Goal: Information Seeking & Learning: Learn about a topic

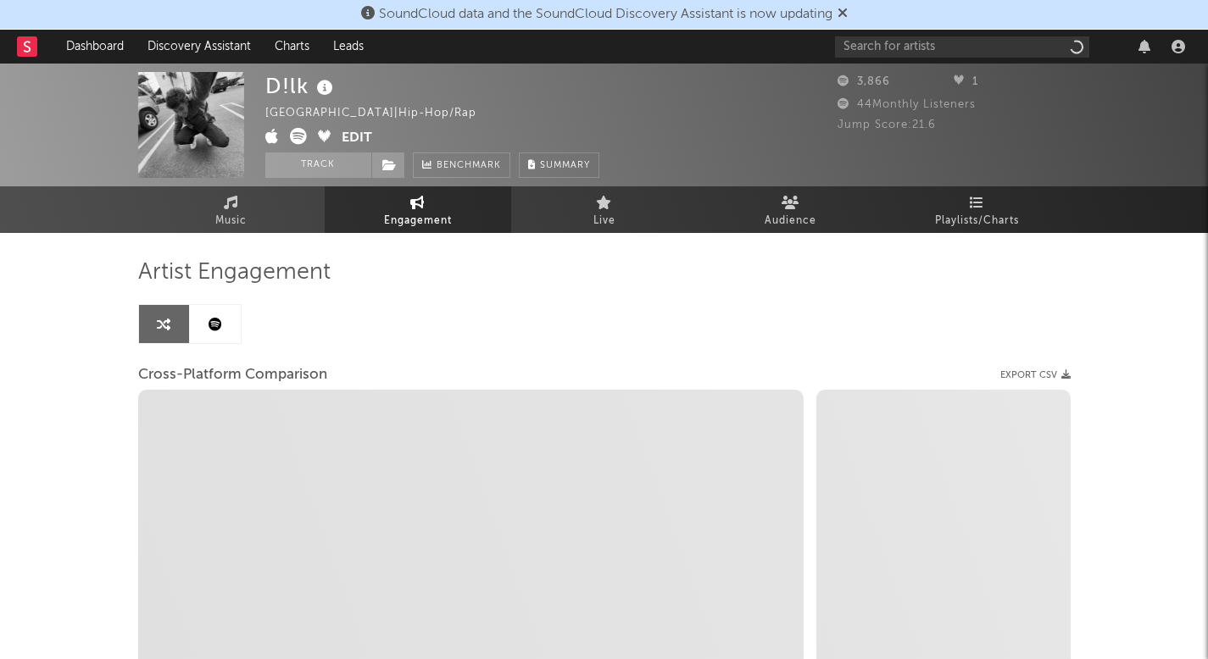
select select "1w"
select select "1m"
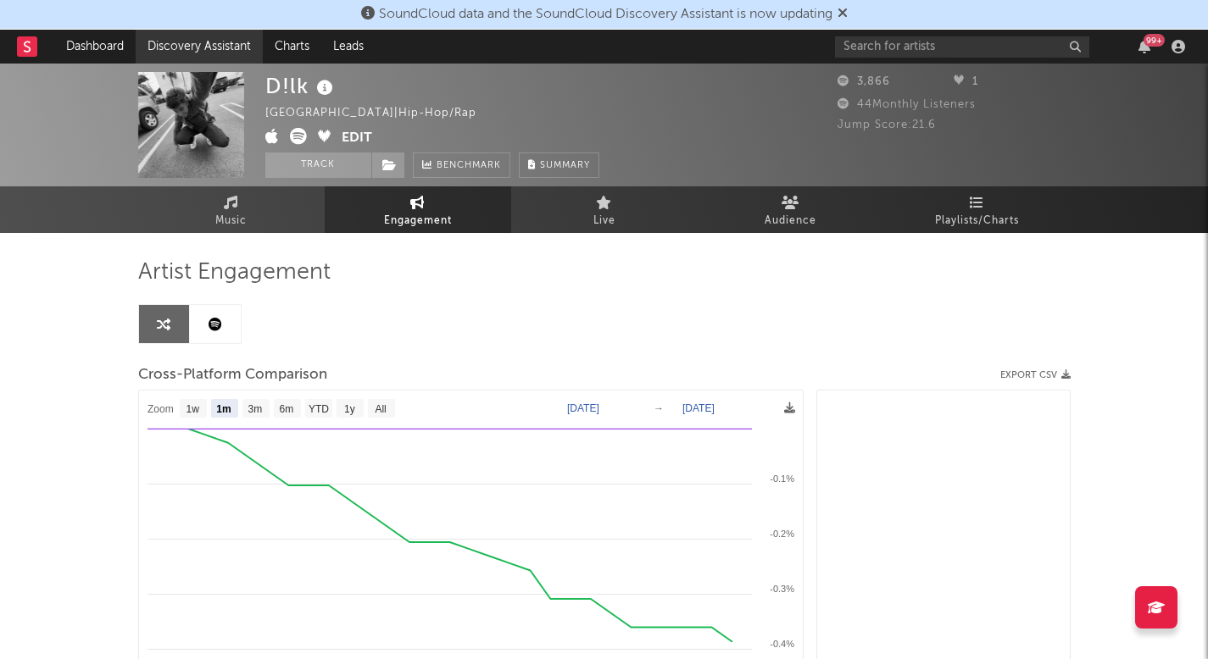
click at [220, 34] on link "Discovery Assistant" at bounding box center [199, 47] width 127 height 34
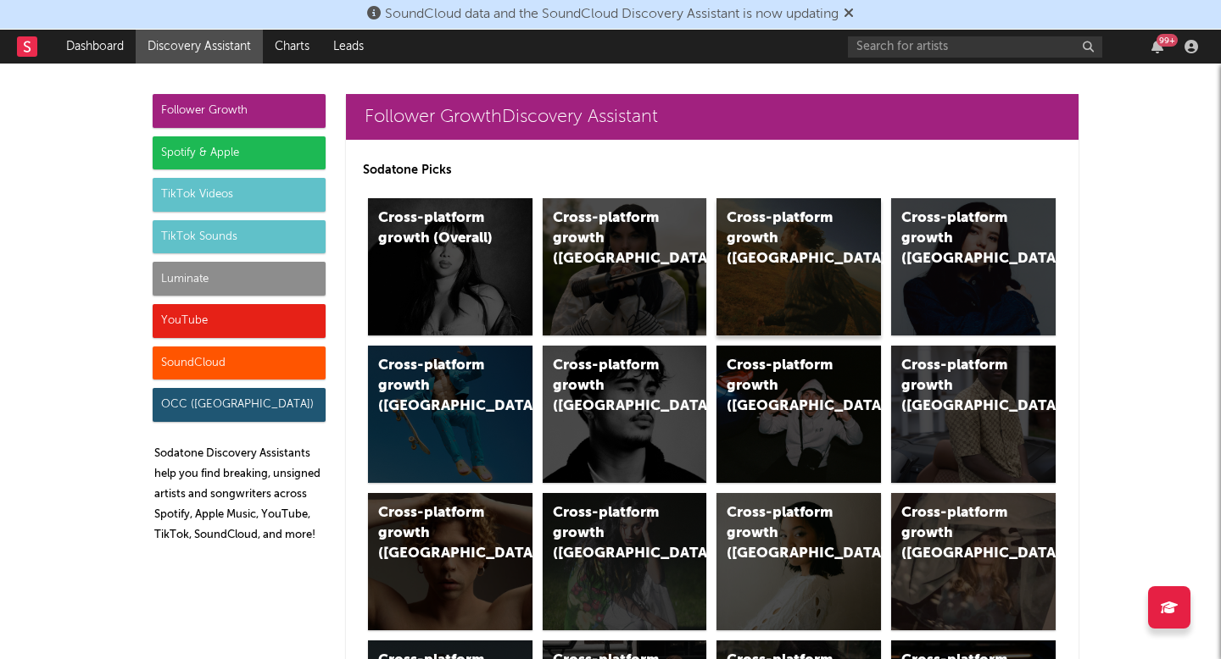
click at [724, 259] on div "Cross-platform growth ([GEOGRAPHIC_DATA])" at bounding box center [798, 266] width 164 height 137
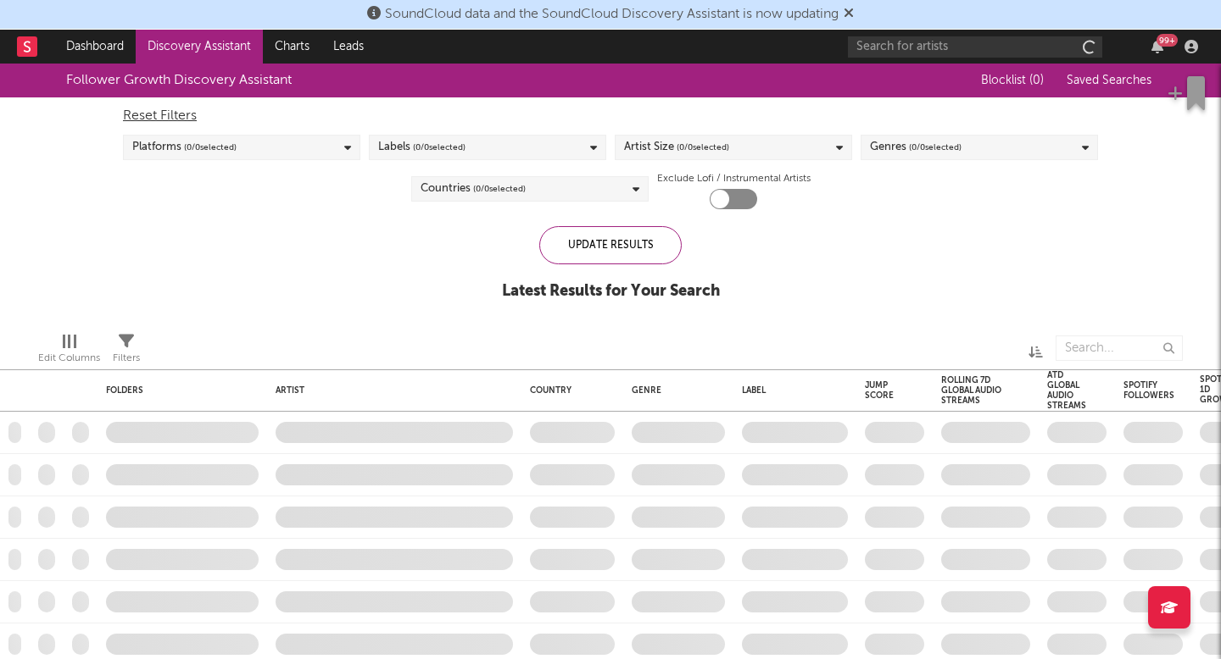
checkbox input "true"
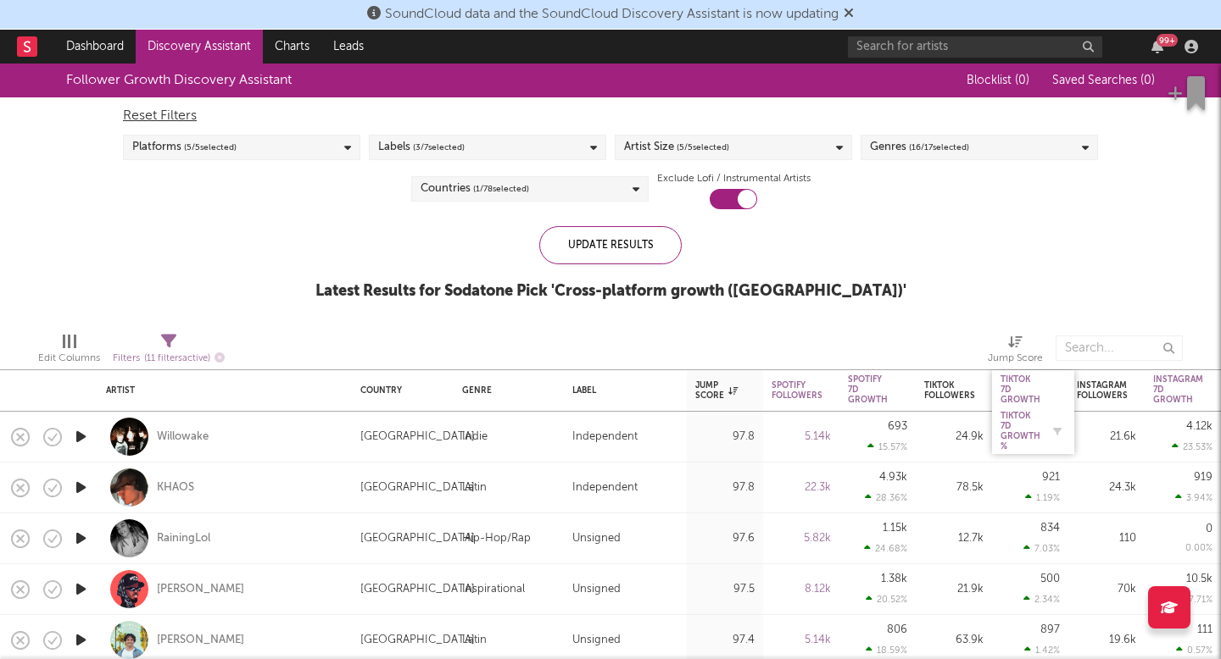
click at [1017, 429] on div "Tiktok 7D Growth %" at bounding box center [1020, 431] width 40 height 41
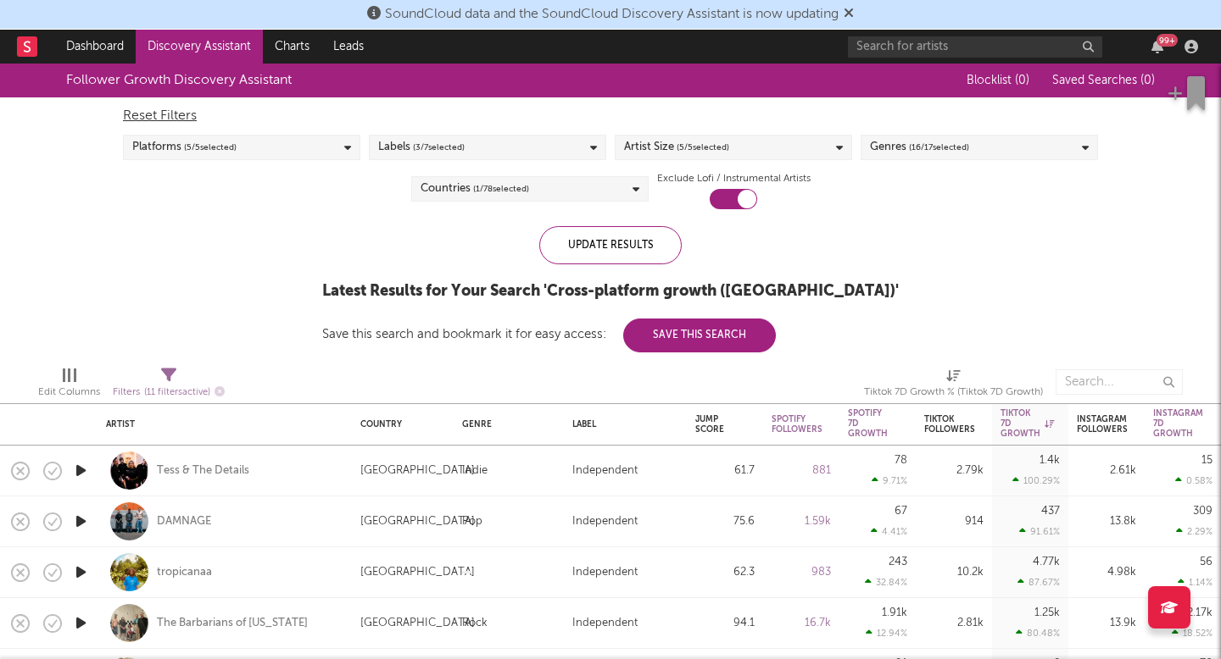
click at [81, 469] on icon "button" at bounding box center [81, 470] width 18 height 21
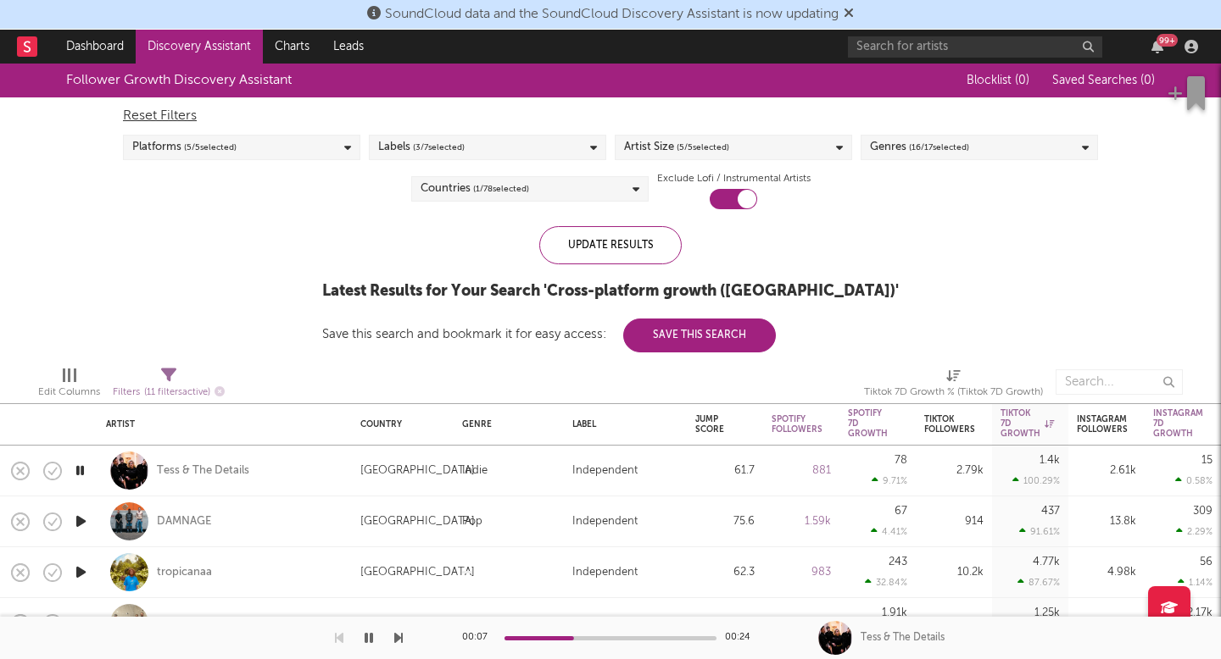
click at [80, 518] on icon "button" at bounding box center [81, 521] width 18 height 21
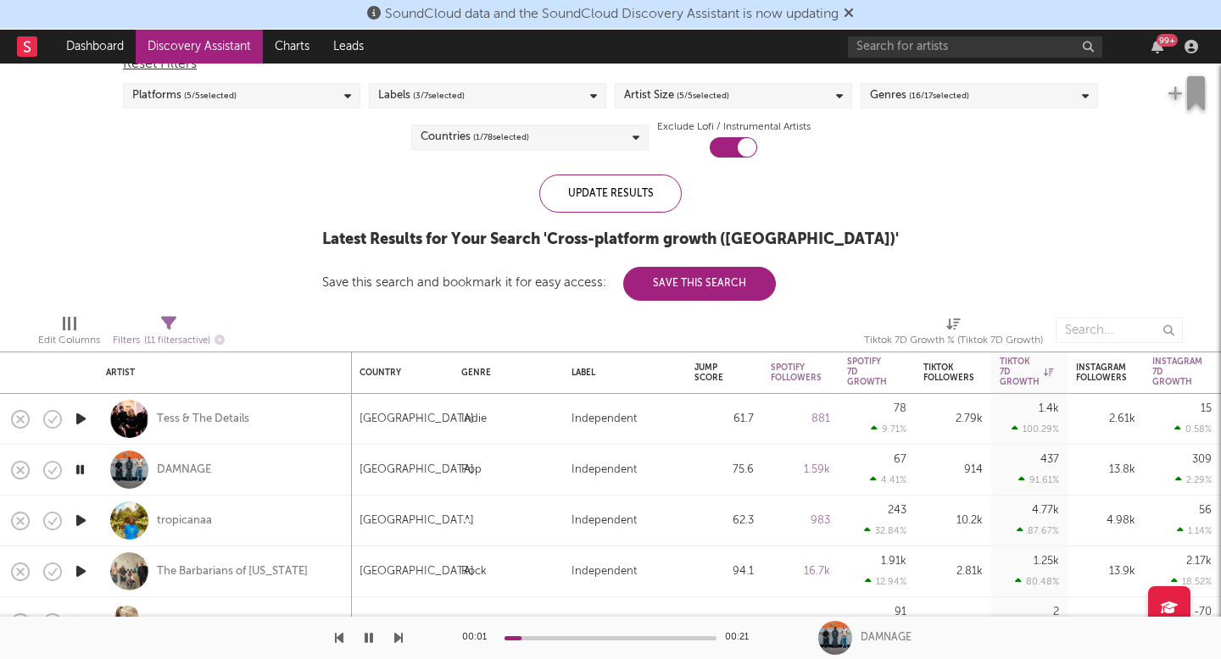
click at [81, 524] on icon "button" at bounding box center [81, 520] width 18 height 21
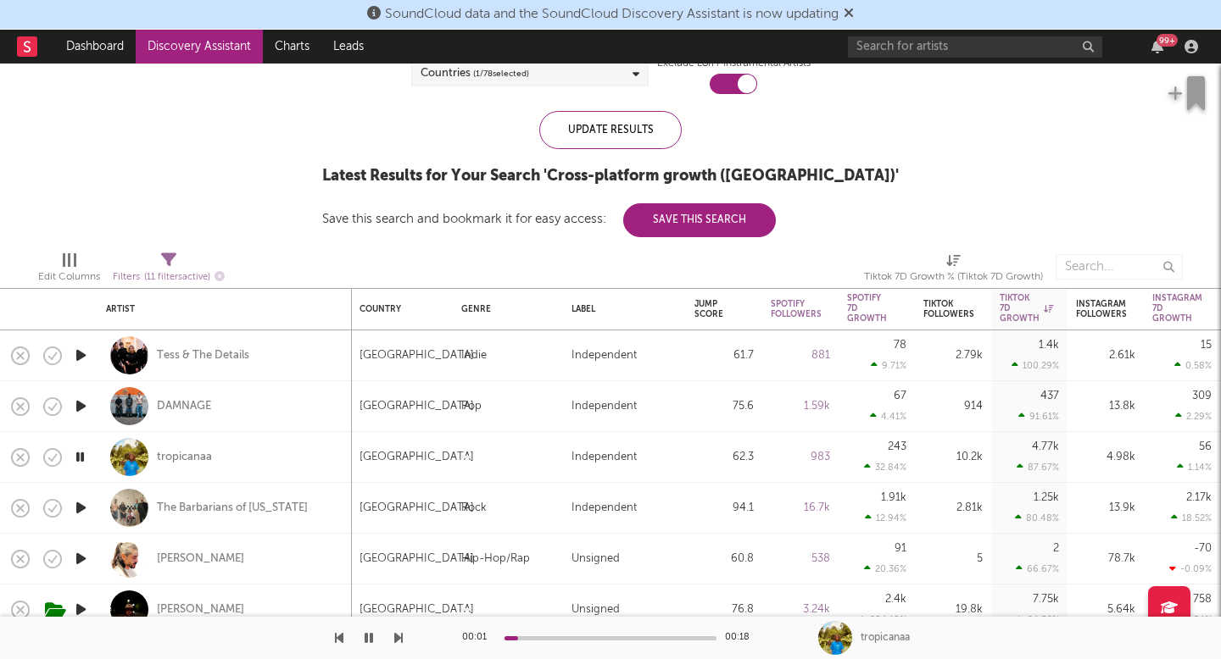
click at [76, 500] on icon "button" at bounding box center [81, 508] width 18 height 21
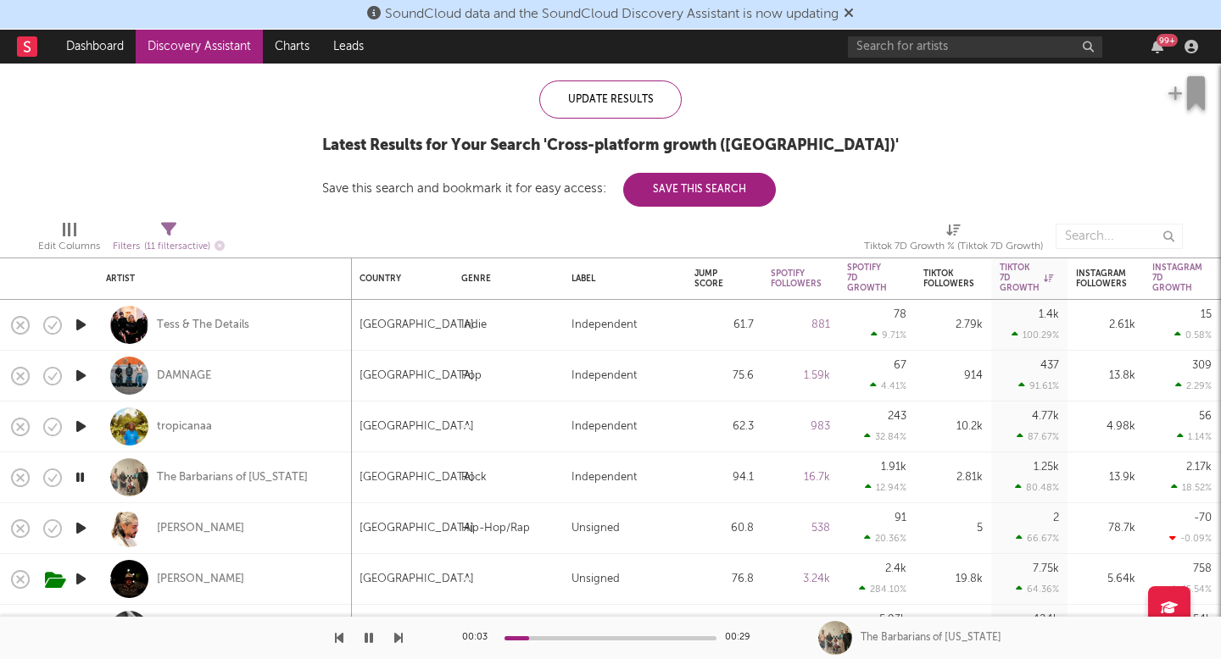
click at [181, 570] on div "Davis Cook" at bounding box center [224, 579] width 237 height 50
select select "1w"
click at [182, 582] on div "Davis Cook" at bounding box center [200, 579] width 87 height 15
select select "1w"
select select "1m"
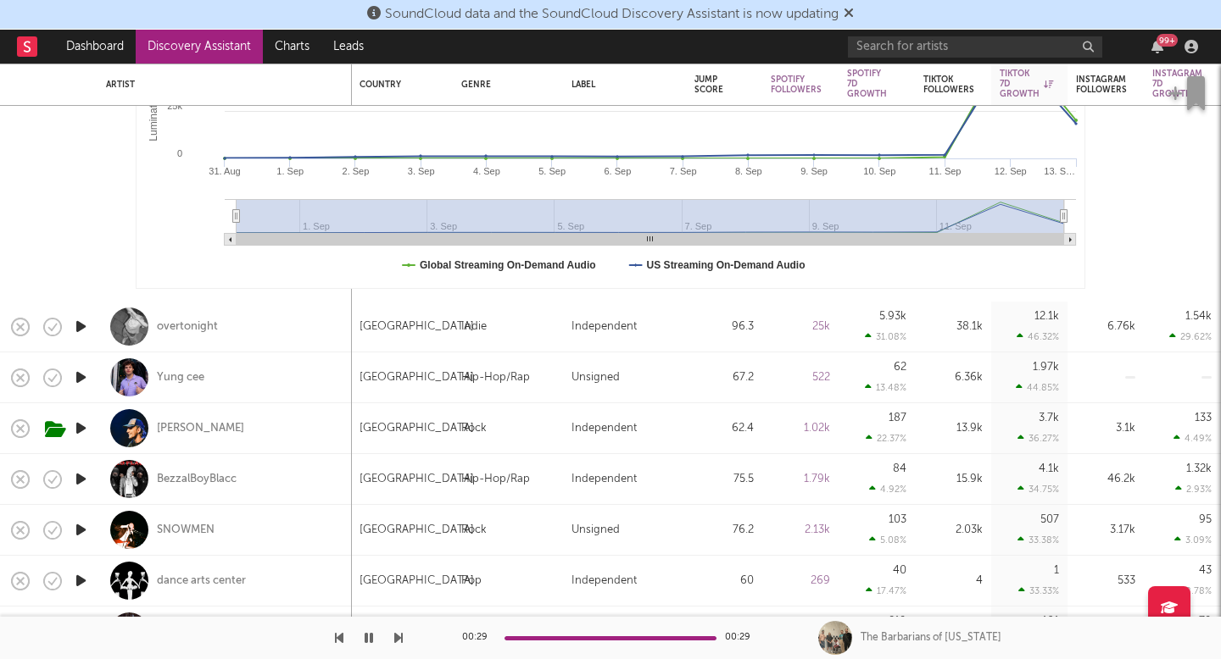
click at [80, 428] on icon "button" at bounding box center [81, 428] width 18 height 21
click at [170, 421] on div "Kyle Ray" at bounding box center [200, 428] width 87 height 15
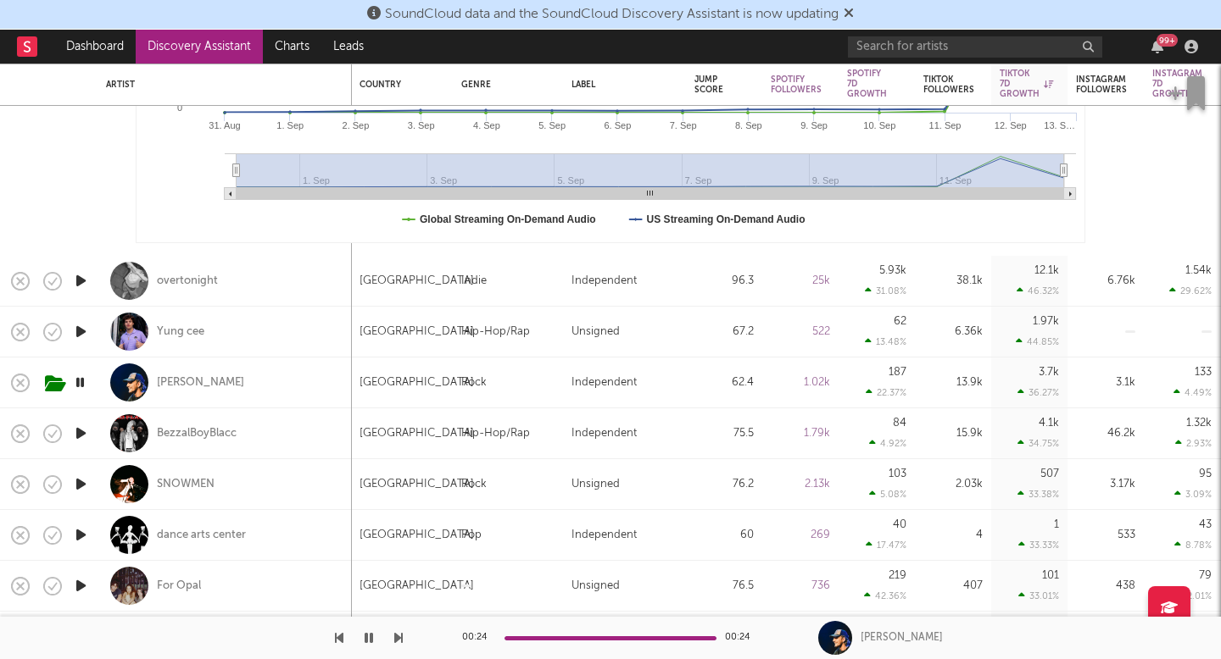
click at [79, 478] on icon "button" at bounding box center [81, 484] width 18 height 21
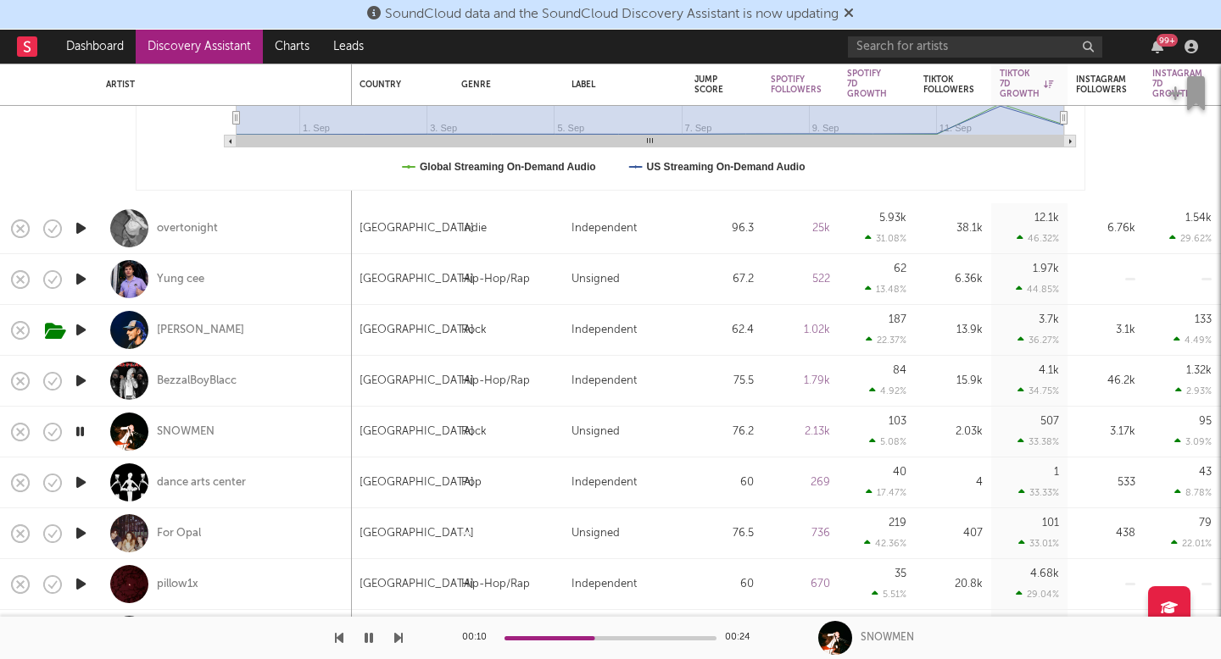
click at [77, 541] on icon "button" at bounding box center [81, 533] width 18 height 21
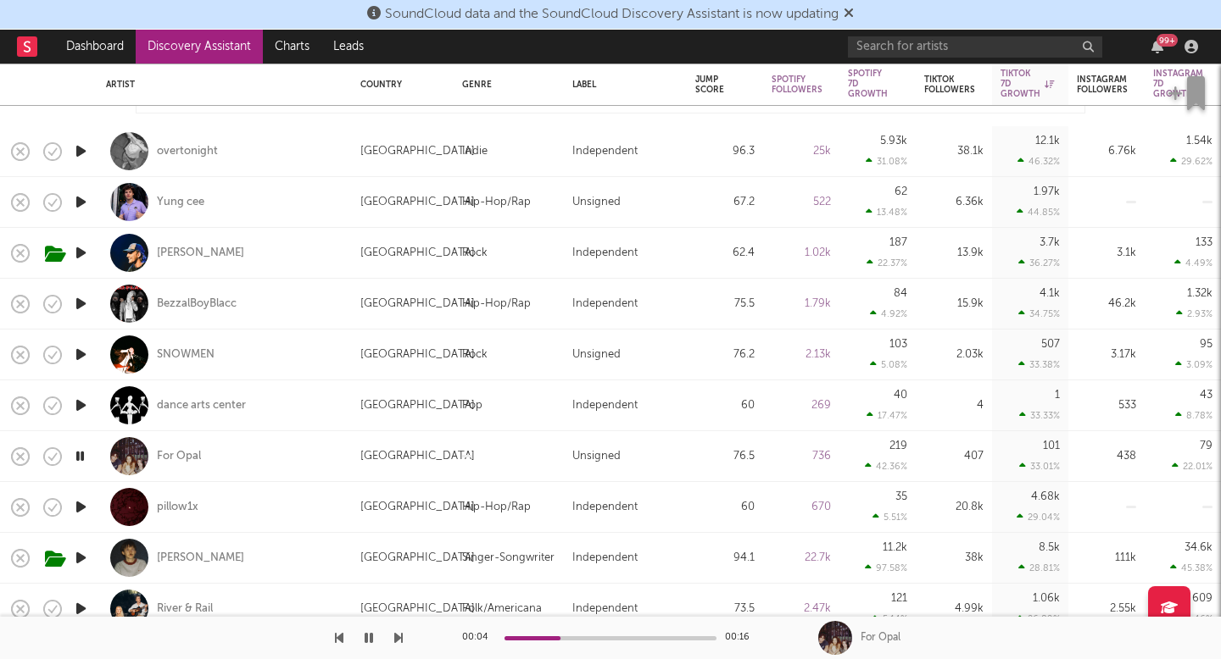
click at [81, 554] on icon "button" at bounding box center [81, 558] width 18 height 21
click at [159, 554] on div "Hudson Freeman" at bounding box center [200, 558] width 87 height 15
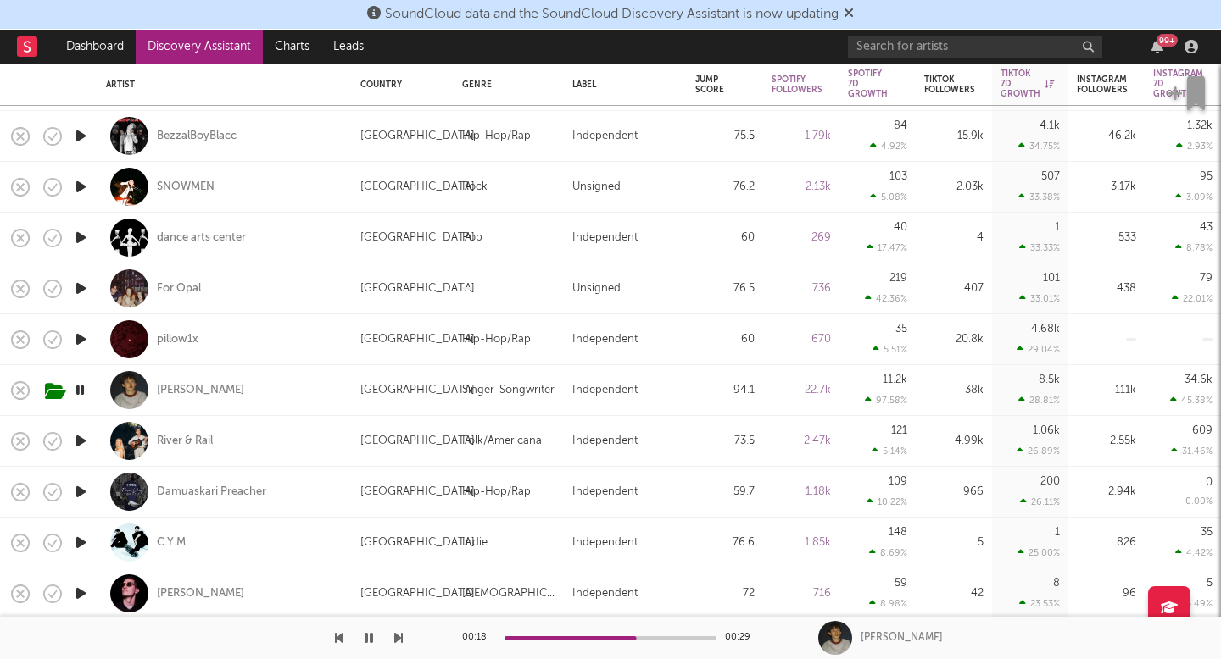
click at [77, 445] on icon "button" at bounding box center [81, 441] width 18 height 21
click at [82, 490] on icon "button" at bounding box center [81, 491] width 18 height 21
click at [177, 441] on div "River & Rail" at bounding box center [185, 441] width 56 height 15
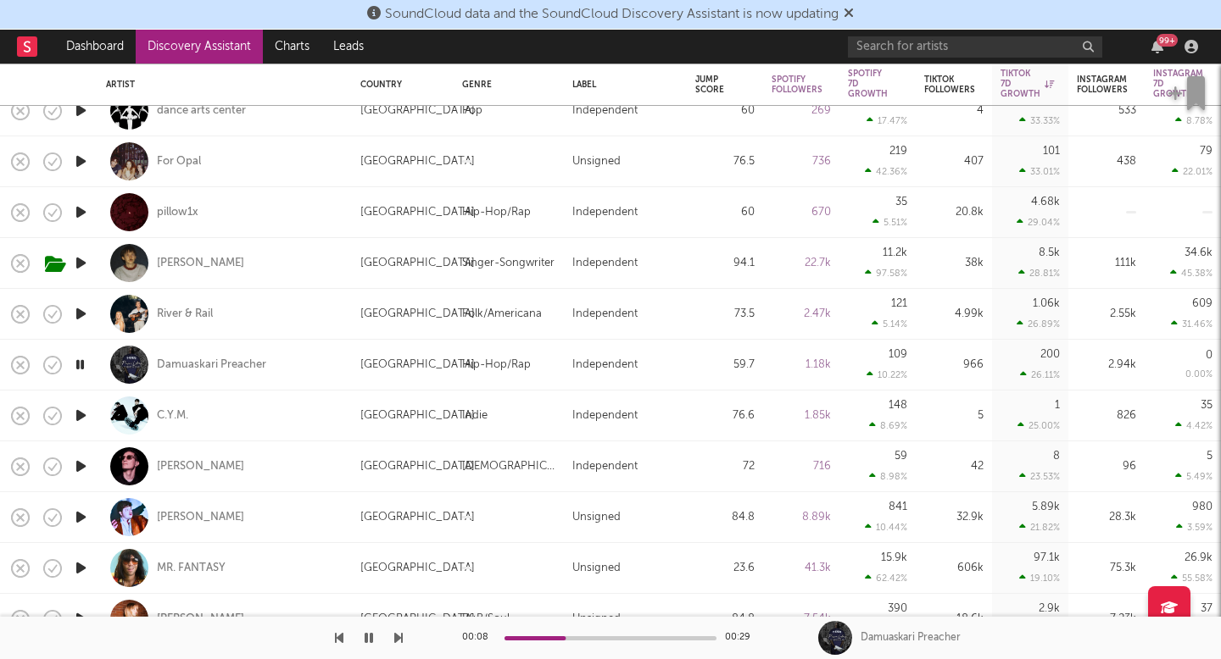
click at [92, 420] on div at bounding box center [81, 416] width 34 height 51
select select "1w"
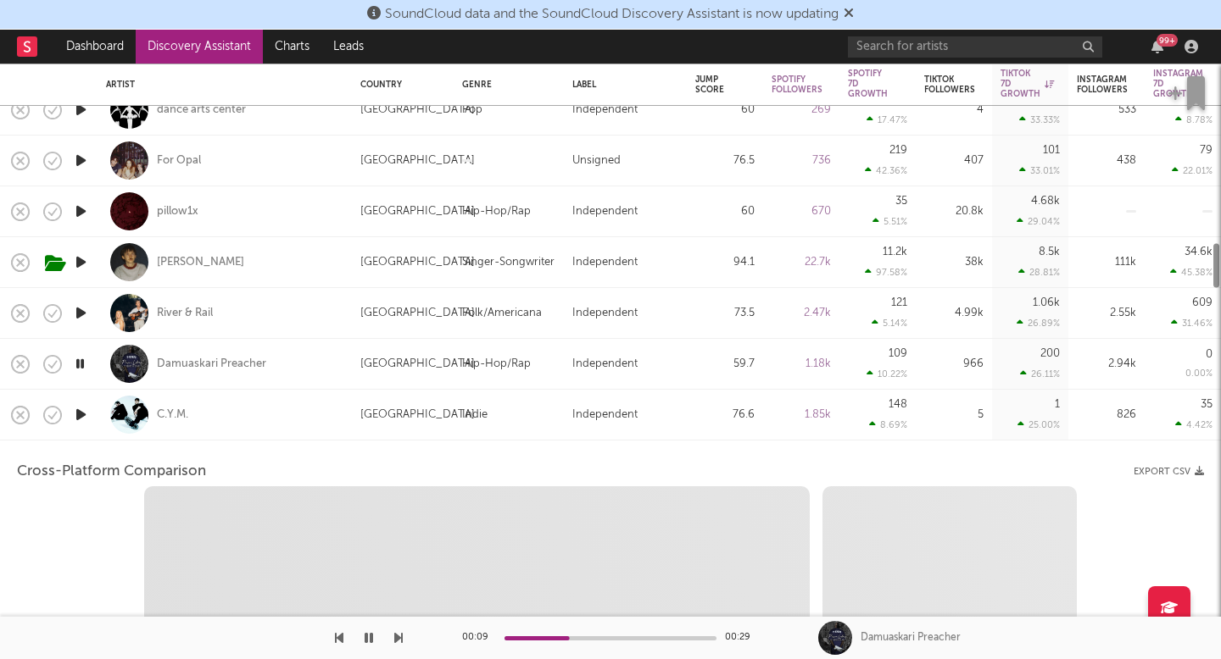
select select "1w"
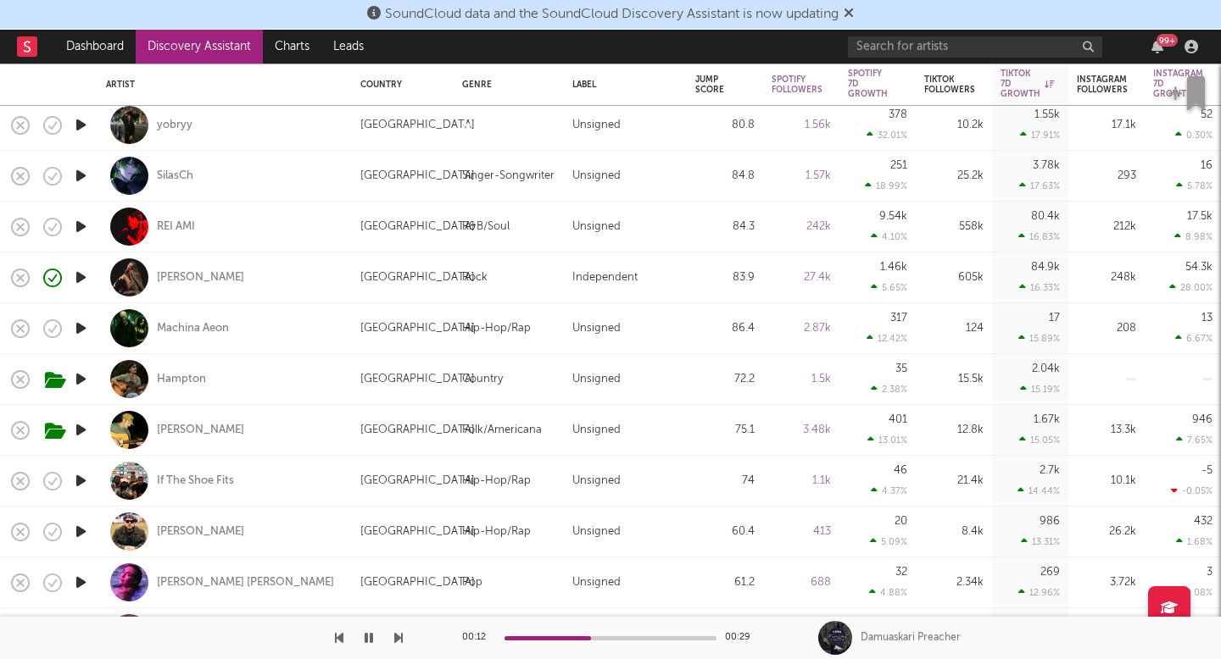
click at [75, 380] on icon "button" at bounding box center [81, 379] width 18 height 21
click at [159, 380] on div "Hampton" at bounding box center [181, 379] width 49 height 15
click at [86, 383] on icon "button" at bounding box center [80, 379] width 16 height 21
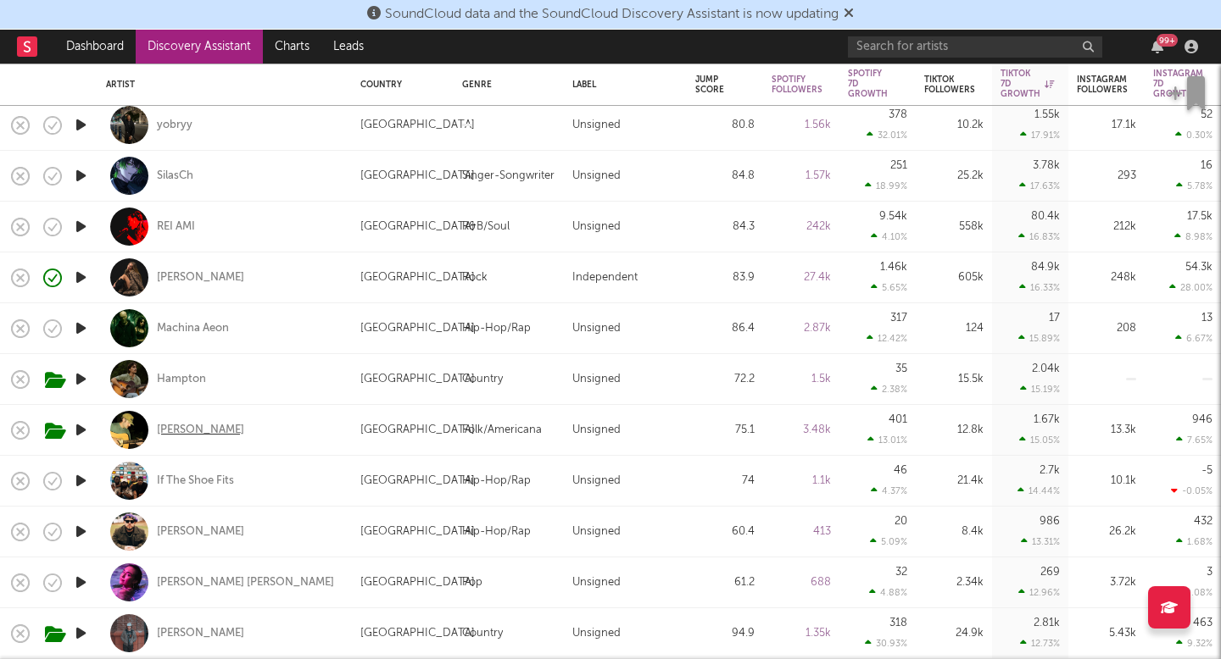
click at [186, 428] on div "Luke Rob" at bounding box center [200, 430] width 87 height 15
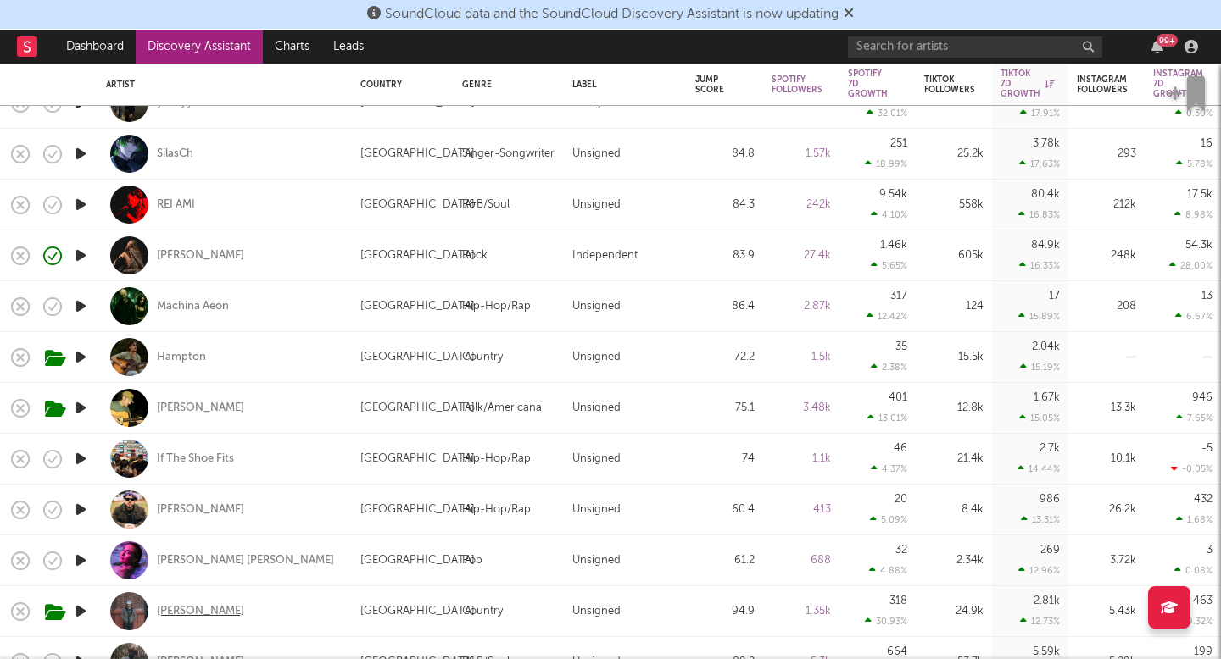
click at [179, 606] on div "Tristan Trincado" at bounding box center [200, 611] width 87 height 15
click at [697, 437] on div "74" at bounding box center [725, 459] width 76 height 51
select select "1w"
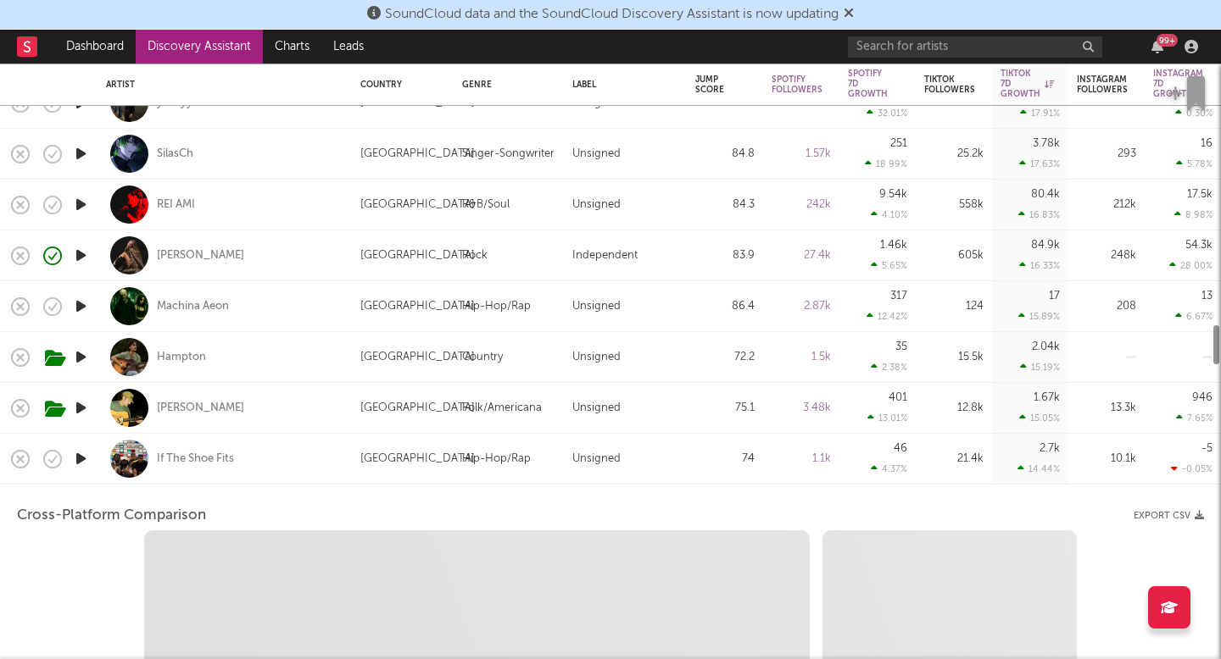
select select "1w"
click at [303, 469] on div "If The Shoe Fits" at bounding box center [224, 459] width 237 height 50
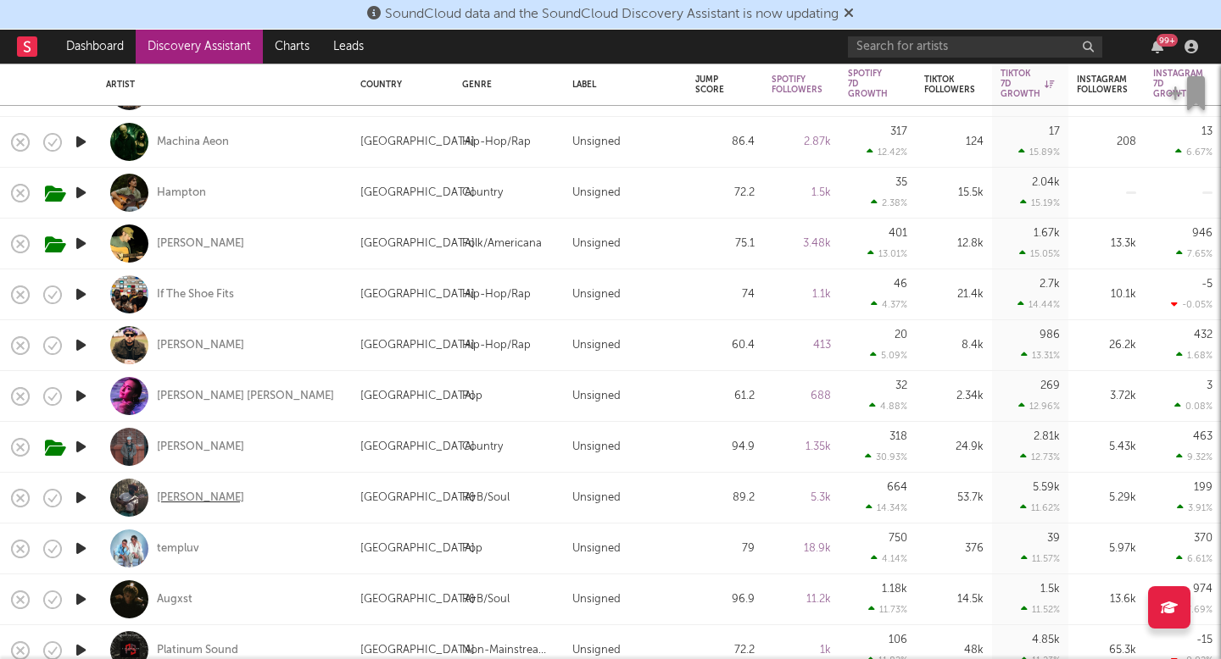
click at [170, 496] on div "Devin Shamel" at bounding box center [200, 498] width 87 height 15
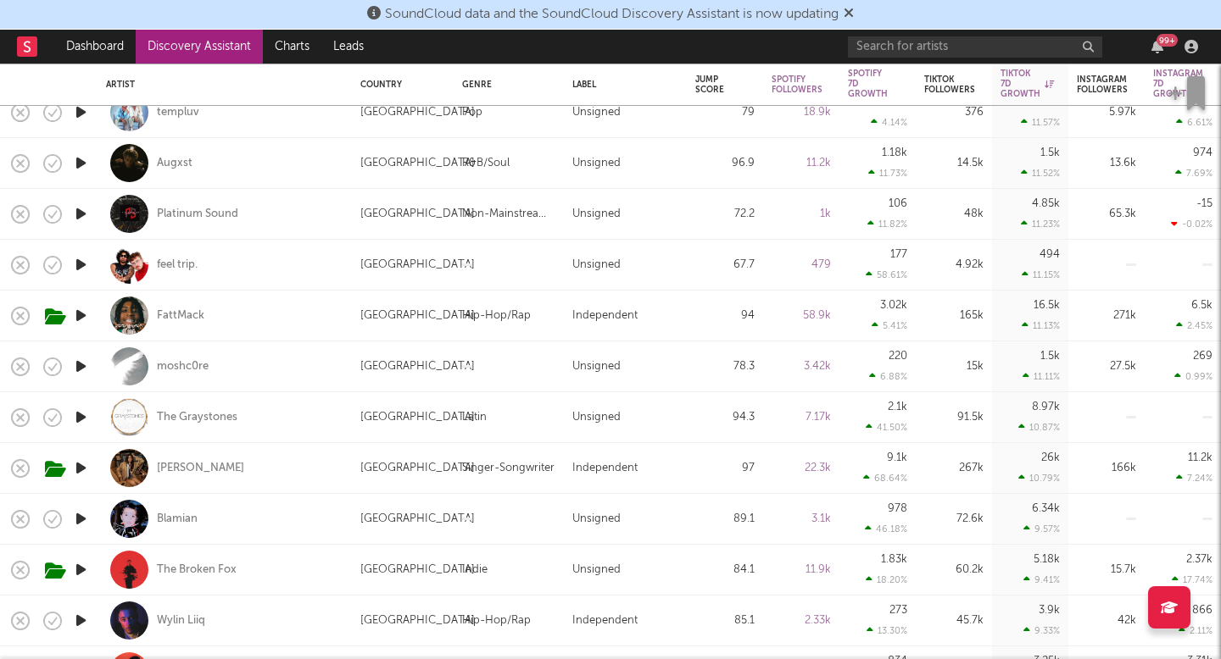
click at [1162, 70] on button "button" at bounding box center [1190, 93] width 62 height 51
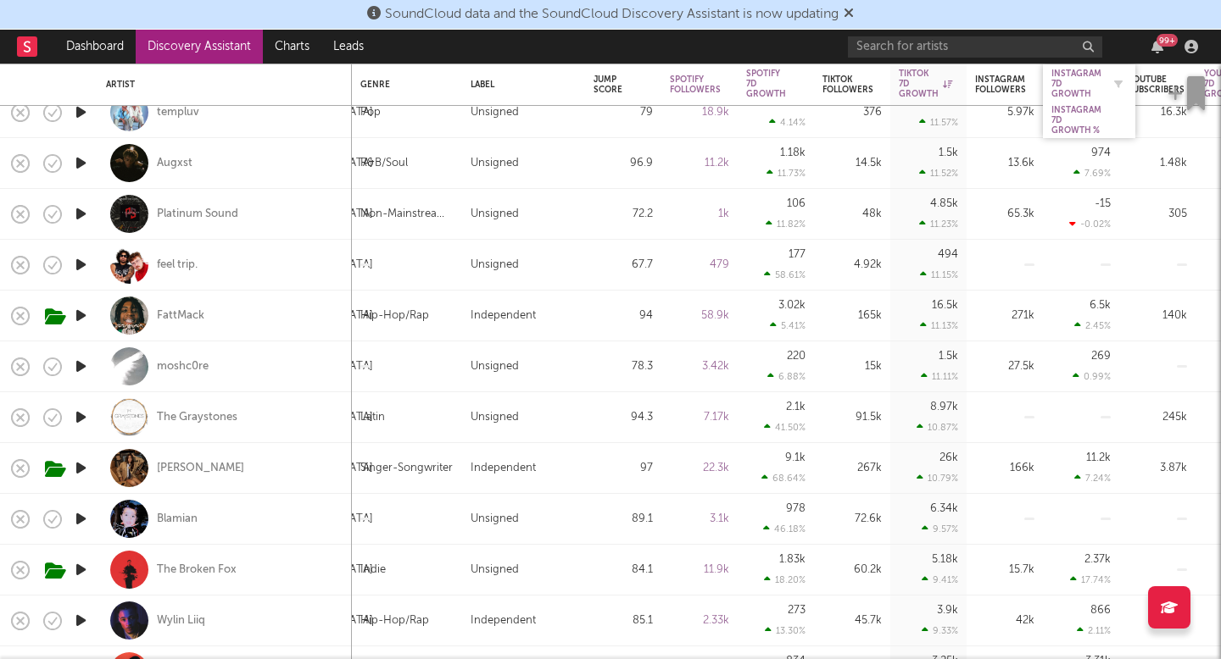
click at [1087, 85] on div "Instagram 7D Growth" at bounding box center [1076, 84] width 50 height 31
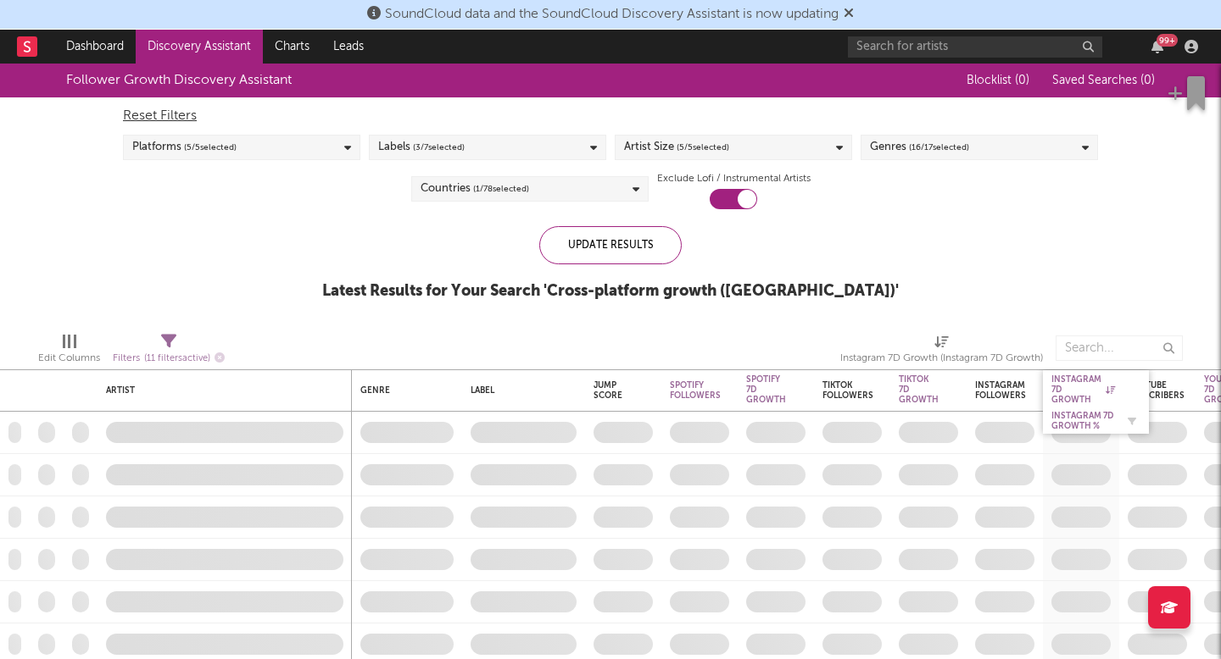
click at [1063, 416] on div "Instagram 7D Growth %" at bounding box center [1083, 421] width 64 height 20
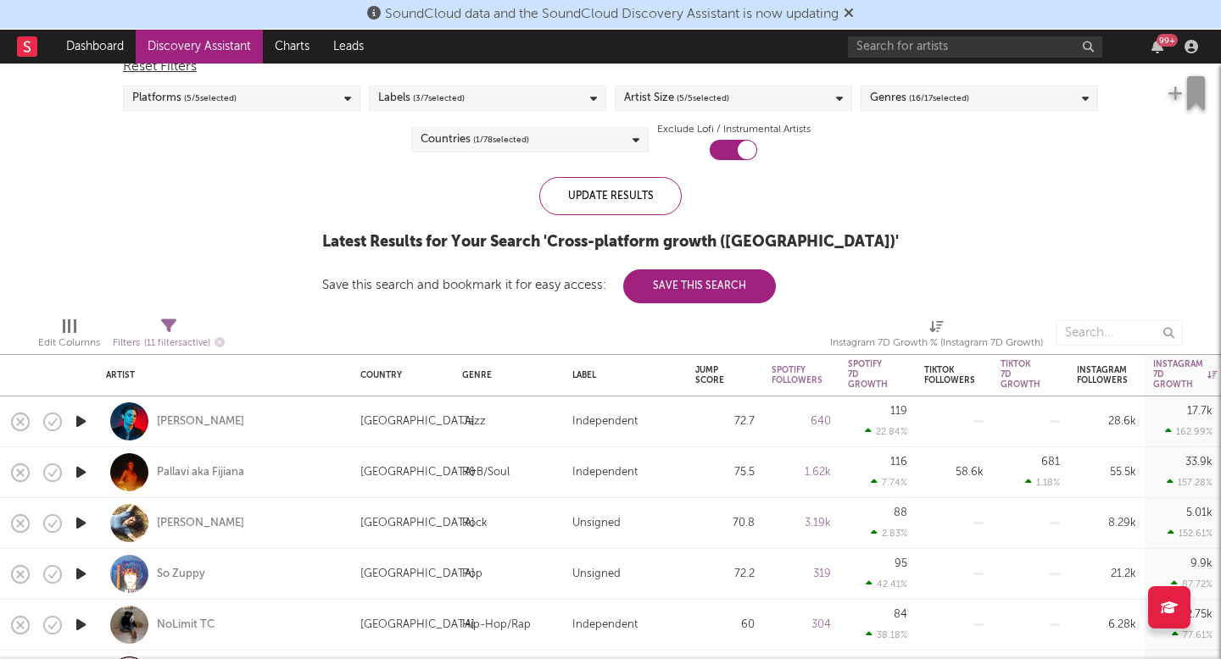
click at [75, 523] on icon "button" at bounding box center [81, 523] width 18 height 21
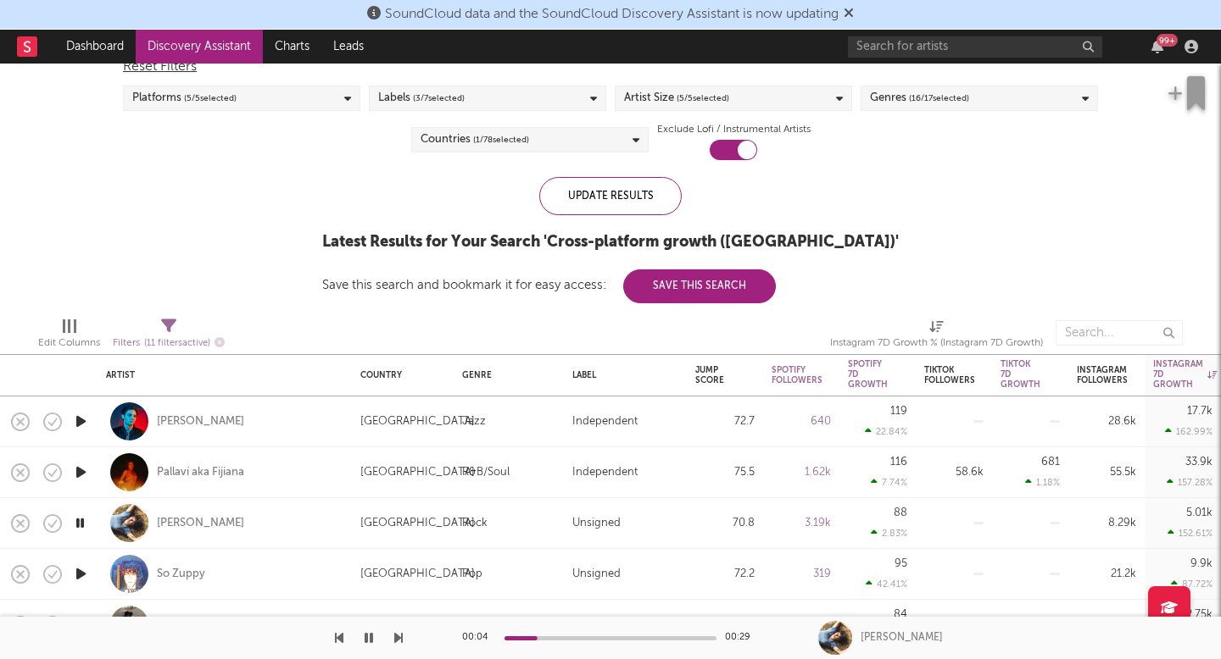
click at [78, 477] on icon "button" at bounding box center [81, 472] width 18 height 21
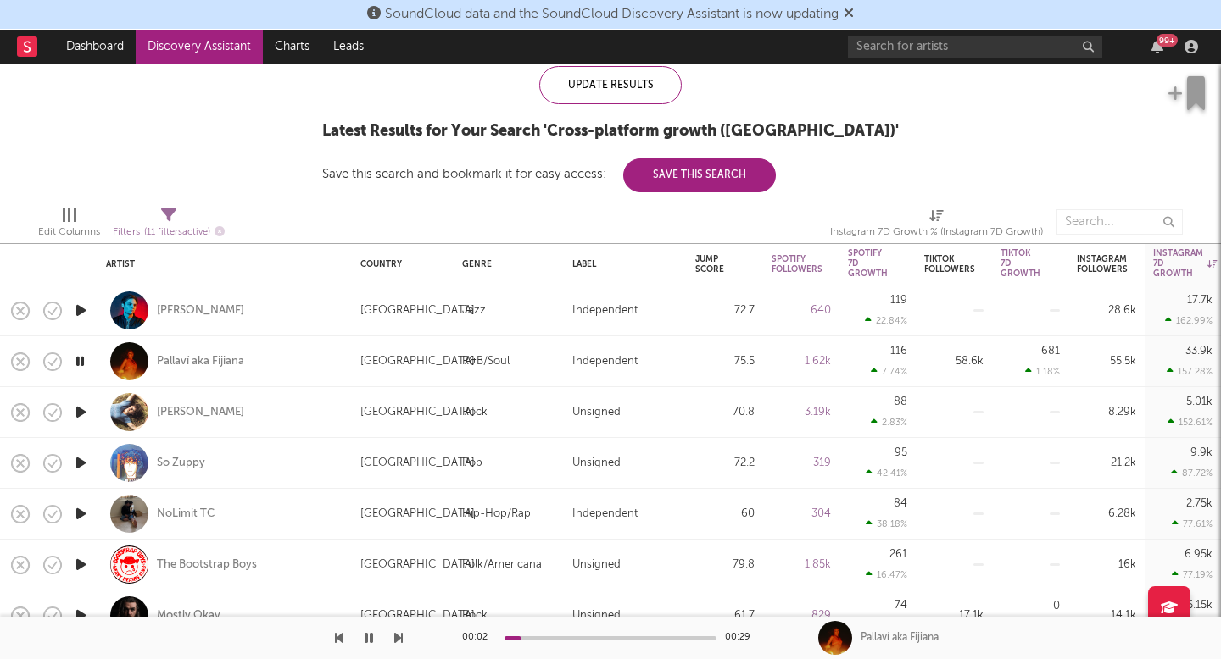
click at [82, 562] on icon "button" at bounding box center [81, 564] width 18 height 21
click at [203, 566] on div "The Bootstrap Boys" at bounding box center [207, 565] width 100 height 15
click at [81, 557] on icon "button" at bounding box center [80, 564] width 16 height 21
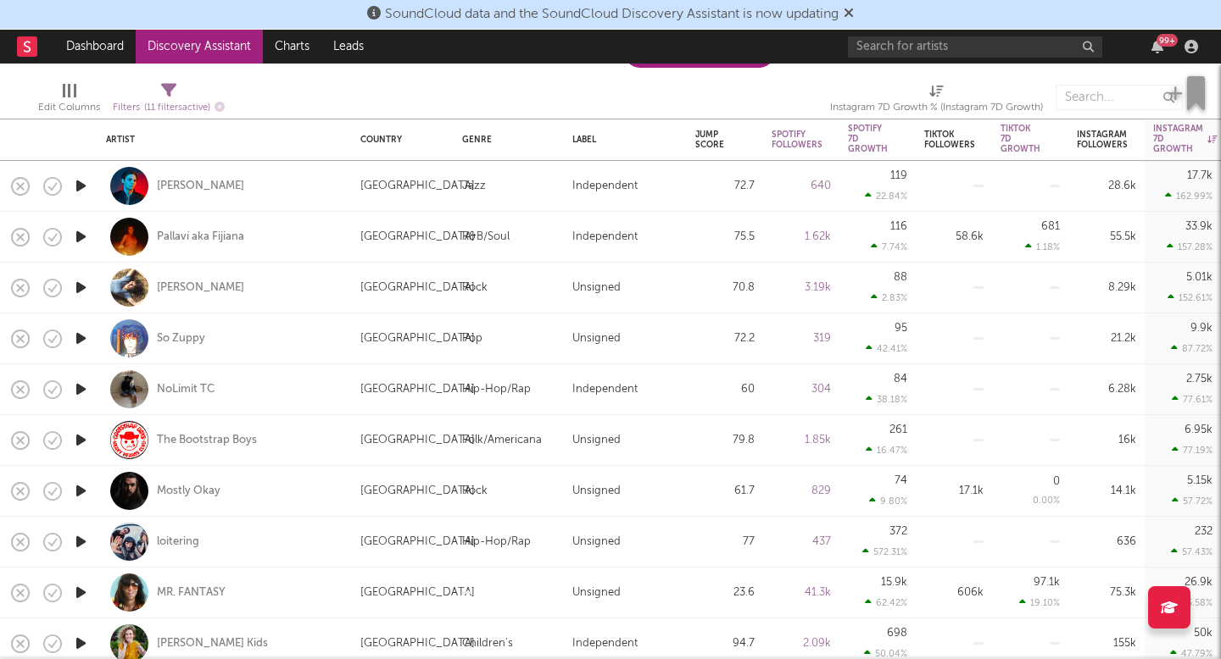
click at [76, 492] on icon "button" at bounding box center [81, 491] width 18 height 21
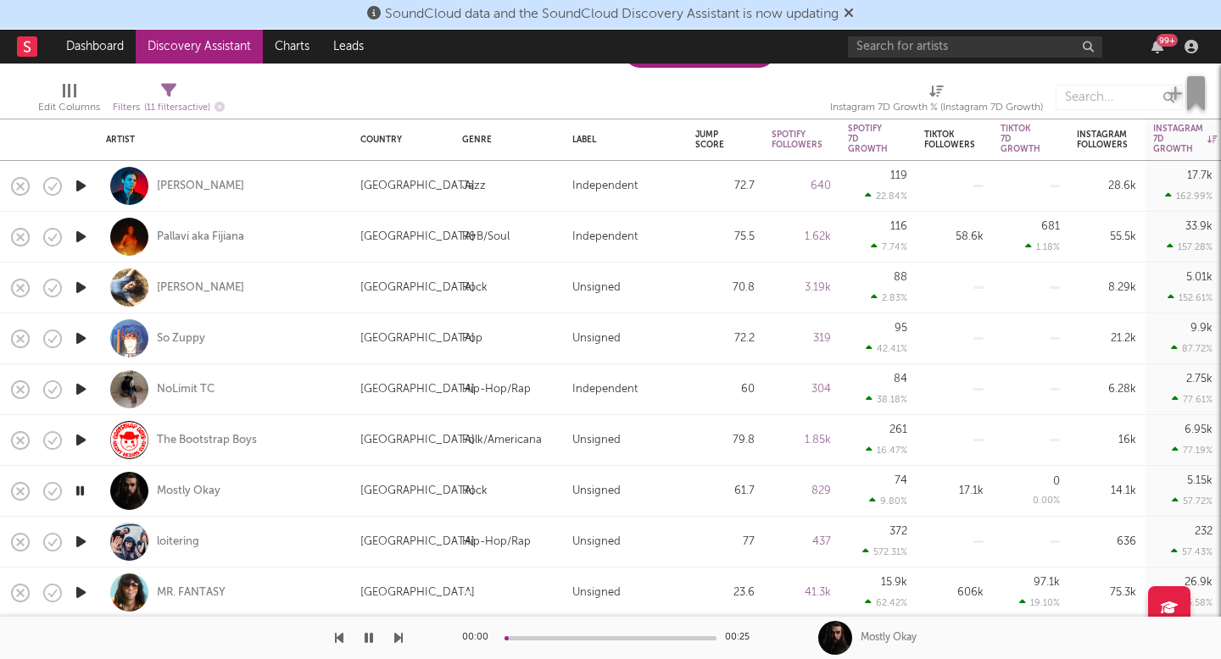
click at [81, 543] on icon "button" at bounding box center [81, 541] width 18 height 21
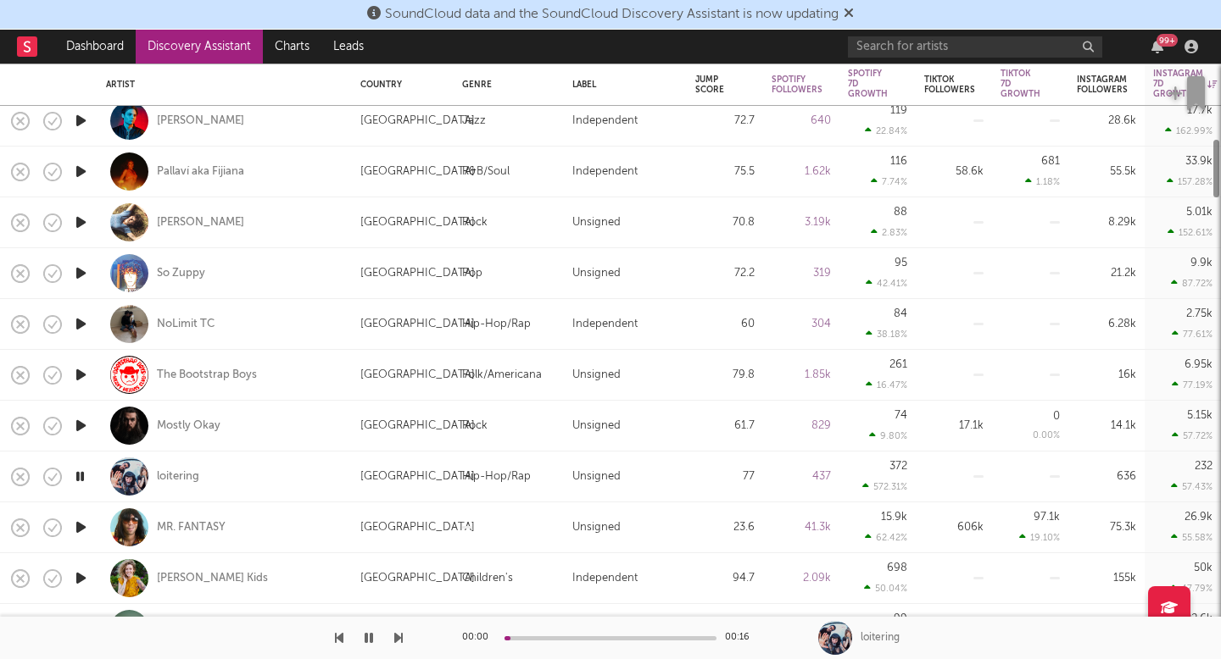
click at [78, 523] on icon "button" at bounding box center [81, 527] width 18 height 21
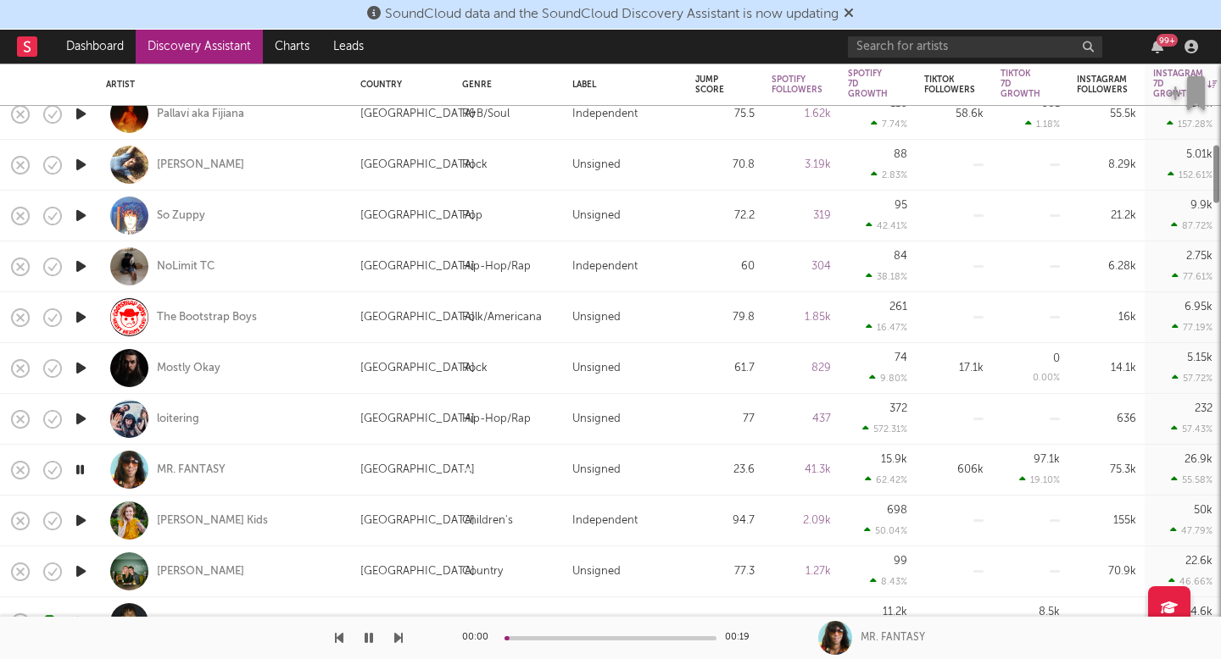
click at [80, 520] on icon "button" at bounding box center [81, 520] width 18 height 21
click at [80, 575] on icon "button" at bounding box center [81, 571] width 18 height 21
click at [187, 514] on div "Tawnee Kendall Kids" at bounding box center [212, 521] width 111 height 15
click at [369, 637] on icon "button" at bounding box center [368, 639] width 8 height 14
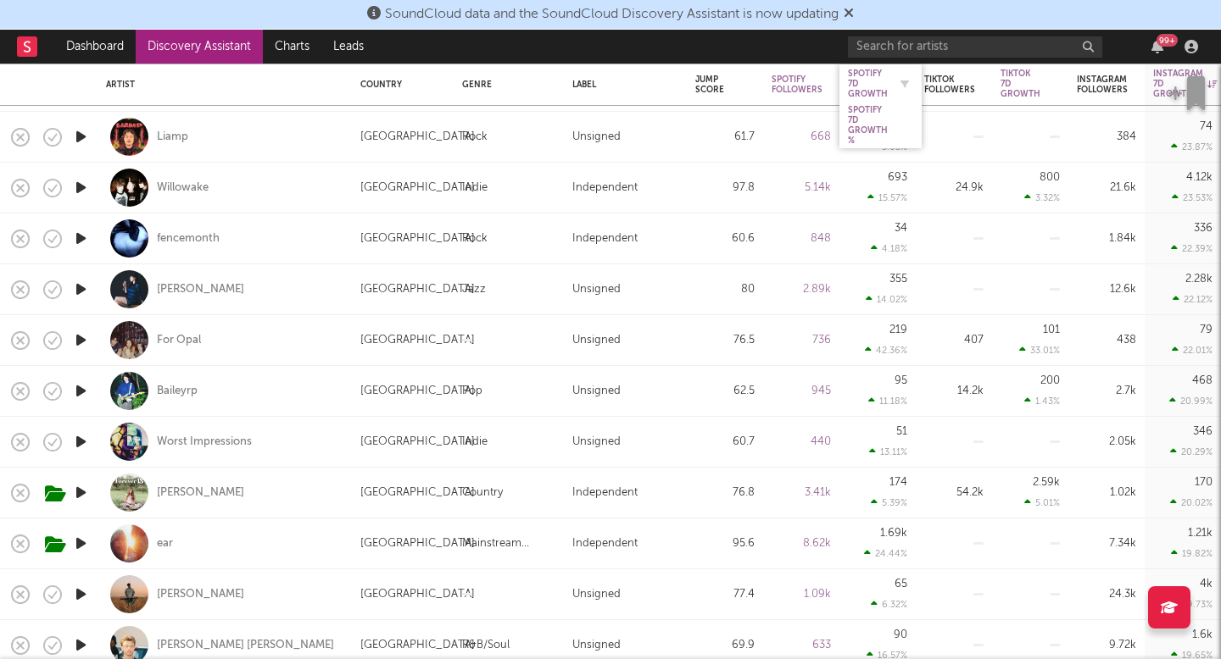
click at [875, 89] on div "Spotify 7D Growth" at bounding box center [868, 84] width 40 height 31
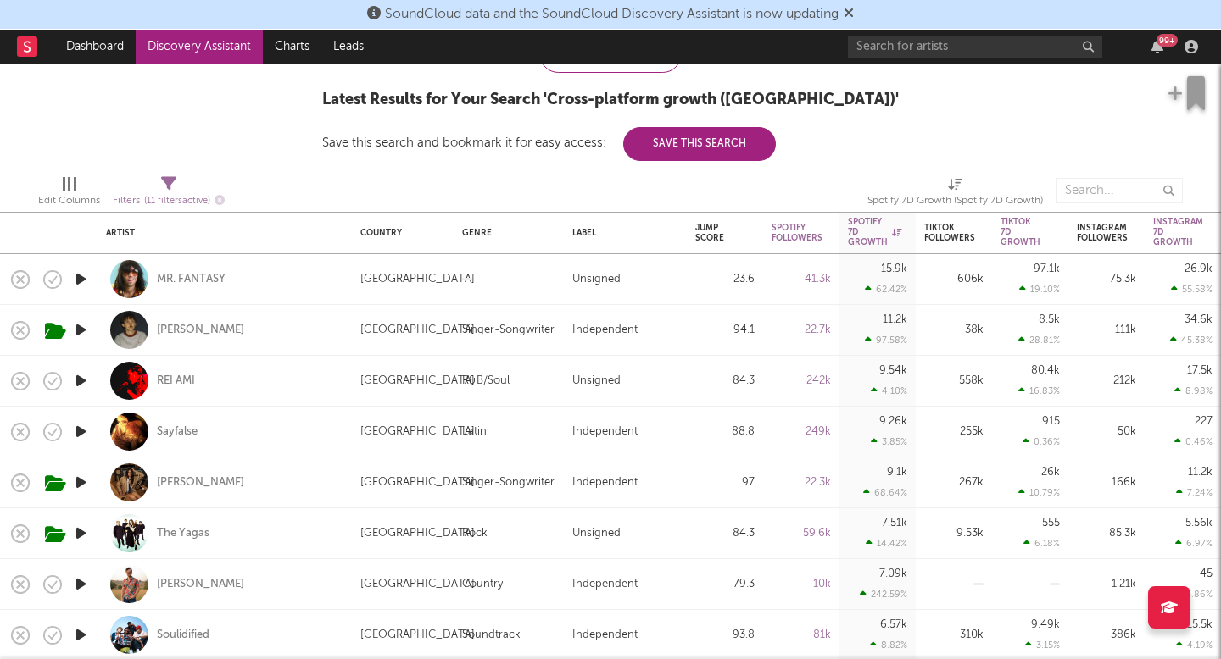
click at [72, 587] on icon "button" at bounding box center [81, 584] width 18 height 21
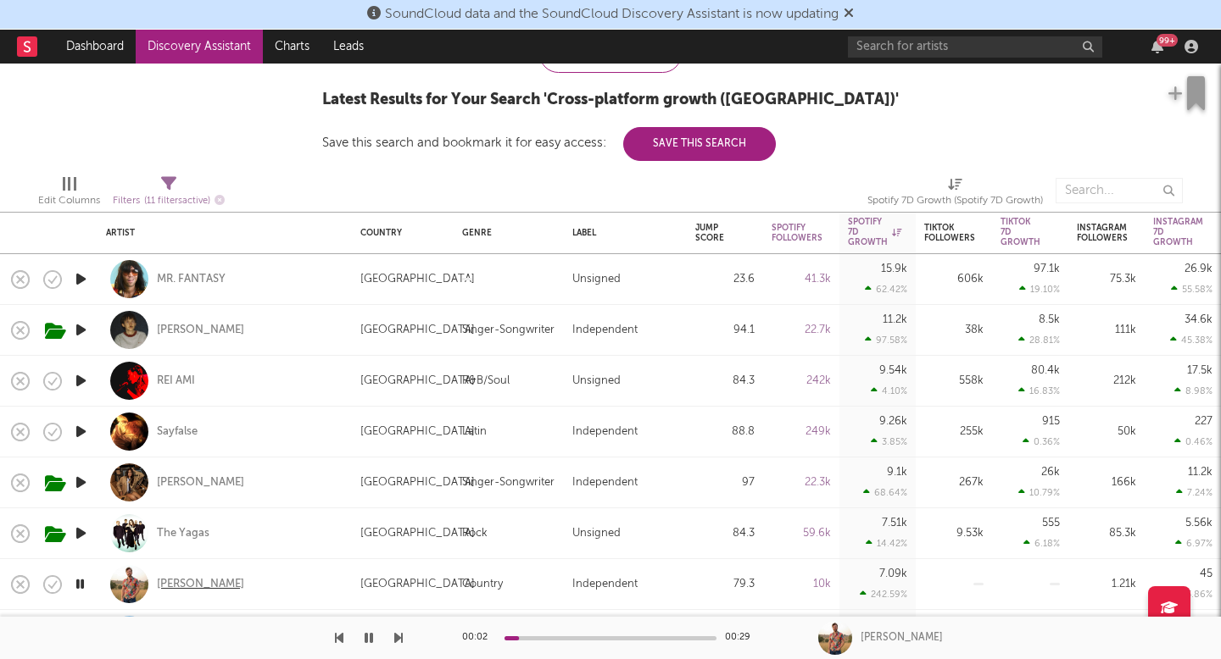
click at [220, 583] on div "Jeremy Parsons" at bounding box center [200, 584] width 87 height 15
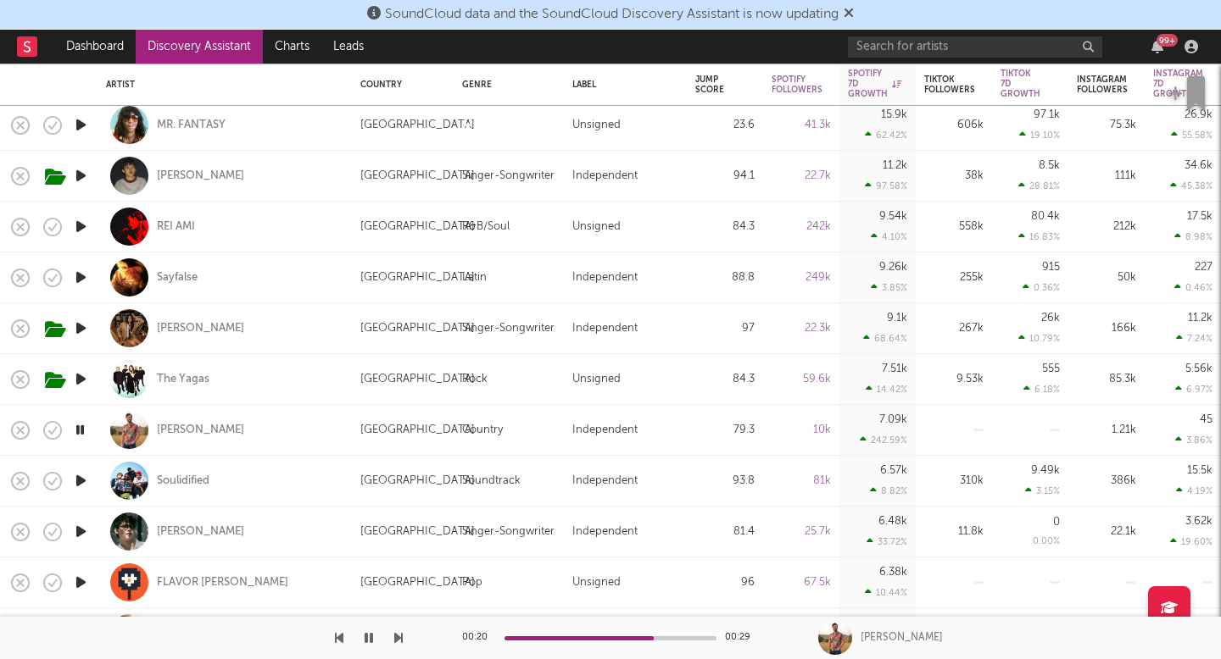
click at [81, 430] on icon "button" at bounding box center [80, 430] width 16 height 21
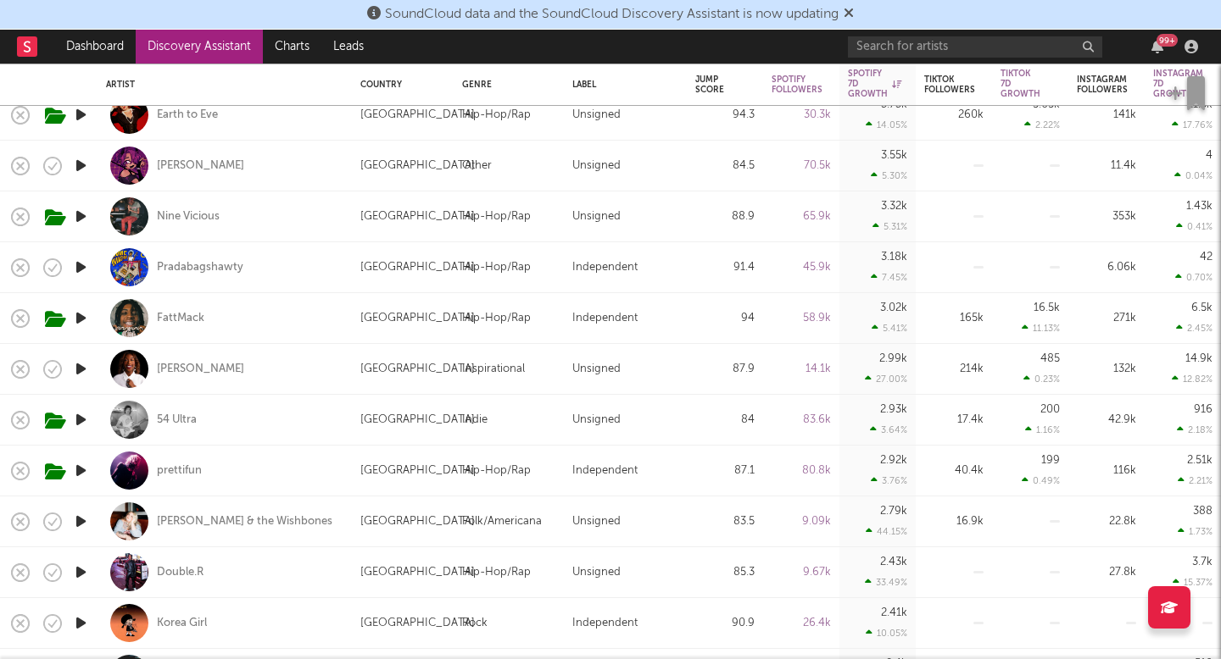
click at [220, 532] on div "Emerson Woolf & the Wishbones" at bounding box center [224, 522] width 237 height 50
select select "1w"
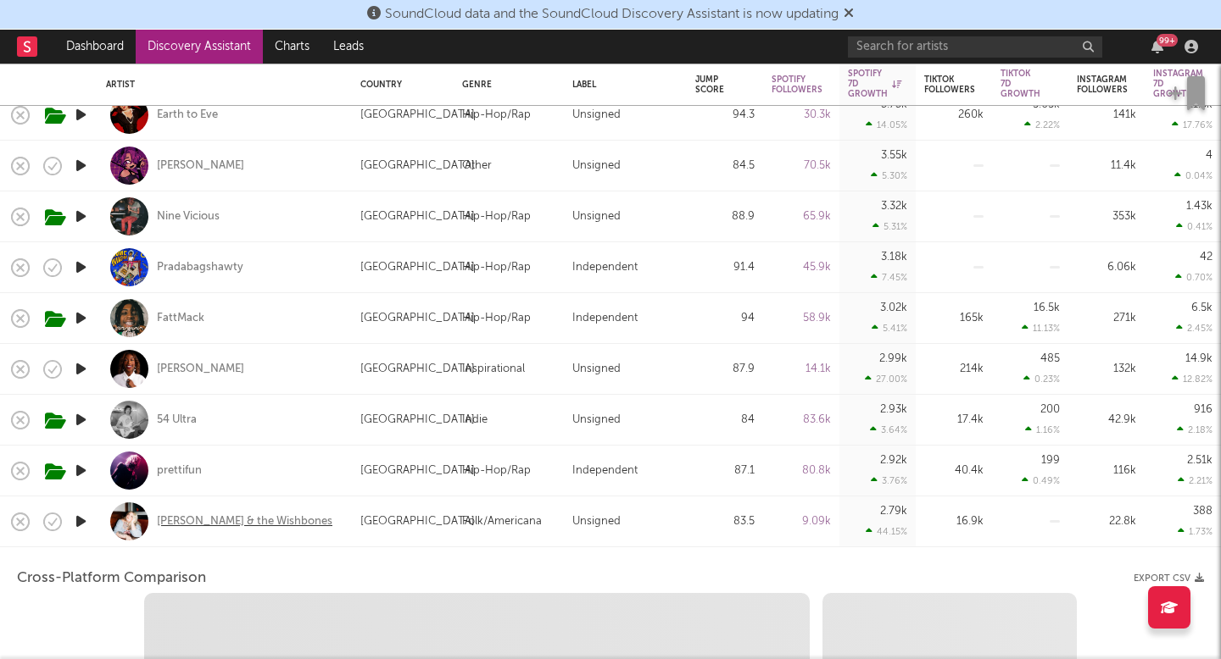
select select "6m"
click at [225, 528] on div "Emerson Woolf & the Wishbones" at bounding box center [244, 522] width 175 height 15
select select "1m"
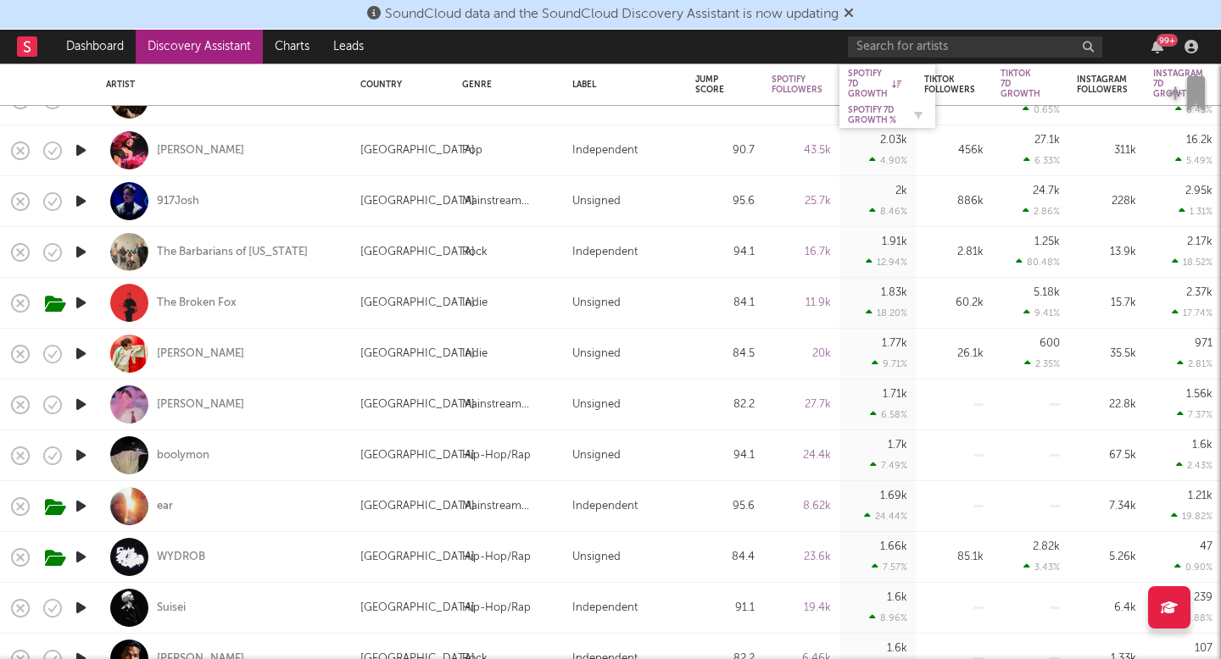
click at [867, 115] on div "Spotify 7D Growth %" at bounding box center [874, 115] width 53 height 20
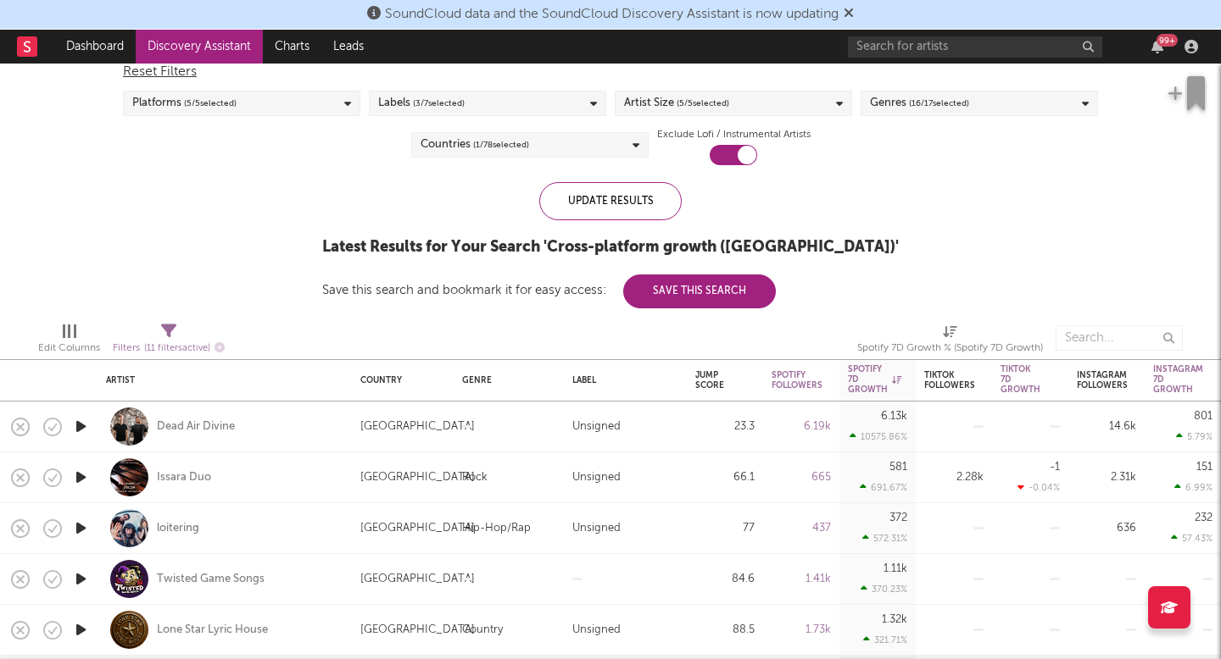
click at [85, 431] on icon "button" at bounding box center [81, 426] width 18 height 21
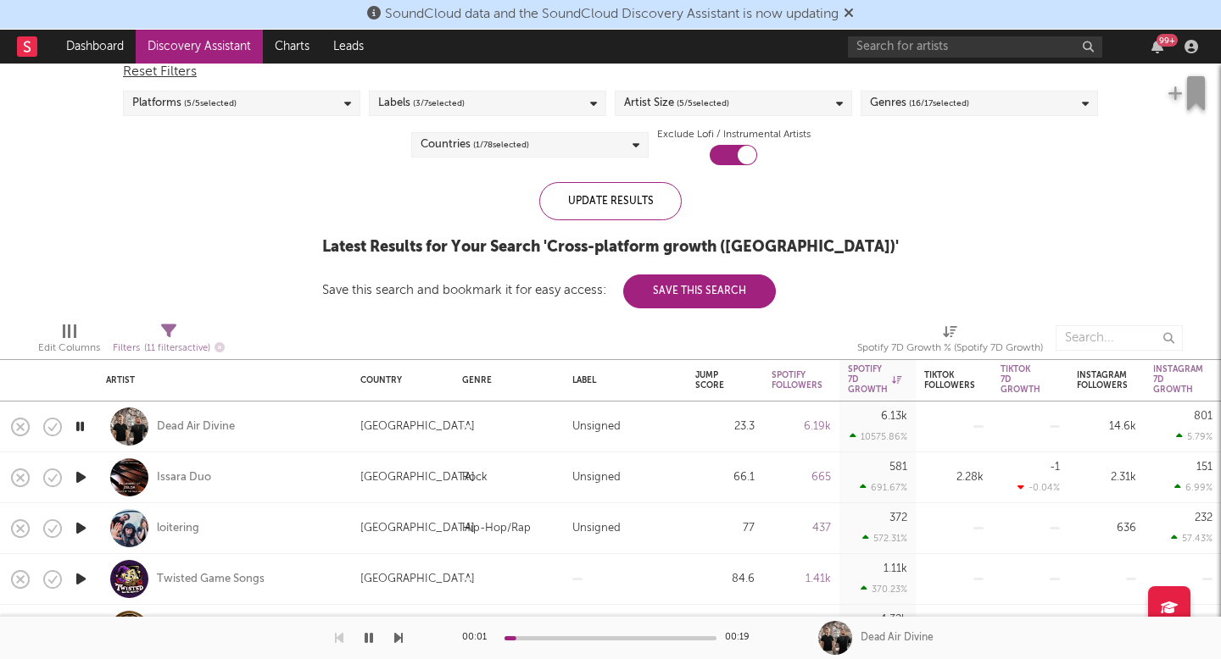
click at [83, 474] on icon "button" at bounding box center [81, 477] width 18 height 21
click at [82, 526] on icon "button" at bounding box center [81, 528] width 18 height 21
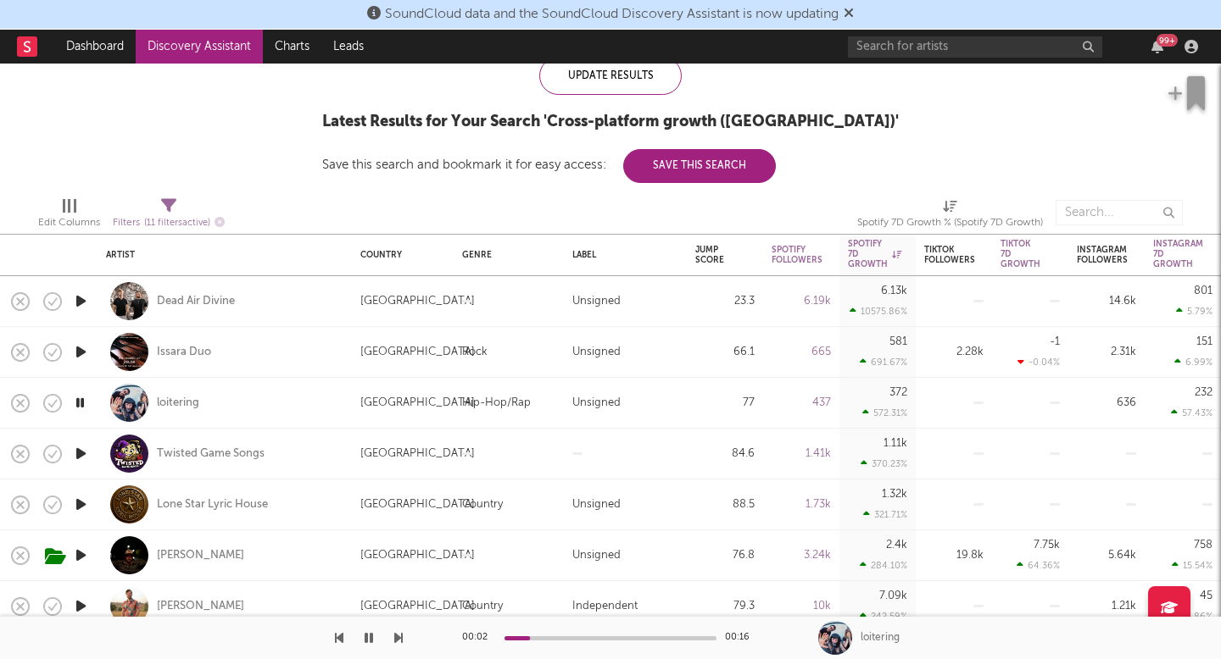
click at [82, 502] on icon "button" at bounding box center [81, 504] width 18 height 21
click at [179, 504] on div "Lone Star Lyric House" at bounding box center [212, 505] width 111 height 15
click at [80, 508] on icon "button" at bounding box center [80, 504] width 16 height 21
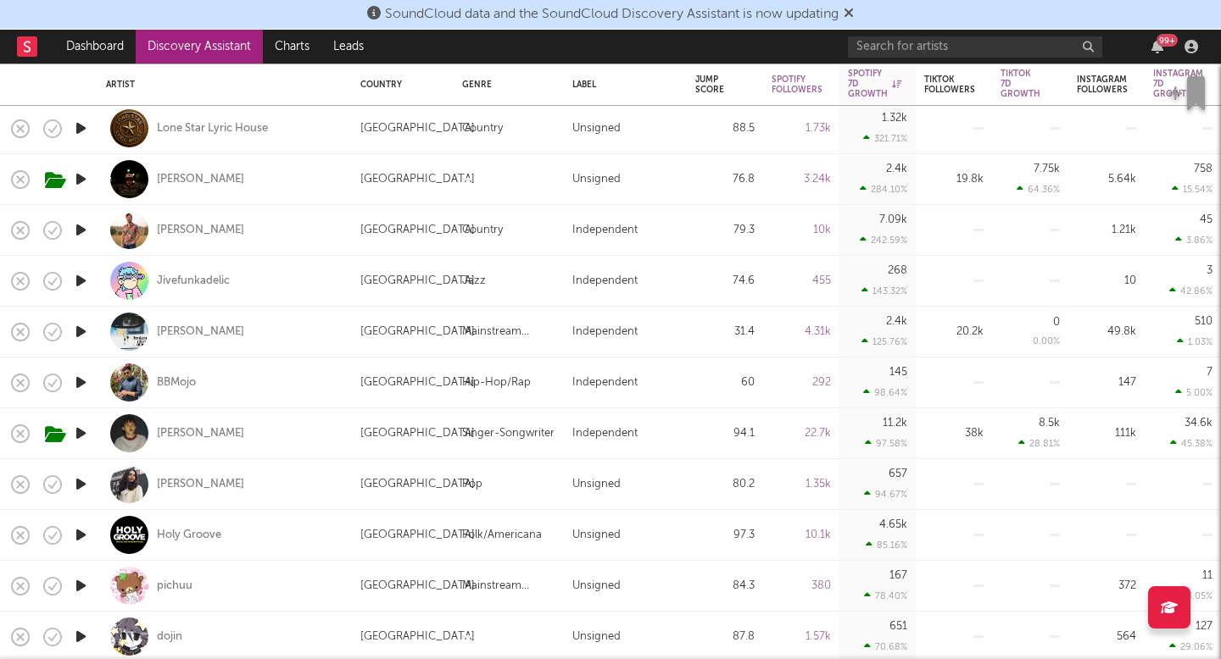
click at [78, 527] on icon "button" at bounding box center [81, 535] width 18 height 21
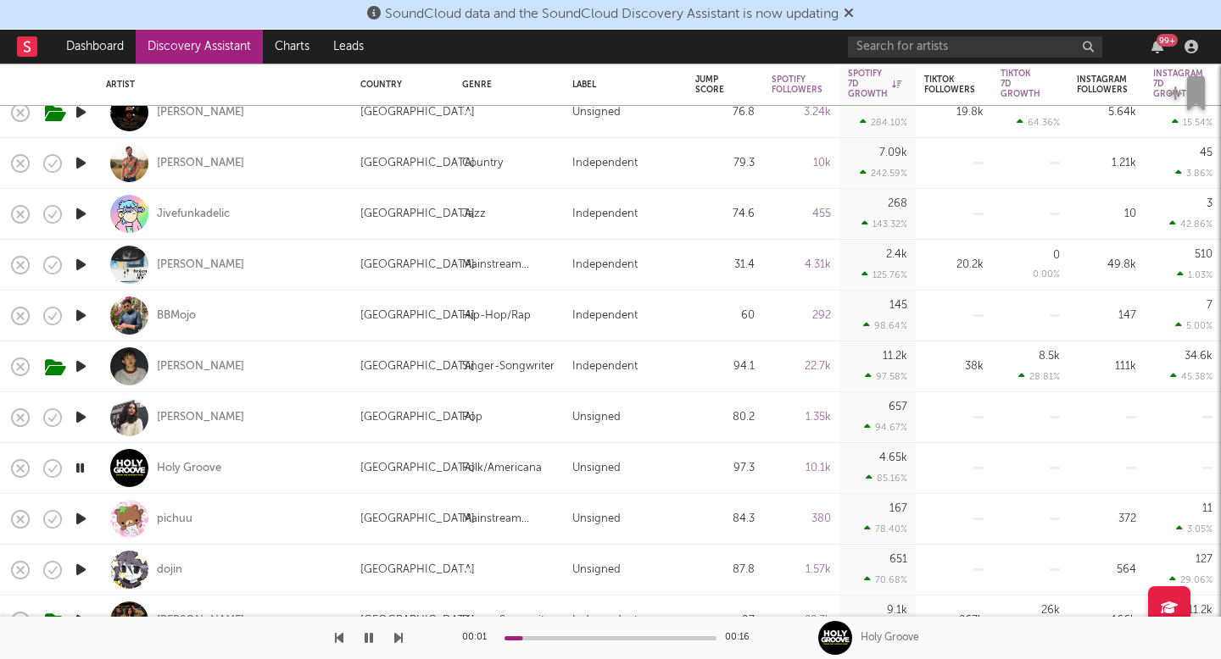
click at [75, 522] on icon "button" at bounding box center [81, 519] width 18 height 21
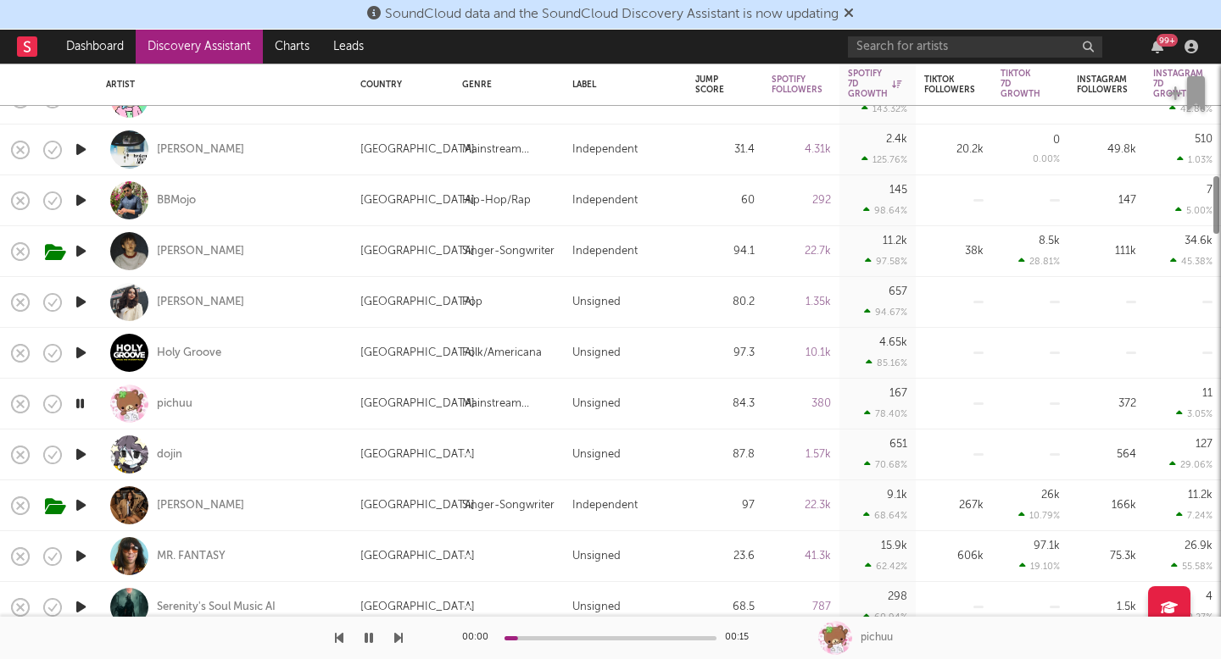
click at [79, 556] on icon "button" at bounding box center [81, 556] width 18 height 21
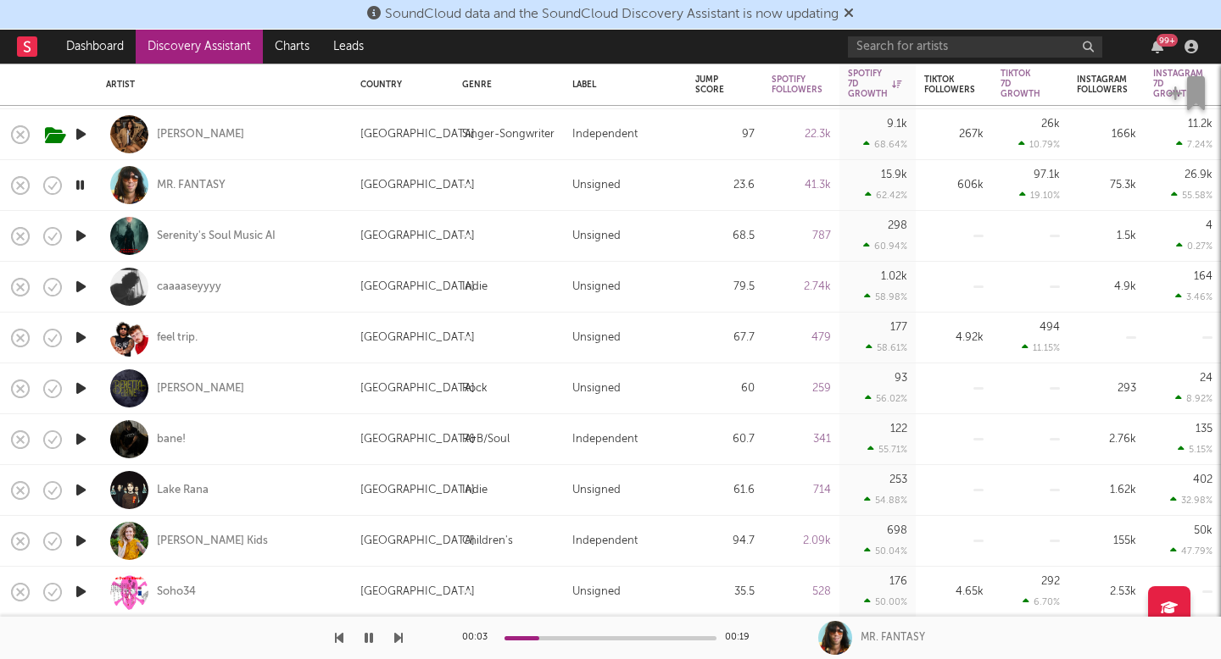
click at [81, 499] on icon "button" at bounding box center [81, 490] width 18 height 21
click at [81, 499] on icon "button" at bounding box center [80, 490] width 16 height 21
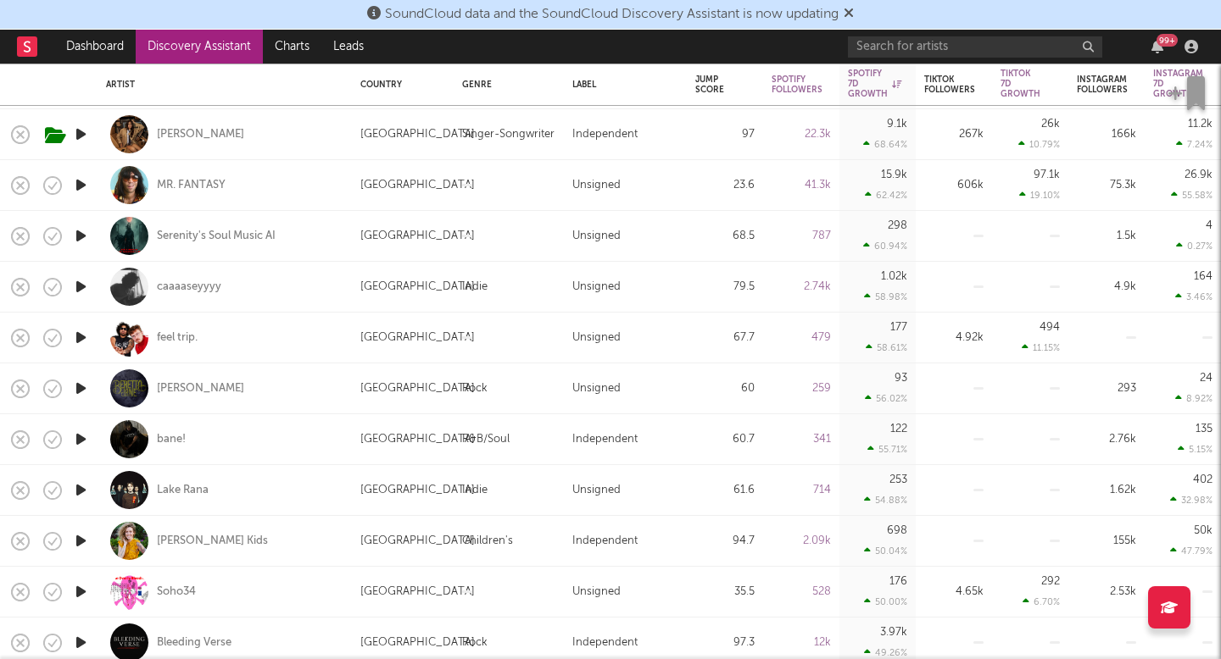
click at [81, 499] on icon "button" at bounding box center [81, 490] width 18 height 21
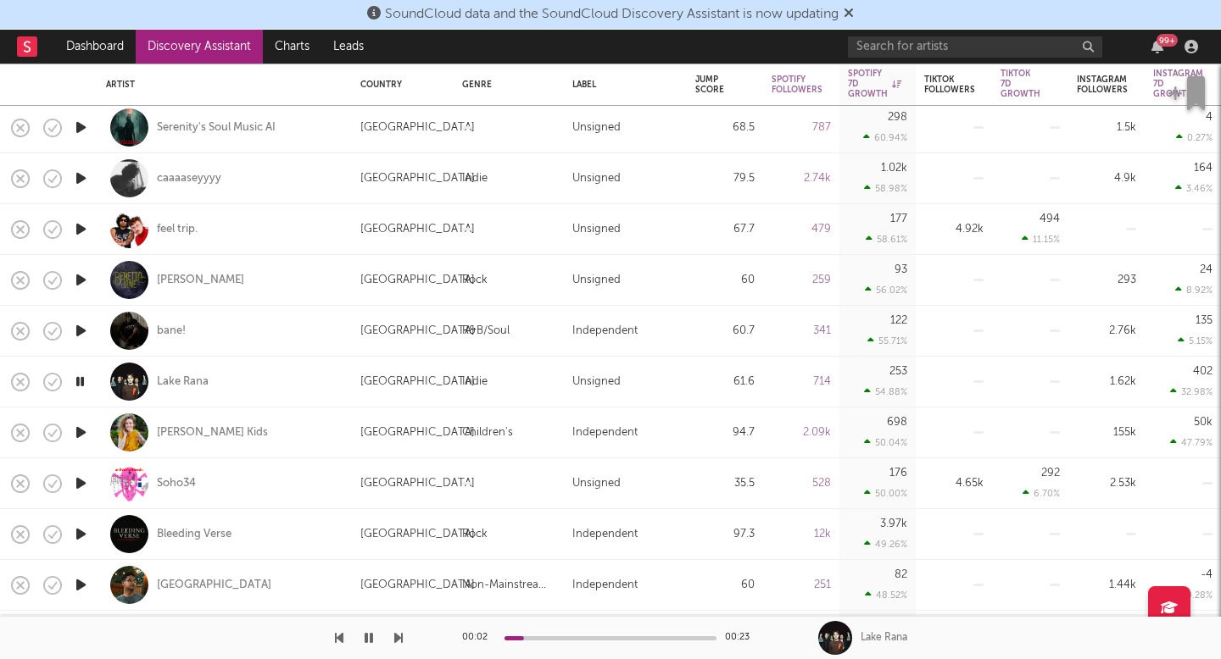
click at [81, 532] on icon "button" at bounding box center [81, 534] width 18 height 21
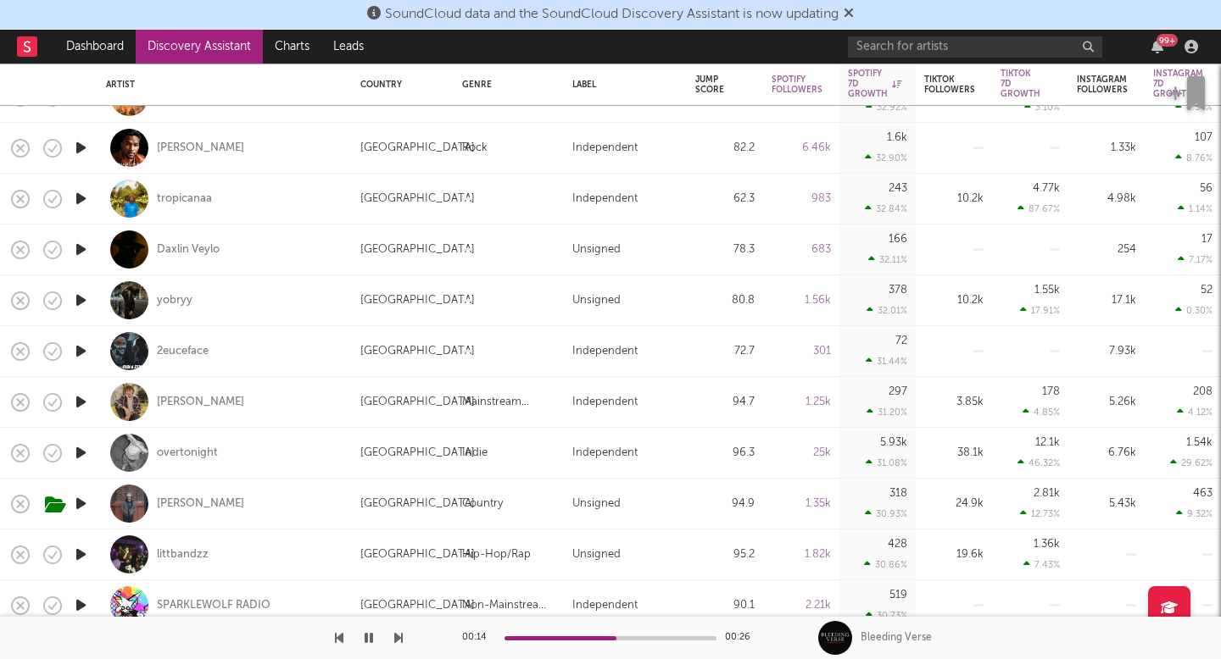
click at [69, 406] on div at bounding box center [81, 402] width 34 height 51
select select "1w"
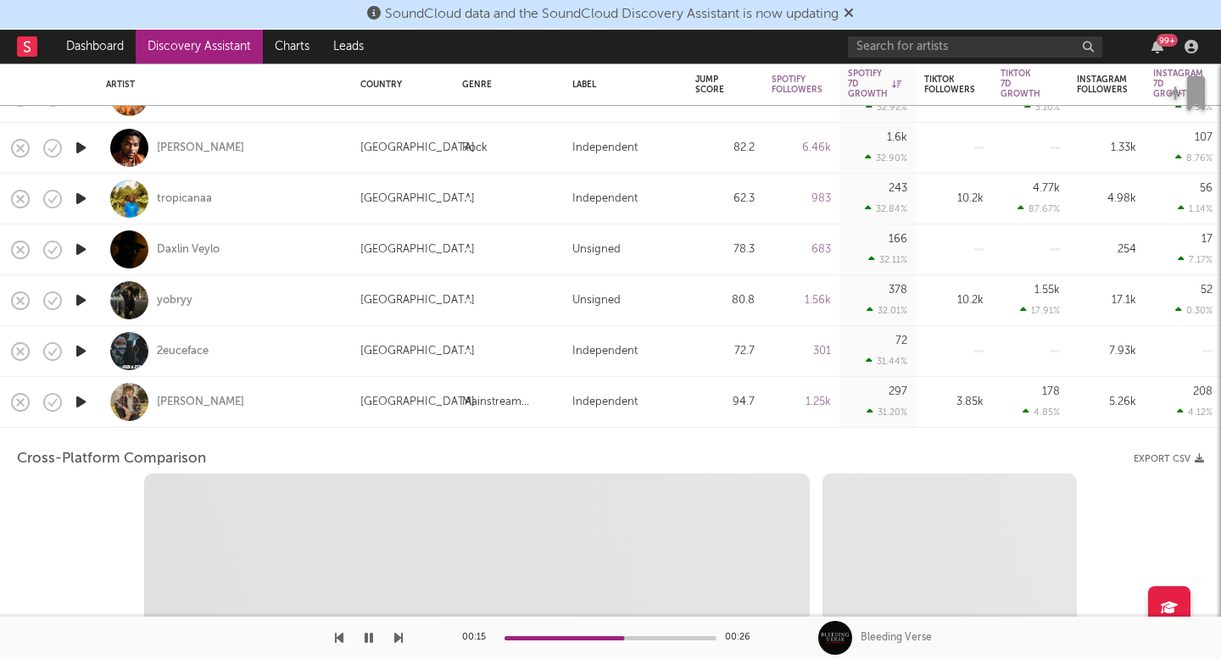
click at [80, 403] on icon "button" at bounding box center [81, 402] width 18 height 21
select select "1w"
click at [106, 408] on div "Donny Graves" at bounding box center [224, 402] width 237 height 50
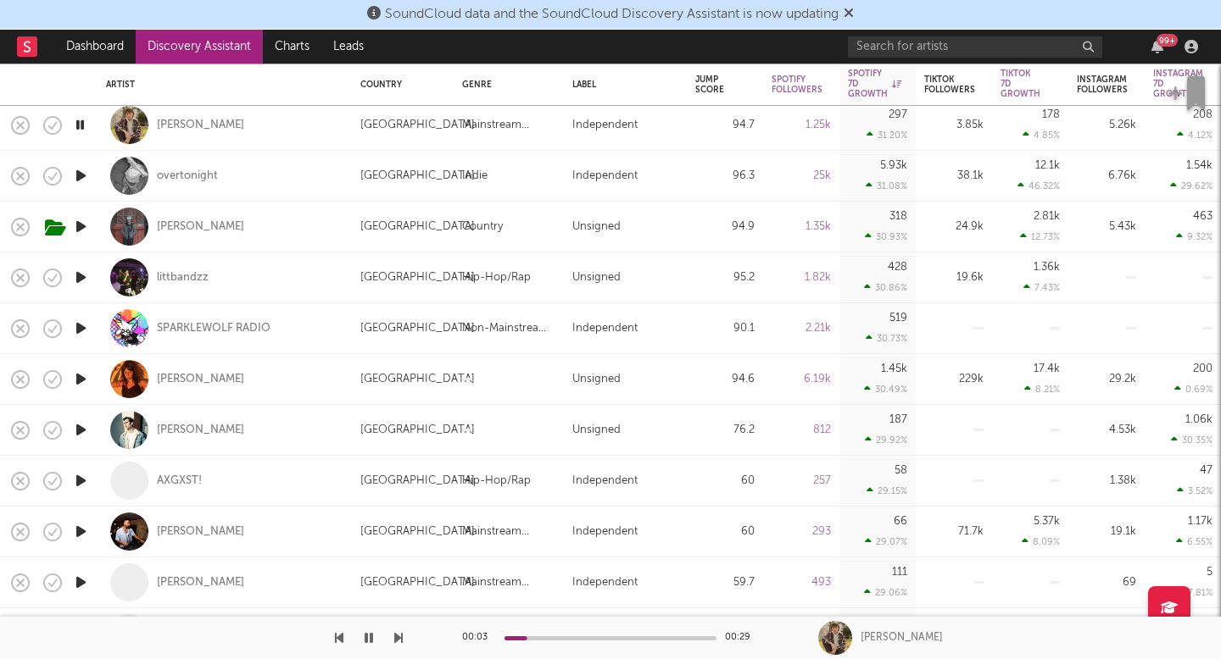
click at [77, 421] on icon "button" at bounding box center [81, 430] width 18 height 21
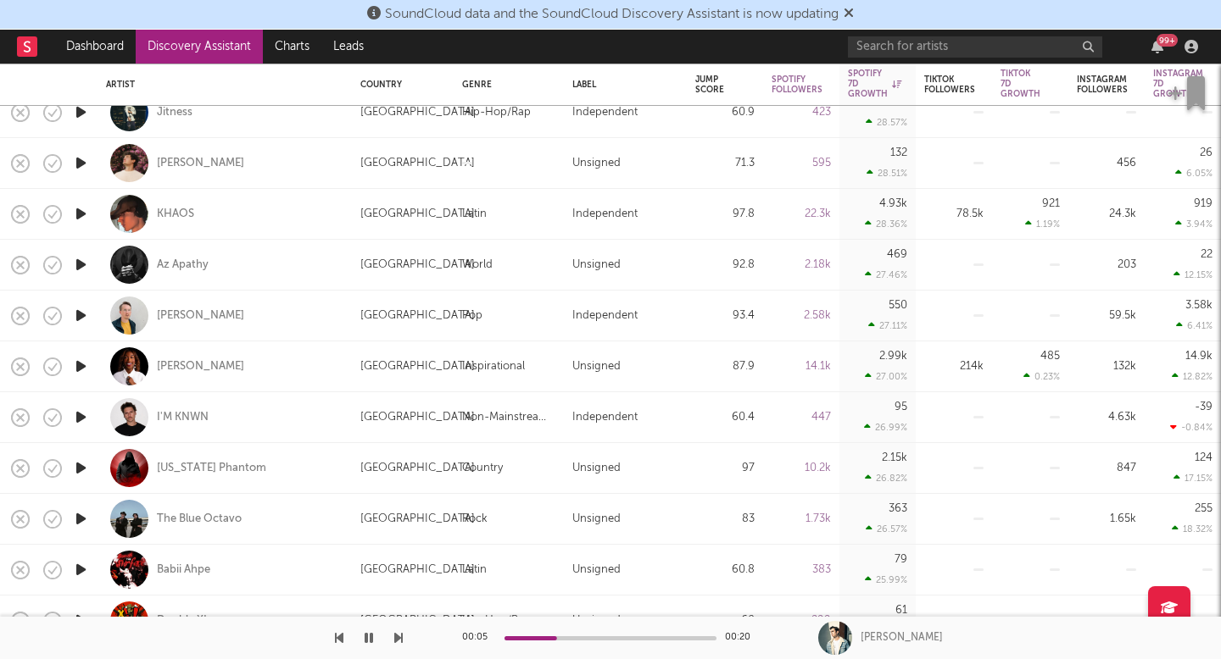
click at [193, 36] on link "Discovery Assistant" at bounding box center [199, 47] width 127 height 34
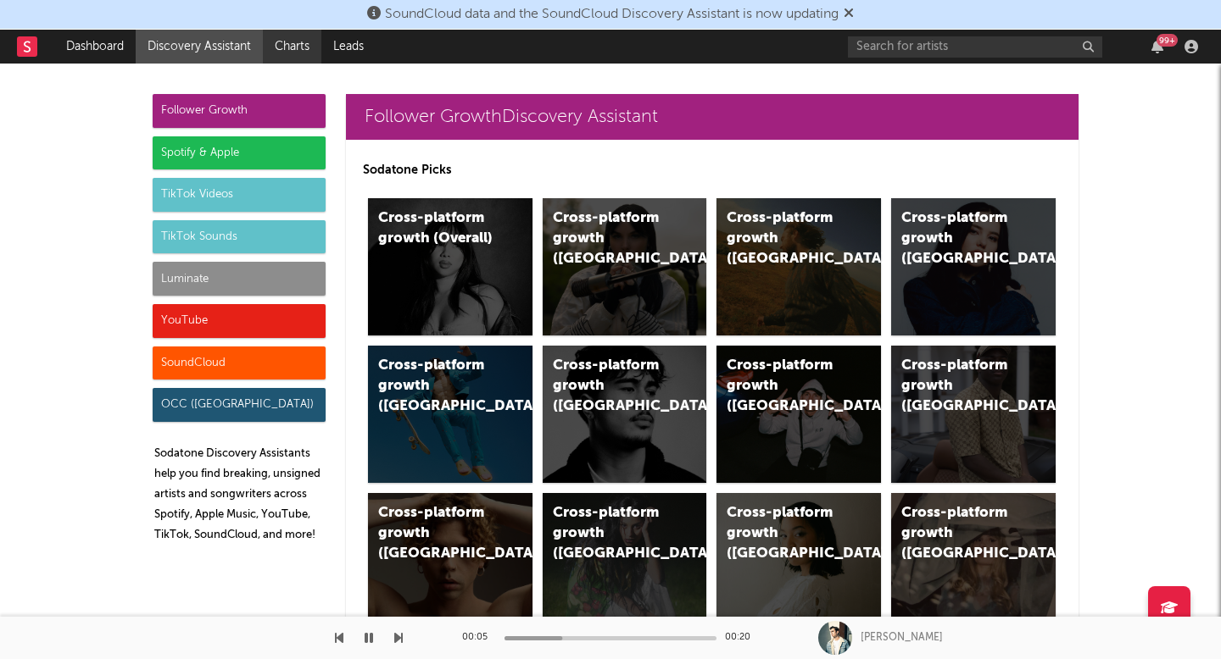
click at [308, 56] on link "Charts" at bounding box center [292, 47] width 58 height 34
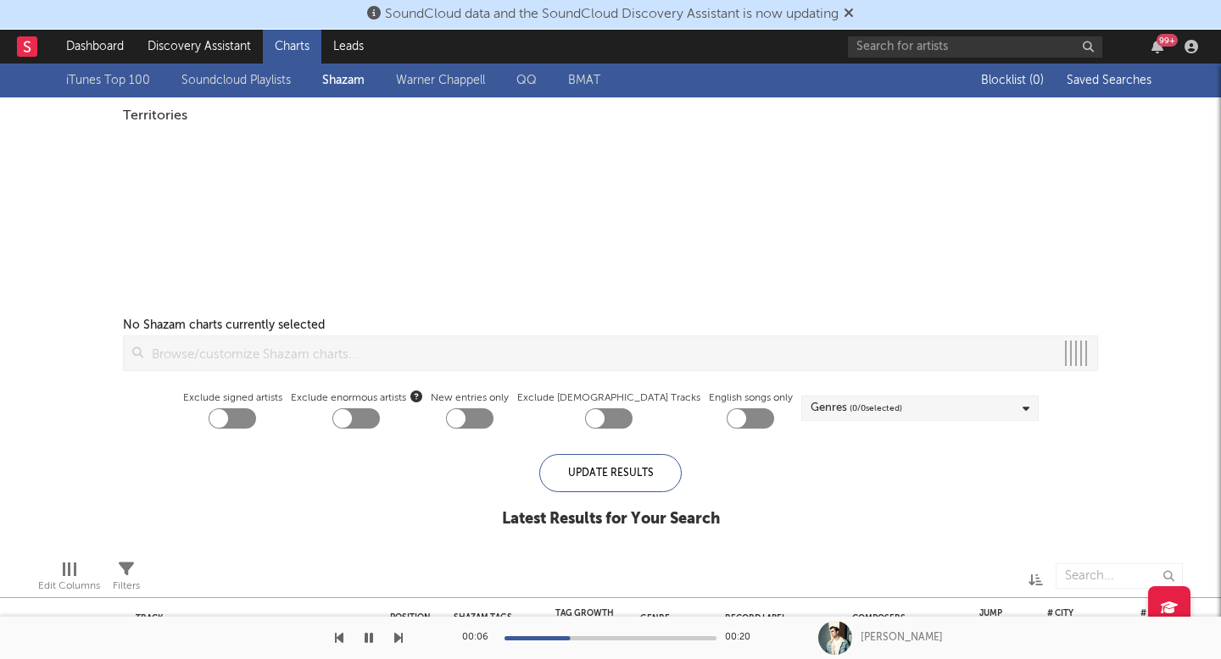
checkbox input "true"
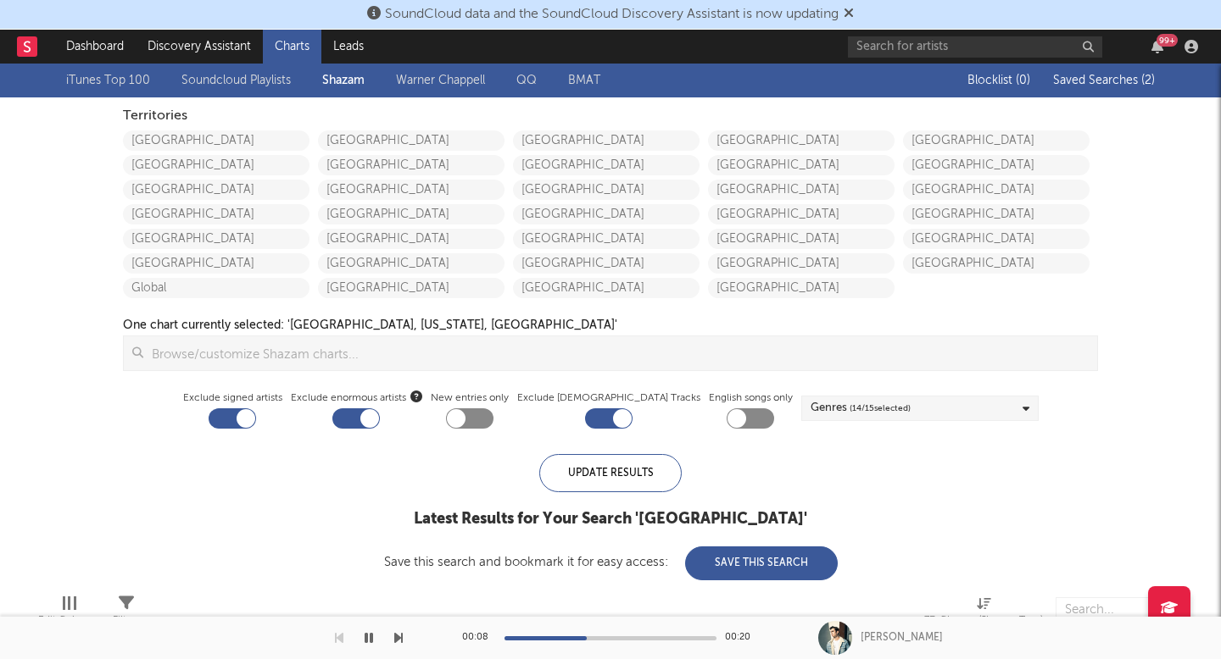
click at [1077, 86] on button "Saved Searches ( 2 )" at bounding box center [1101, 81] width 107 height 14
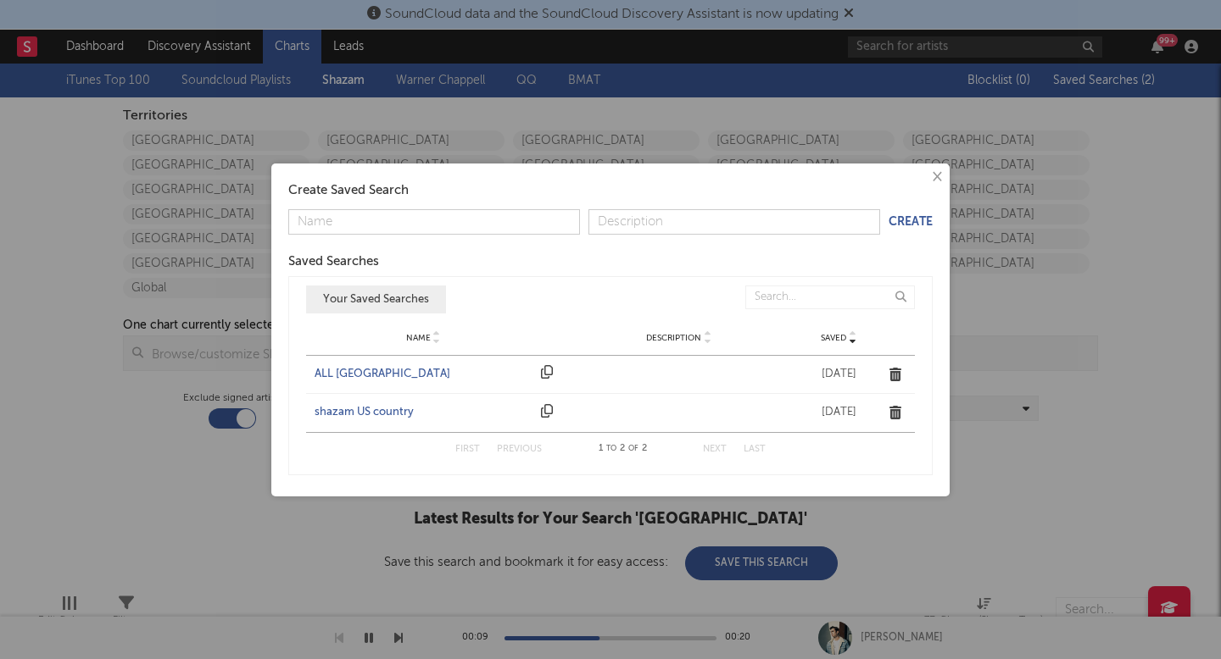
click at [370, 369] on div "ALL UNITED STATES" at bounding box center [423, 374] width 218 height 17
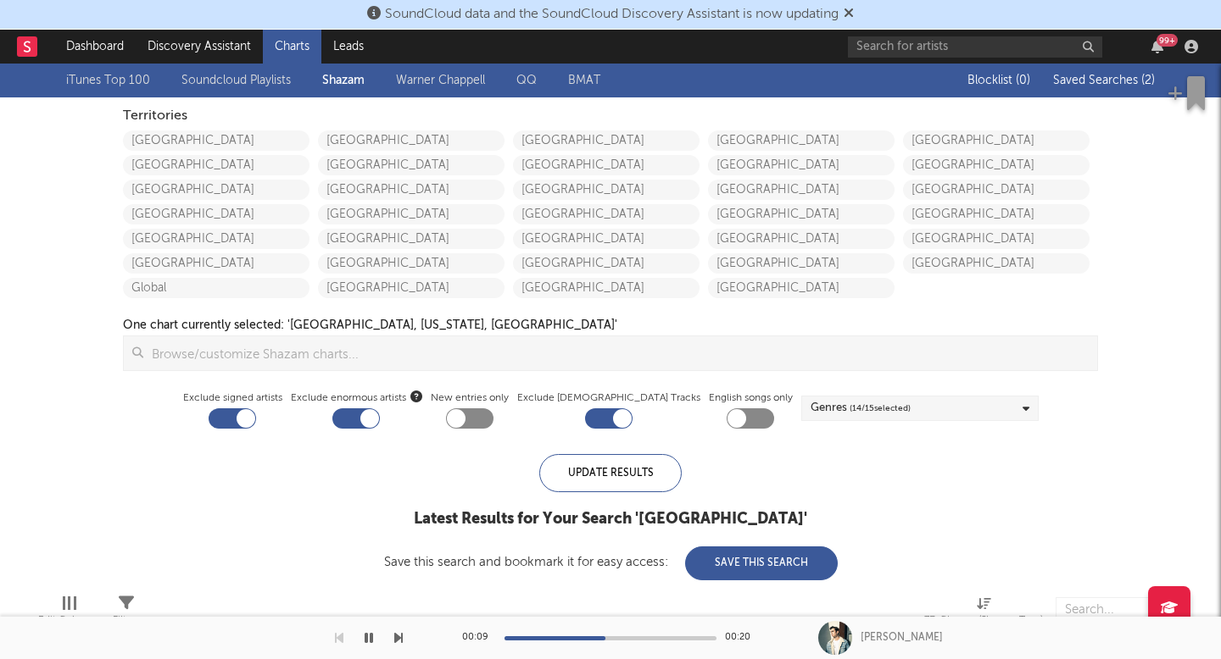
checkbox input "false"
checkbox input "true"
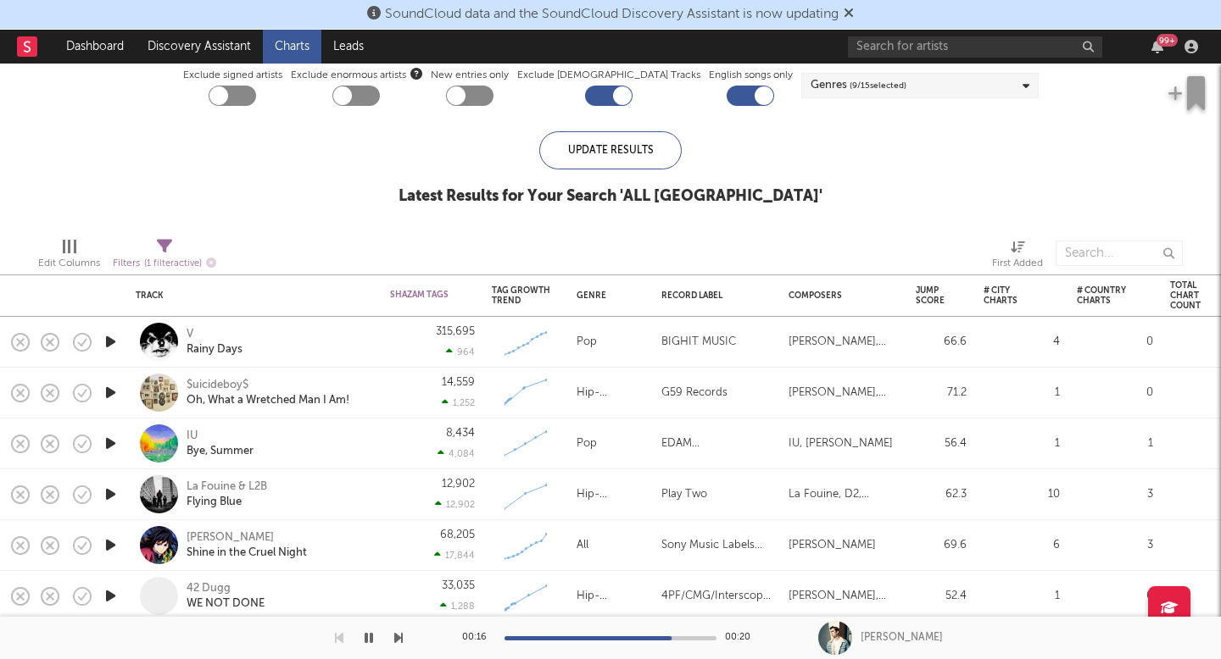
click at [367, 641] on icon "button" at bounding box center [368, 639] width 8 height 14
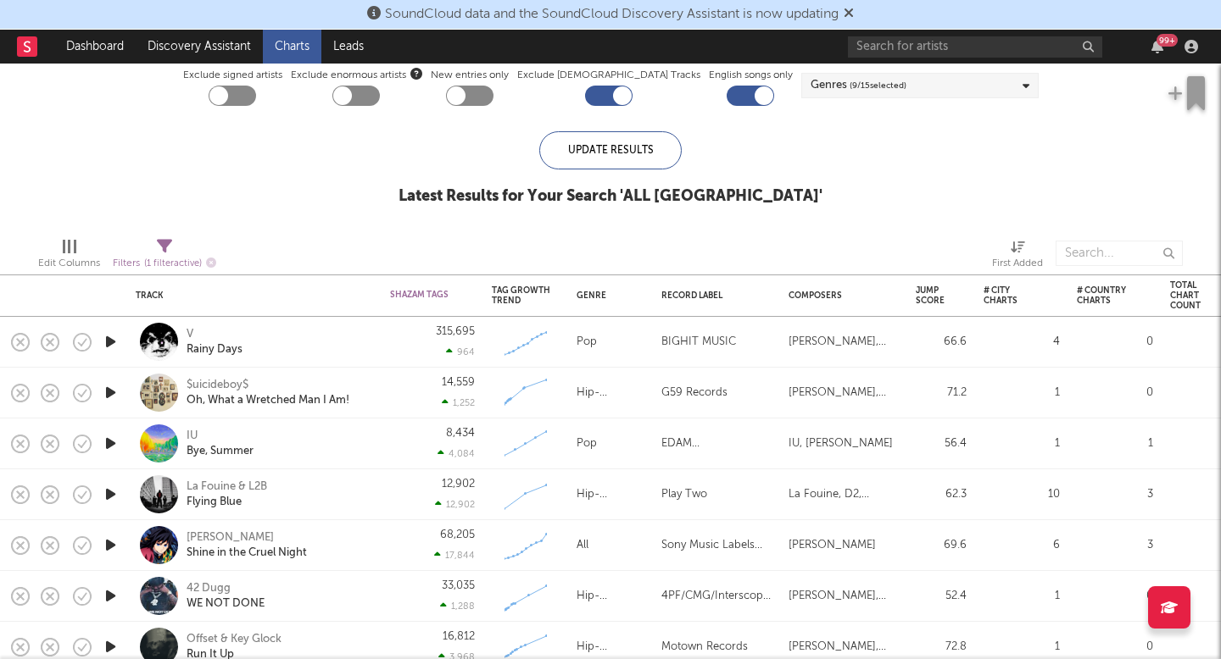
click at [104, 492] on icon "button" at bounding box center [111, 494] width 18 height 21
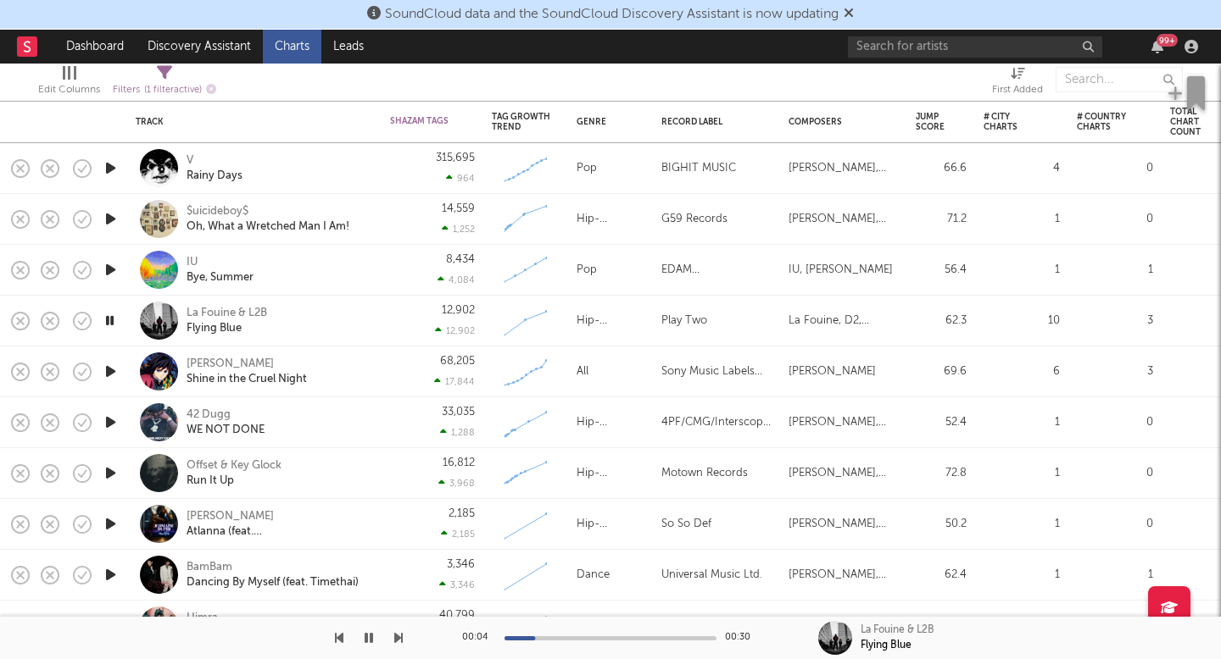
click at [104, 524] on icon "button" at bounding box center [111, 524] width 18 height 21
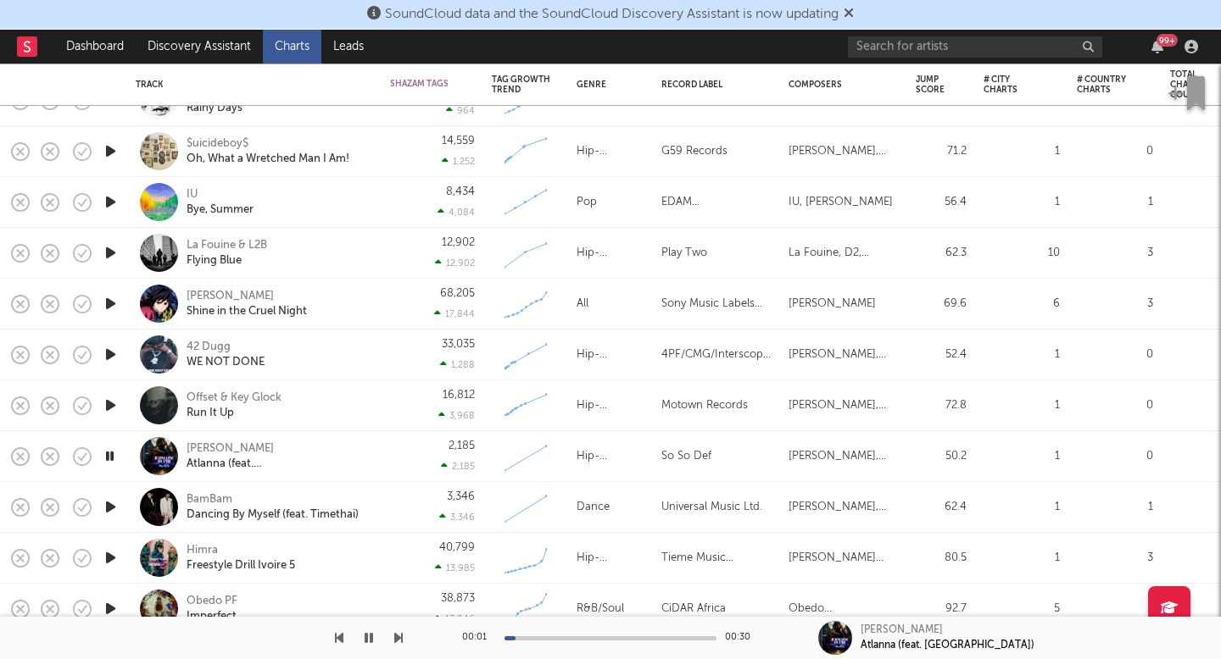
click at [109, 506] on icon "button" at bounding box center [111, 507] width 18 height 21
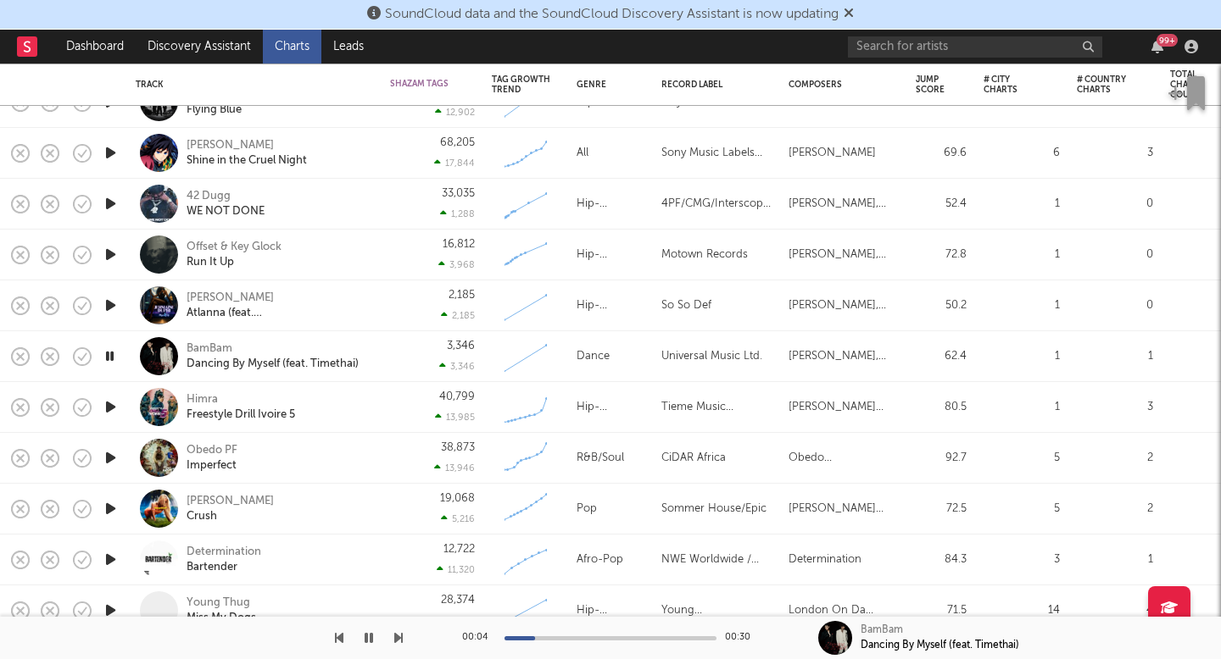
click at [109, 561] on icon "button" at bounding box center [111, 559] width 18 height 21
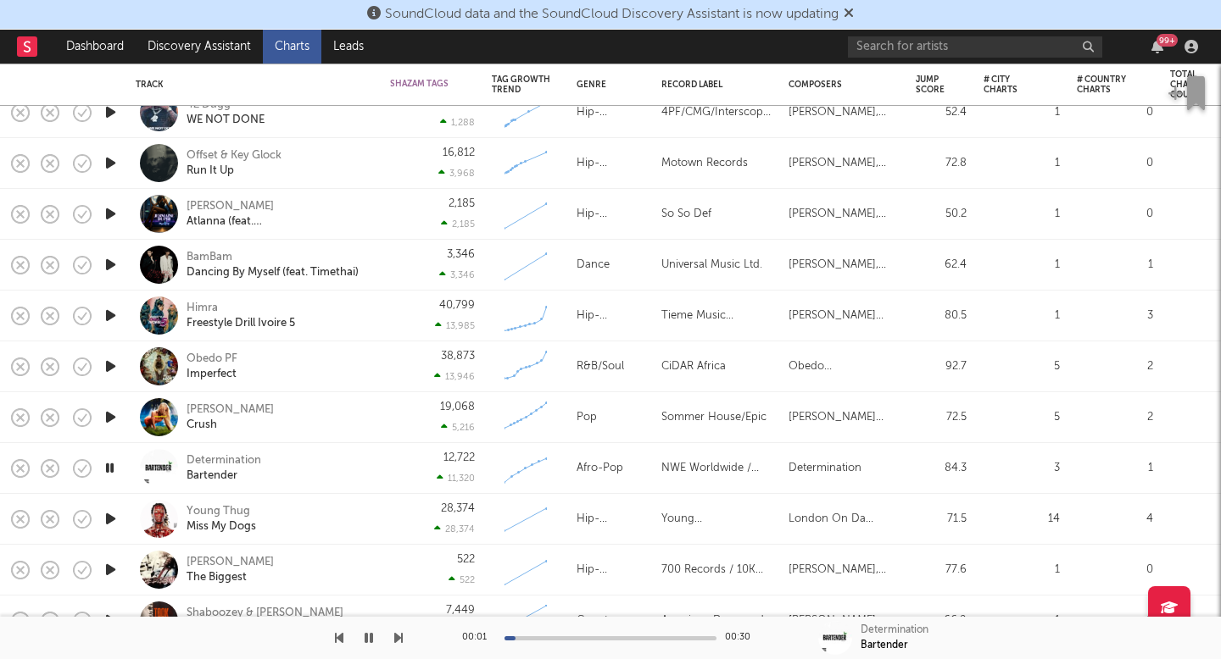
click at [111, 576] on icon "button" at bounding box center [111, 569] width 18 height 21
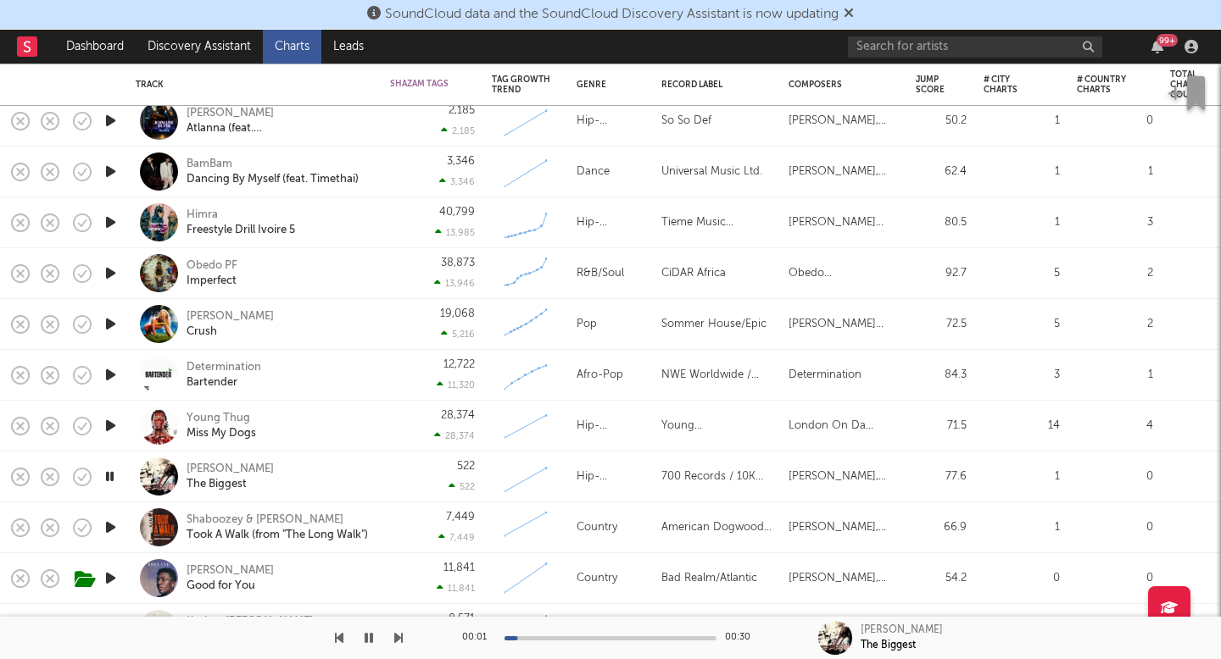
click at [111, 526] on icon "button" at bounding box center [111, 527] width 18 height 21
click at [111, 582] on icon "button" at bounding box center [111, 578] width 18 height 21
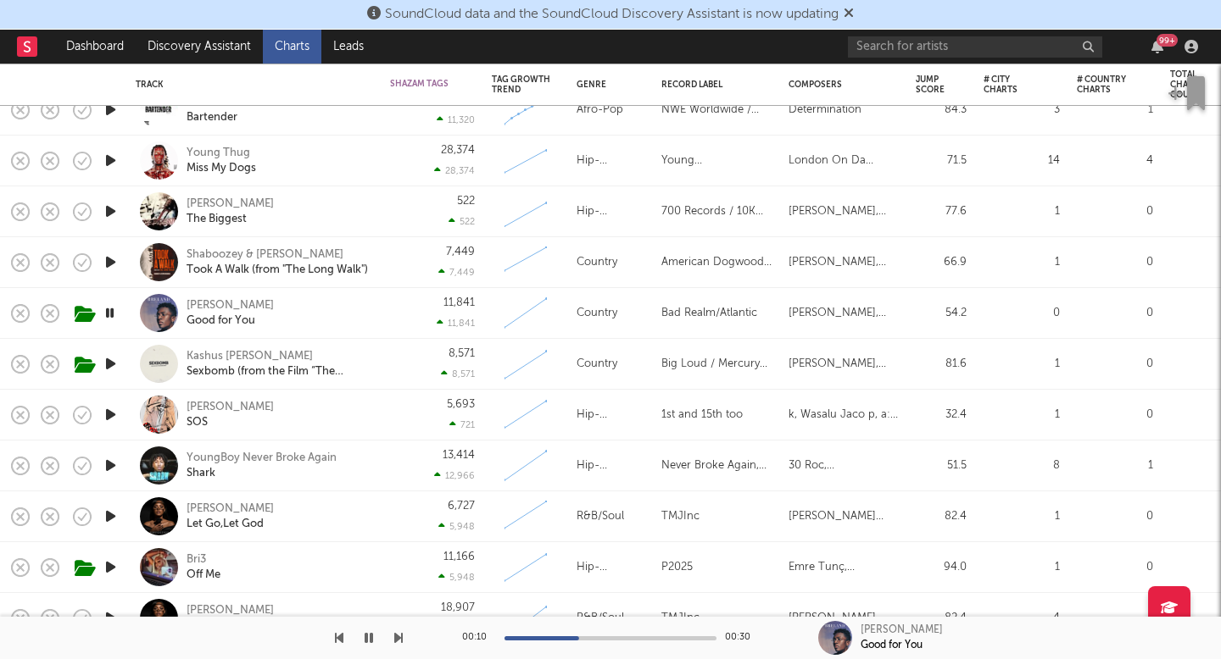
click at [114, 515] on icon "button" at bounding box center [111, 516] width 18 height 21
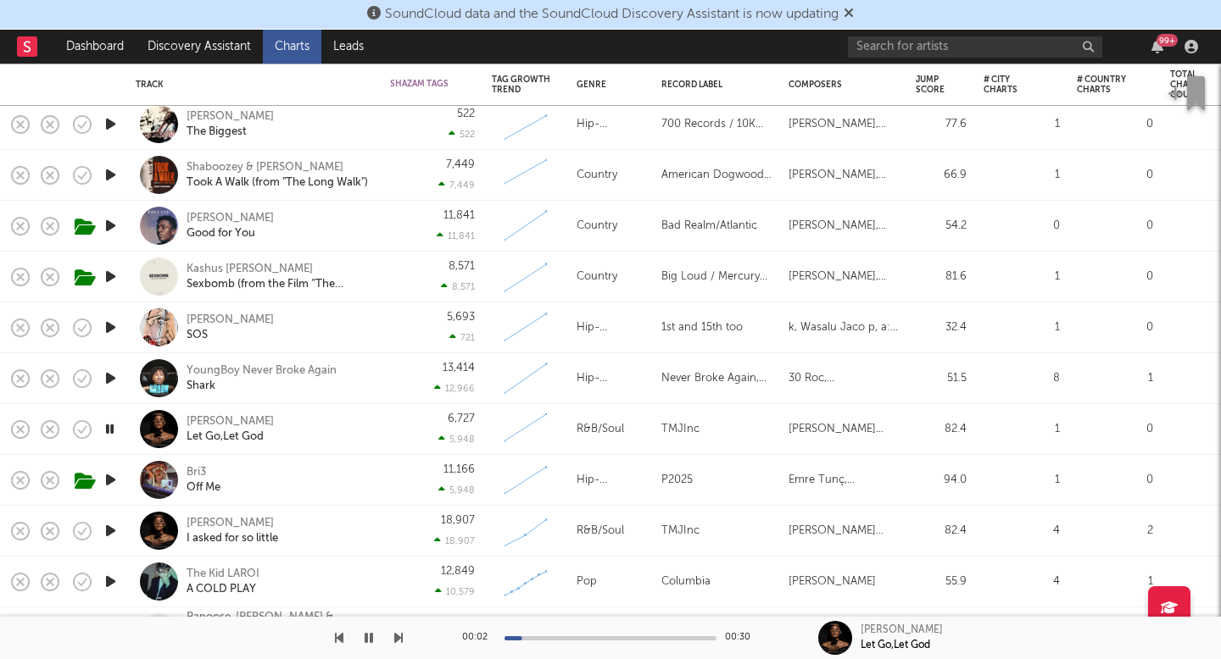
click at [114, 530] on icon "button" at bounding box center [111, 530] width 18 height 21
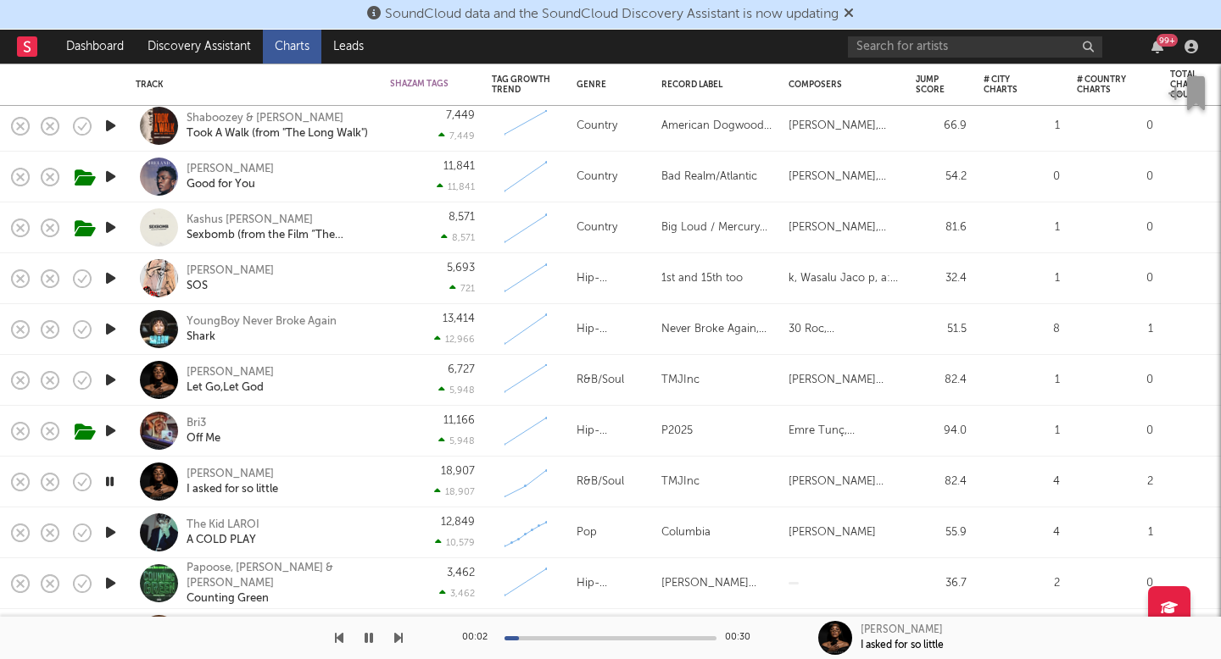
click at [114, 531] on icon "button" at bounding box center [111, 532] width 18 height 21
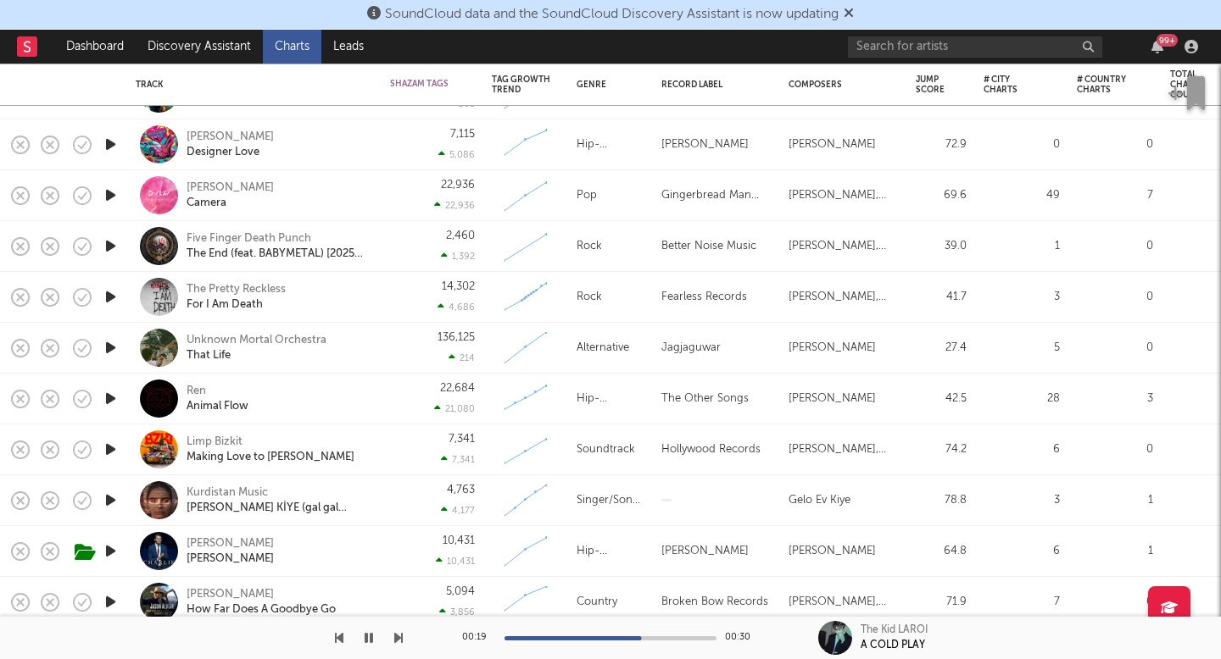
click at [110, 504] on icon "button" at bounding box center [111, 500] width 18 height 21
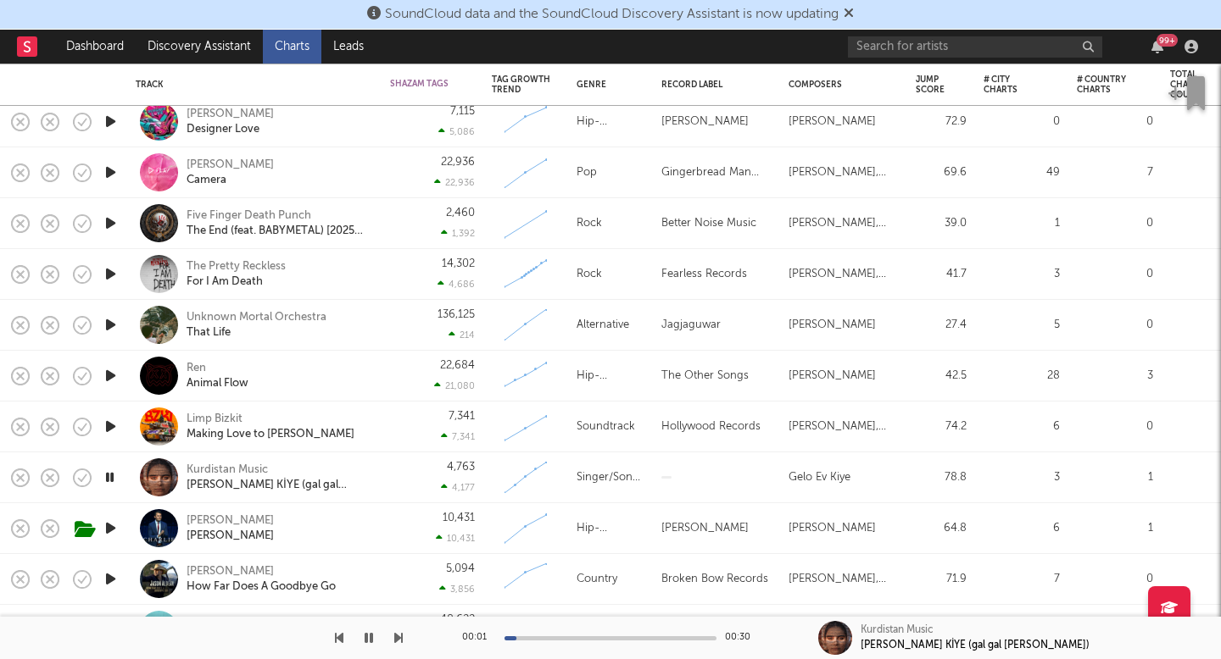
click at [108, 524] on icon "button" at bounding box center [111, 528] width 18 height 21
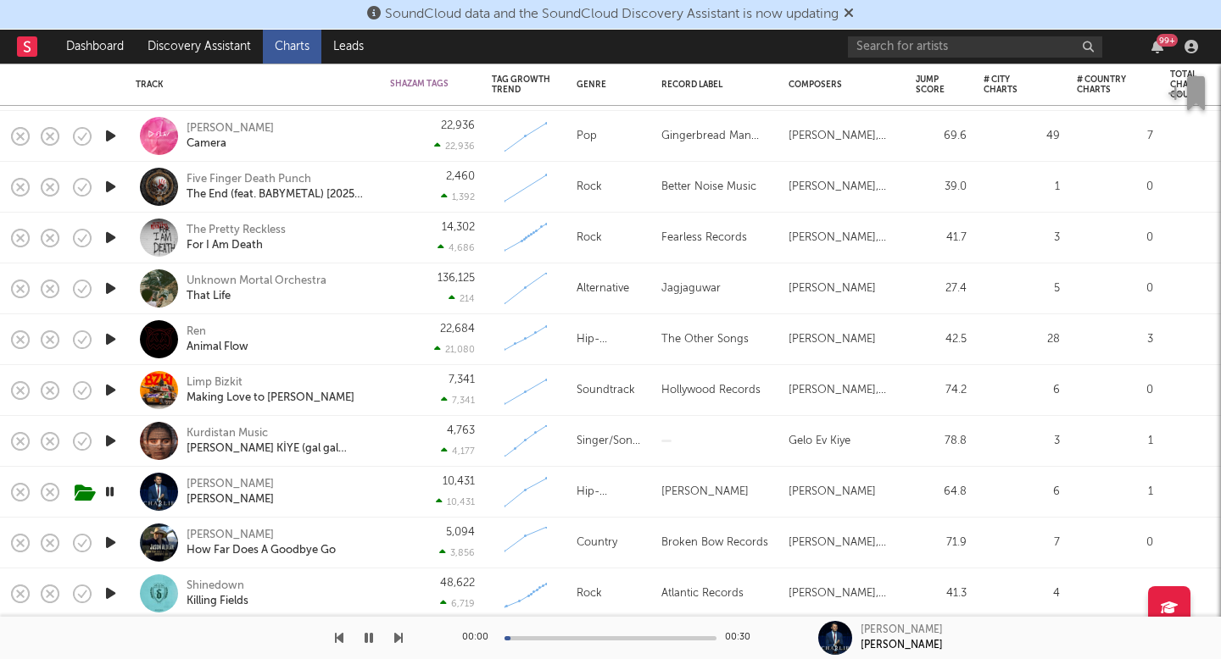
click at [105, 546] on icon "button" at bounding box center [111, 542] width 18 height 21
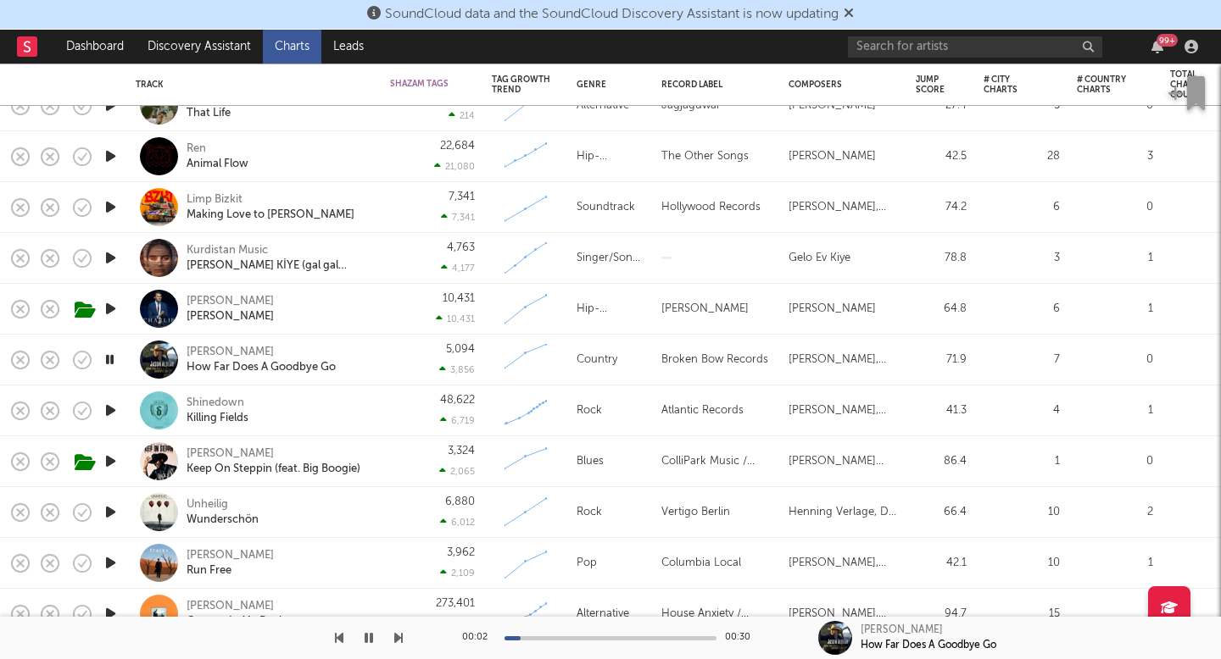
click at [109, 460] on icon "button" at bounding box center [111, 461] width 18 height 21
click at [200, 451] on div "Mike Clark Jr" at bounding box center [273, 454] width 174 height 15
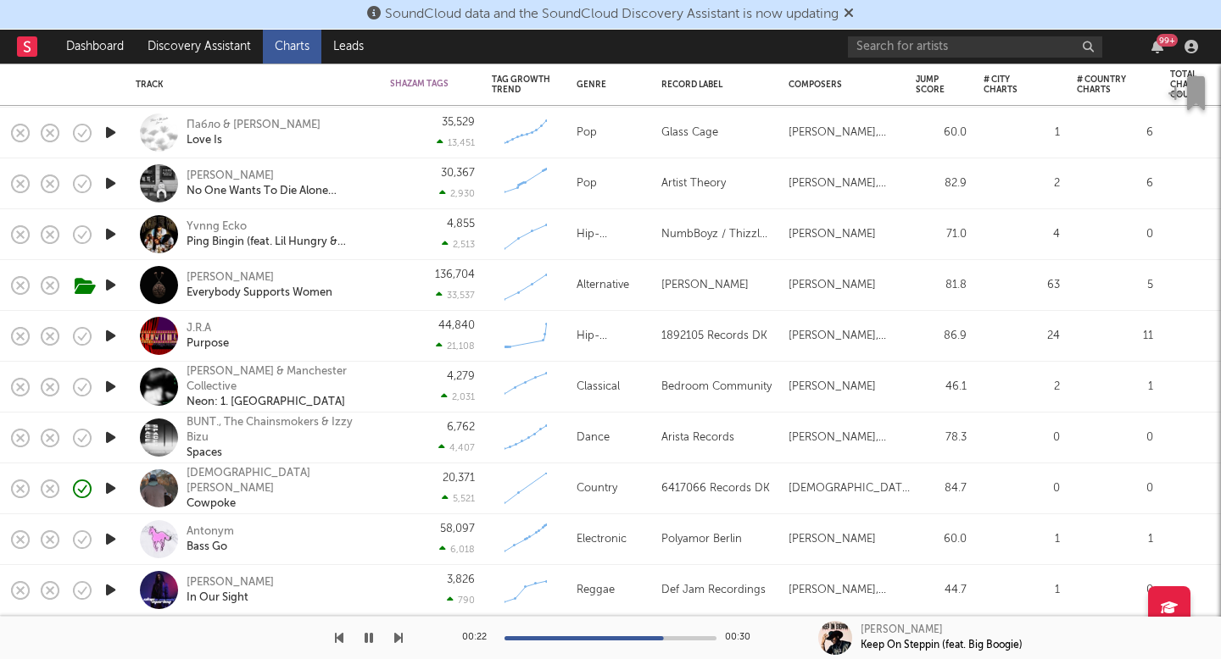
click at [118, 488] on icon "button" at bounding box center [111, 488] width 18 height 21
click at [194, 482] on div "Isaiah Sheffield" at bounding box center [277, 481] width 182 height 31
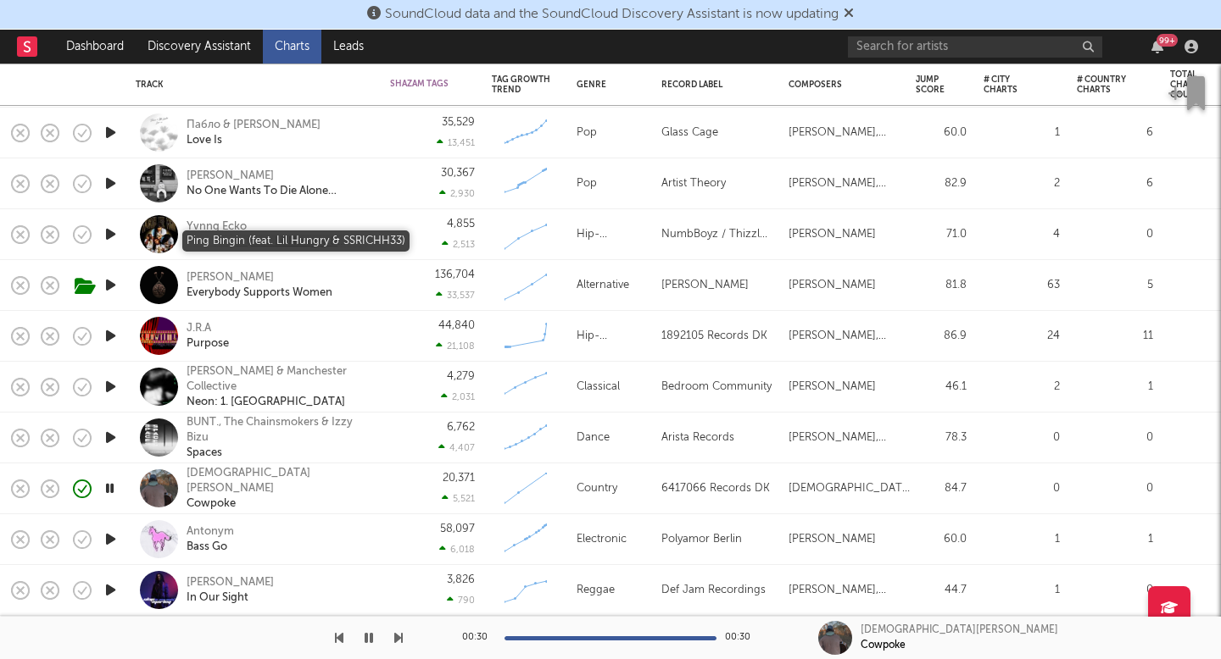
click at [367, 248] on div "Ping Bingin (feat. Lil Hungry & SSRICHH33)" at bounding box center [277, 242] width 182 height 15
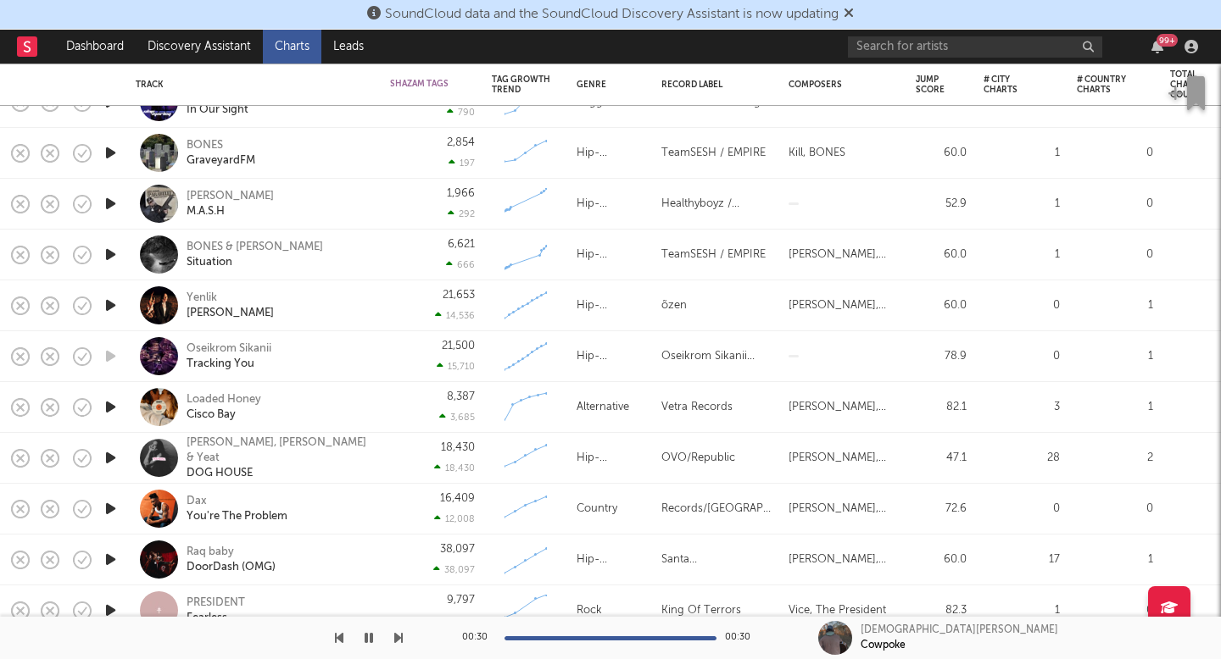
click at [113, 508] on icon "button" at bounding box center [111, 508] width 18 height 21
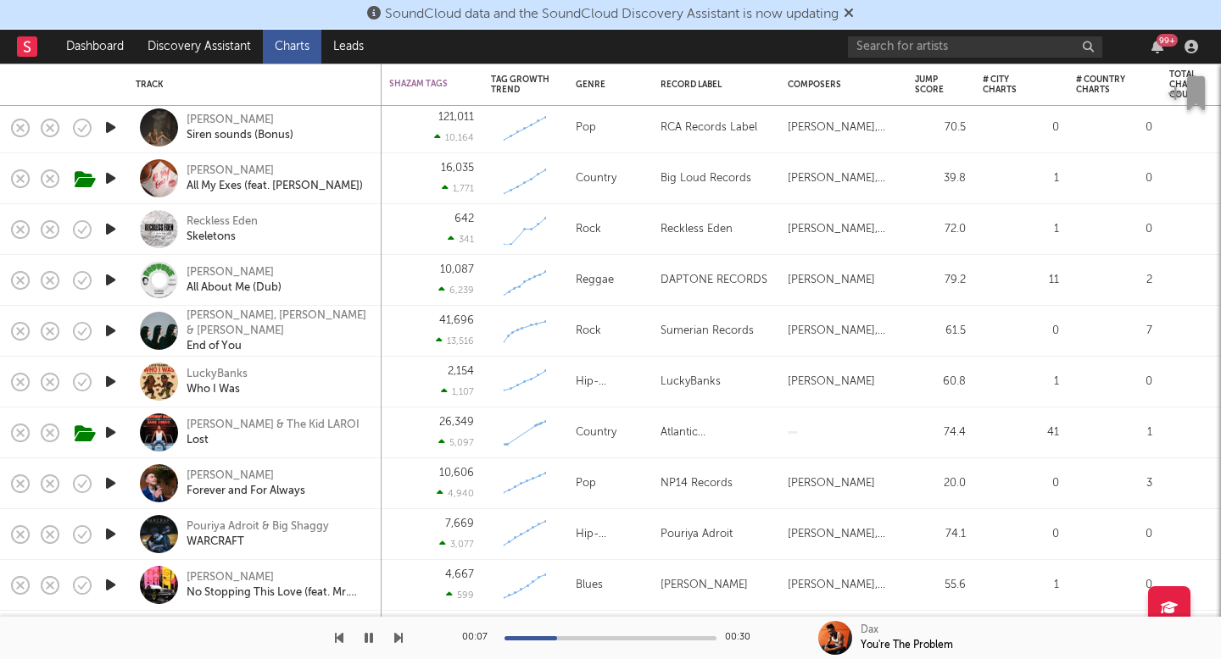
click at [114, 422] on icon "button" at bounding box center [111, 432] width 18 height 21
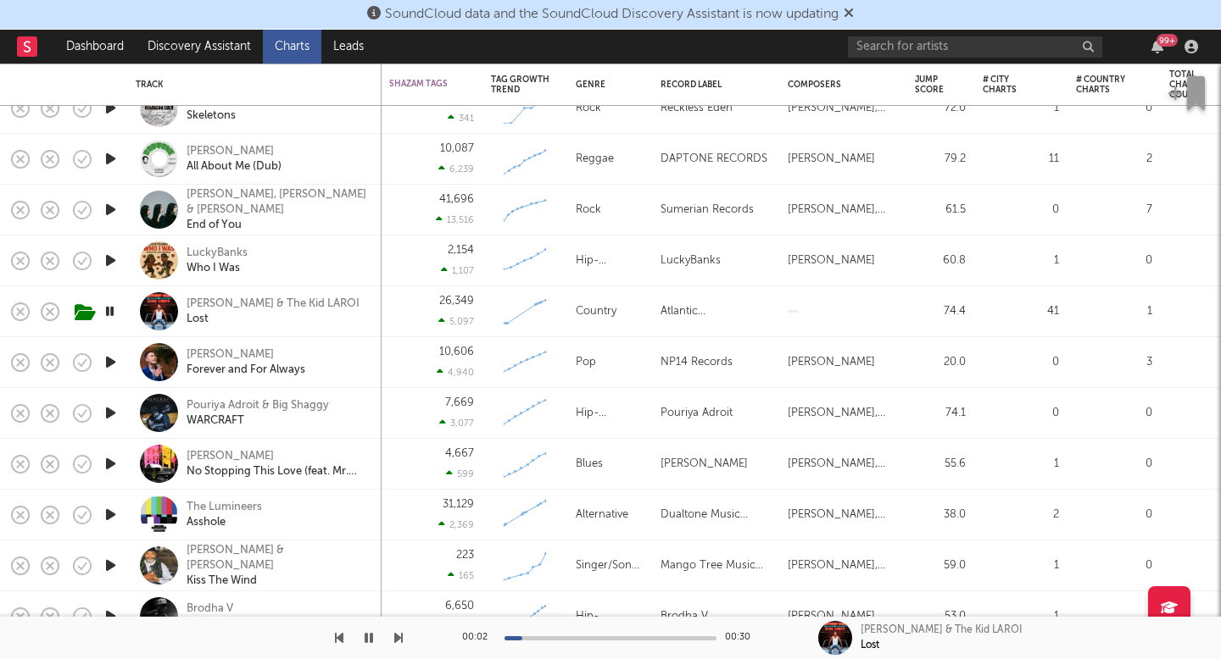
click at [110, 463] on icon "button" at bounding box center [111, 464] width 18 height 21
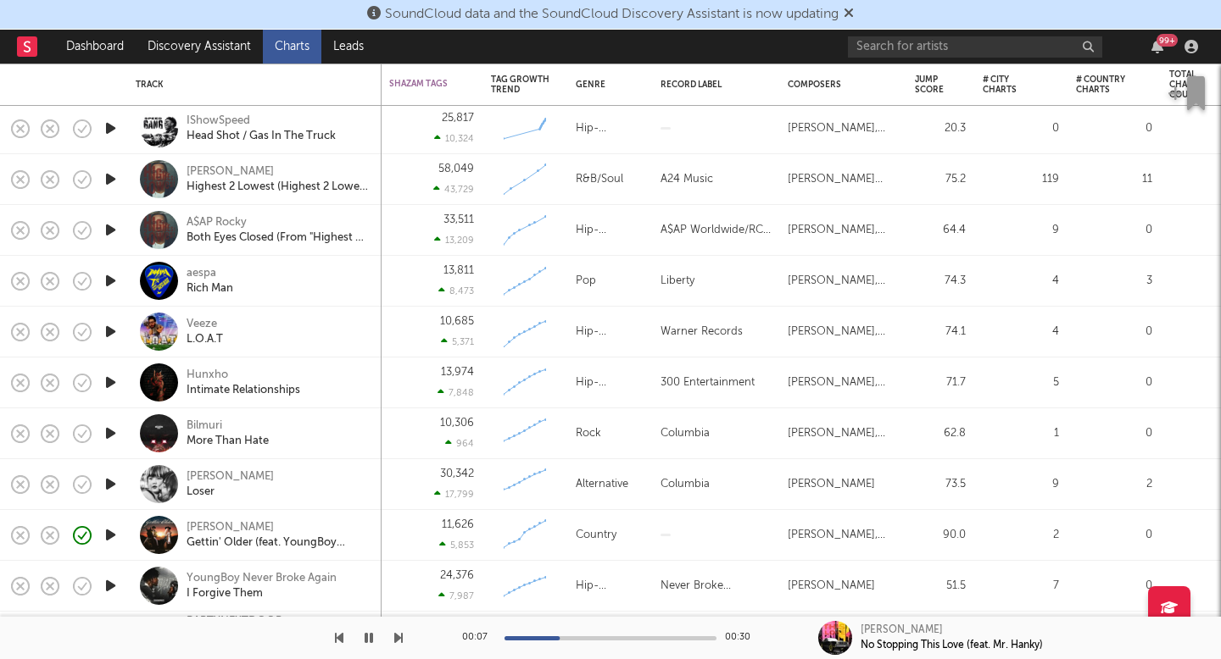
click at [109, 544] on icon "button" at bounding box center [111, 535] width 18 height 21
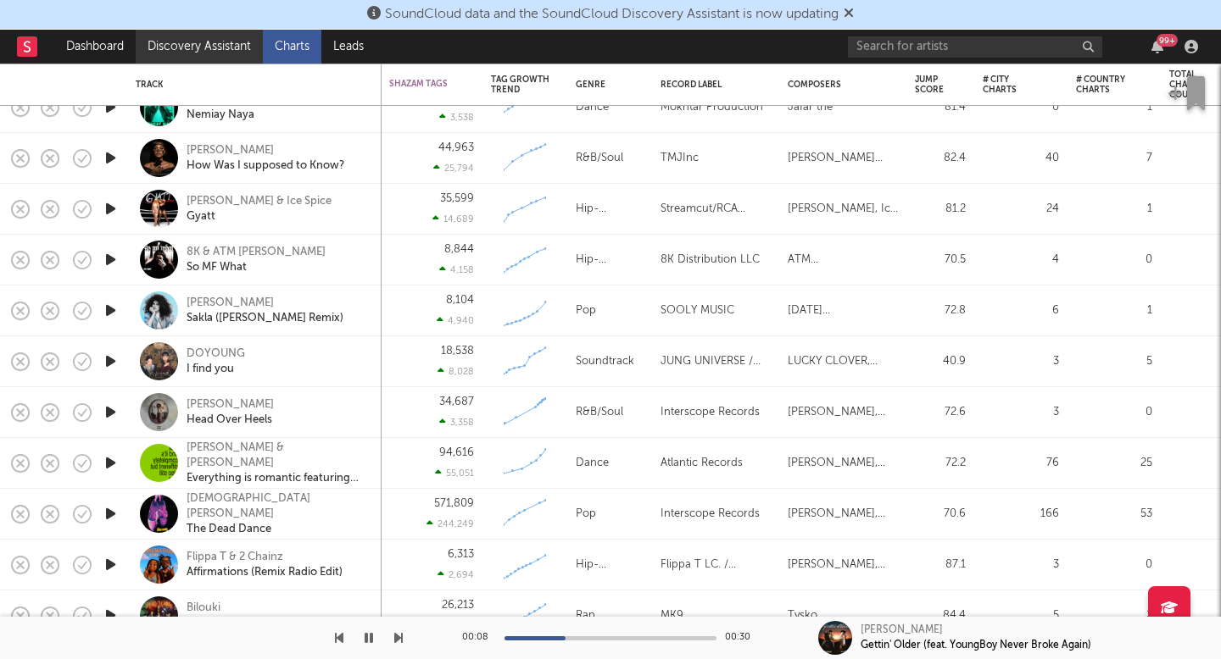
click at [215, 33] on link "Discovery Assistant" at bounding box center [199, 47] width 127 height 34
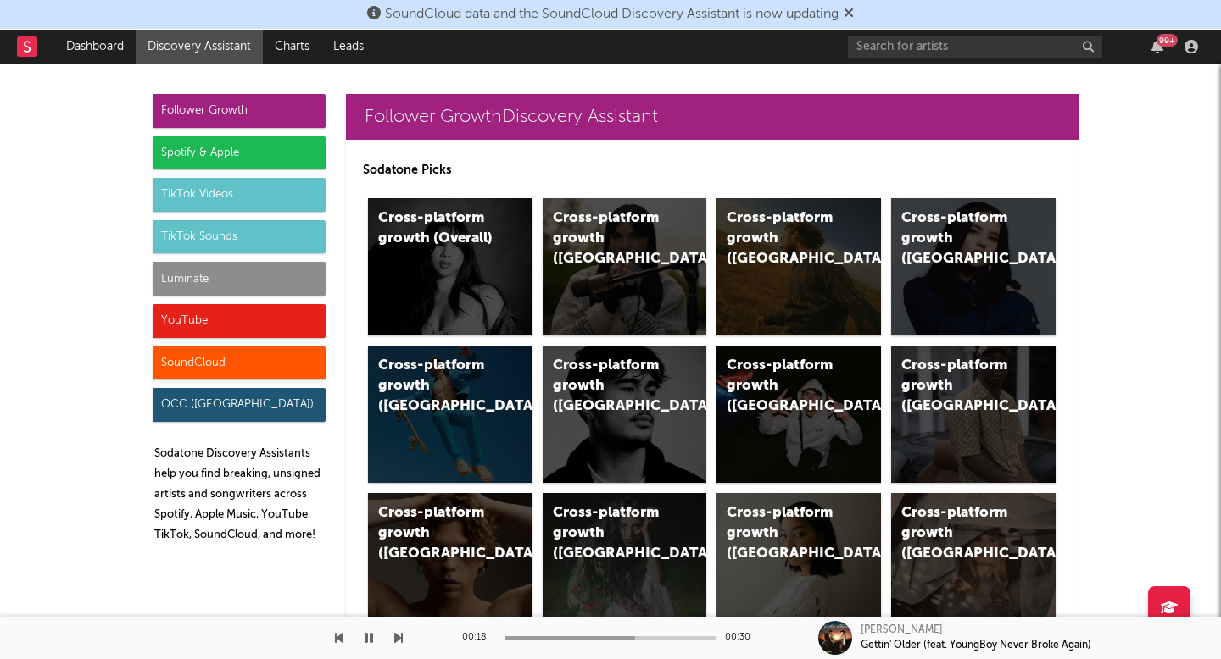
click at [371, 642] on icon "button" at bounding box center [368, 639] width 8 height 14
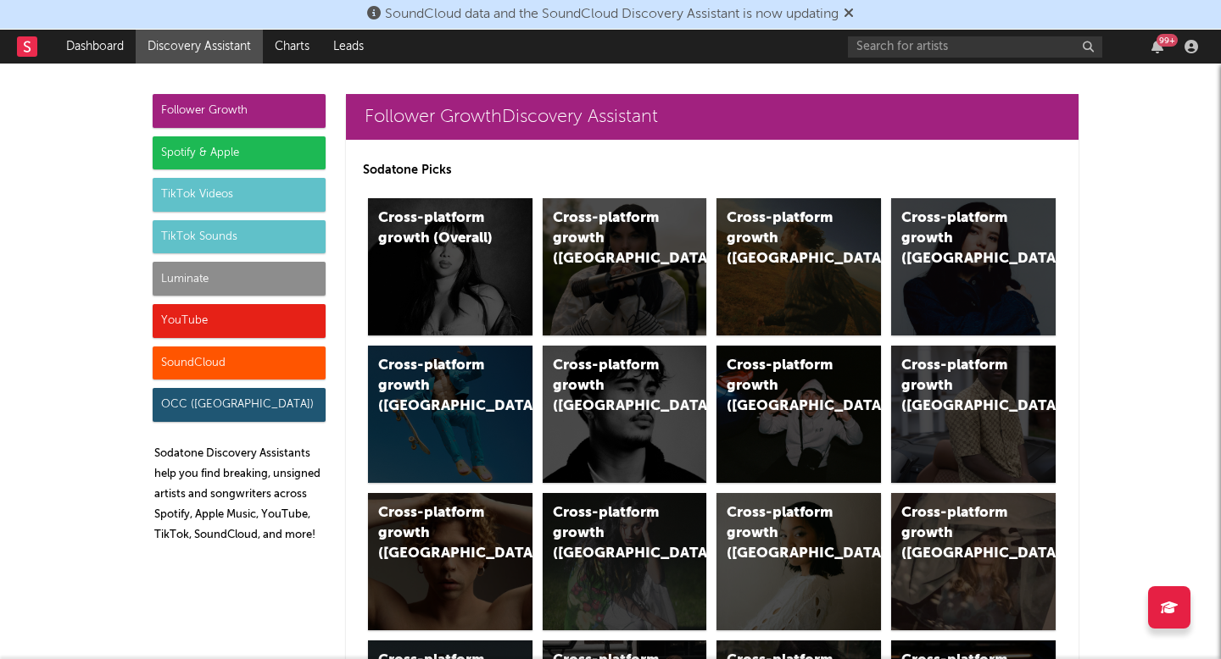
click at [275, 284] on div "Luminate" at bounding box center [239, 279] width 173 height 34
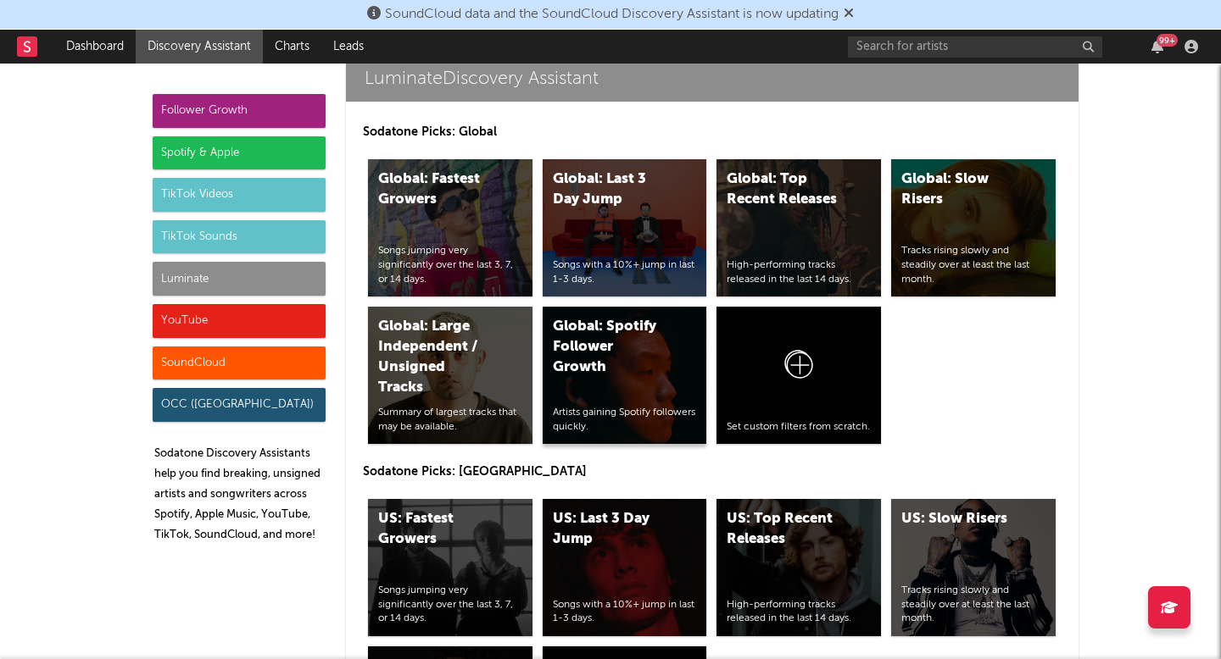
scroll to position [8237, 0]
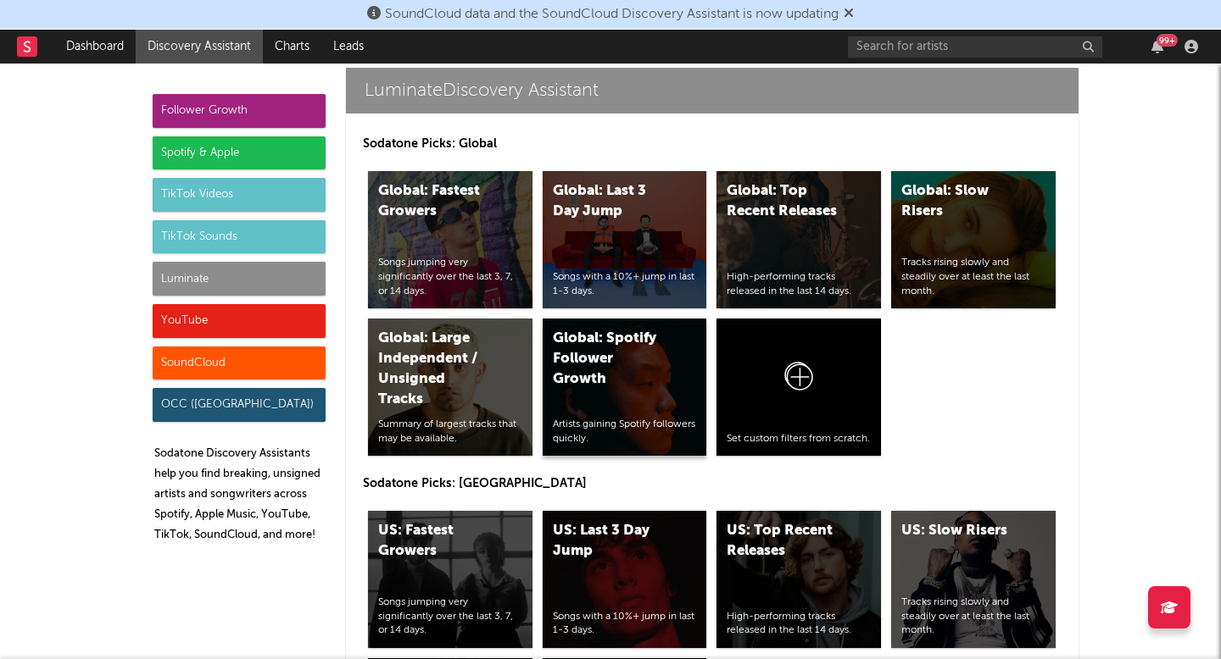
click at [636, 378] on div "Global: Spotify Follower Growth" at bounding box center [610, 359] width 115 height 61
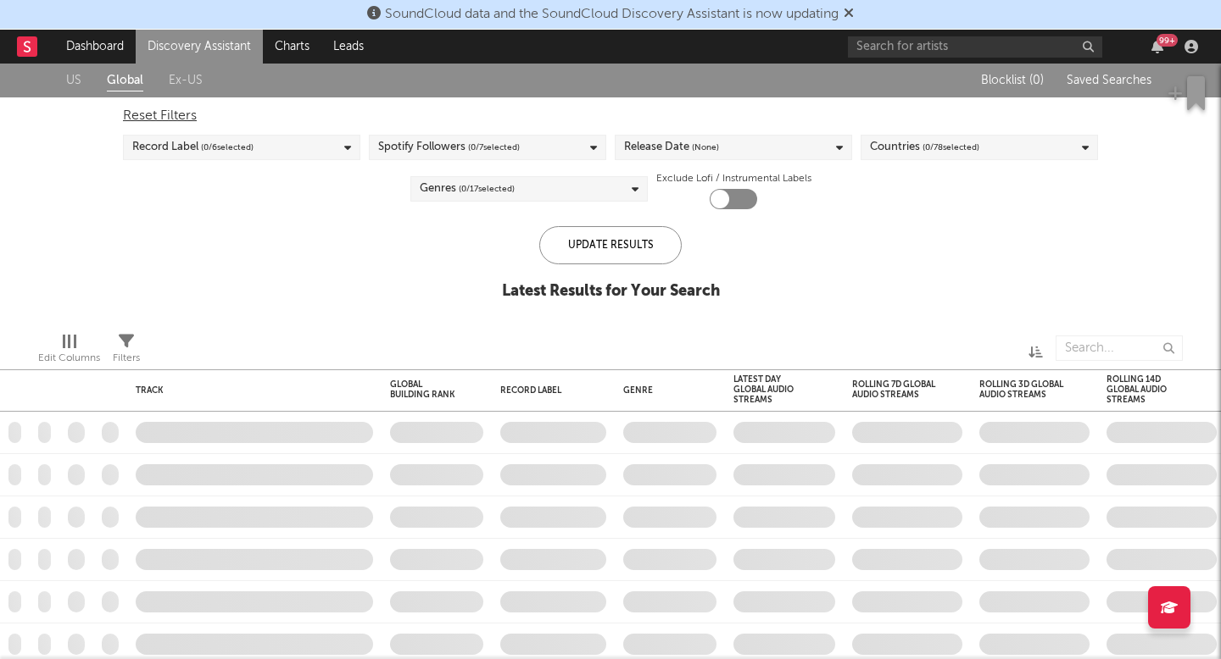
checkbox input "true"
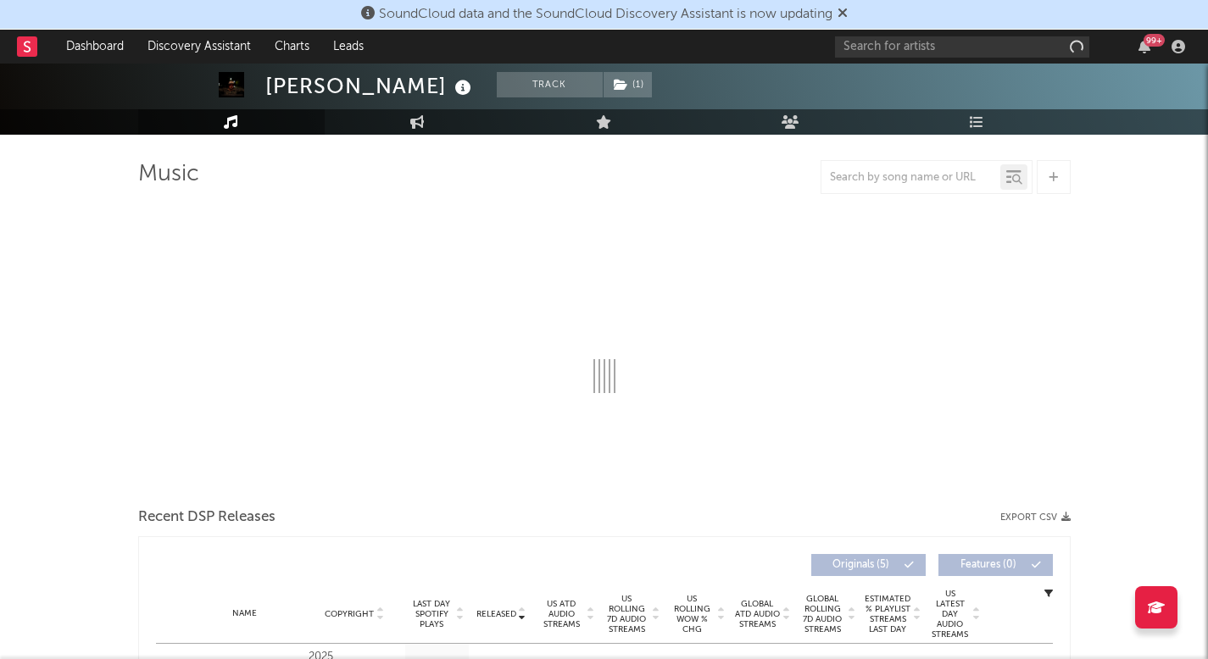
select select "1w"
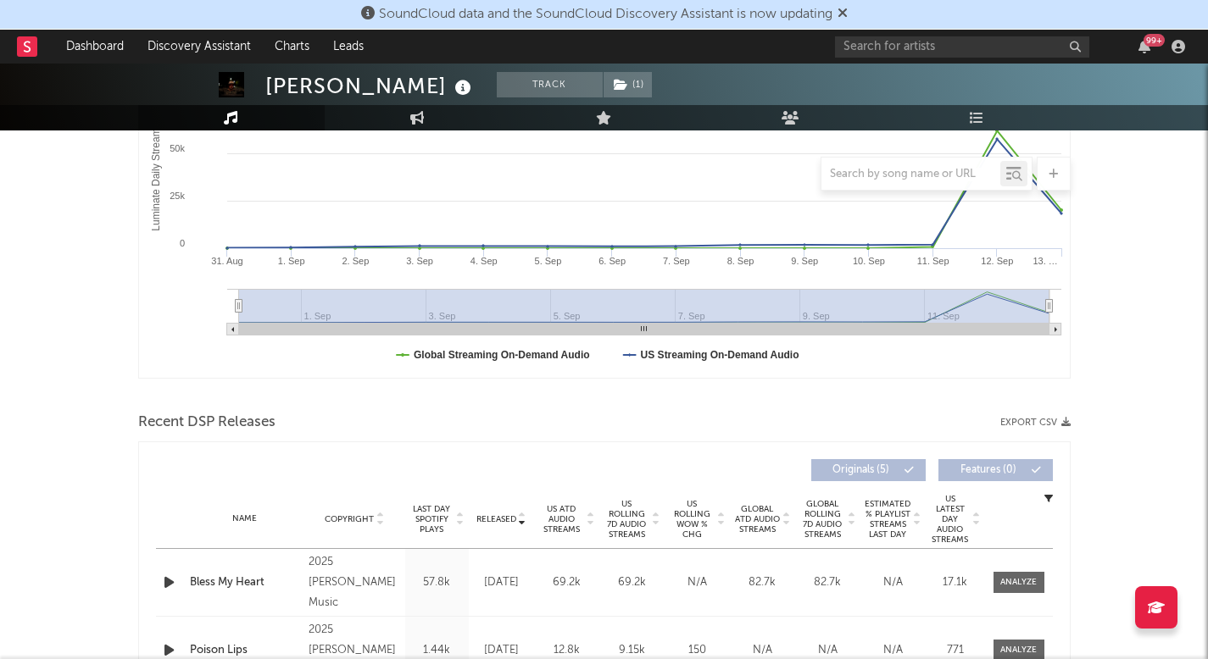
scroll to position [452, 0]
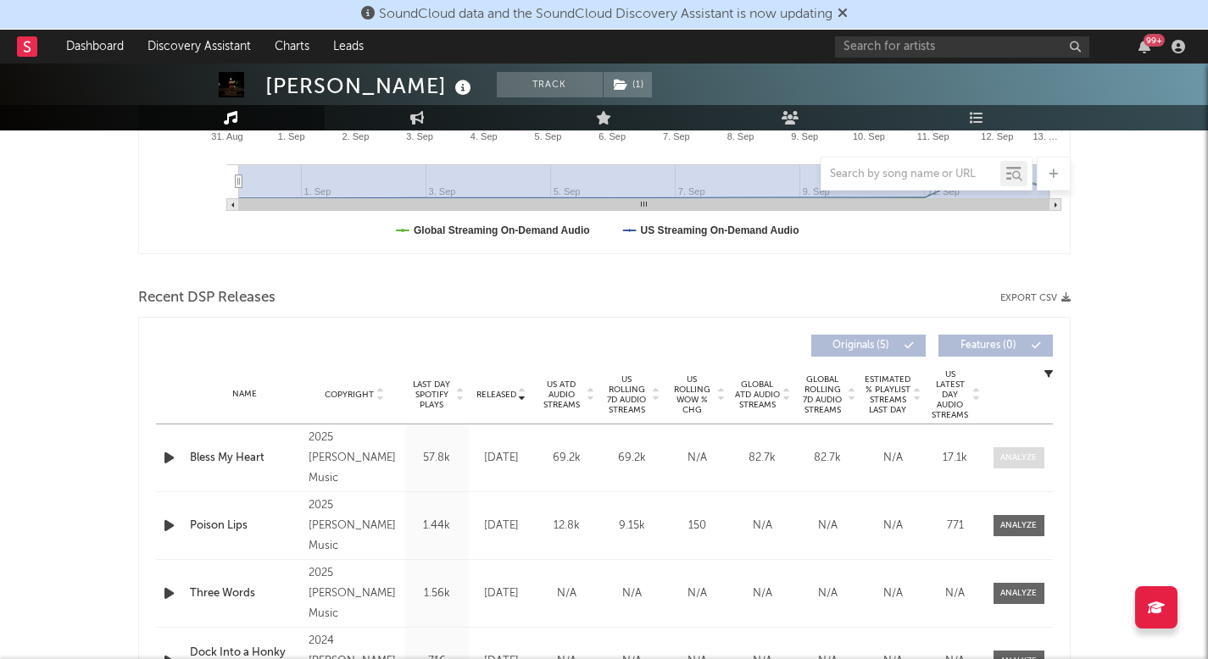
click at [1032, 457] on div at bounding box center [1018, 458] width 36 height 13
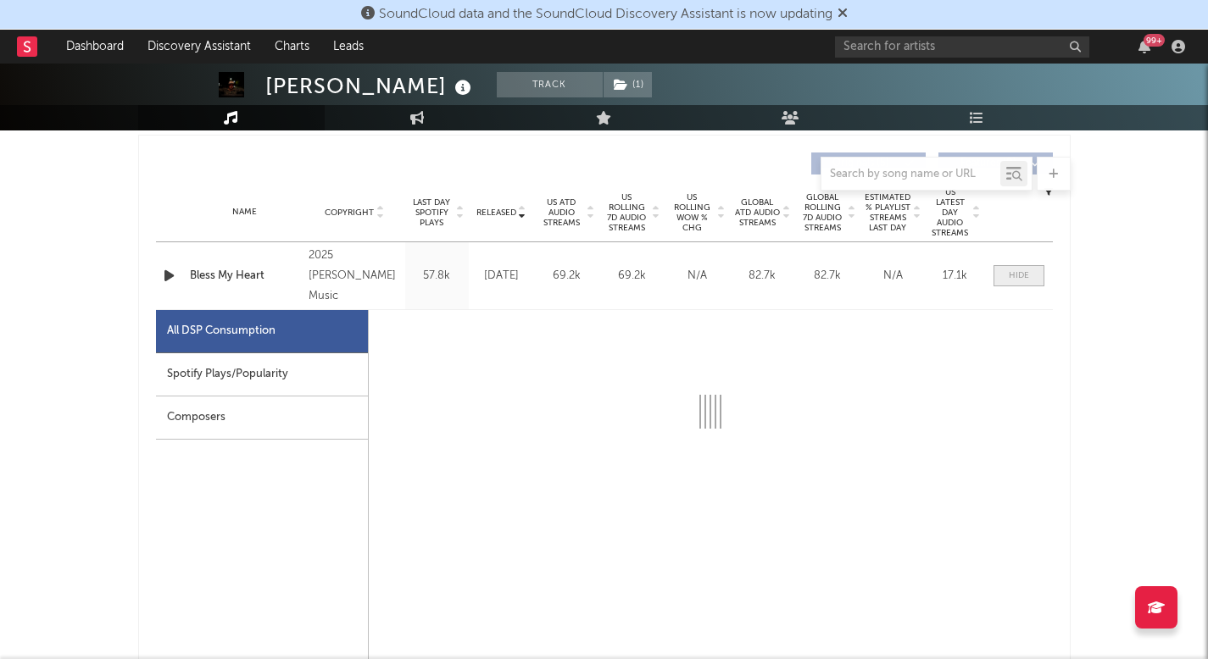
select select "1w"
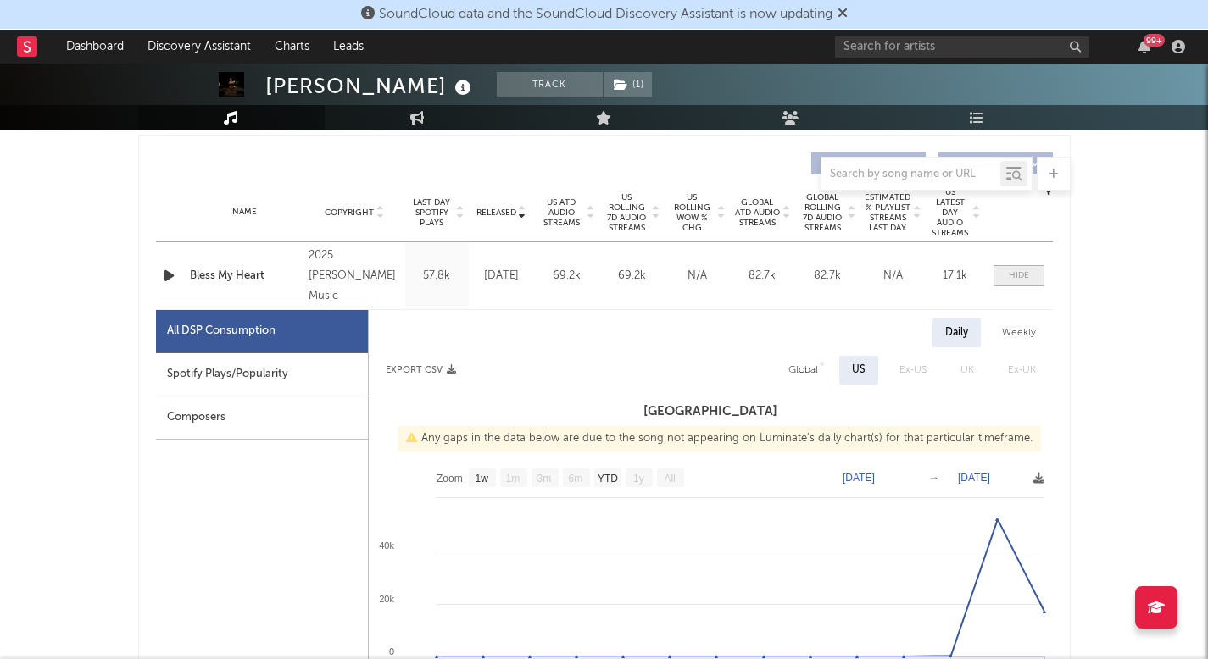
scroll to position [645, 0]
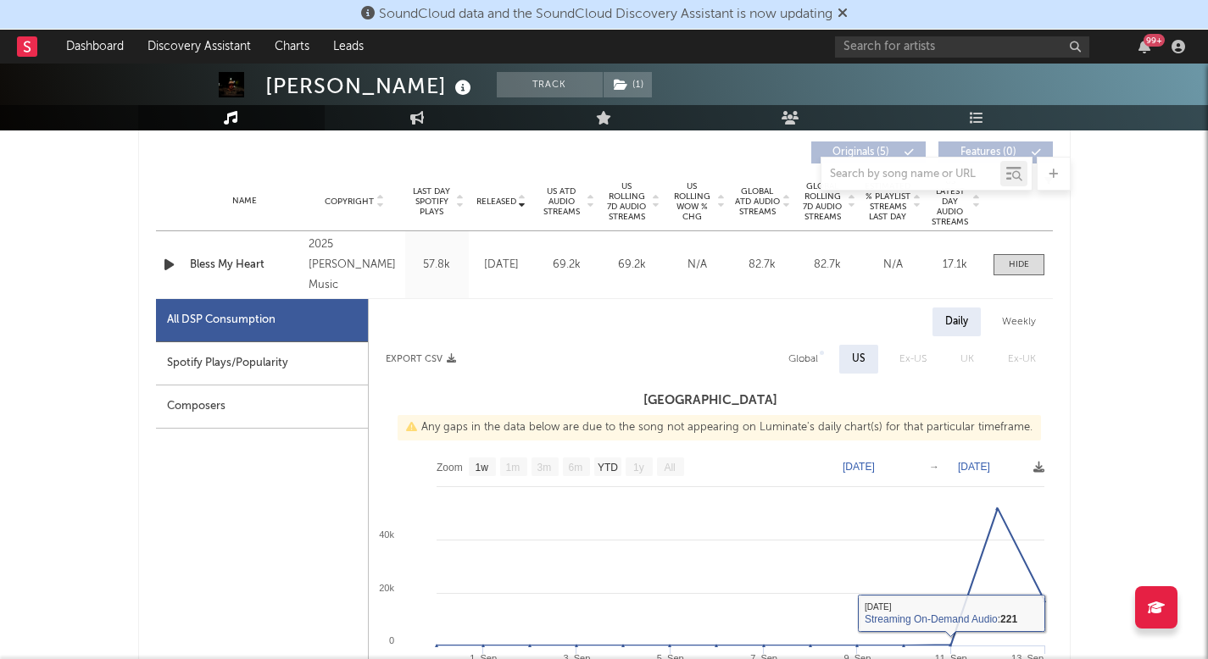
click at [822, 358] on div "Global" at bounding box center [803, 359] width 55 height 29
select select "1w"
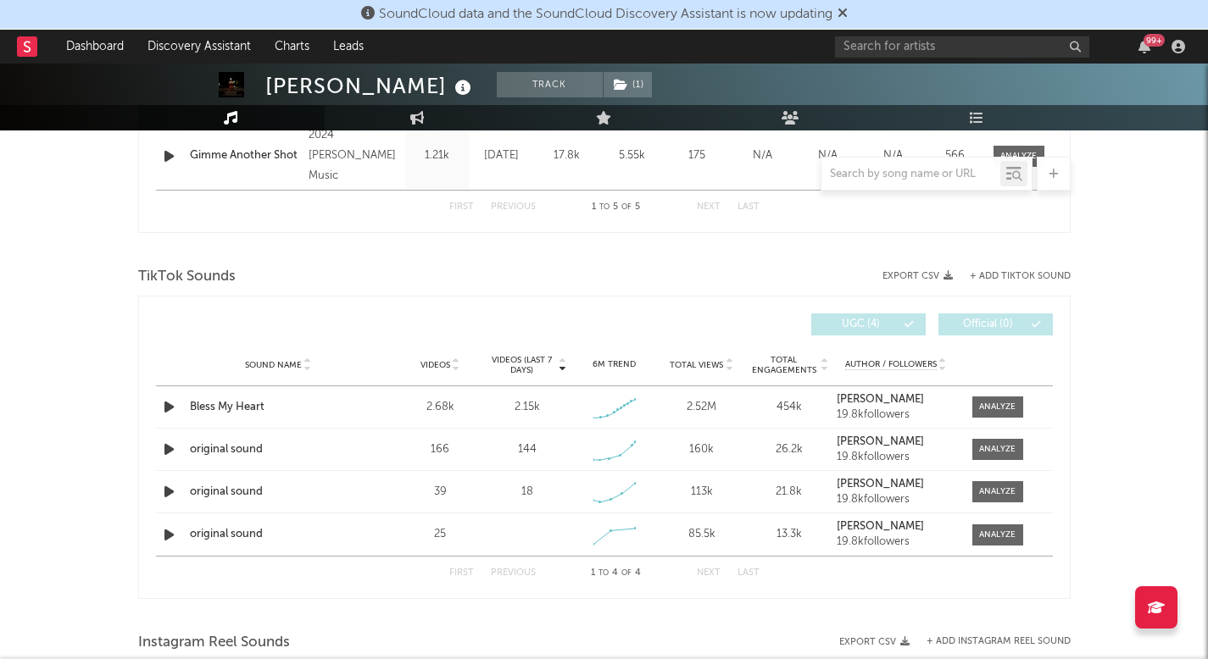
scroll to position [1840, 0]
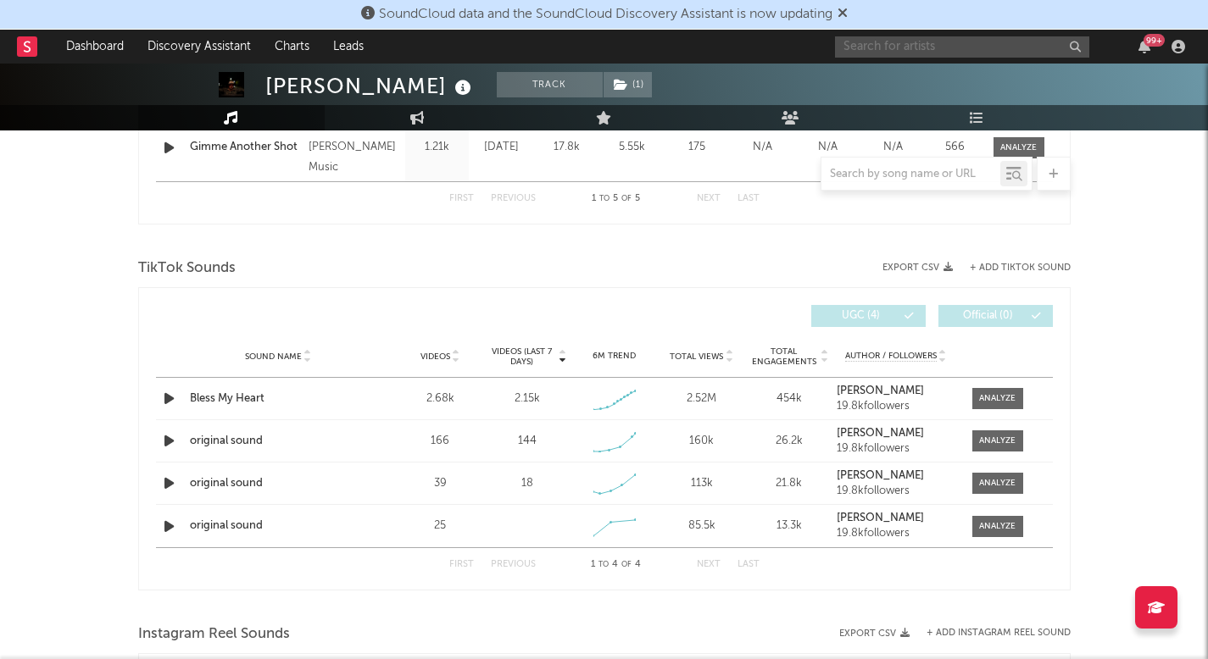
click at [934, 48] on input "text" at bounding box center [962, 46] width 254 height 21
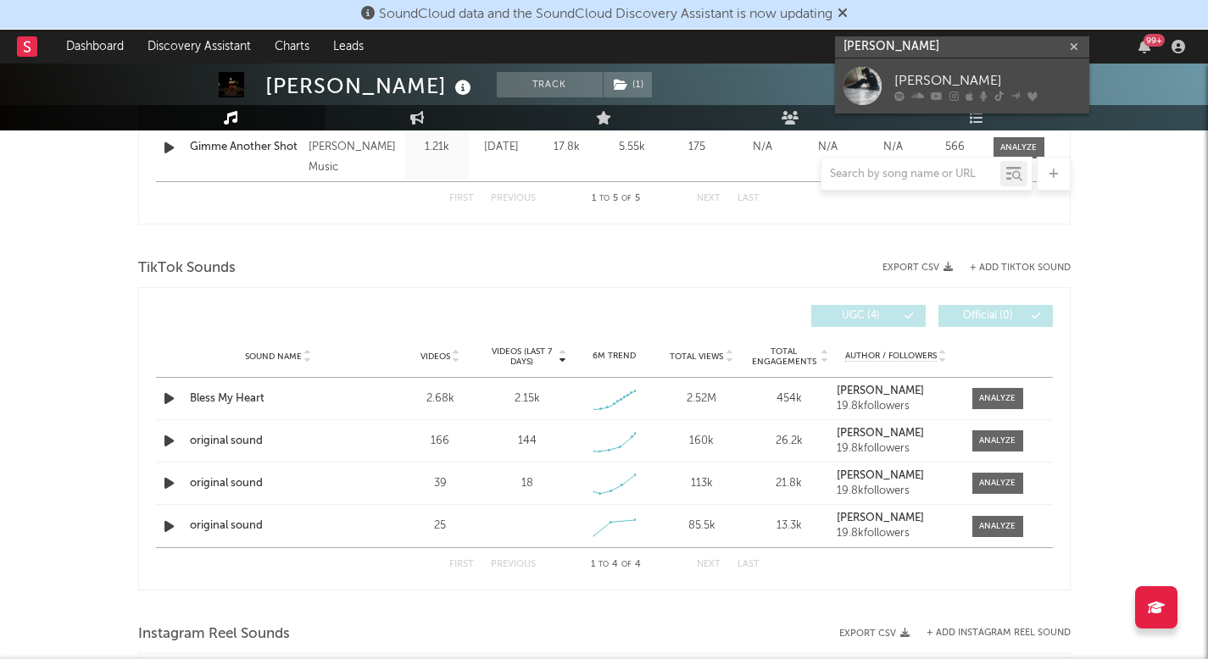
type input "ella wool"
click at [943, 74] on div "Ella Woolsey" at bounding box center [987, 80] width 186 height 20
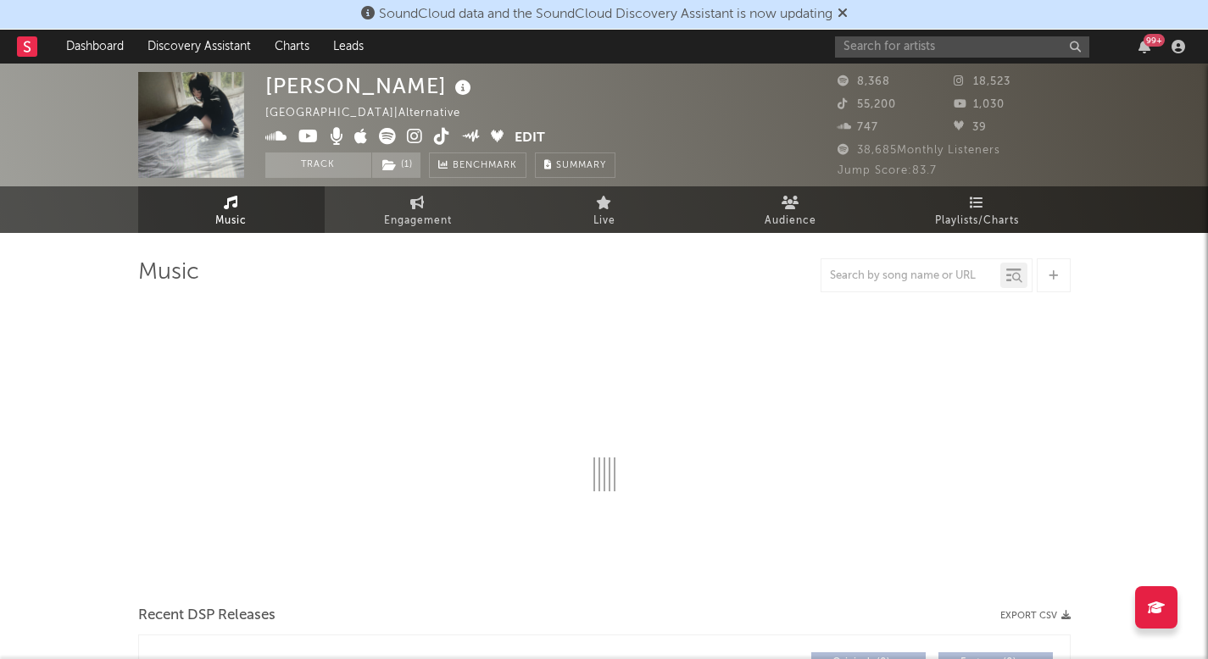
select select "6m"
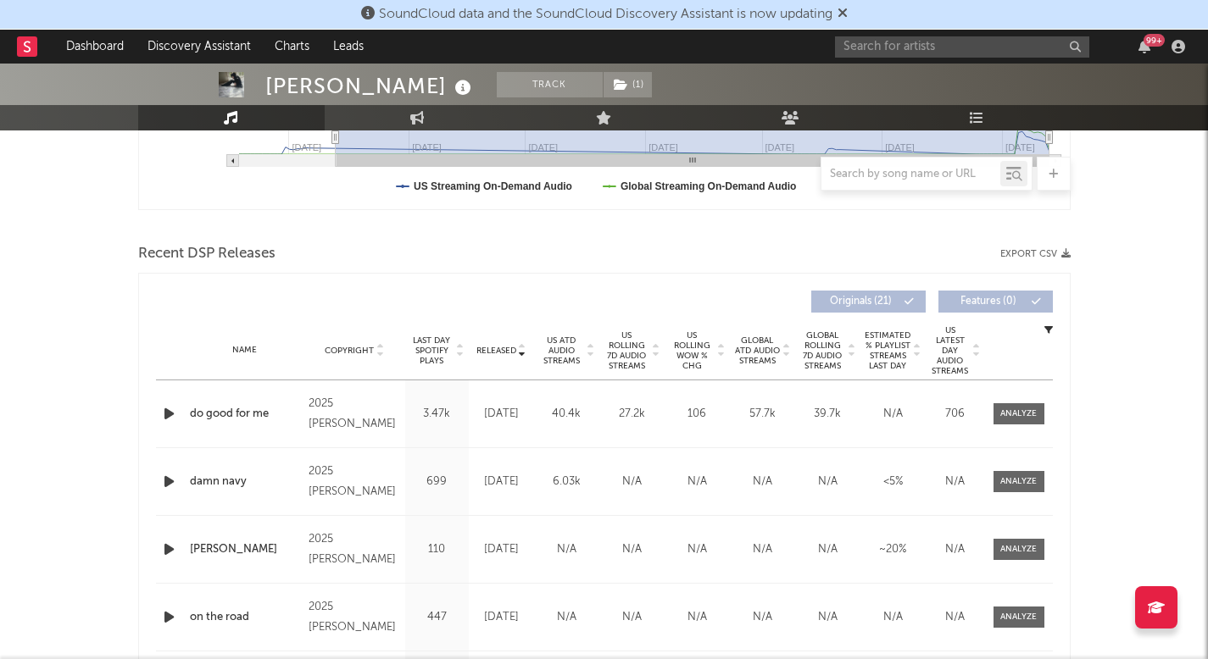
scroll to position [498, 0]
click at [874, 52] on input "text" at bounding box center [962, 46] width 254 height 21
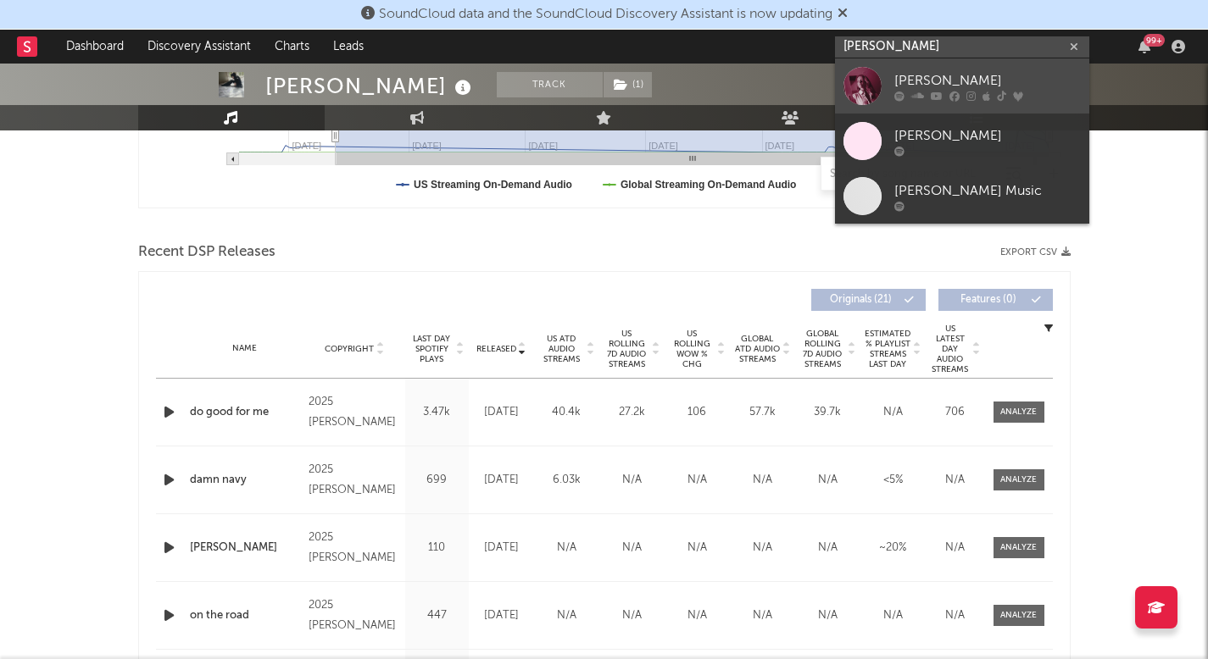
type input "hayley joelle"
click at [946, 96] on div at bounding box center [987, 96] width 186 height 10
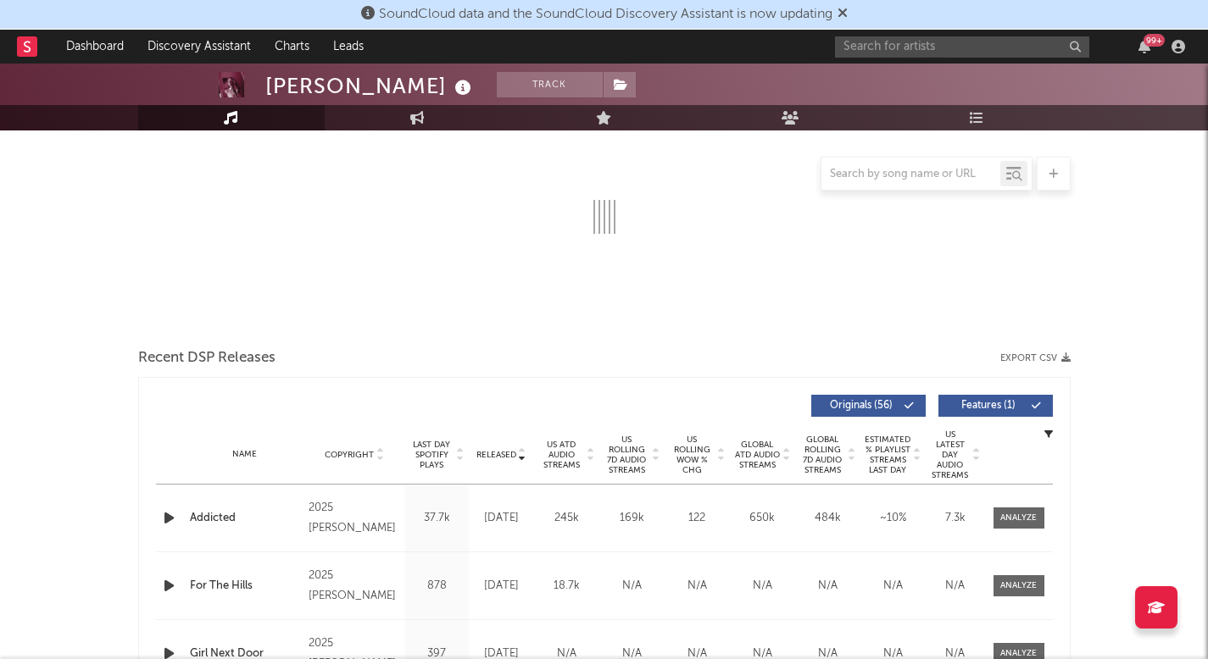
scroll to position [264, 0]
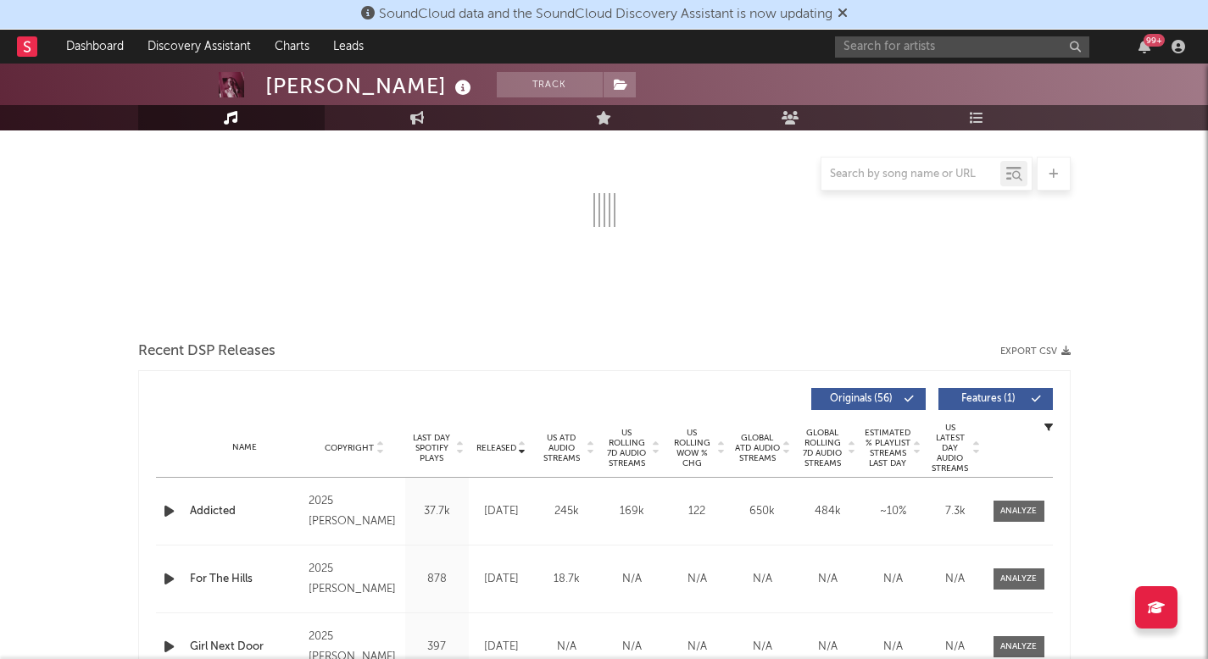
select select "6m"
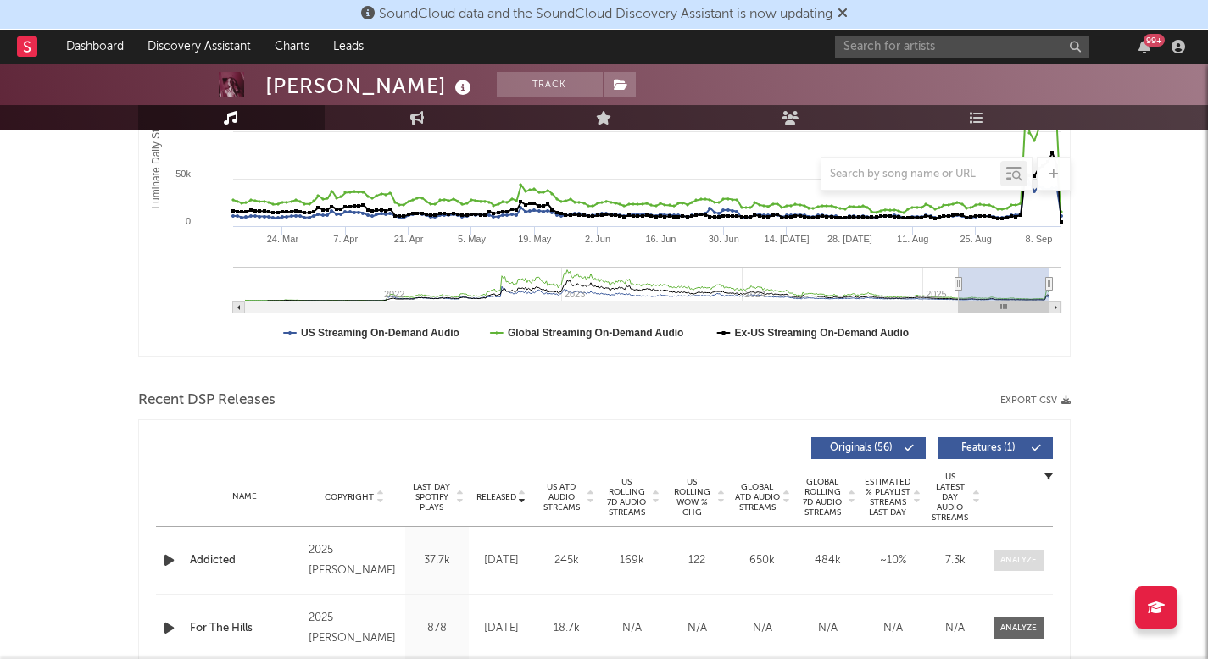
click at [1018, 553] on span at bounding box center [1018, 560] width 51 height 21
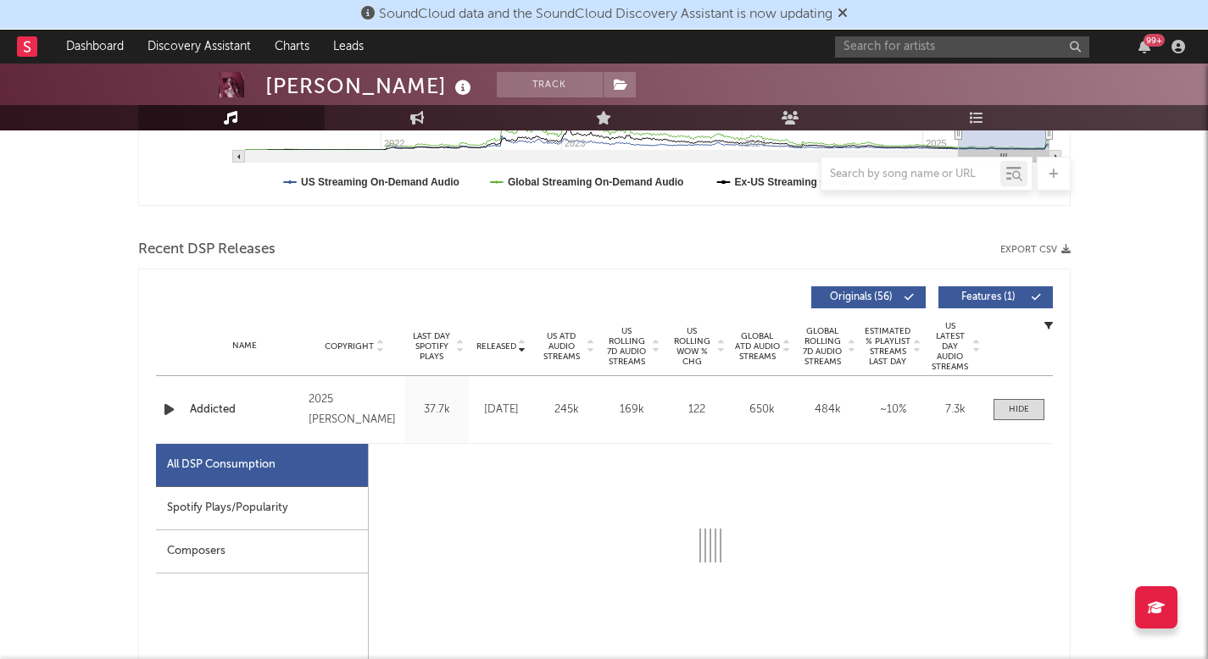
select select "1w"
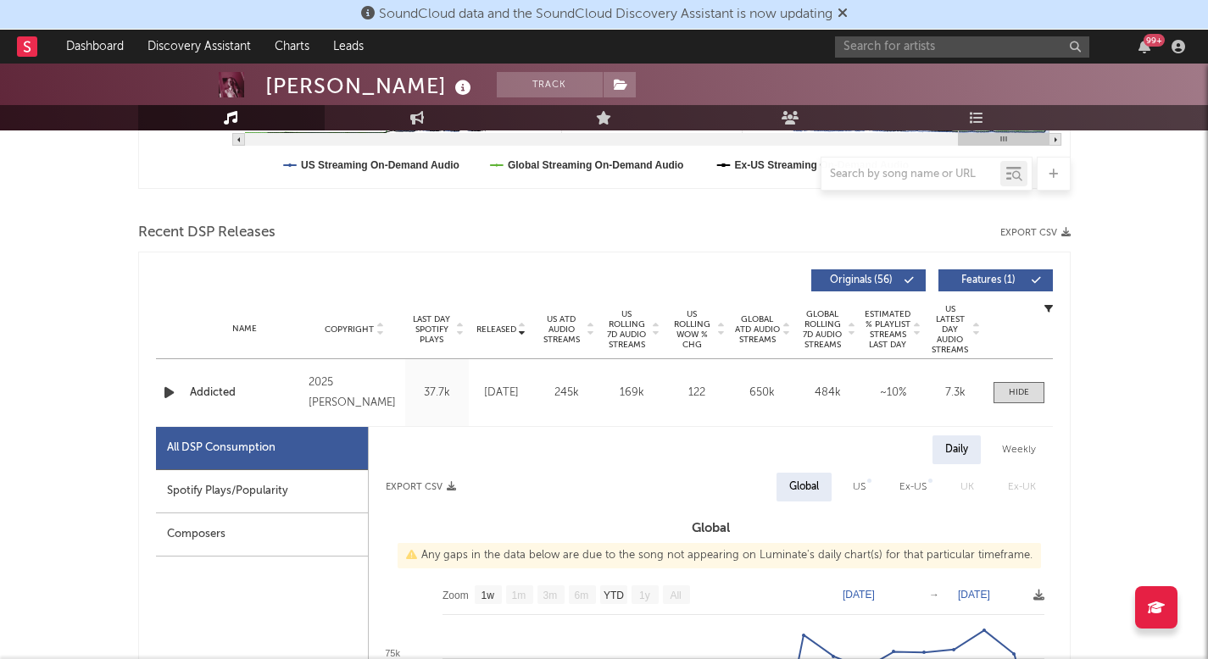
scroll to position [572, 0]
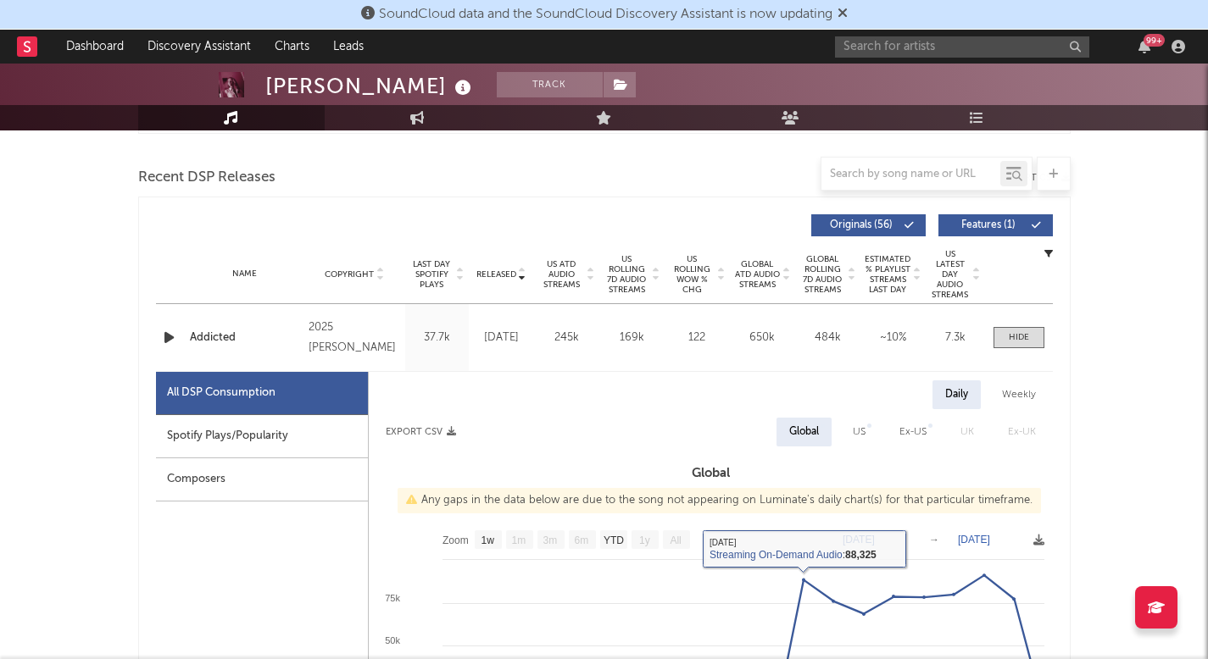
click at [864, 423] on div "US" at bounding box center [859, 432] width 13 height 20
select select "1w"
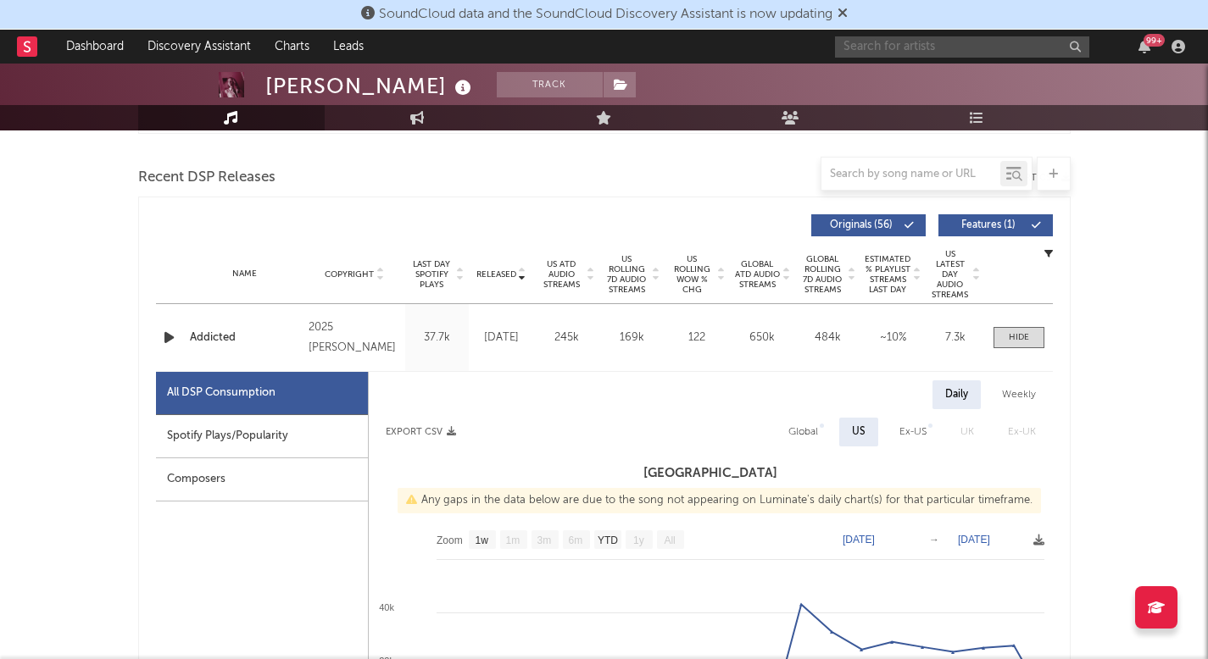
click at [941, 48] on input "text" at bounding box center [962, 46] width 254 height 21
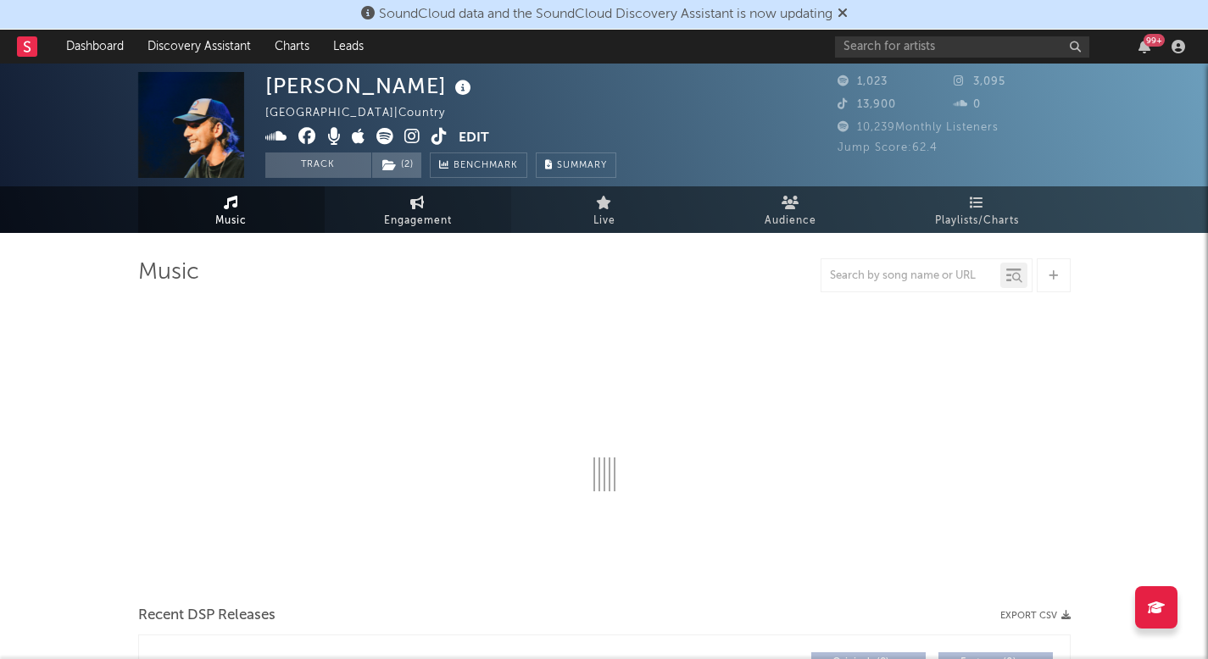
select select "1w"
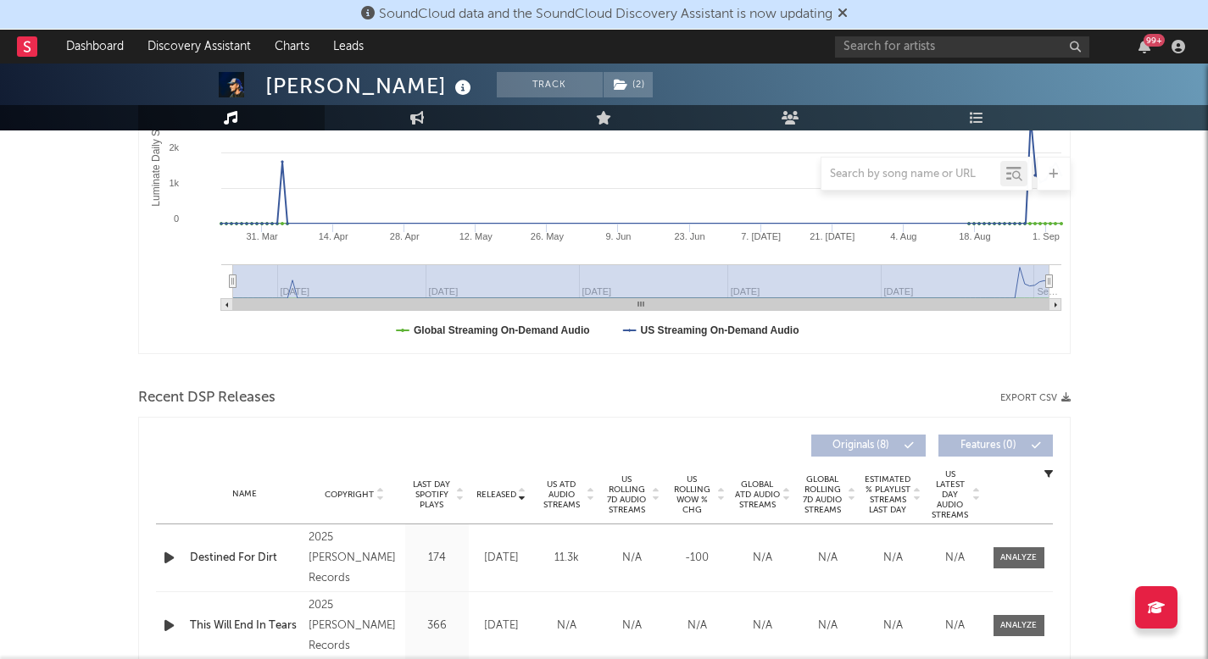
scroll to position [403, 0]
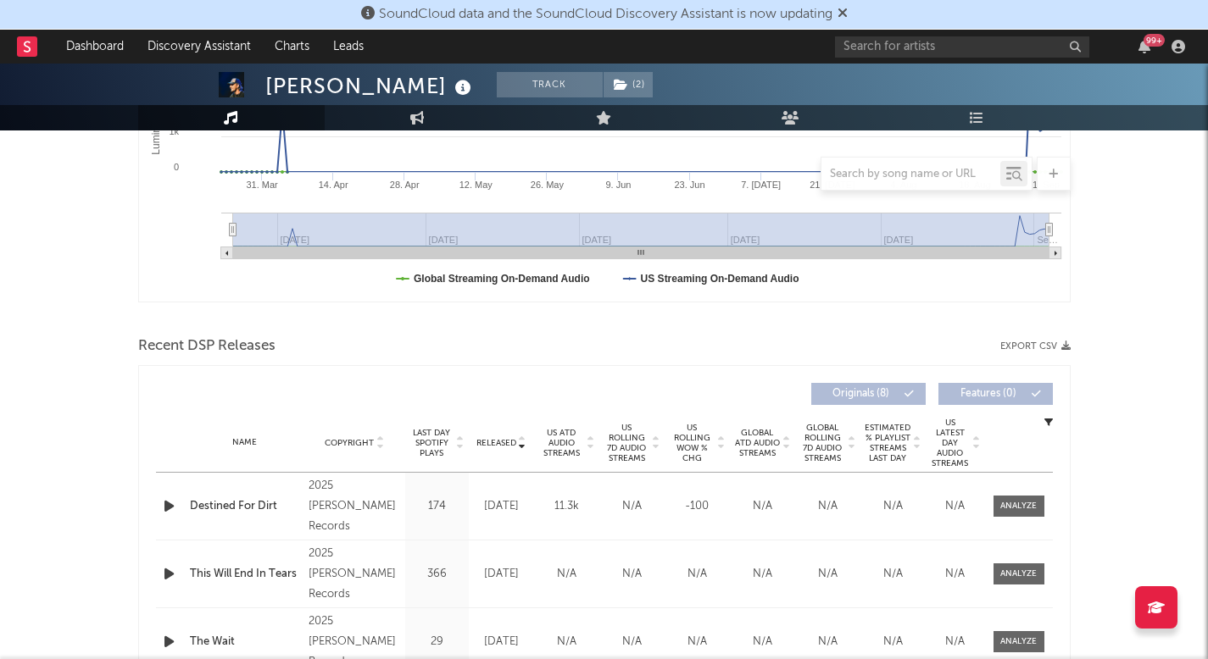
click at [506, 438] on span "Released" at bounding box center [496, 443] width 40 height 10
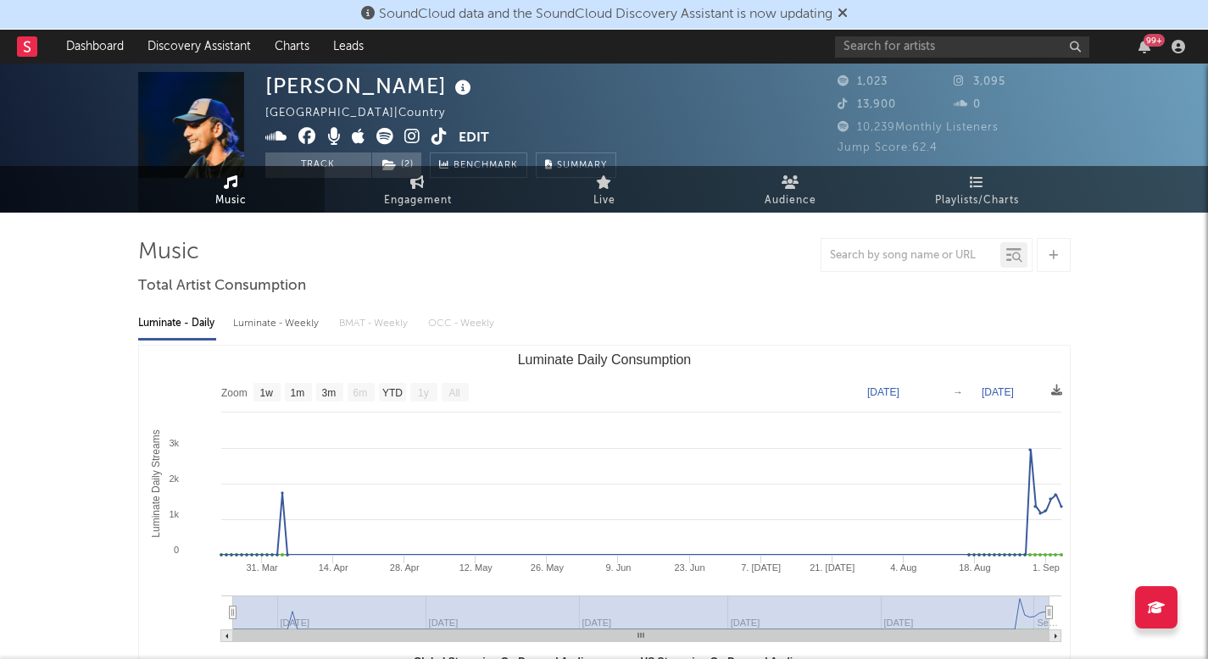
scroll to position [0, 0]
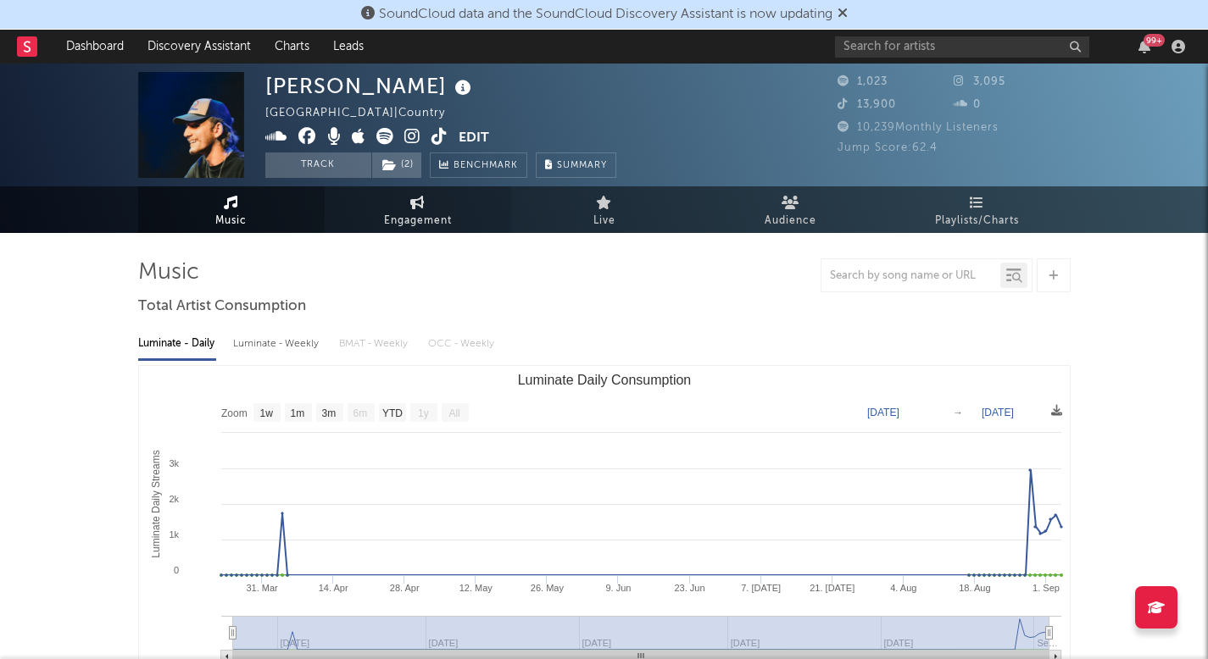
click at [439, 203] on link "Engagement" at bounding box center [418, 209] width 186 height 47
select select "1w"
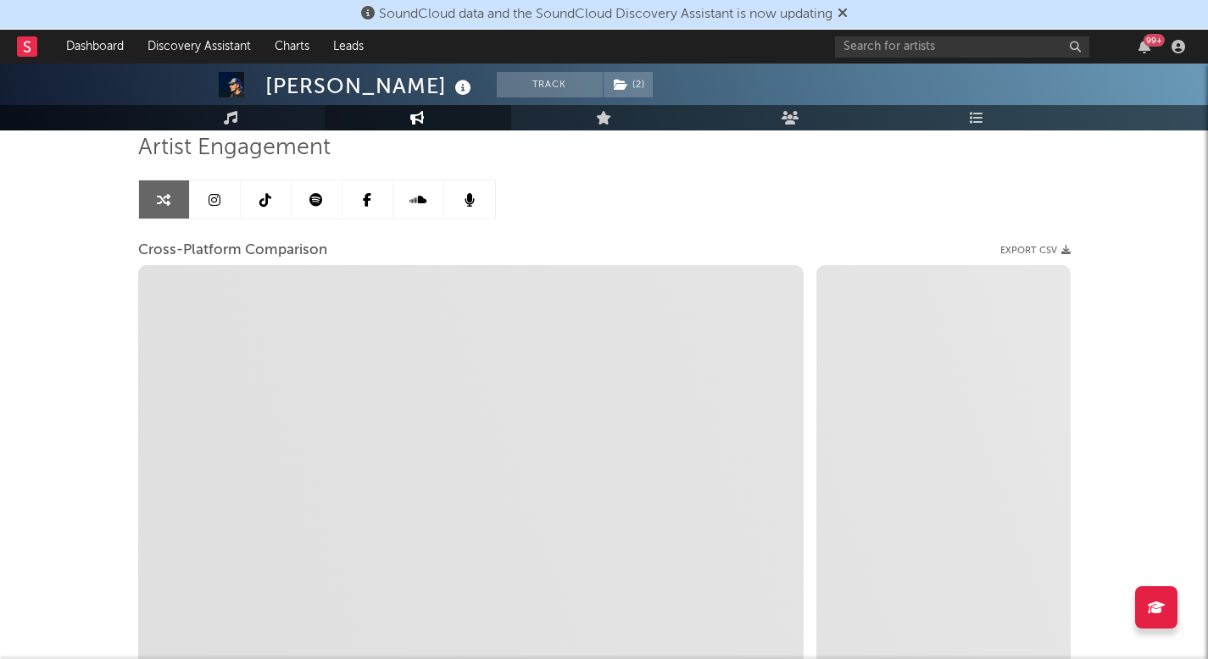
scroll to position [124, 0]
select select "1m"
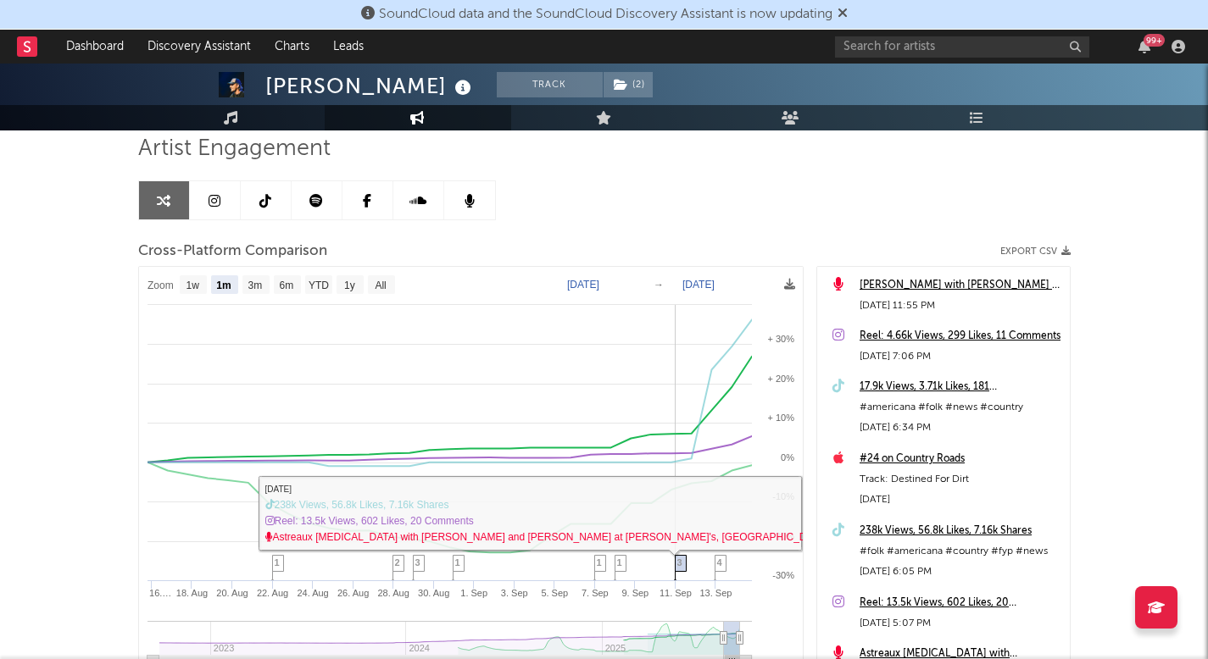
click at [681, 560] on span "3" at bounding box center [679, 563] width 5 height 10
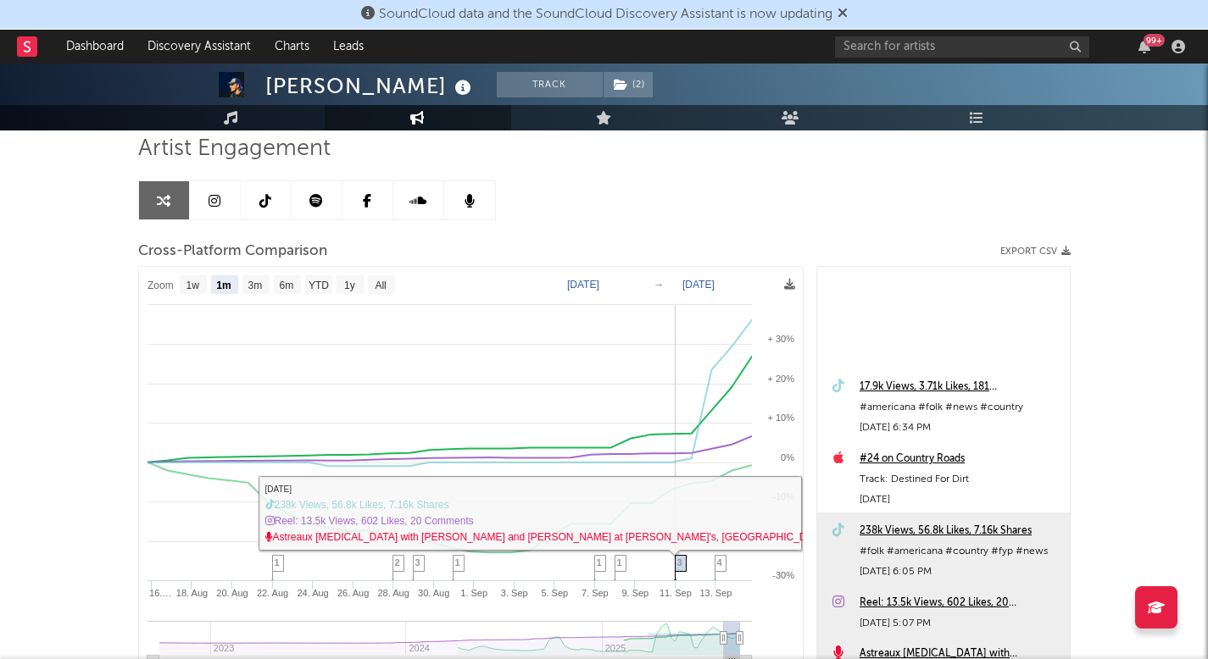
scroll to position [246, 0]
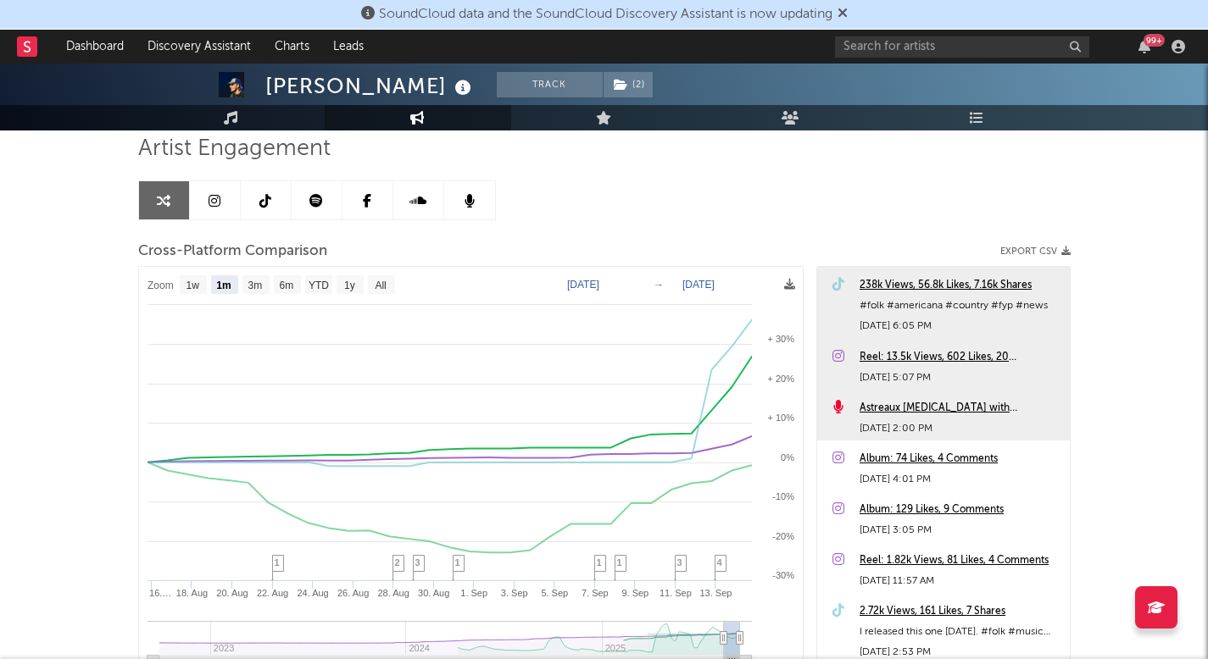
click at [894, 281] on div "238k Views, 56.8k Likes, 7.16k Shares" at bounding box center [961, 285] width 202 height 20
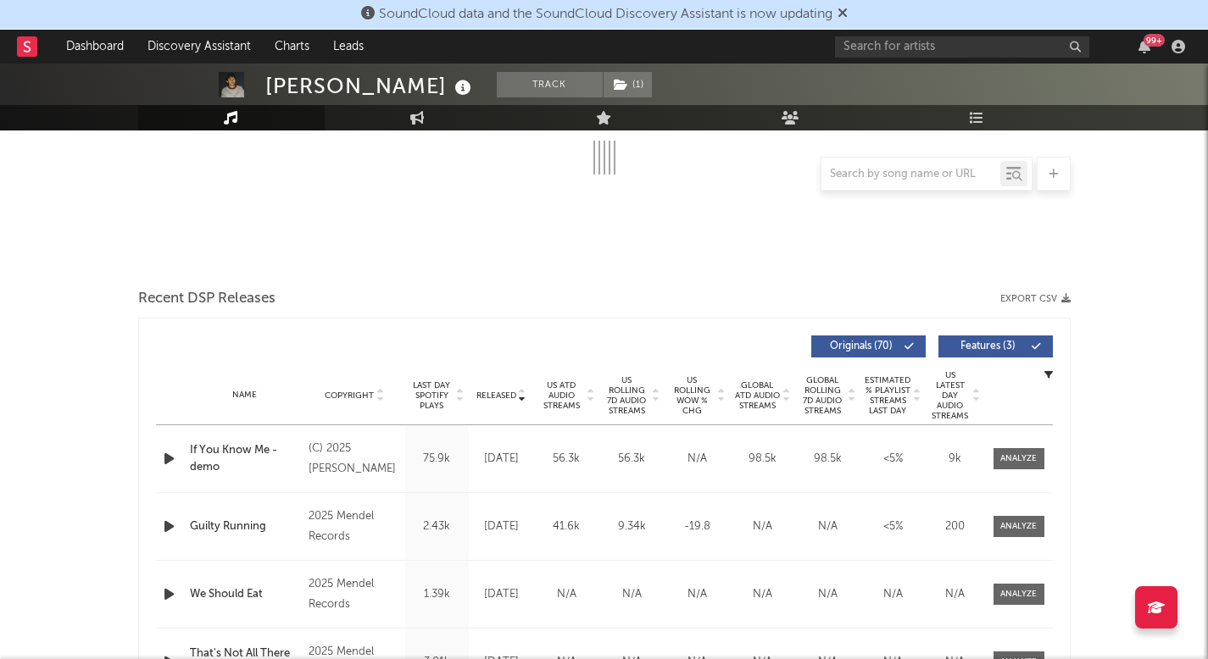
scroll to position [320, 0]
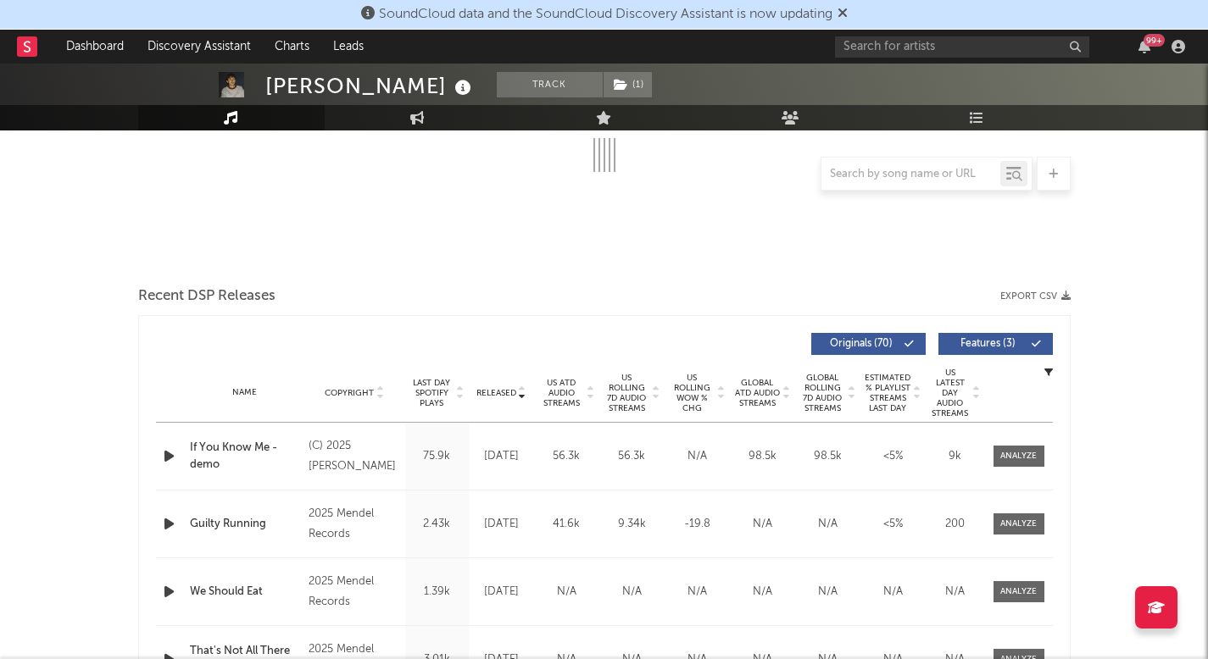
click at [503, 389] on span "Released" at bounding box center [496, 393] width 40 height 10
click at [1027, 448] on span at bounding box center [1018, 456] width 51 height 21
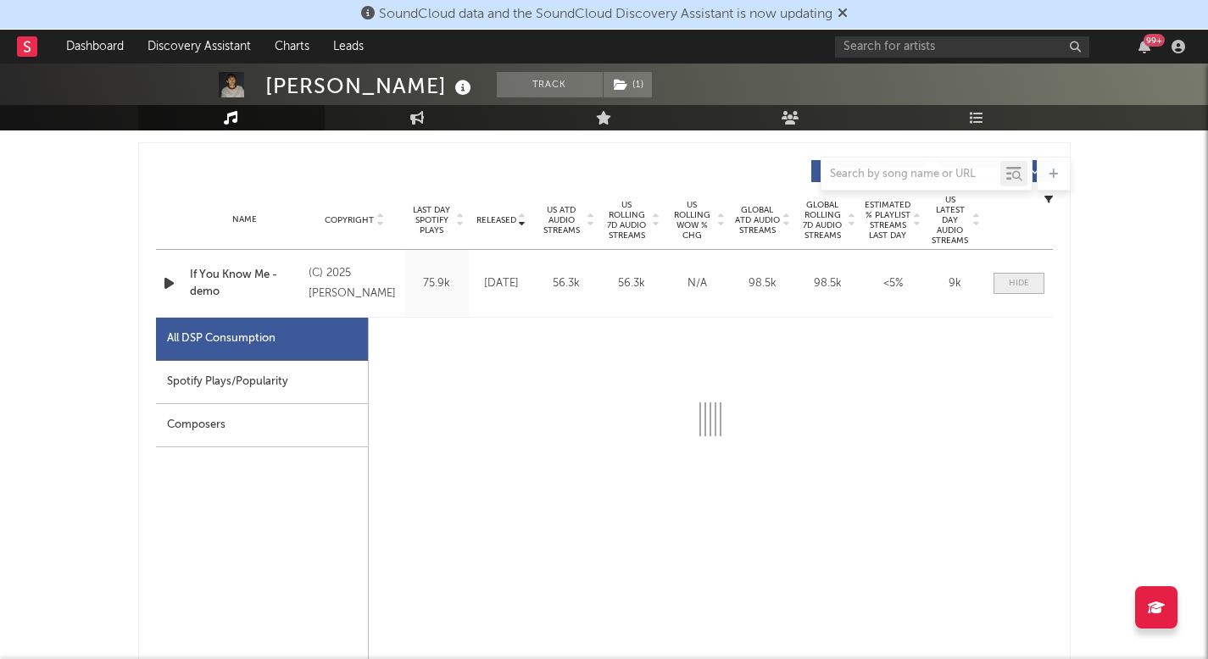
scroll to position [493, 0]
select select "1w"
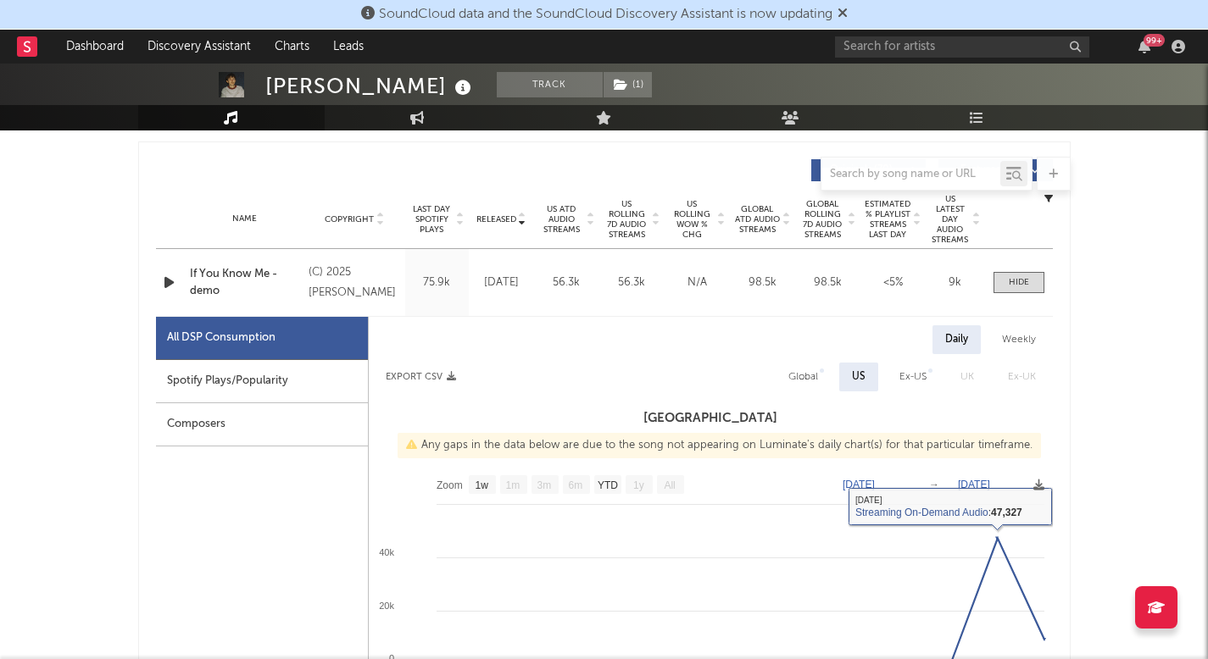
click at [815, 378] on div "Global" at bounding box center [803, 377] width 30 height 20
select select "1w"
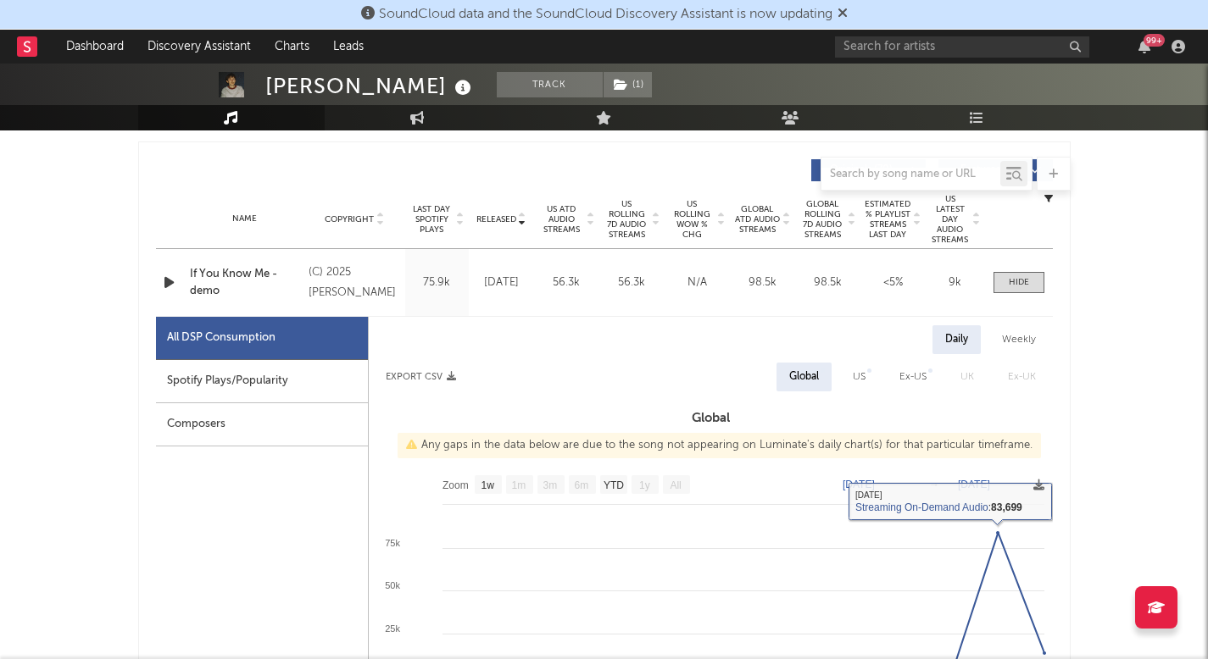
click at [851, 368] on div "US" at bounding box center [859, 377] width 38 height 29
select select "1w"
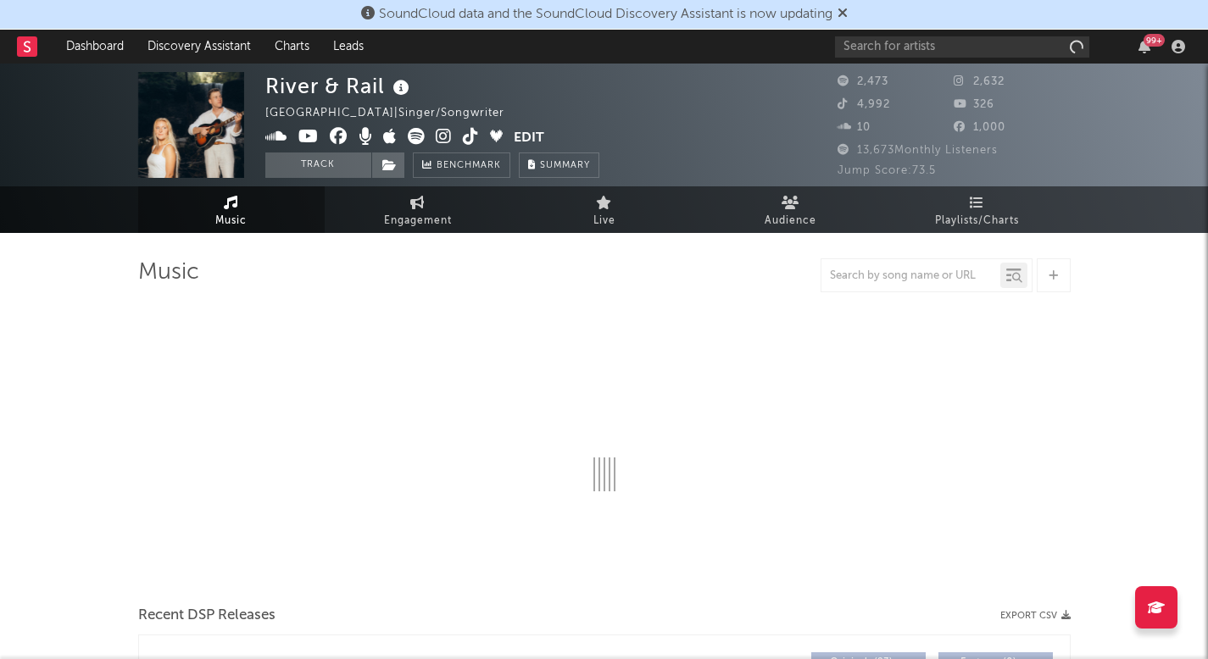
select select "6m"
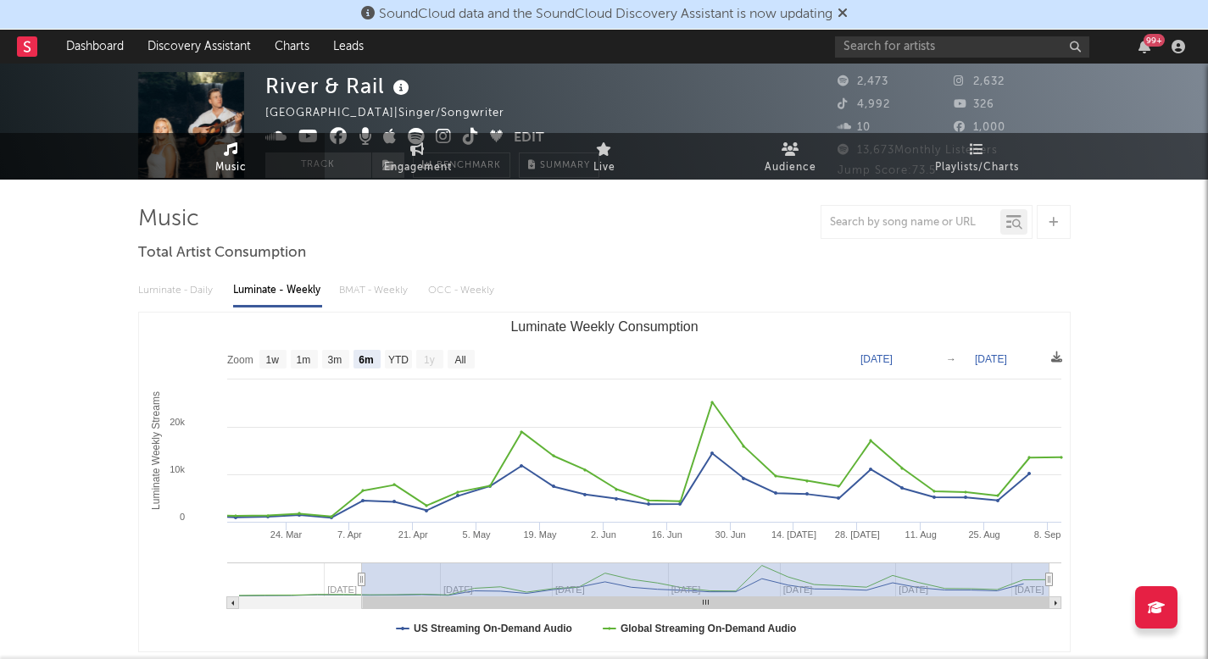
scroll to position [68, 0]
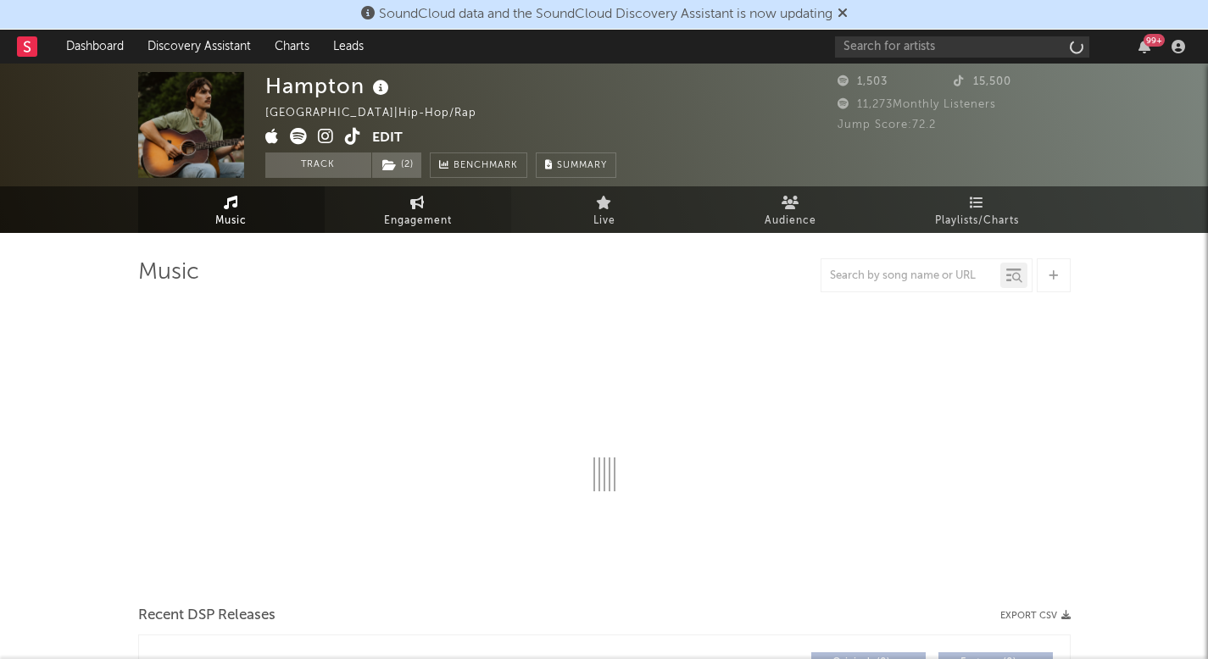
click at [437, 206] on link "Engagement" at bounding box center [418, 209] width 186 height 47
select select "1w"
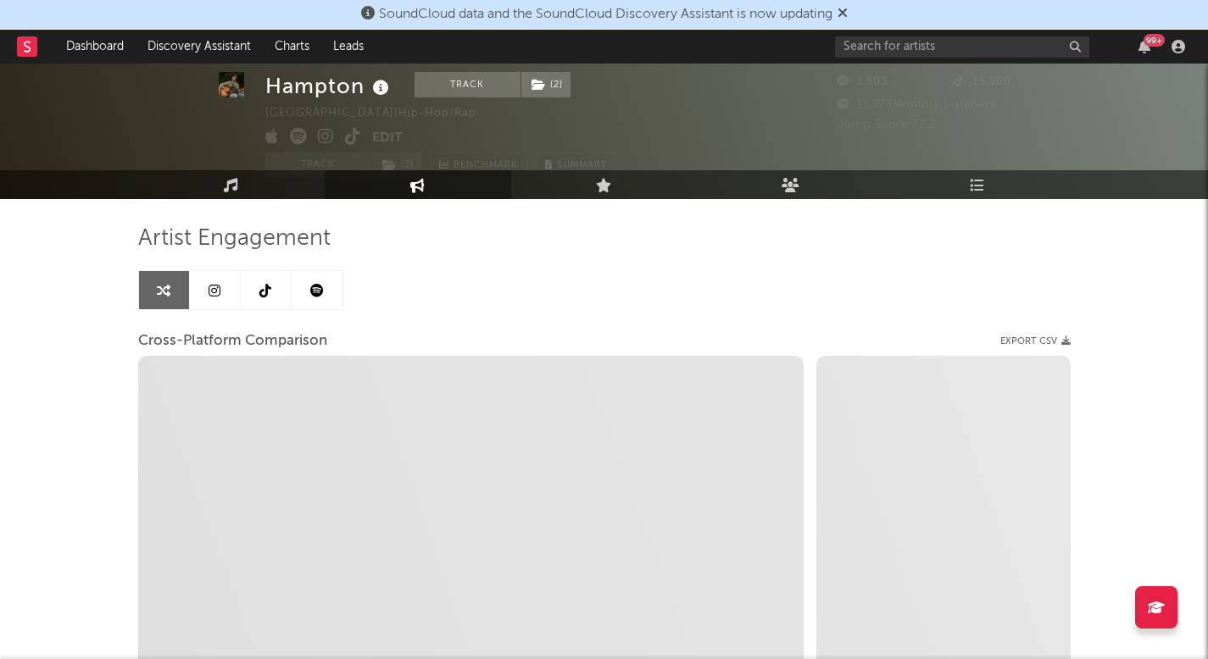
scroll to position [45, 0]
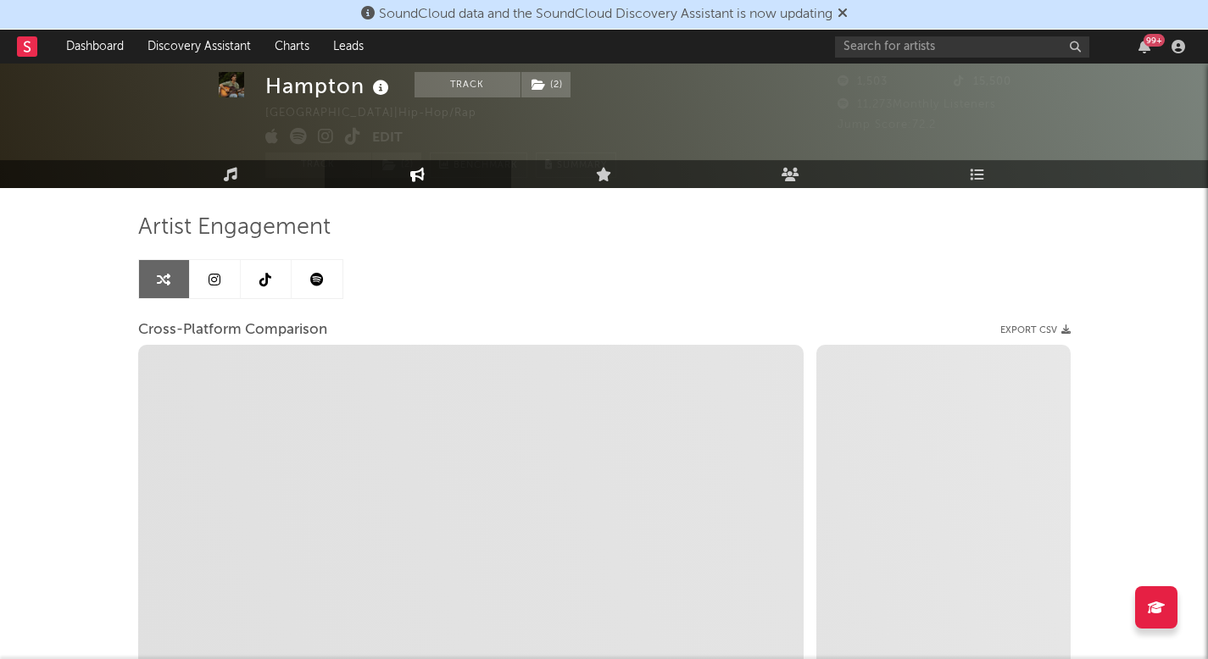
select select "1m"
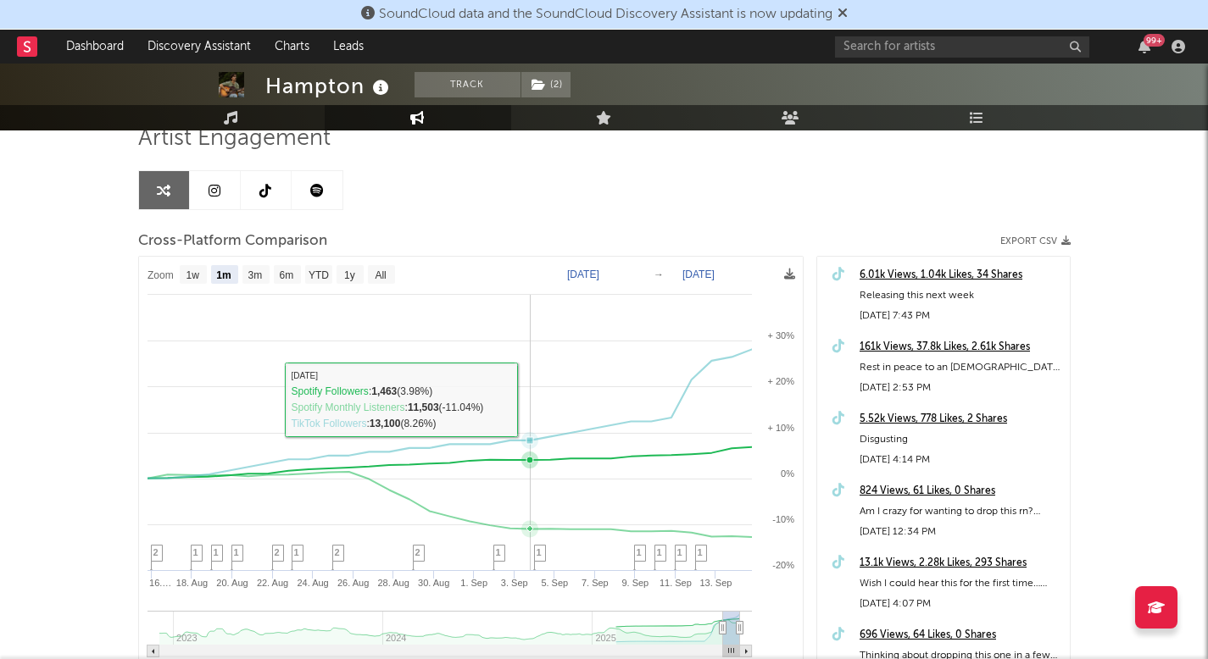
scroll to position [150, 0]
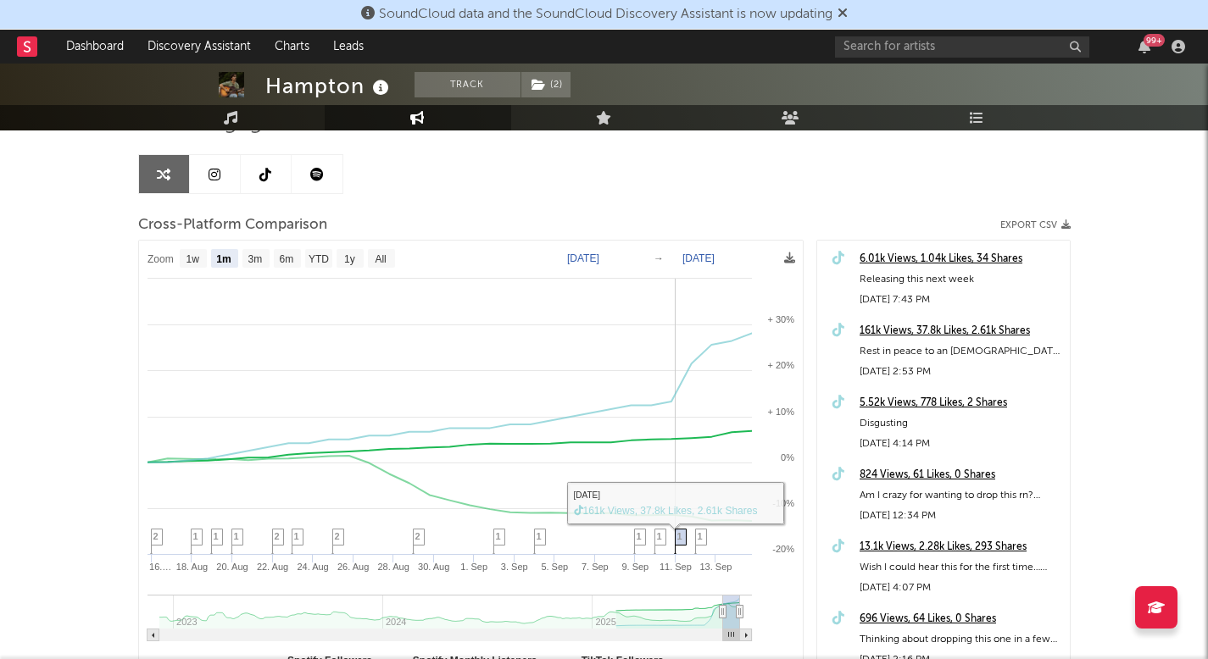
click at [685, 538] on icon at bounding box center [680, 543] width 12 height 26
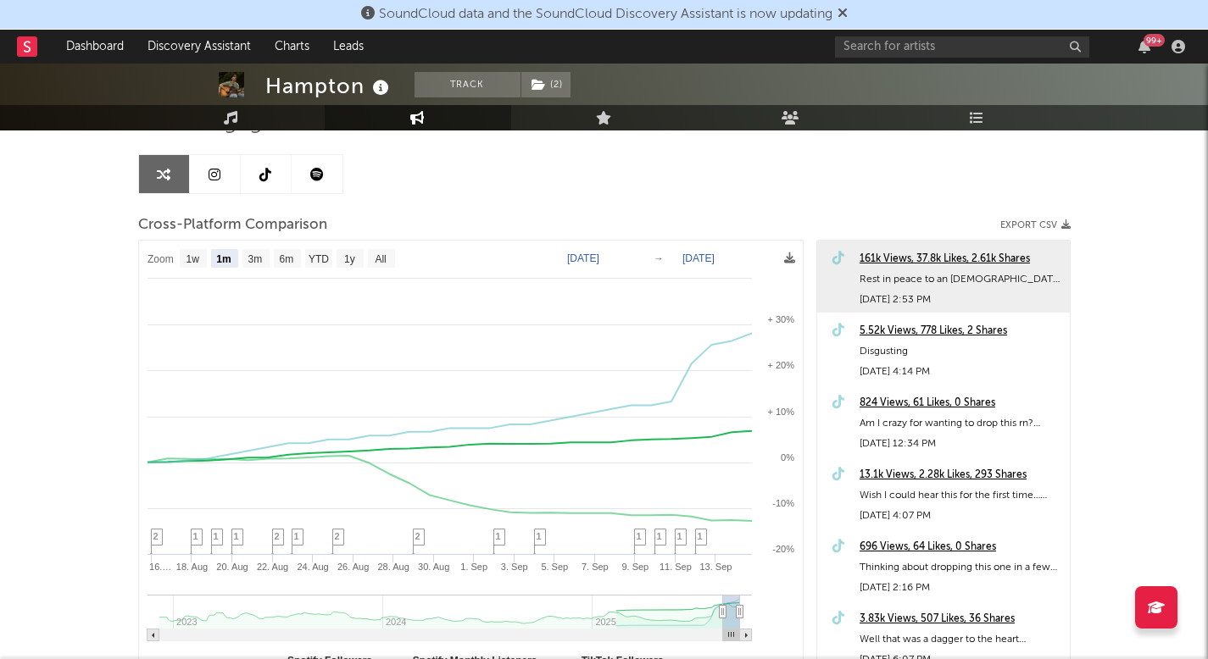
click at [933, 267] on div "161k Views, 37.8k Likes, 2.61k Shares" at bounding box center [961, 259] width 202 height 20
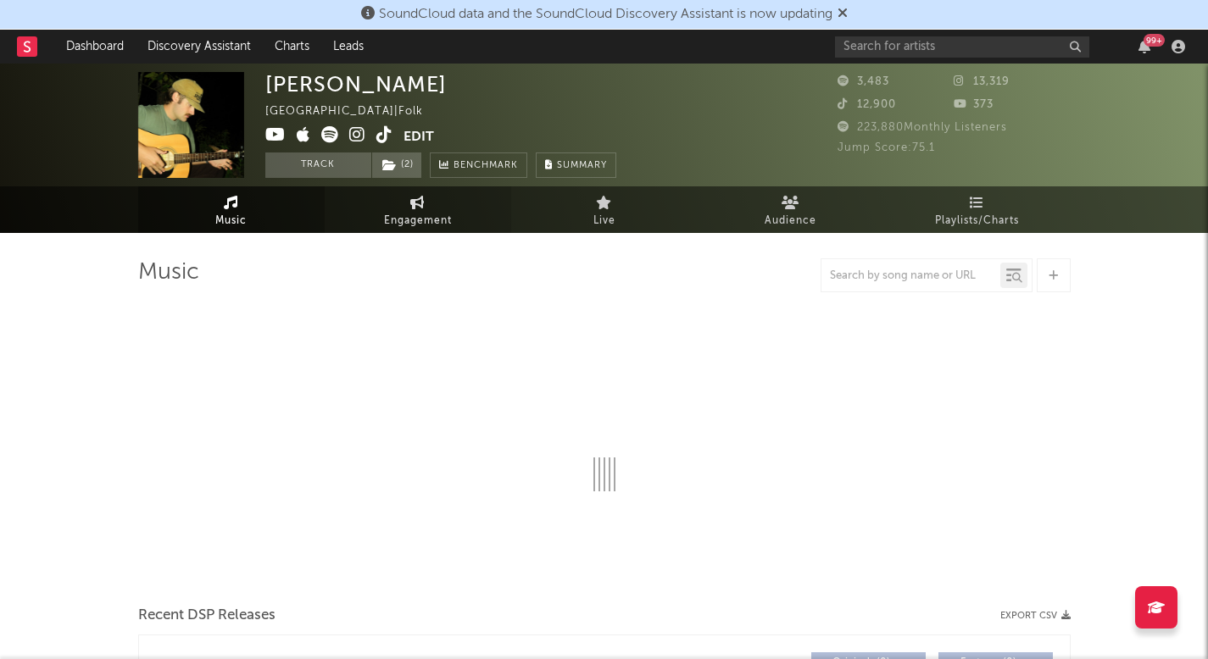
select select "6m"
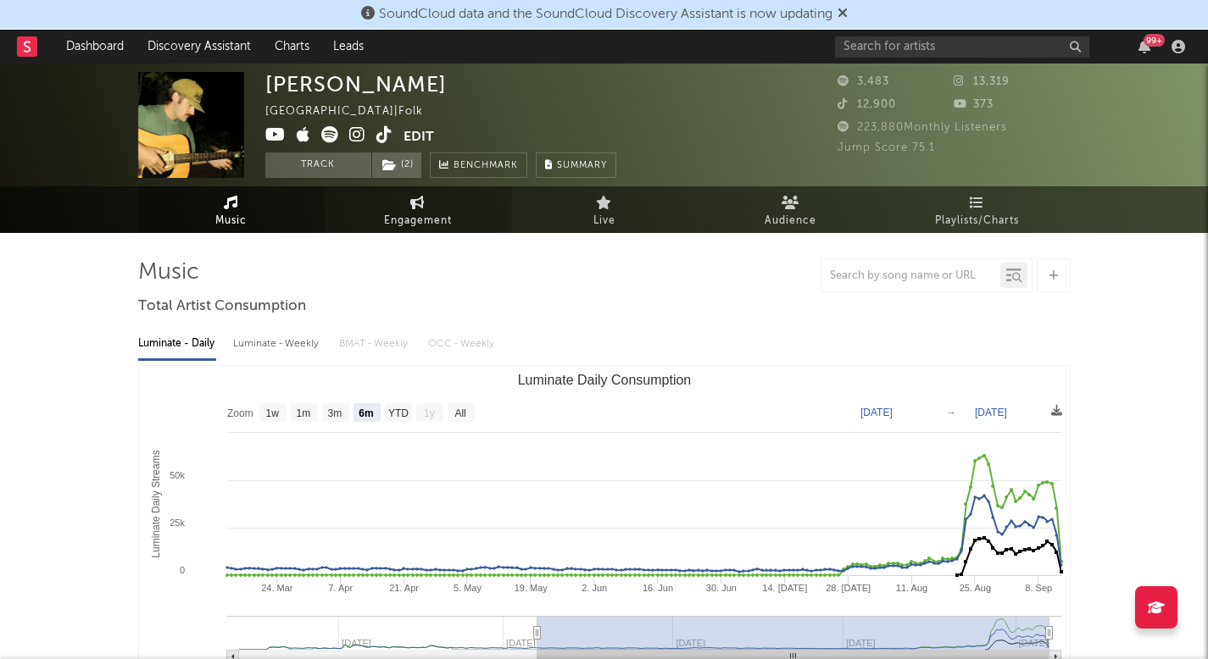
click at [432, 221] on span "Engagement" at bounding box center [418, 221] width 68 height 20
select select "1w"
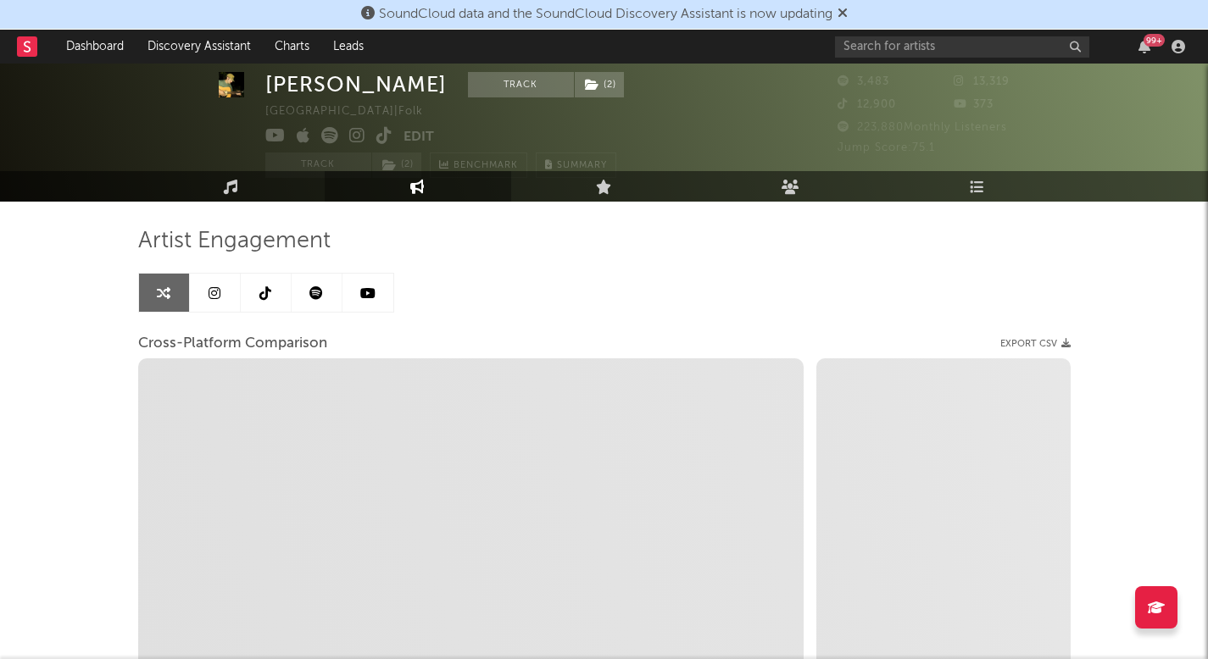
scroll to position [38, 0]
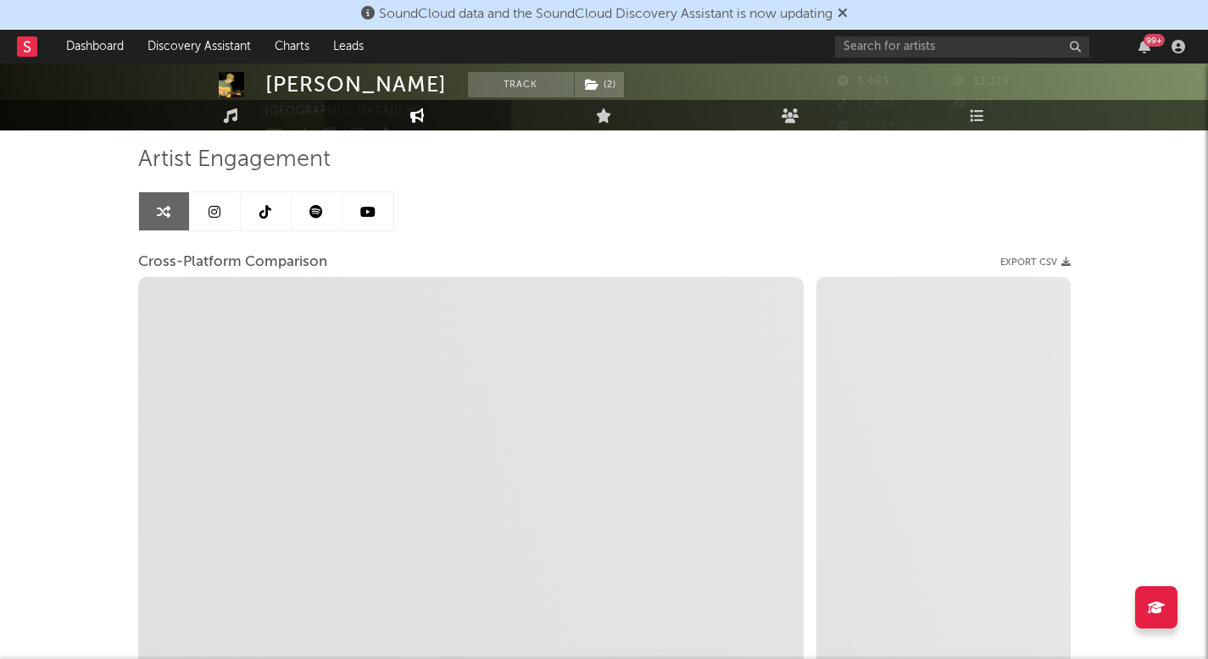
select select "1m"
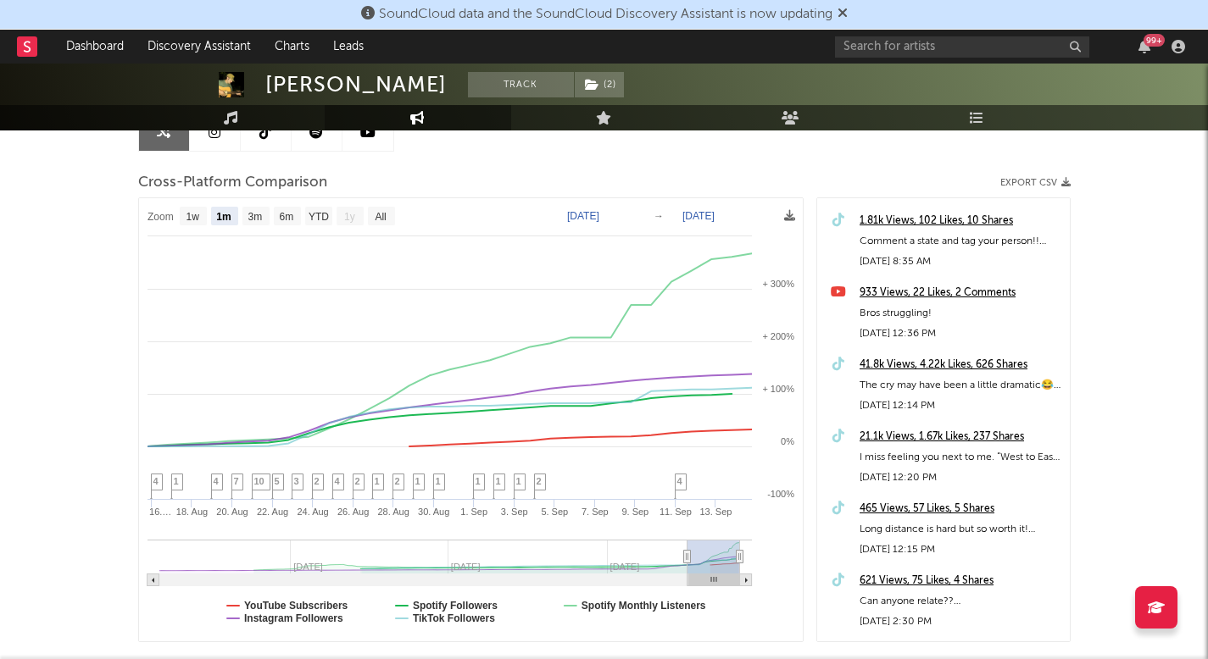
scroll to position [323, 0]
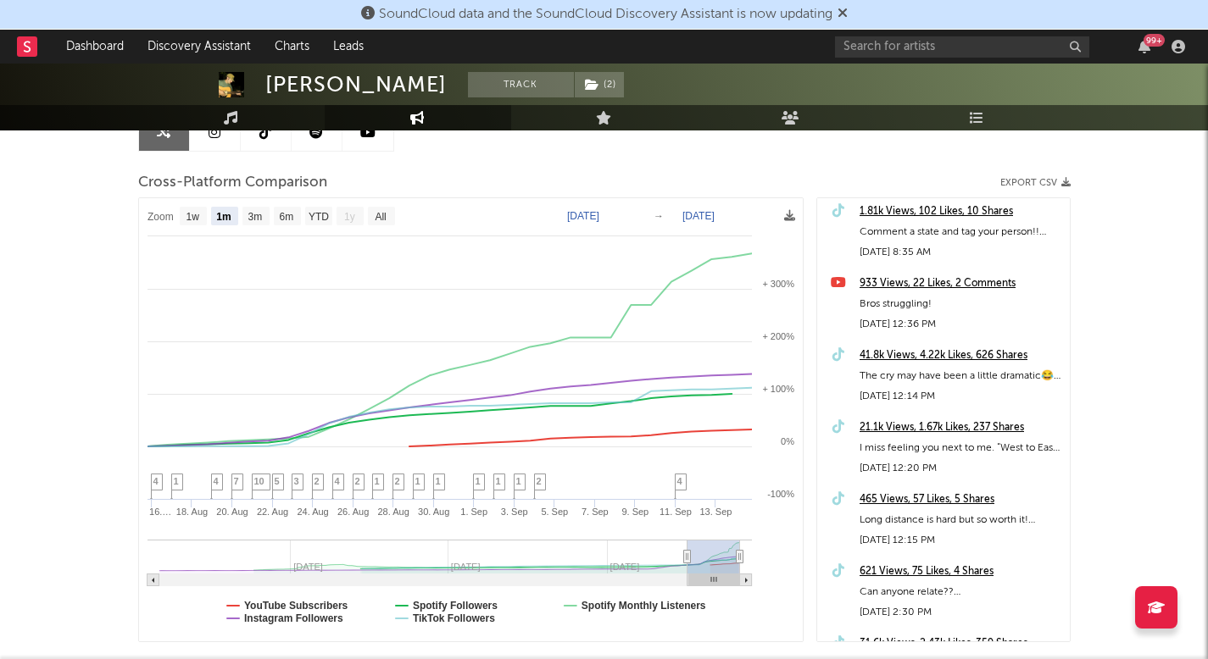
click at [928, 365] on div "41.8k Views, 4.22k Likes, 626 Shares" at bounding box center [961, 356] width 202 height 20
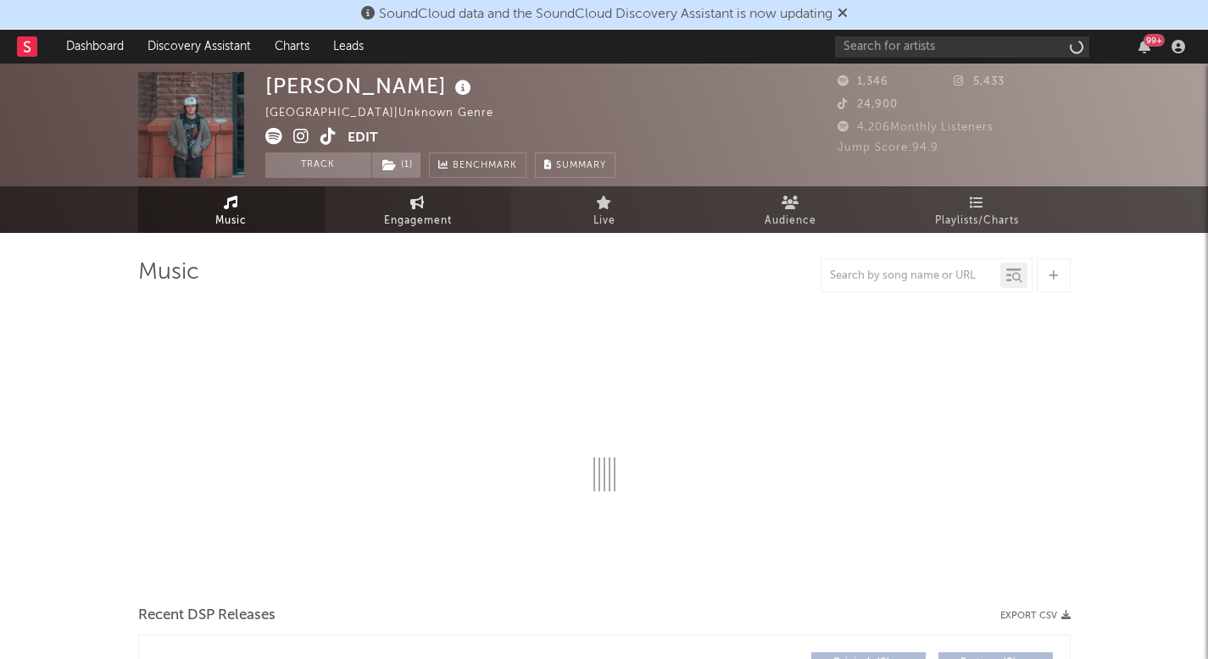
click at [380, 217] on link "Engagement" at bounding box center [418, 209] width 186 height 47
select select "1w"
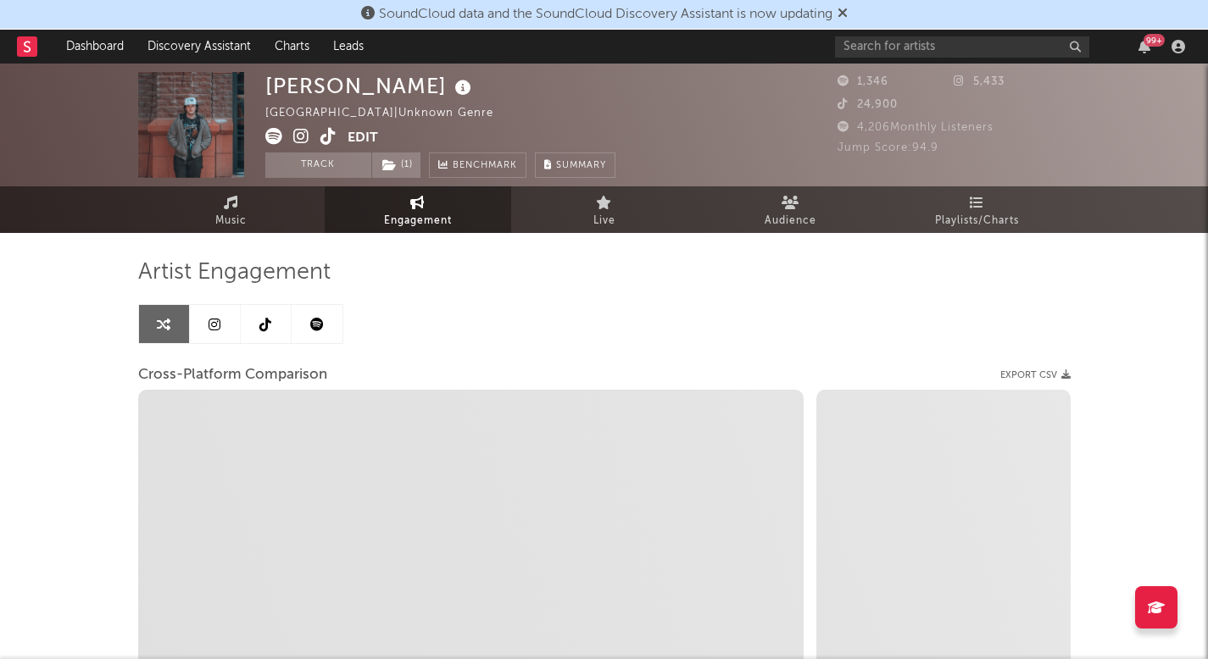
select select "1m"
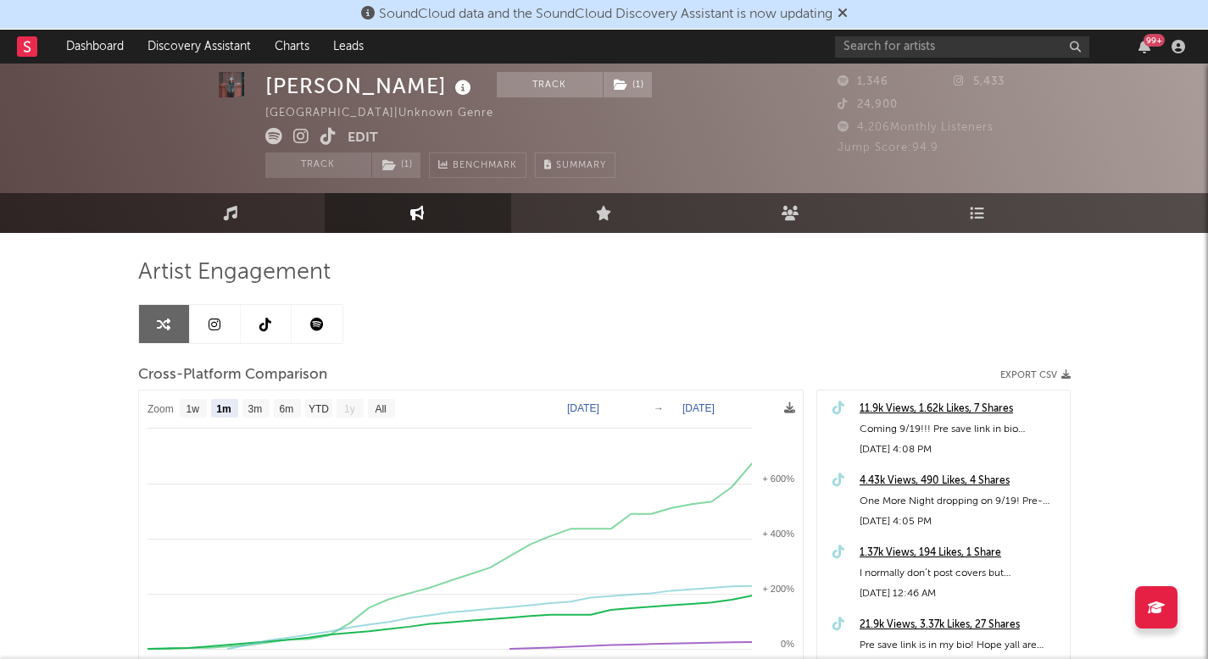
scroll to position [45, 0]
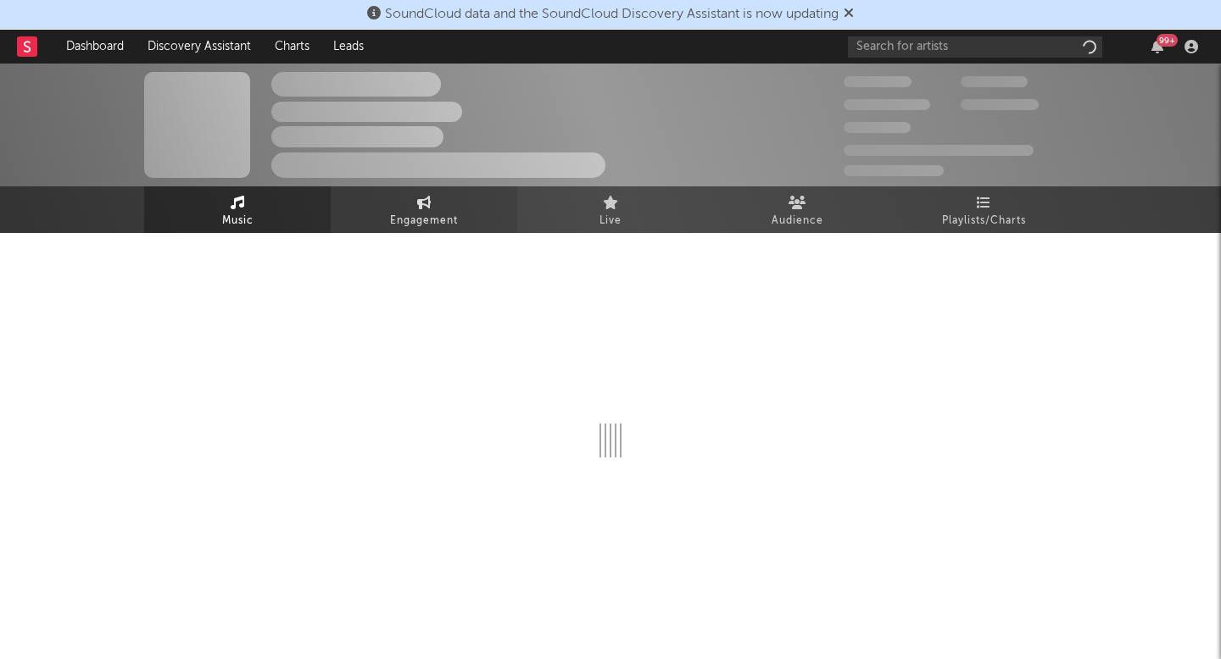
click at [448, 198] on link "Engagement" at bounding box center [424, 209] width 186 height 47
select select "1w"
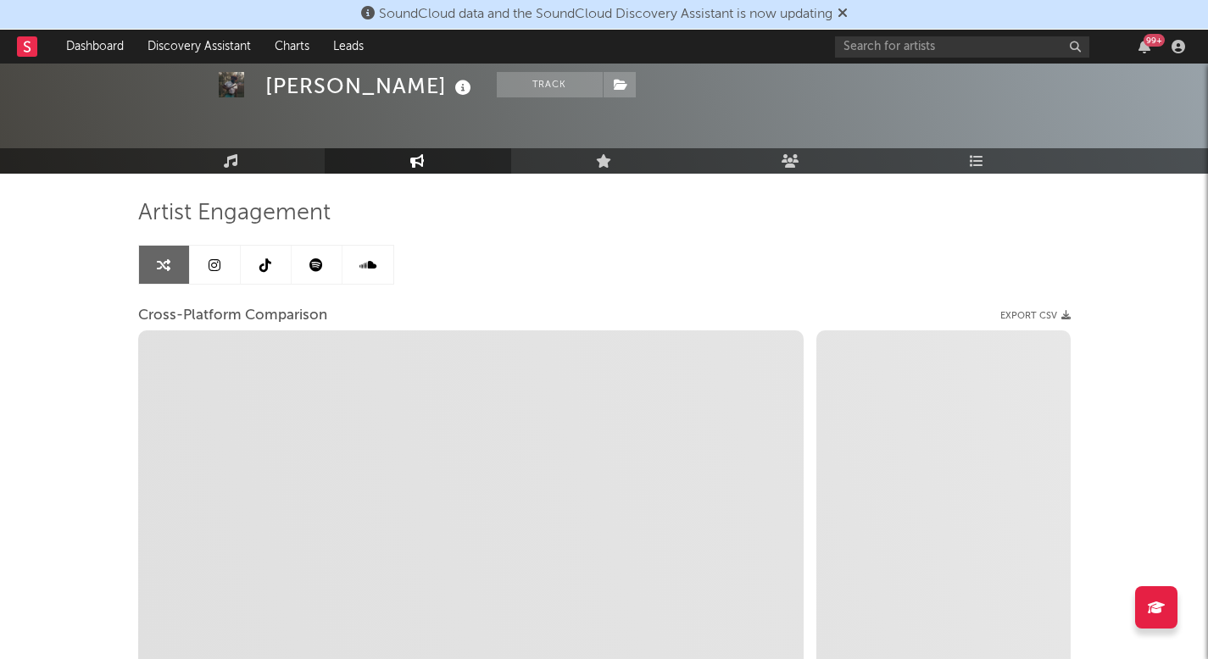
select select "1m"
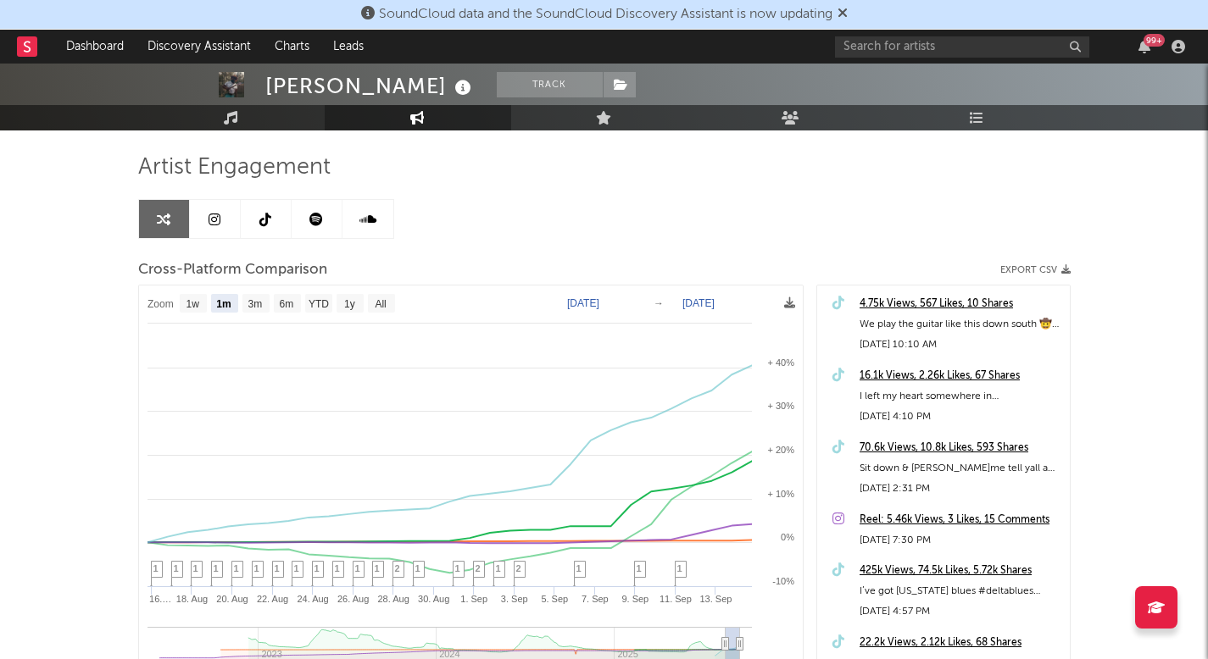
scroll to position [108, 0]
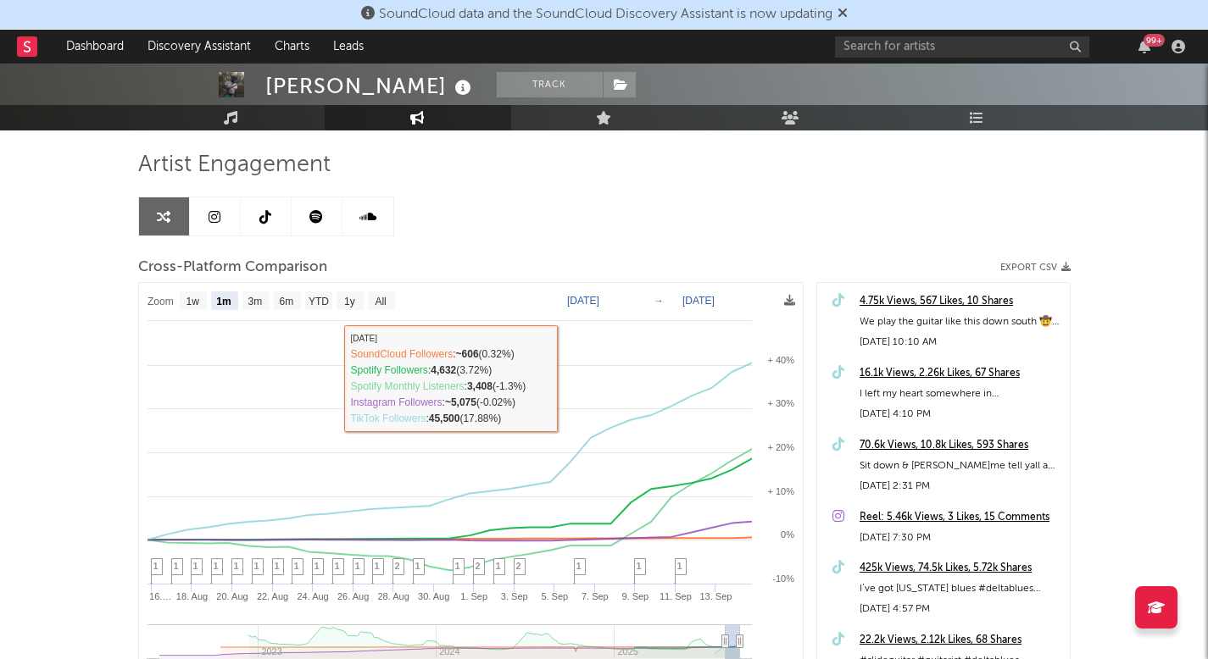
click at [264, 131] on div "Artist Engagement Cross-Platform Comparison Export CSV Zoom 1w 1m 3m 6m YTD 1y …" at bounding box center [604, 460] width 932 height 670
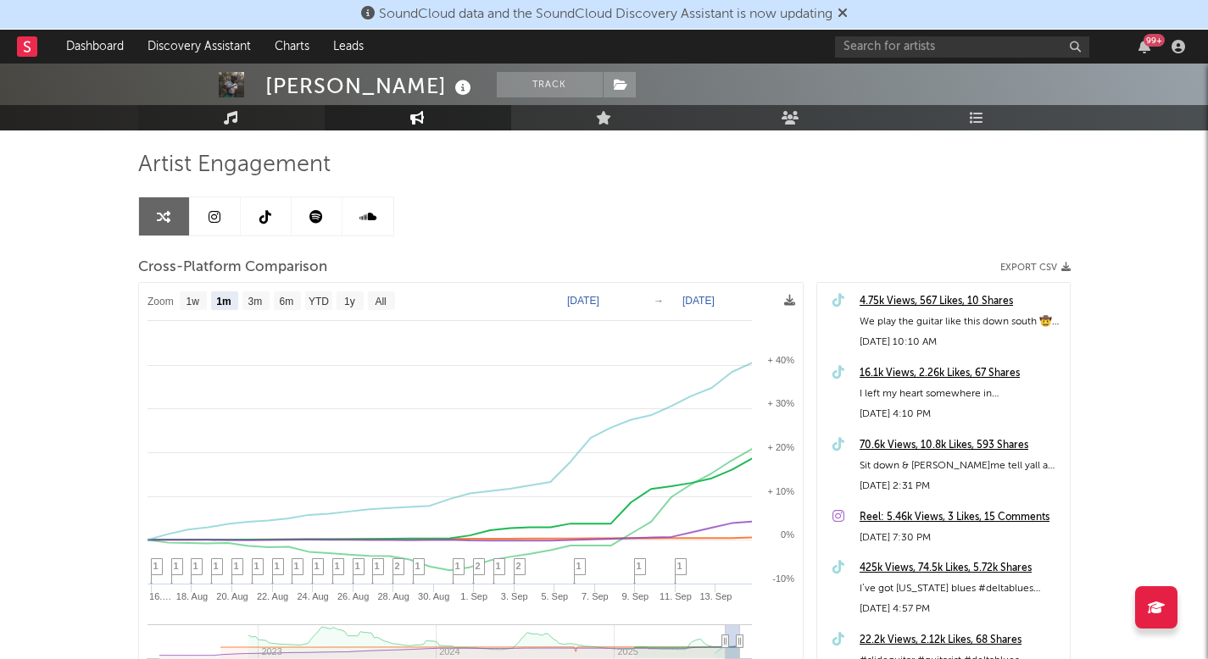
click at [255, 112] on link "Music" at bounding box center [231, 117] width 186 height 25
select select "1w"
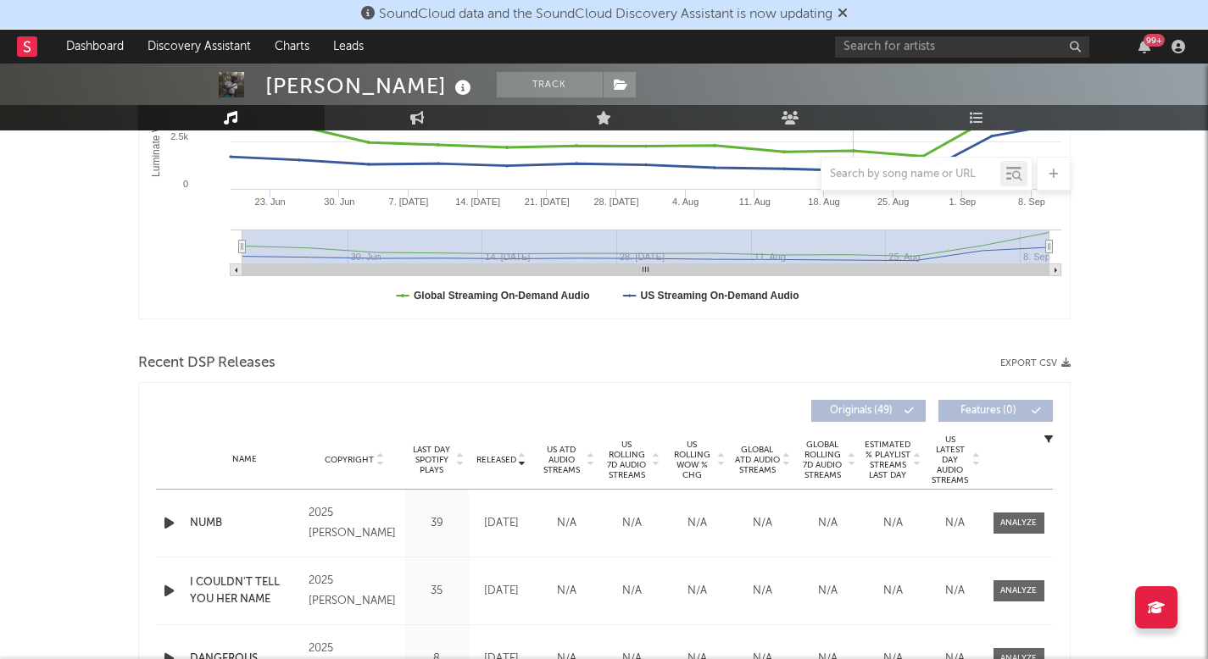
scroll to position [426, 0]
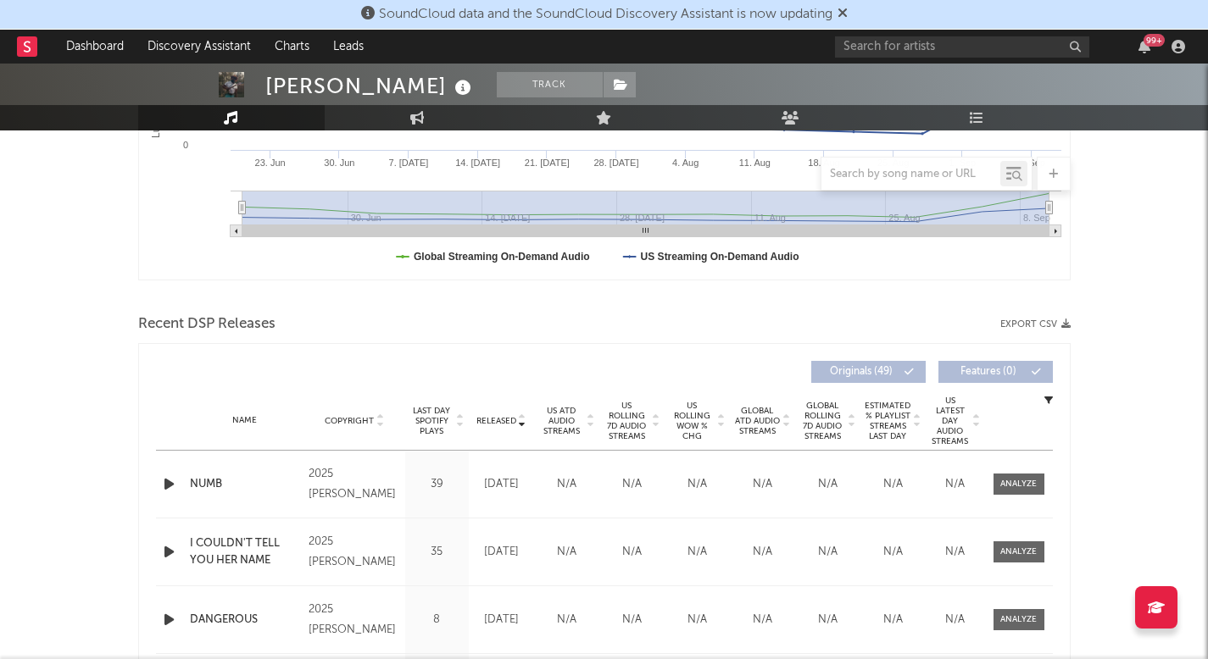
click at [694, 434] on span "US Rolling WoW % Chg" at bounding box center [692, 421] width 47 height 41
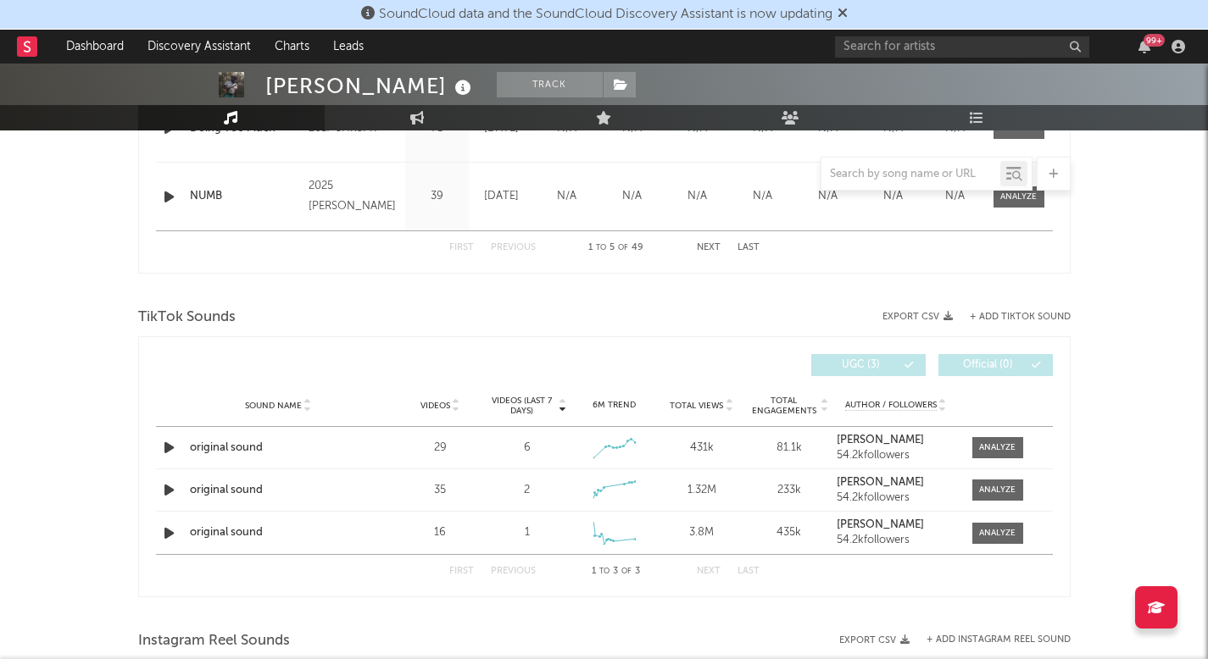
scroll to position [983, 0]
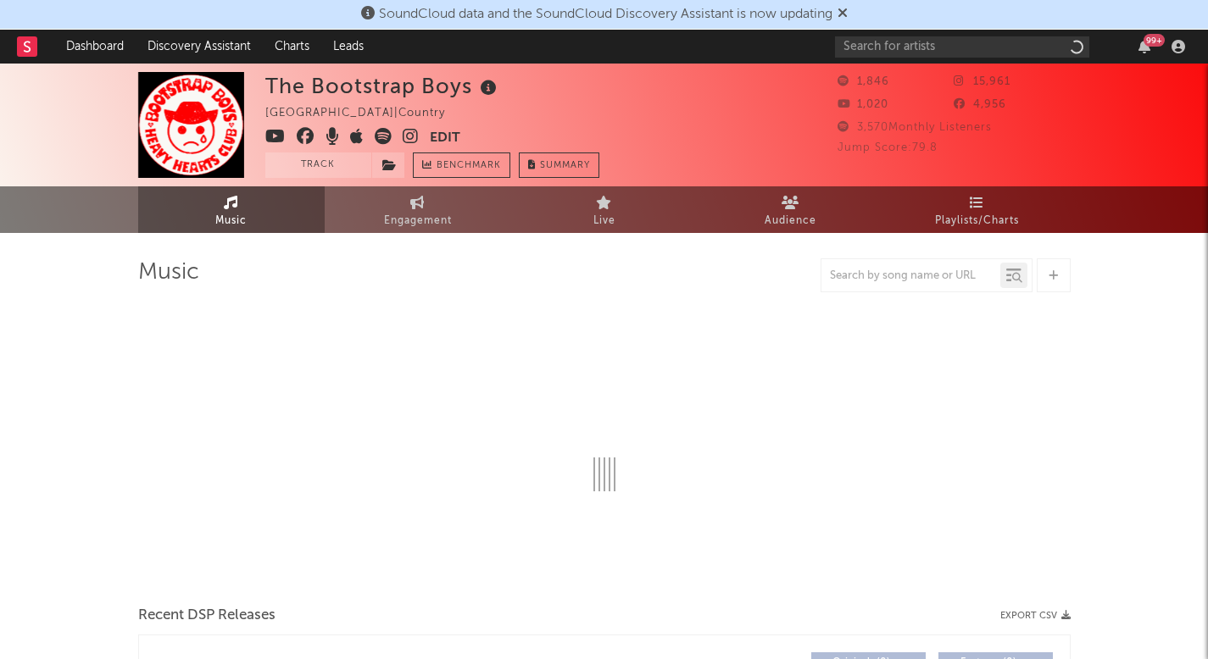
select select "1w"
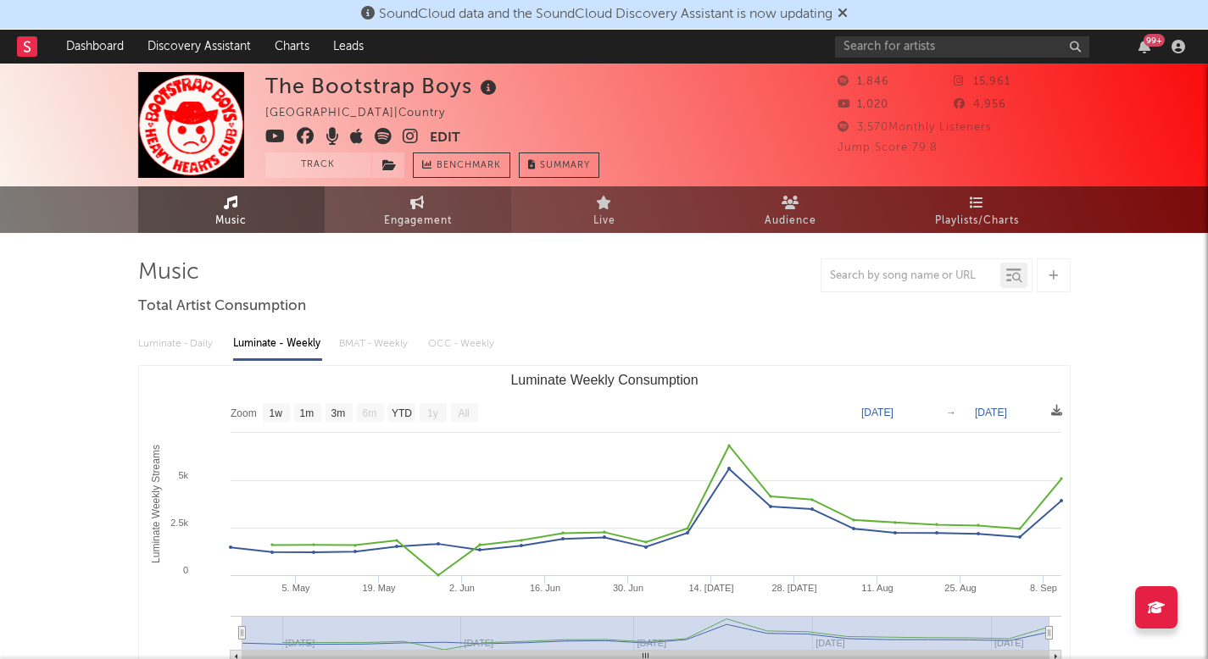
click at [387, 202] on link "Engagement" at bounding box center [418, 209] width 186 height 47
select select "1w"
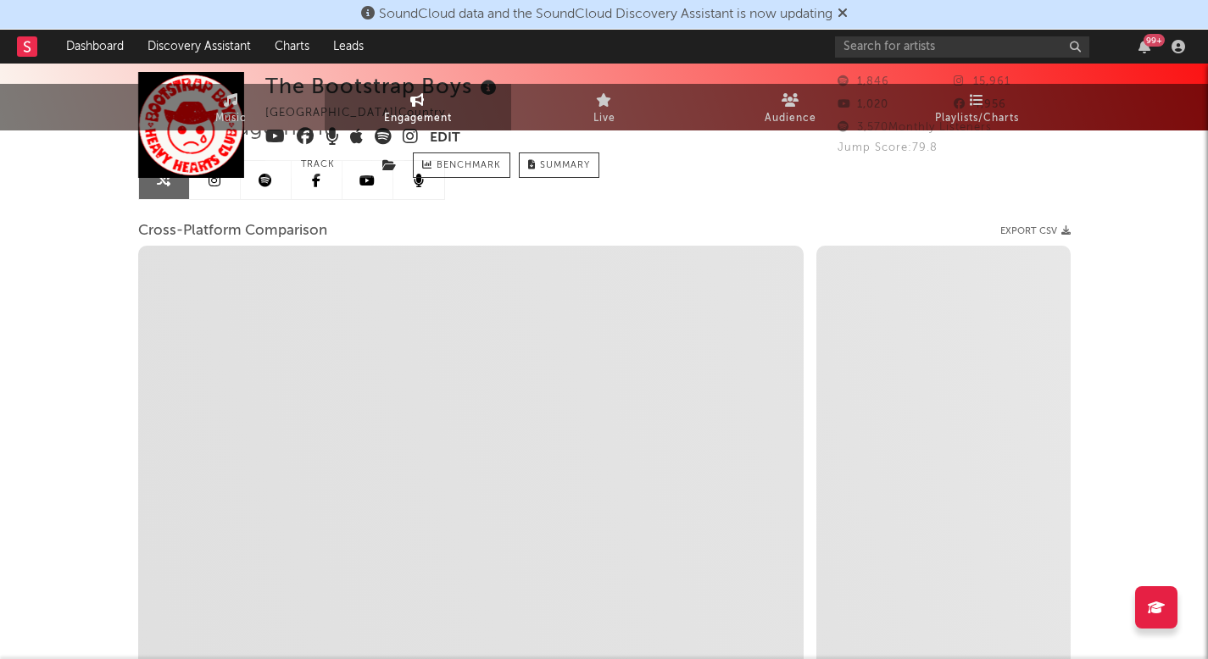
scroll to position [175, 0]
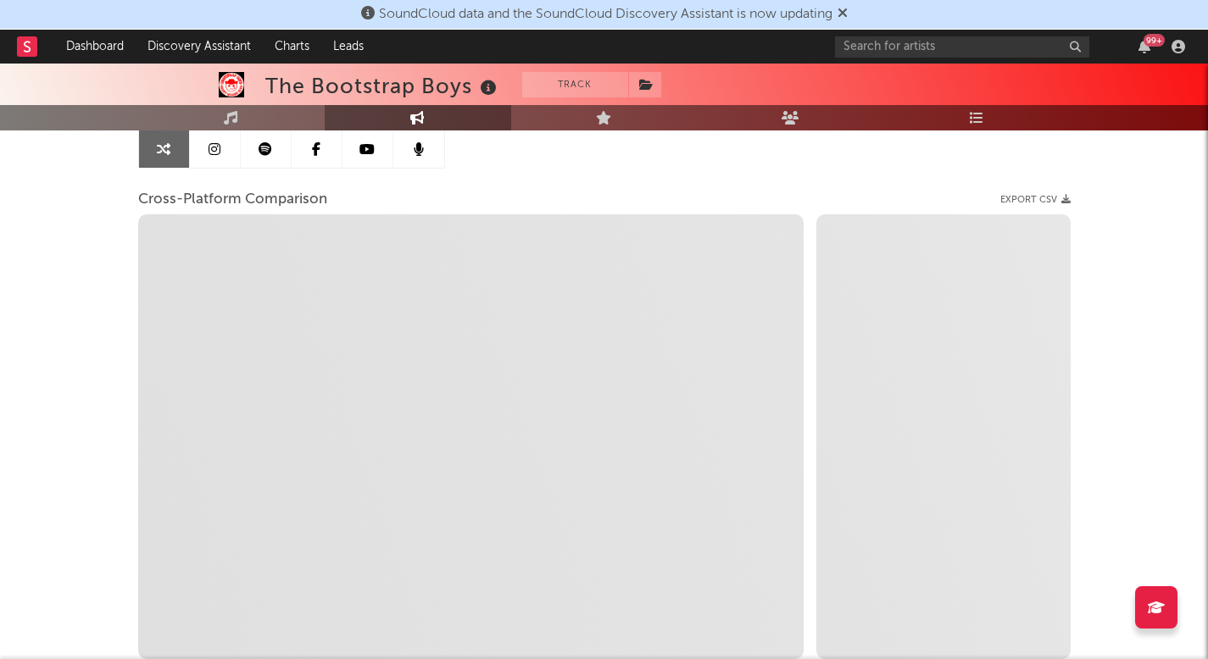
select select "1m"
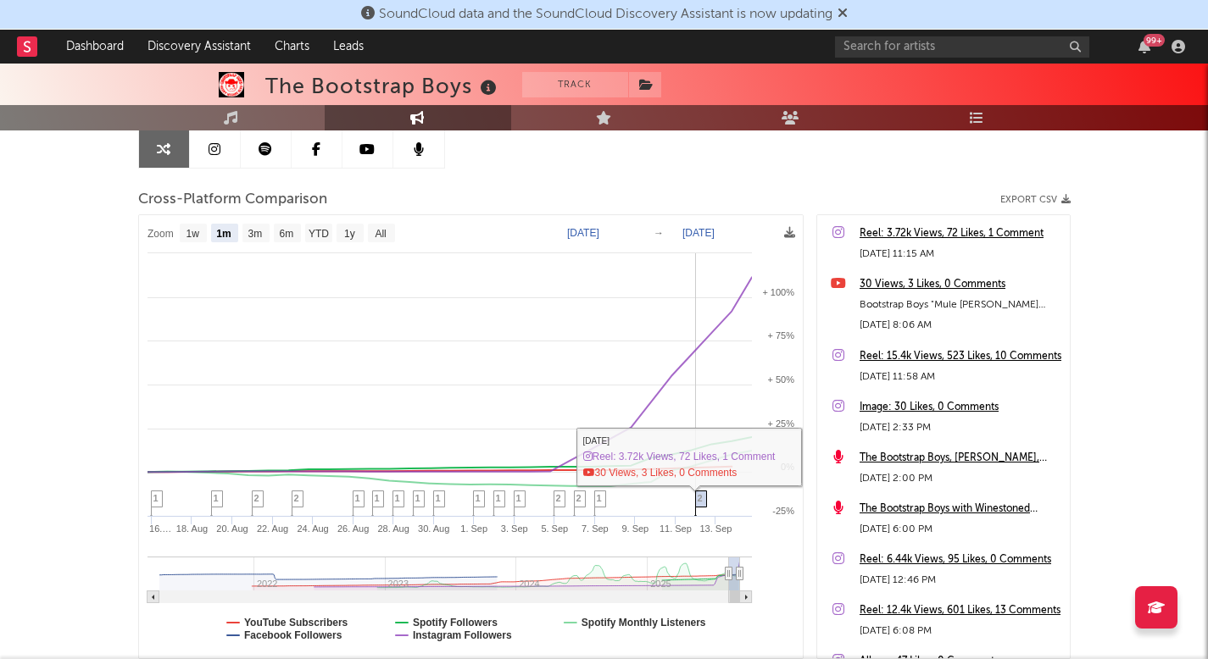
click at [702, 498] on span "2" at bounding box center [700, 498] width 5 height 10
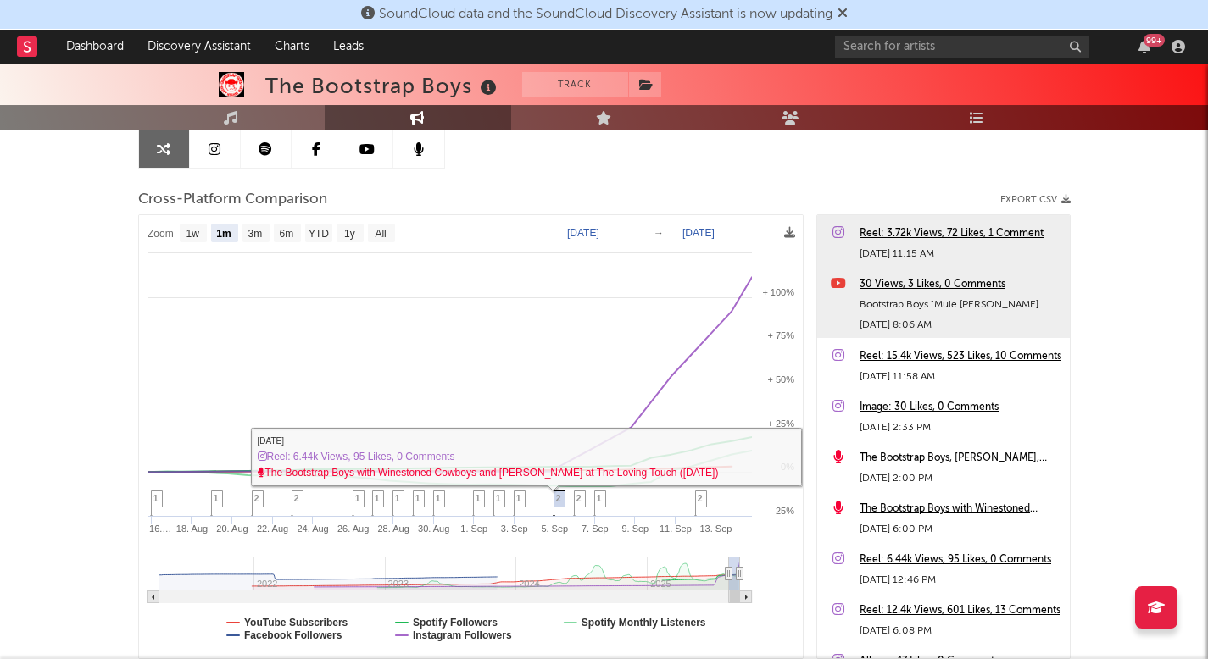
click at [558, 501] on span "2" at bounding box center [558, 498] width 5 height 10
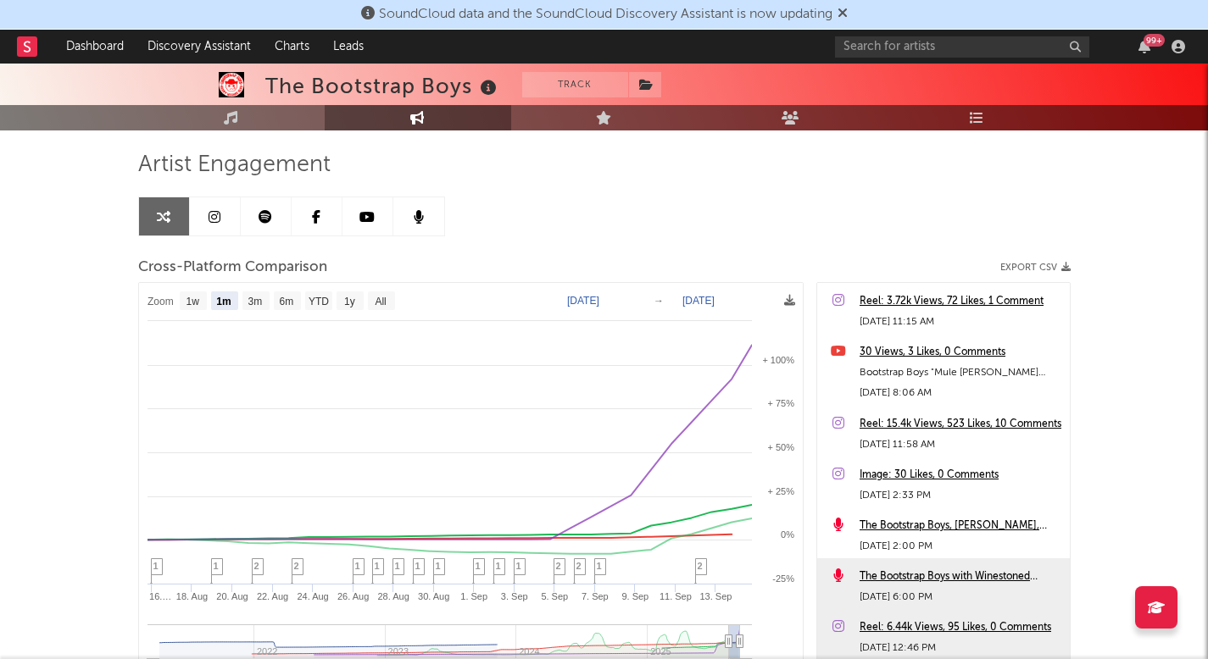
scroll to position [49, 0]
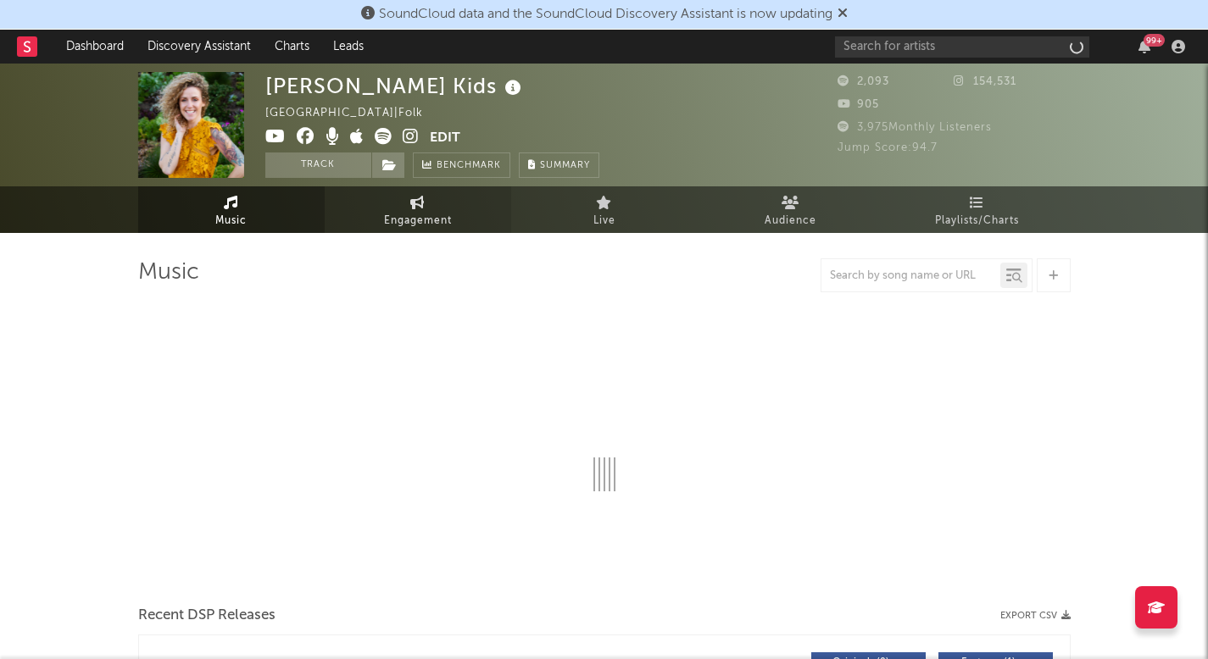
select select "1w"
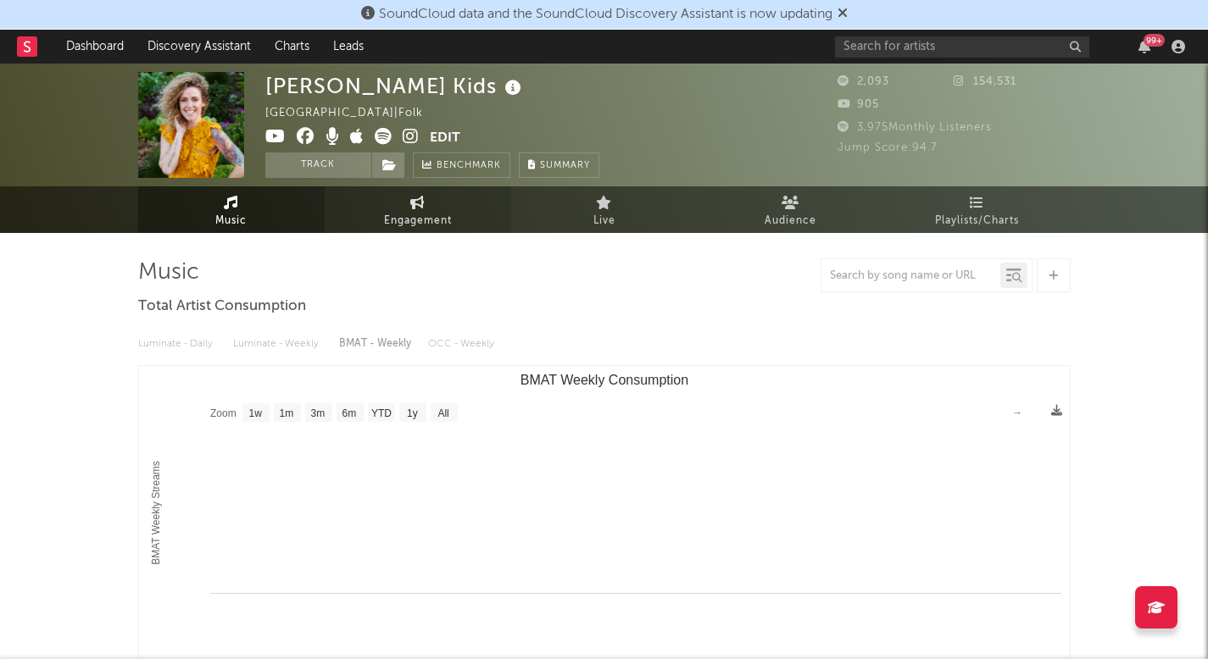
click at [426, 209] on link "Engagement" at bounding box center [418, 209] width 186 height 47
select select "1w"
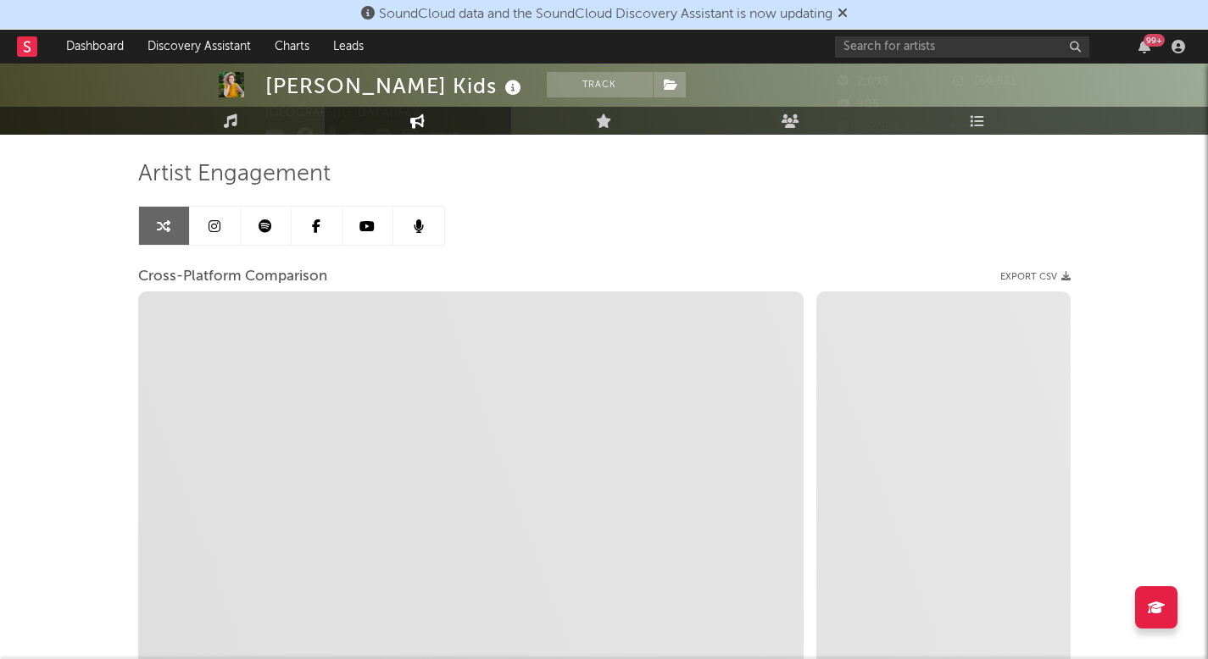
select select "1m"
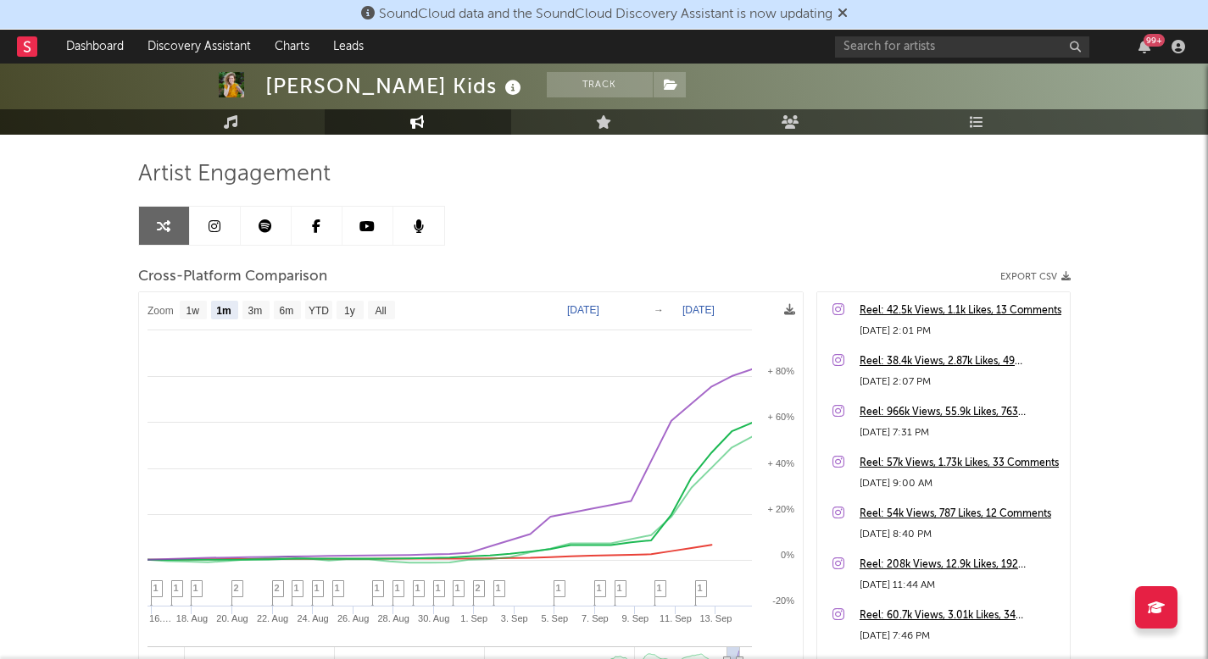
scroll to position [96, 0]
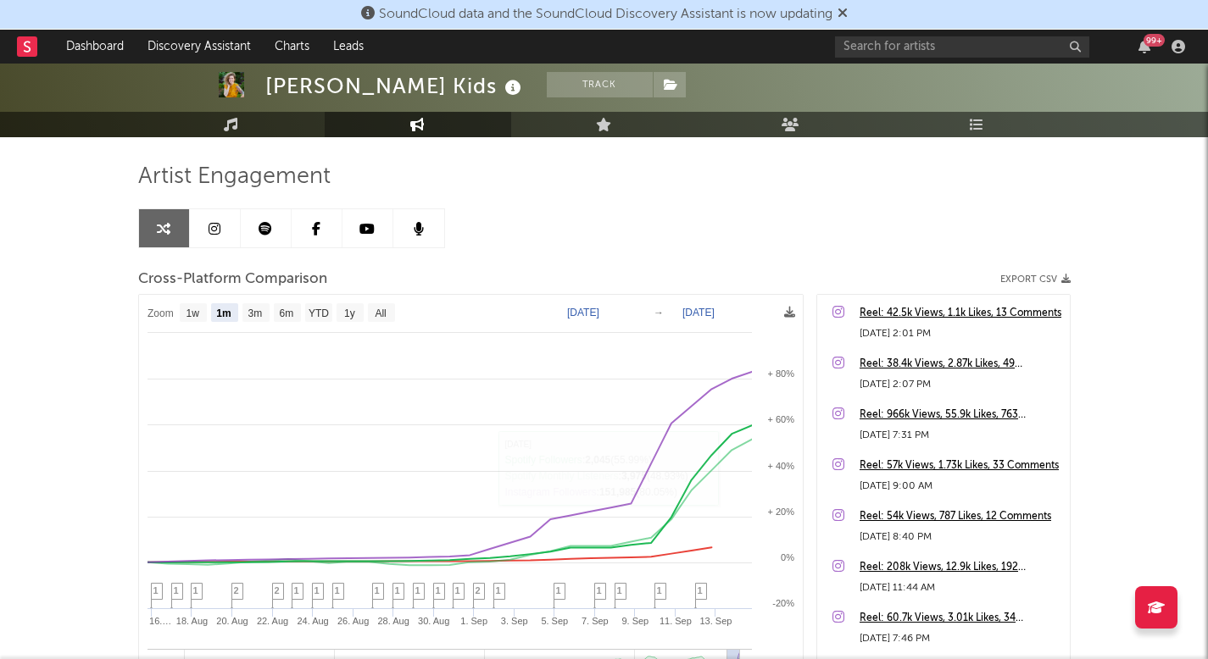
click at [915, 426] on div "[DATE] 7:31 PM" at bounding box center [961, 436] width 202 height 20
click at [915, 416] on div "Reel: 966k Views, 55.9k Likes, 763 Comments" at bounding box center [961, 415] width 202 height 20
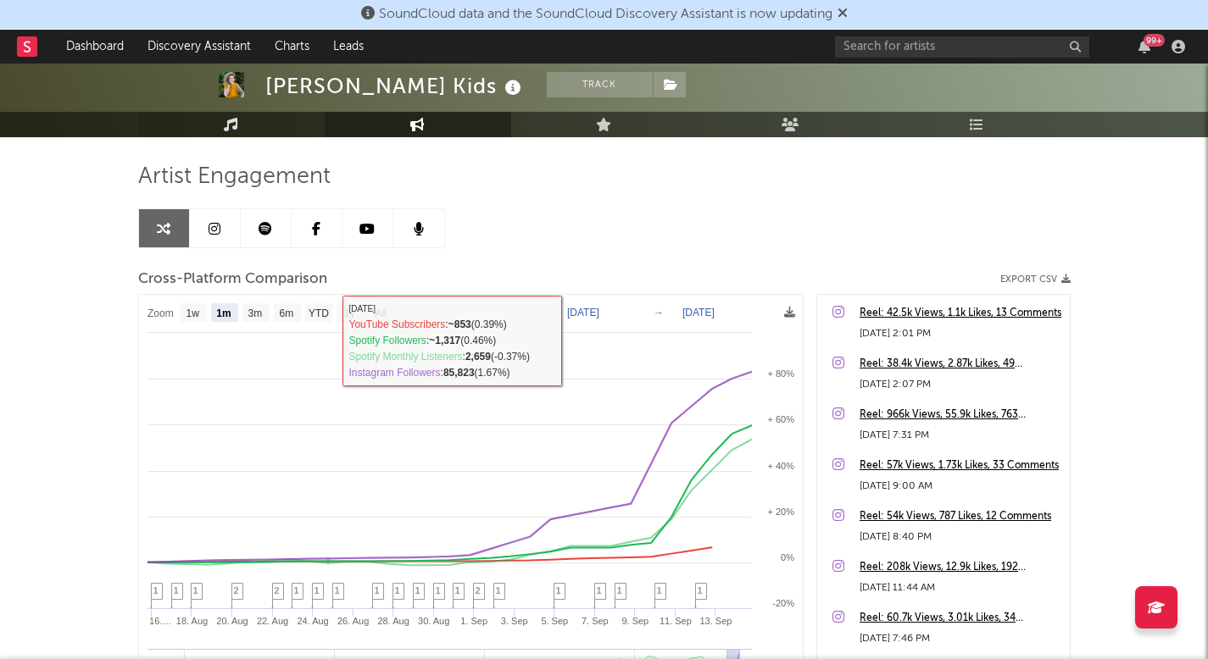
click at [246, 123] on link "Music" at bounding box center [231, 124] width 186 height 25
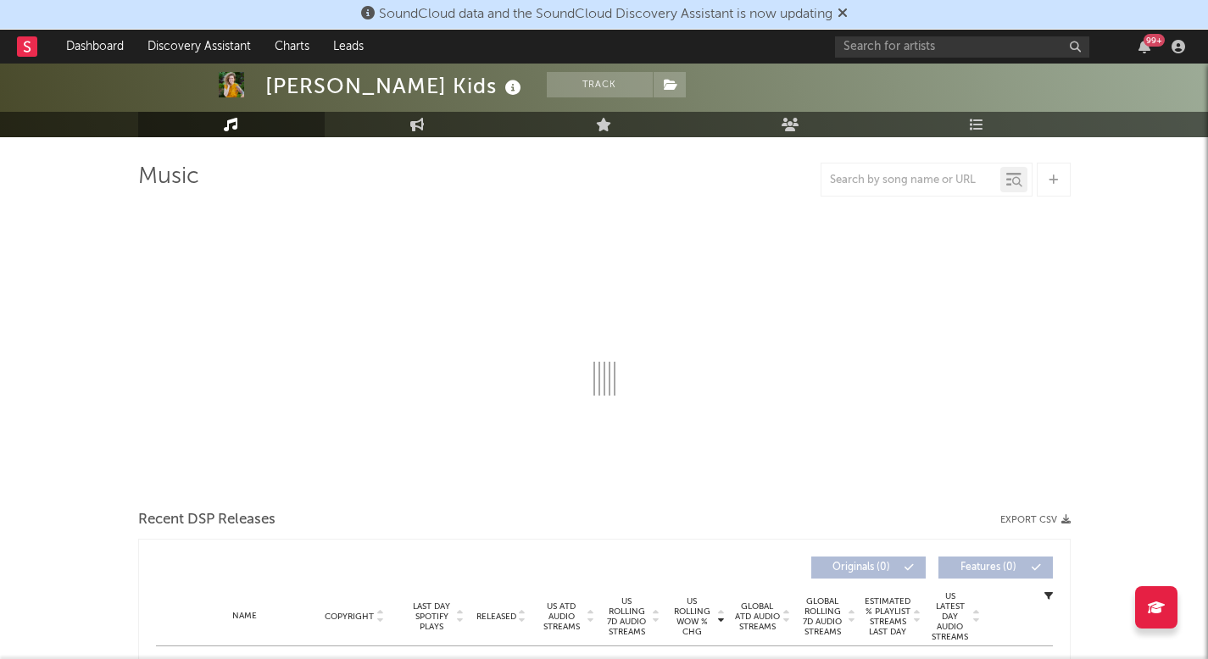
select select "1w"
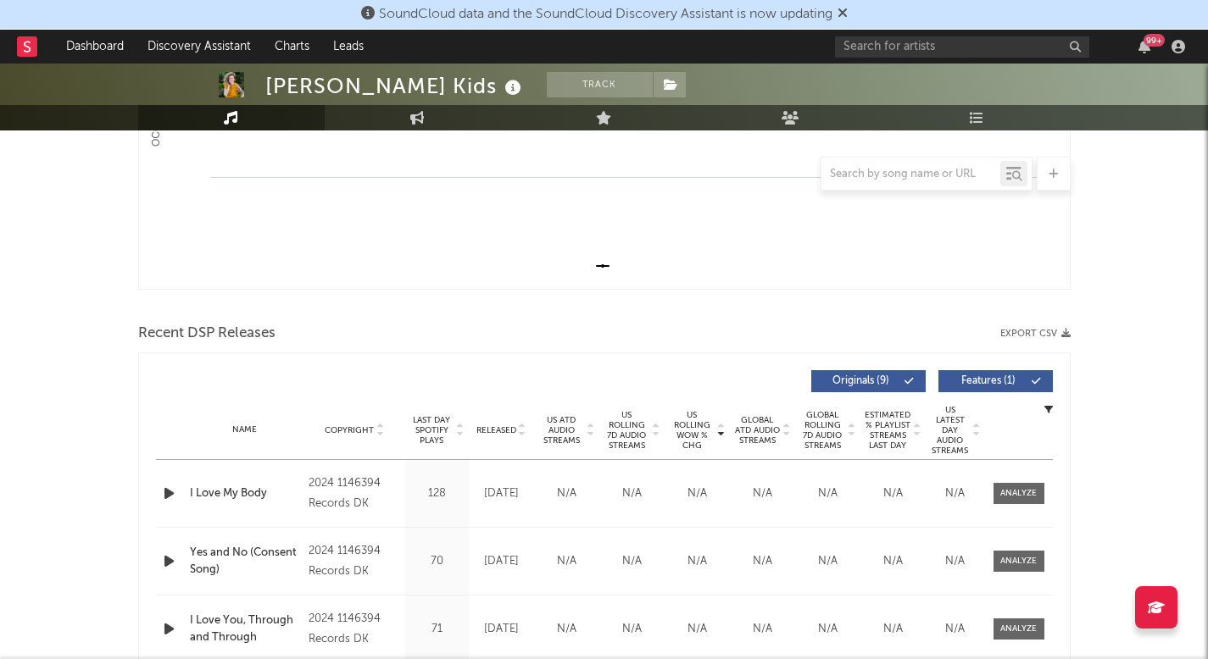
scroll to position [425, 0]
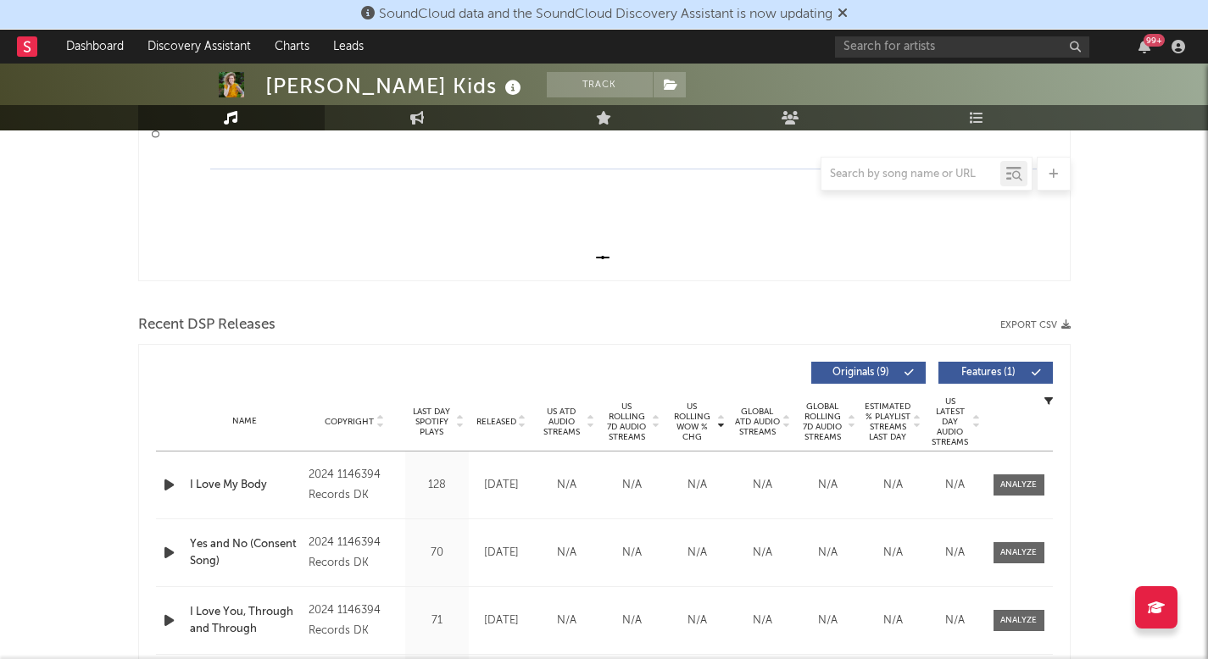
click at [514, 420] on span "Released" at bounding box center [496, 422] width 40 height 10
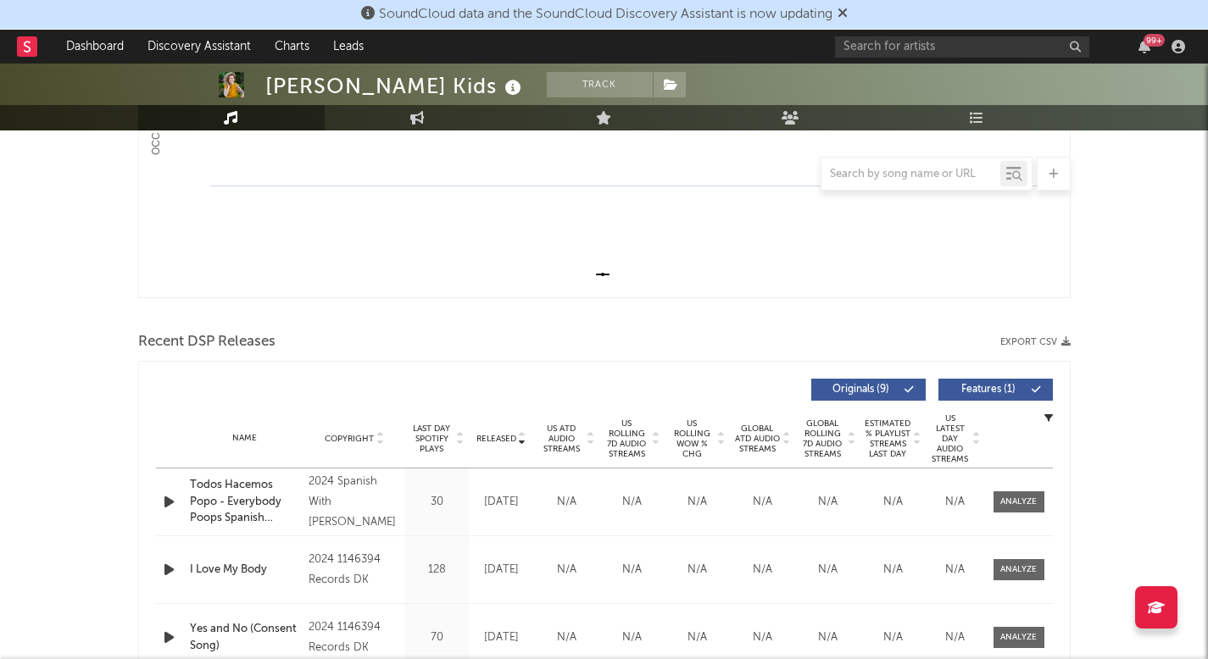
scroll to position [401, 0]
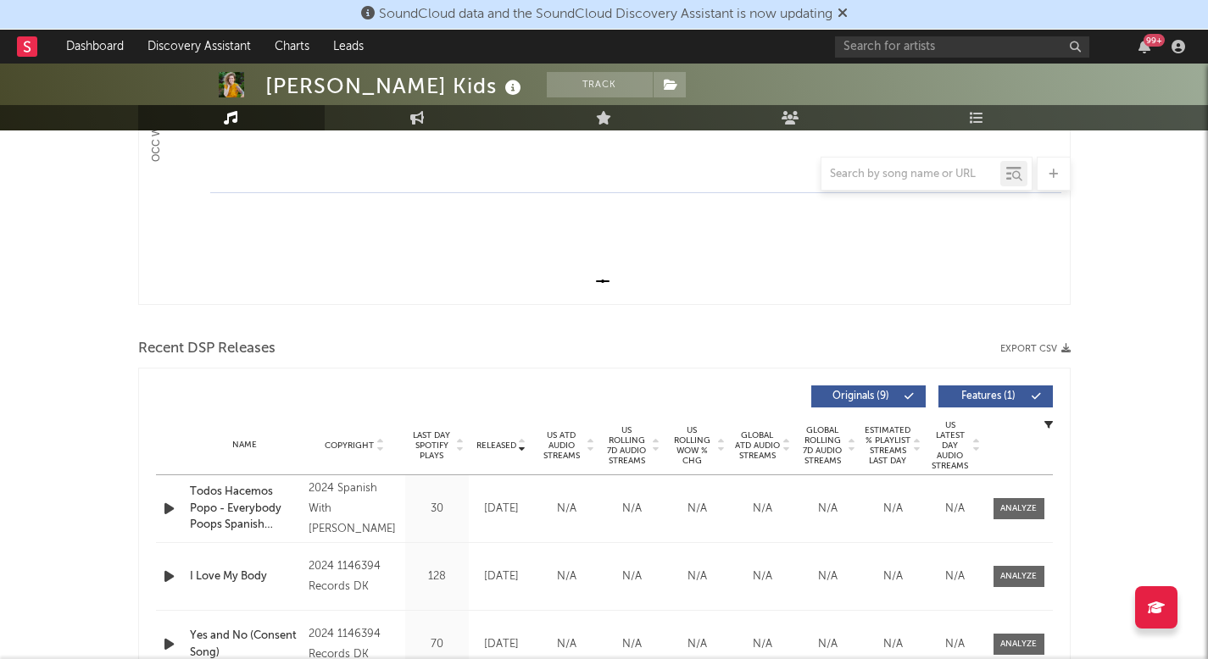
click at [512, 448] on span "Released" at bounding box center [496, 446] width 40 height 10
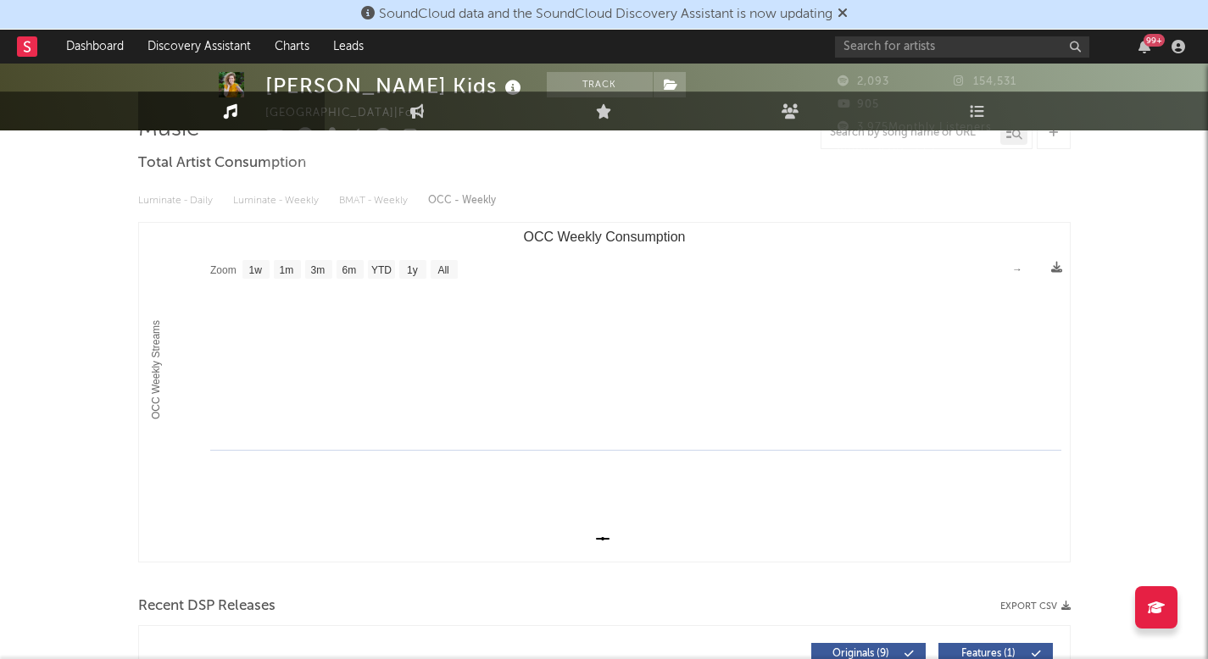
scroll to position [0, 0]
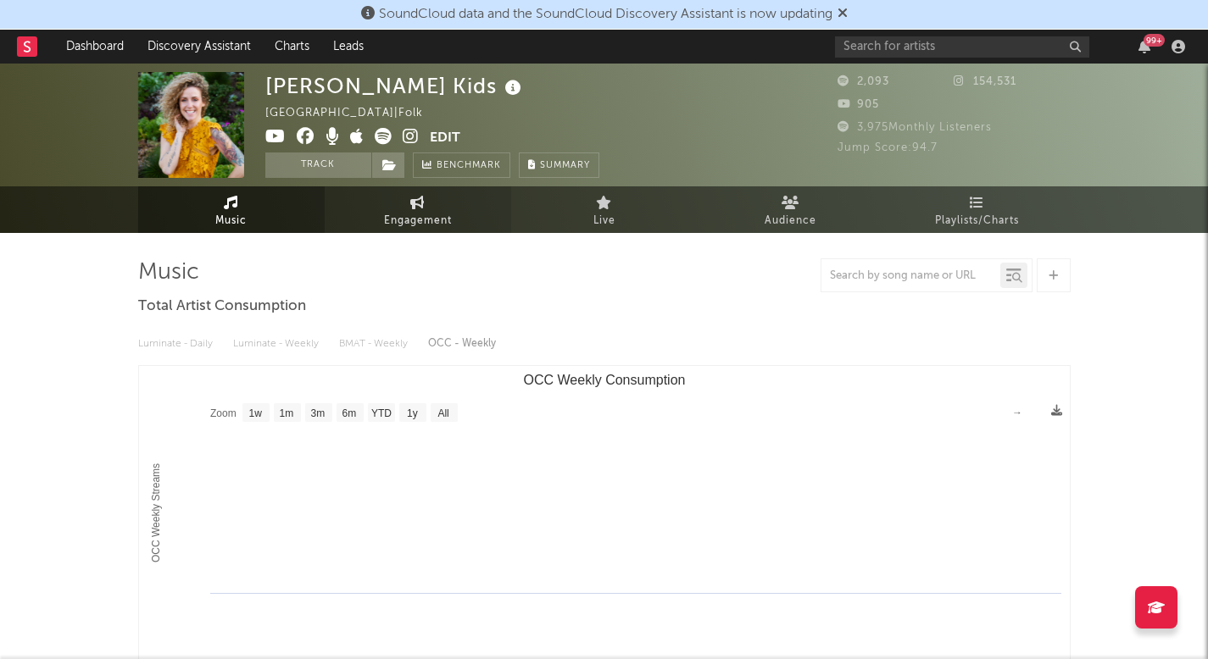
click at [413, 211] on span "Engagement" at bounding box center [418, 221] width 68 height 20
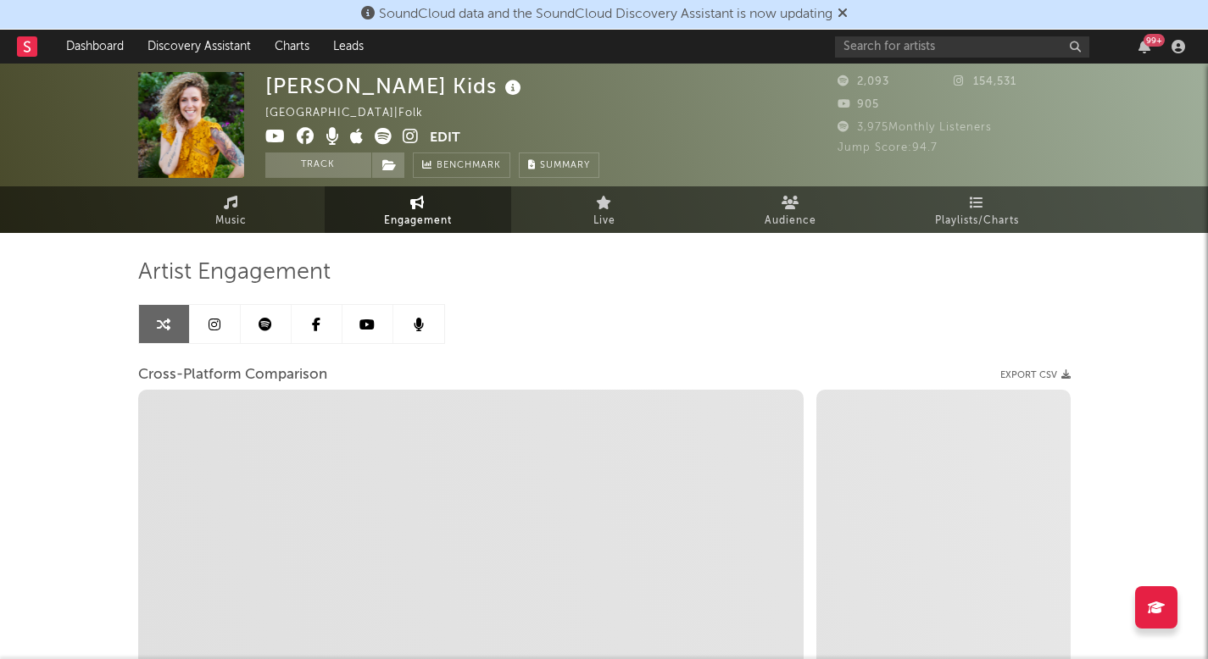
select select "1w"
click at [122, 178] on div "Tawnee Kendall Kids United States | Folk Edit Track Benchmark Summary 2,093 154…" at bounding box center [604, 125] width 1208 height 123
click at [176, 197] on link "Music" at bounding box center [231, 209] width 186 height 47
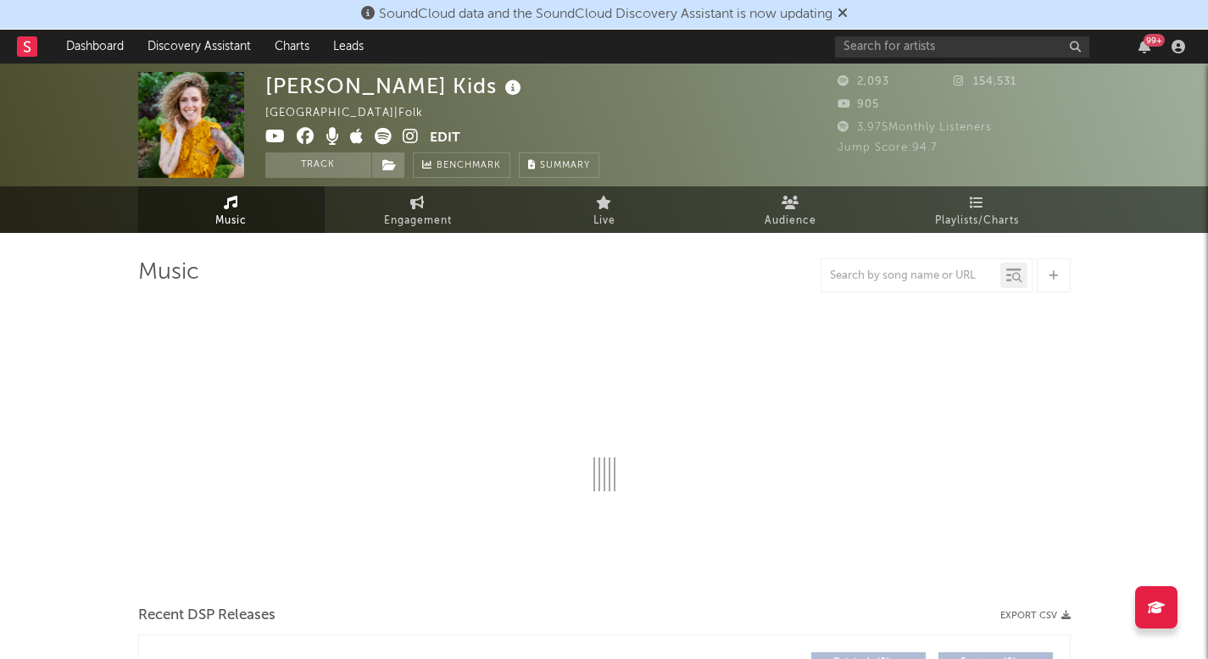
click at [193, 209] on link "Music" at bounding box center [231, 209] width 186 height 47
select select "1w"
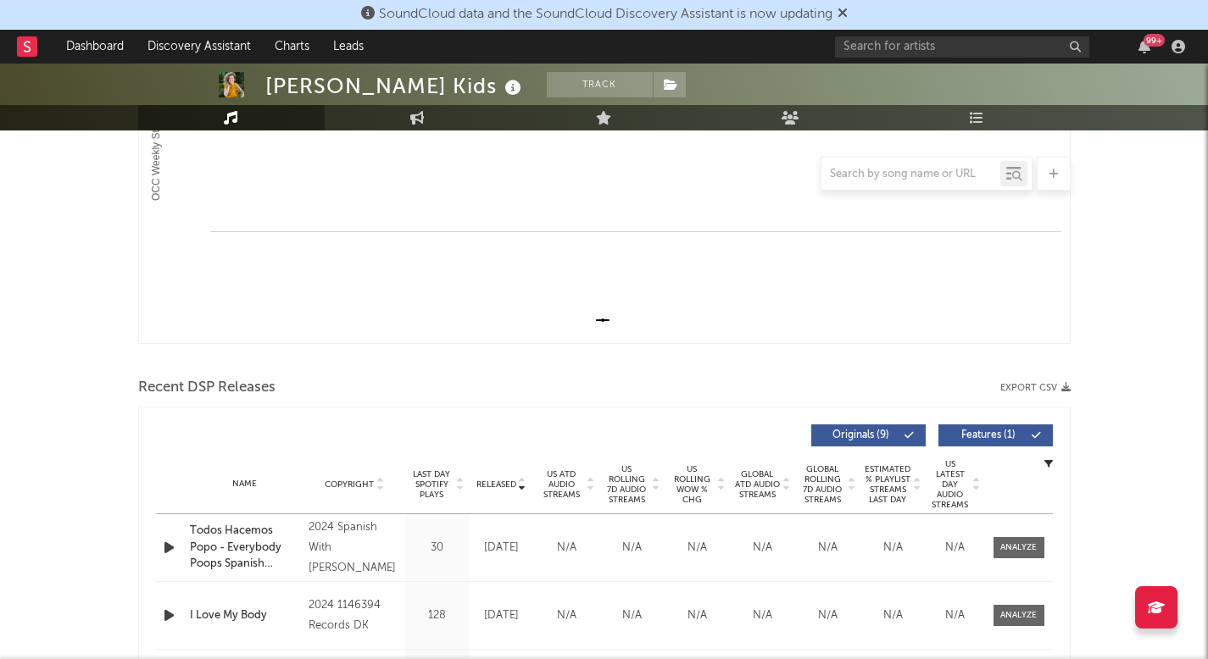
scroll to position [413, 0]
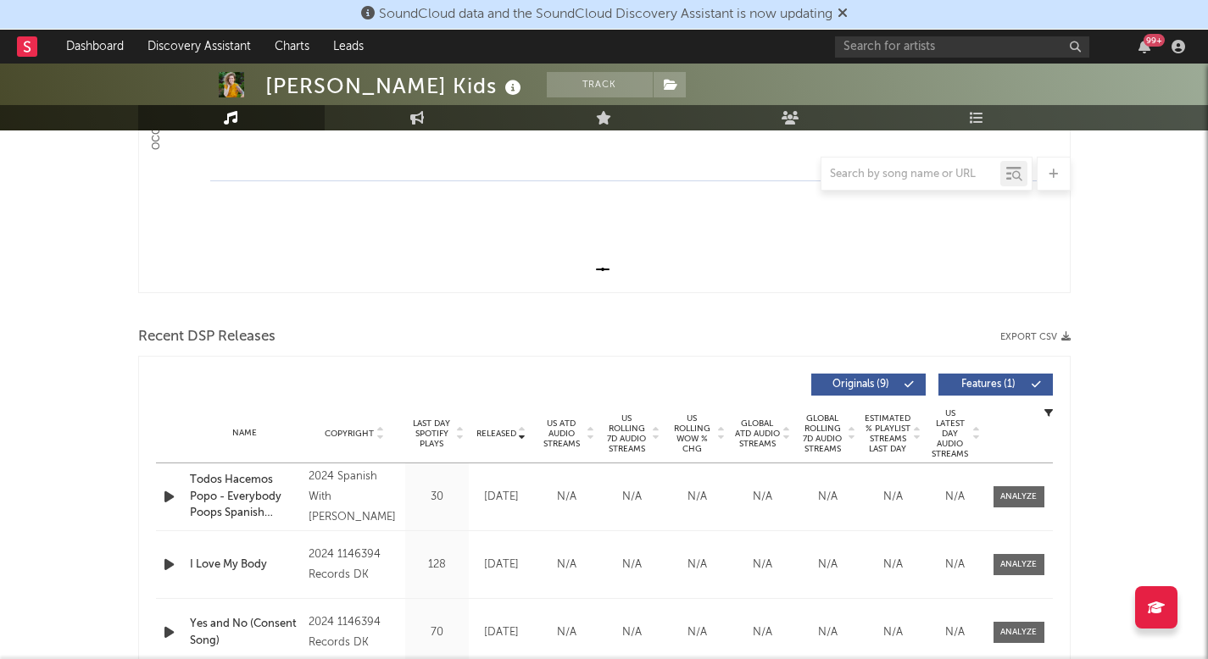
click at [171, 564] on icon "button" at bounding box center [169, 564] width 18 height 21
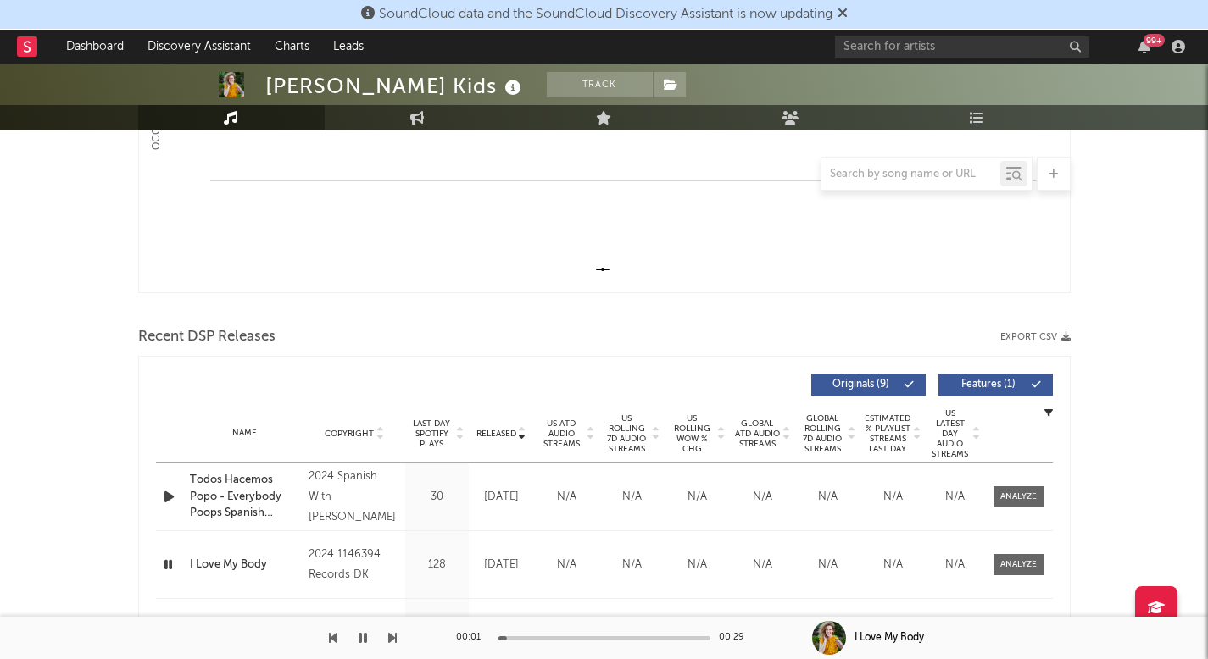
click at [171, 564] on icon "button" at bounding box center [168, 564] width 16 height 21
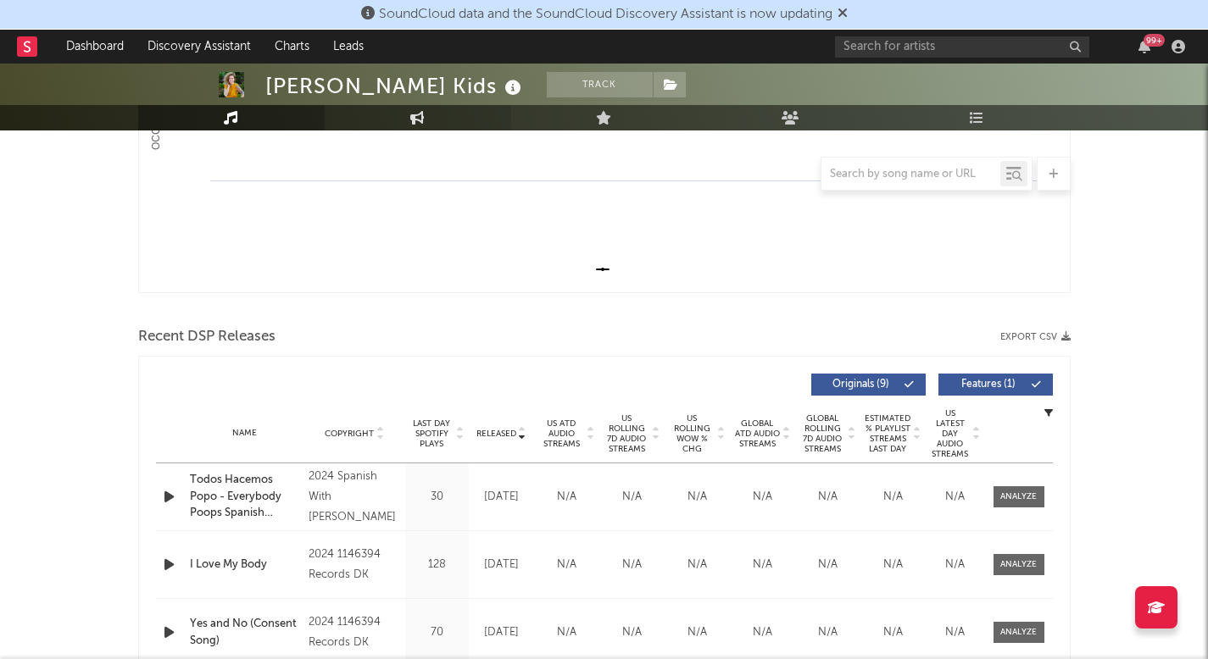
click at [448, 121] on link "Engagement" at bounding box center [418, 117] width 186 height 25
select select "1m"
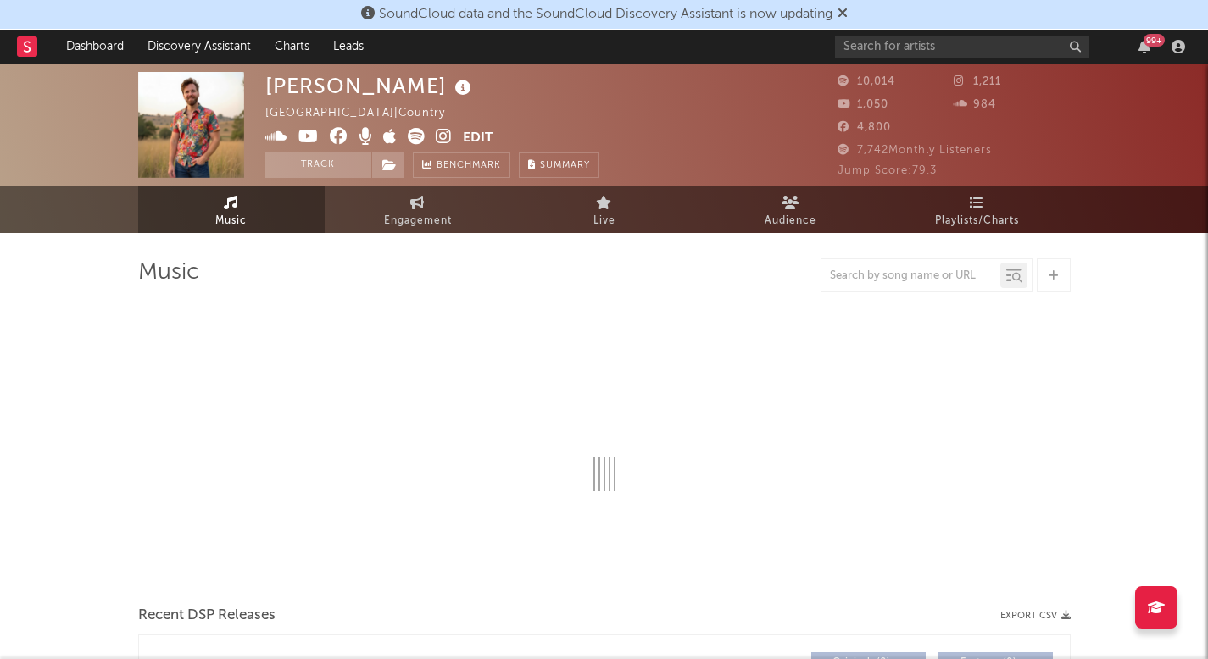
select select "1w"
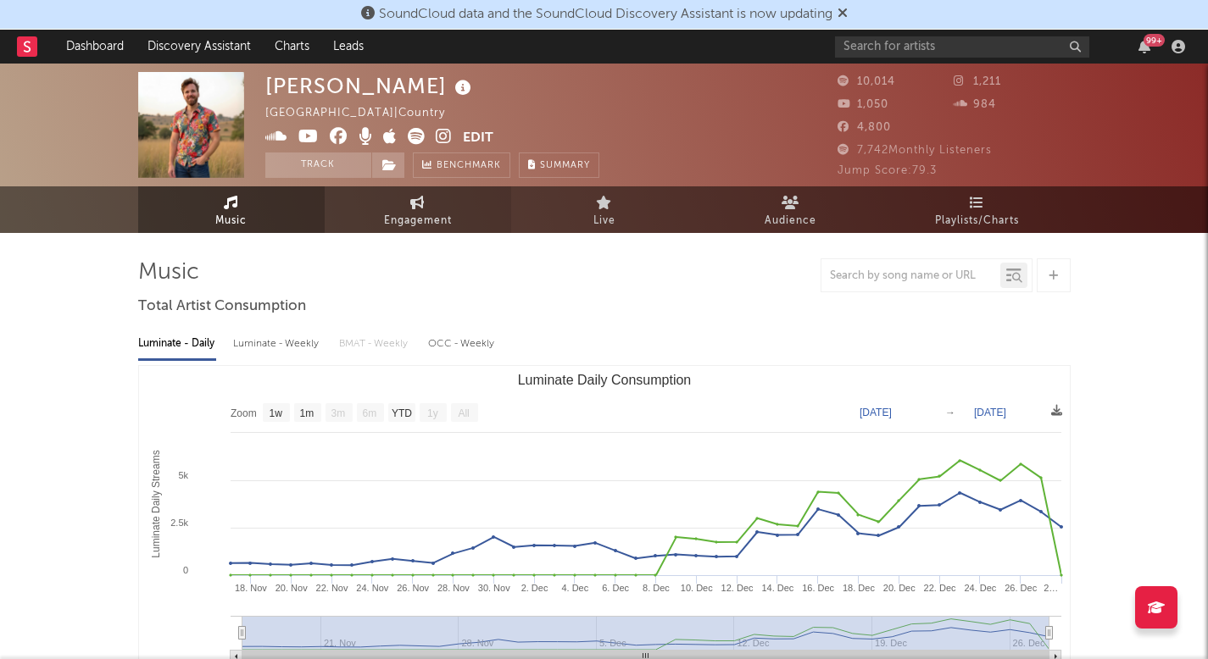
click at [430, 222] on span "Engagement" at bounding box center [418, 221] width 68 height 20
select select "1w"
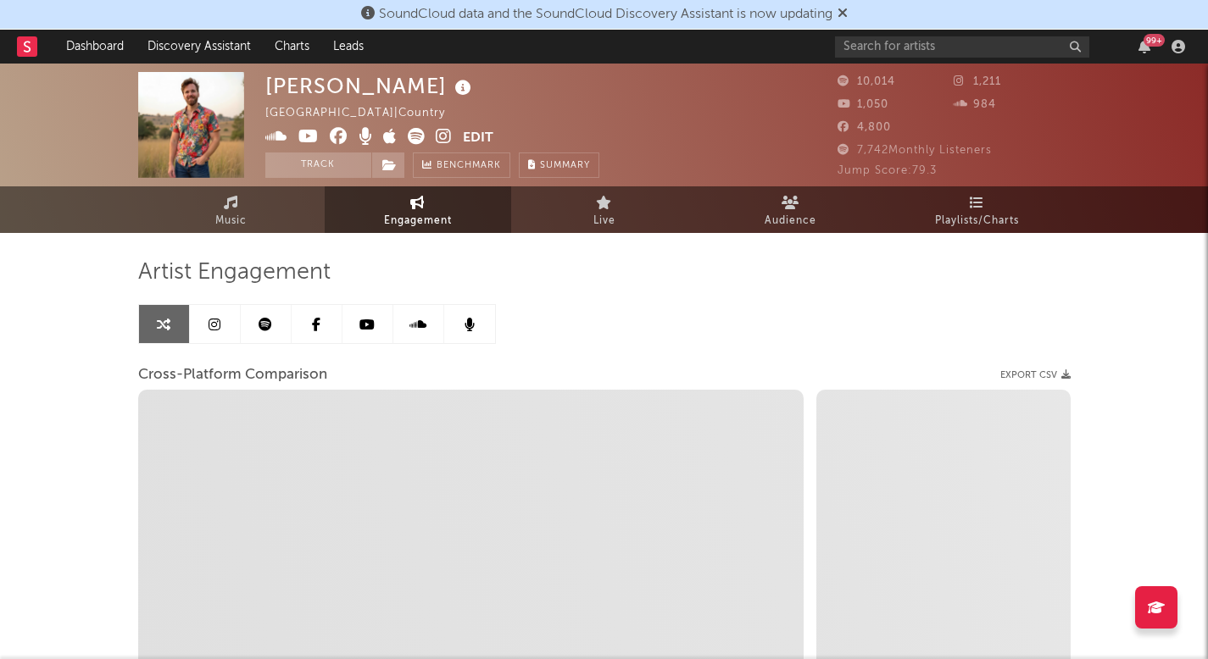
select select "1m"
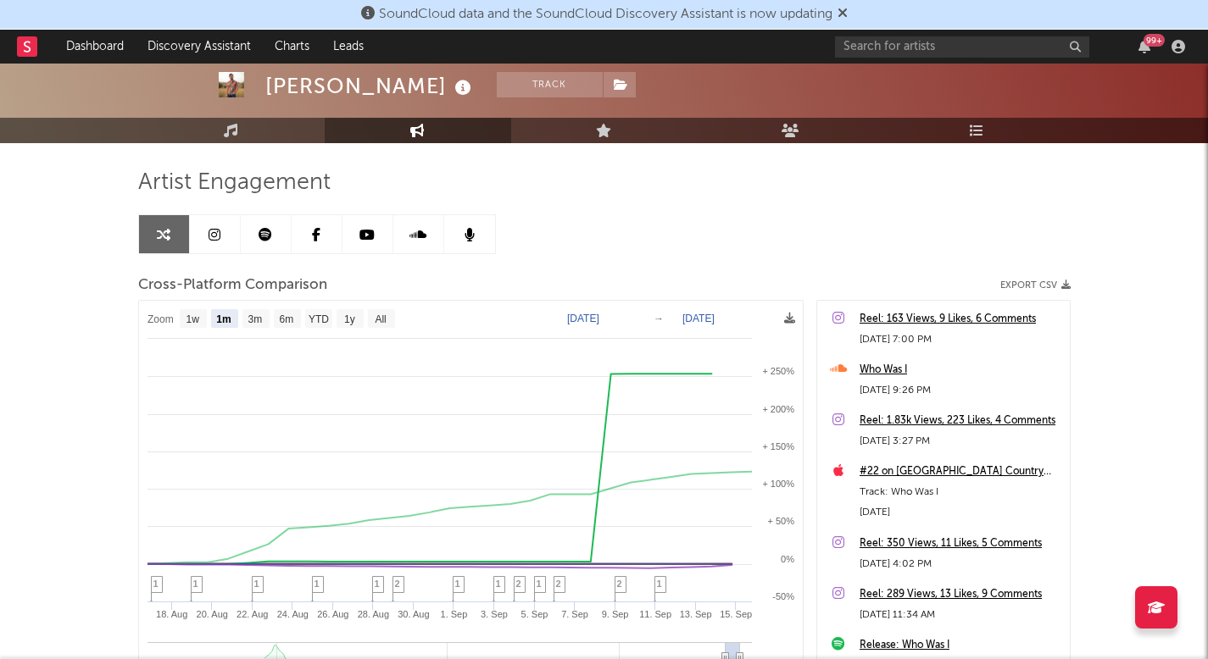
scroll to position [94, 0]
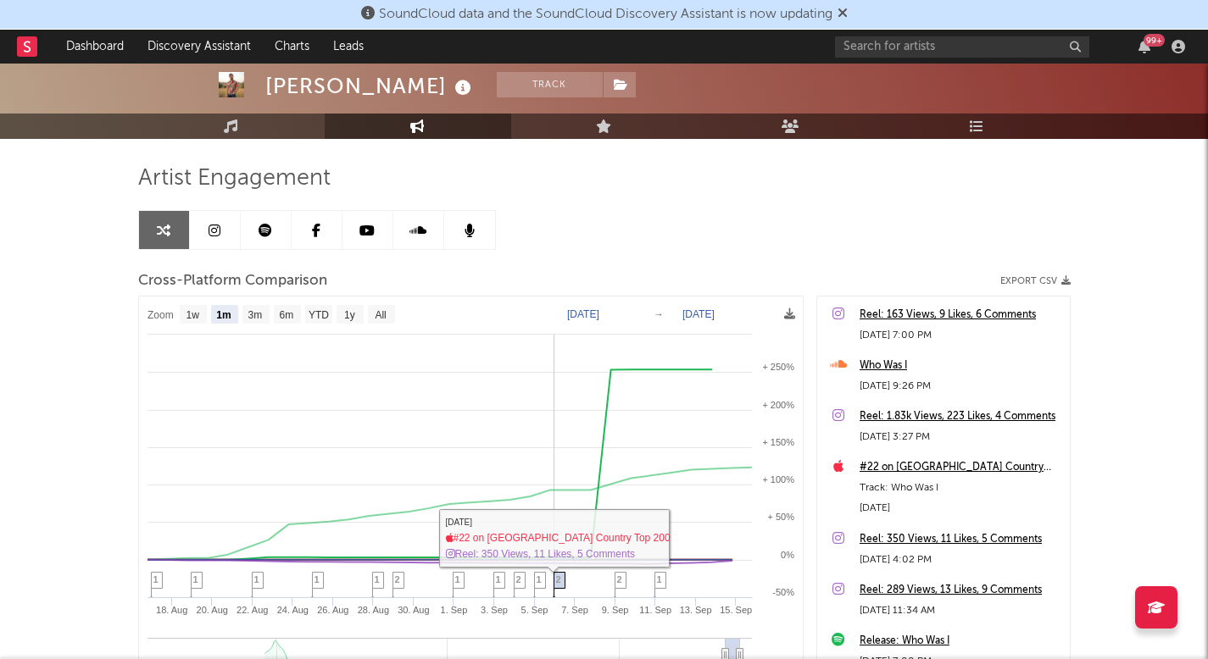
click at [560, 578] on span "2" at bounding box center [558, 580] width 5 height 10
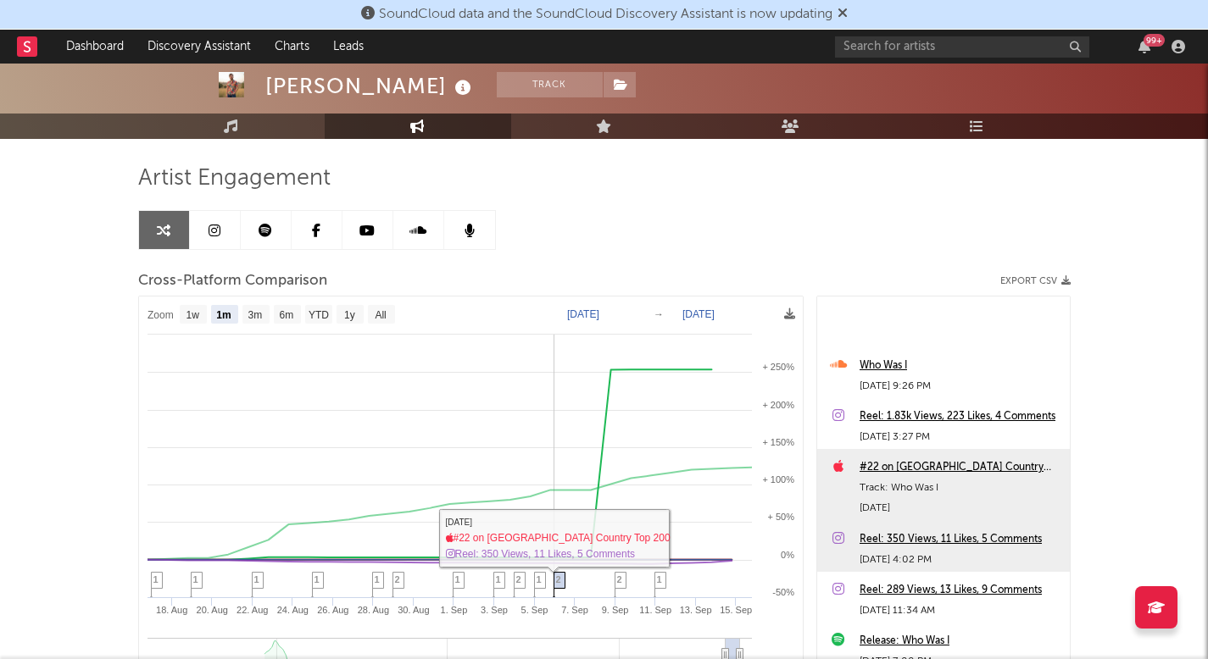
scroll to position [153, 0]
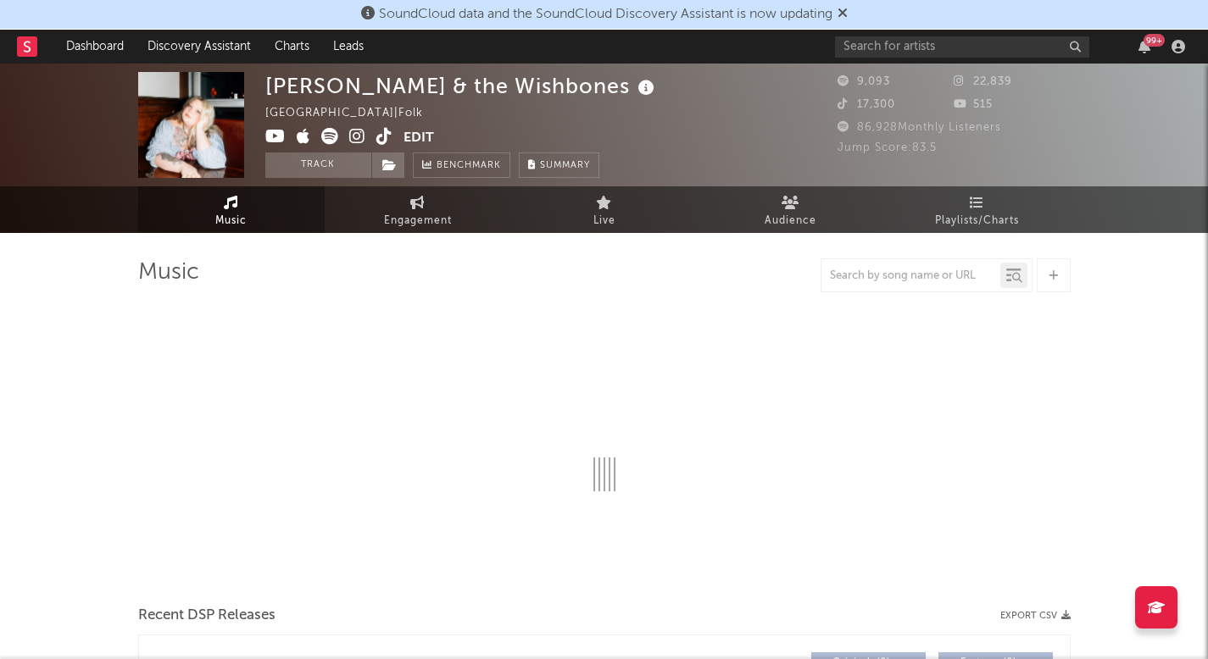
select select "6m"
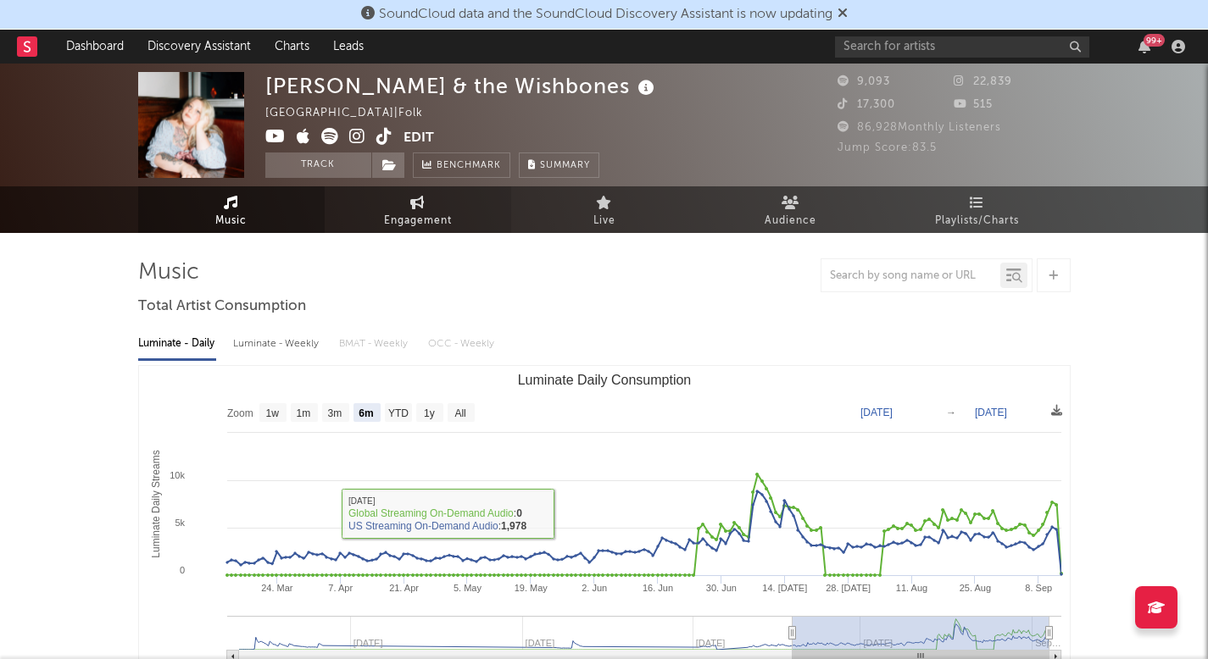
click at [456, 213] on link "Engagement" at bounding box center [418, 209] width 186 height 47
select select "1w"
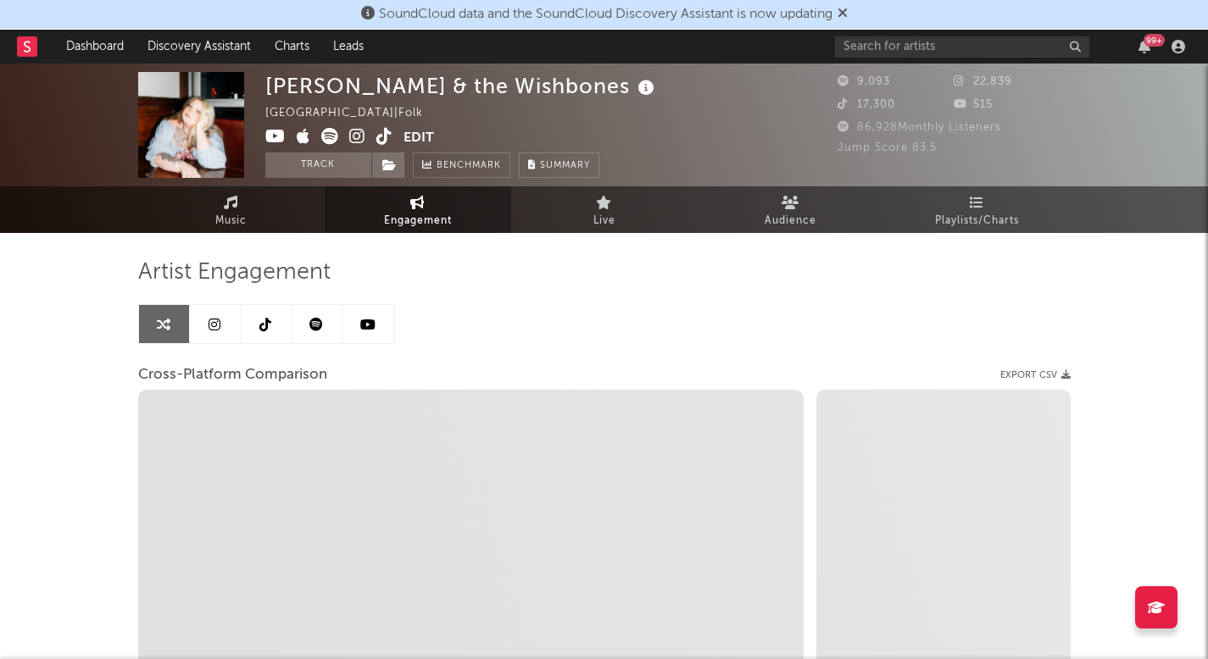
select select "1m"
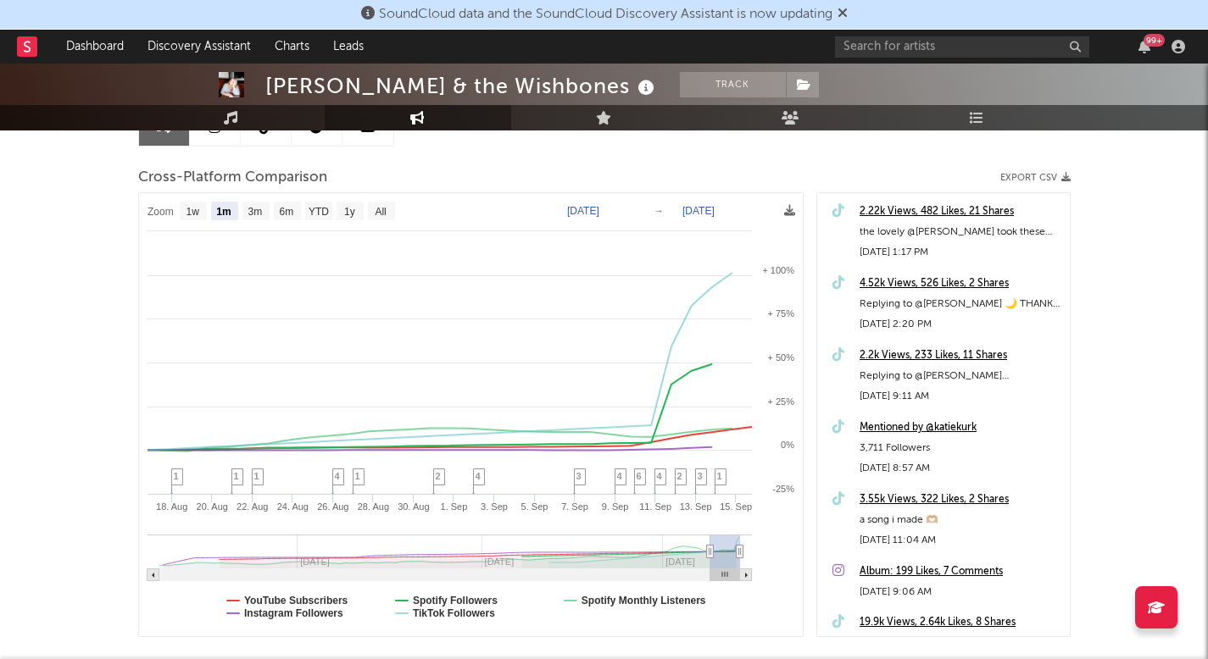
scroll to position [219, 0]
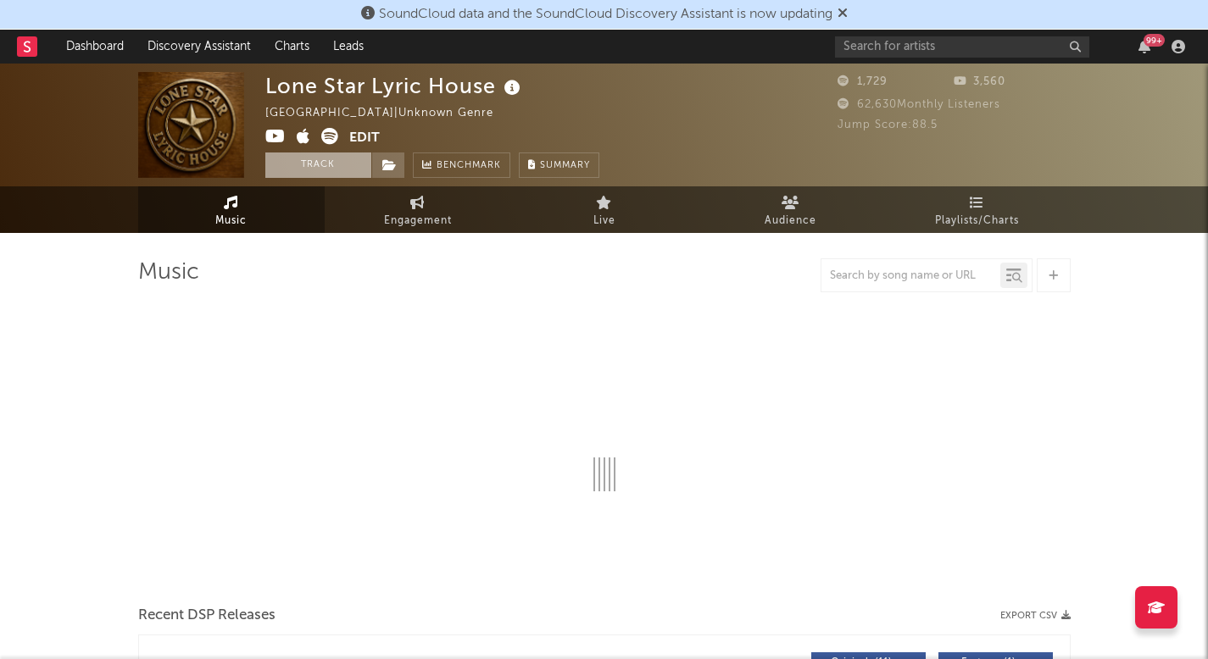
select select "1w"
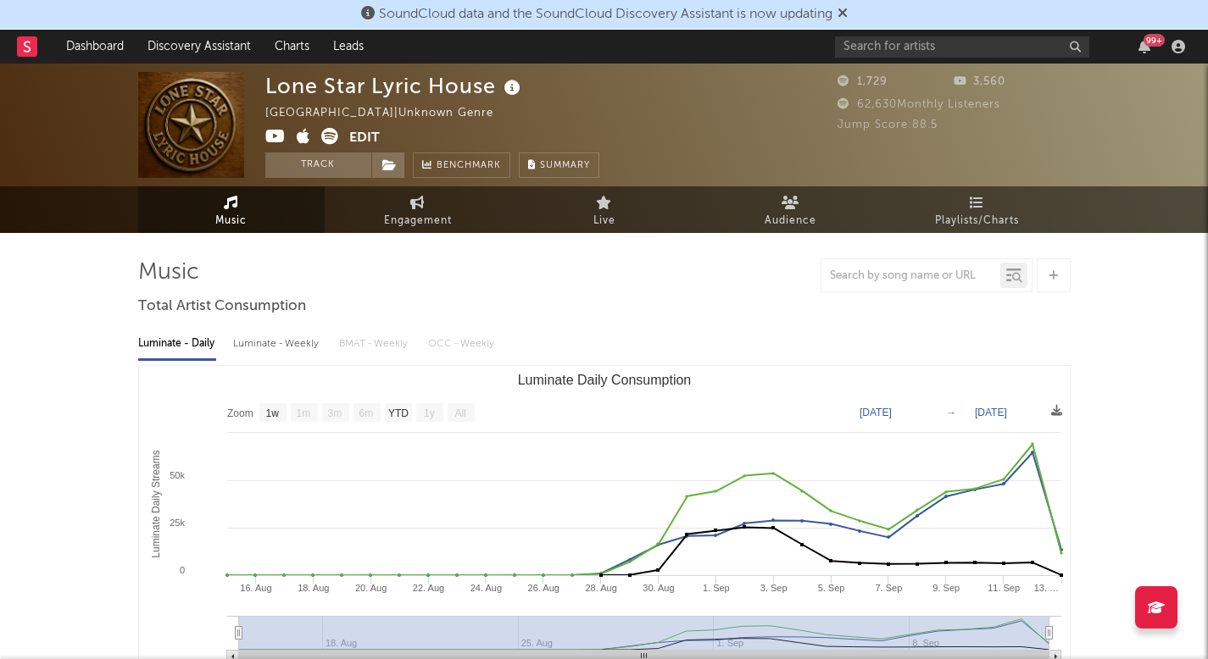
click at [317, 131] on span at bounding box center [307, 138] width 84 height 21
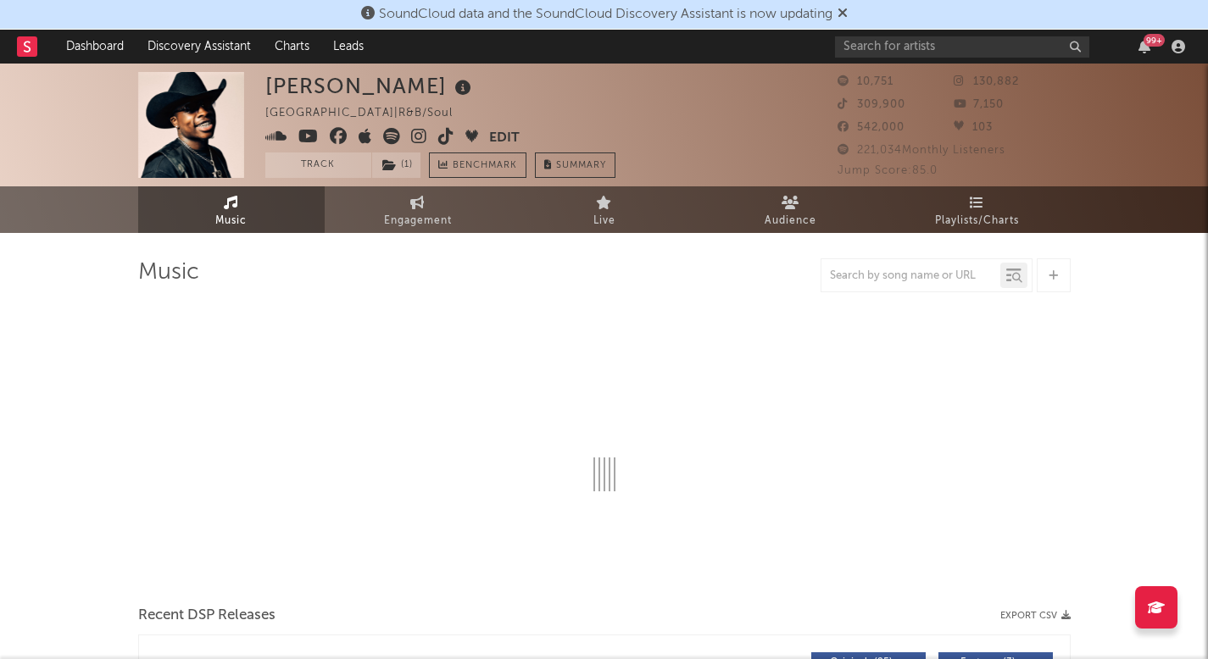
select select "6m"
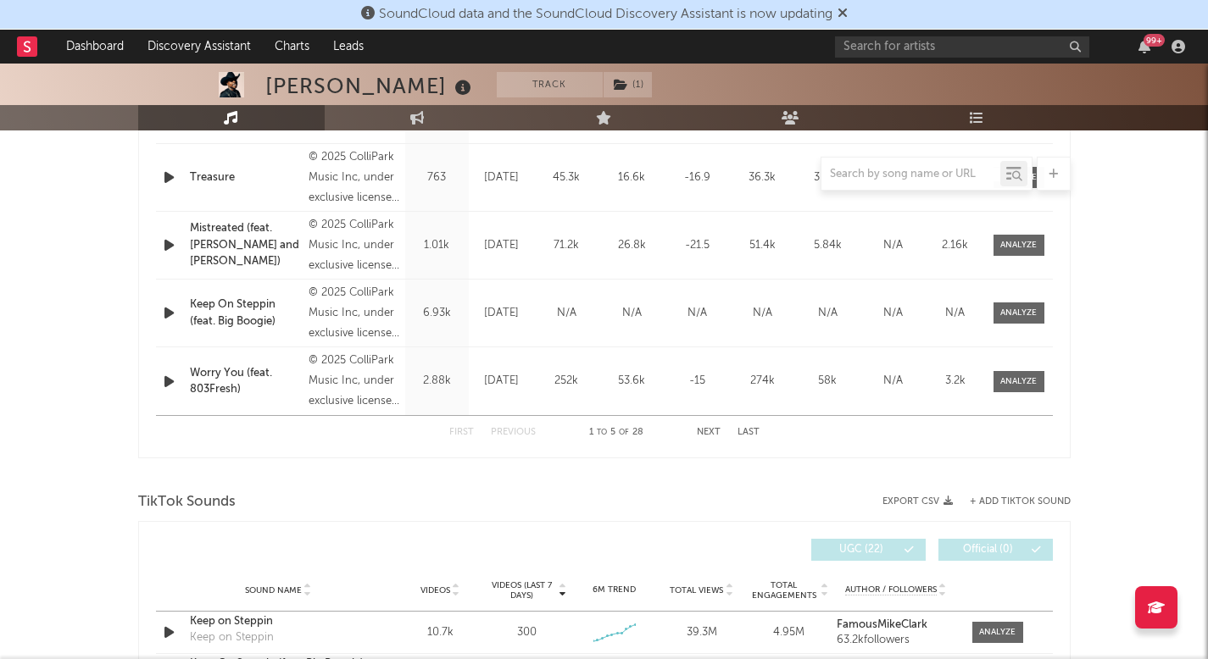
scroll to position [986, 0]
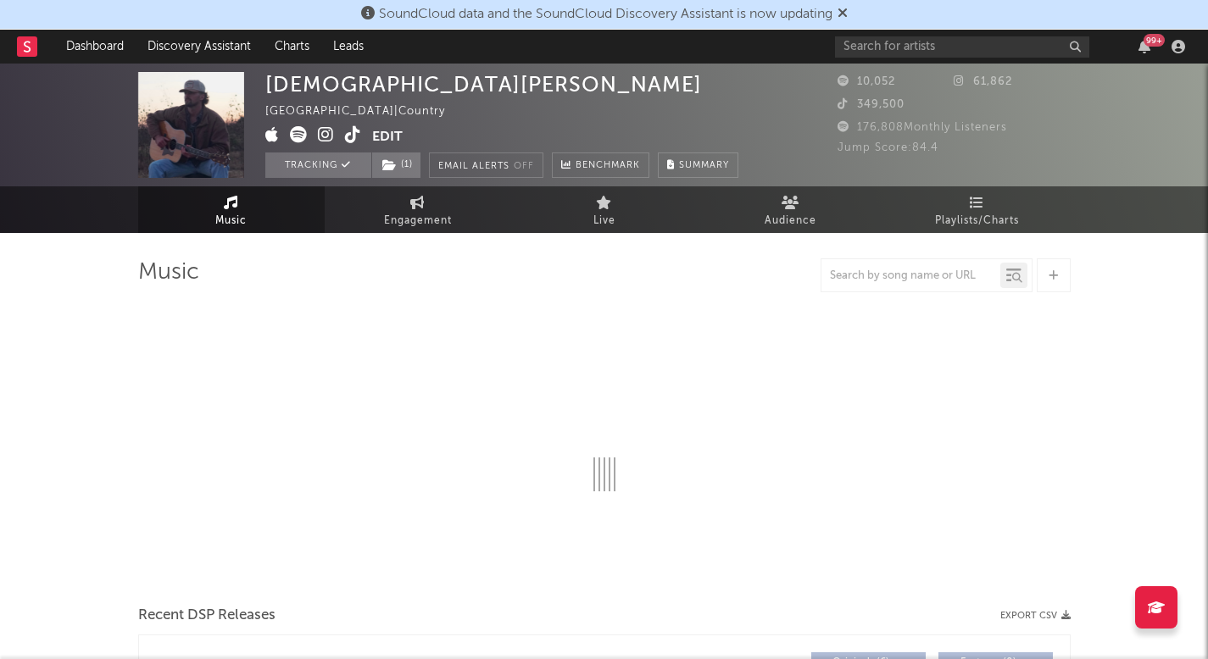
select select "6m"
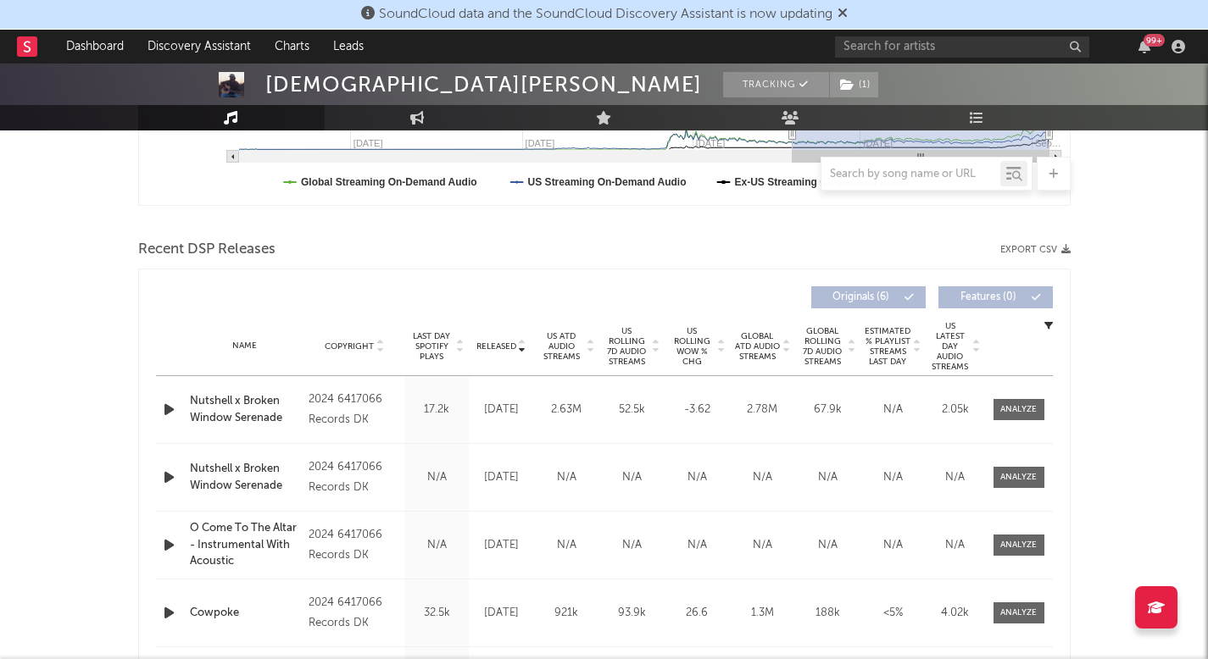
scroll to position [634, 0]
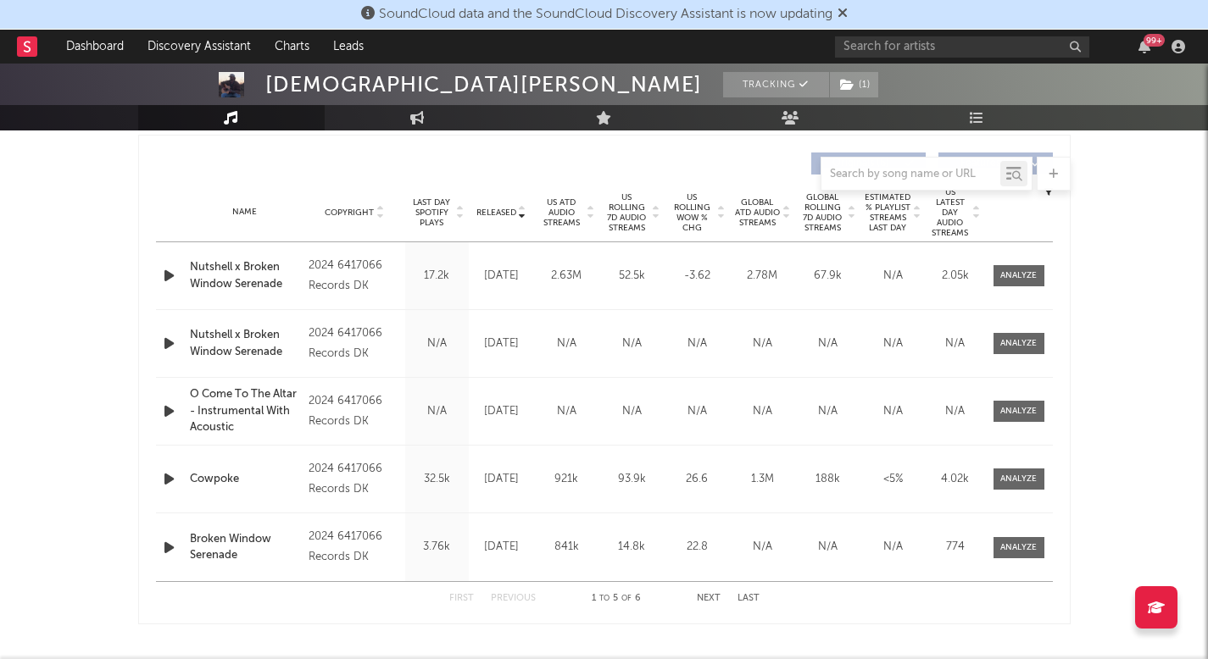
click at [508, 211] on span "Released" at bounding box center [496, 213] width 40 height 10
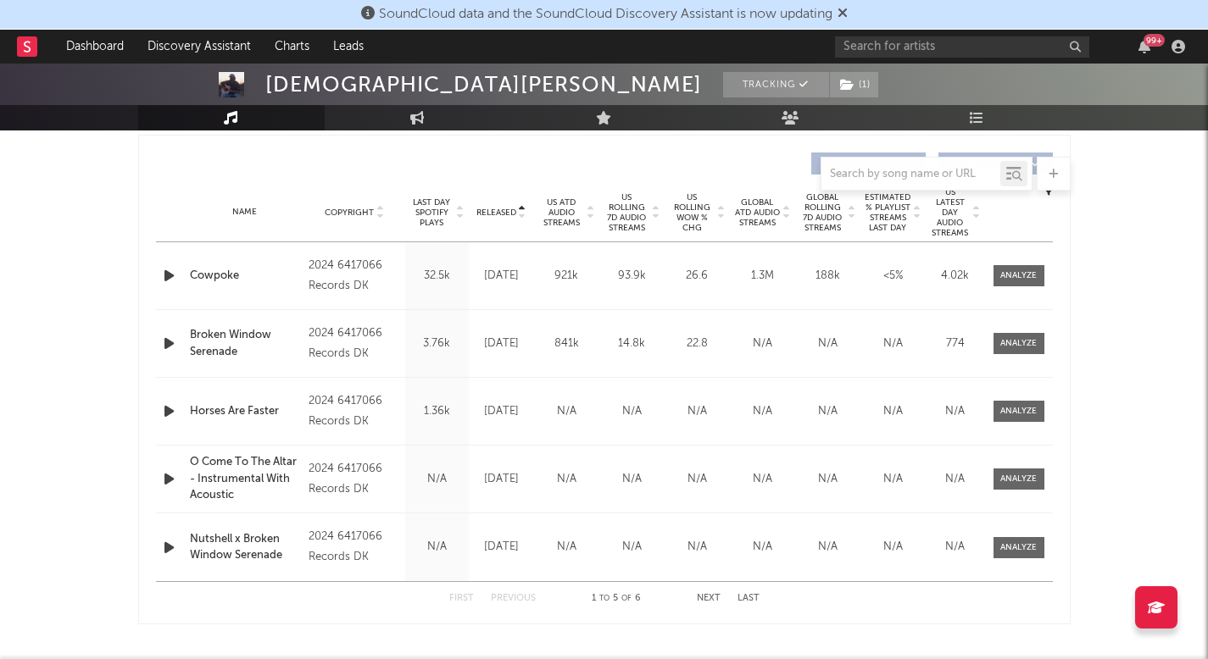
click at [640, 214] on span "US Rolling 7D Audio Streams" at bounding box center [627, 212] width 47 height 41
click at [693, 213] on span "US Rolling WoW % Chg" at bounding box center [692, 212] width 47 height 41
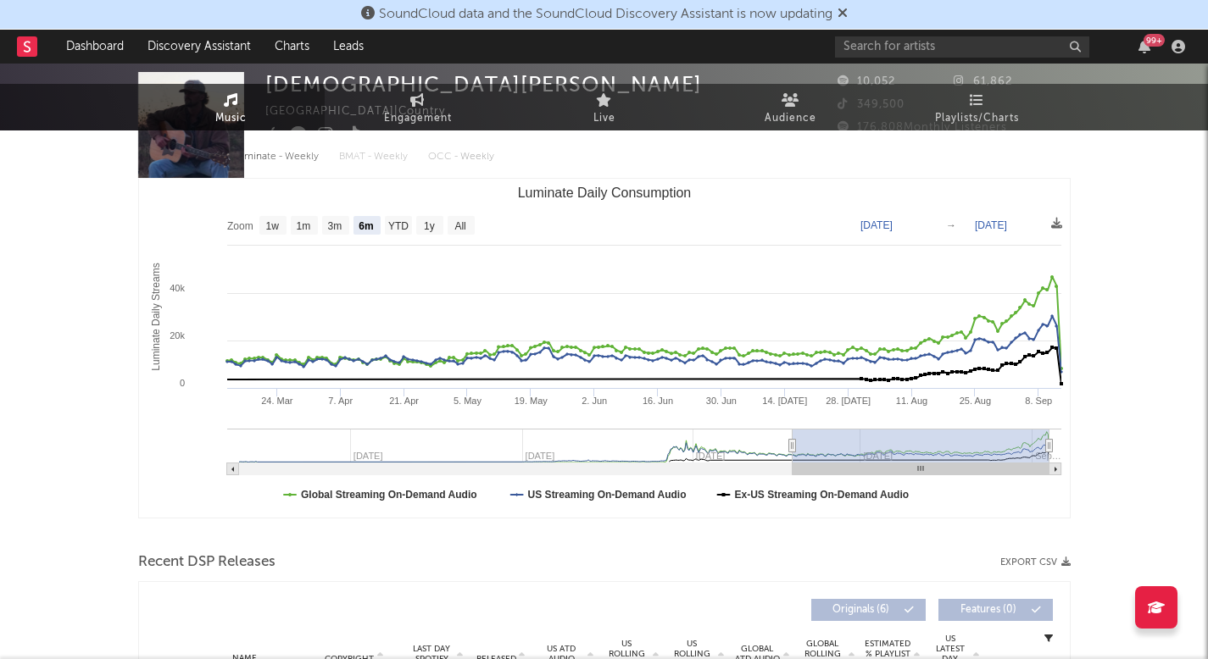
scroll to position [0, 0]
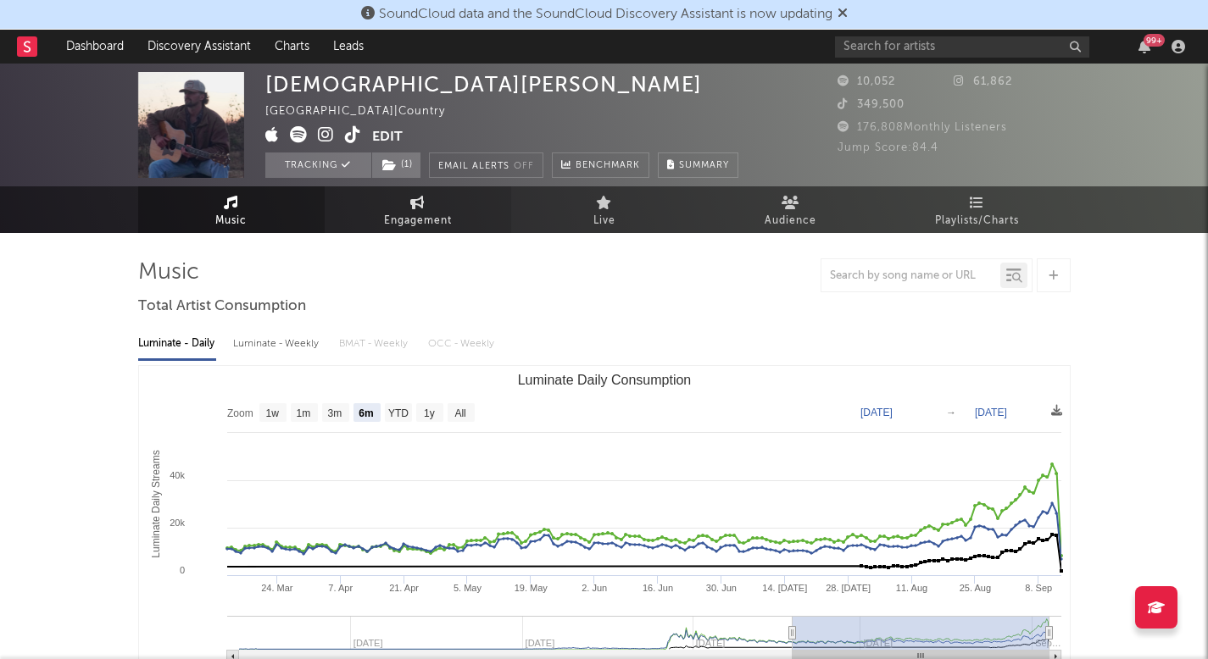
click at [424, 211] on span "Engagement" at bounding box center [418, 221] width 68 height 20
select select "1w"
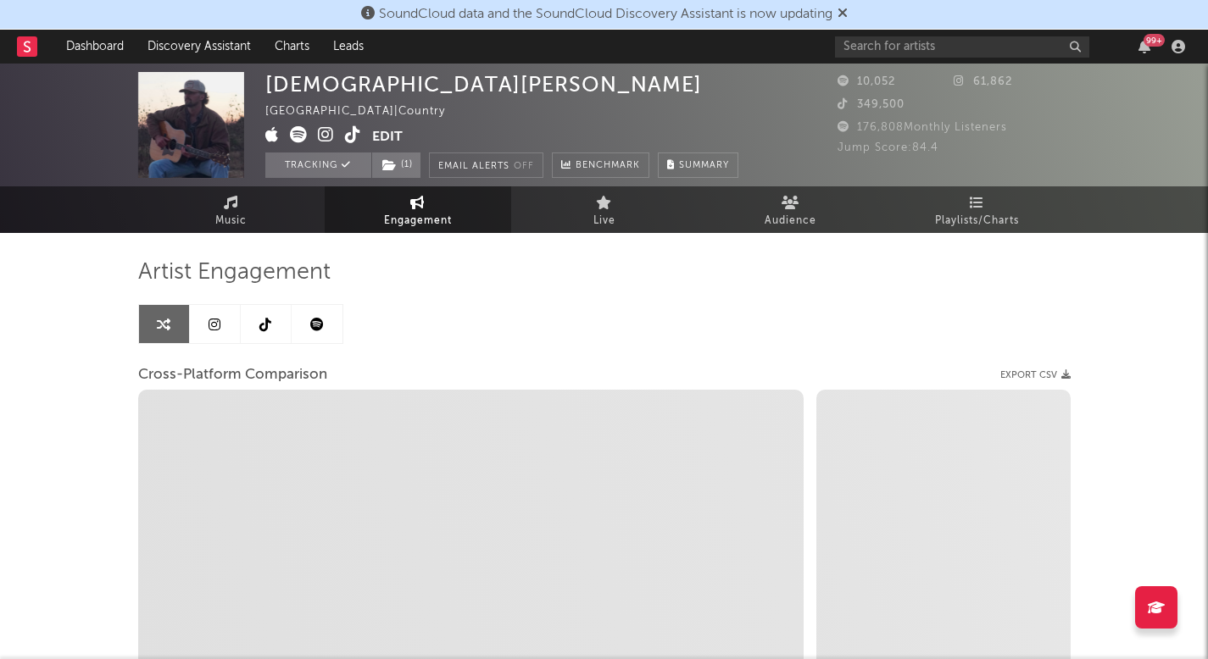
select select "1m"
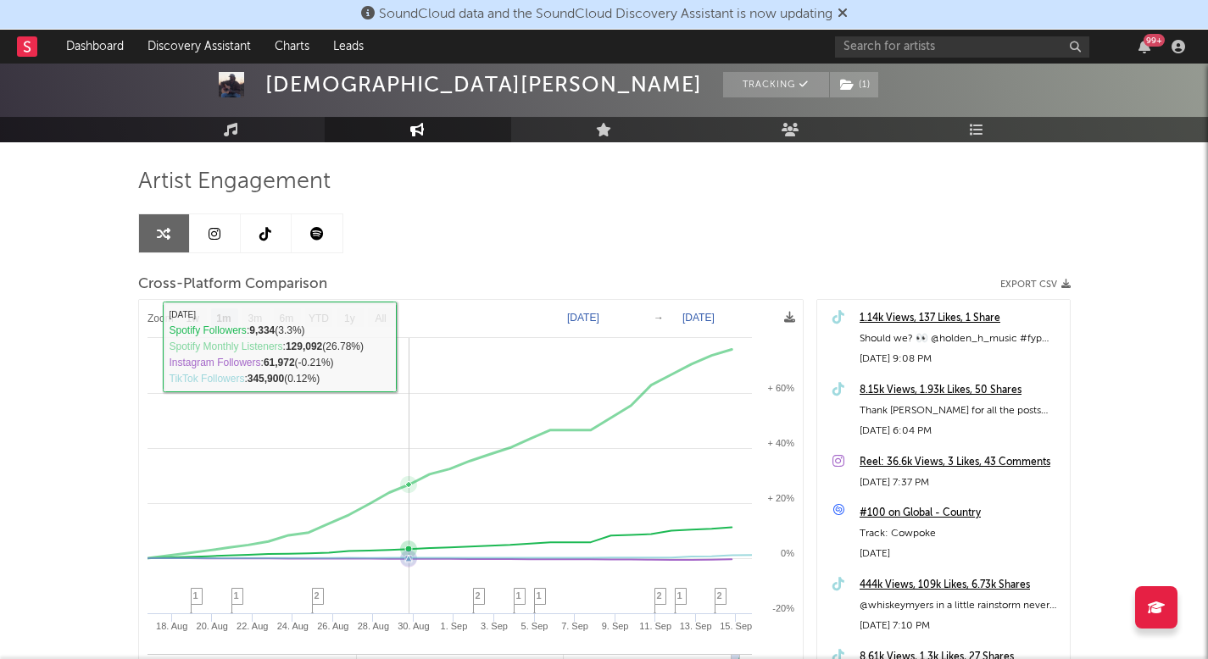
scroll to position [86, 0]
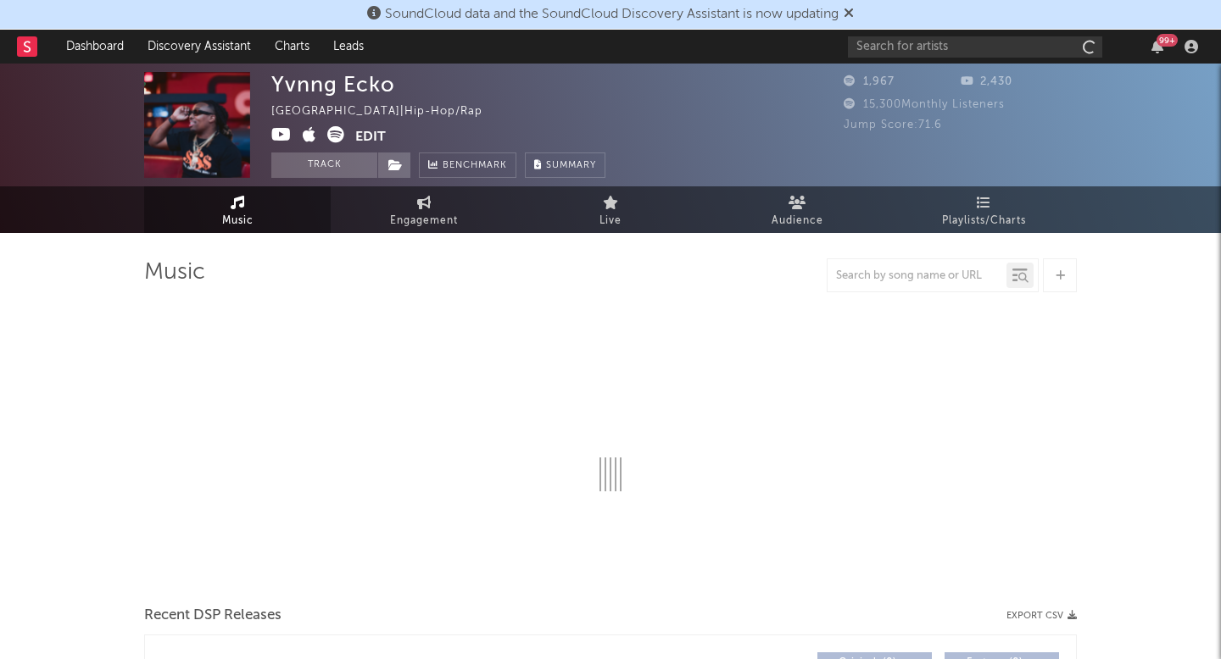
select select "6m"
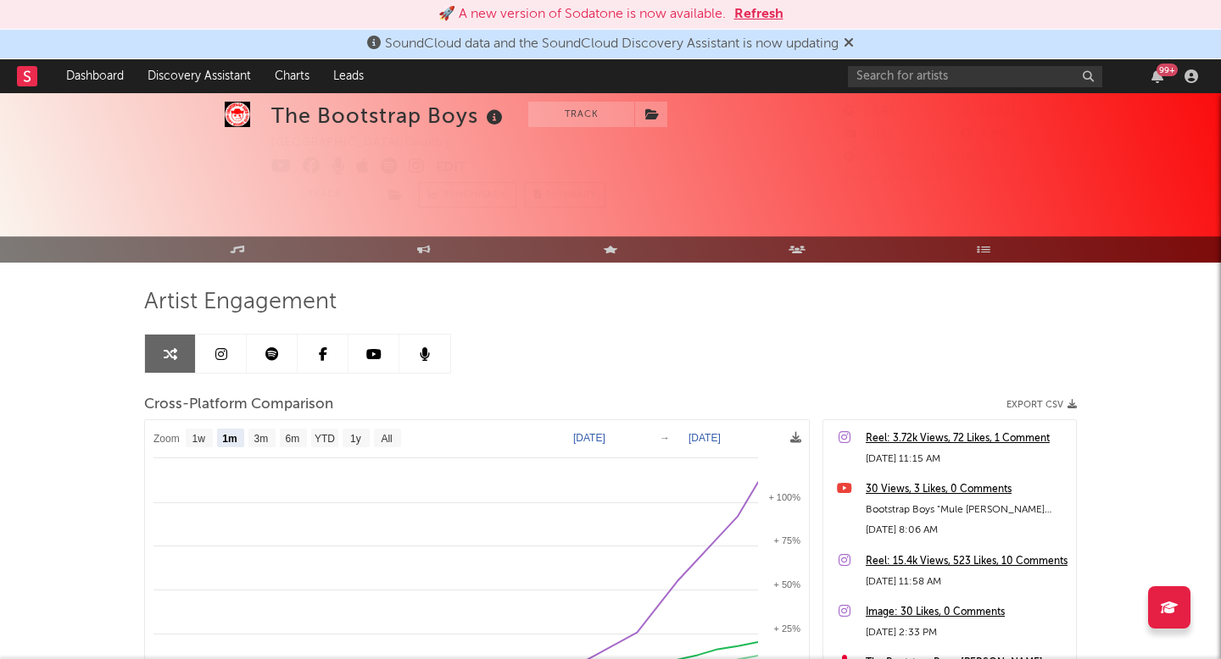
select select "1m"
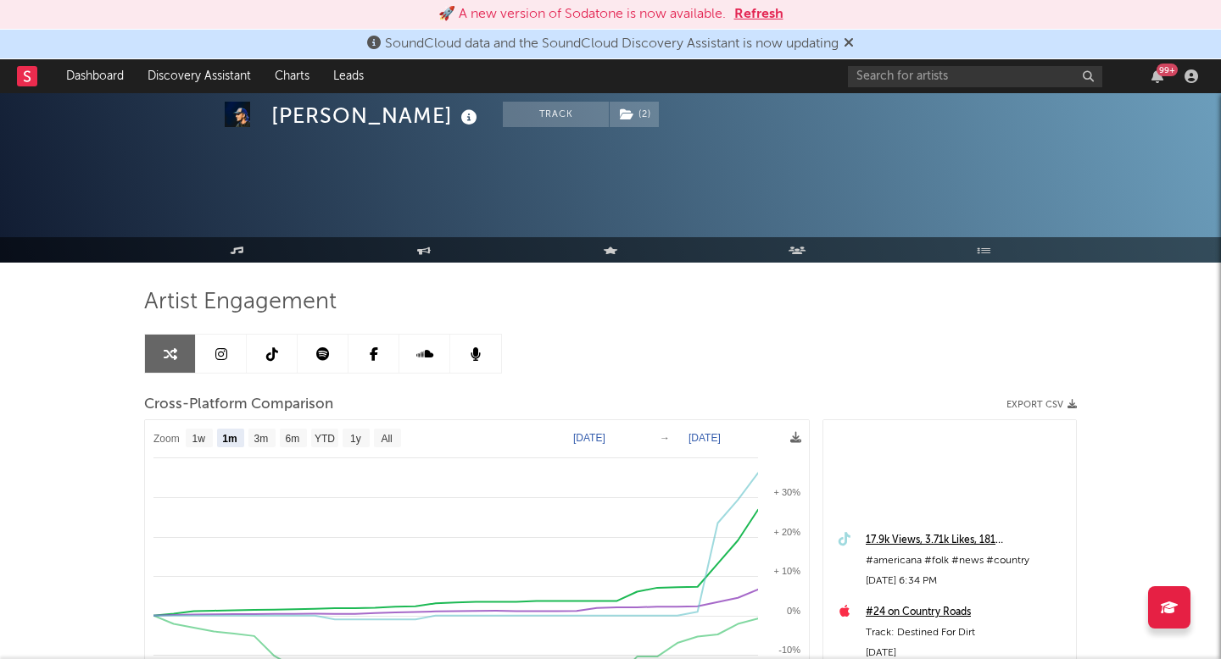
select select "1m"
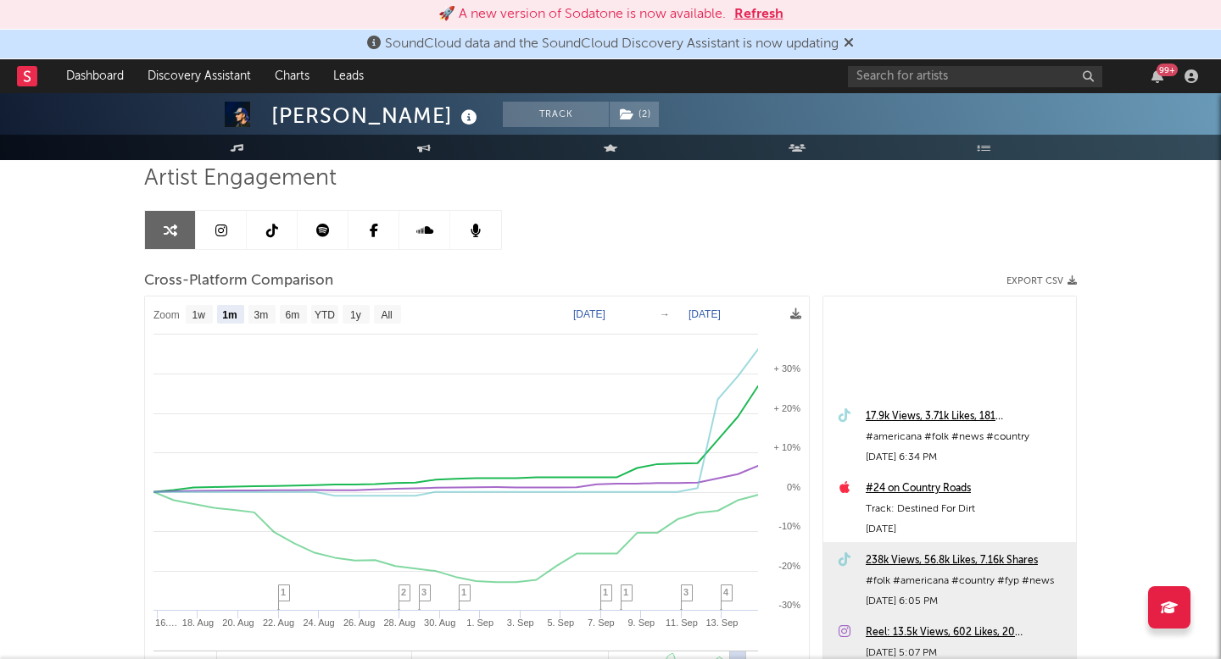
scroll to position [246, 0]
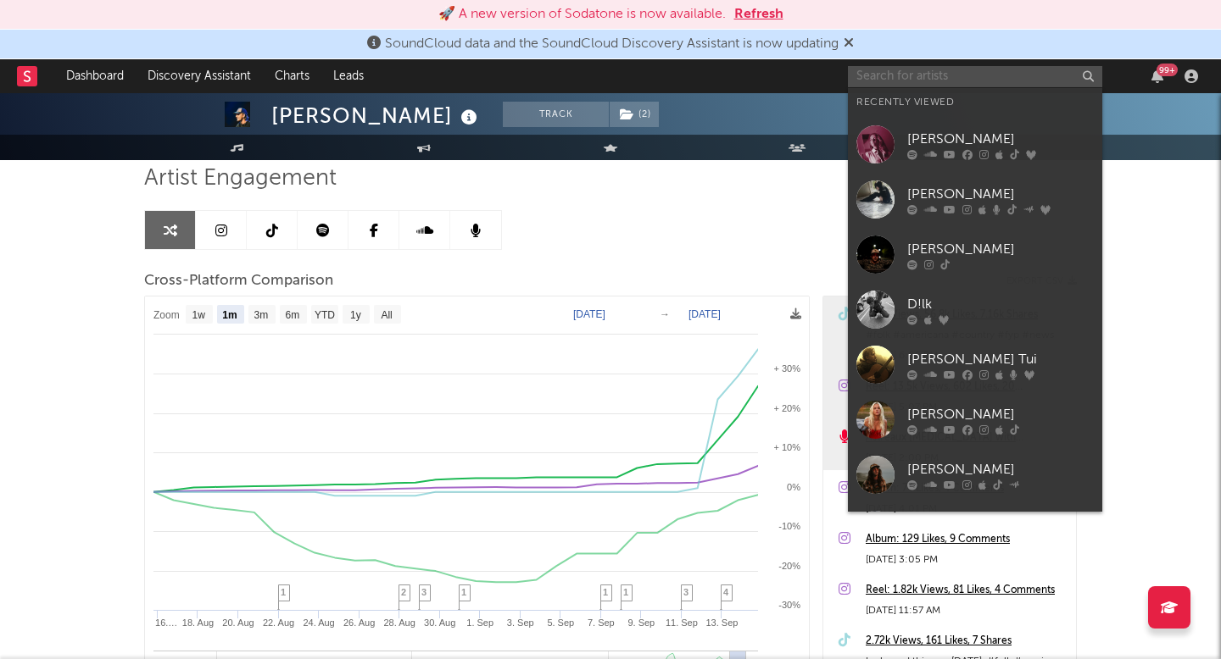
click at [872, 81] on input "text" at bounding box center [975, 76] width 254 height 21
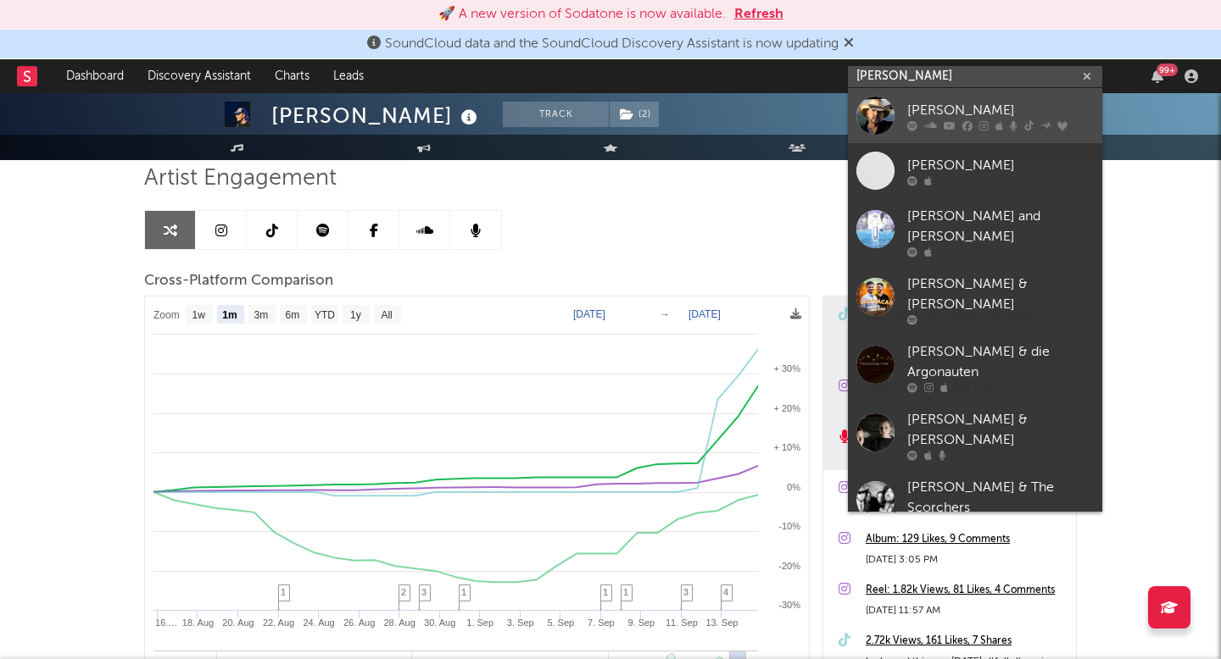
type input "jason ald"
click at [904, 109] on link "Jason Aldean" at bounding box center [975, 115] width 254 height 55
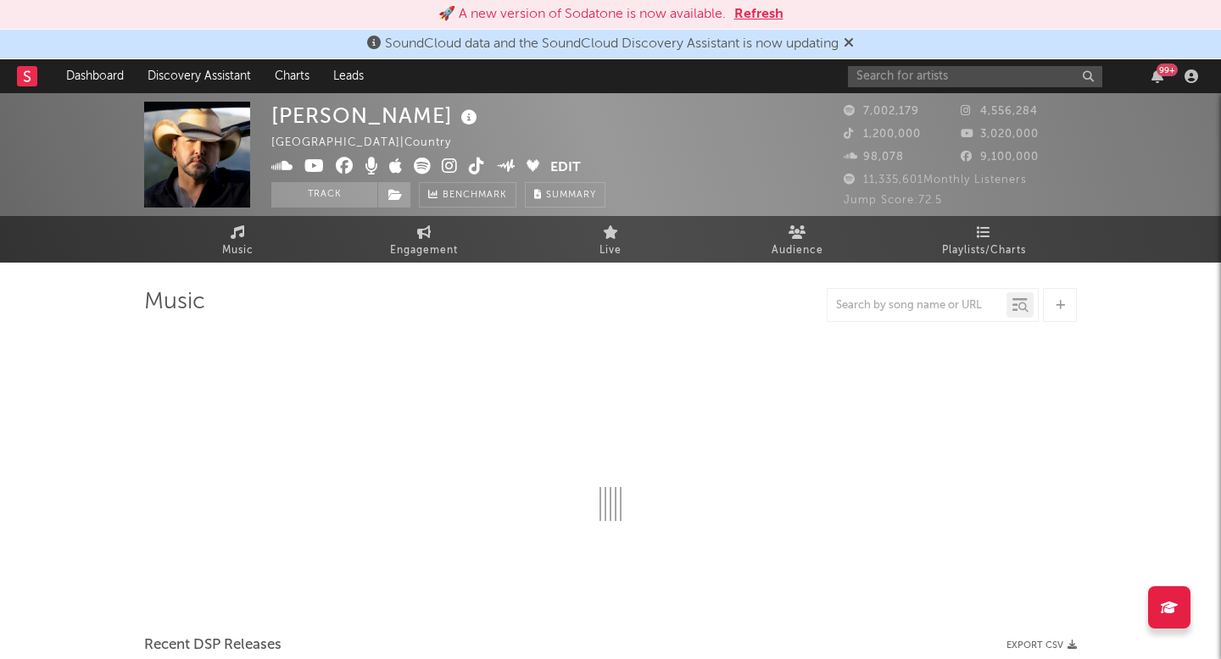
select select "6m"
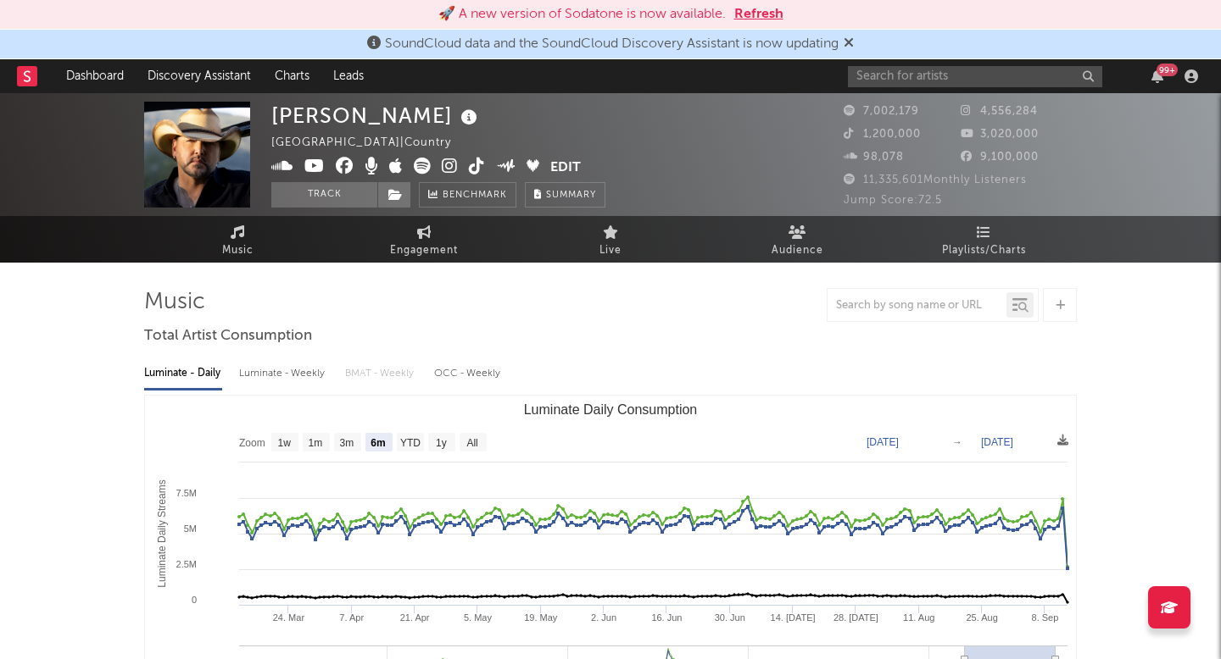
select select "6m"
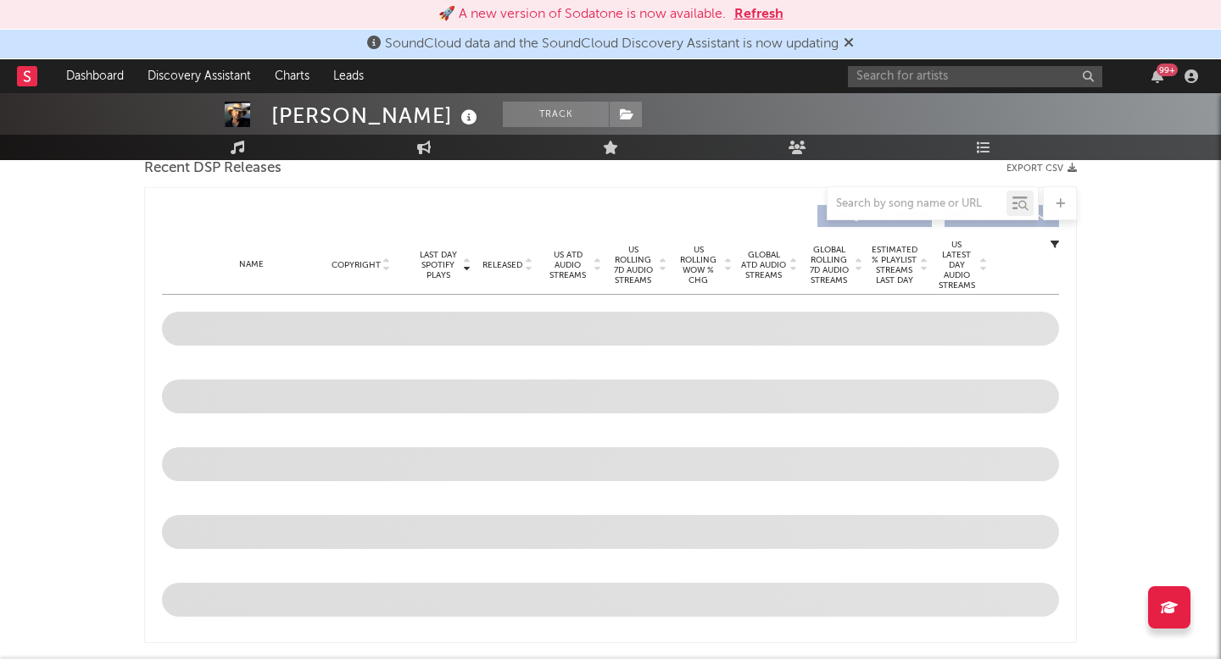
scroll to position [576, 0]
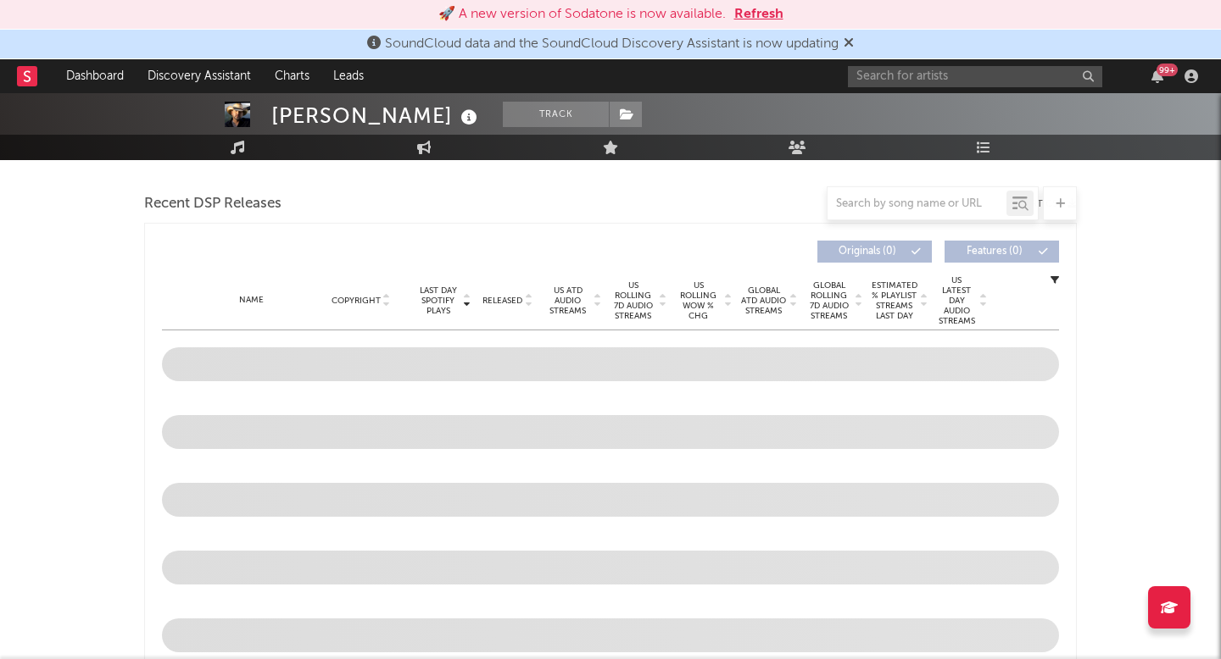
click at [583, 231] on div "Last Day Spotify Plays Copyright Last Day Spotify Plays Released US ATD Audio S…" at bounding box center [610, 451] width 932 height 456
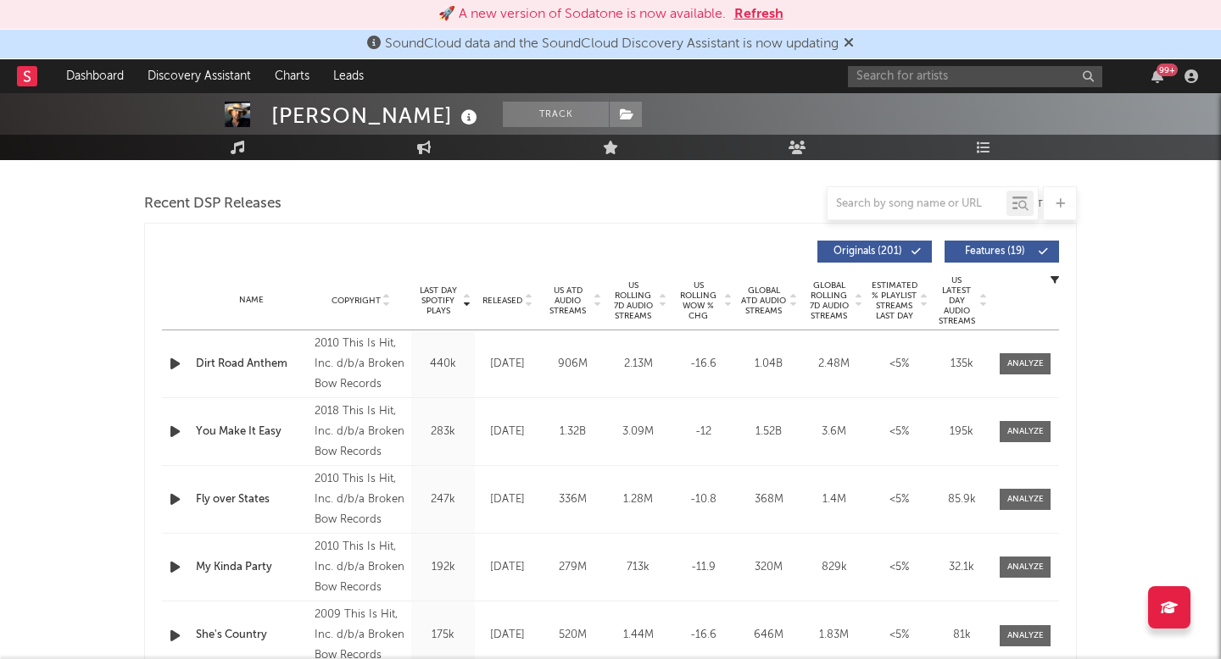
click at [509, 298] on span "Released" at bounding box center [502, 301] width 40 height 10
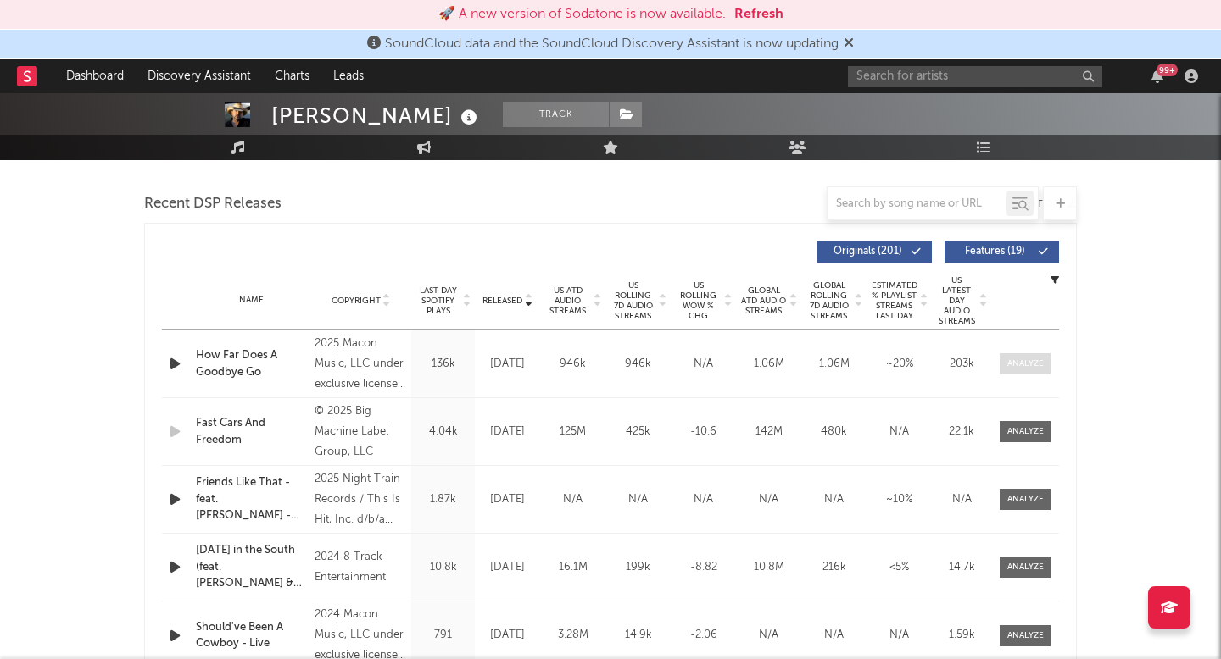
click at [1040, 364] on div at bounding box center [1025, 364] width 36 height 13
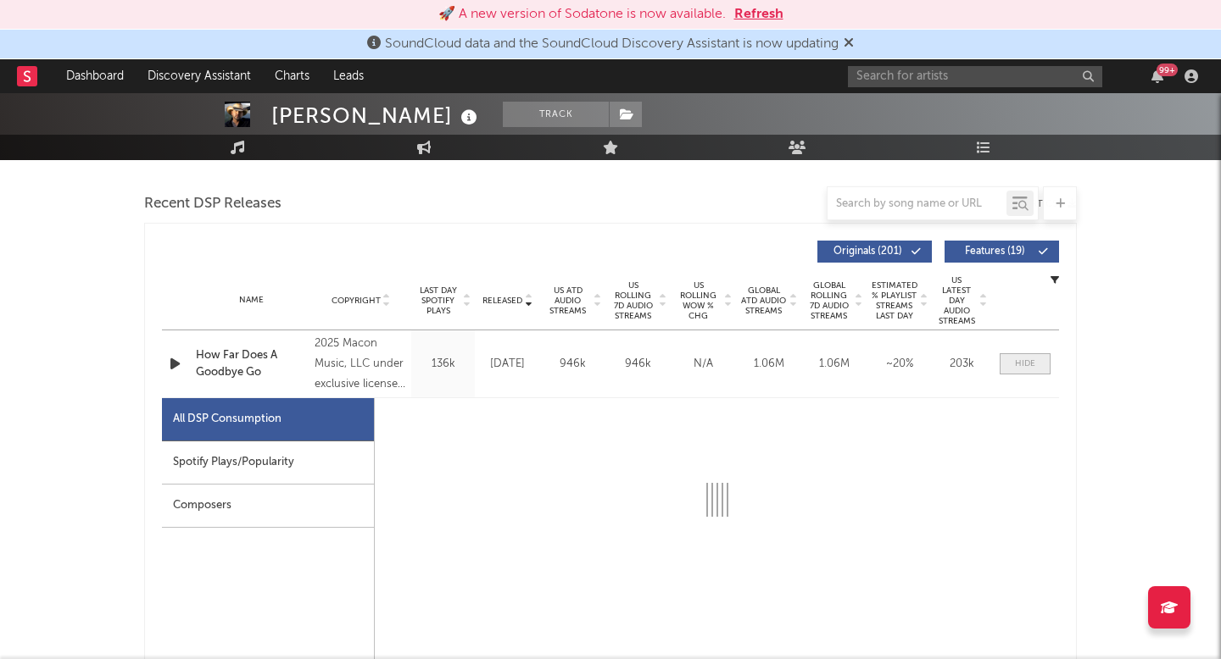
select select "1w"
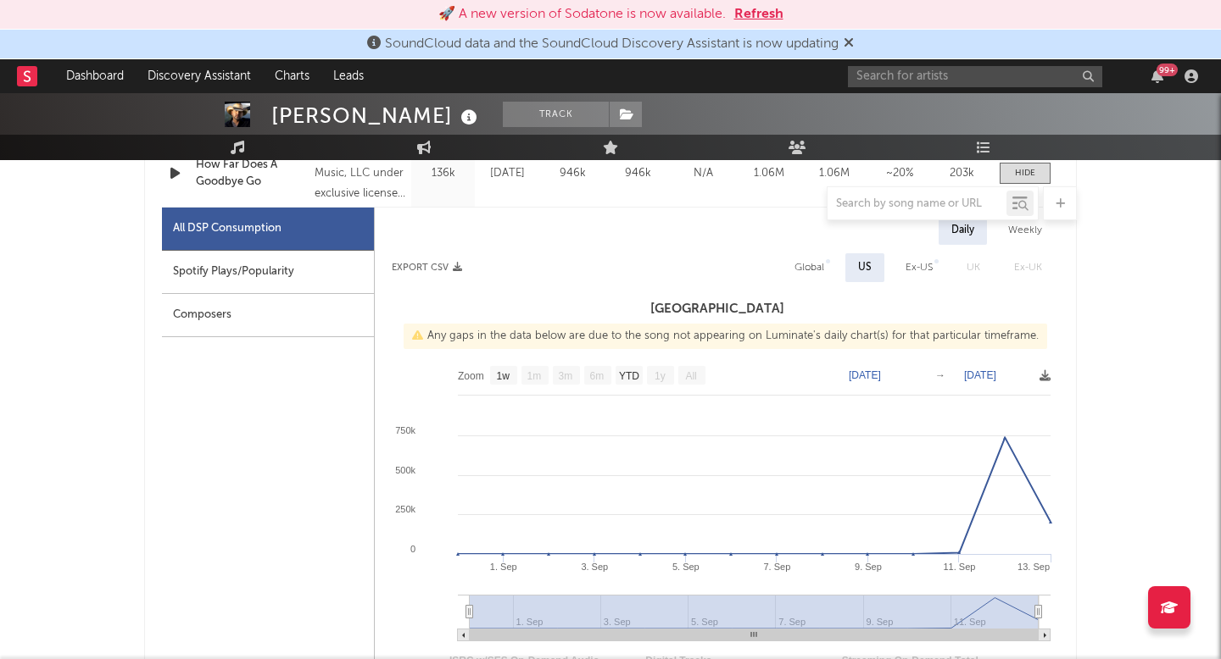
scroll to position [768, 0]
click at [756, 13] on button "Refresh" at bounding box center [758, 14] width 49 height 20
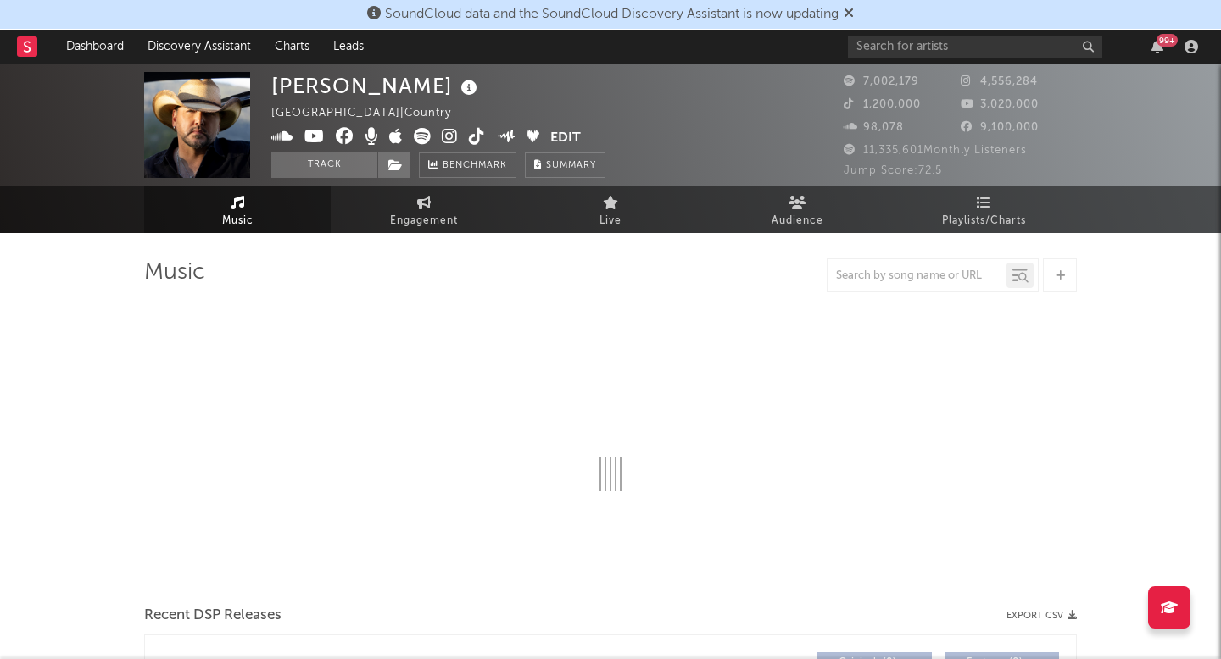
select select "6m"
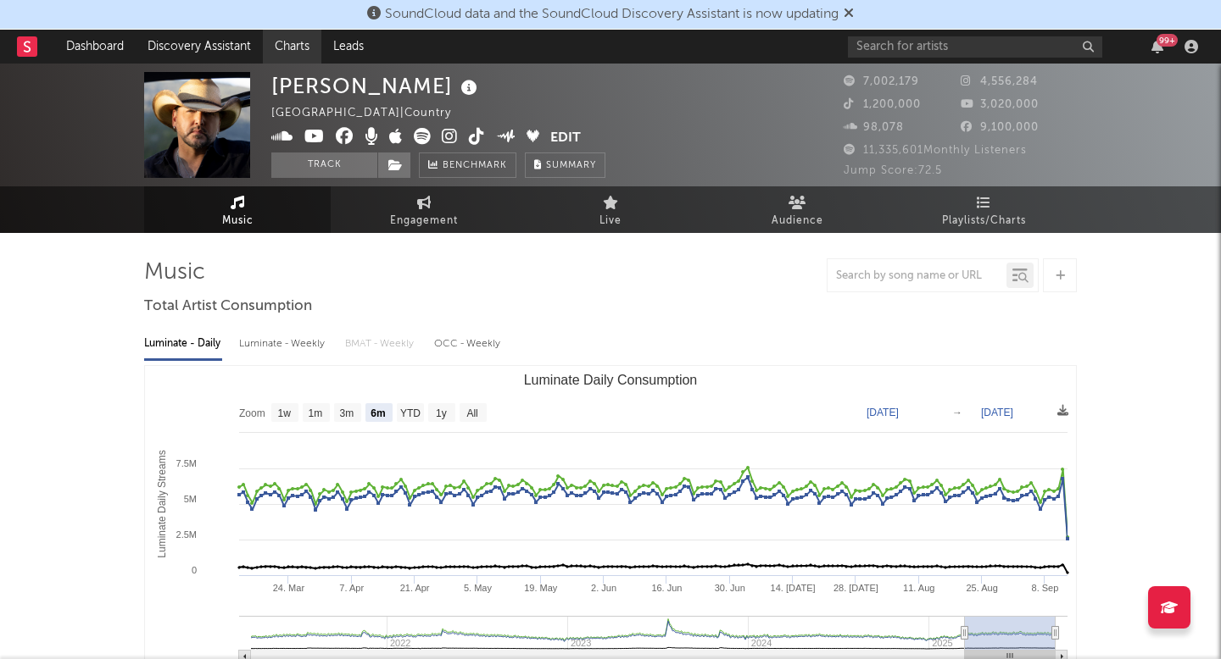
click at [290, 55] on link "Charts" at bounding box center [292, 47] width 58 height 34
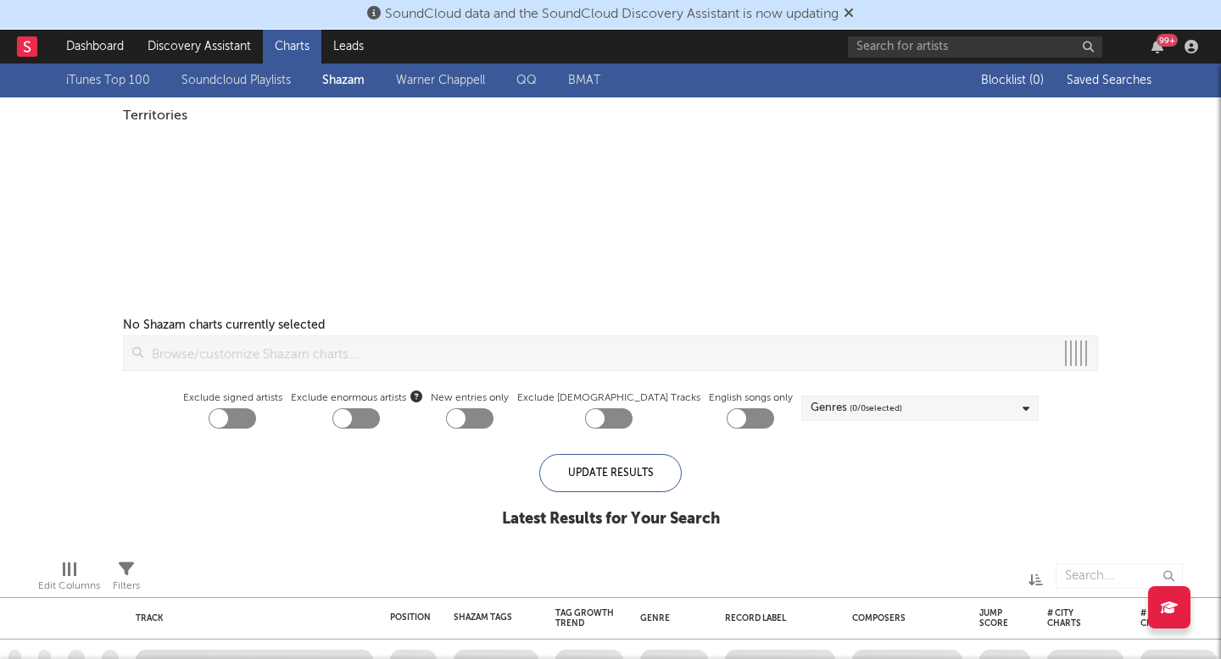
checkbox input "true"
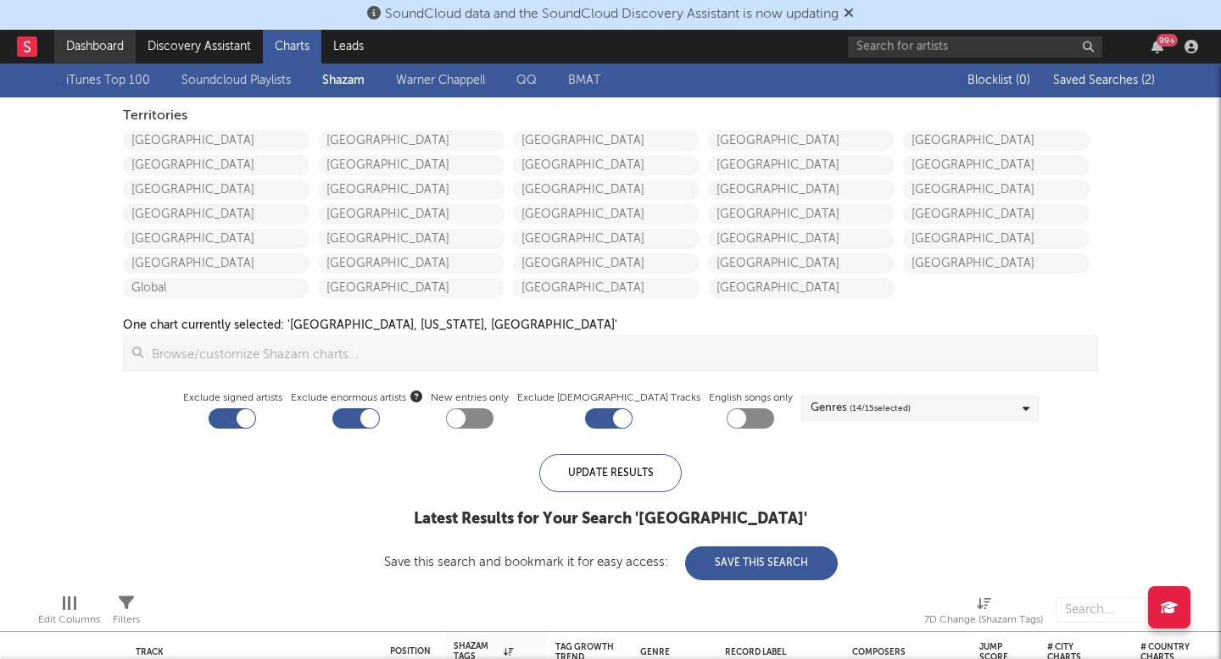
click at [105, 45] on link "Dashboard" at bounding box center [94, 47] width 81 height 34
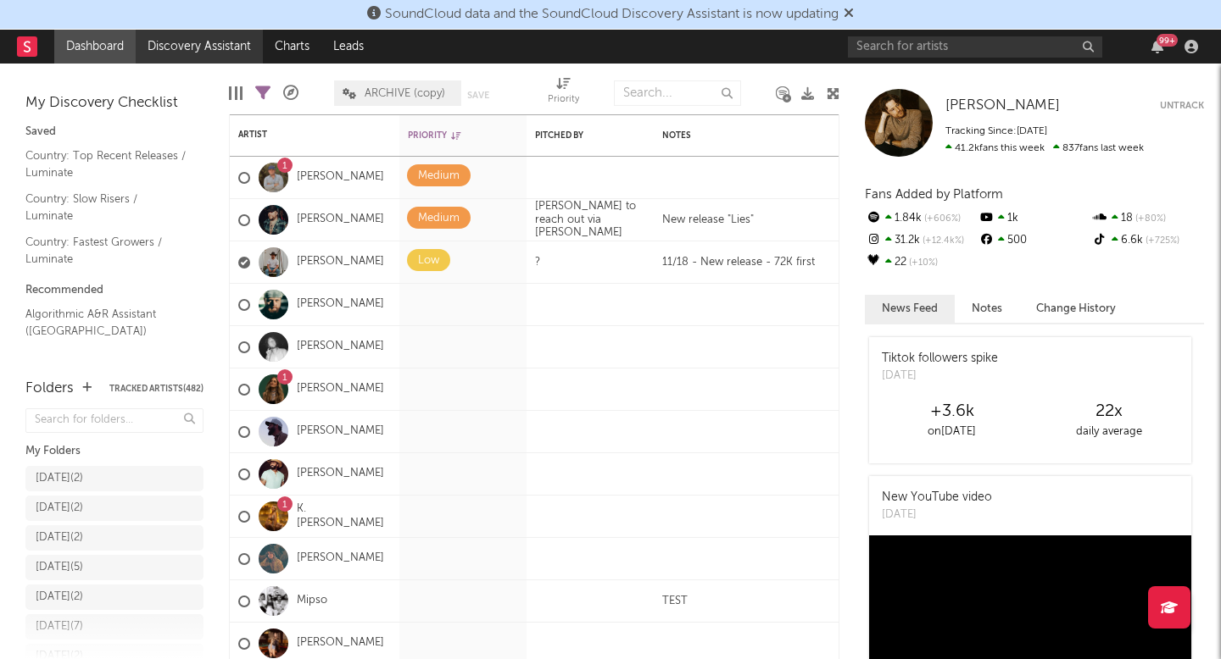
click at [230, 43] on link "Discovery Assistant" at bounding box center [199, 47] width 127 height 34
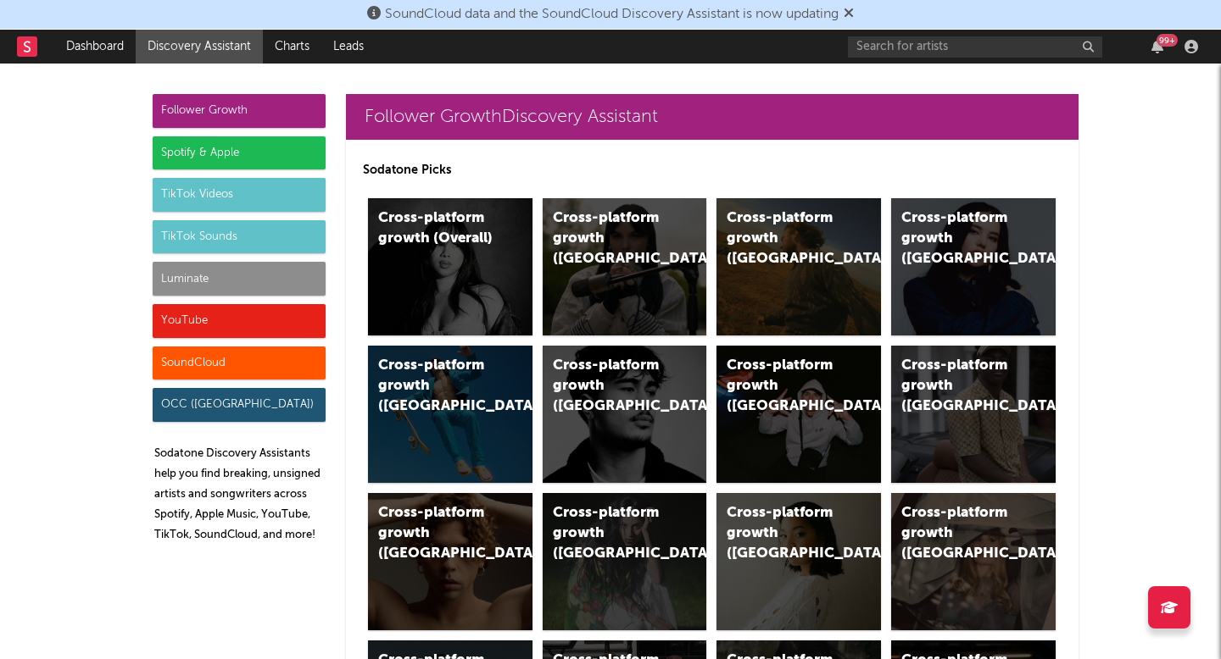
click at [235, 269] on div "Luminate" at bounding box center [239, 279] width 173 height 34
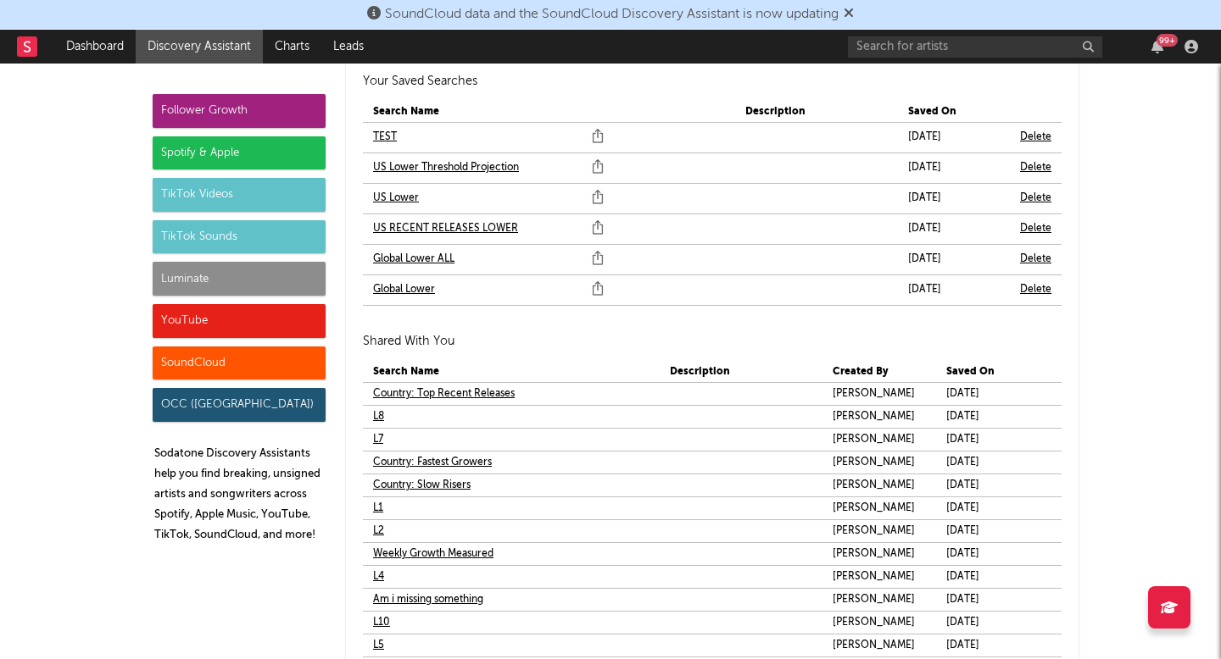
scroll to position [10375, 0]
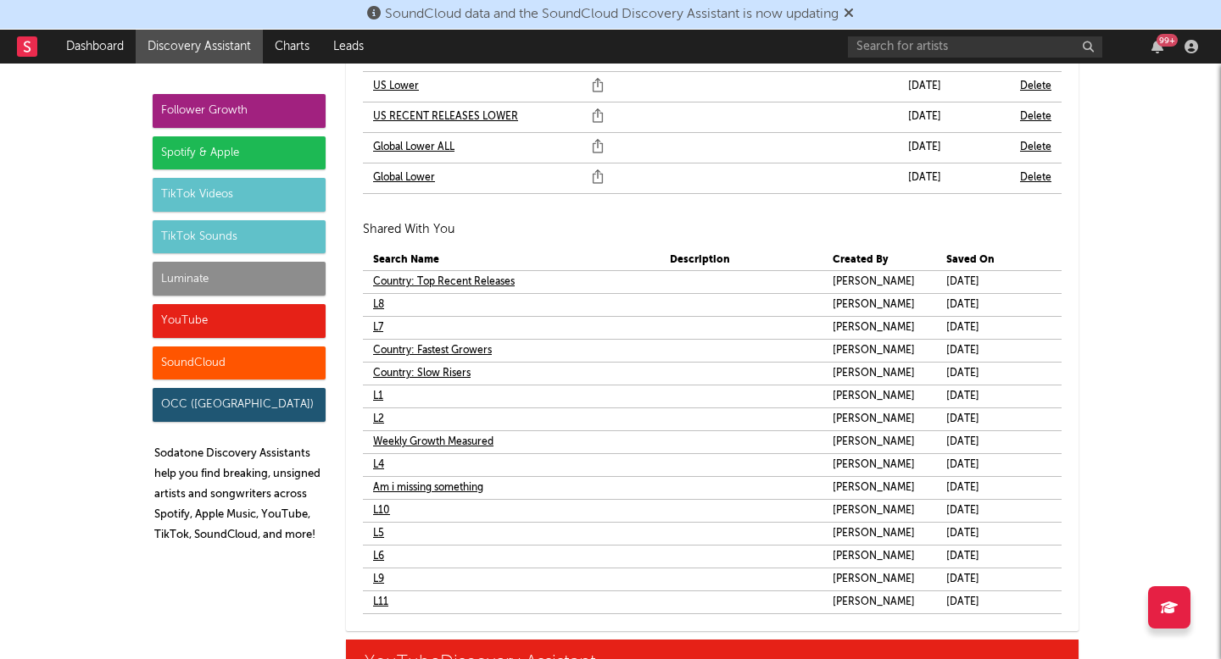
click at [378, 392] on link "L1" at bounding box center [378, 397] width 10 height 20
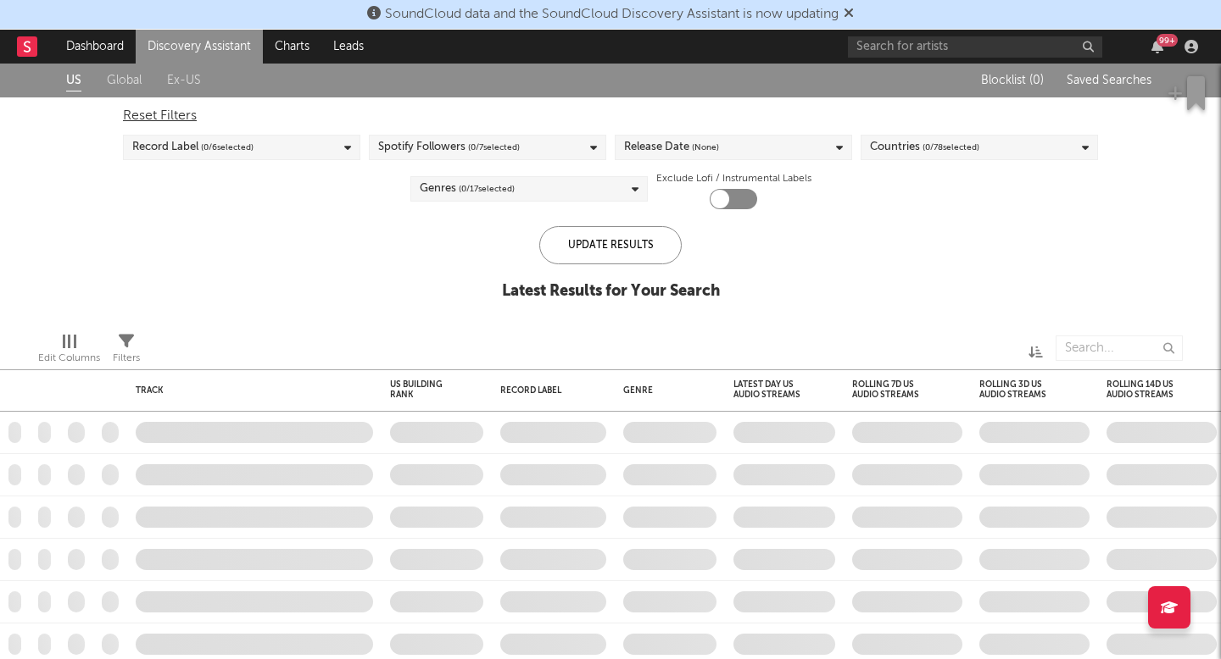
checkbox input "true"
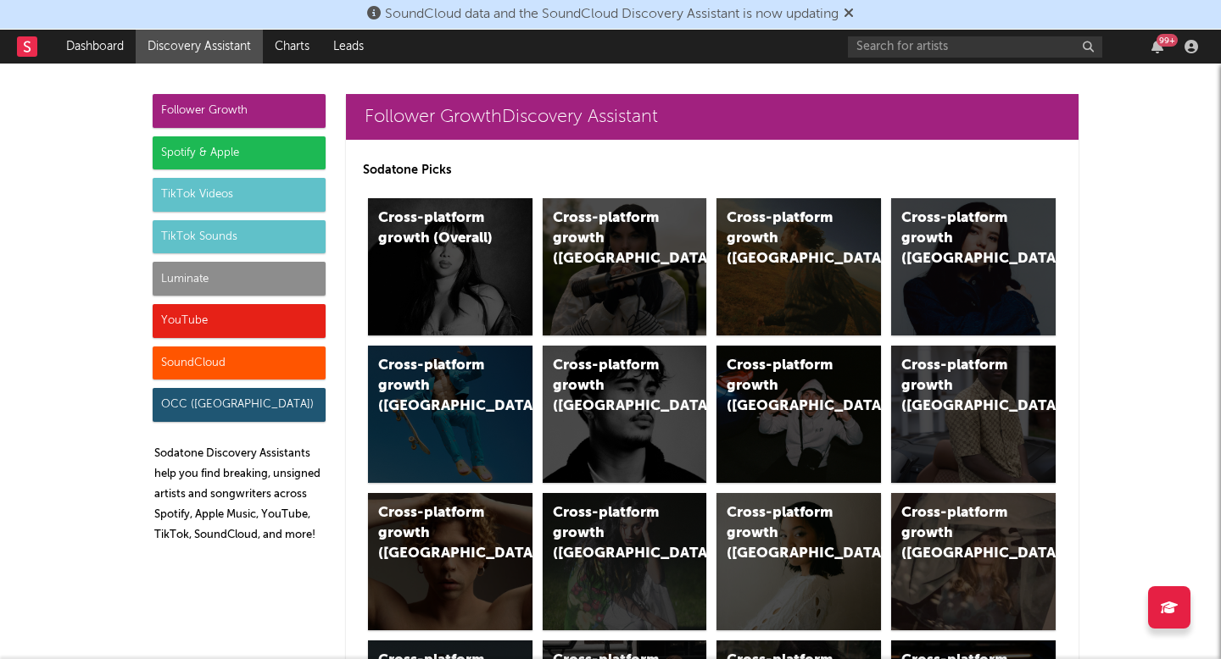
click at [203, 271] on div "Luminate" at bounding box center [239, 279] width 173 height 34
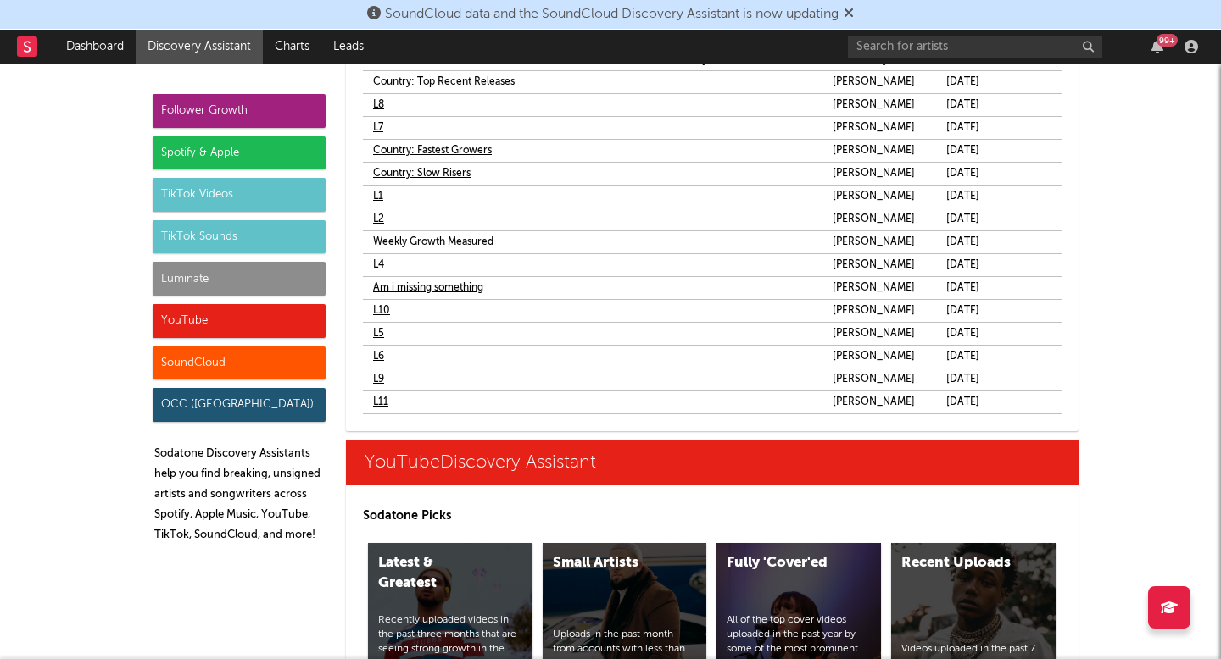
scroll to position [10490, 0]
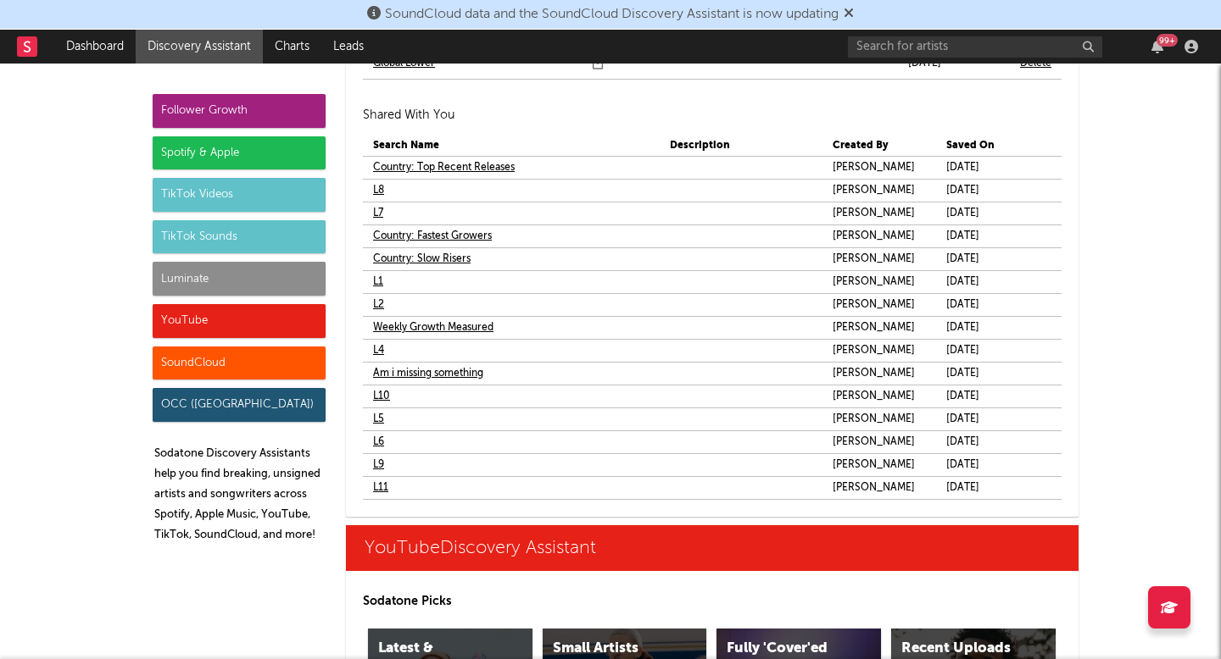
click at [379, 306] on link "L2" at bounding box center [378, 305] width 11 height 20
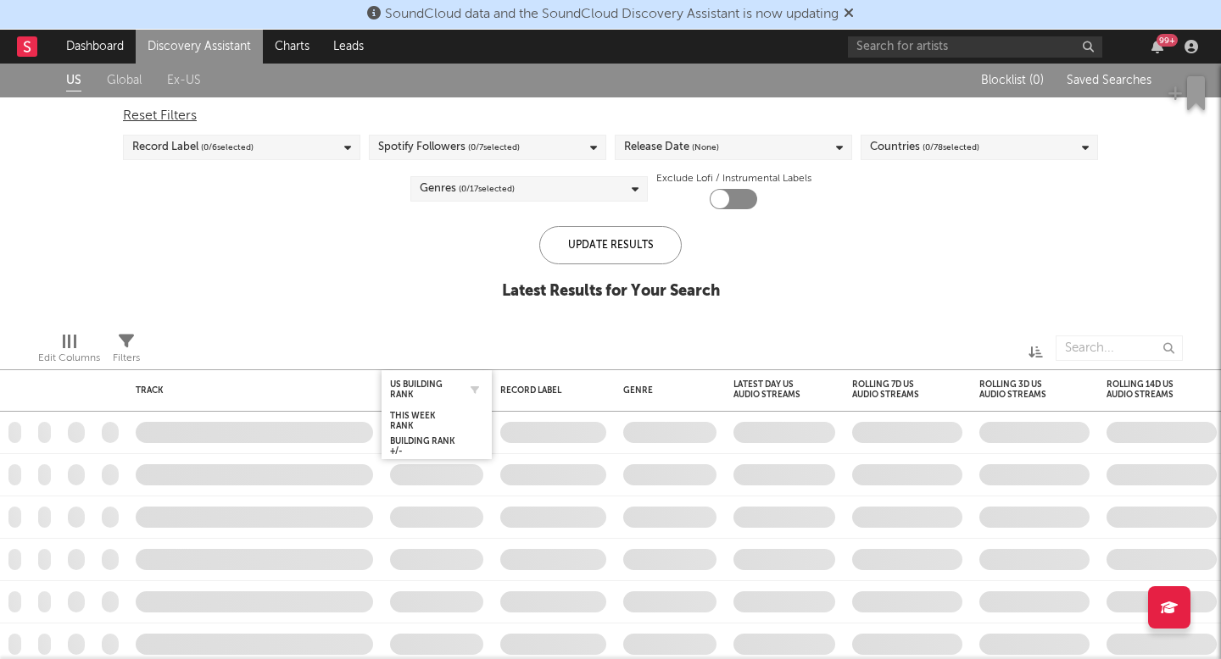
checkbox input "true"
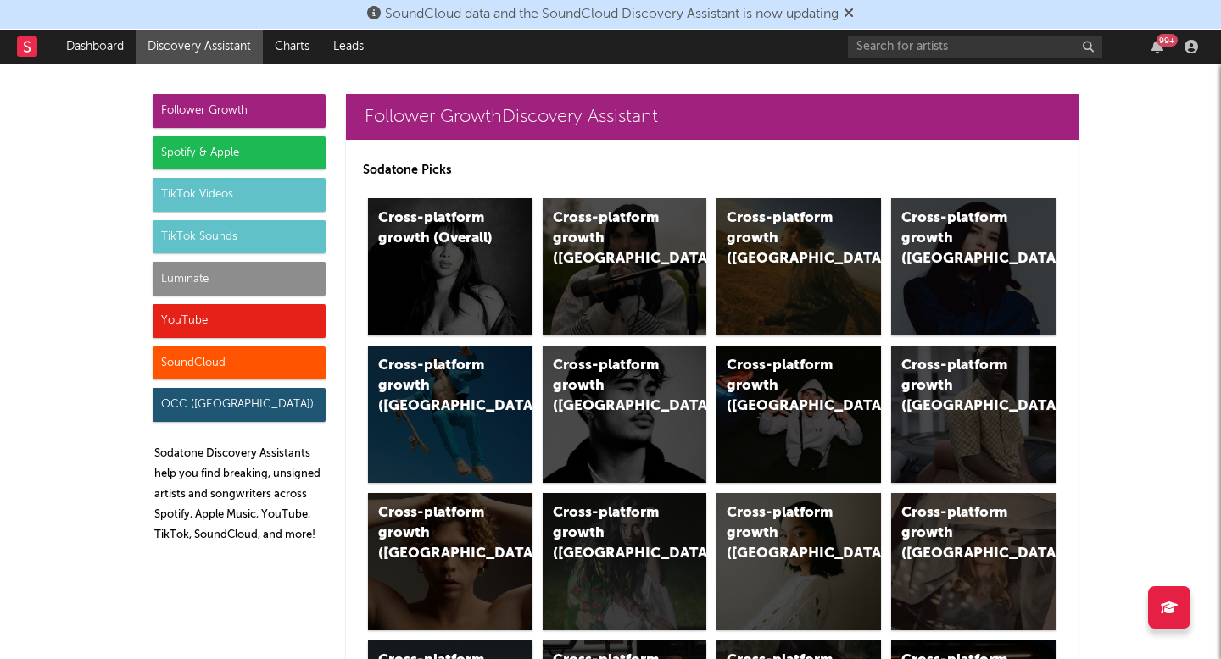
click at [254, 292] on div "Luminate" at bounding box center [239, 279] width 173 height 34
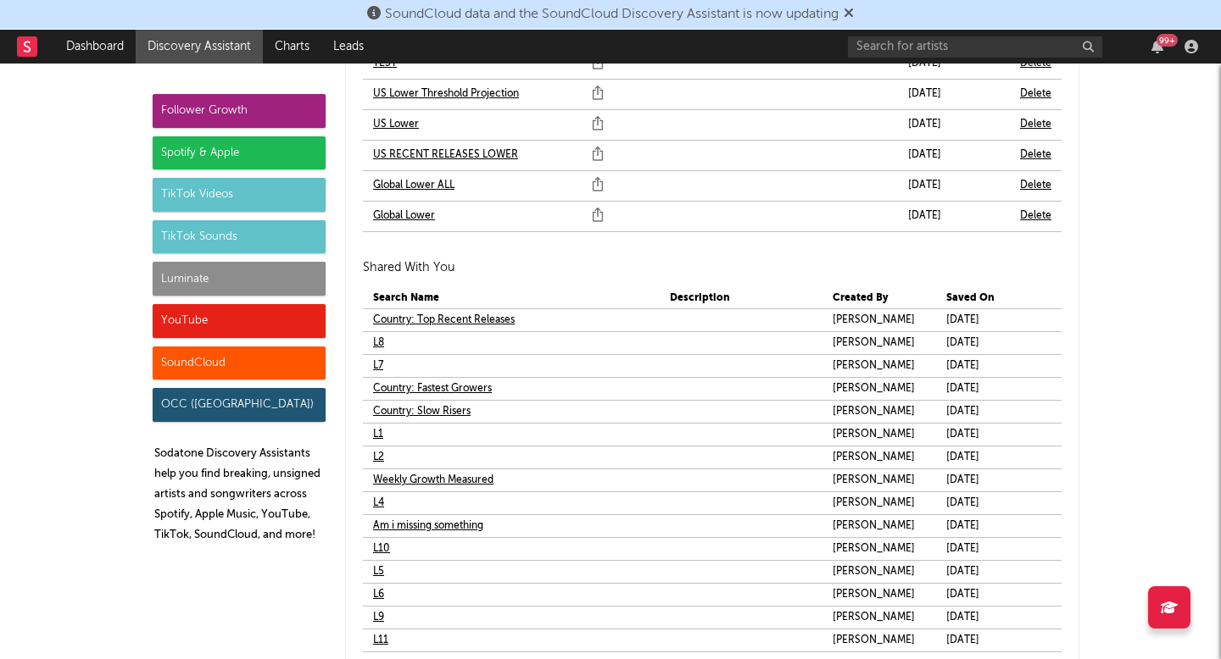
scroll to position [10342, 0]
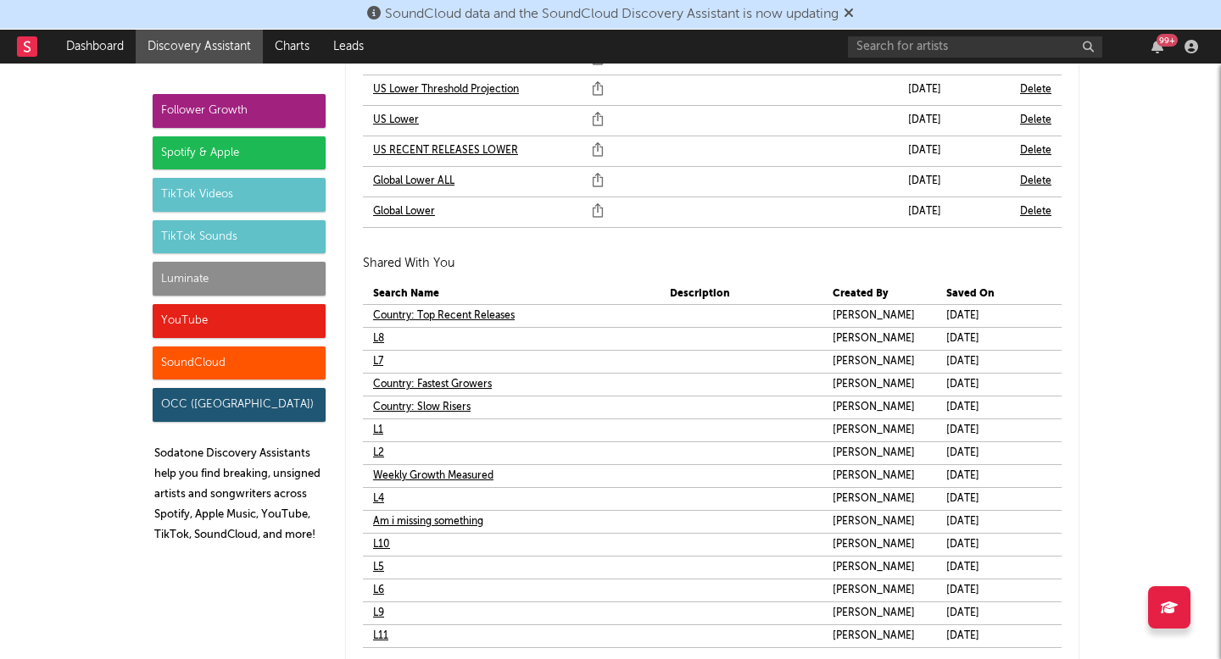
click at [381, 499] on link "L4" at bounding box center [378, 499] width 11 height 20
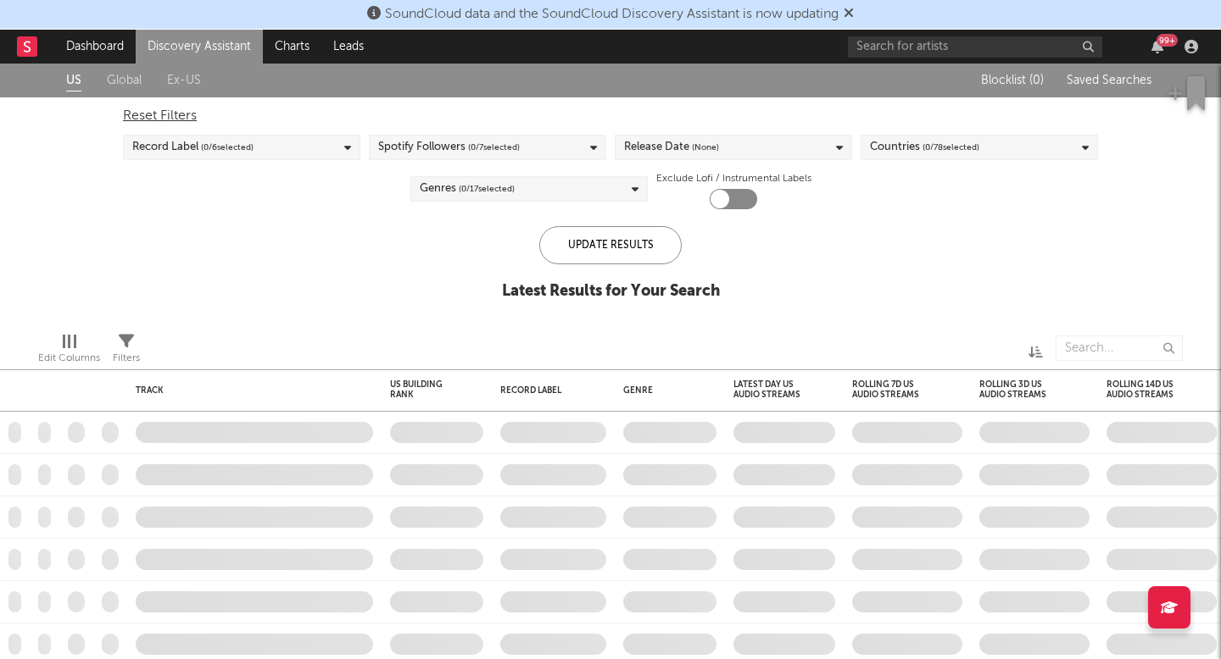
checkbox input "true"
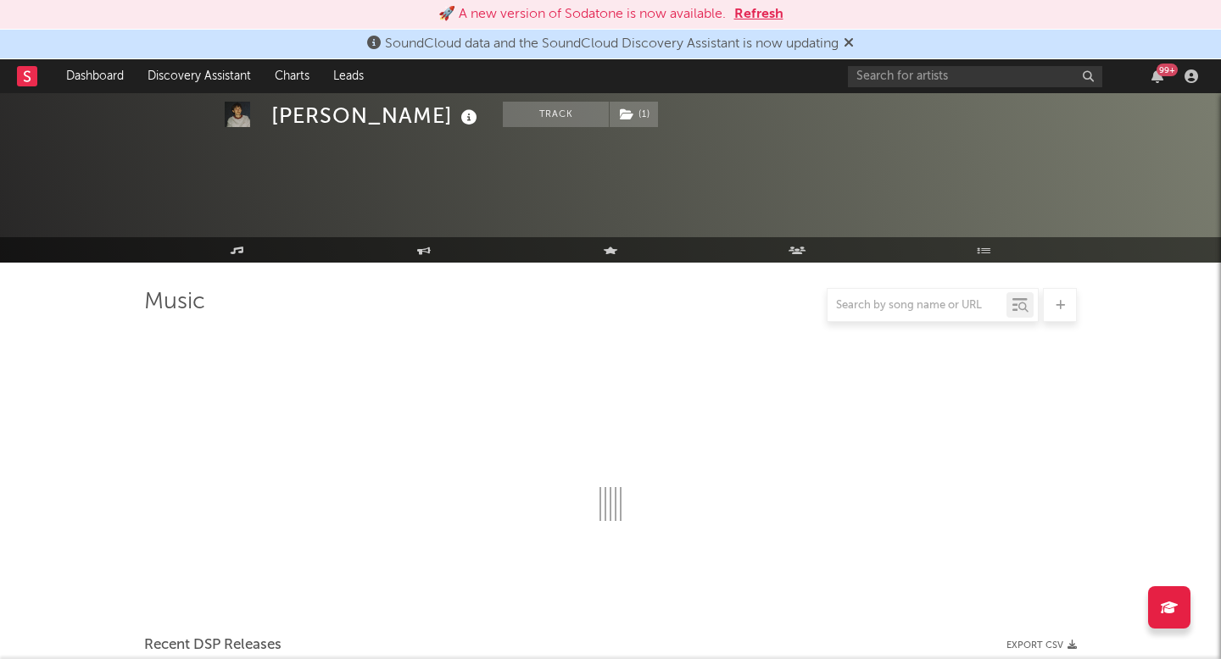
select select "1w"
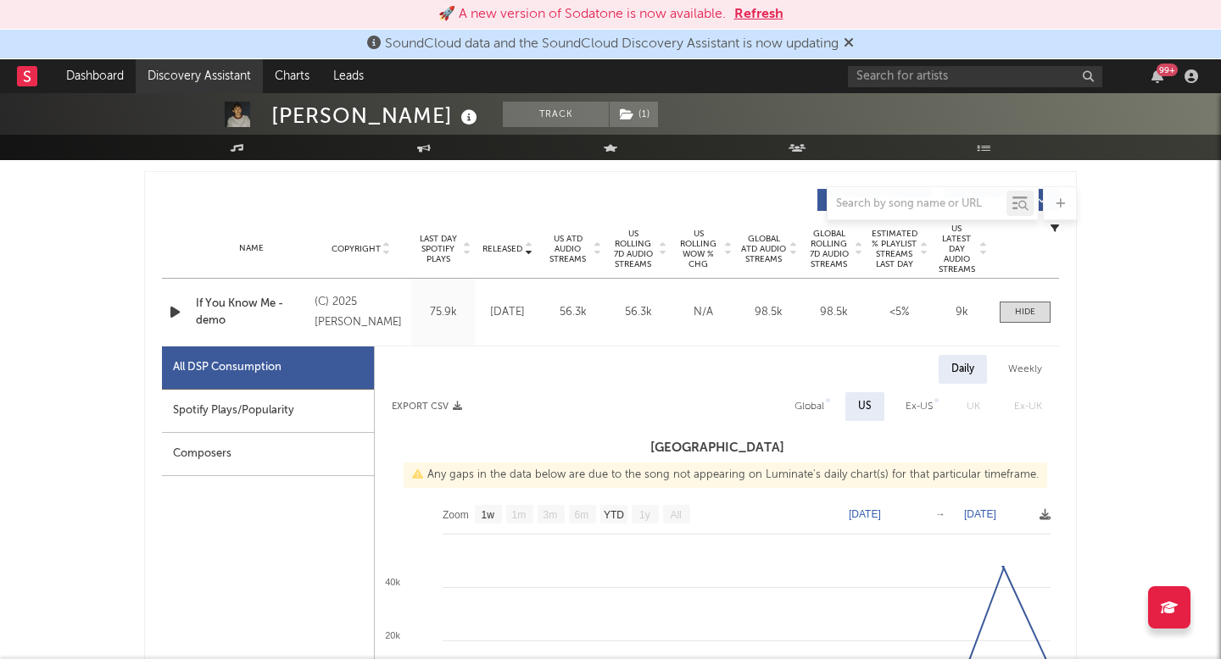
click at [216, 90] on link "Discovery Assistant" at bounding box center [199, 76] width 127 height 34
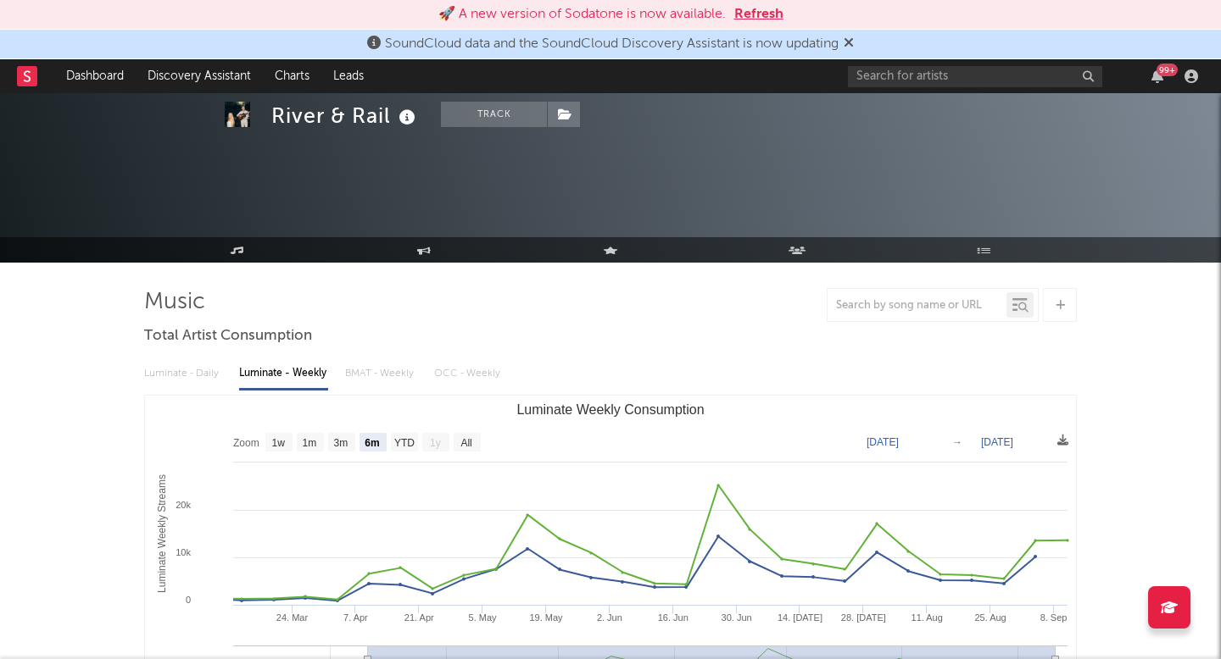
select select "6m"
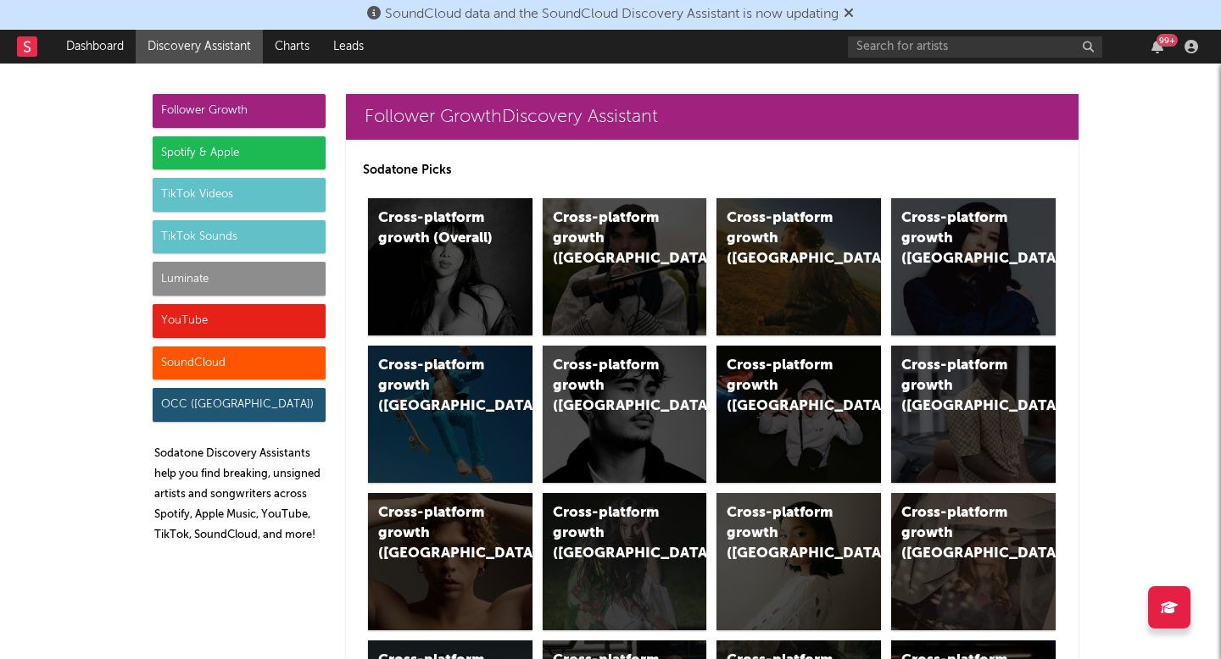
click at [217, 288] on div "Luminate" at bounding box center [239, 279] width 173 height 34
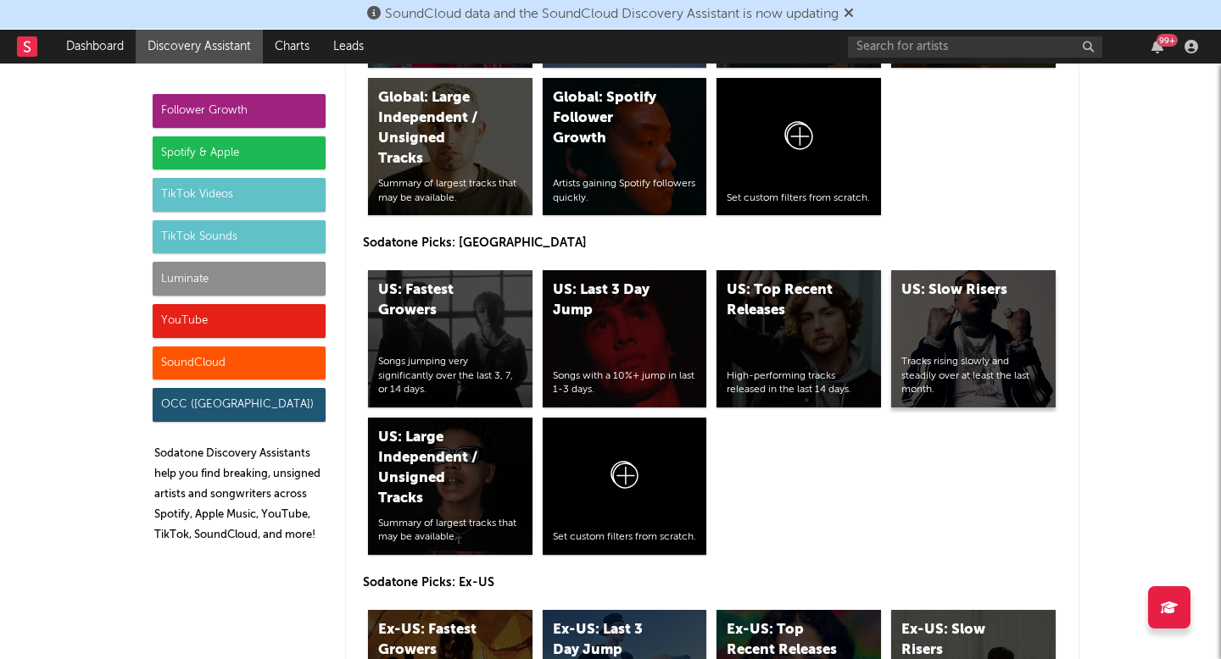
scroll to position [8479, 0]
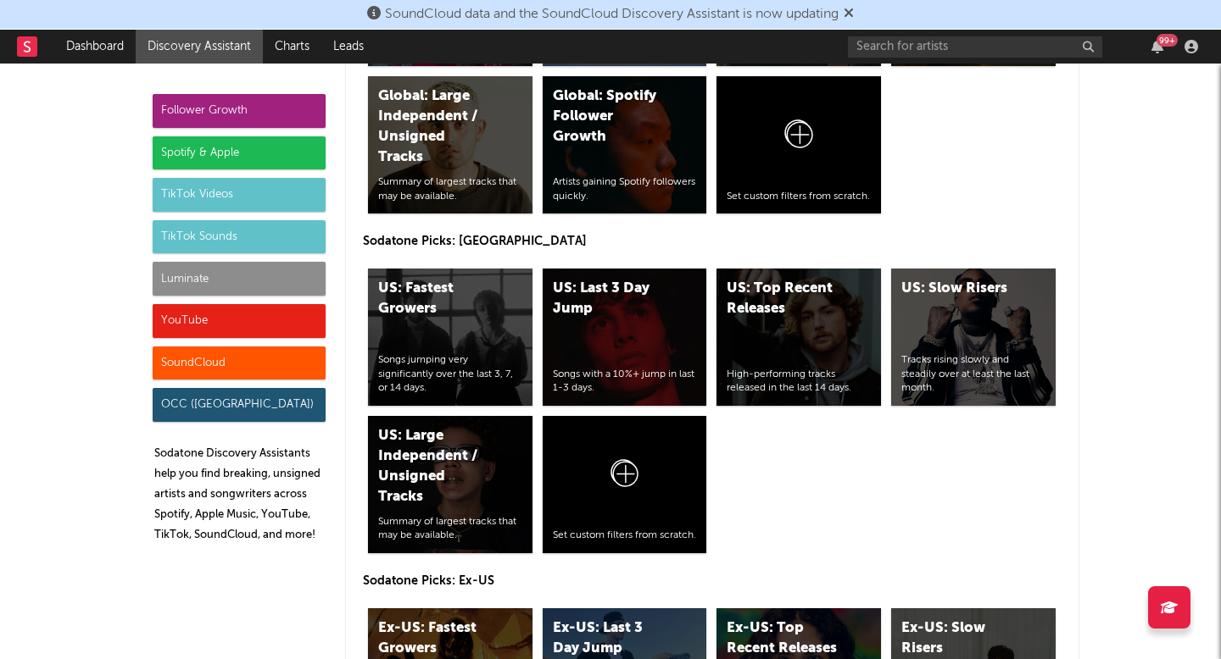
click at [950, 486] on div "US: Fastest Growers Songs jumping very significantly over the last 3, 7, or 14 …" at bounding box center [712, 411] width 698 height 295
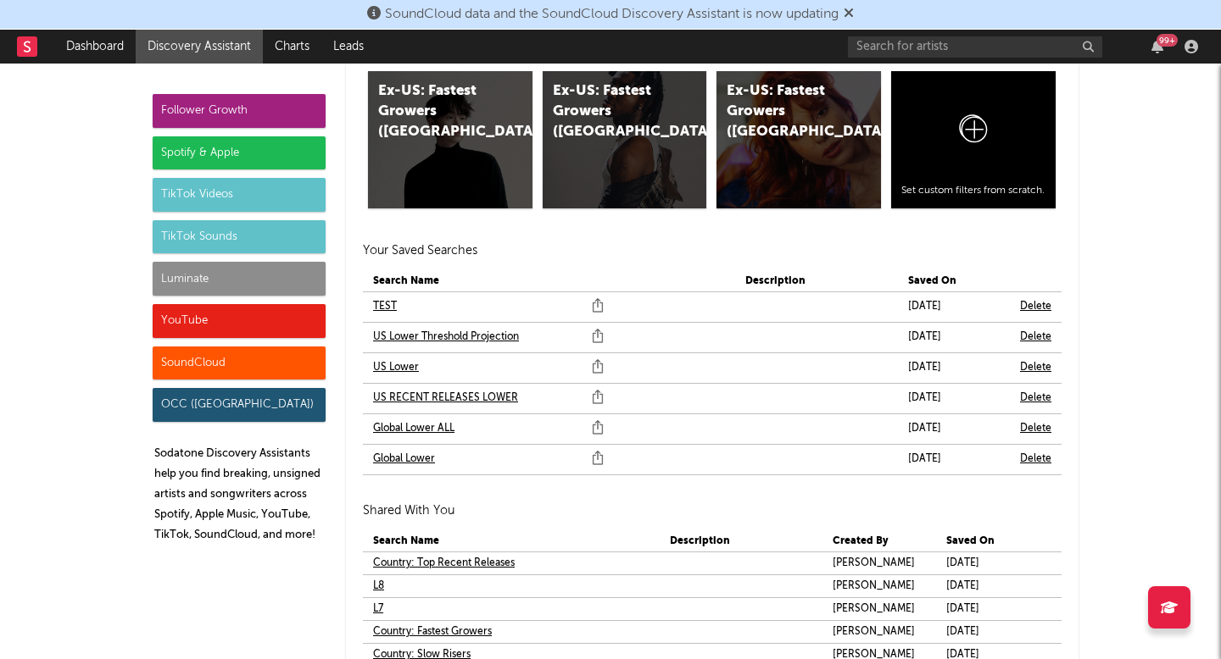
scroll to position [10040, 0]
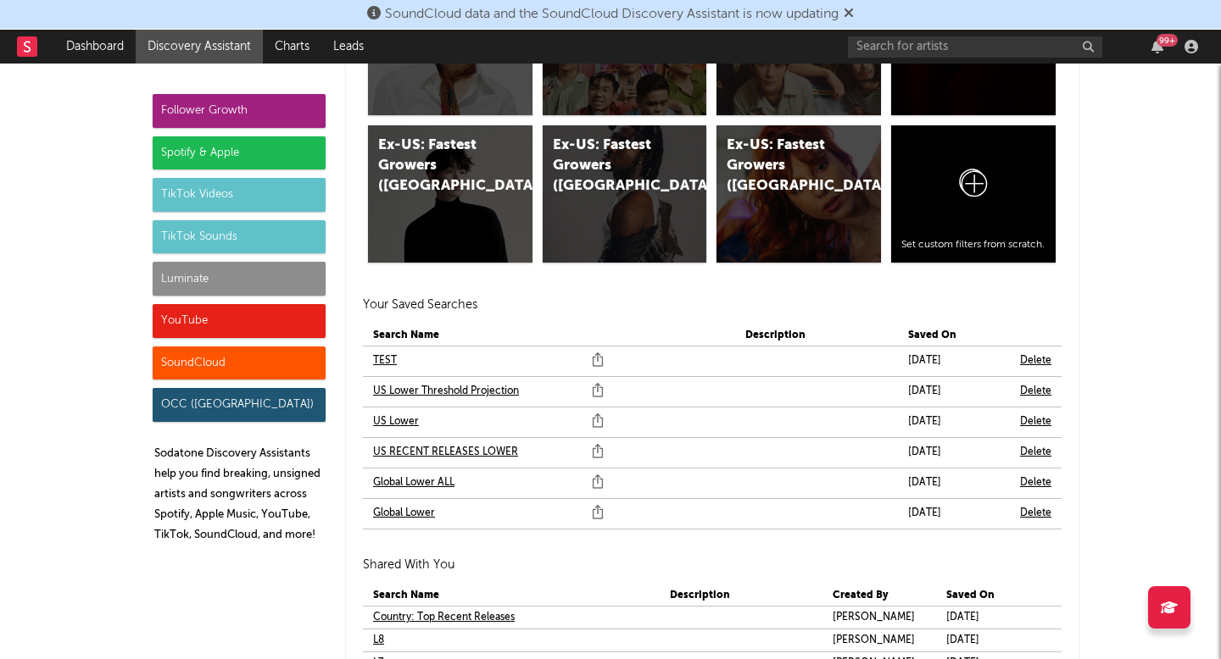
click at [439, 454] on link "US RECENT RELEASES LOWER" at bounding box center [445, 452] width 145 height 20
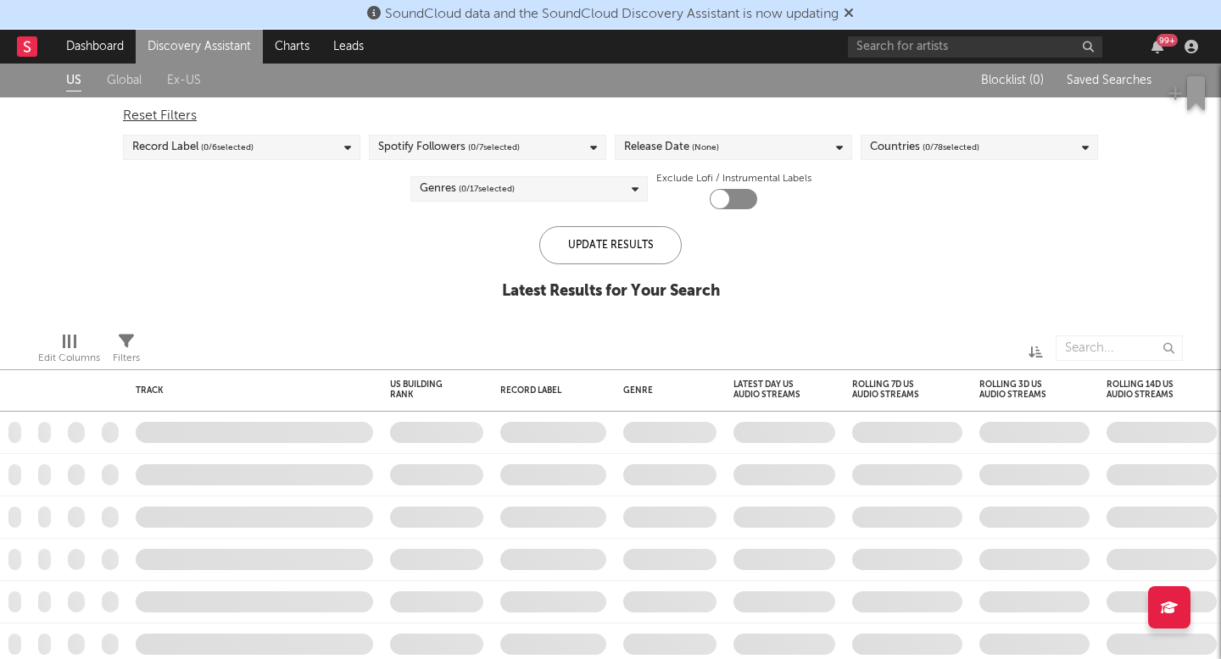
type input "john"
checkbox input "true"
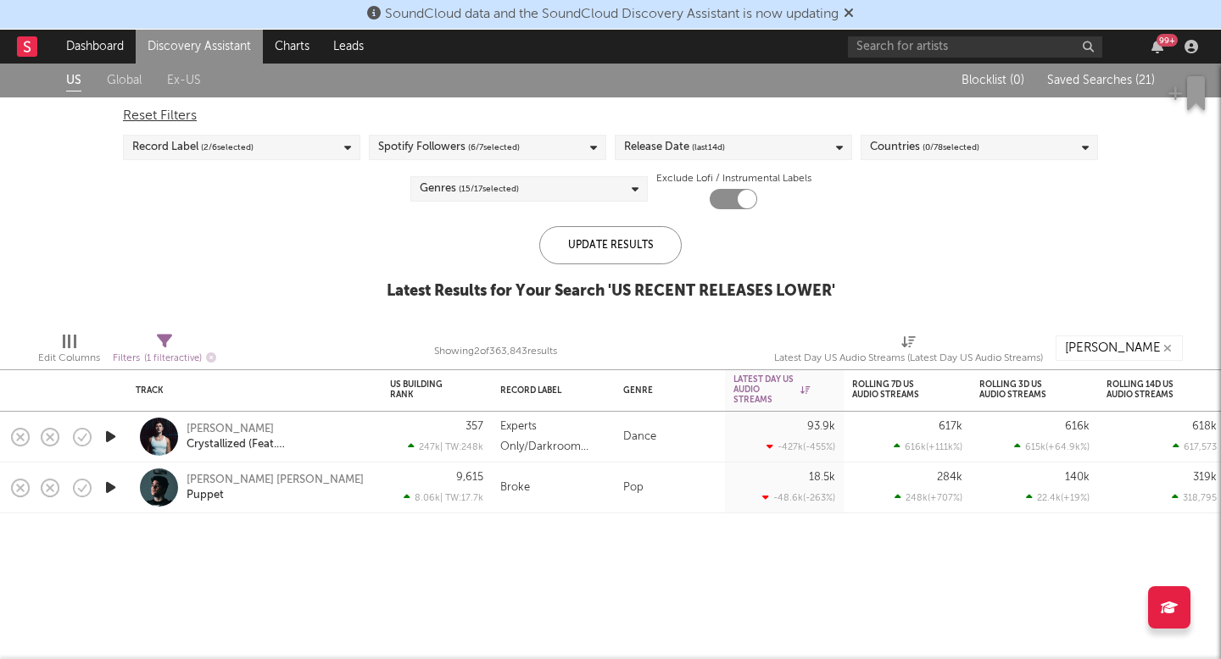
click at [671, 150] on div "Release Date (last 14 d)" at bounding box center [674, 147] width 101 height 20
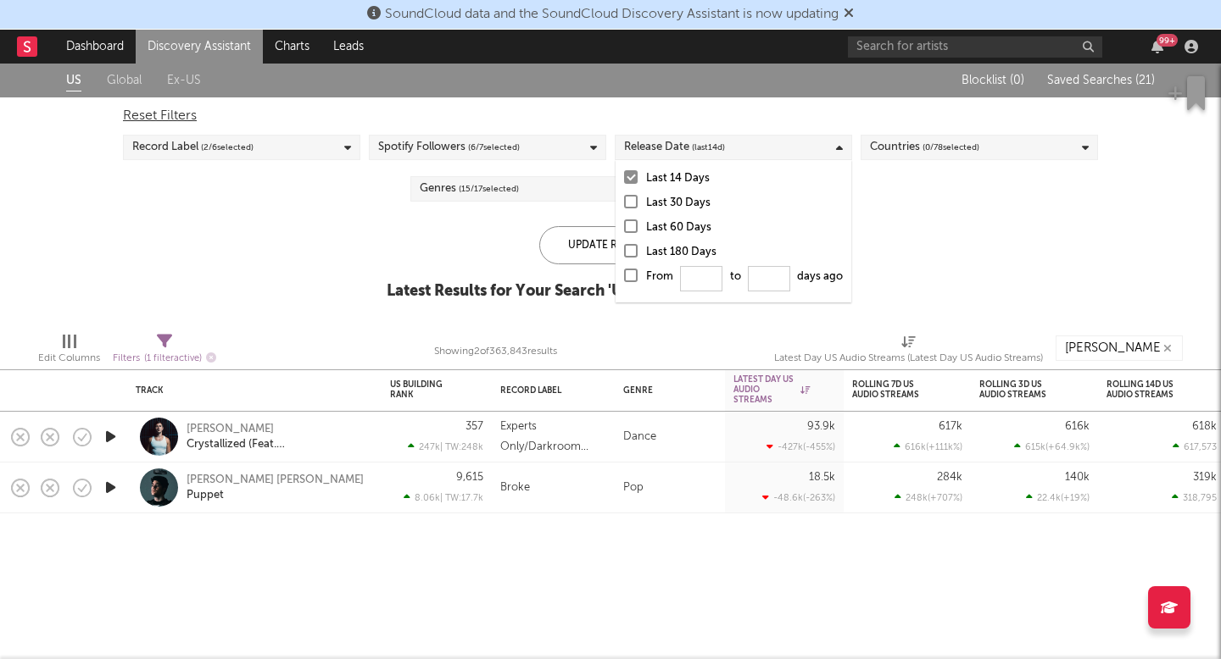
click at [632, 279] on div at bounding box center [631, 276] width 14 height 14
click at [624, 279] on input "From to days ago" at bounding box center [624, 280] width 0 height 27
click at [710, 285] on input "From to days ago" at bounding box center [701, 278] width 42 height 25
type input "7"
click at [754, 280] on input "From 7 to days ago" at bounding box center [769, 278] width 42 height 25
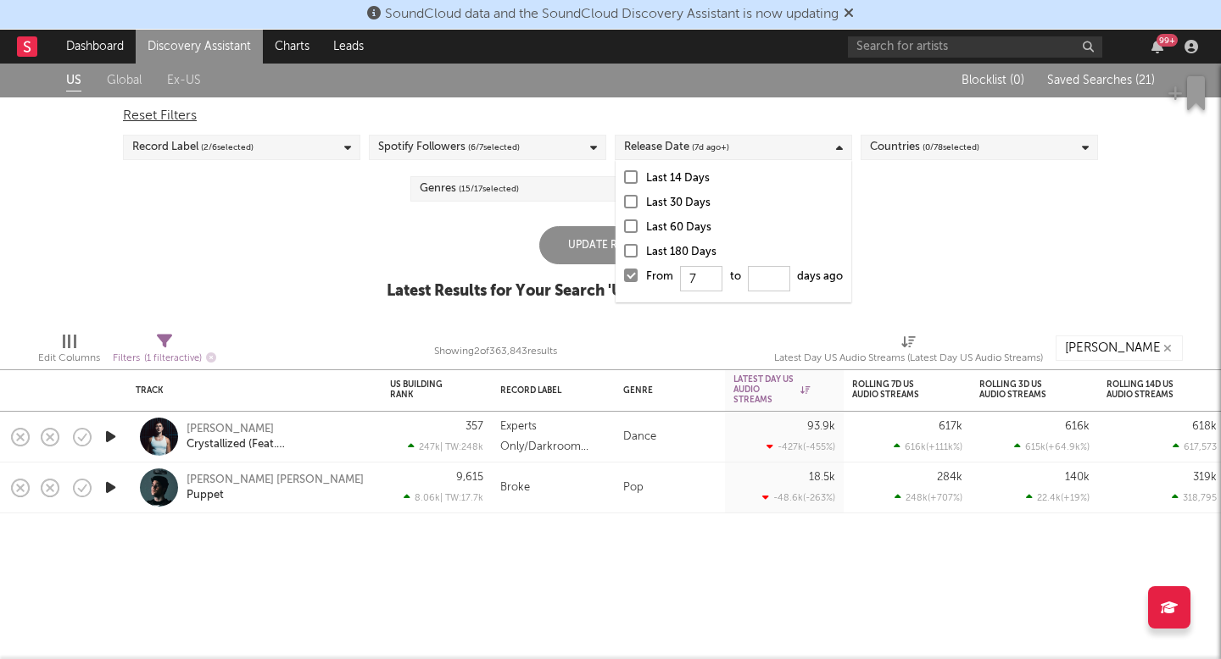
click at [723, 282] on div "From 7 to days ago" at bounding box center [744, 280] width 197 height 27
click at [624, 282] on input "From 7 to days ago" at bounding box center [624, 280] width 0 height 27
click at [633, 275] on div at bounding box center [631, 276] width 14 height 14
click at [624, 275] on input "From to days ago" at bounding box center [624, 280] width 0 height 27
click at [716, 275] on input "From to days ago" at bounding box center [701, 278] width 42 height 25
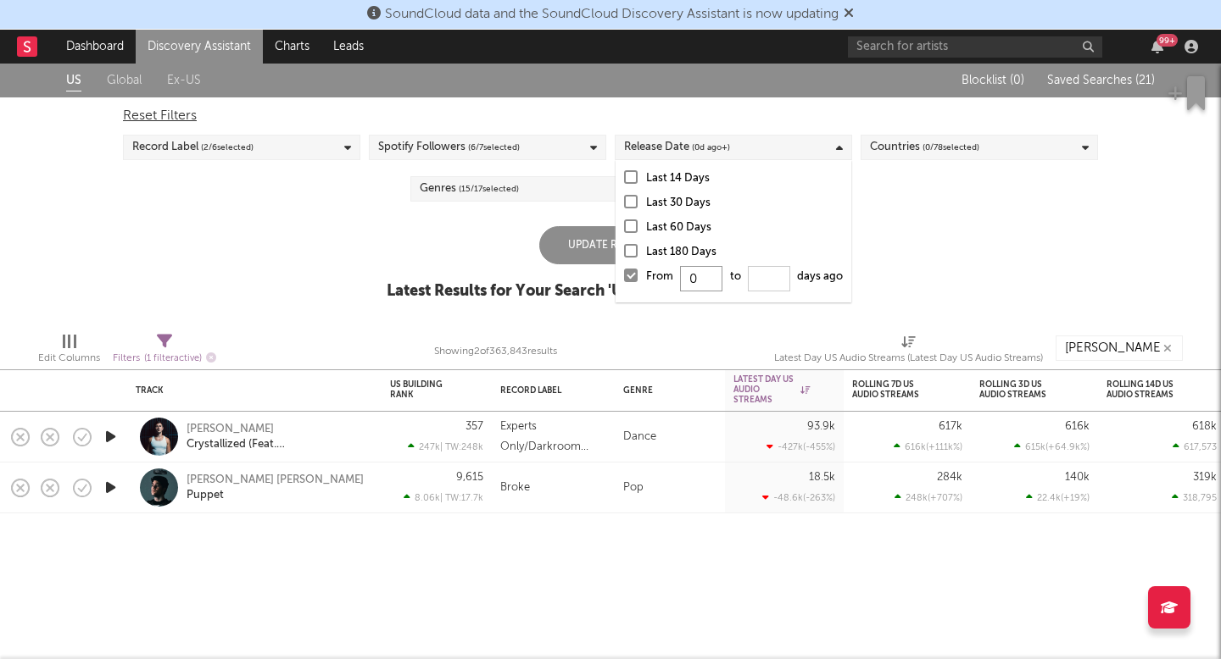
type input "0"
click at [765, 270] on input "From 0 to days ago" at bounding box center [769, 278] width 42 height 25
type input "7"
click at [1004, 246] on div "US Global Ex-US Blocklist ( 0 ) Saved Searches ( 21 ) Reset Filters Record Labe…" at bounding box center [610, 191] width 1221 height 255
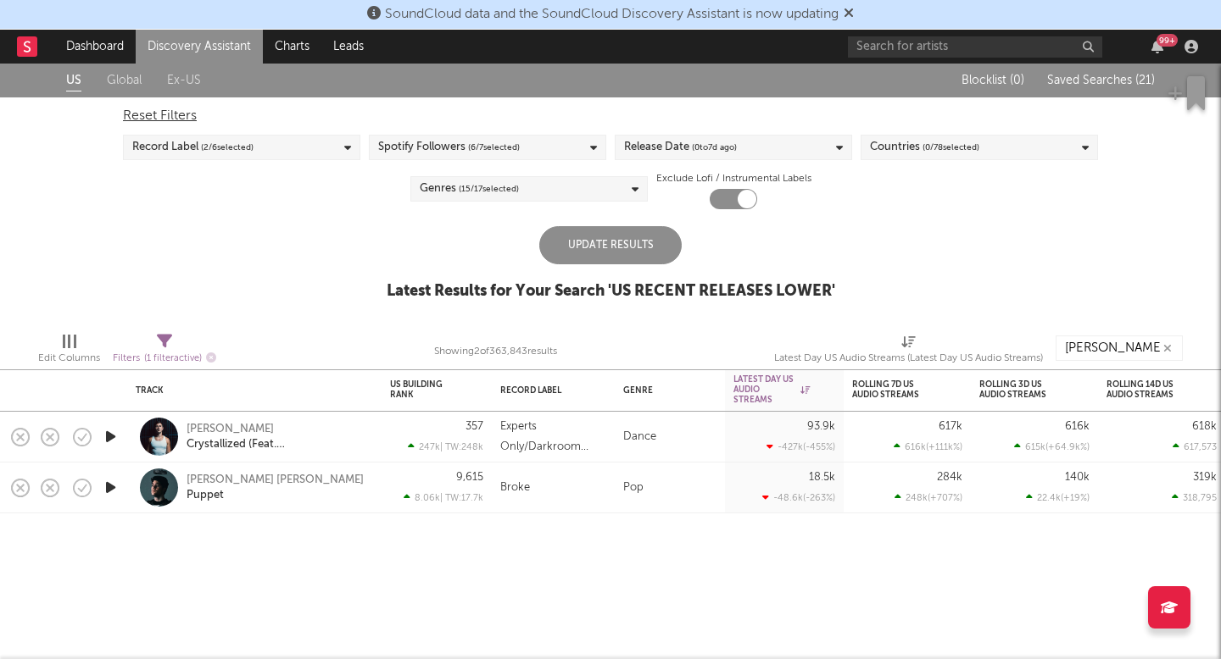
click at [654, 258] on div "Update Results" at bounding box center [610, 245] width 142 height 38
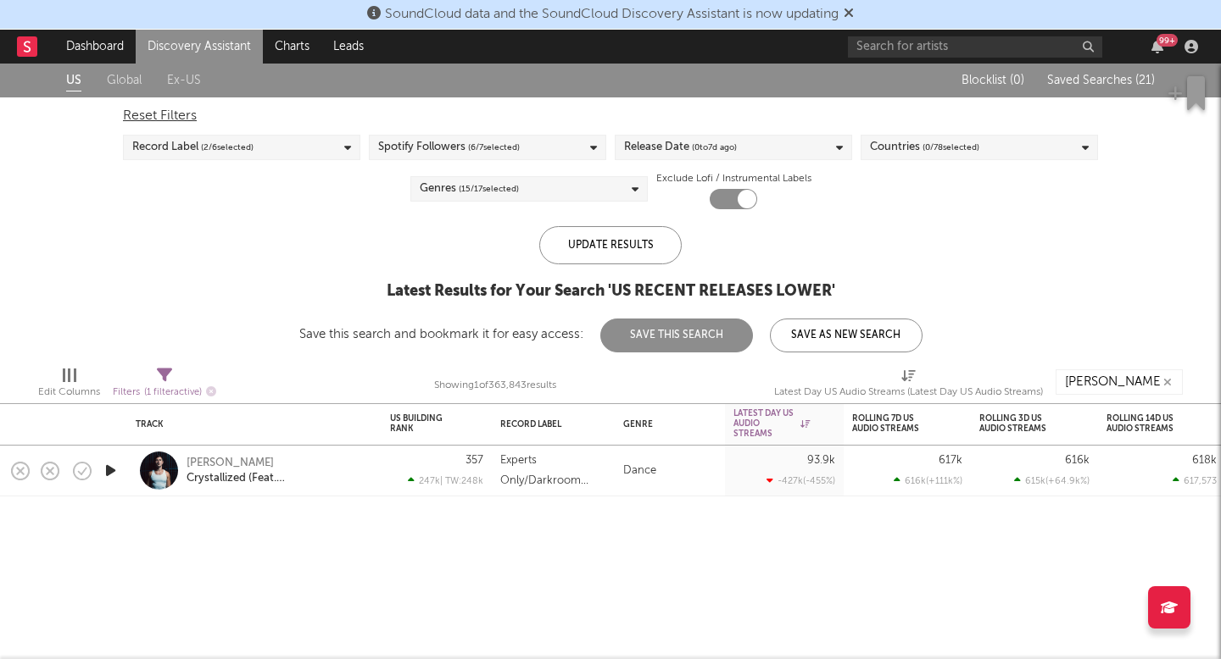
click at [159, 382] on div "Filters ( 1 filter active)" at bounding box center [164, 392] width 103 height 21
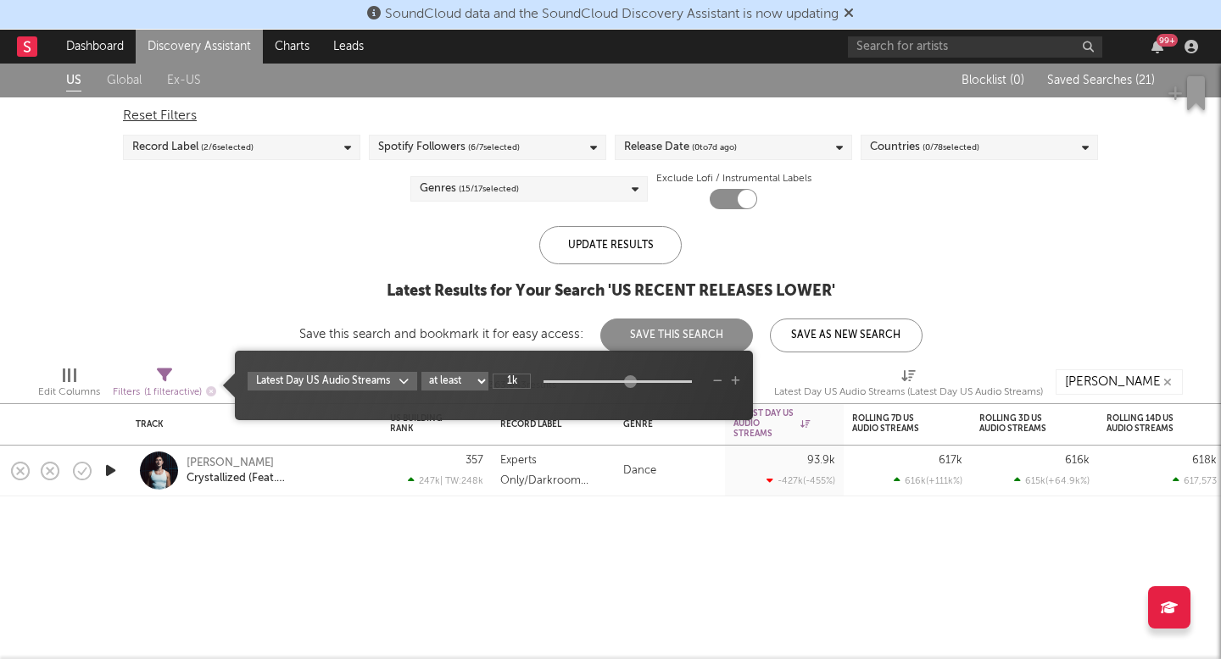
type input "1k"
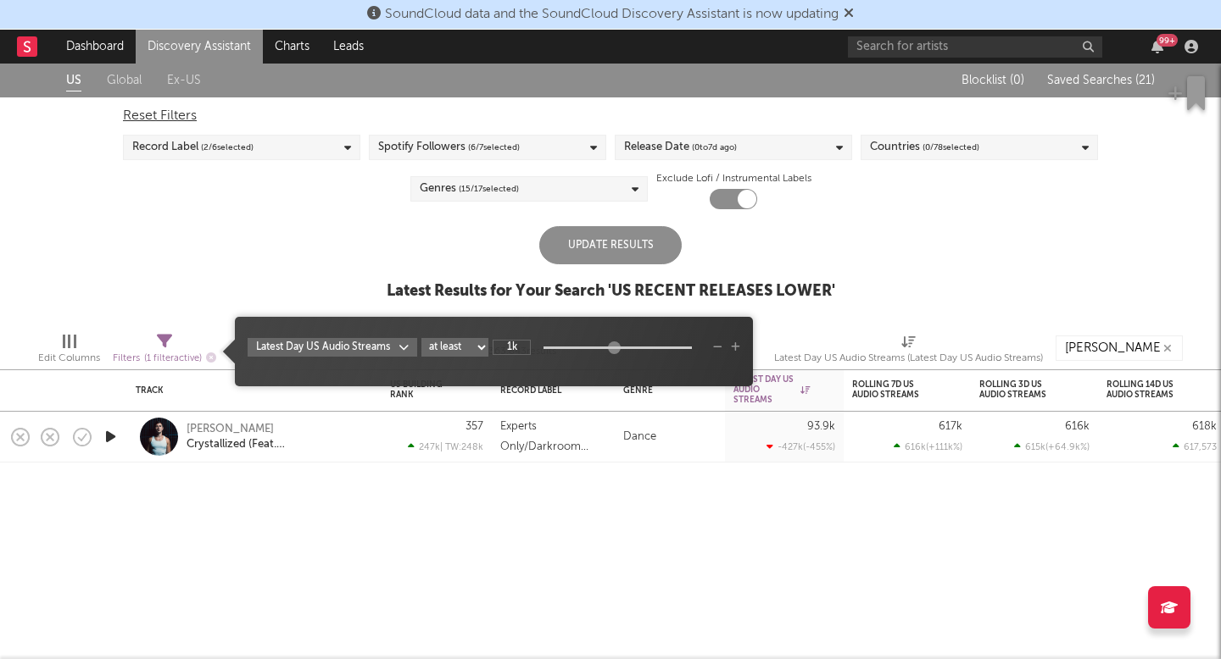
click at [354, 216] on div "US Global Ex-US Blocklist ( 0 ) Saved Searches ( 21 ) Reset Filters Record Labe…" at bounding box center [610, 191] width 1221 height 255
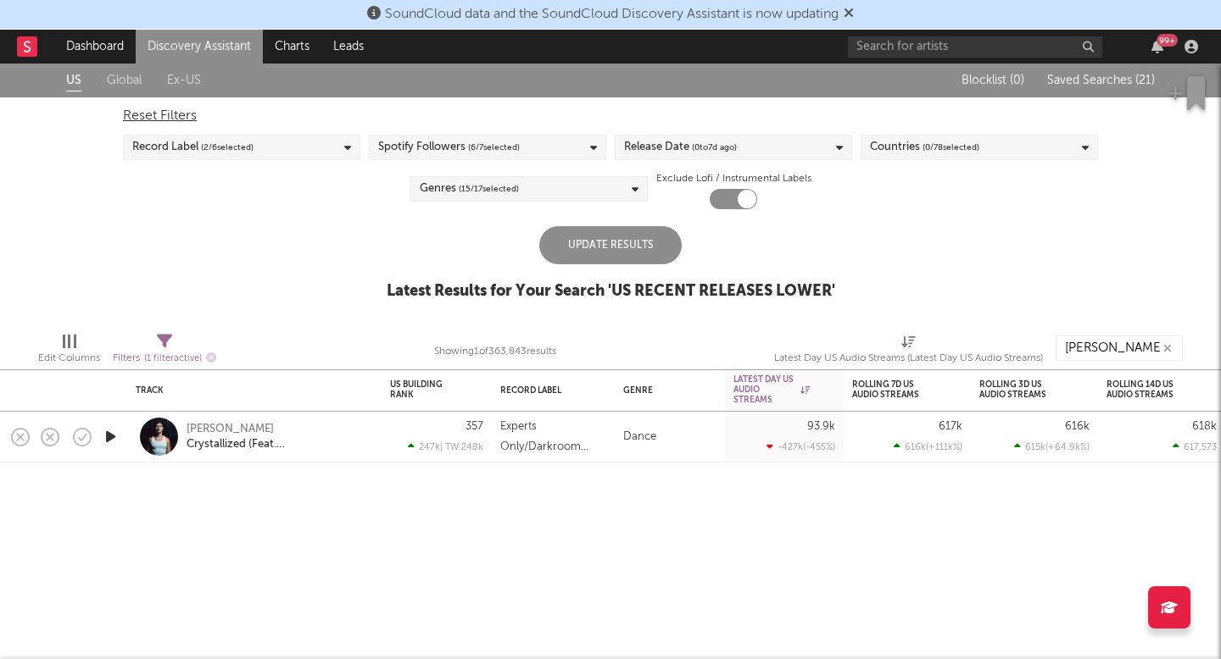
click at [608, 236] on div "Update Results" at bounding box center [610, 245] width 142 height 38
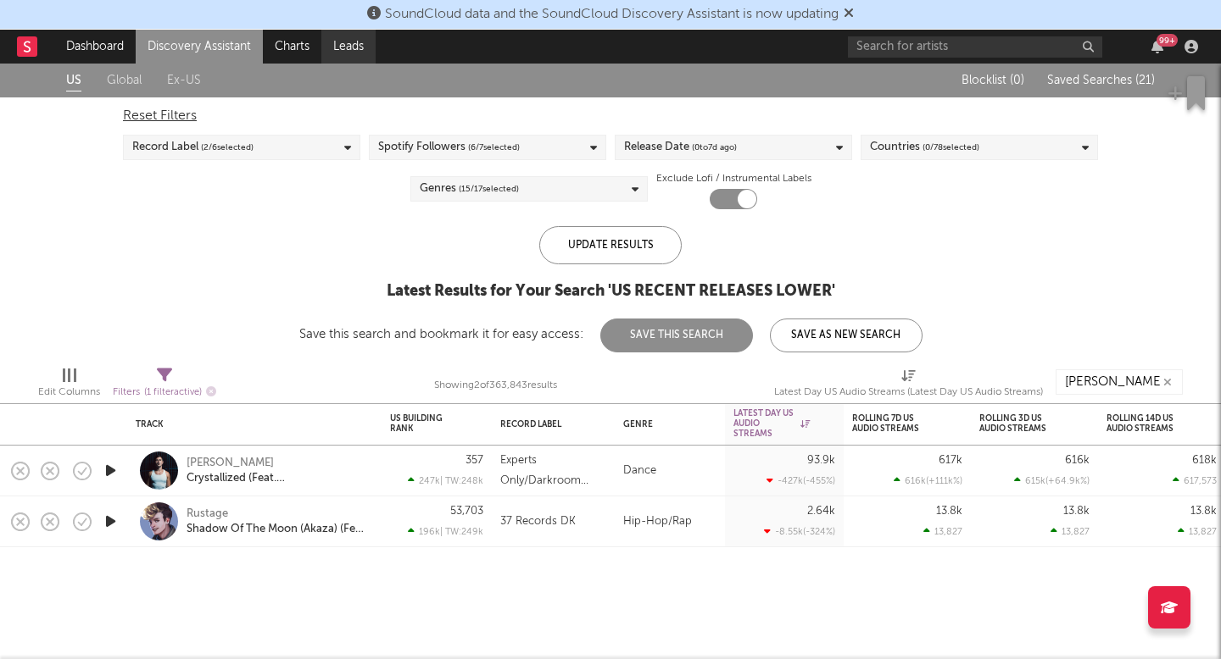
click at [327, 44] on link "Leads" at bounding box center [348, 47] width 54 height 34
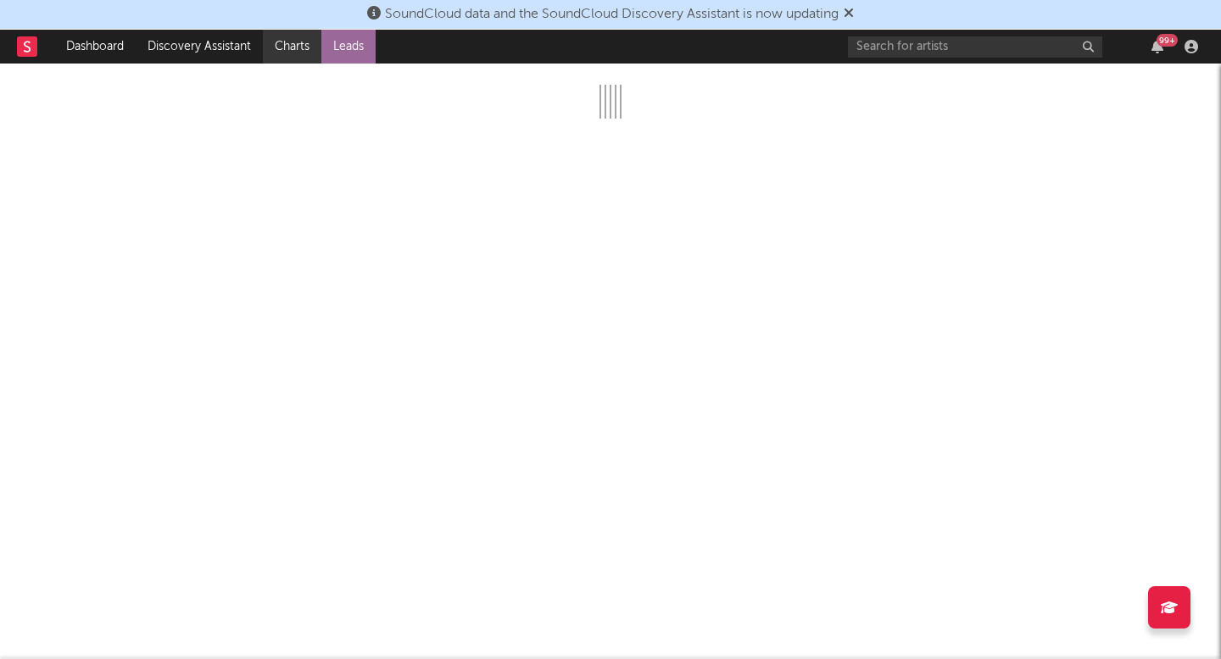
click at [297, 38] on link "Charts" at bounding box center [292, 47] width 58 height 34
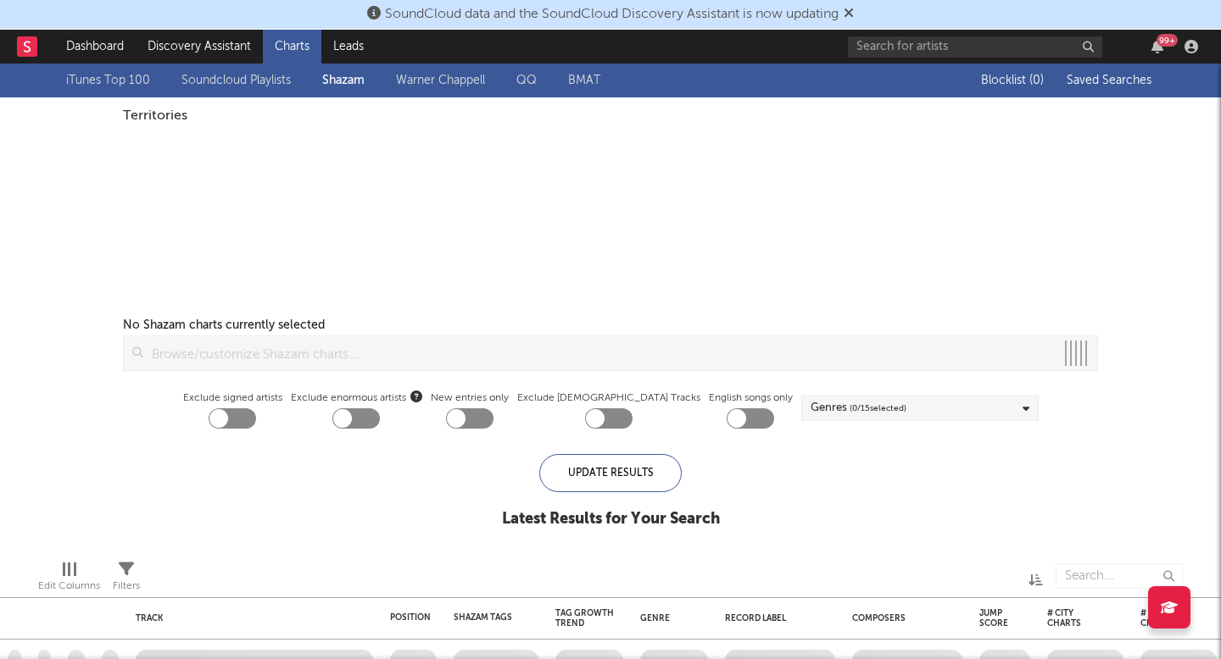
checkbox input "true"
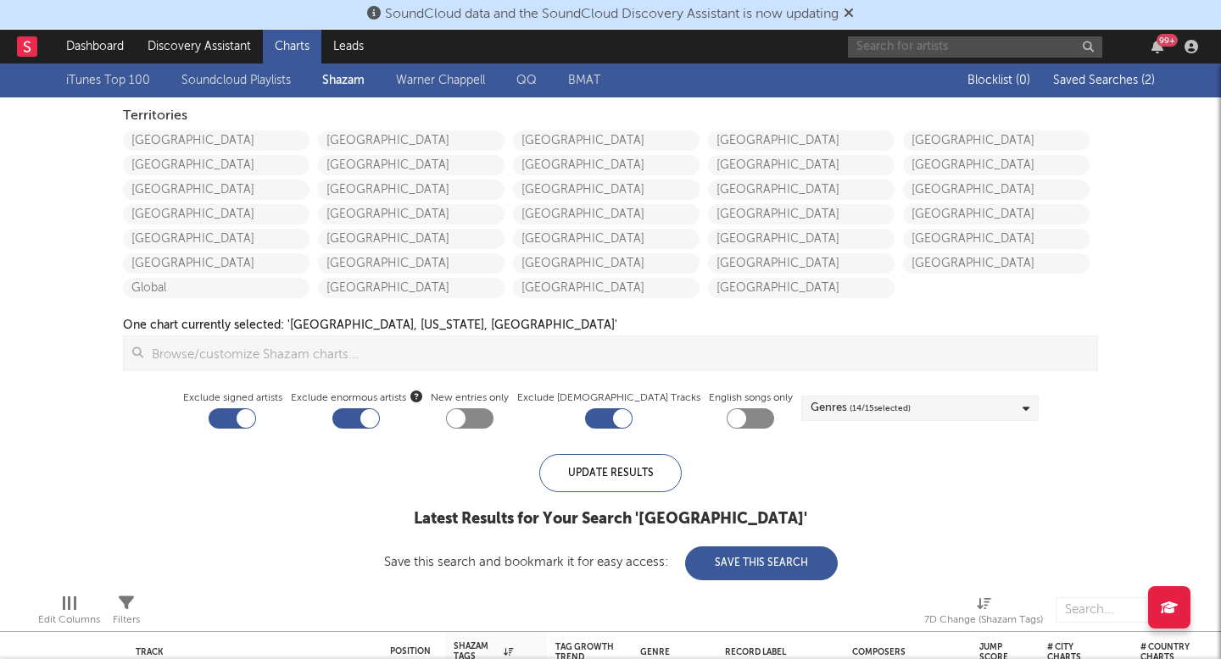
click at [890, 42] on input "text" at bounding box center [975, 46] width 254 height 21
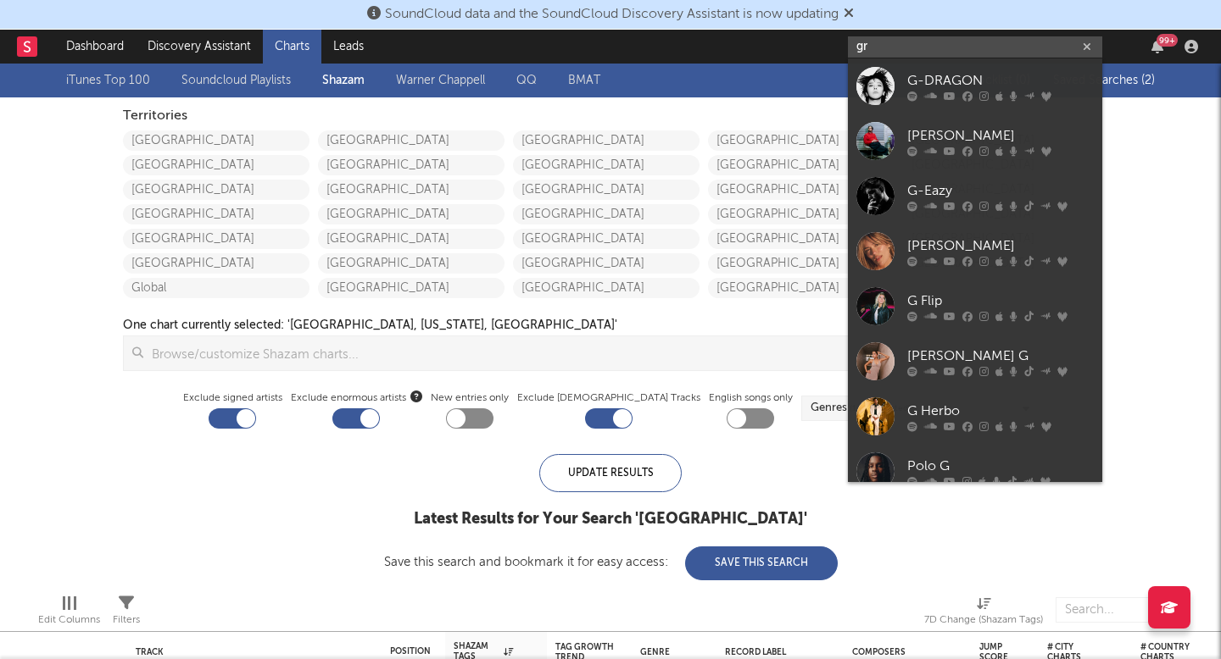
type input "g"
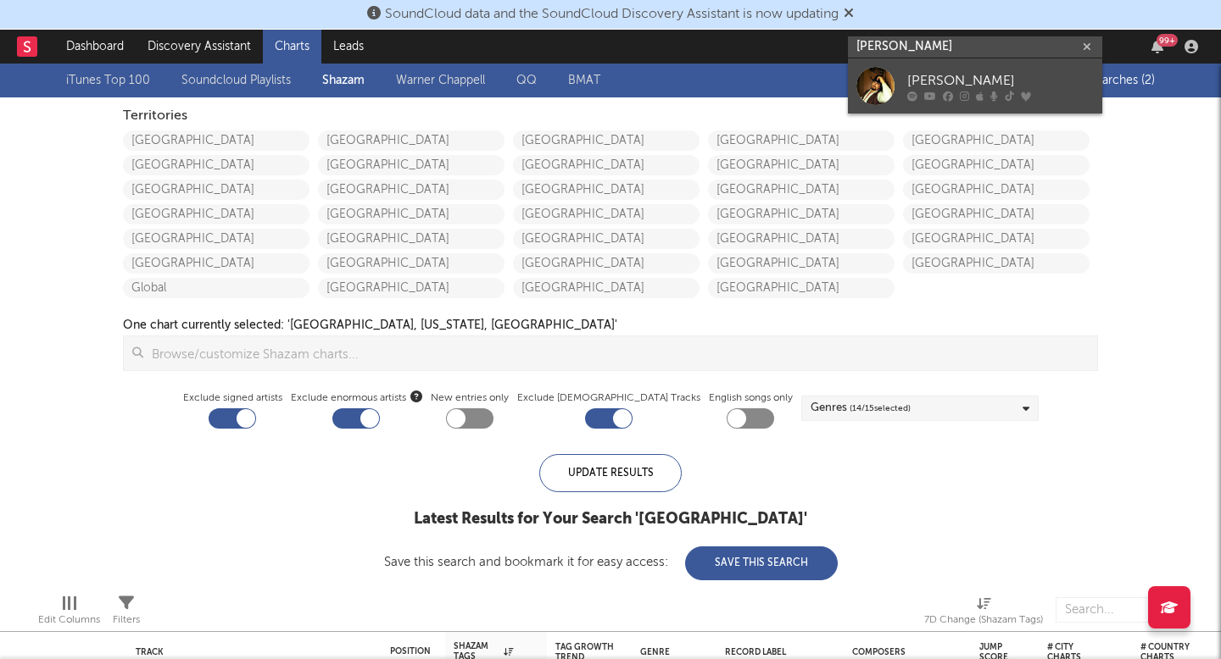
type input "gavin adc"
click at [898, 84] on link "[PERSON_NAME]" at bounding box center [975, 85] width 254 height 55
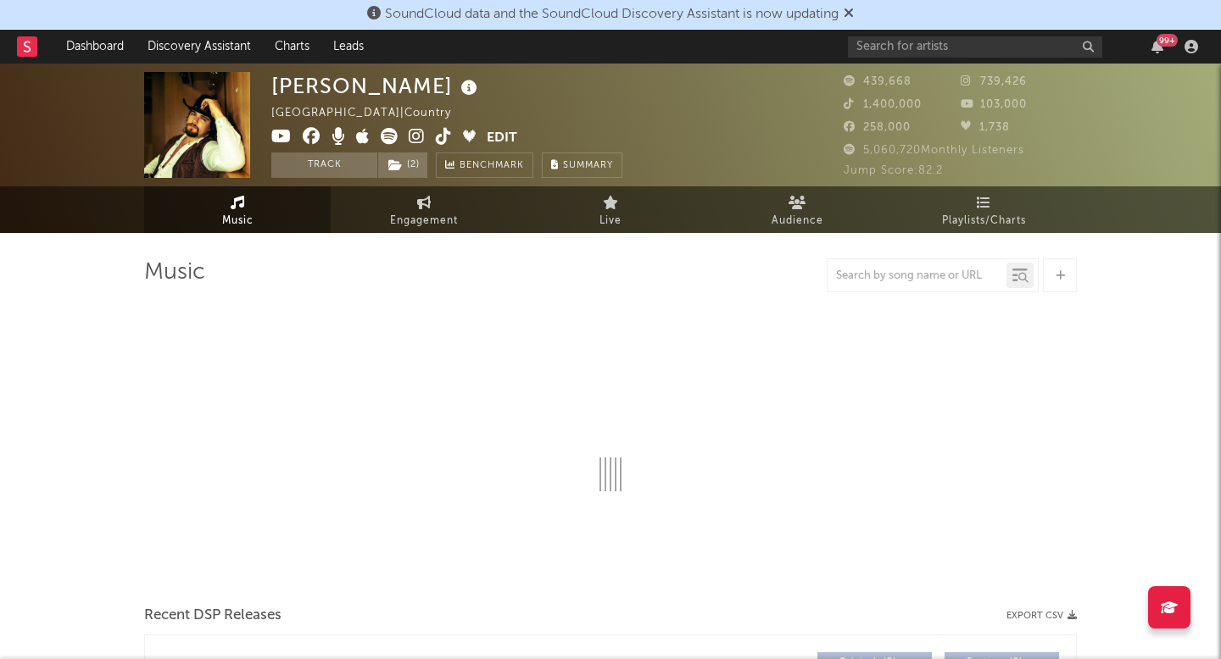
select select "6m"
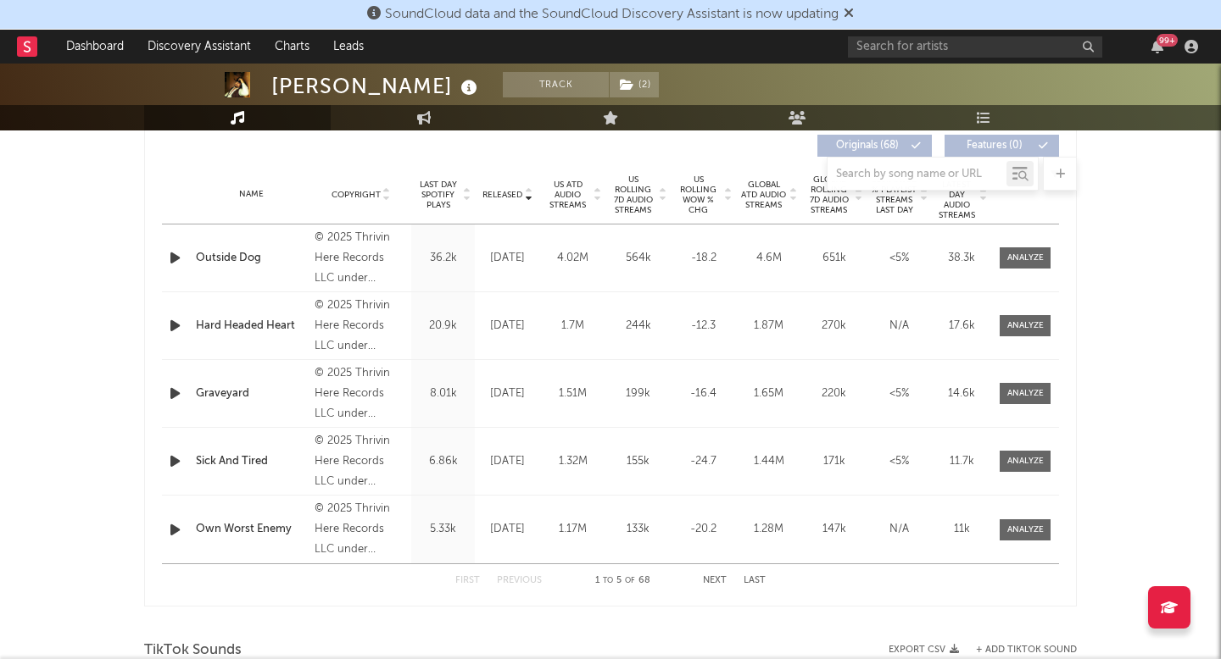
scroll to position [651, 0]
click at [642, 198] on span "US Rolling 7D Audio Streams" at bounding box center [632, 195] width 47 height 41
click at [636, 199] on span "US Rolling 7D Audio Streams" at bounding box center [632, 195] width 47 height 41
click at [280, 47] on link "Charts" at bounding box center [292, 47] width 58 height 34
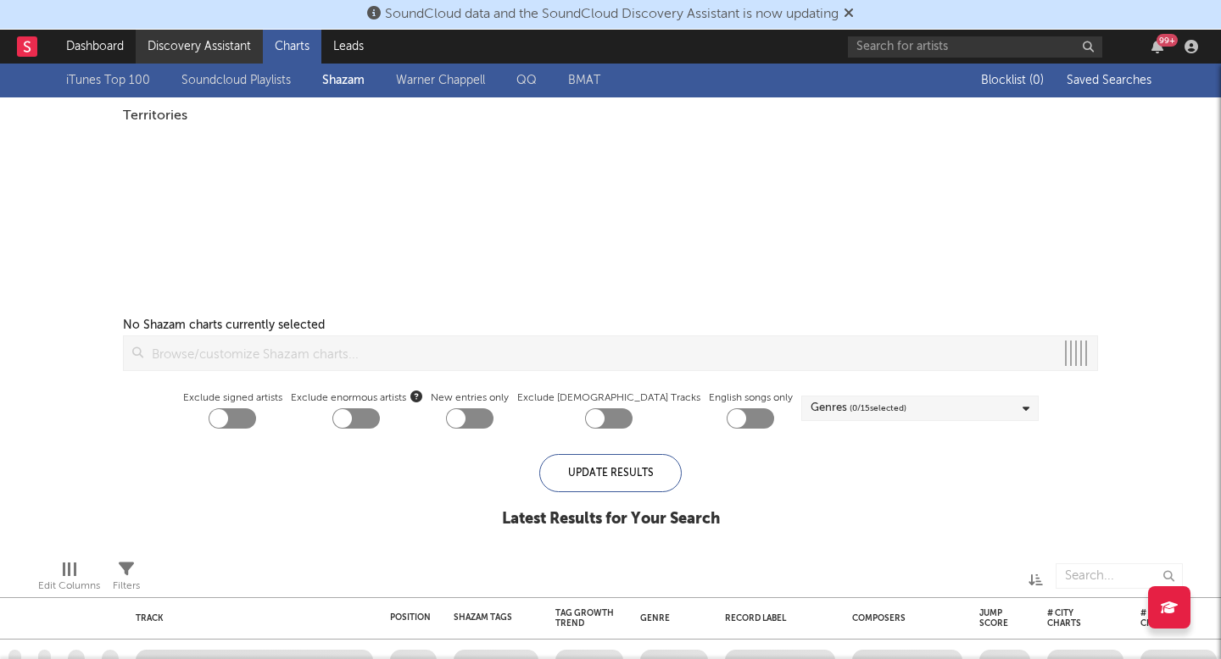
checkbox input "true"
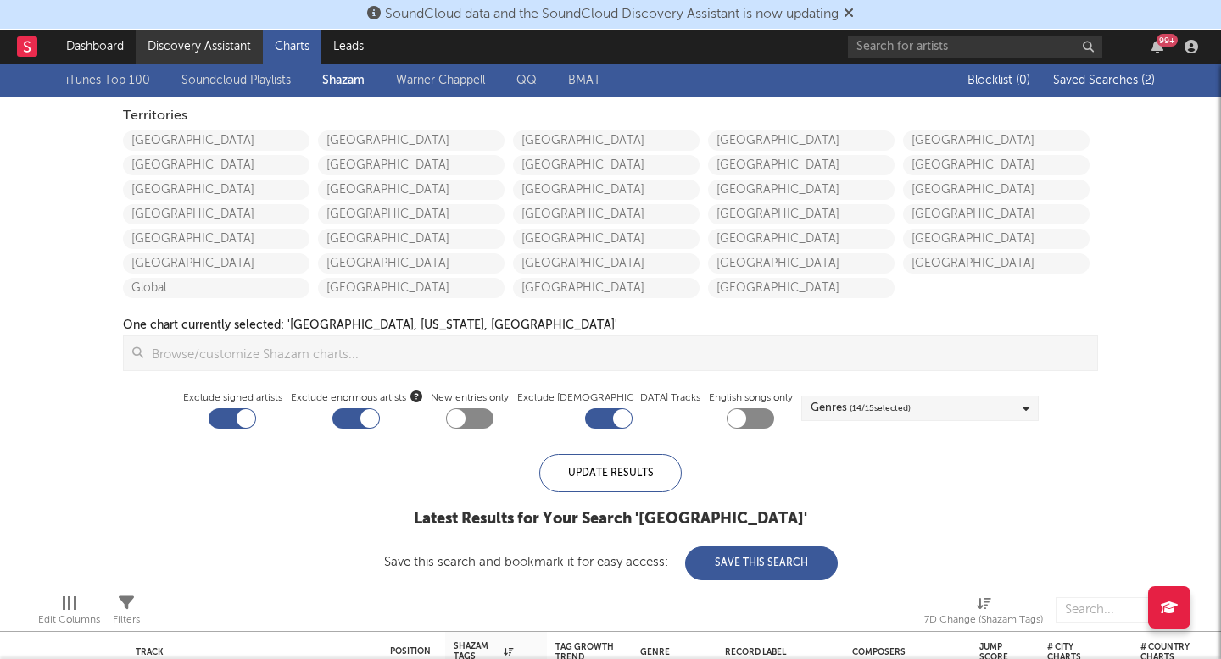
click at [226, 37] on link "Discovery Assistant" at bounding box center [199, 47] width 127 height 34
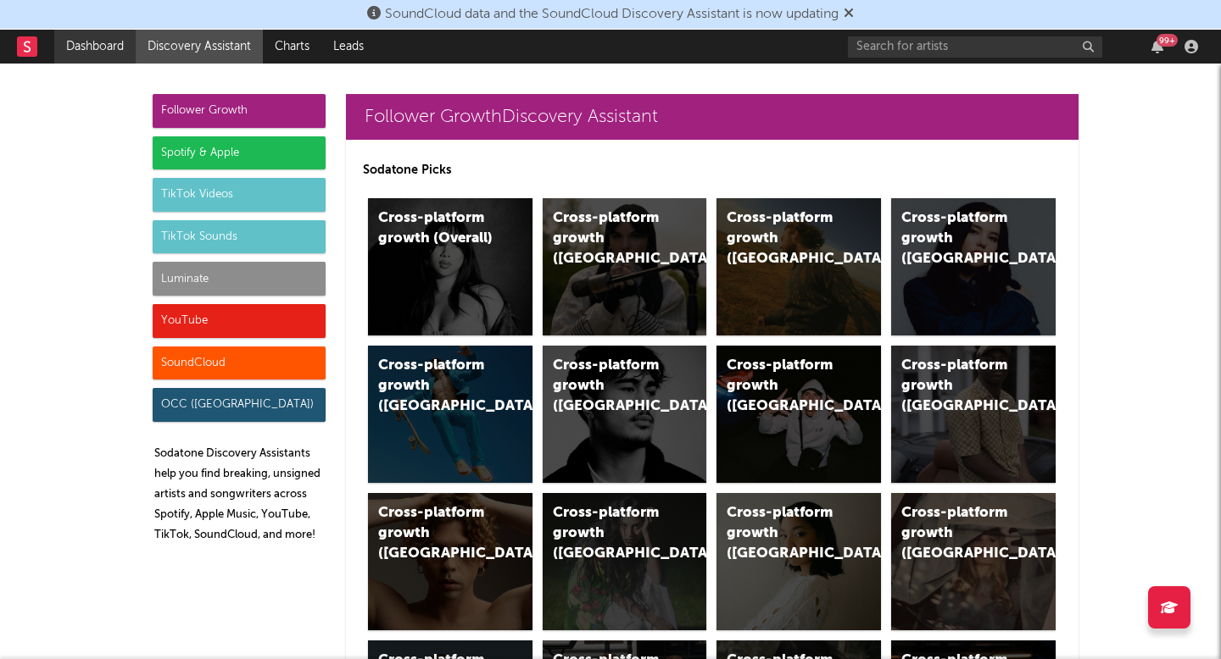
click at [125, 61] on link "Dashboard" at bounding box center [94, 47] width 81 height 34
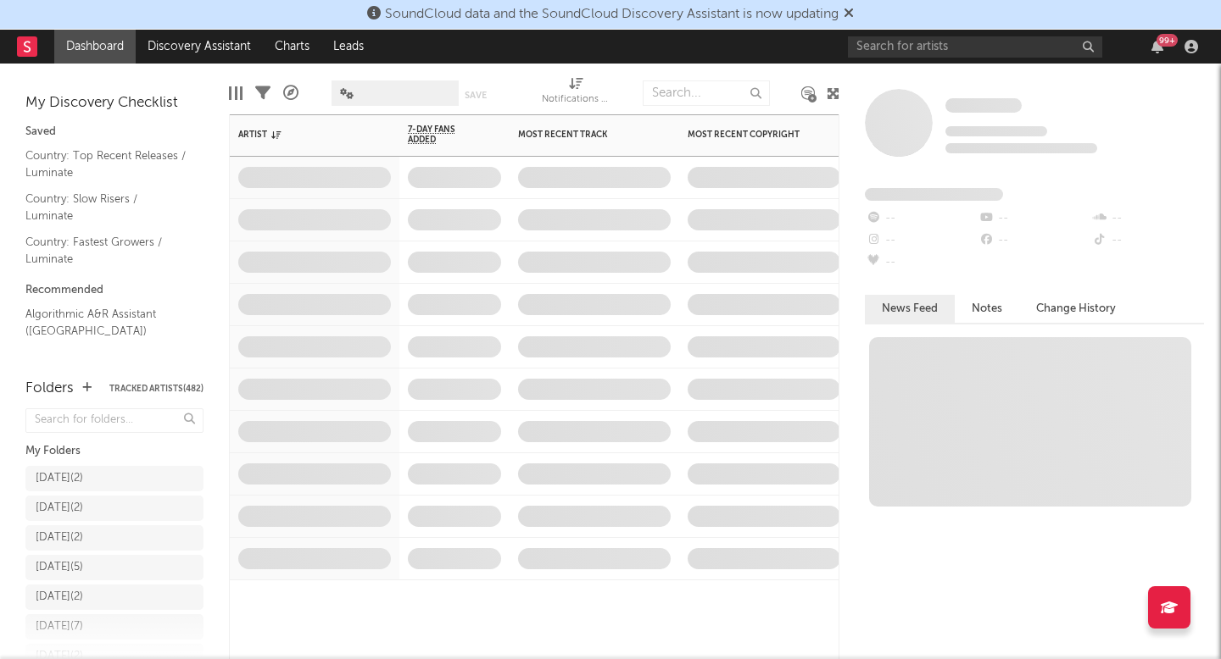
click at [269, 235] on span at bounding box center [315, 220] width 170 height 42
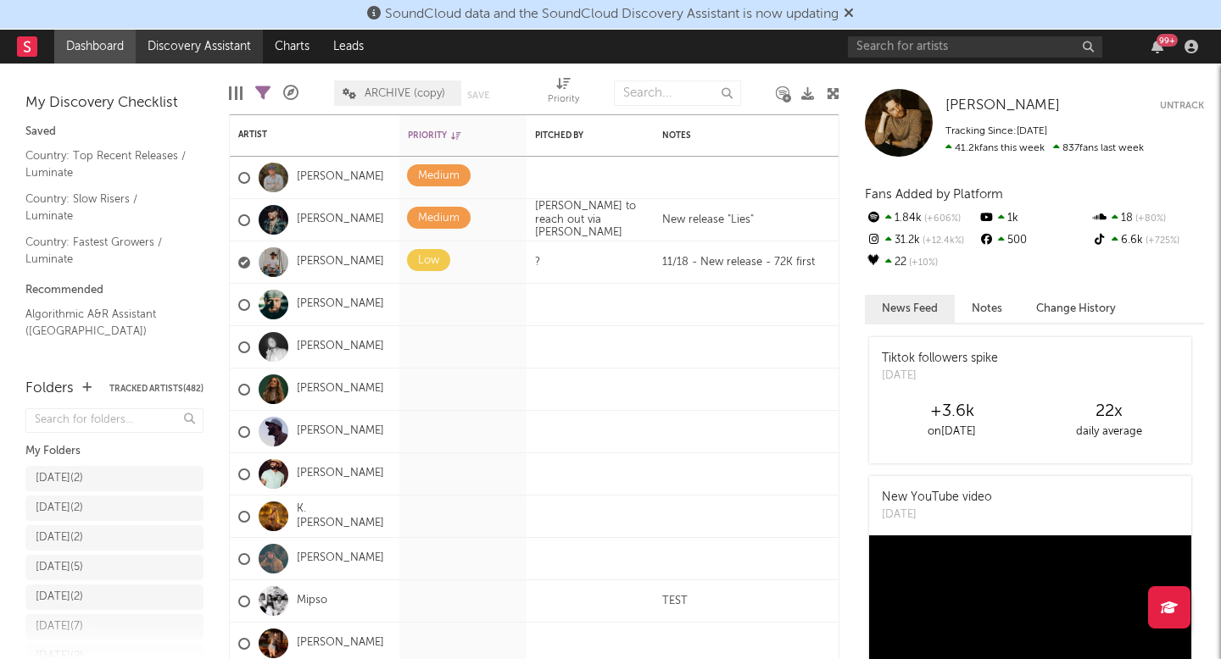
click at [235, 44] on link "Discovery Assistant" at bounding box center [199, 47] width 127 height 34
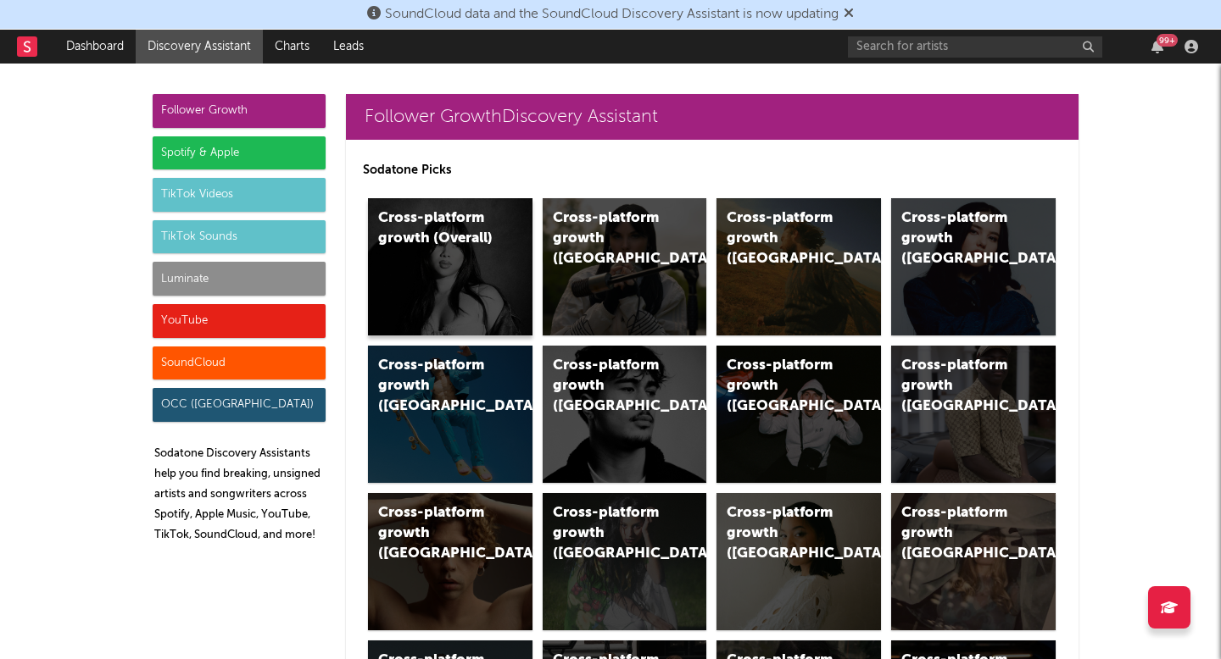
click at [462, 233] on div "Cross-platform growth (Overall)" at bounding box center [435, 229] width 115 height 41
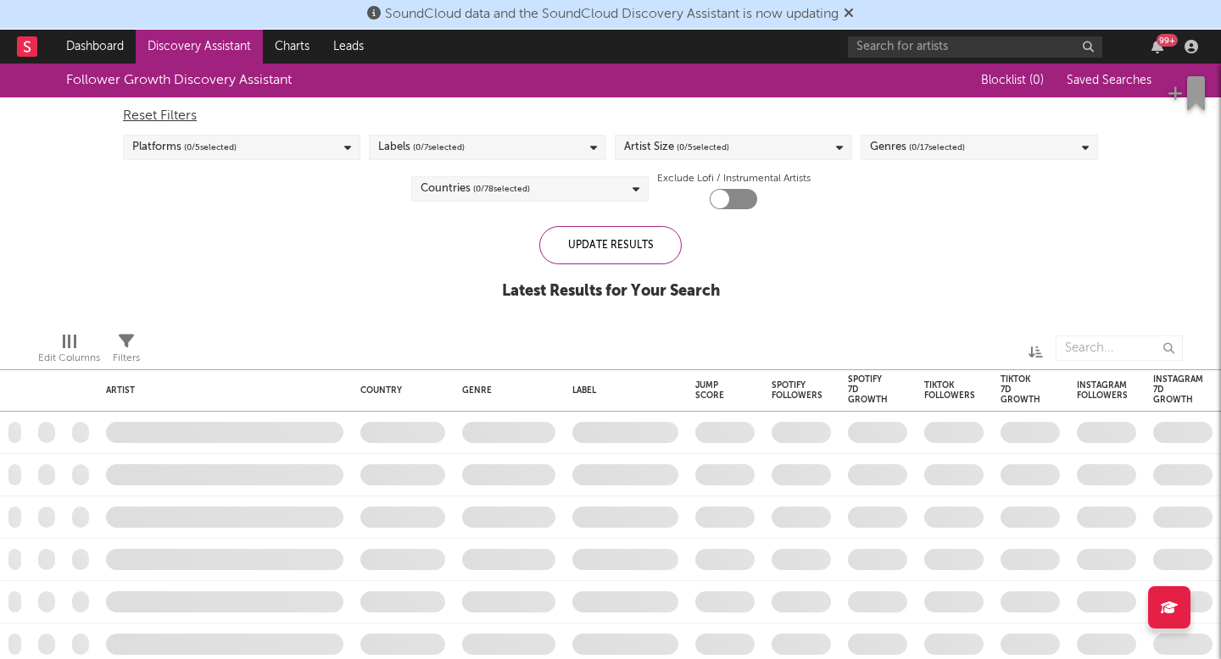
checkbox input "true"
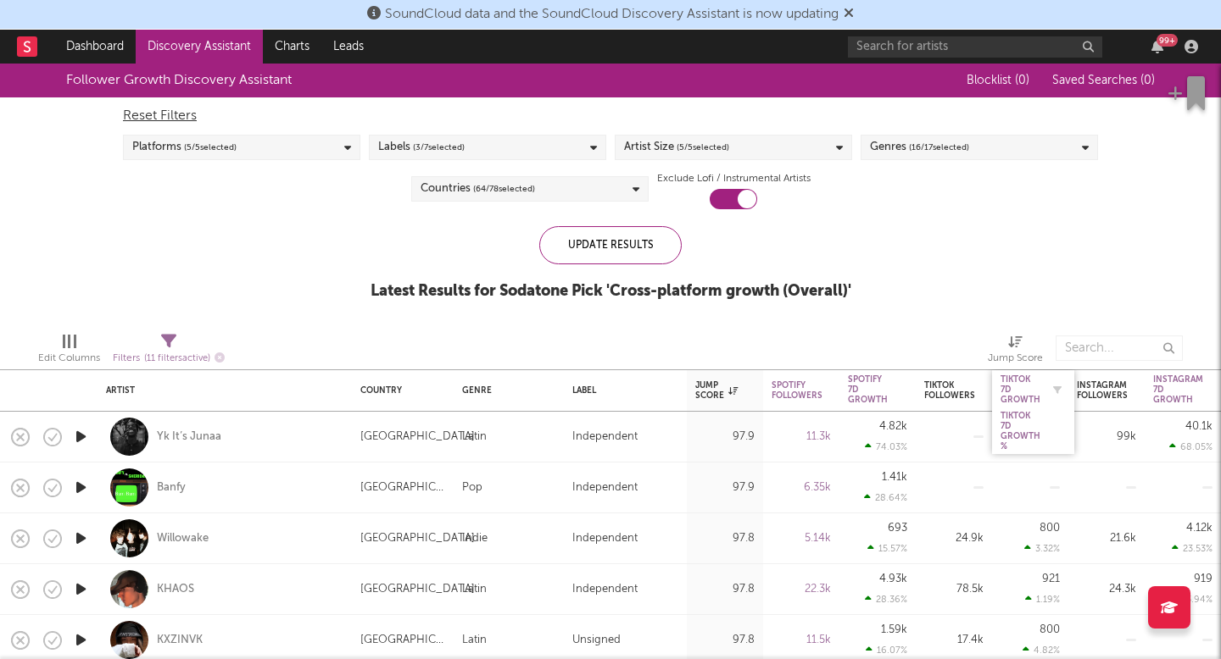
click at [1009, 389] on div "Tiktok 7D Growth" at bounding box center [1020, 390] width 40 height 31
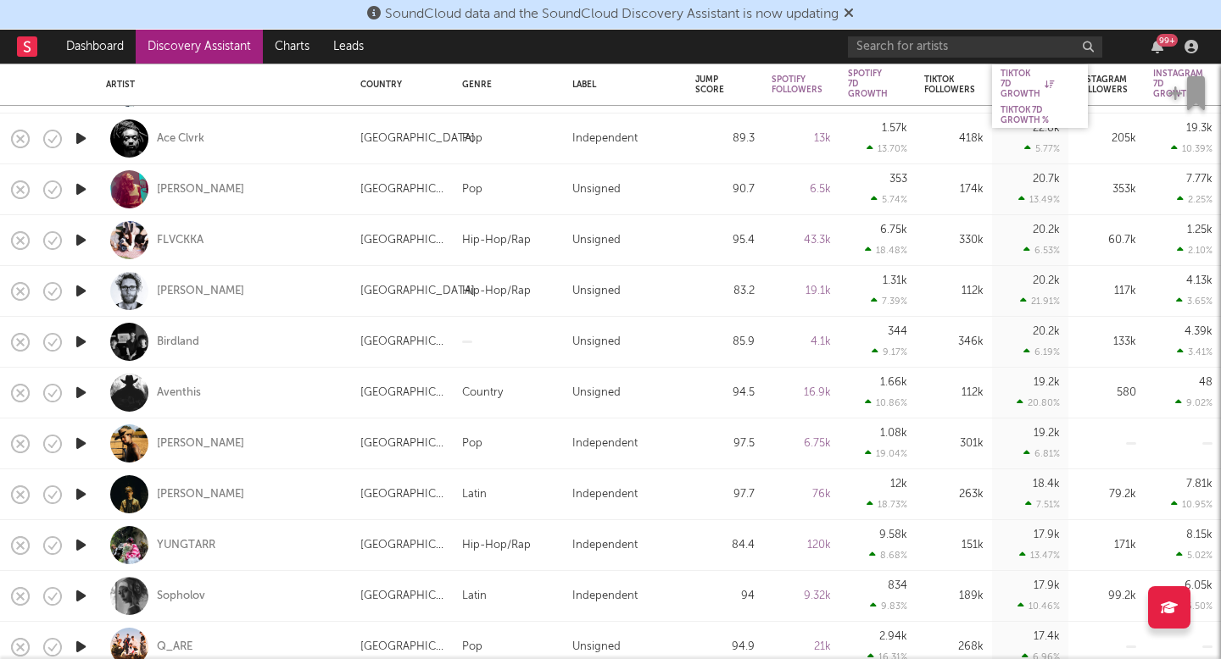
click at [1016, 104] on div "Tiktok 7D Growth %" at bounding box center [1040, 115] width 96 height 25
click at [1016, 116] on div "Tiktok 7D Growth %" at bounding box center [1026, 115] width 53 height 20
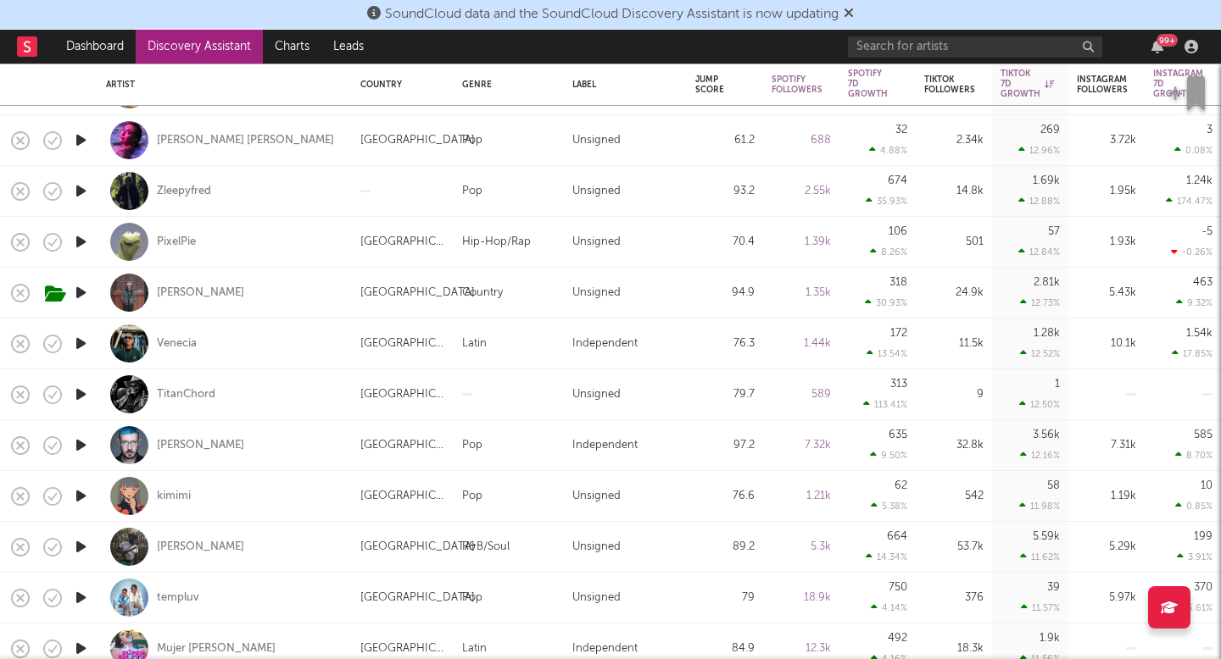
click at [225, 54] on link "Discovery Assistant" at bounding box center [199, 47] width 127 height 34
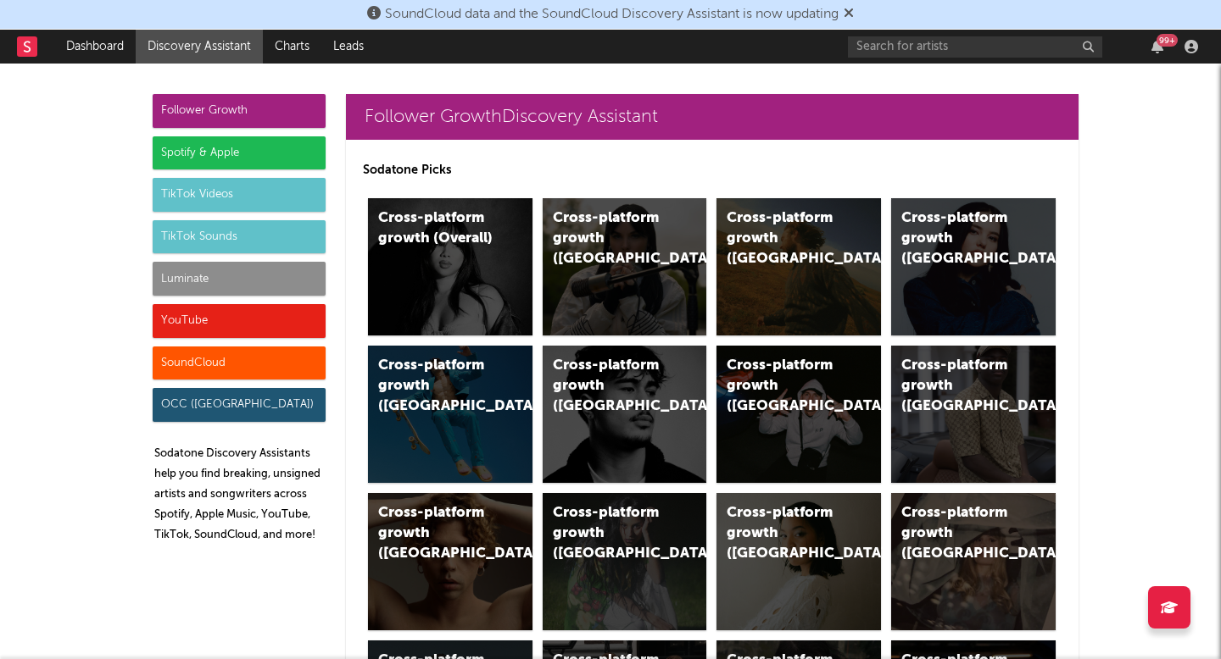
click at [309, 281] on div "Luminate" at bounding box center [239, 279] width 173 height 34
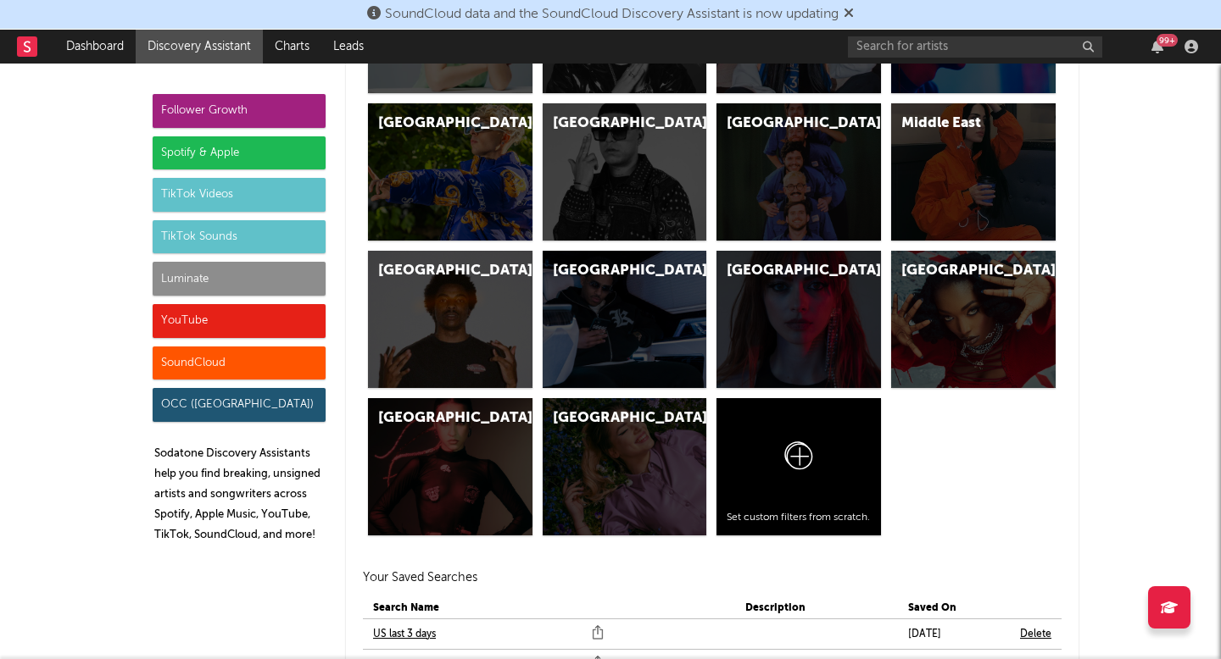
scroll to position [8207, 0]
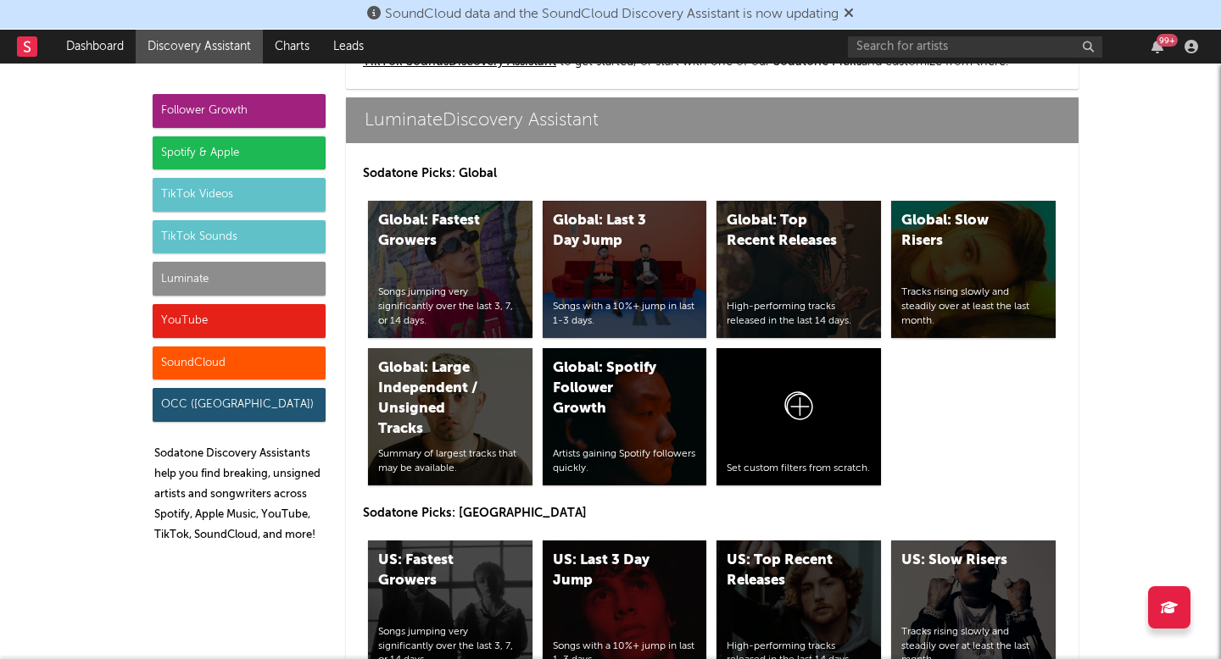
click at [296, 135] on div "Follower Growth Spotify & Apple TikTok Videos TikTok Sounds Luminate YouTube So…" at bounding box center [239, 325] width 173 height 463
click at [297, 152] on div "Spotify & Apple" at bounding box center [239, 153] width 173 height 34
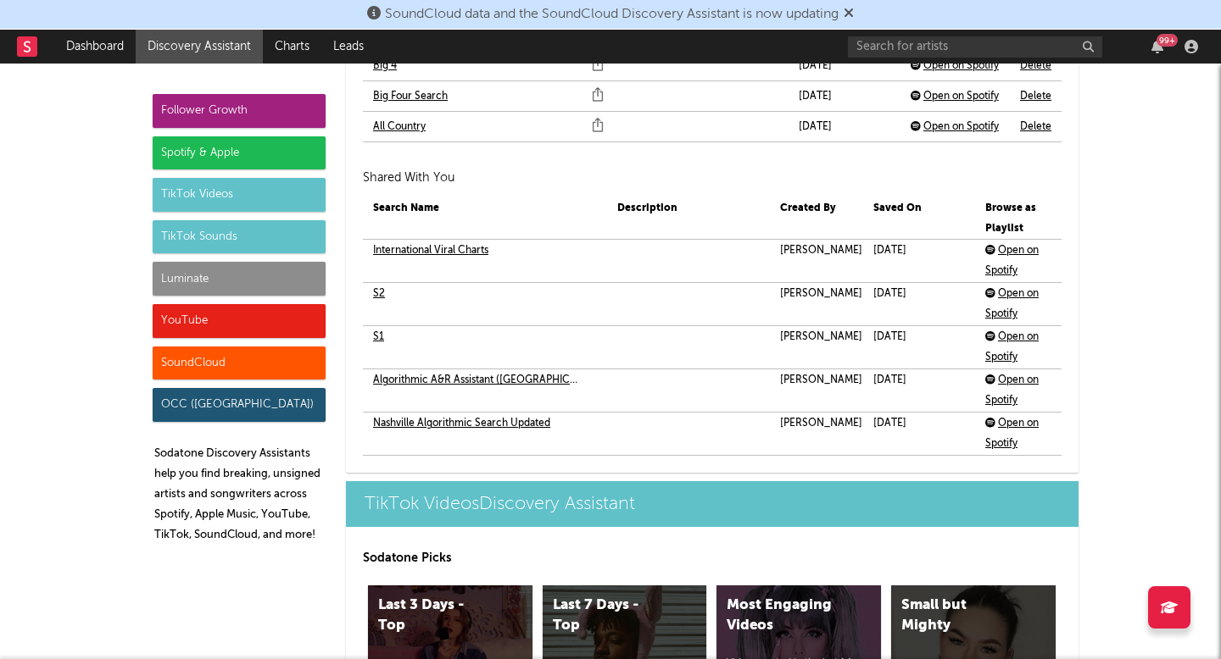
scroll to position [4393, 0]
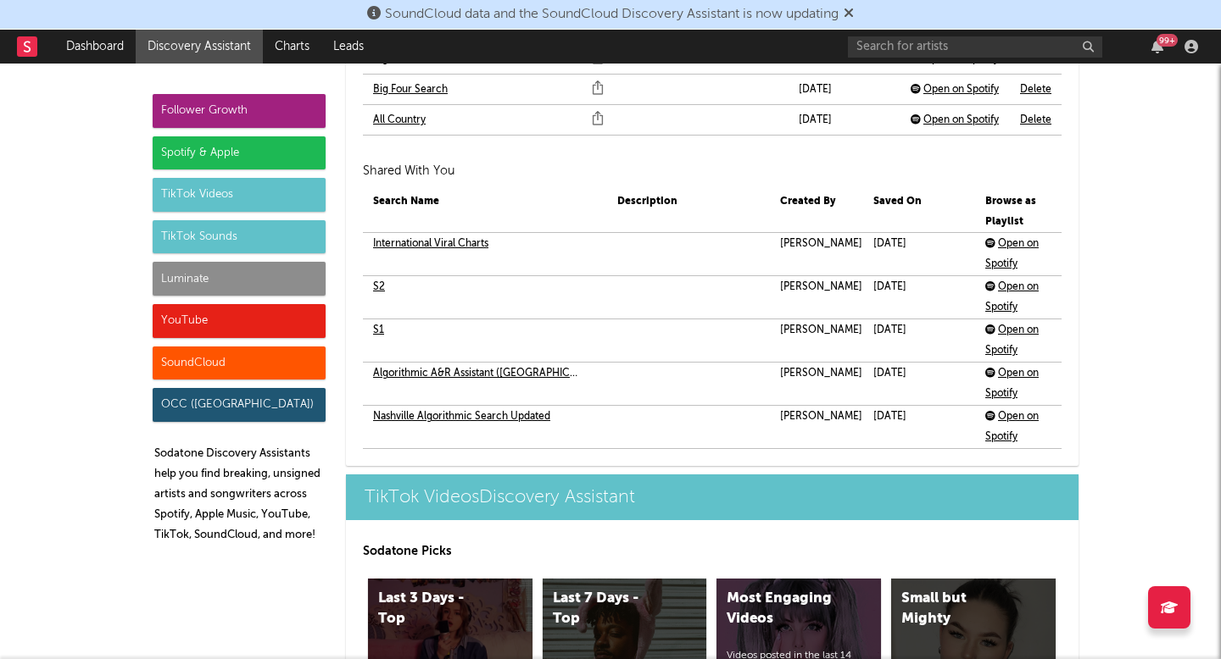
click at [379, 326] on link "S1" at bounding box center [378, 330] width 11 height 20
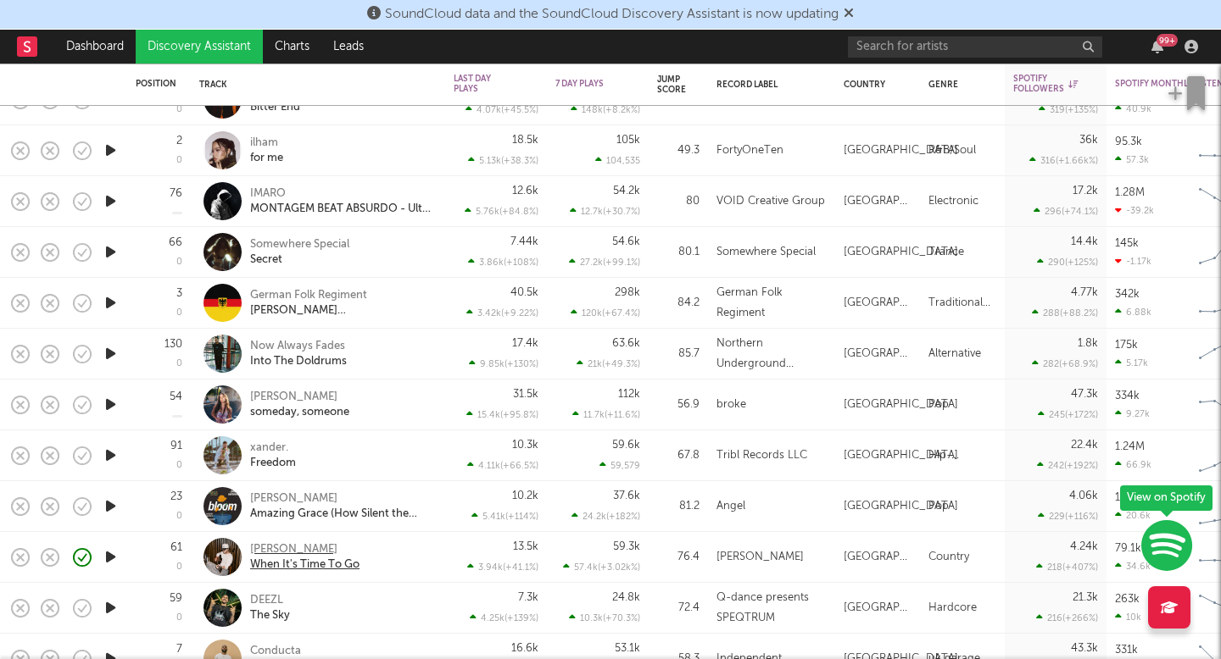
click at [309, 549] on div "Dawson Gray" at bounding box center [304, 550] width 109 height 15
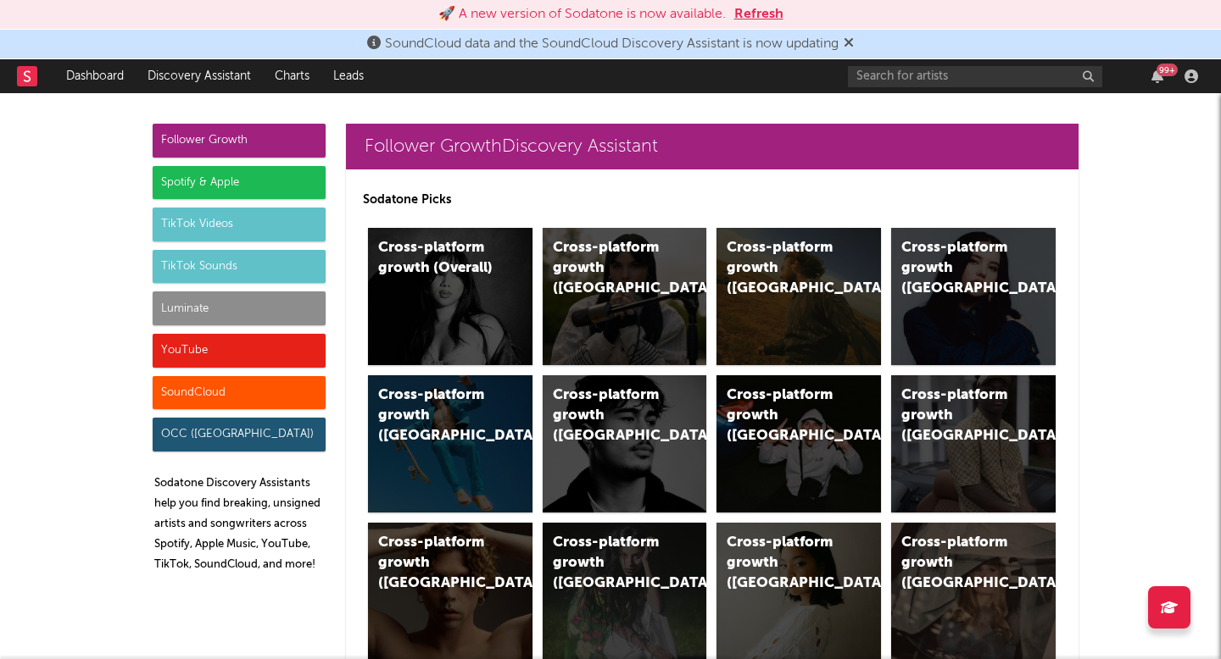
click at [298, 180] on div "Spotify & Apple" at bounding box center [239, 183] width 173 height 34
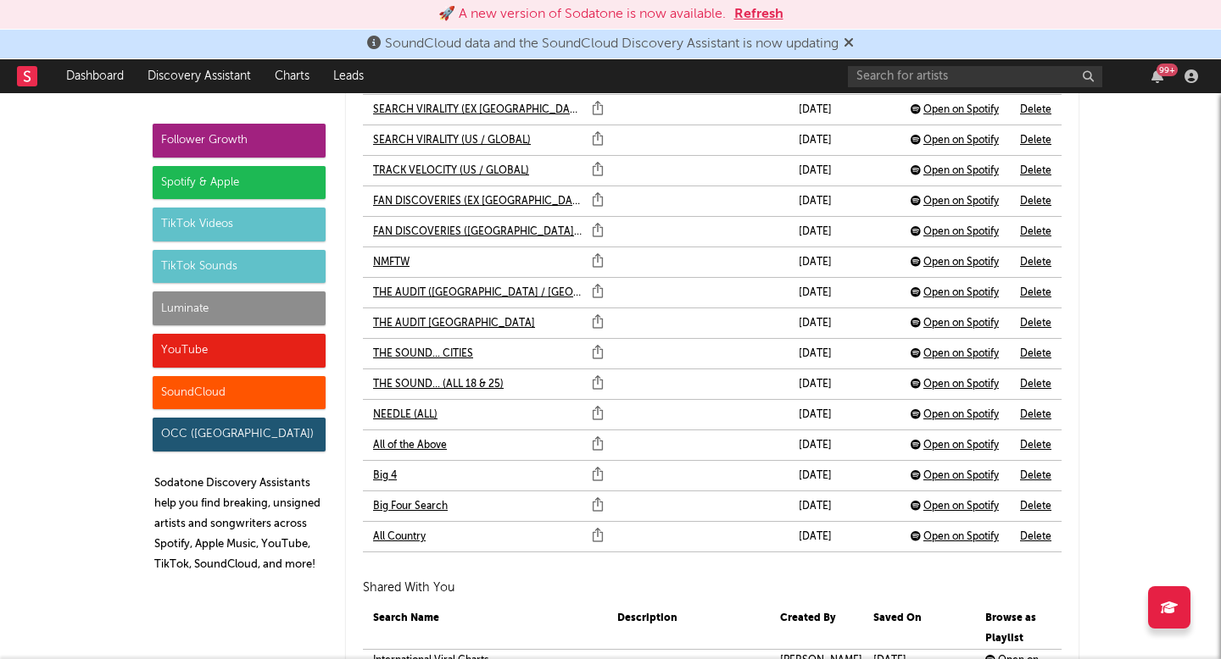
scroll to position [4273, 0]
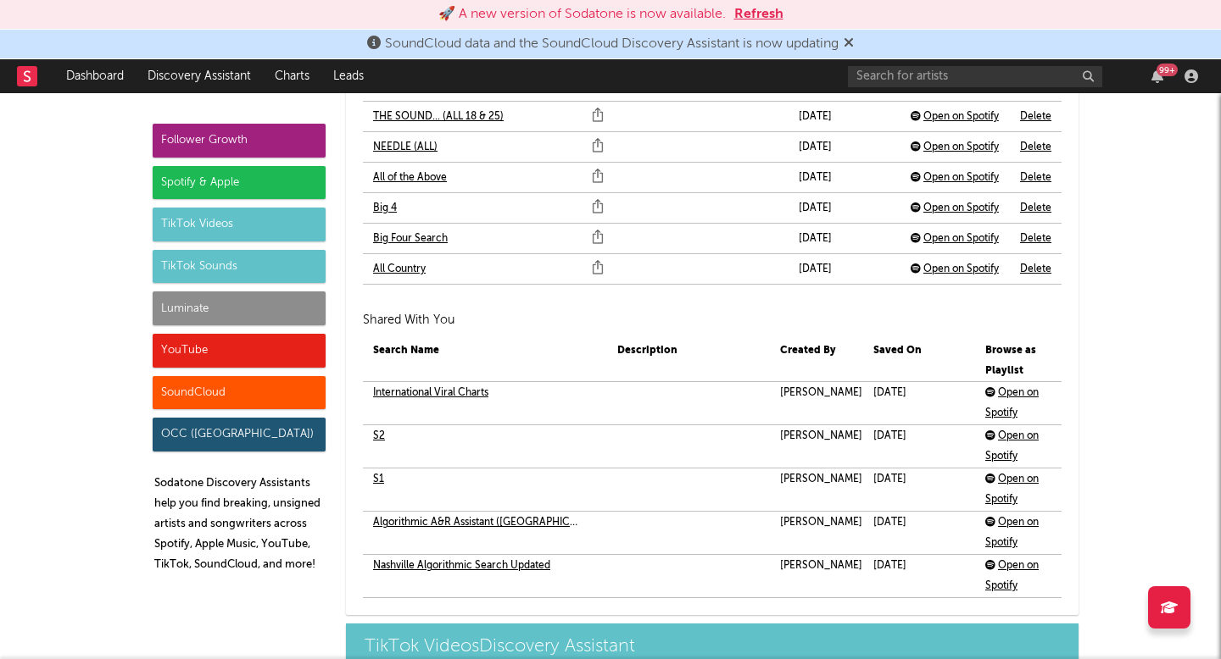
click at [379, 436] on link "S2" at bounding box center [379, 436] width 12 height 20
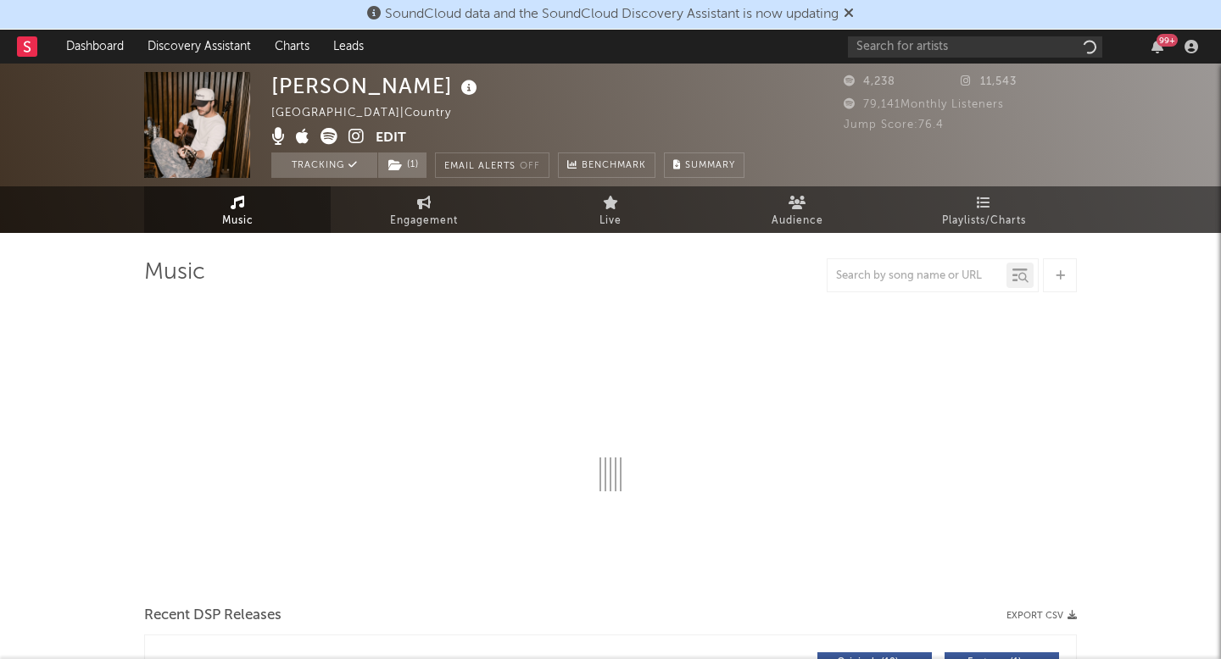
select select "6m"
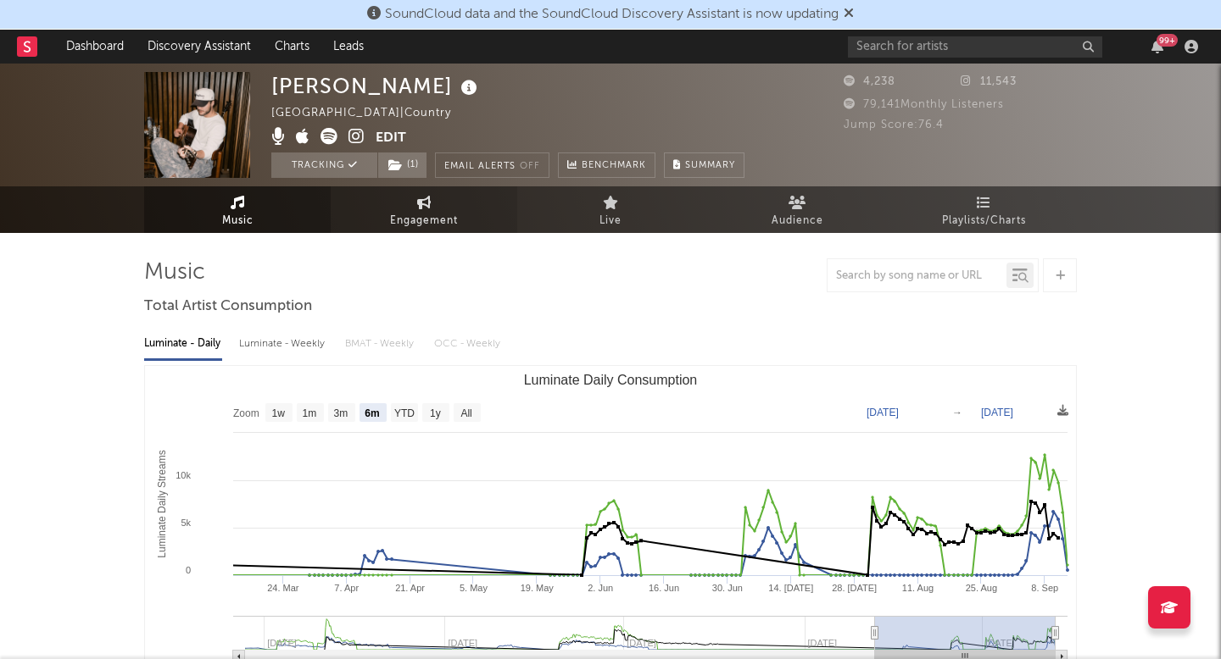
click at [420, 231] on link "Engagement" at bounding box center [424, 209] width 186 height 47
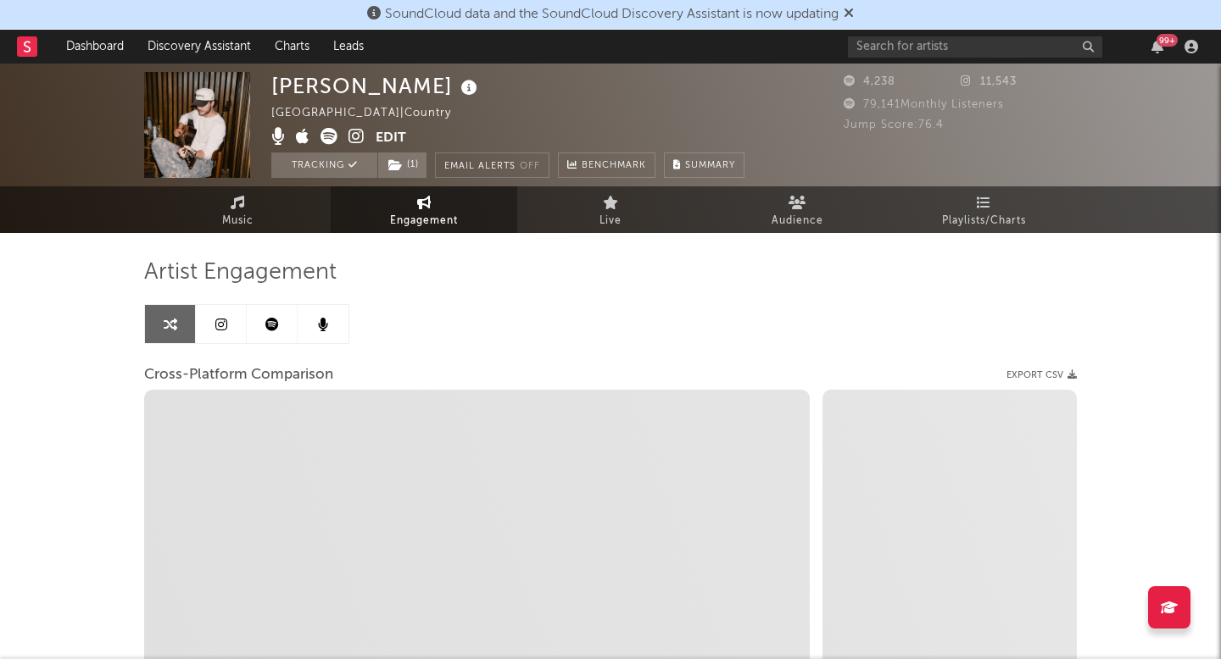
select select "1w"
select select "1m"
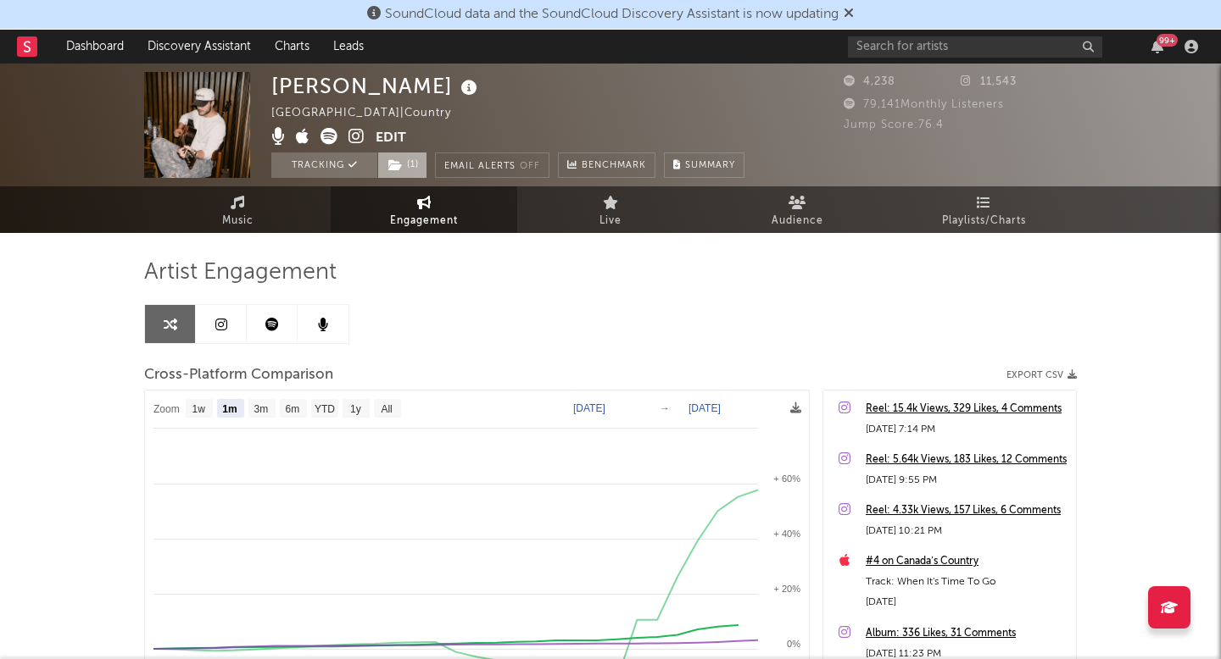
click at [384, 174] on span "( 1 )" at bounding box center [402, 165] width 50 height 25
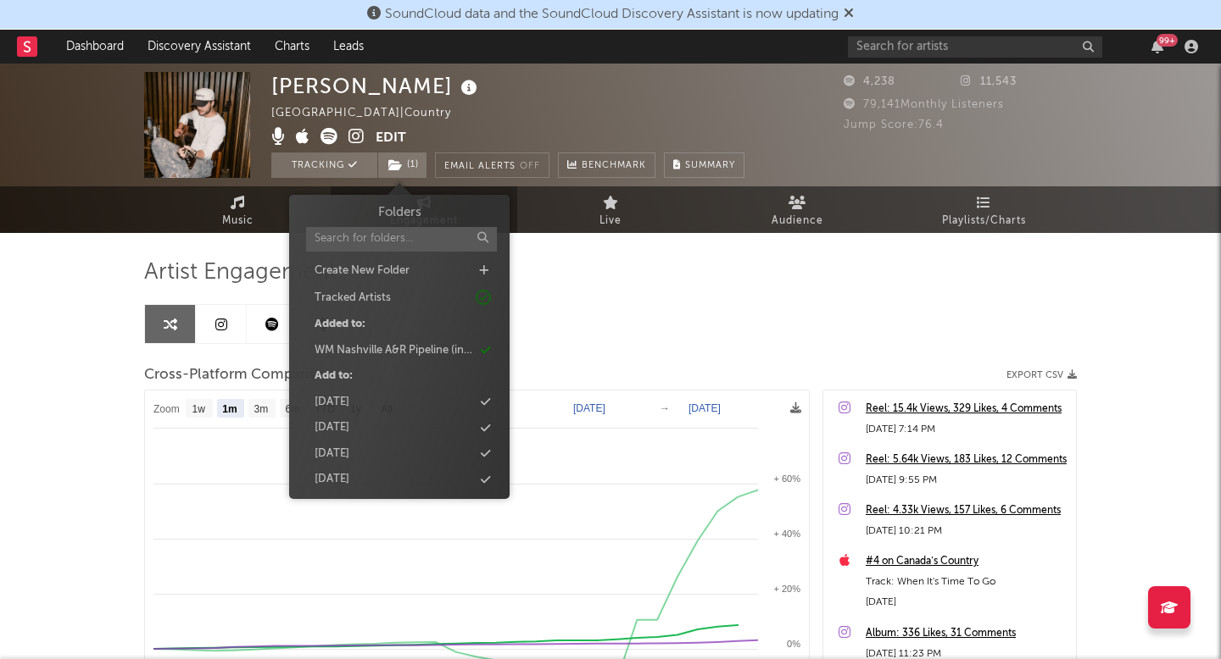
click at [666, 312] on div "Artist Engagement Cross-Platform Comparison Export CSV Zoom 1w 1m 3m 6m YTD 1y …" at bounding box center [610, 547] width 932 height 576
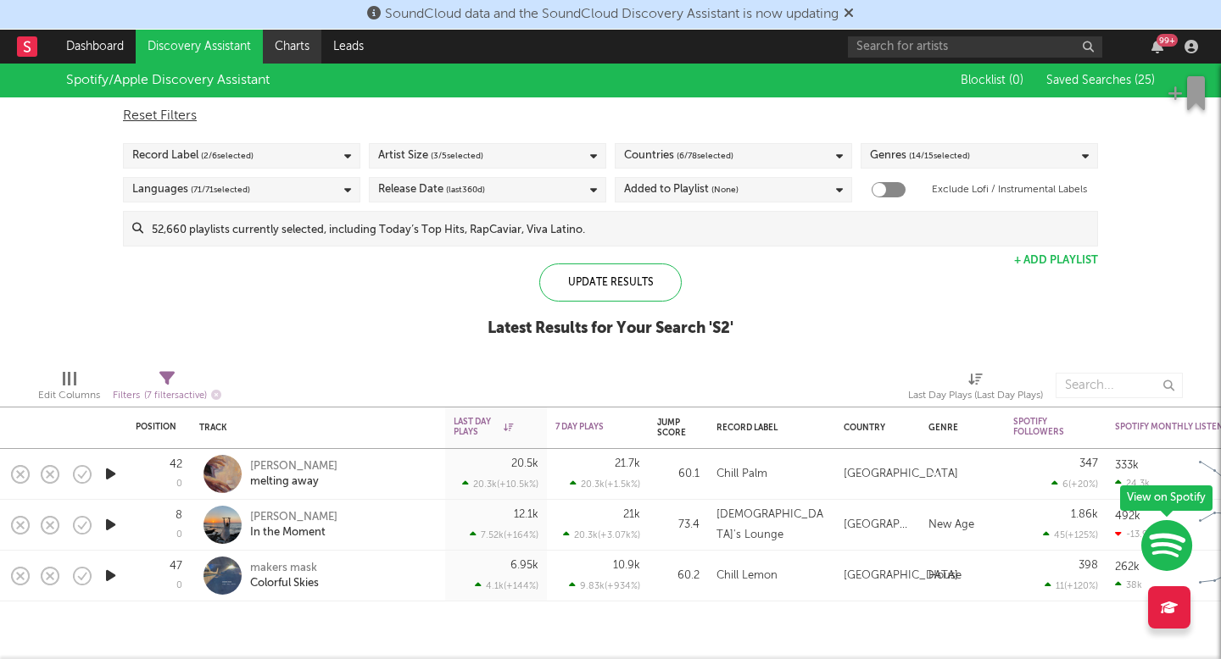
click at [287, 52] on link "Charts" at bounding box center [292, 47] width 58 height 34
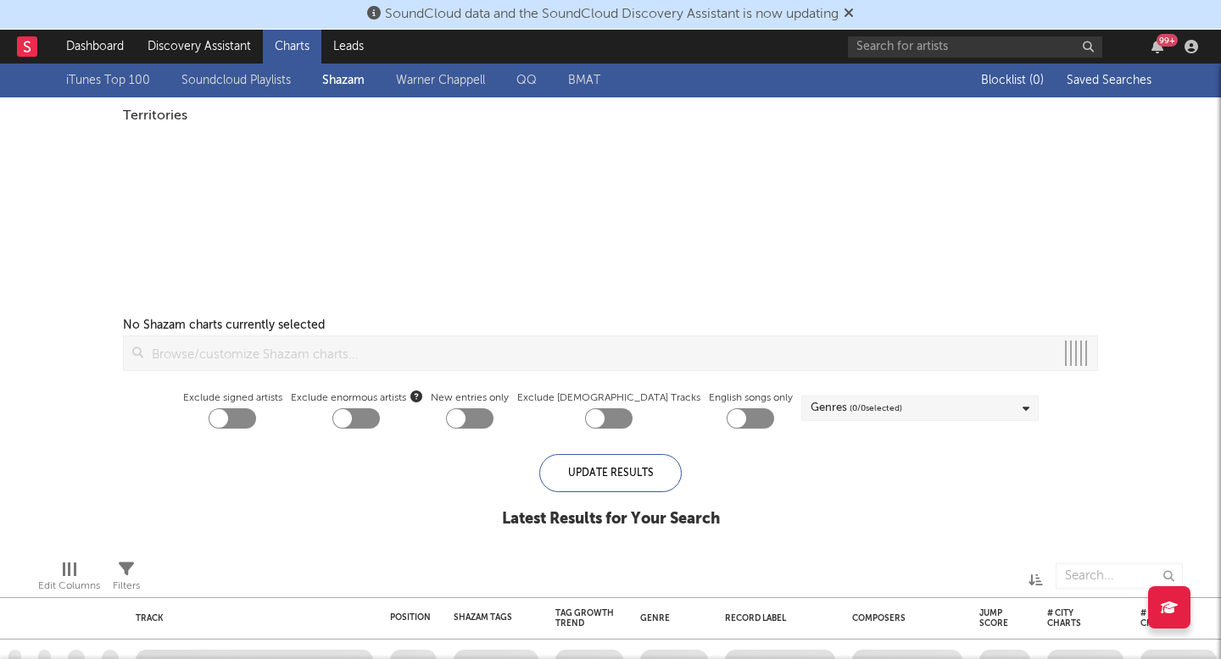
checkbox input "true"
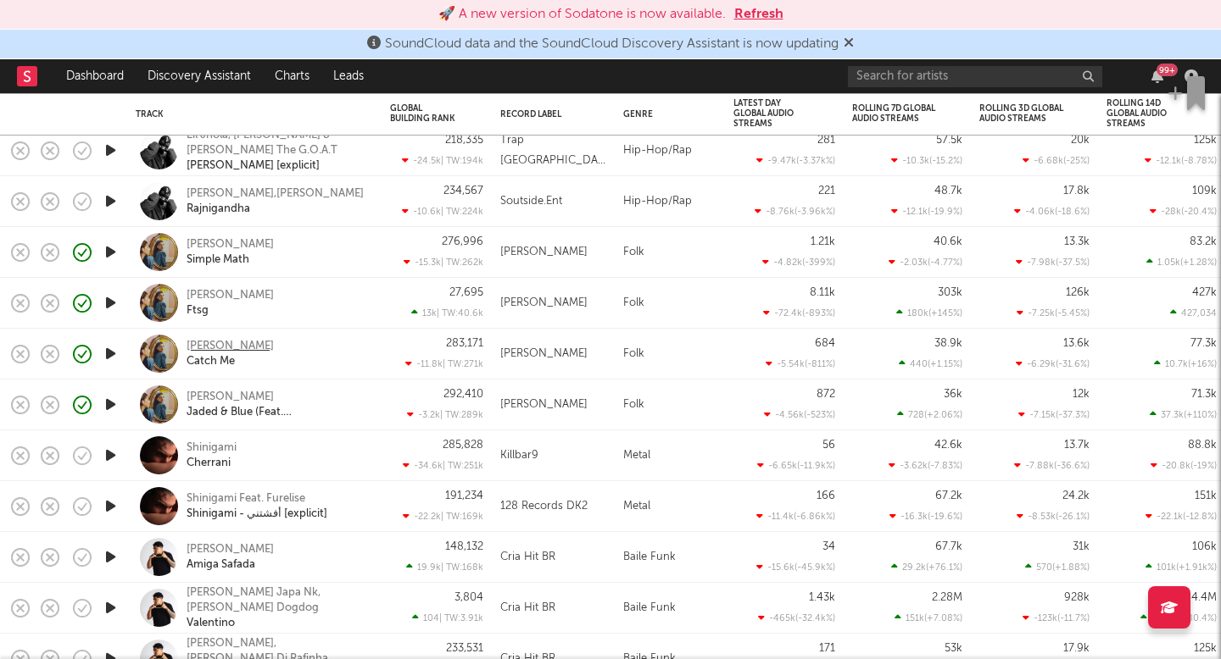
click at [248, 343] on div "Emma Andersen" at bounding box center [229, 346] width 87 height 15
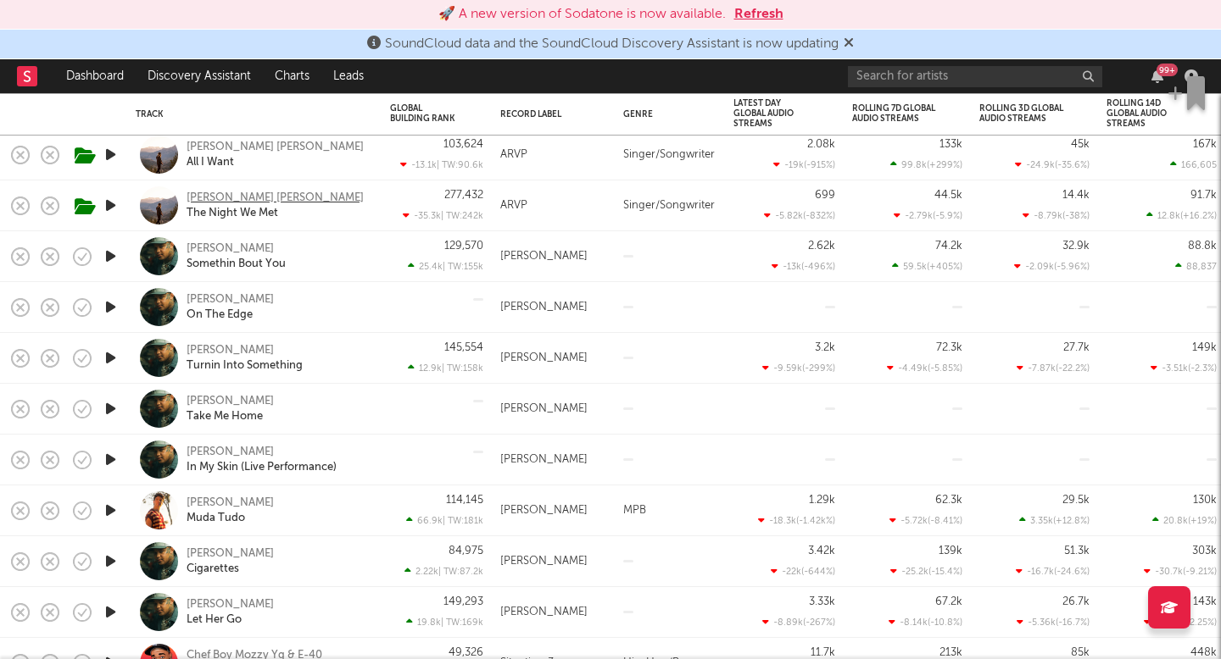
click at [210, 198] on div "[PERSON_NAME] [PERSON_NAME]" at bounding box center [274, 198] width 177 height 15
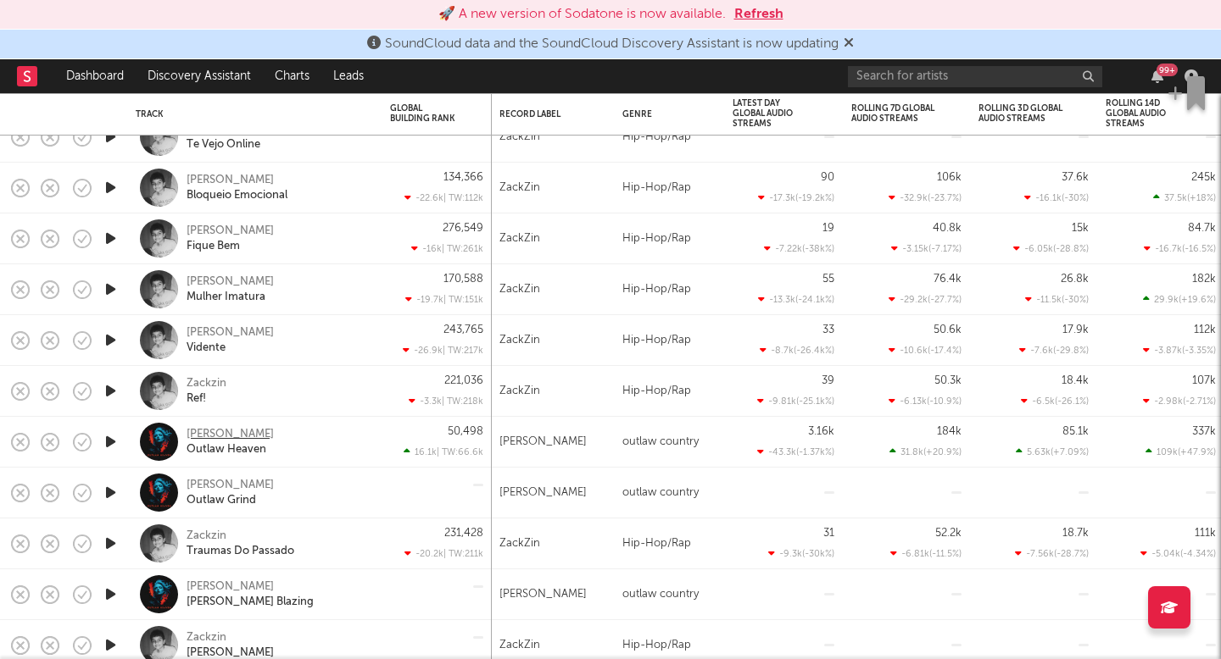
click at [212, 428] on div "Doc Raven" at bounding box center [229, 434] width 87 height 15
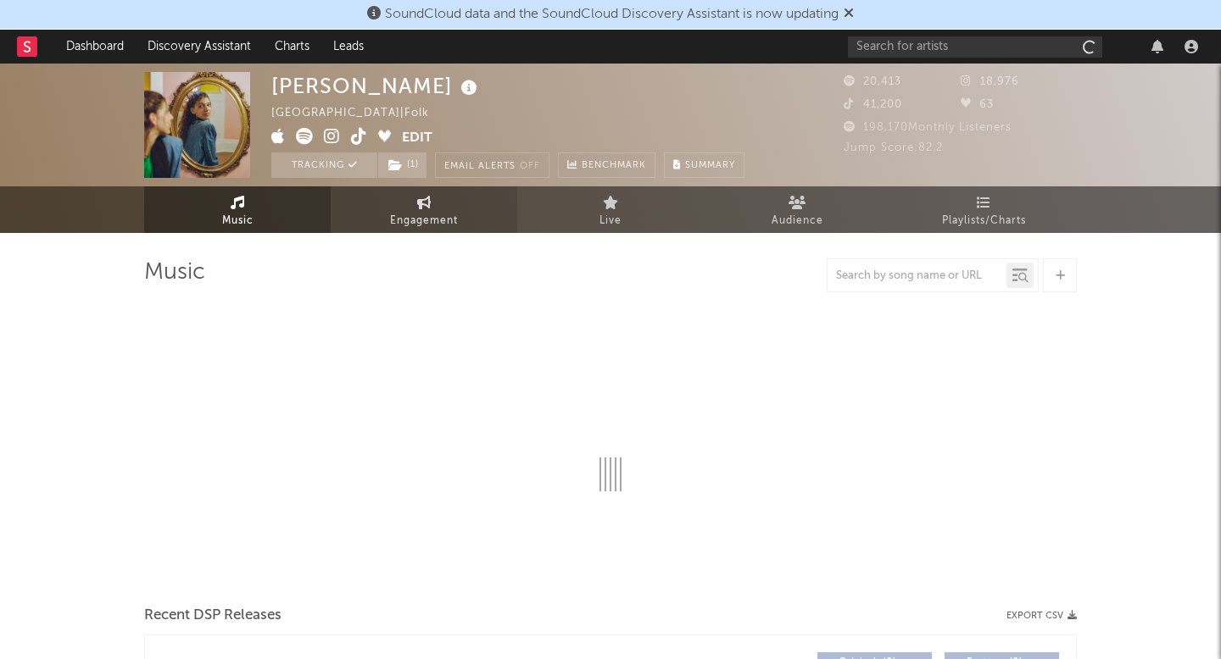
click at [438, 226] on span "Engagement" at bounding box center [424, 221] width 68 height 20
select select "1w"
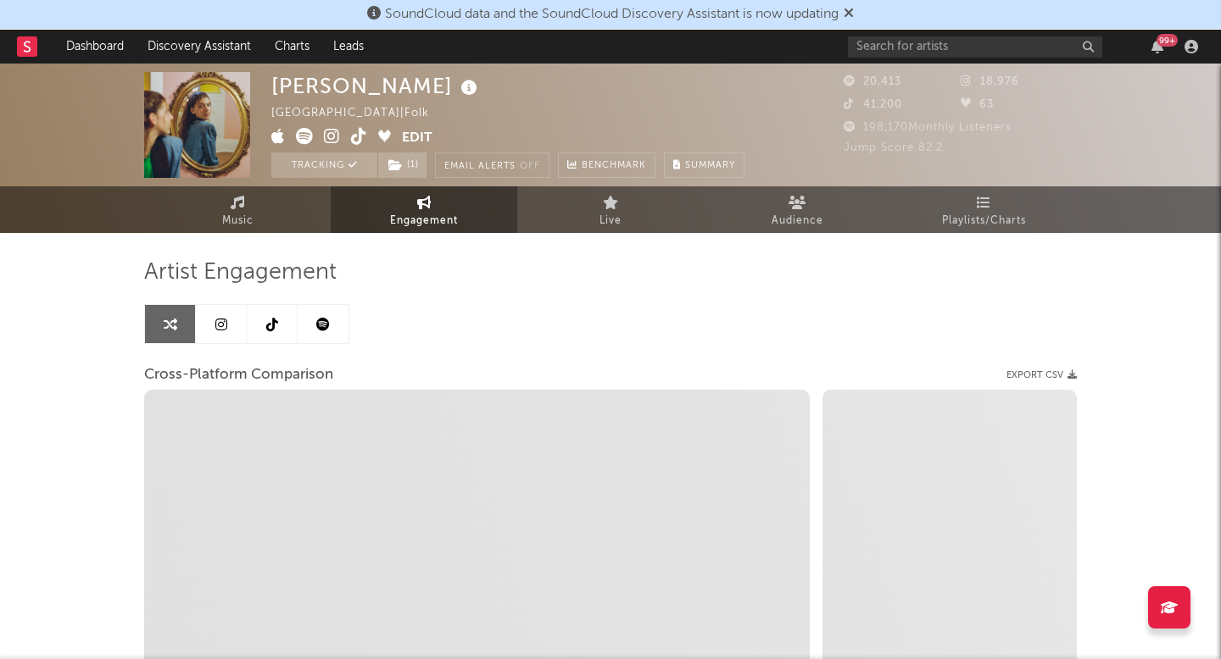
select select "1m"
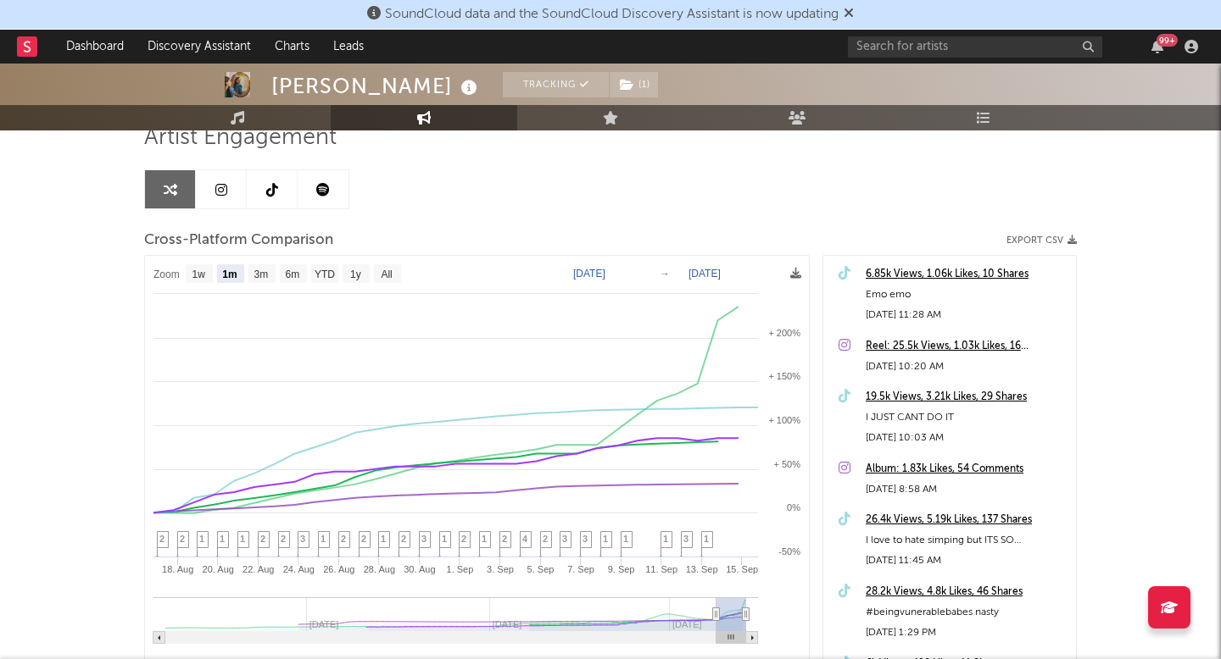
scroll to position [139, 0]
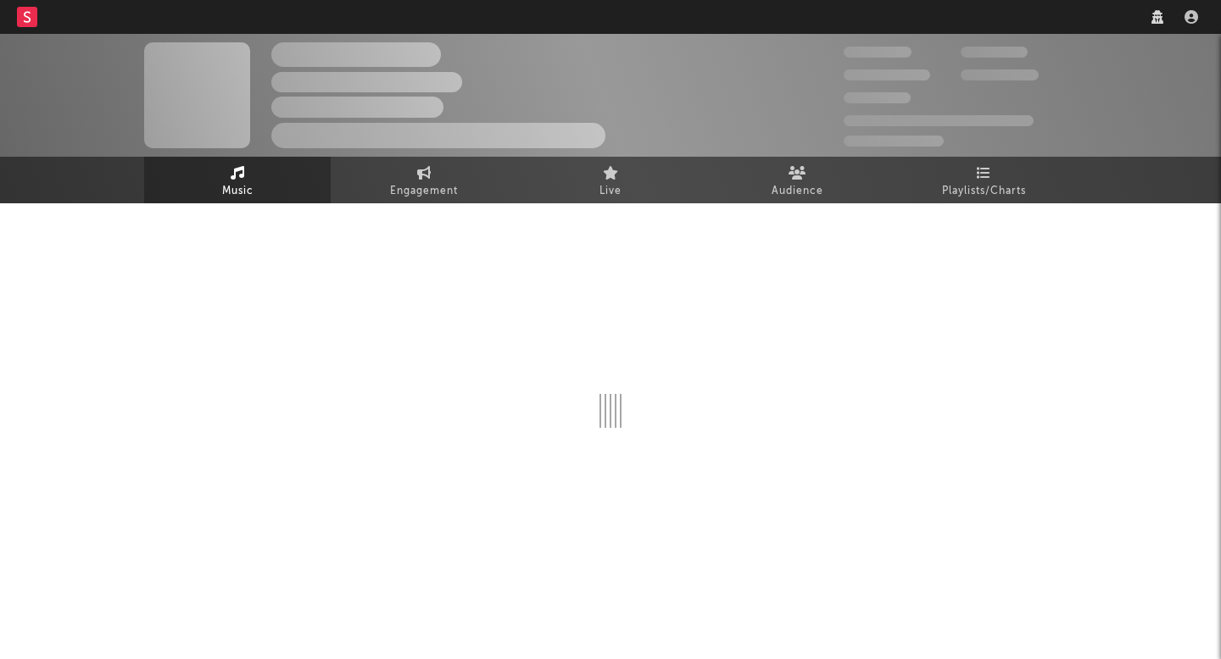
click at [426, 148] on span "Track Benchmark Summary" at bounding box center [438, 135] width 334 height 25
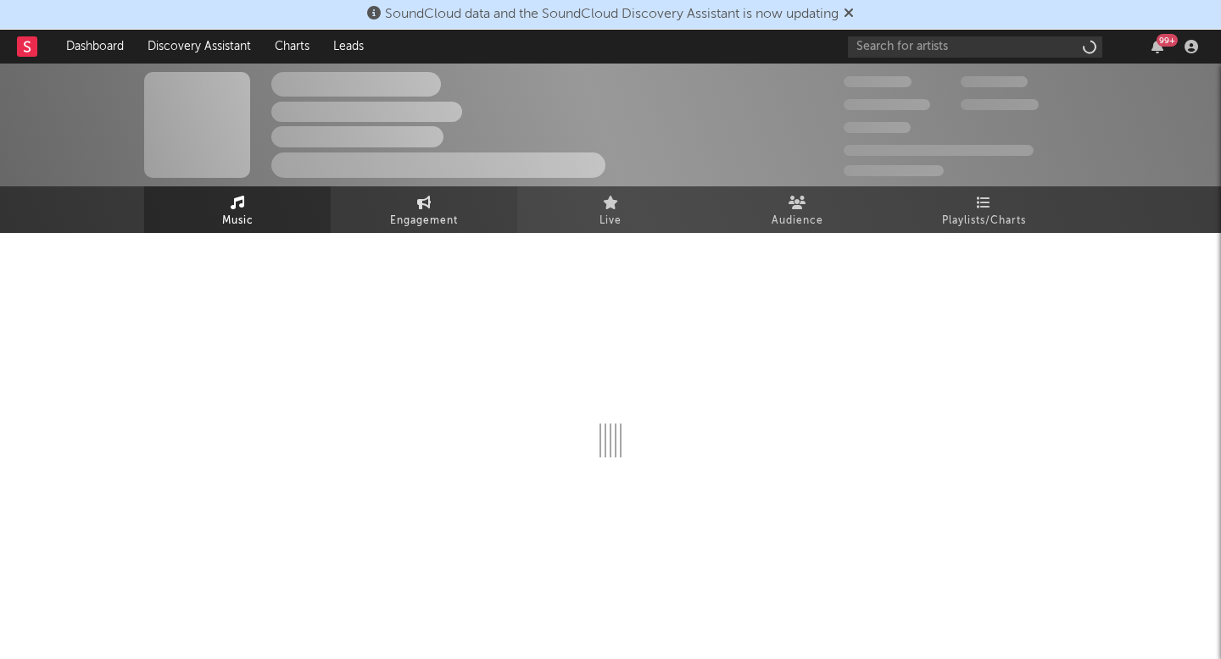
click at [416, 218] on span "Engagement" at bounding box center [424, 221] width 68 height 20
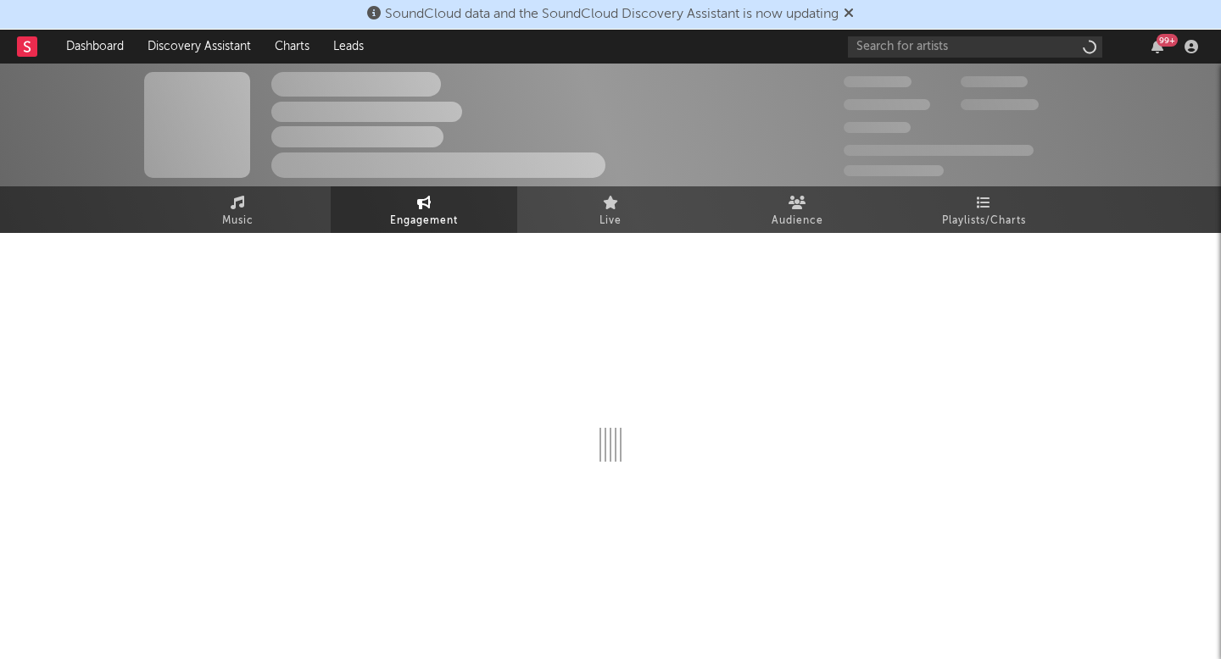
select select "1w"
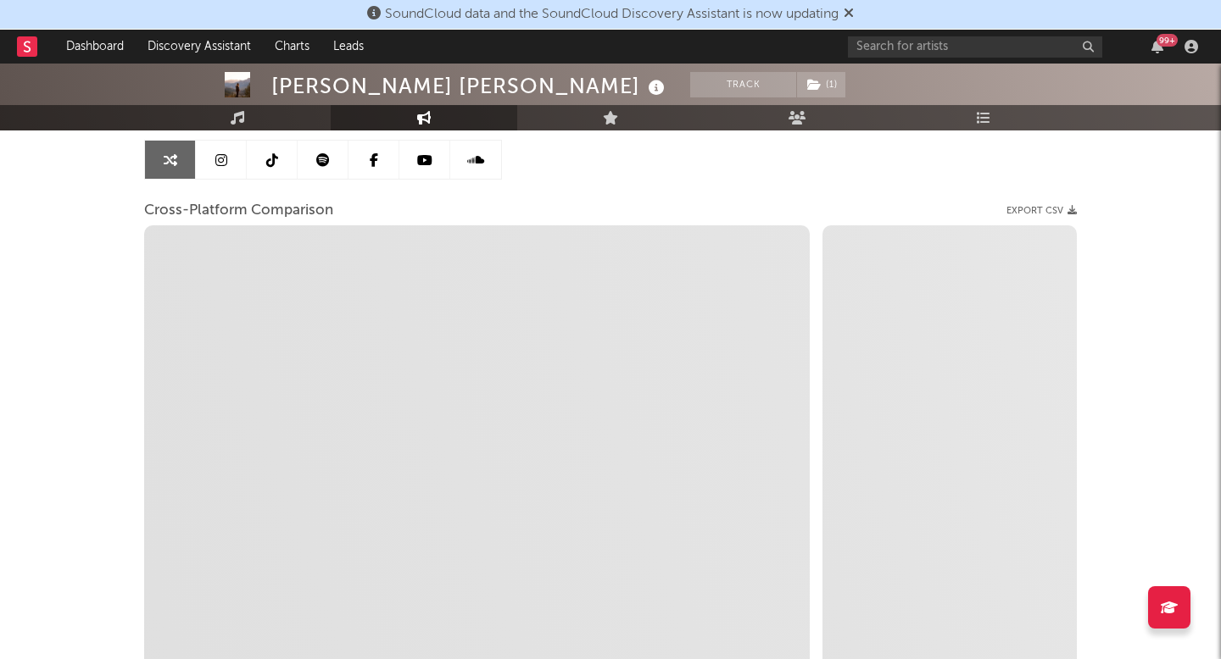
scroll to position [168, 0]
select select "1m"
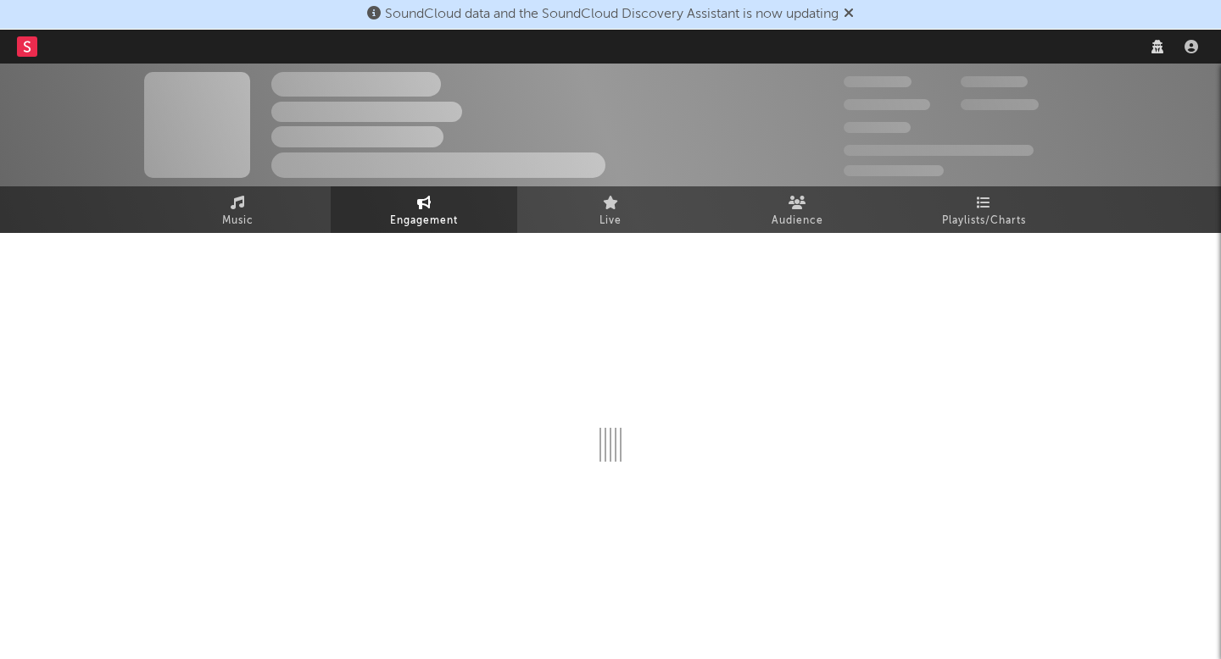
select select "1w"
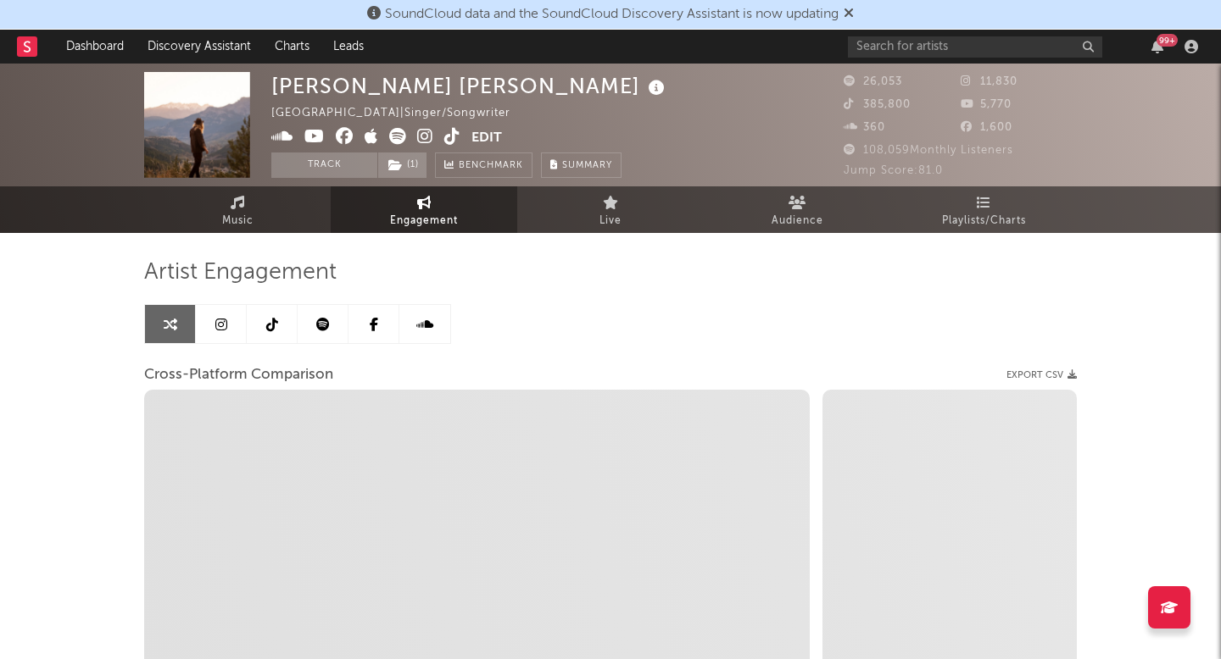
select select "1m"
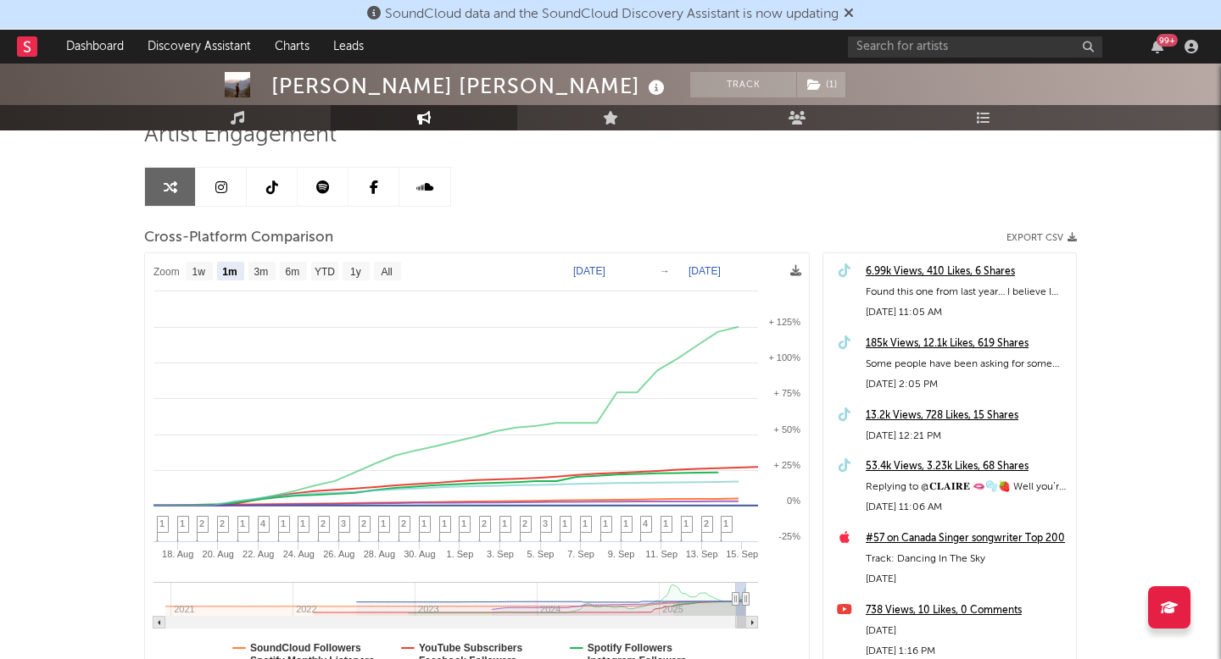
scroll to position [140, 0]
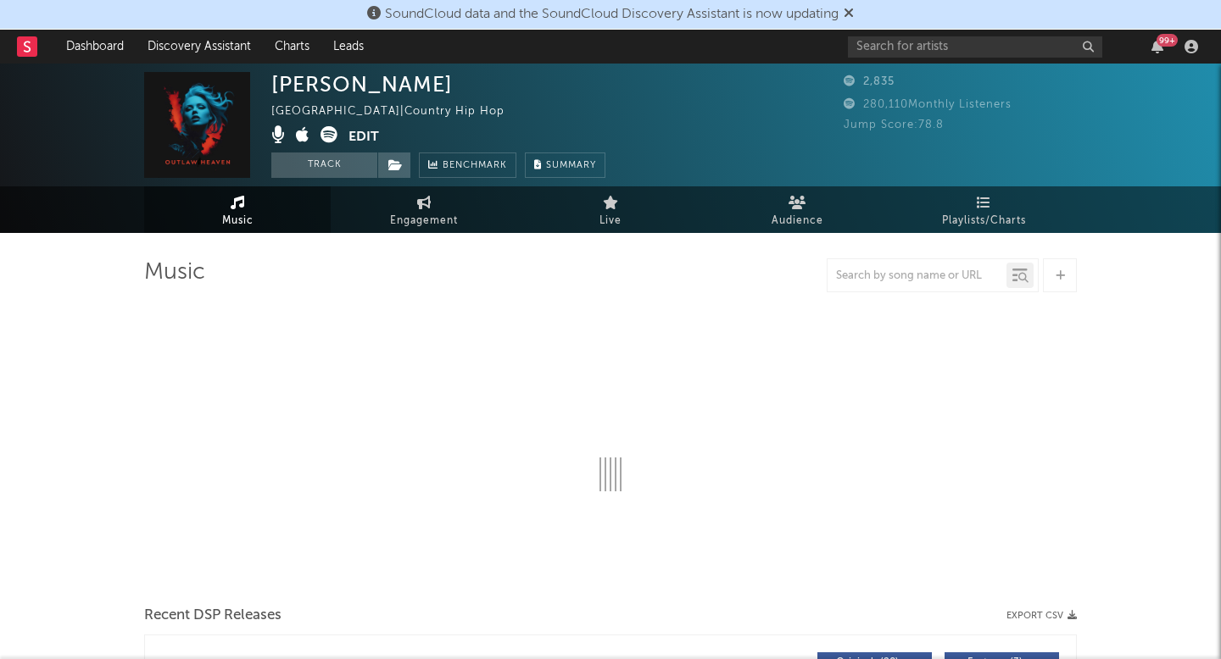
select select "1w"
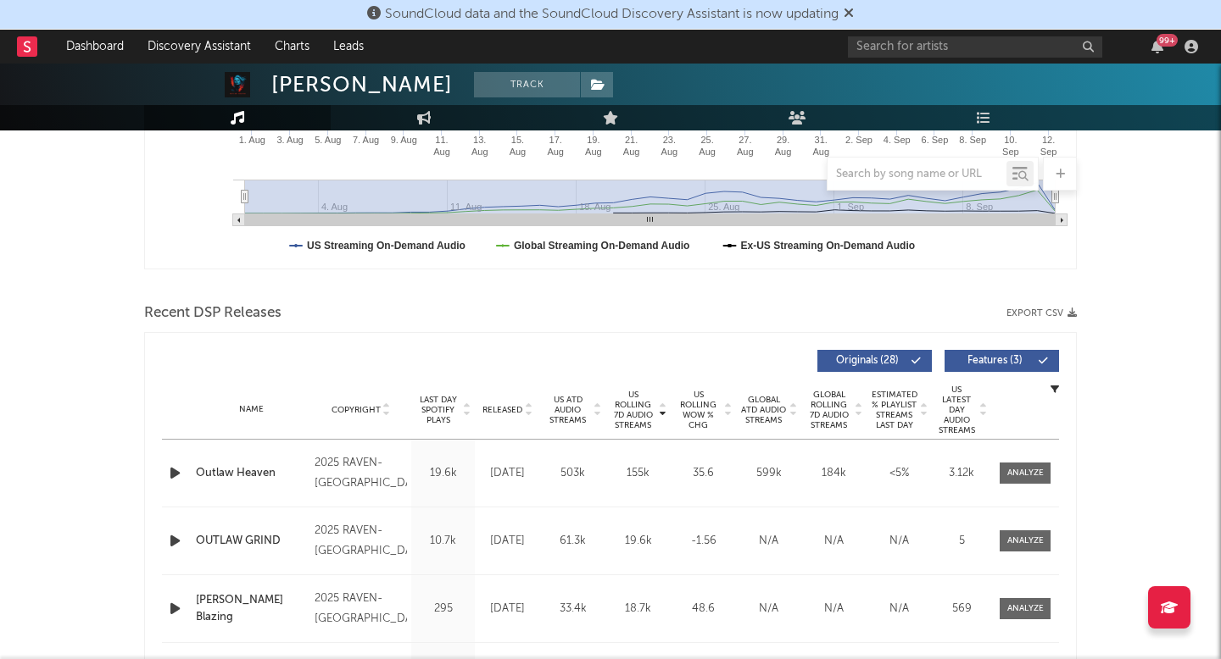
scroll to position [778, 0]
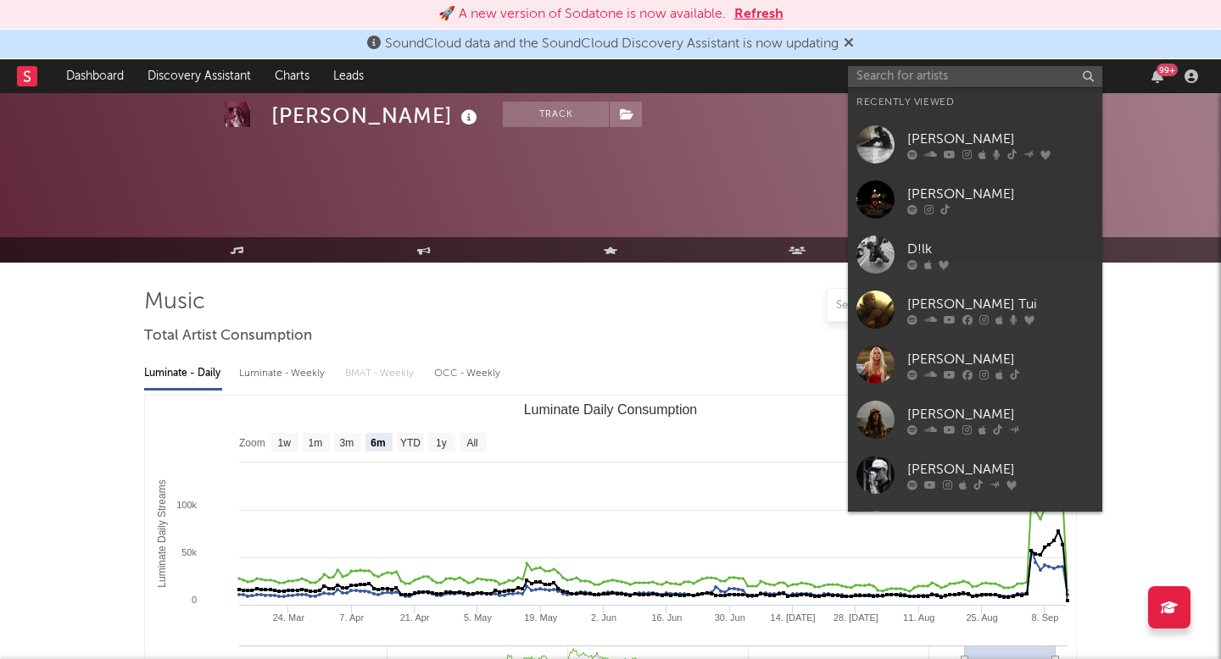
select select "6m"
select select "1w"
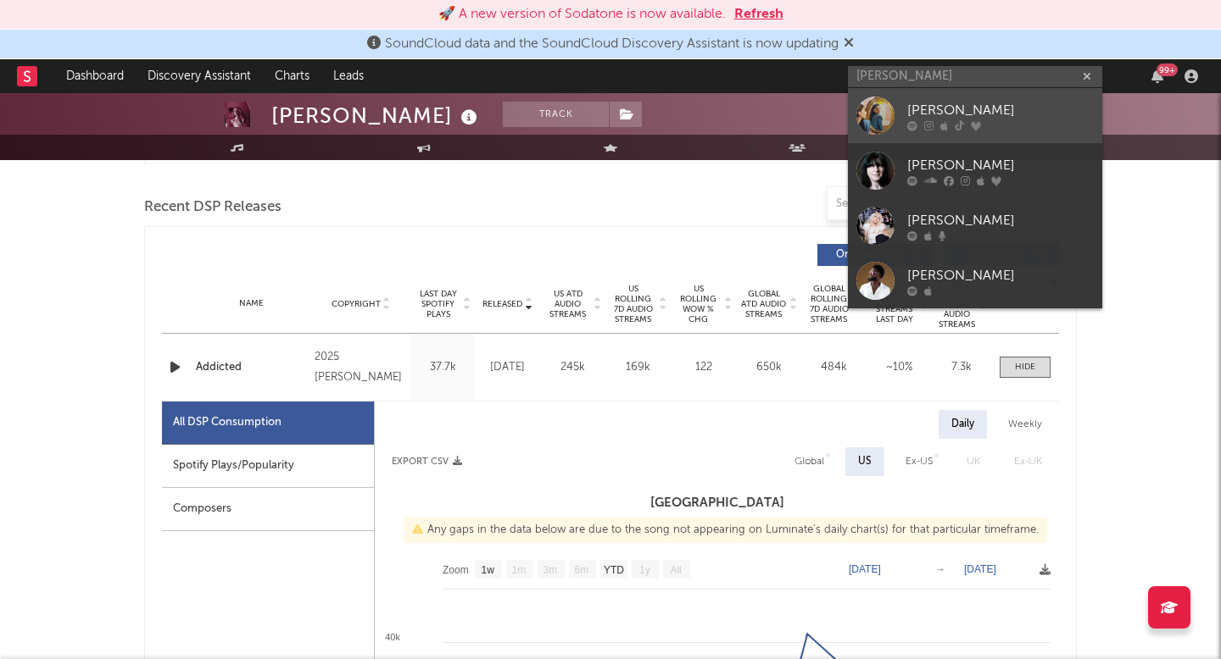
type input "[PERSON_NAME]"
click at [887, 110] on div at bounding box center [875, 116] width 38 height 38
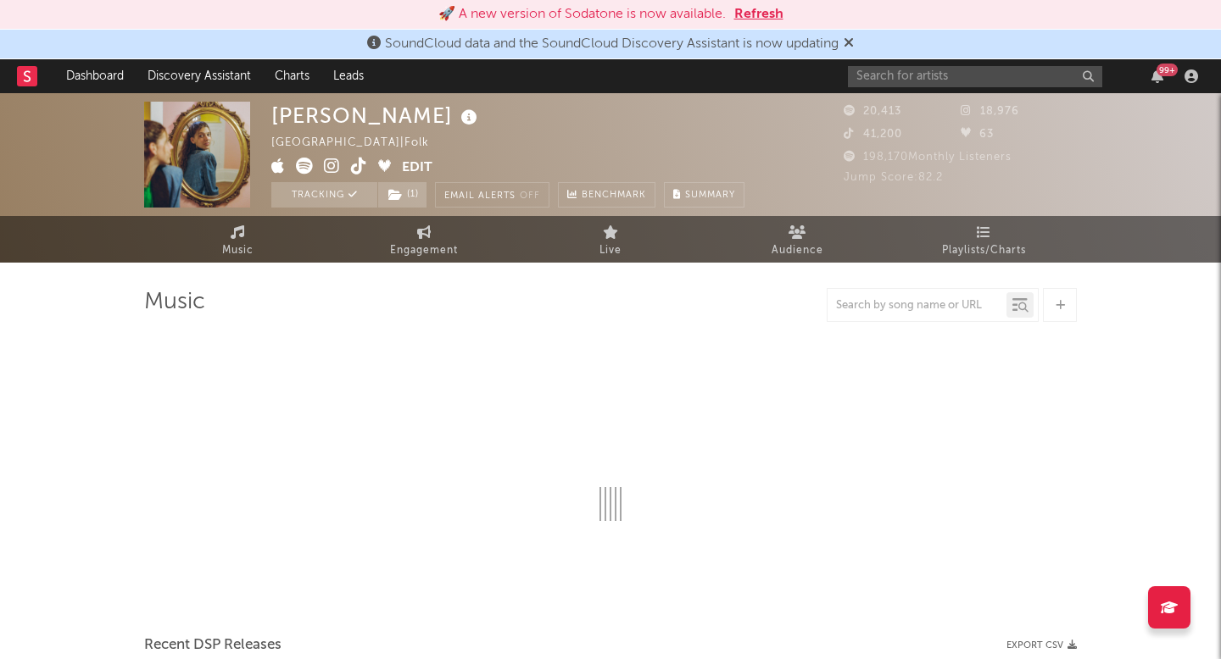
select select "6m"
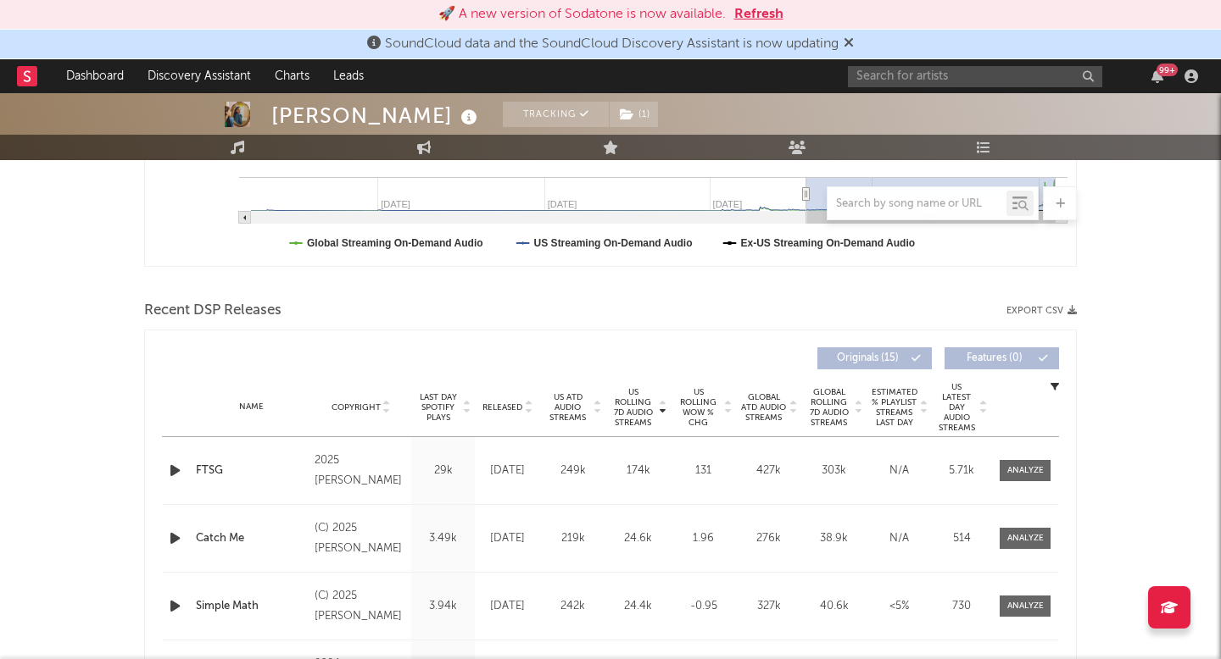
scroll to position [531, 0]
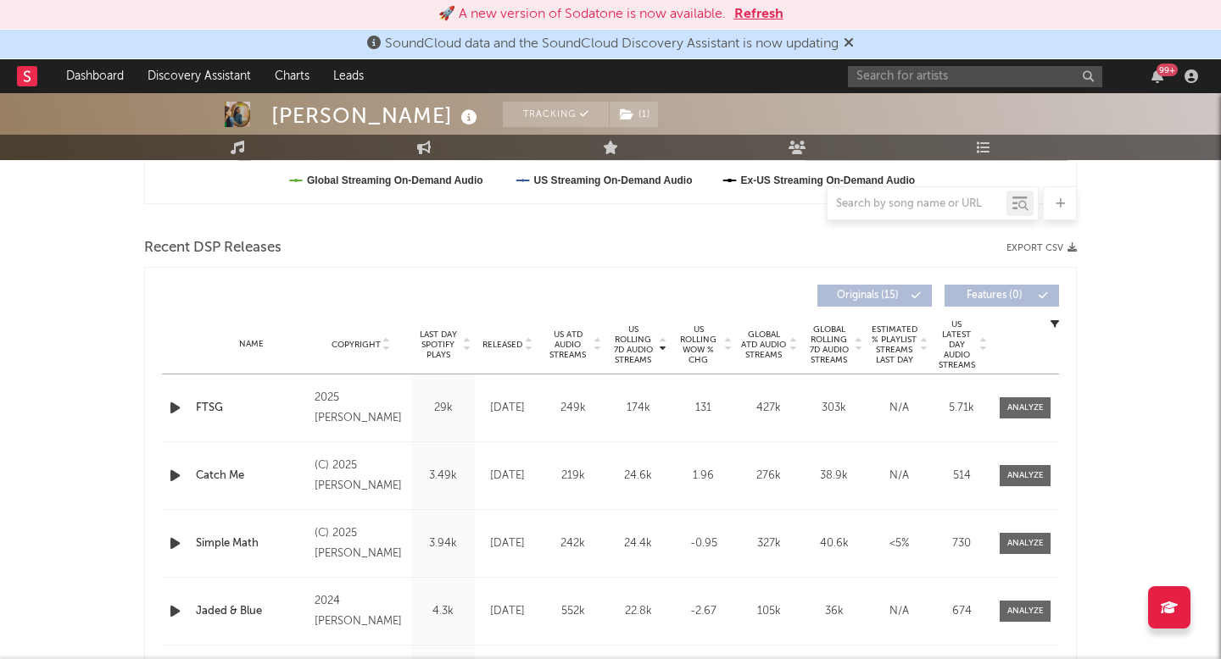
click at [1037, 390] on div "Name FTSG Copyright 2025 Emma Andersen Label Emma Andersen Album Names FTSG Com…" at bounding box center [610, 408] width 897 height 67
click at [1036, 402] on div at bounding box center [1025, 408] width 36 height 13
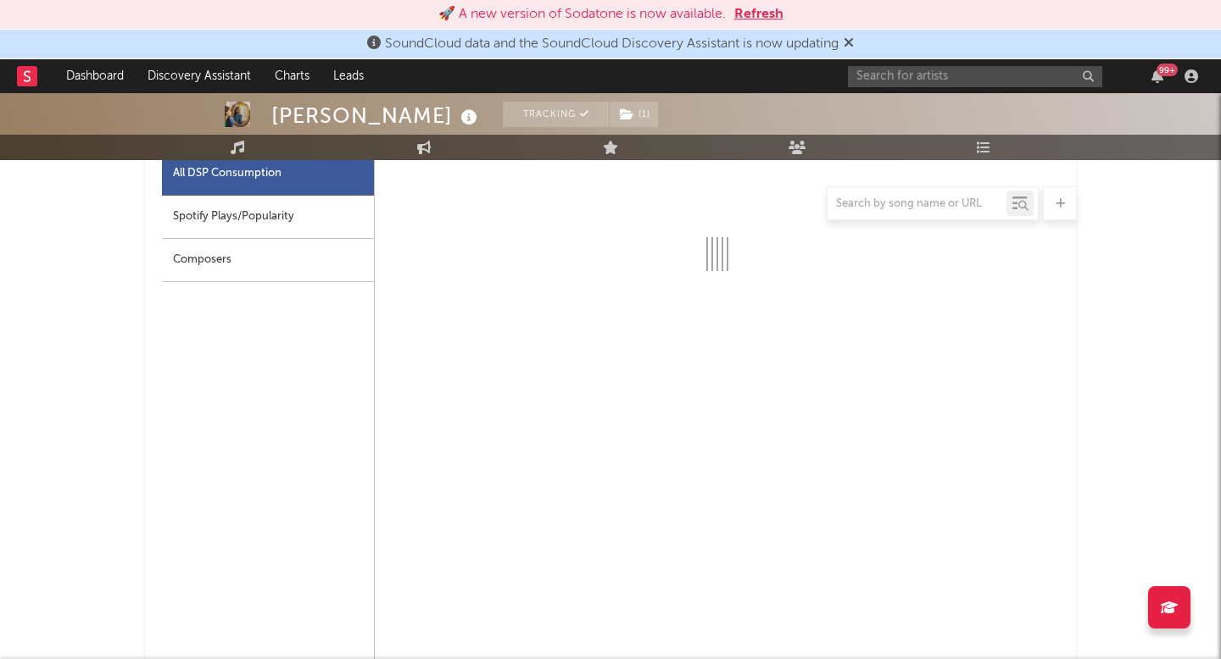
scroll to position [831, 0]
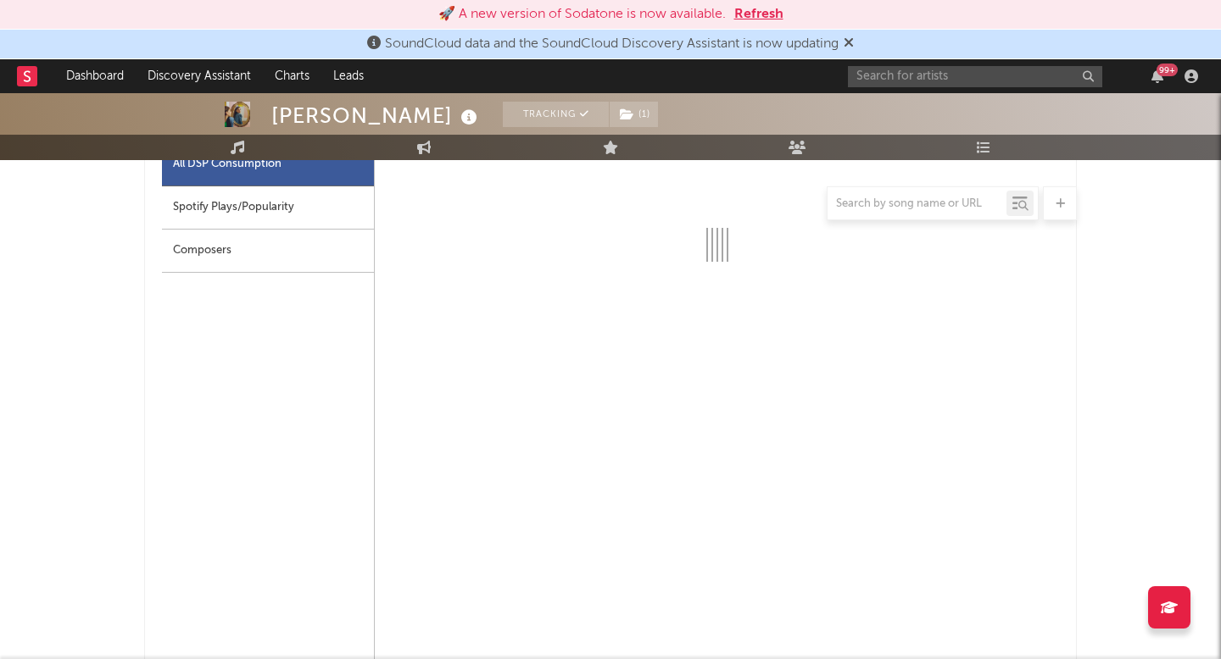
select select "1w"
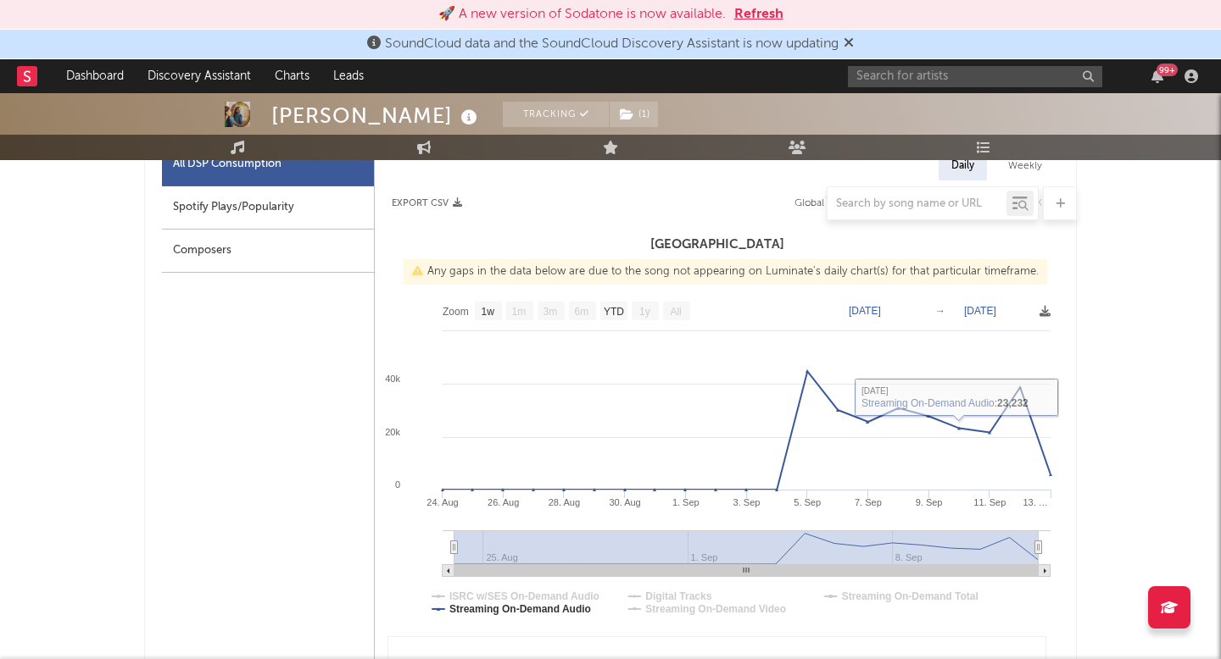
click at [808, 205] on div at bounding box center [610, 203] width 932 height 34
click at [824, 205] on div at bounding box center [610, 203] width 932 height 34
click at [804, 205] on div at bounding box center [610, 203] width 932 height 34
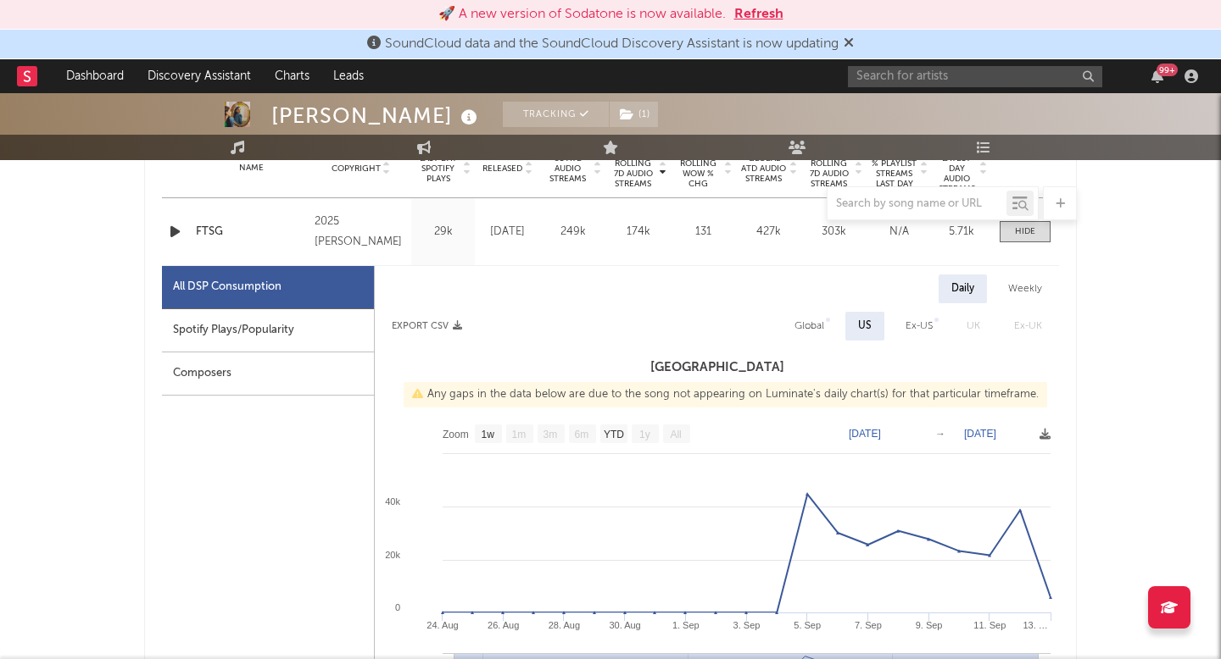
scroll to position [682, 0]
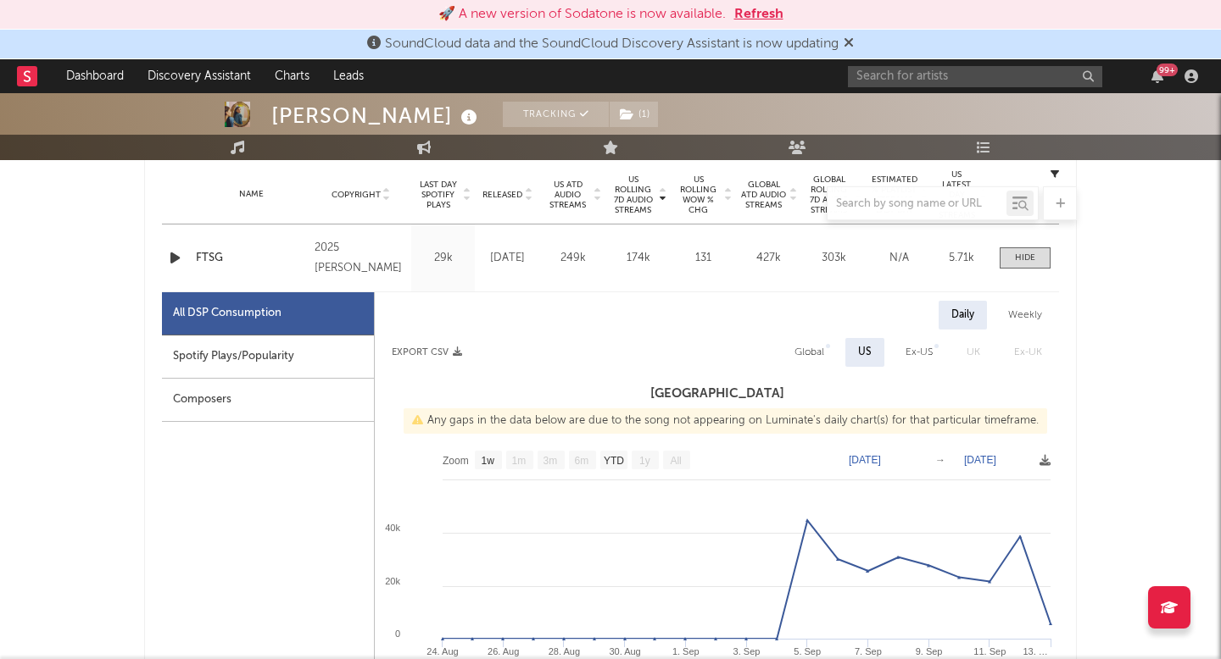
click at [809, 346] on div "Global" at bounding box center [809, 352] width 30 height 20
select select "1w"
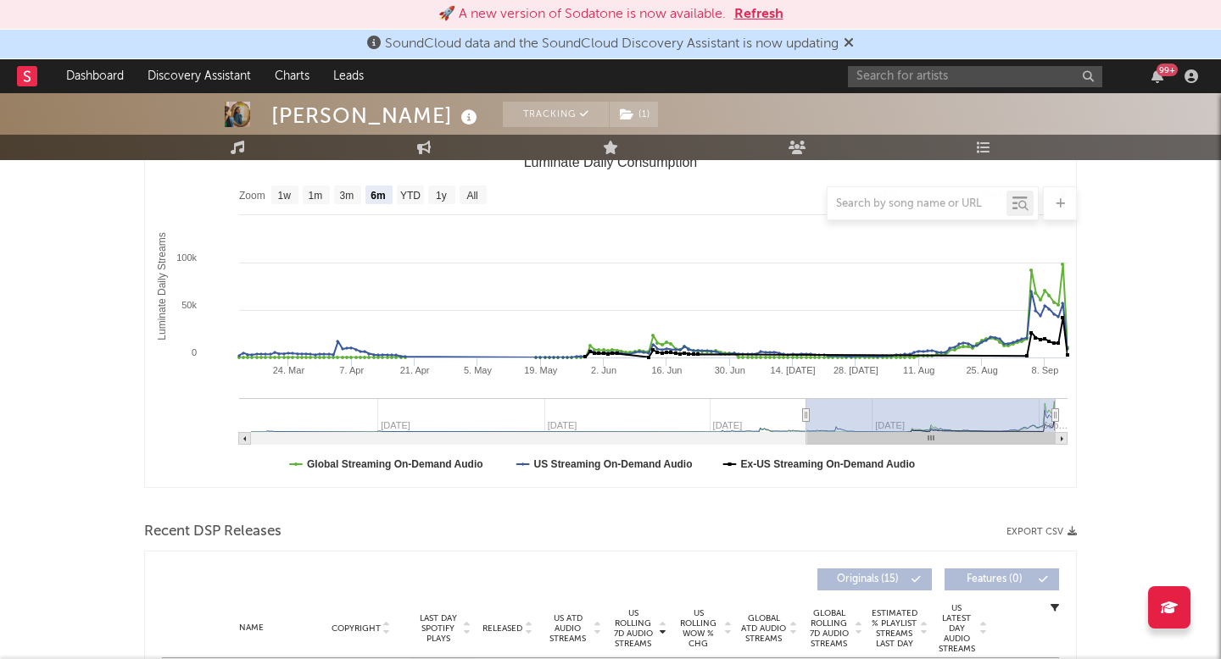
scroll to position [0, 0]
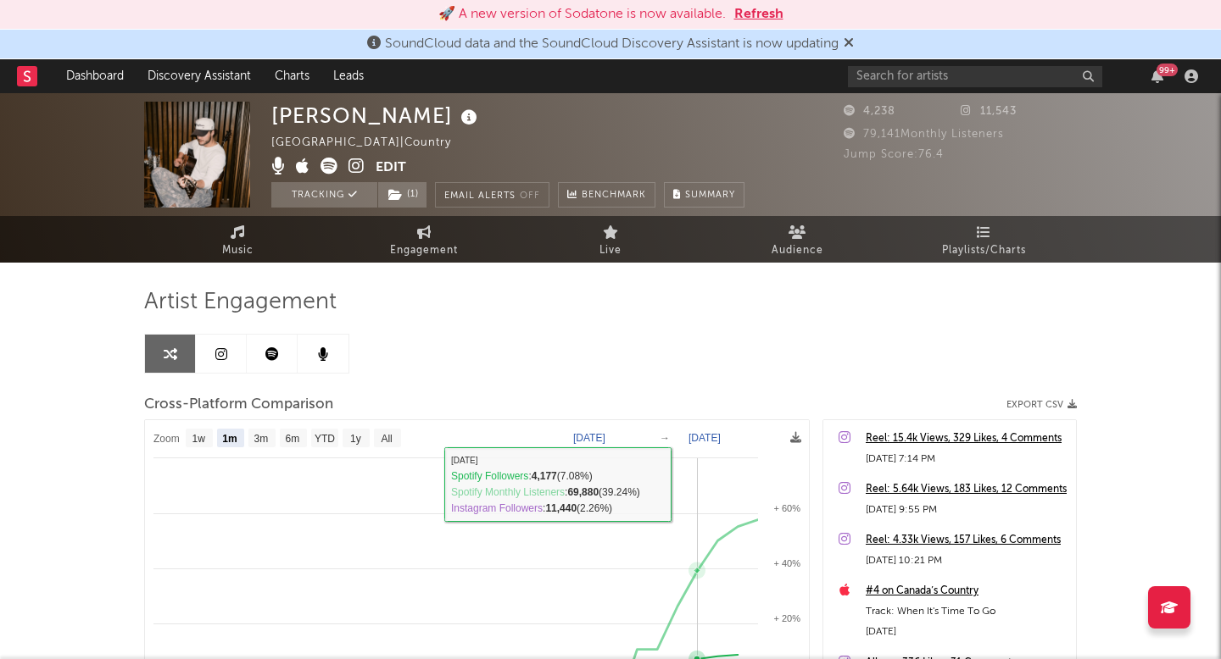
select select "1m"
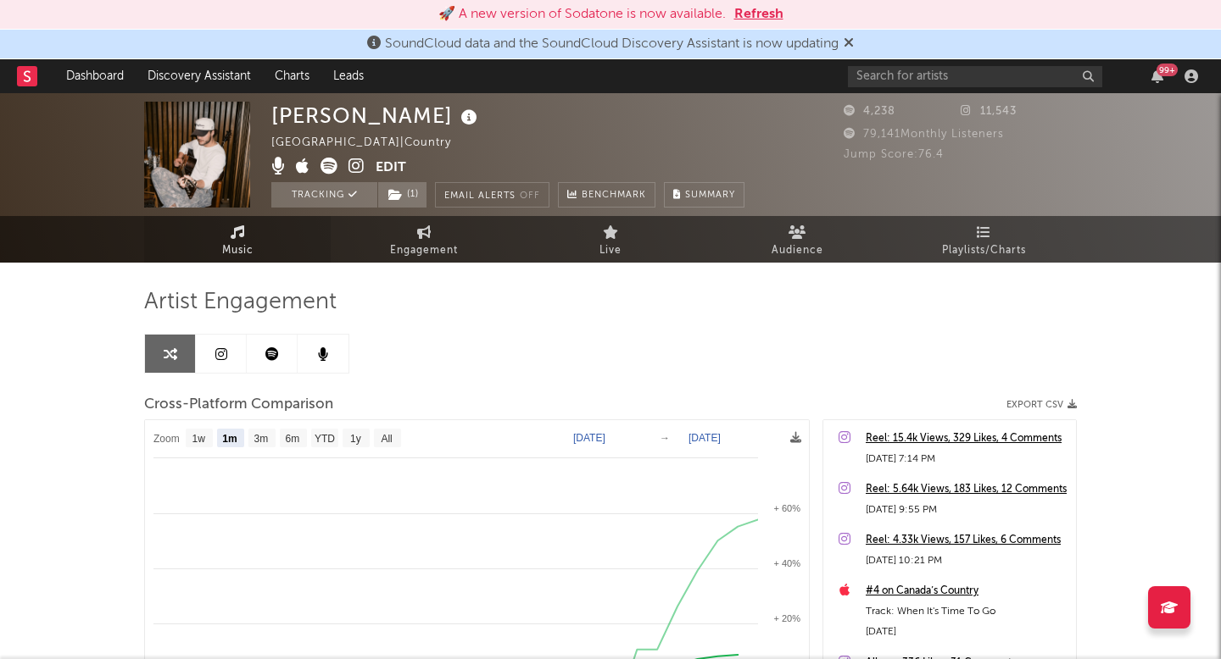
click at [225, 253] on span "Music" at bounding box center [237, 251] width 31 height 20
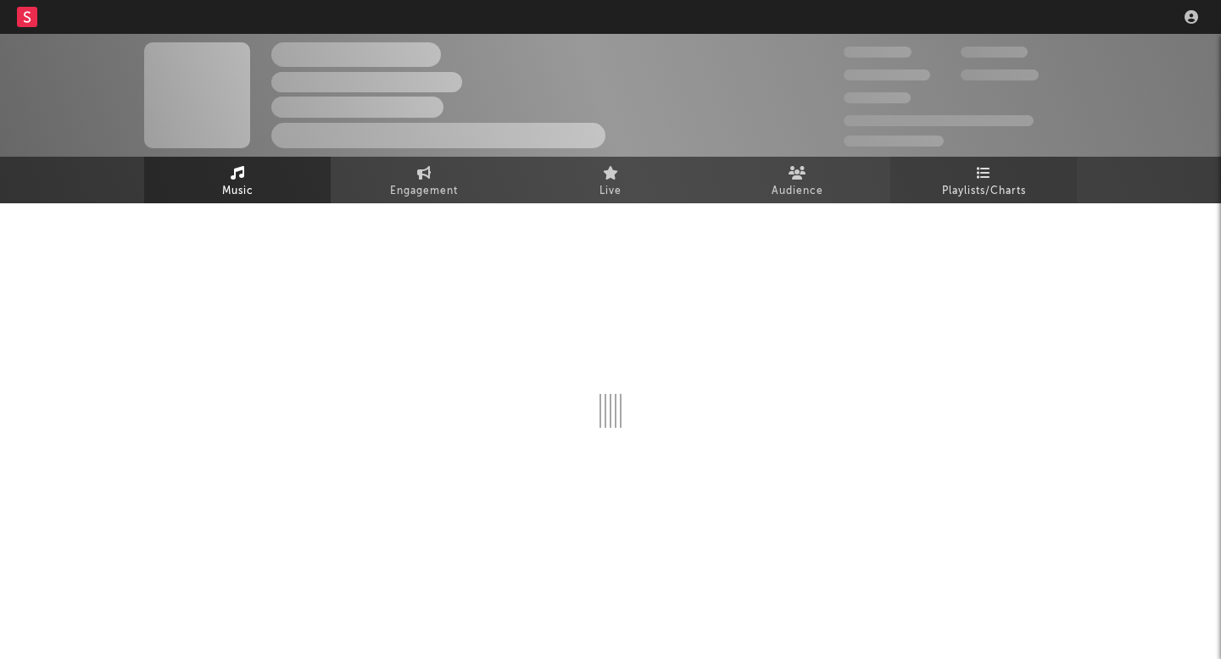
click at [991, 185] on span "Playlists/Charts" at bounding box center [984, 191] width 84 height 20
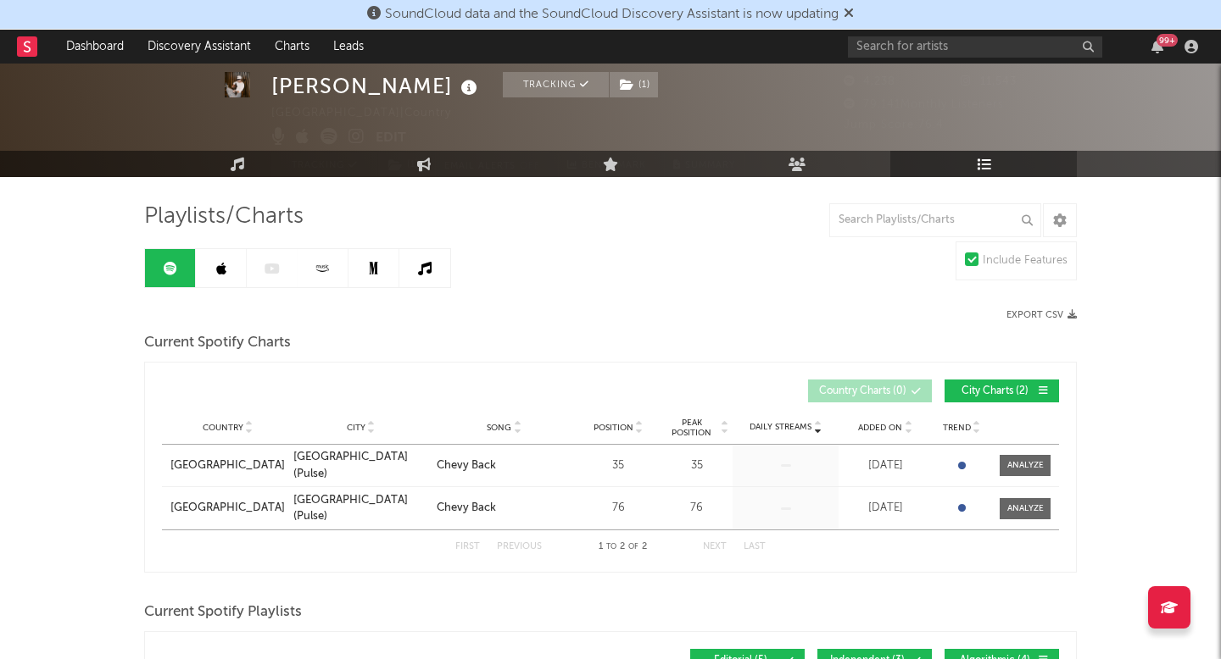
scroll to position [42, 0]
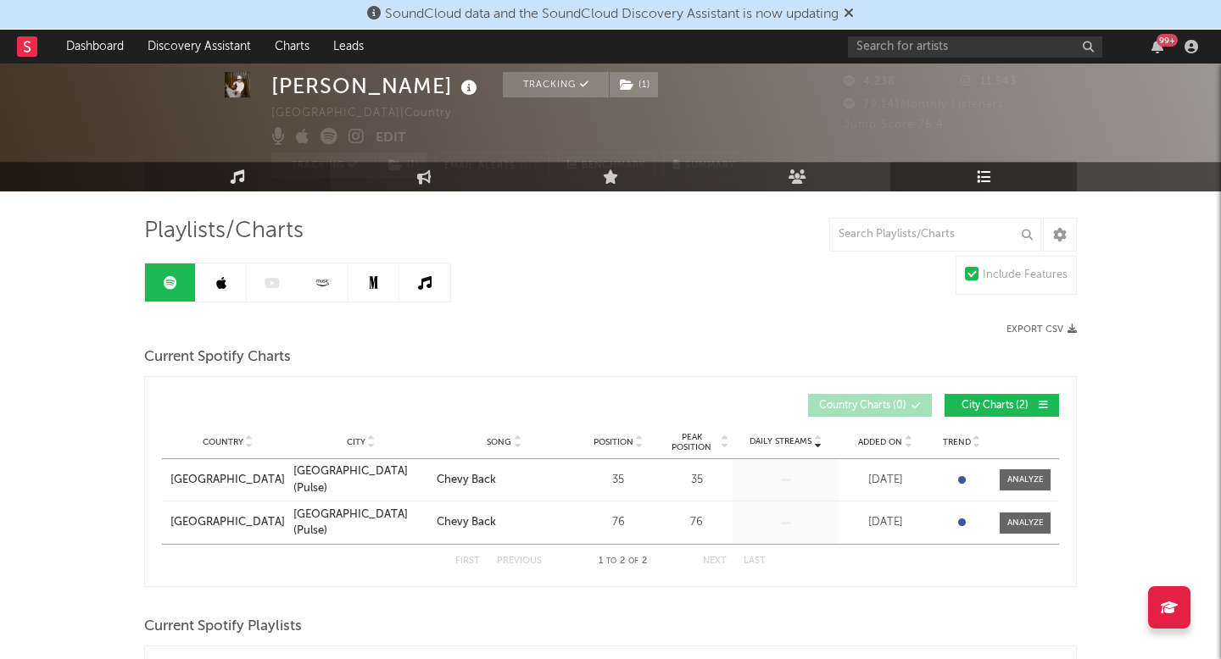
click at [226, 186] on link "Music" at bounding box center [237, 177] width 186 height 30
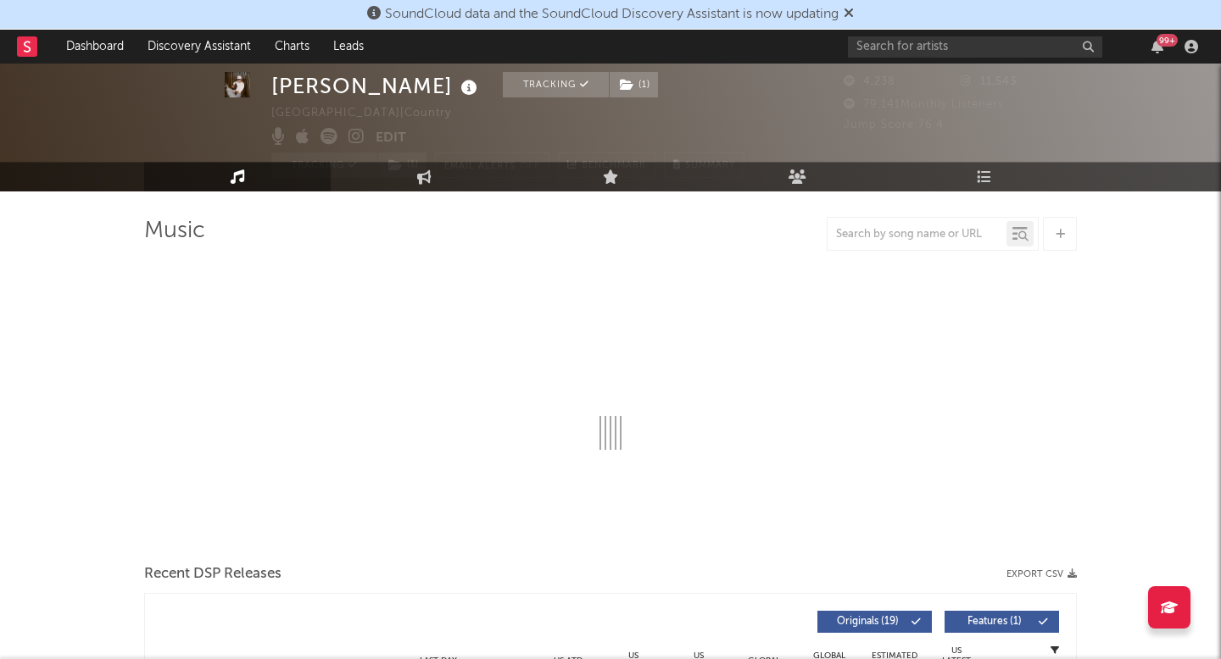
select select "6m"
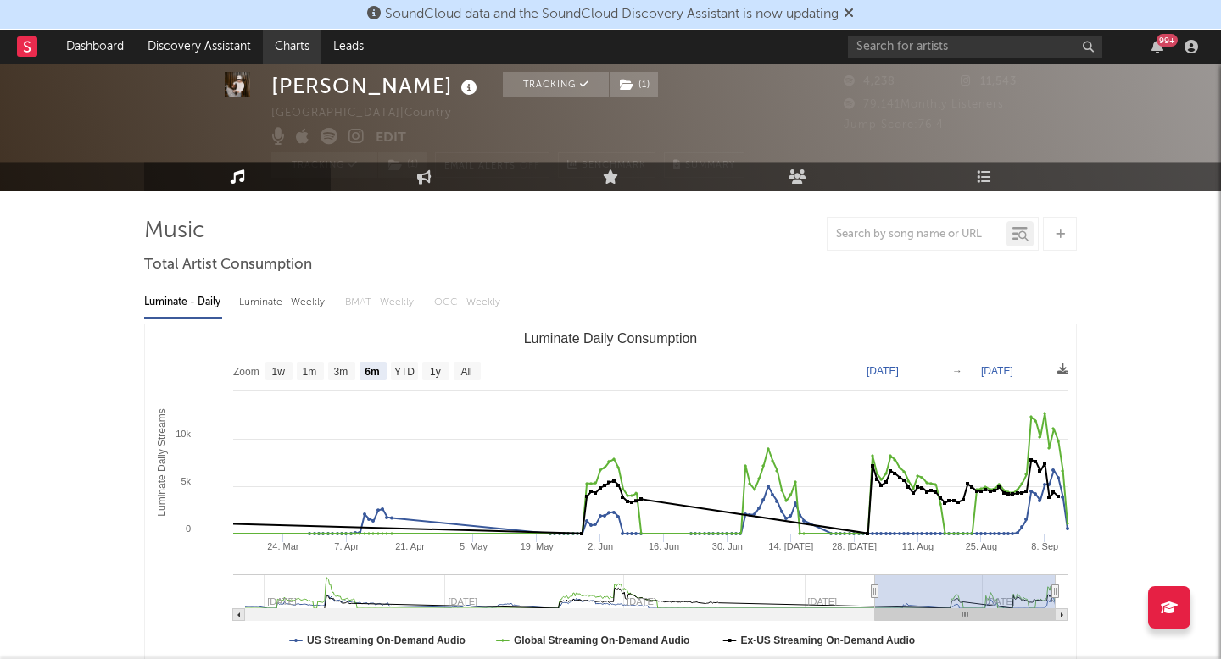
click at [281, 47] on link "Charts" at bounding box center [292, 47] width 58 height 34
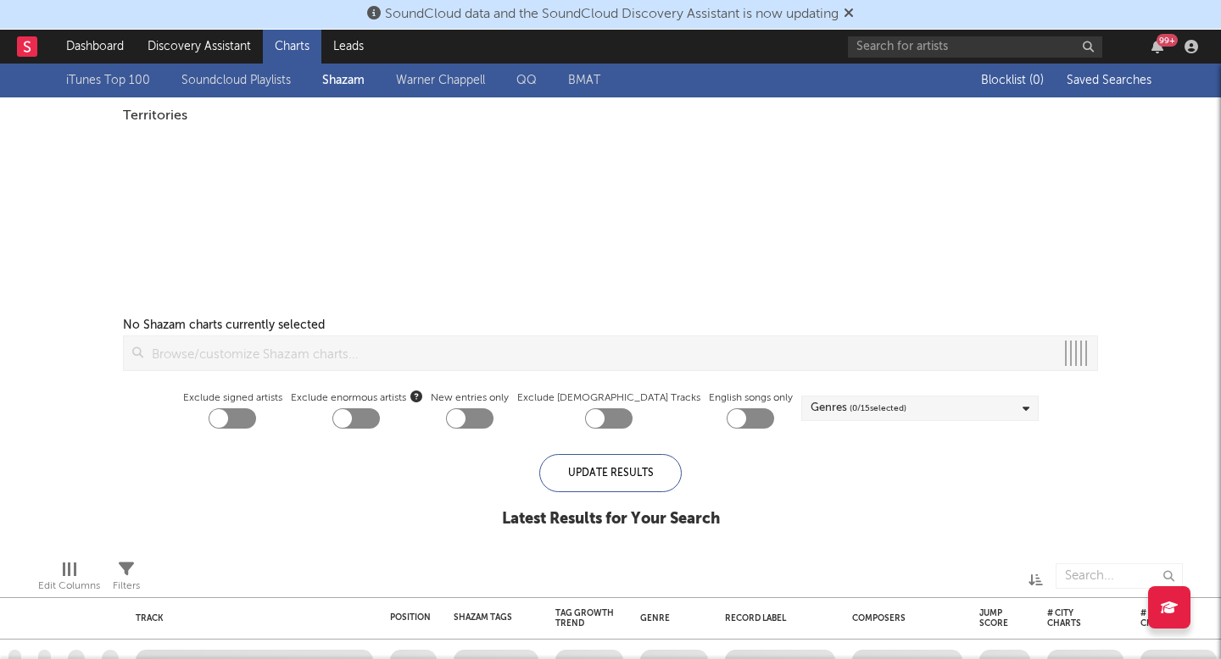
checkbox input "true"
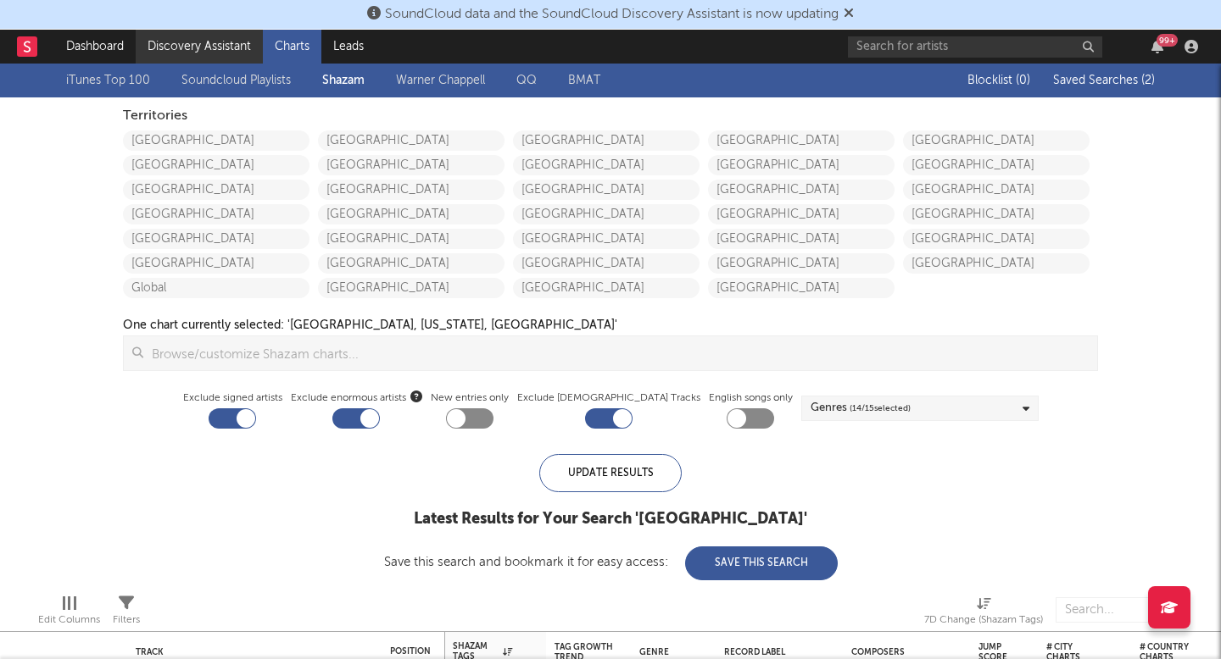
click at [159, 39] on link "Discovery Assistant" at bounding box center [199, 47] width 127 height 34
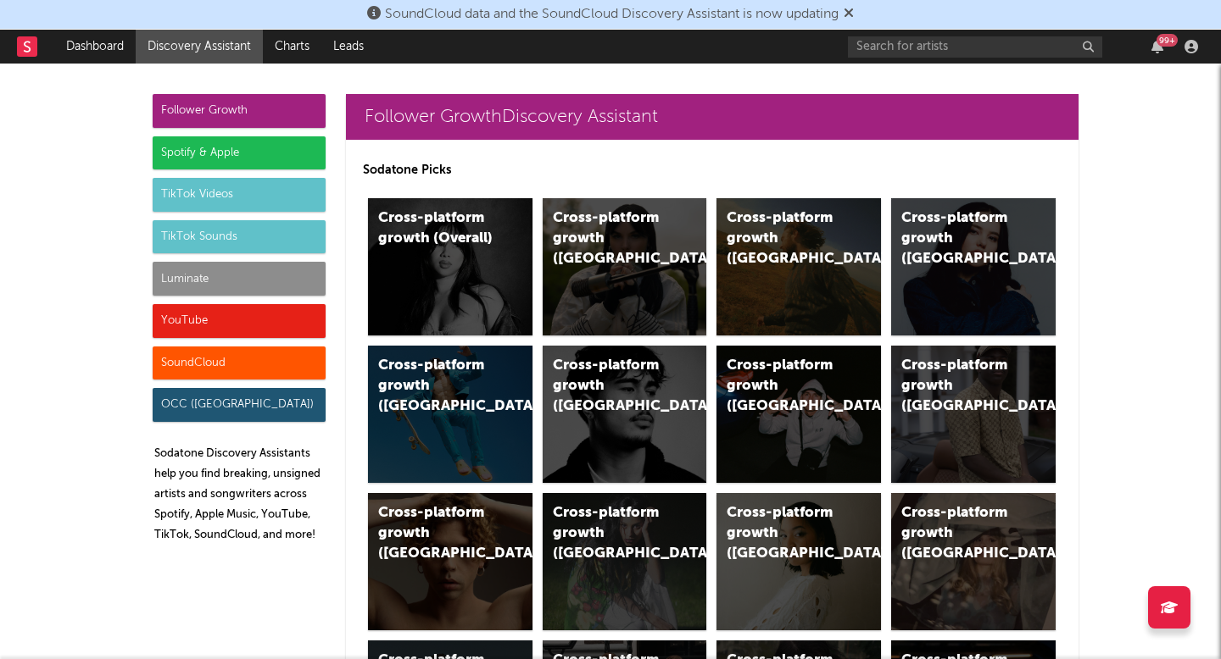
click at [261, 266] on div "Luminate" at bounding box center [239, 279] width 173 height 34
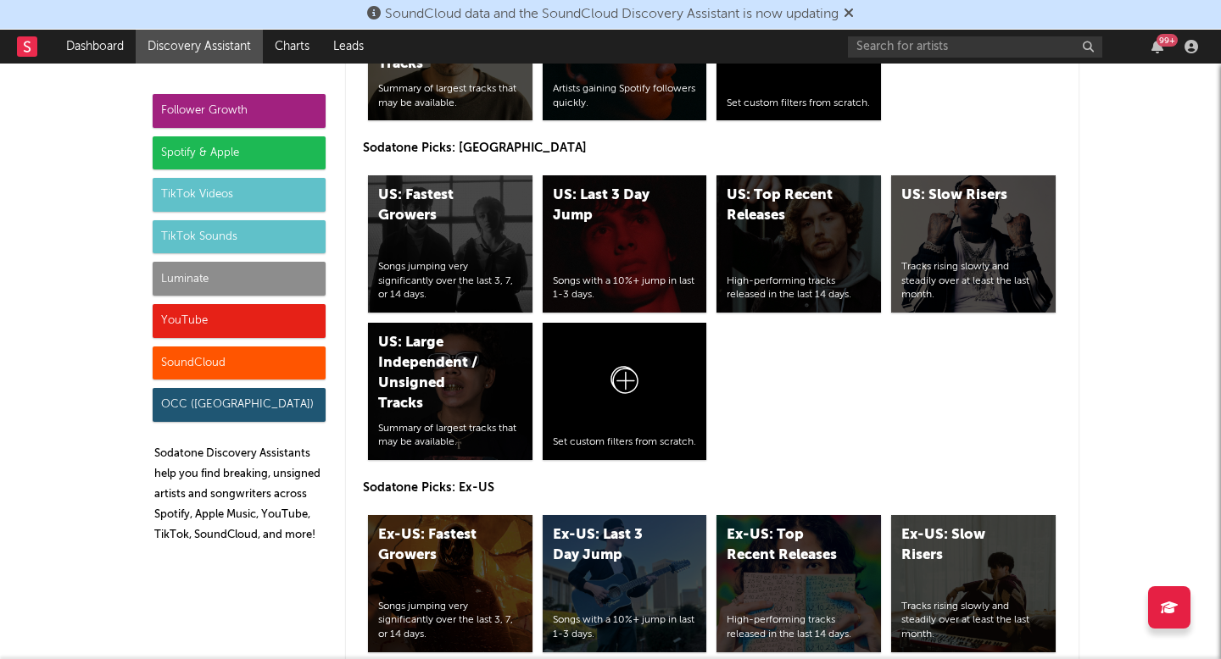
scroll to position [8591, 0]
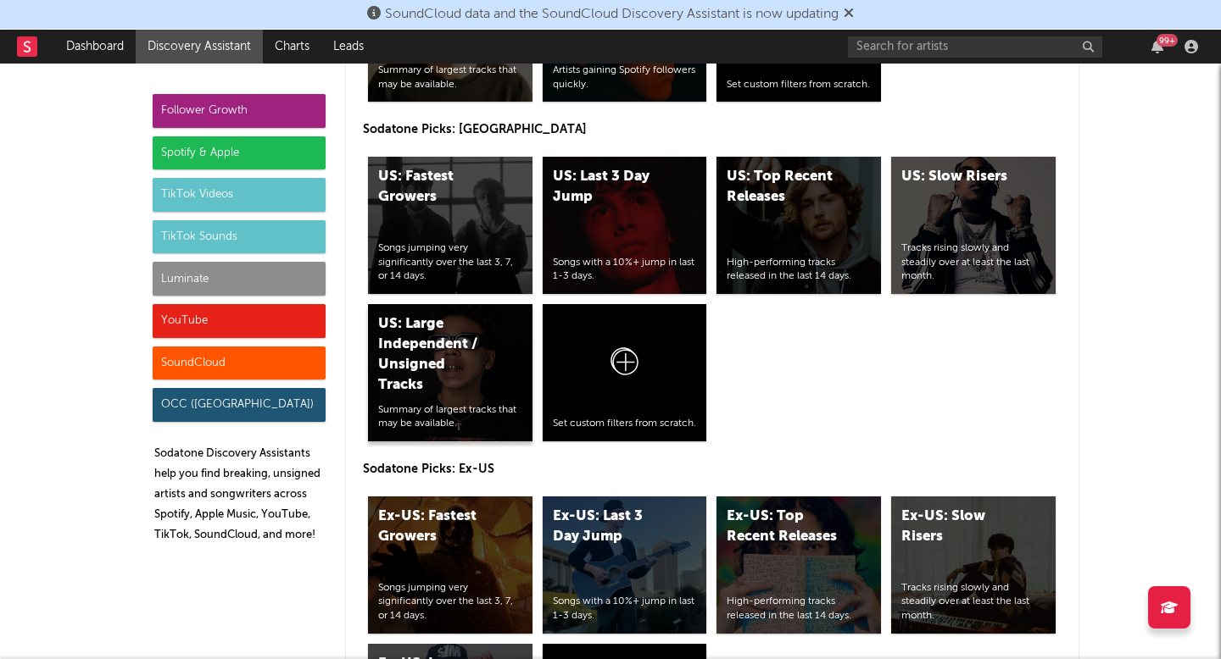
click at [458, 331] on div "US: Large Independent / Unsigned Tracks" at bounding box center [435, 354] width 115 height 81
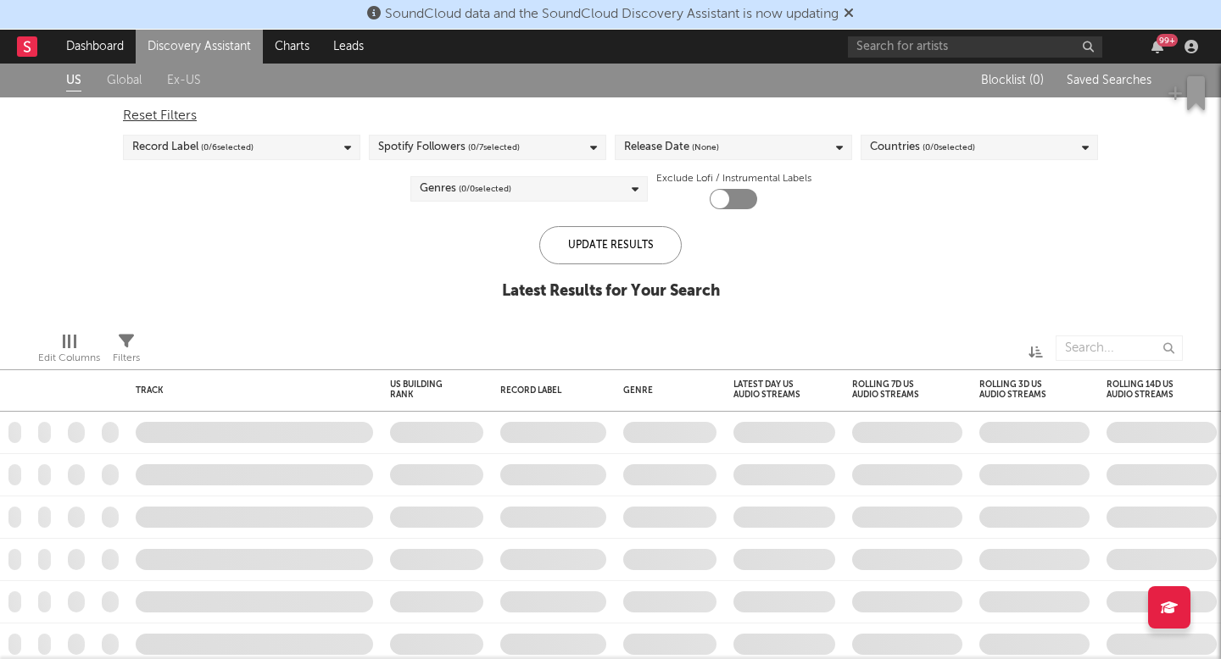
checkbox input "true"
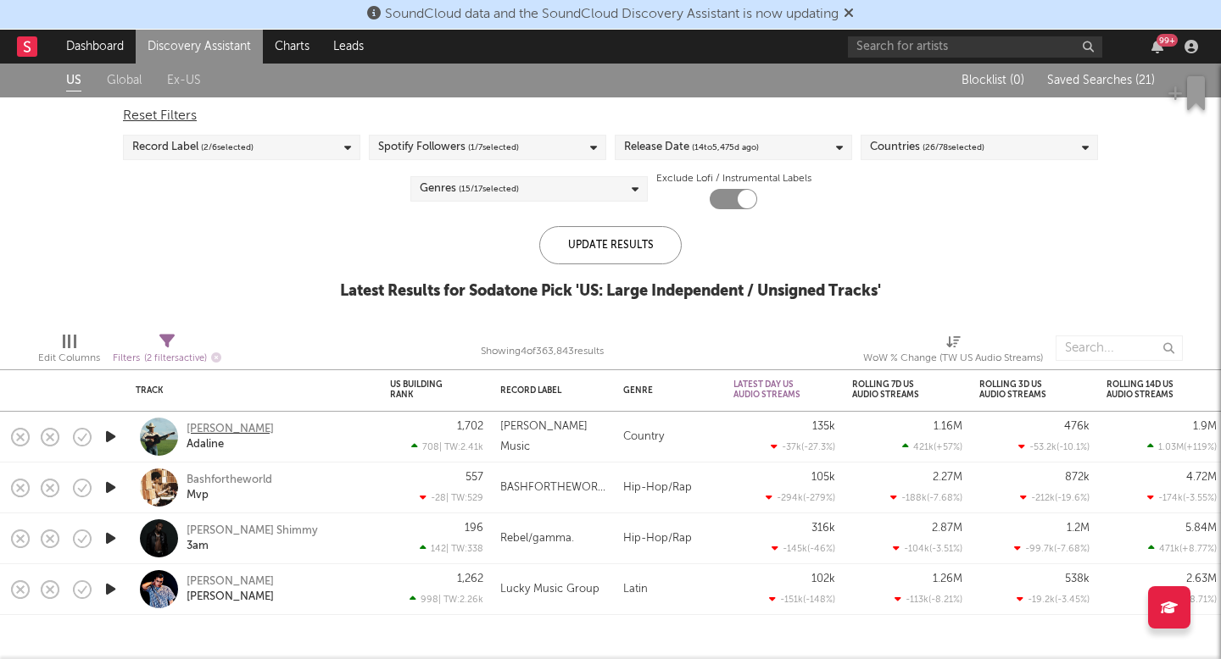
click at [224, 426] on div "[PERSON_NAME]" at bounding box center [229, 429] width 87 height 15
click at [198, 52] on link "Discovery Assistant" at bounding box center [199, 47] width 127 height 34
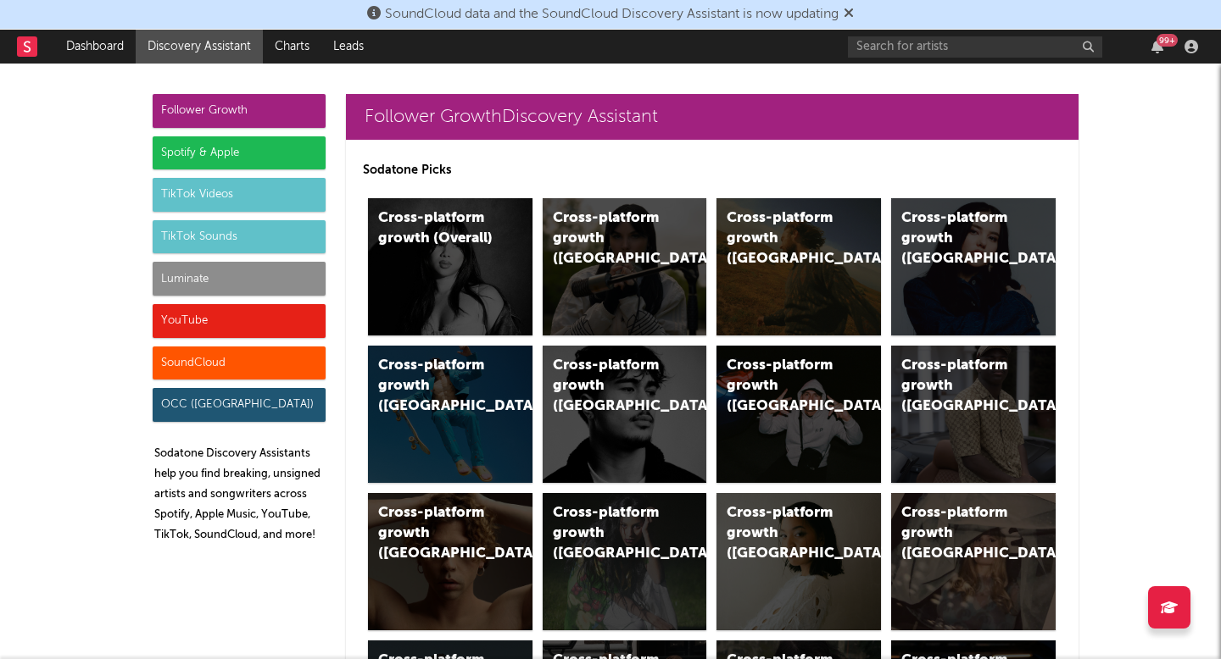
click at [228, 271] on div "Luminate" at bounding box center [239, 279] width 173 height 34
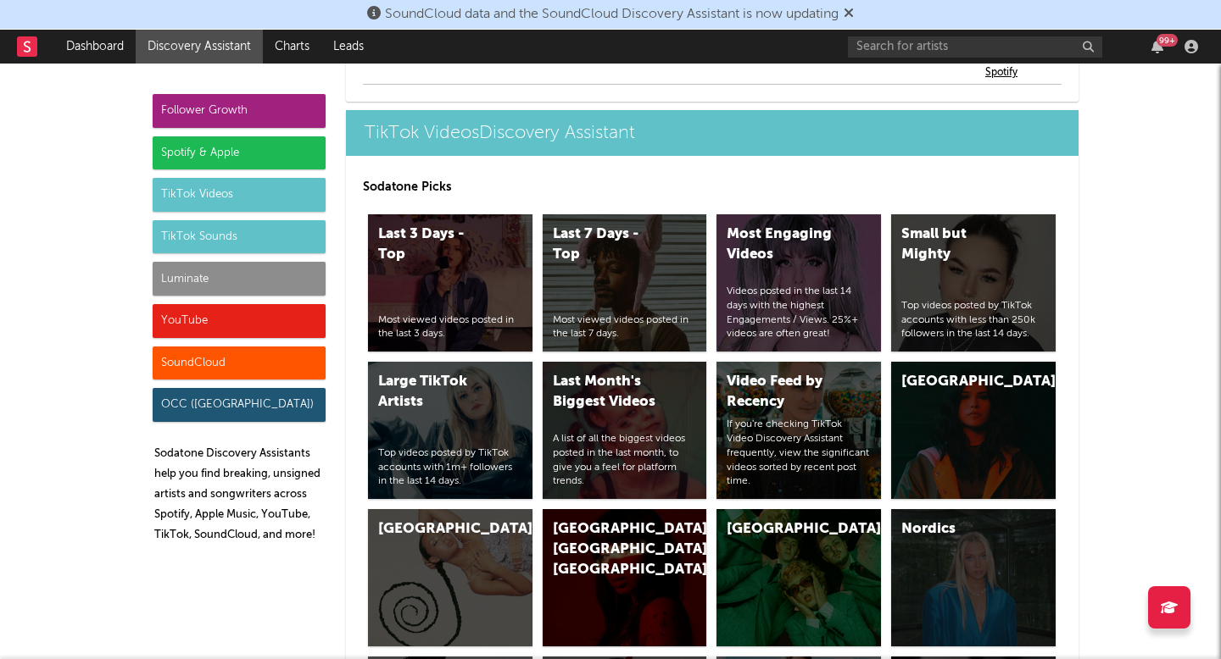
scroll to position [8207, 0]
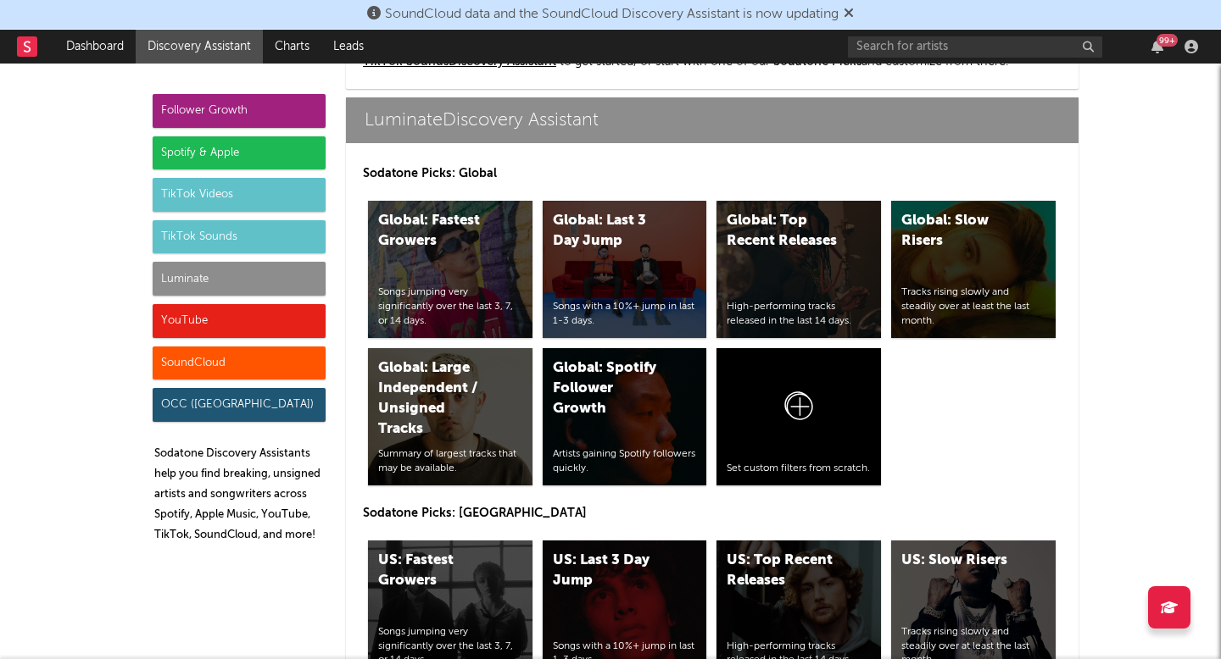
click at [246, 342] on div "Follower Growth Spotify & Apple TikTok Videos TikTok Sounds Luminate YouTube So…" at bounding box center [239, 325] width 173 height 463
click at [248, 325] on div "YouTube" at bounding box center [239, 321] width 173 height 34
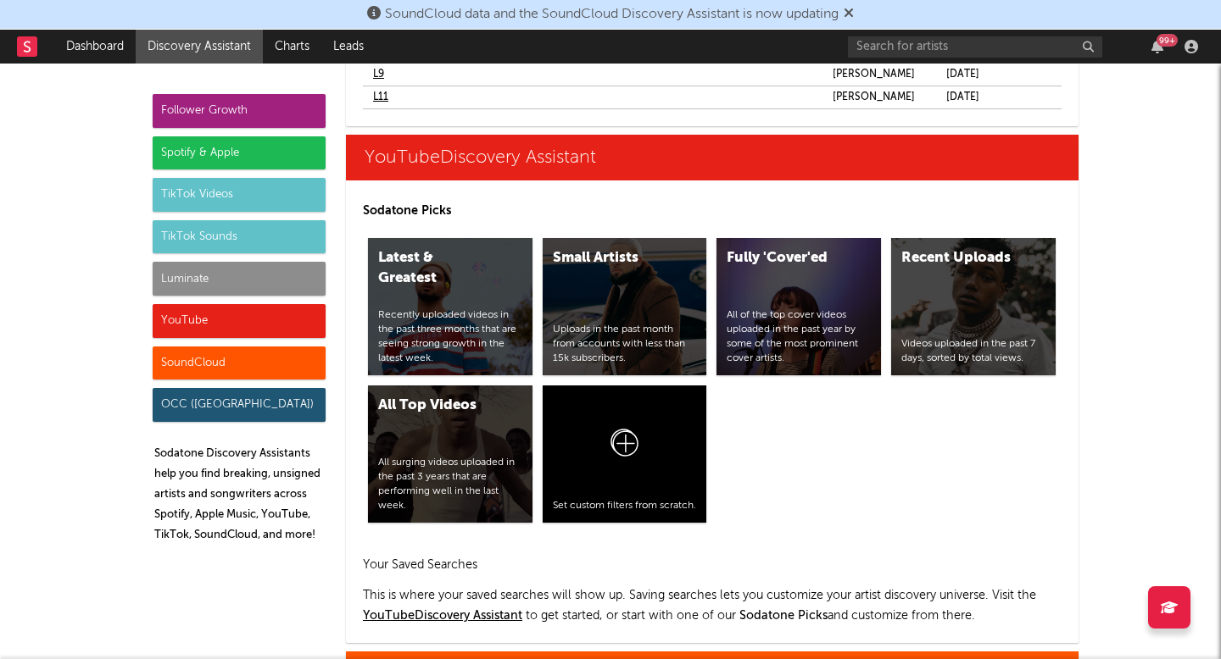
scroll to position [10918, 0]
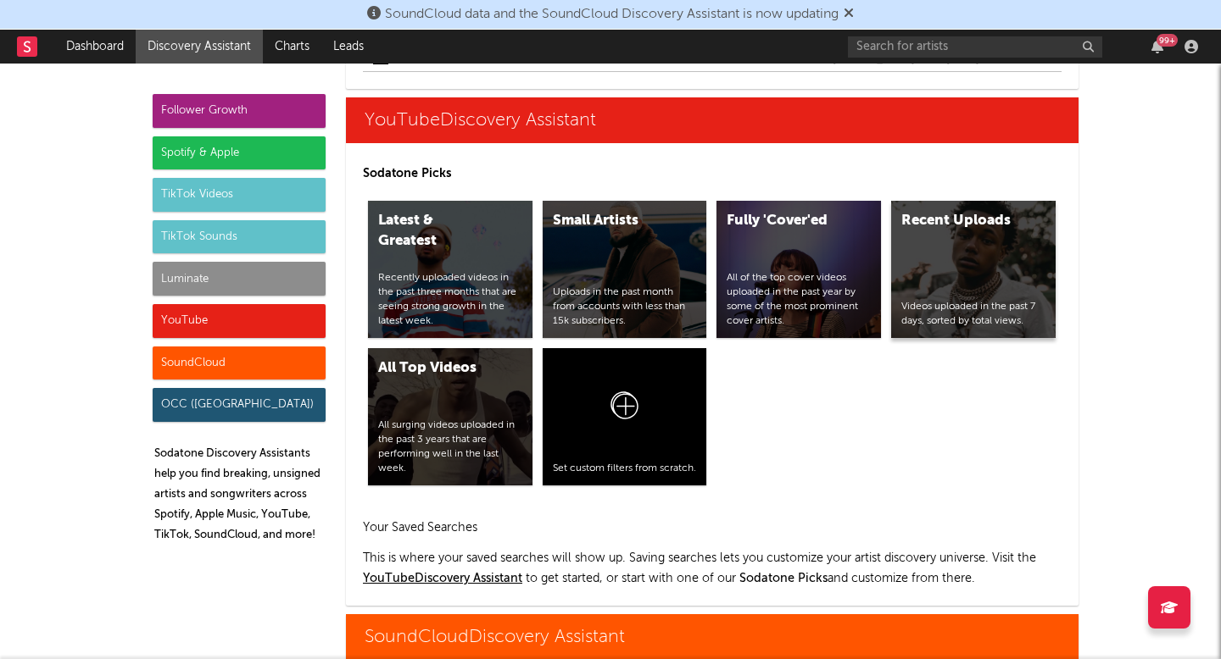
click at [1020, 241] on div "Recent Uploads Videos uploaded in the past 7 days, sorted by total views." at bounding box center [973, 269] width 164 height 137
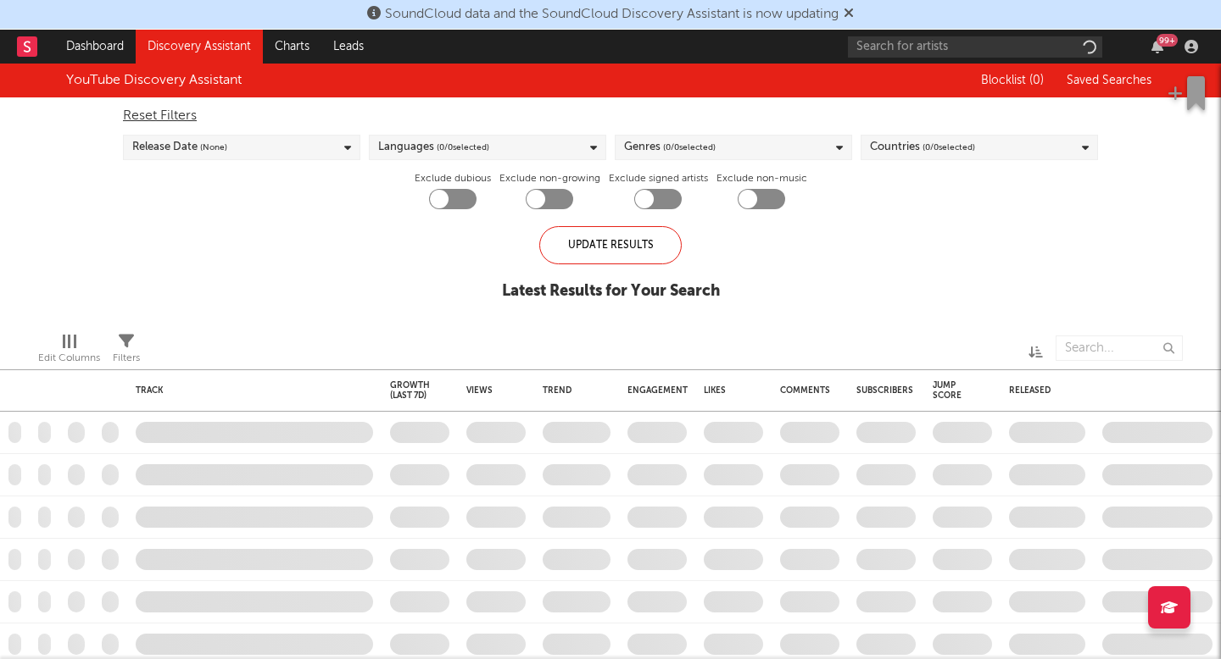
checkbox input "true"
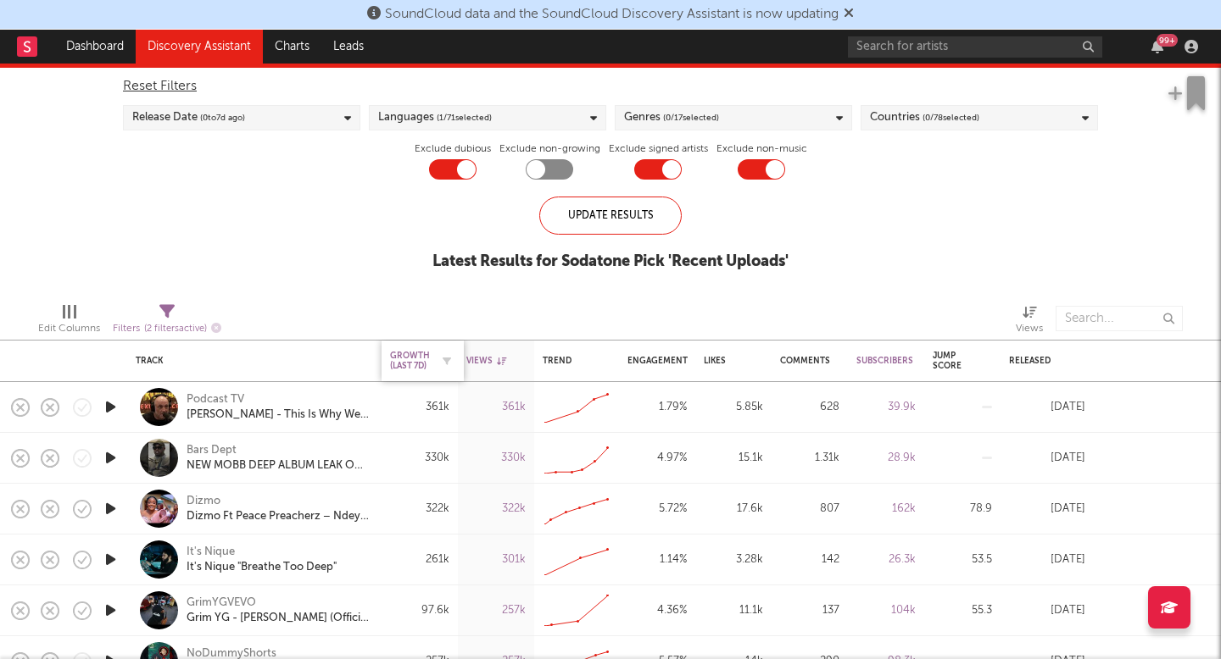
click at [415, 362] on div "Growth (last 7d)" at bounding box center [410, 361] width 40 height 20
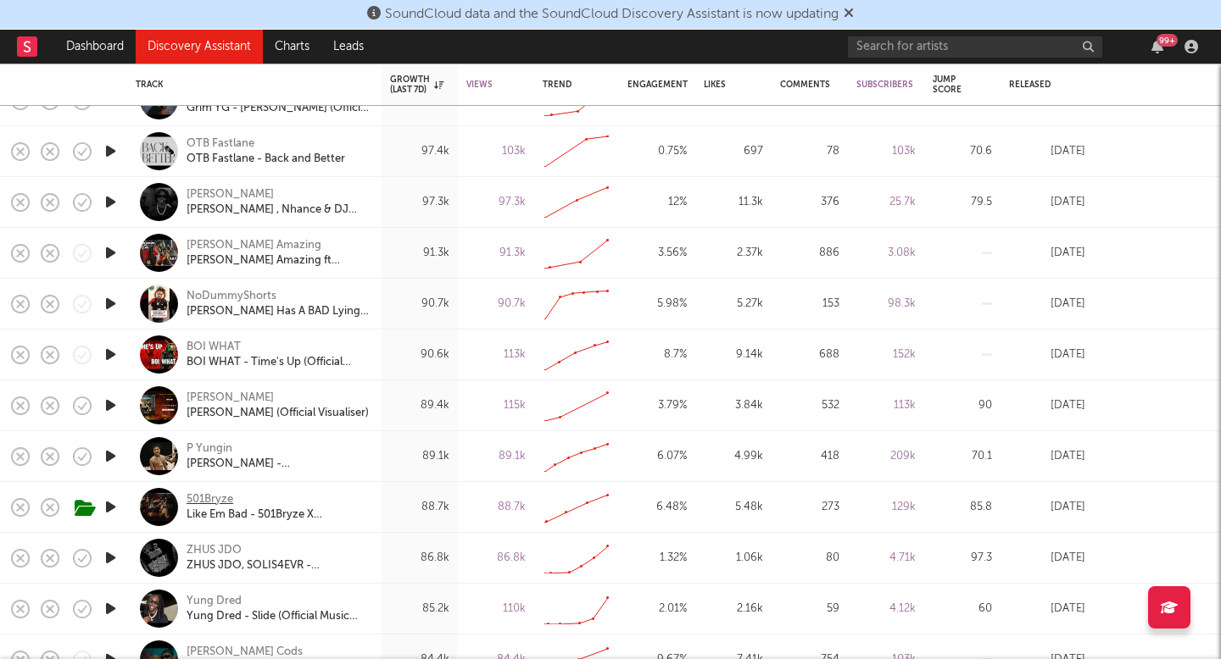
click at [219, 495] on div "501Bryze" at bounding box center [209, 499] width 47 height 15
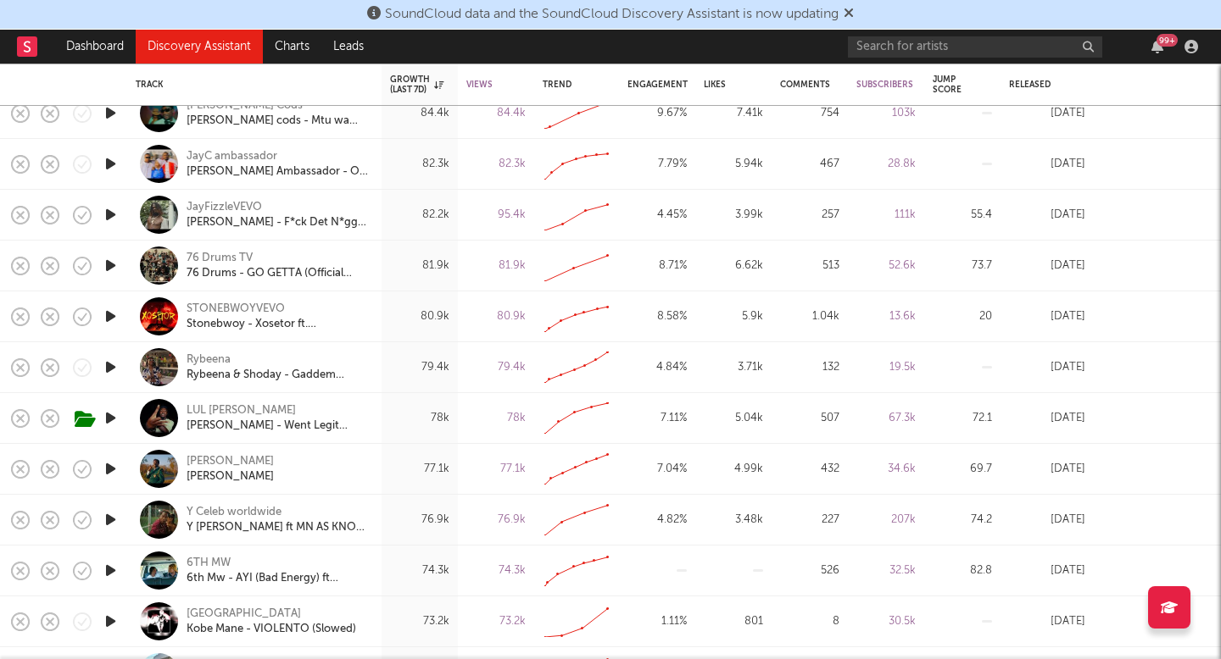
click at [233, 47] on link "Discovery Assistant" at bounding box center [199, 47] width 127 height 34
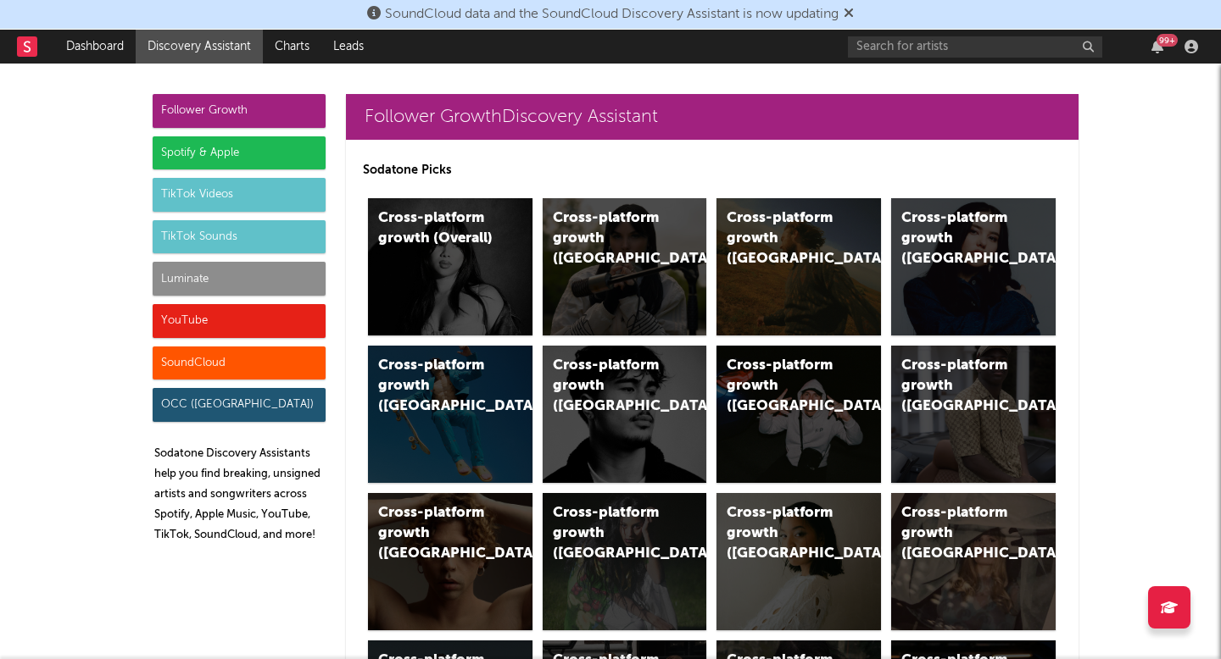
click at [250, 309] on div "YouTube" at bounding box center [239, 321] width 173 height 34
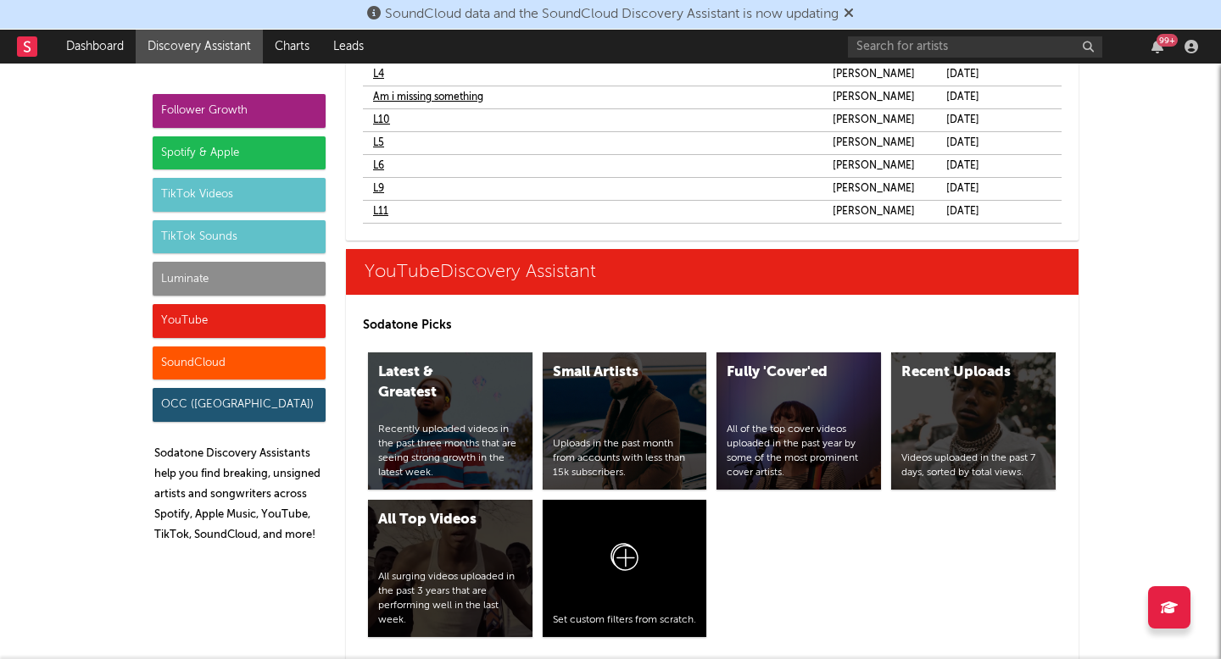
scroll to position [10918, 0]
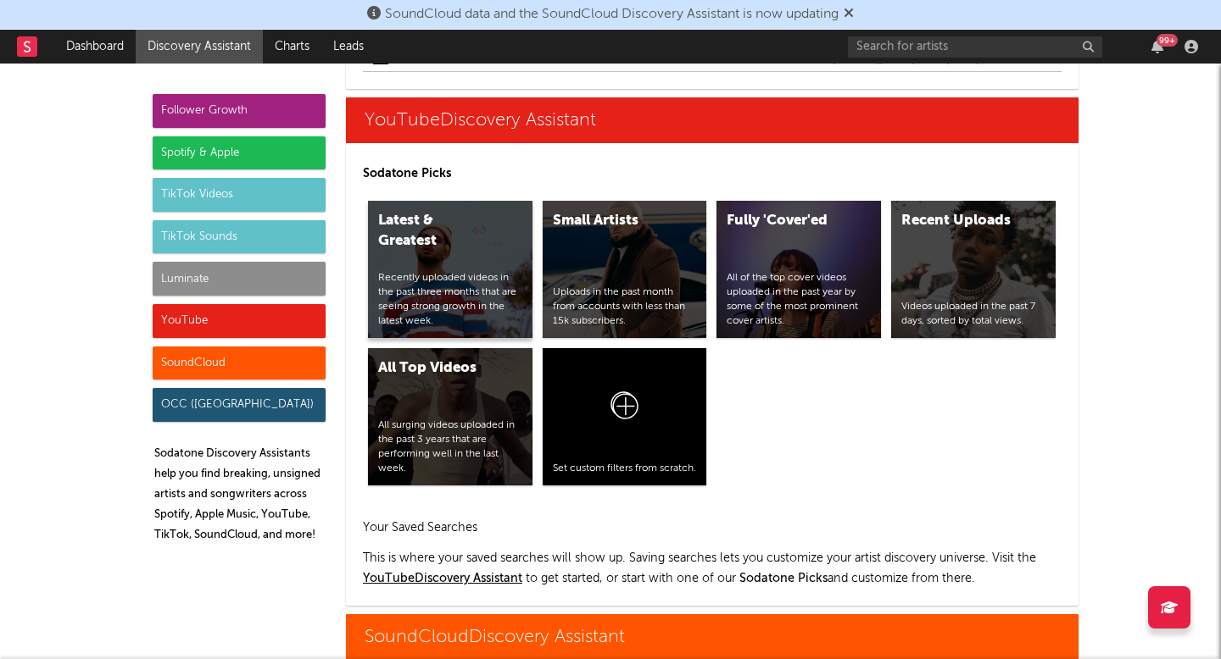
click at [487, 233] on div "Latest & Greatest" at bounding box center [435, 231] width 115 height 41
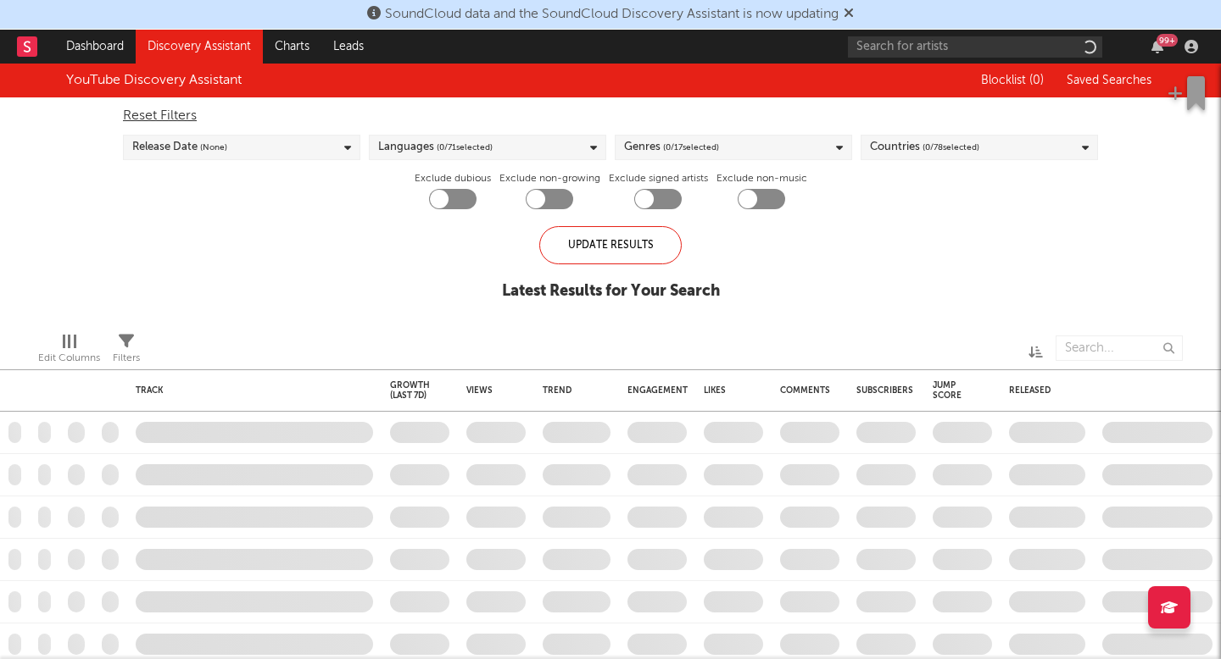
checkbox input "true"
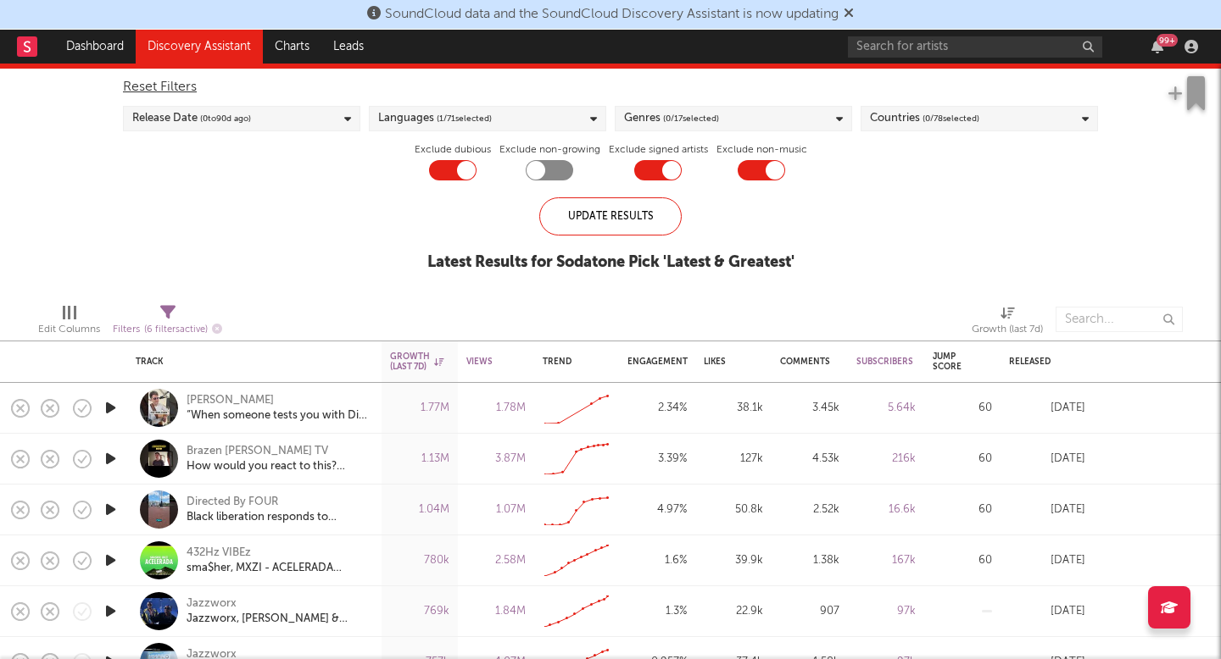
click at [782, 113] on div "Genres ( 0 / 17 selected)" at bounding box center [733, 118] width 237 height 25
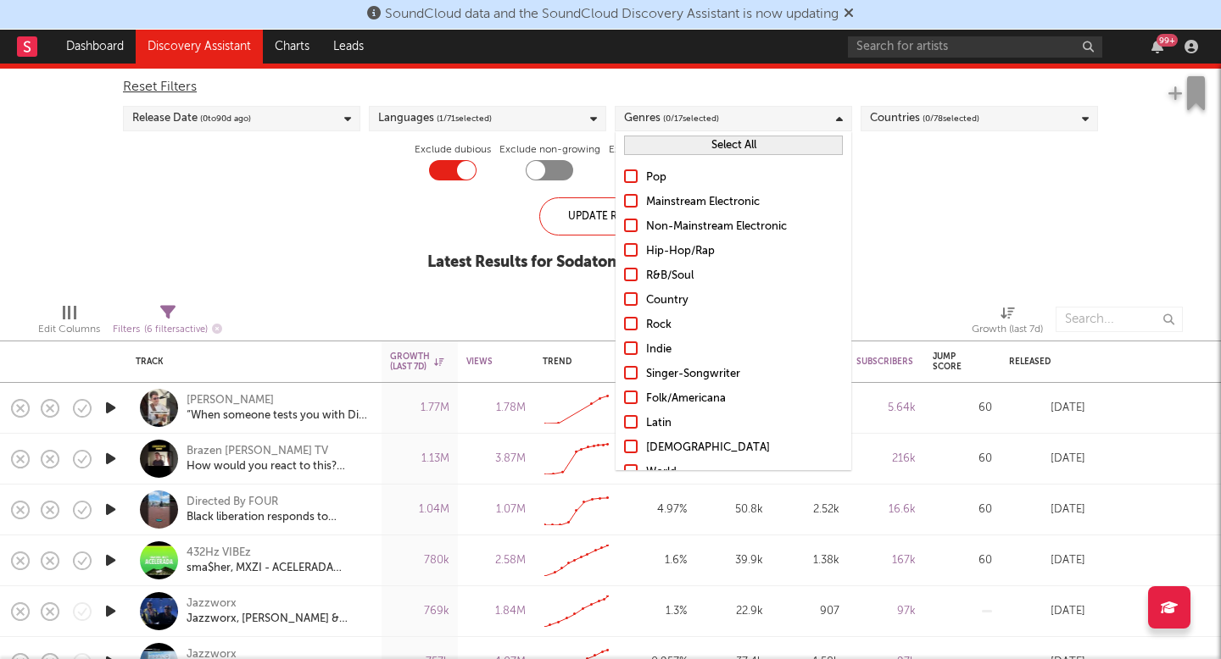
click at [627, 292] on div at bounding box center [631, 299] width 14 height 14
click at [624, 292] on input "Country" at bounding box center [624, 301] width 0 height 20
click at [635, 322] on div at bounding box center [631, 324] width 14 height 14
click at [624, 322] on input "Rock" at bounding box center [624, 325] width 0 height 20
click at [632, 343] on div at bounding box center [631, 349] width 14 height 14
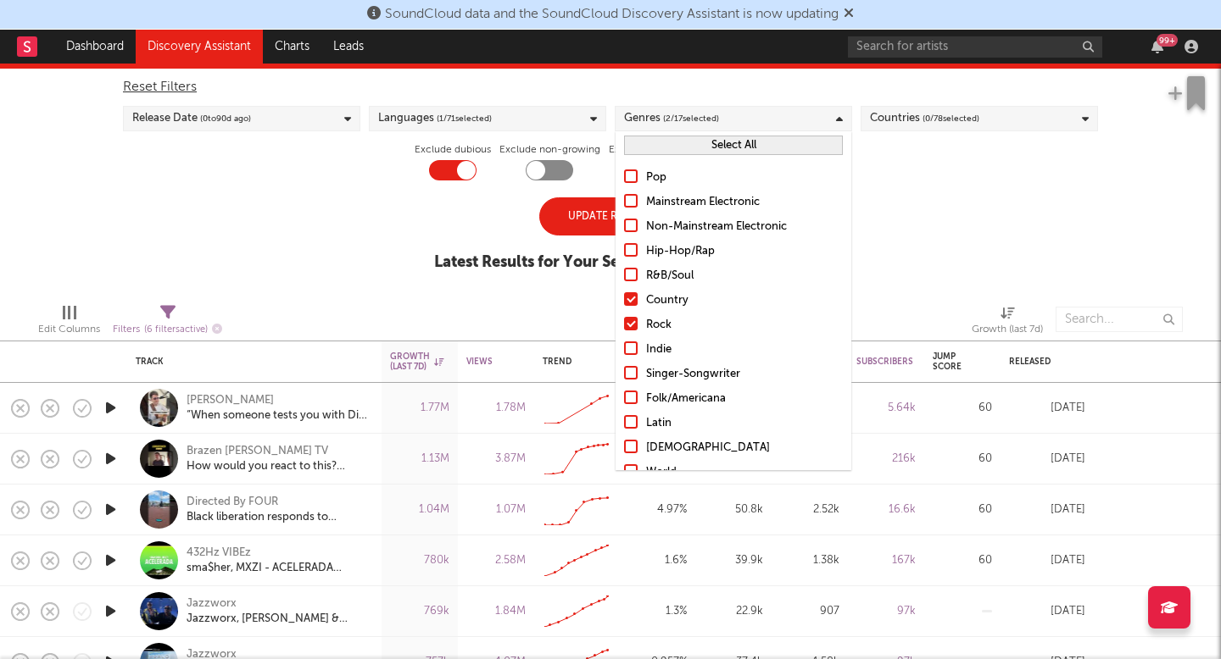
click at [624, 343] on input "Indie" at bounding box center [624, 350] width 0 height 20
click at [632, 362] on div "Pop Mainstream Electronic Non-Mainstream Electronic Hip-Hop/Rap R&B/Soul Countr…" at bounding box center [733, 374] width 236 height 431
click at [632, 375] on div at bounding box center [631, 373] width 14 height 14
click at [624, 375] on input "Singer-Songwriter" at bounding box center [624, 374] width 0 height 20
click at [630, 396] on div at bounding box center [631, 398] width 14 height 14
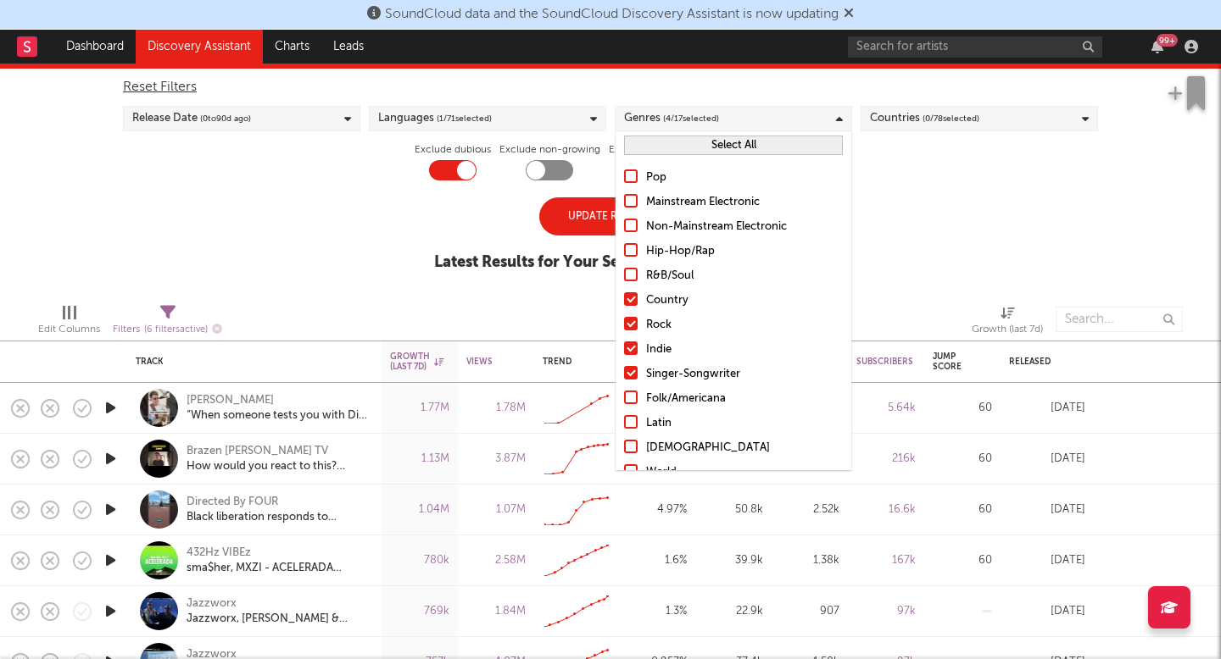
click at [624, 396] on input "Folk/Americana" at bounding box center [624, 399] width 0 height 20
click at [633, 170] on div at bounding box center [631, 177] width 14 height 14
click at [624, 170] on input "Pop" at bounding box center [624, 178] width 0 height 20
click at [570, 209] on div "Update Results" at bounding box center [610, 217] width 142 height 38
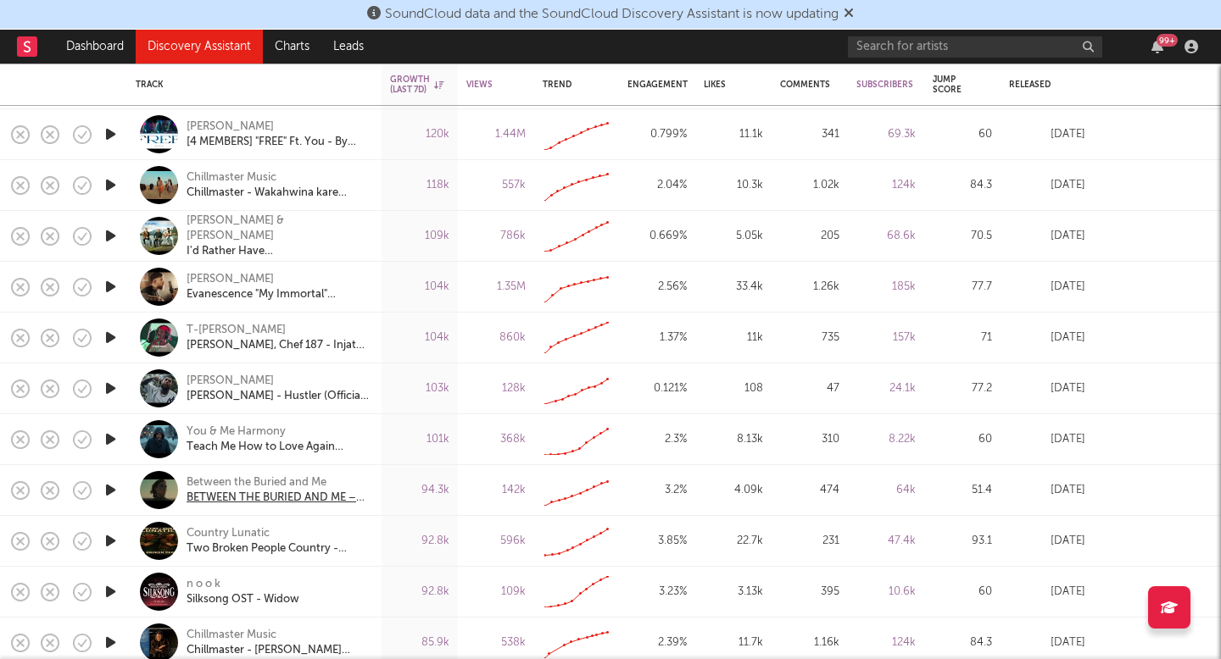
click at [246, 502] on div "BETWEEN THE BURIED AND ME – The Blue Nowhere (OFFICIAL VIDEO)" at bounding box center [277, 498] width 182 height 15
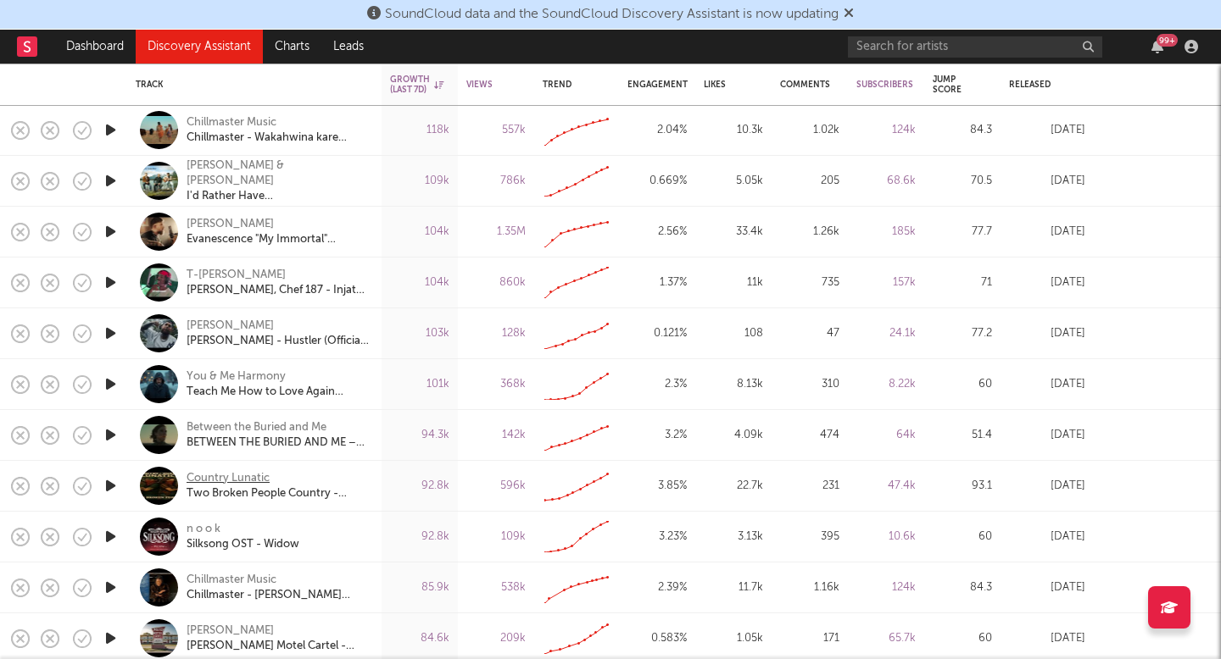
click at [247, 485] on div "Country Lunatic" at bounding box center [227, 478] width 83 height 15
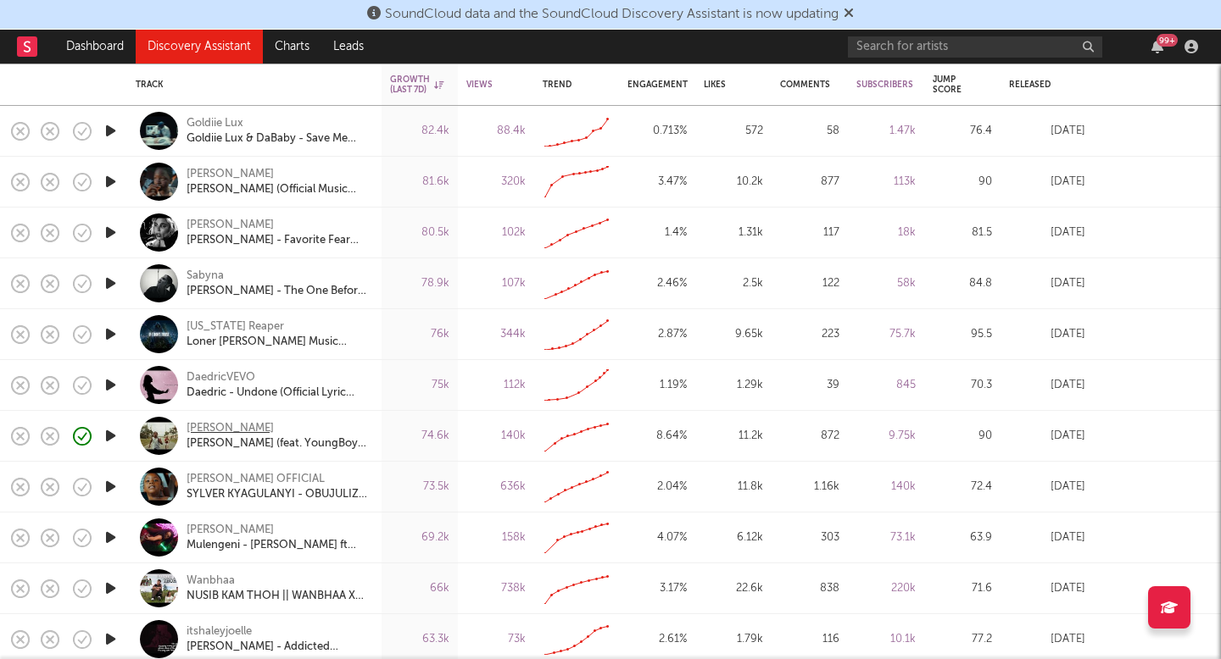
click at [218, 425] on div "[PERSON_NAME]" at bounding box center [229, 428] width 87 height 15
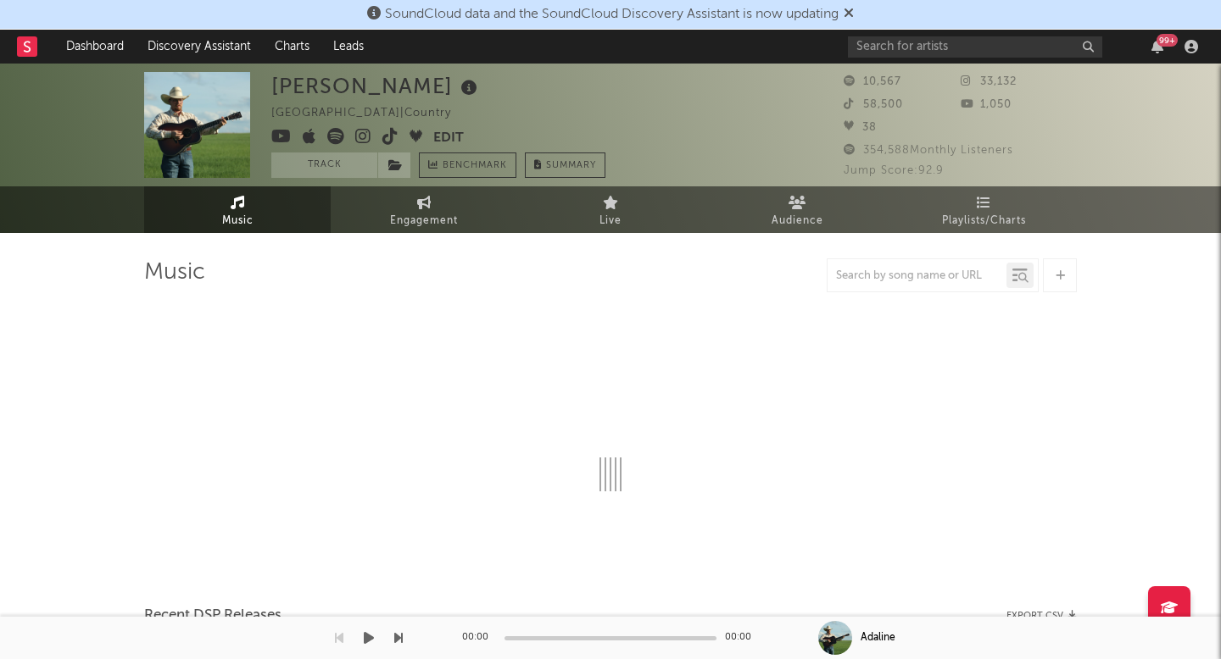
select select "1w"
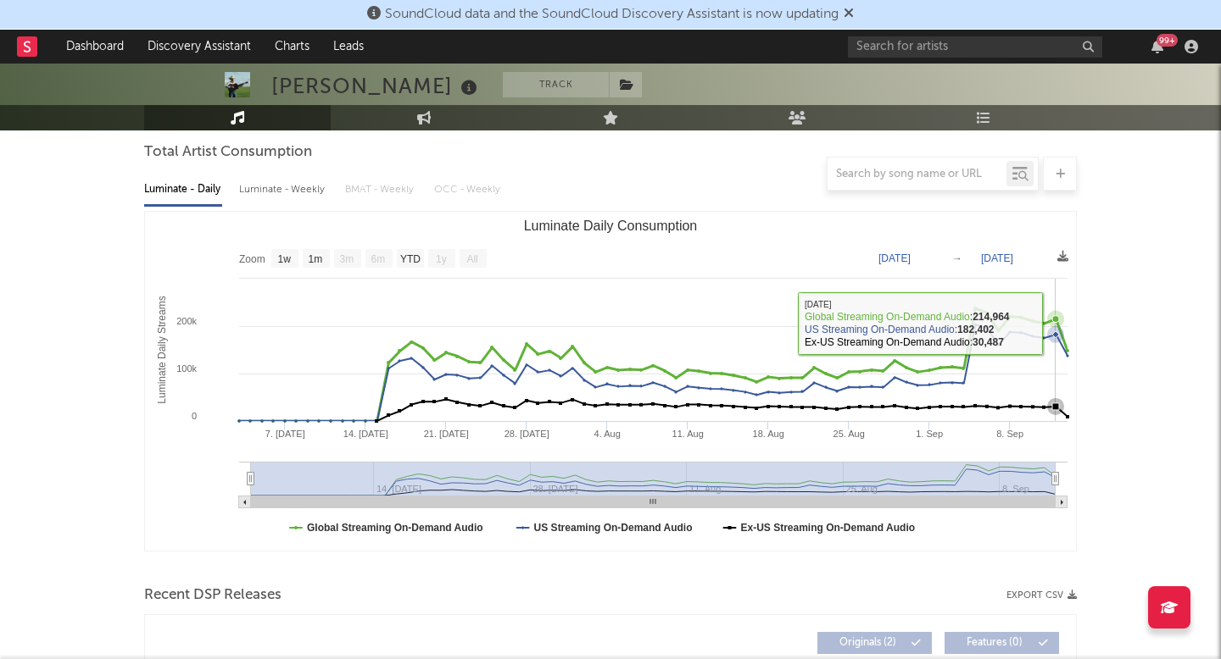
scroll to position [225, 0]
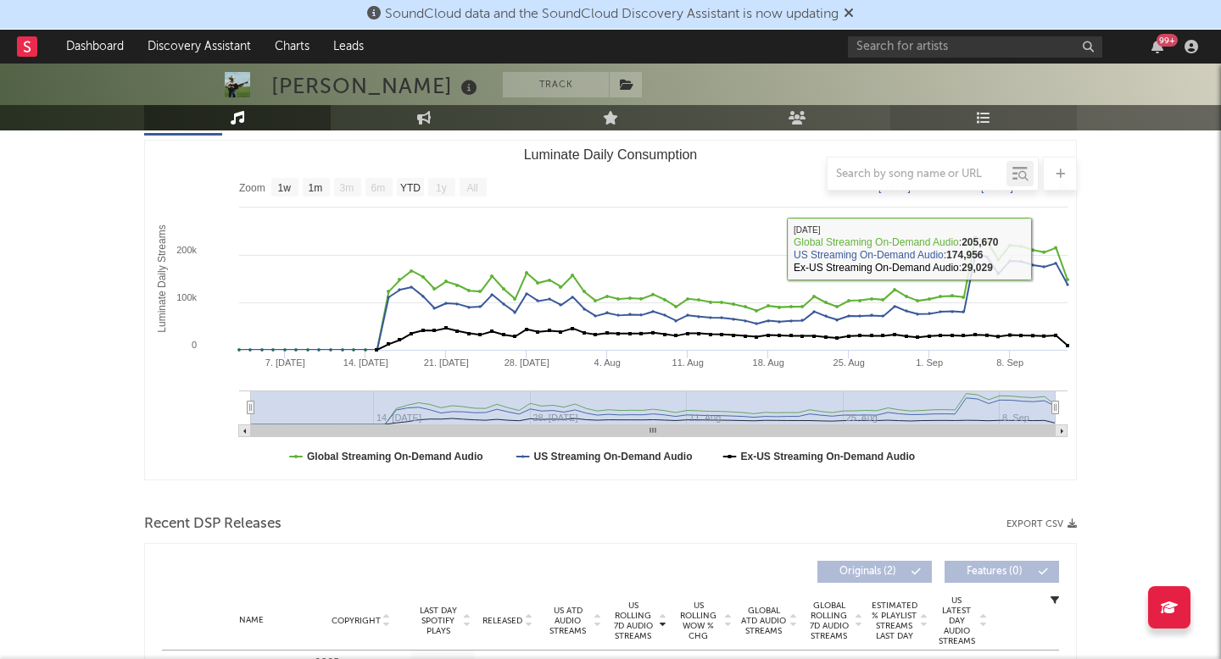
click at [982, 116] on icon at bounding box center [984, 118] width 14 height 14
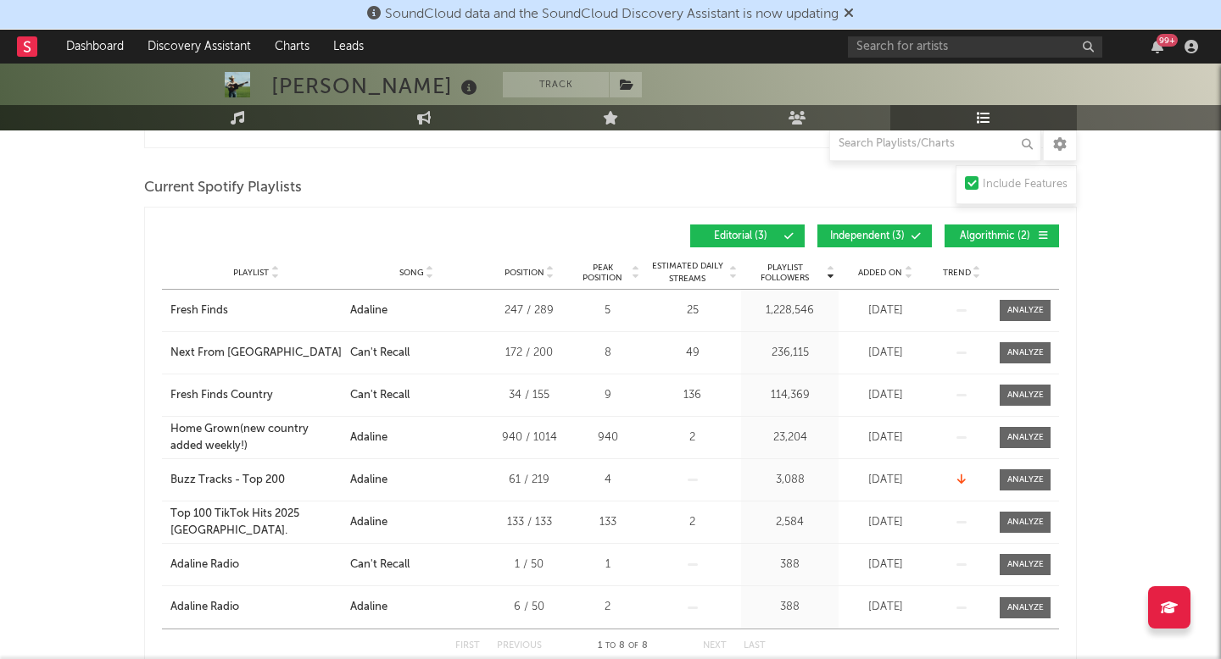
scroll to position [731, 0]
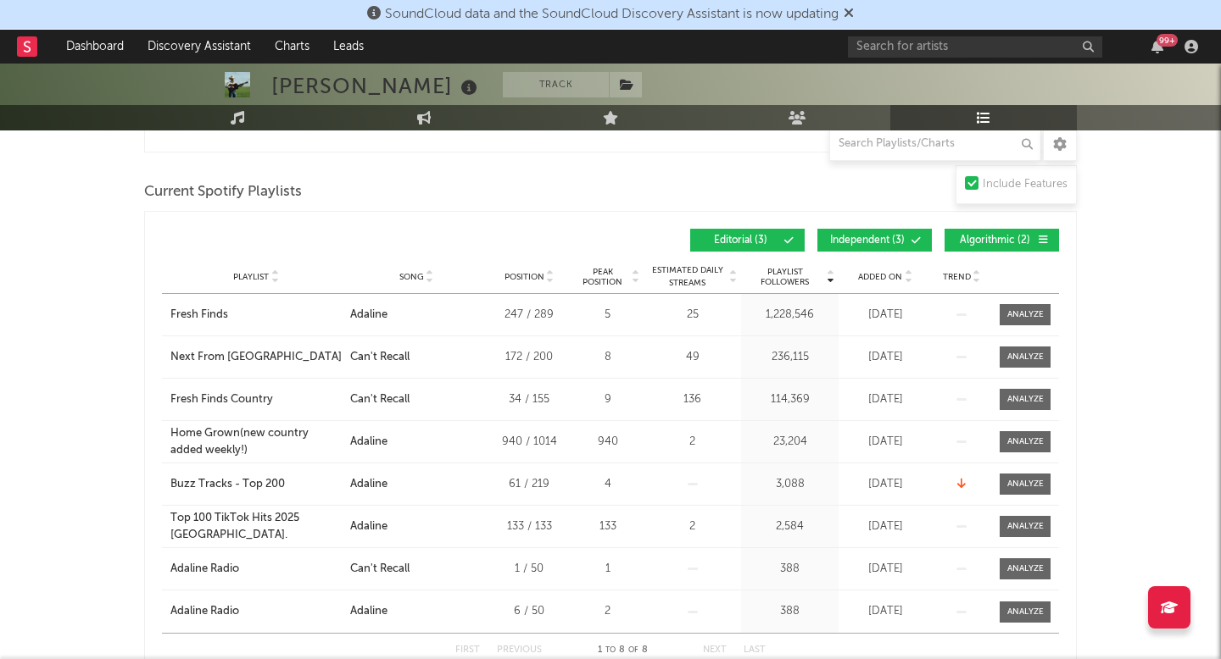
click at [610, 275] on span "Peak Position" at bounding box center [602, 277] width 53 height 20
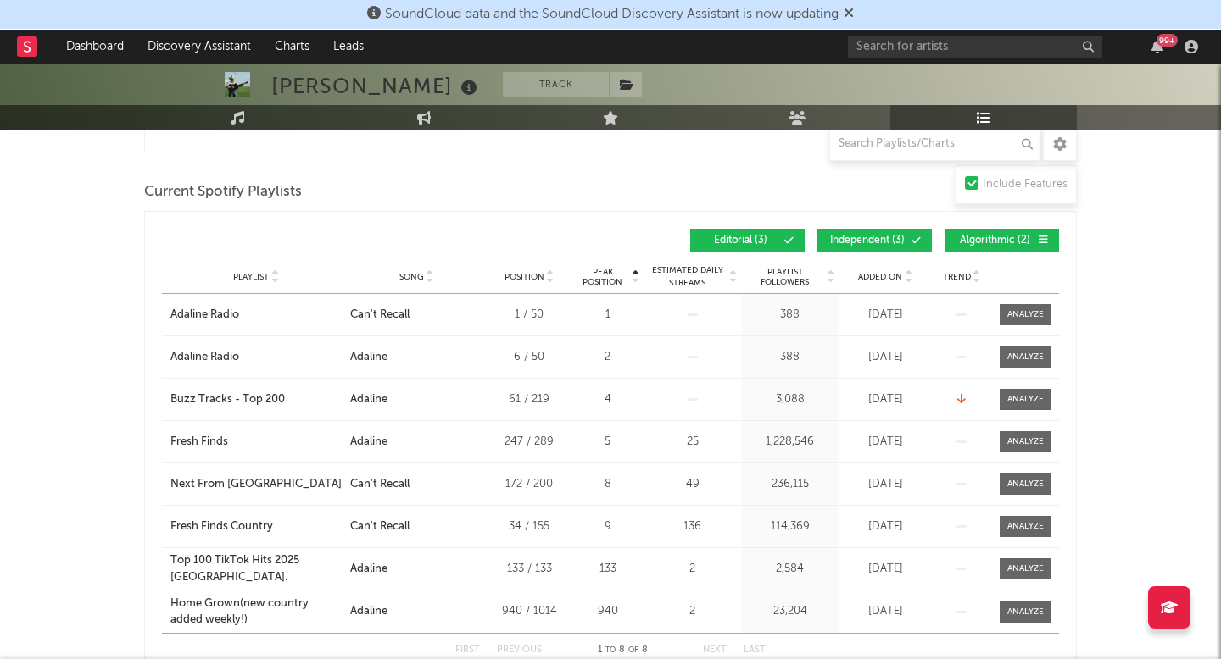
click at [891, 277] on span "Added On" at bounding box center [880, 277] width 44 height 10
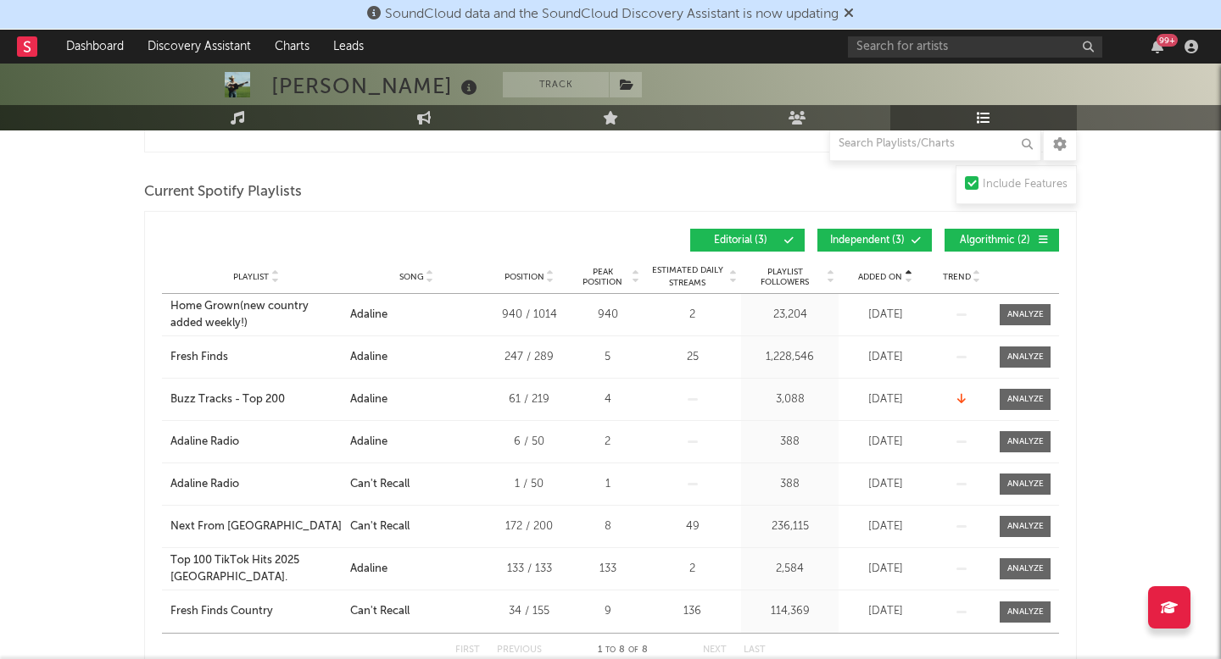
click at [891, 277] on span "Added On" at bounding box center [880, 277] width 44 height 10
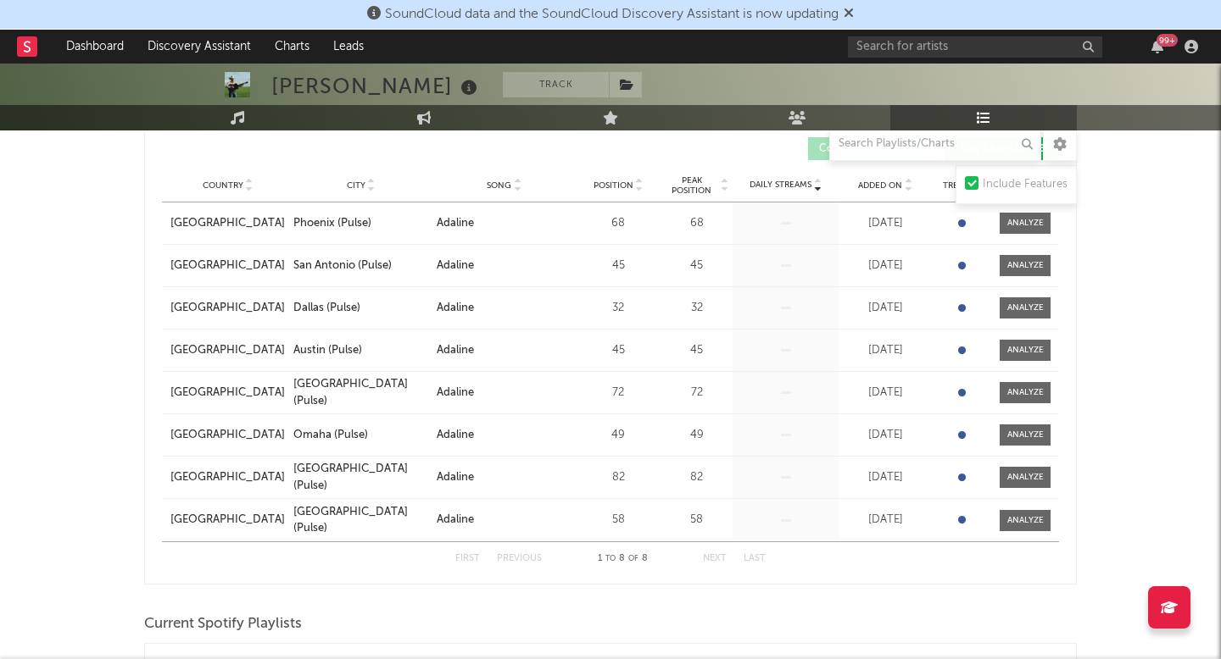
scroll to position [0, 0]
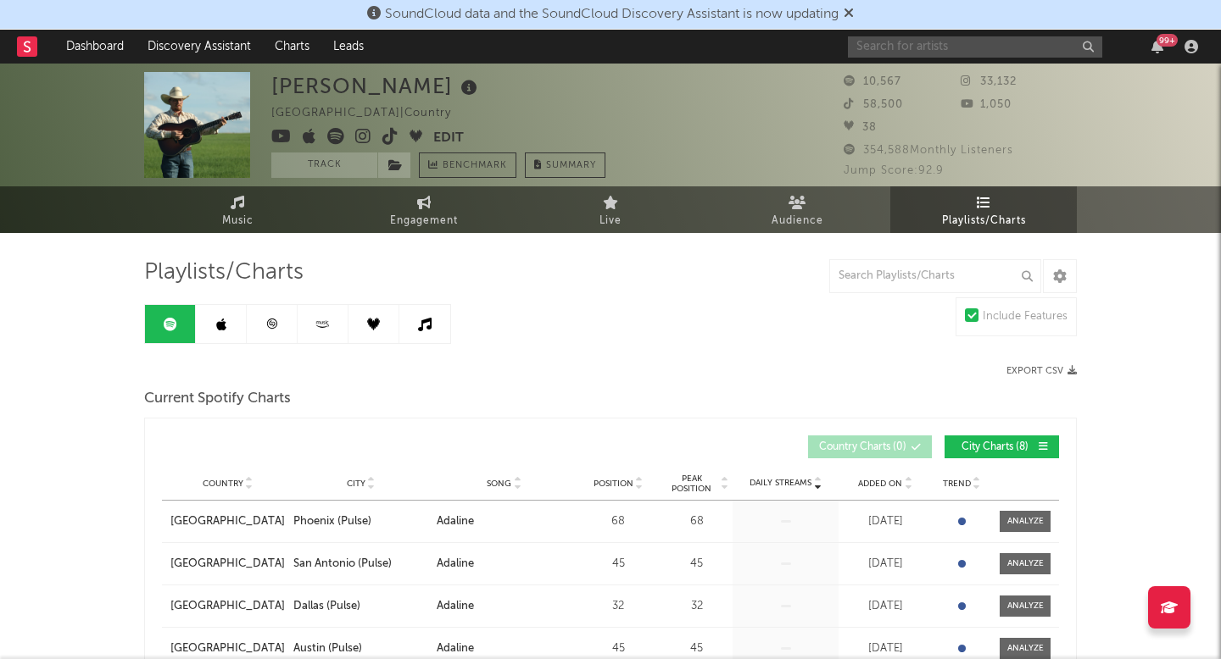
click at [884, 42] on input "text" at bounding box center [975, 46] width 254 height 21
type input "s"
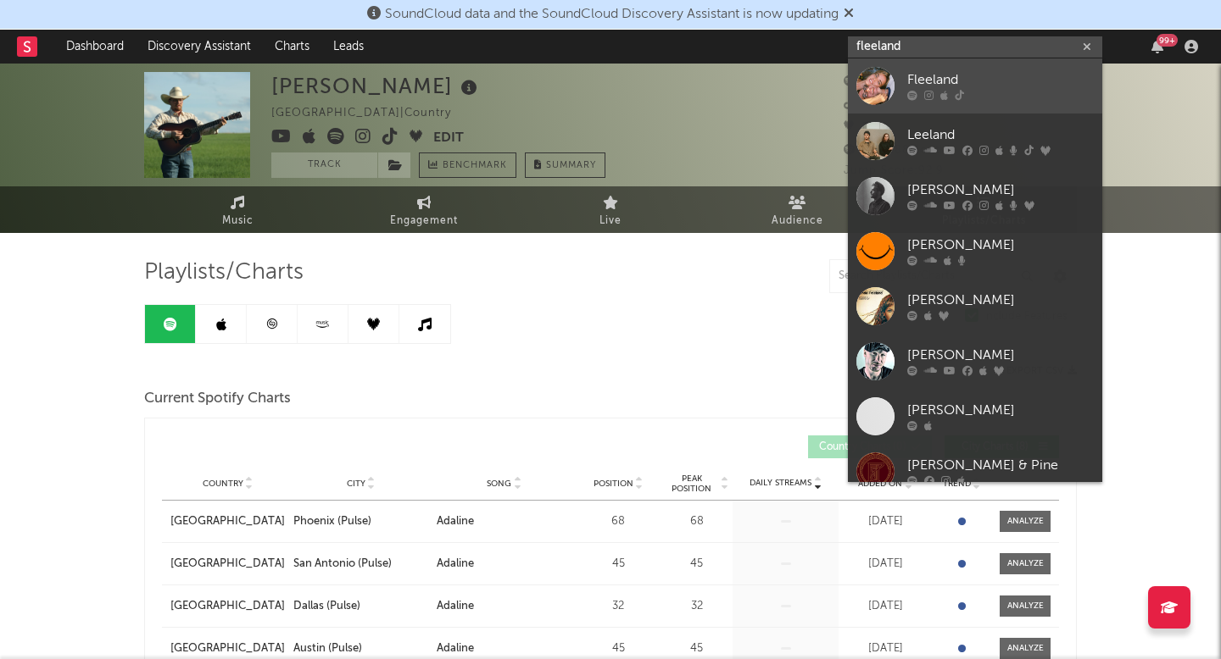
type input "fleeland"
click at [919, 86] on div "Fleeland" at bounding box center [1000, 80] width 186 height 20
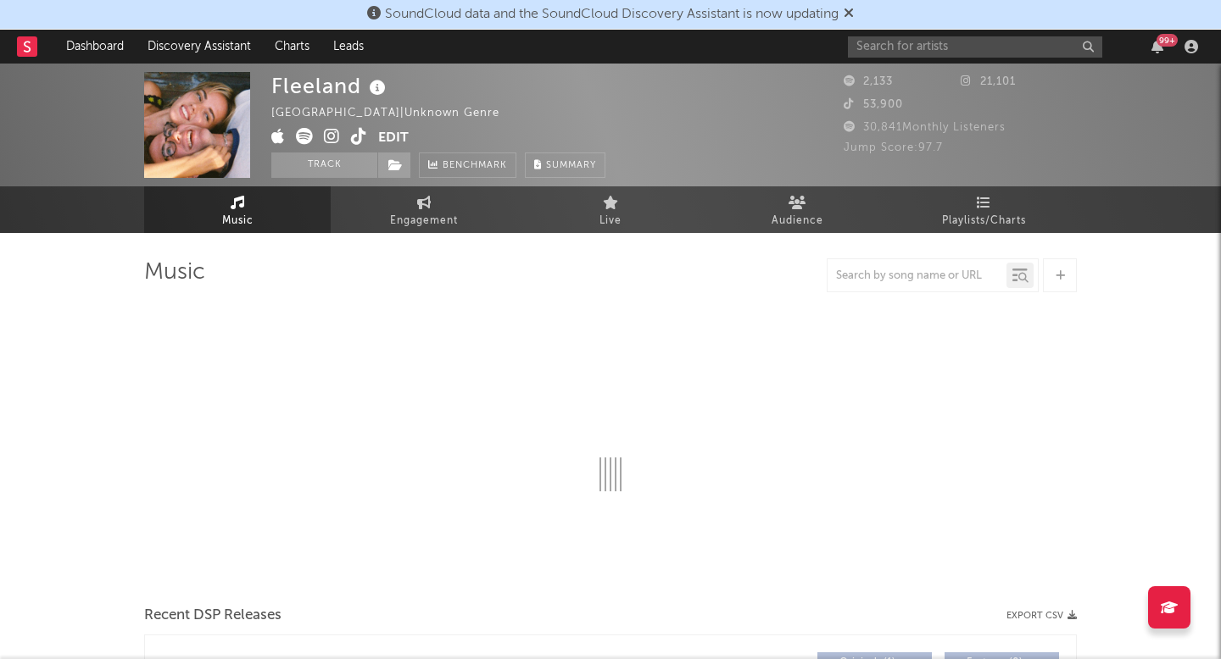
select select "1w"
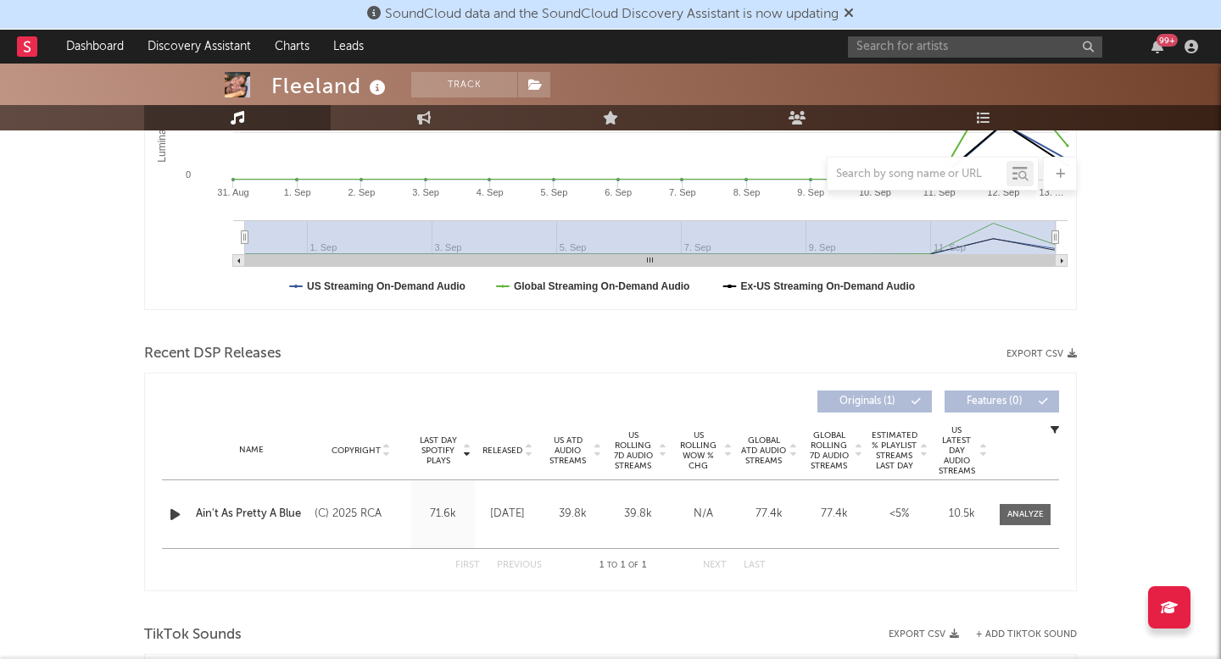
scroll to position [435, 0]
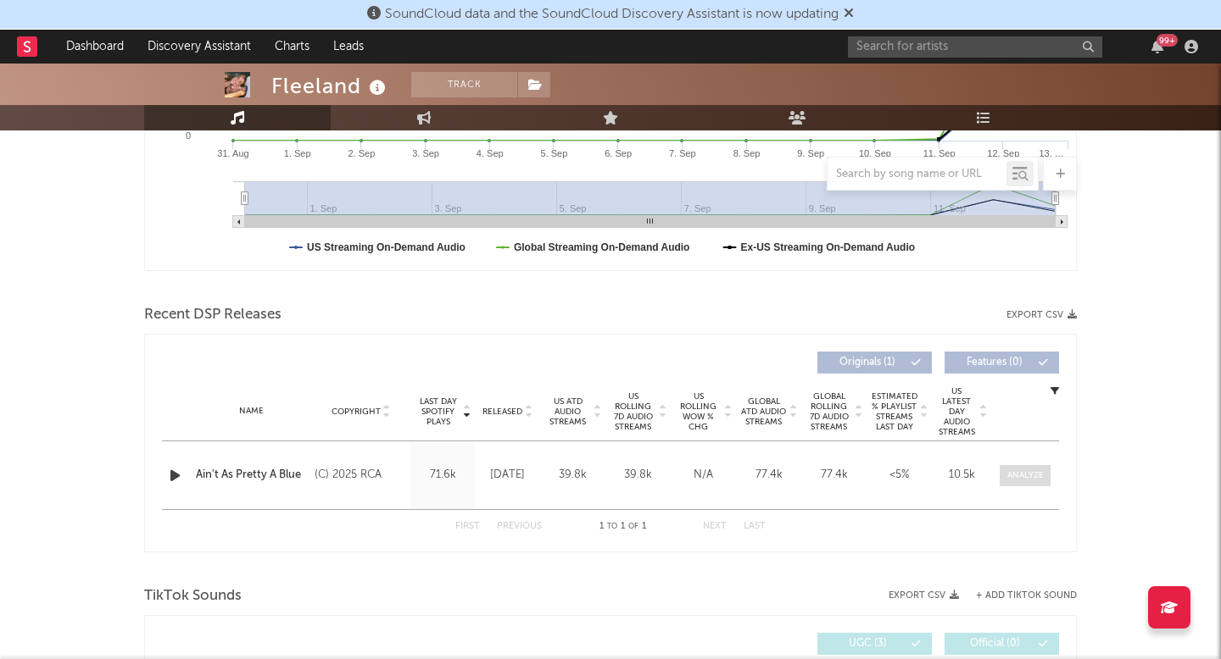
click at [1042, 470] on div at bounding box center [1025, 476] width 36 height 13
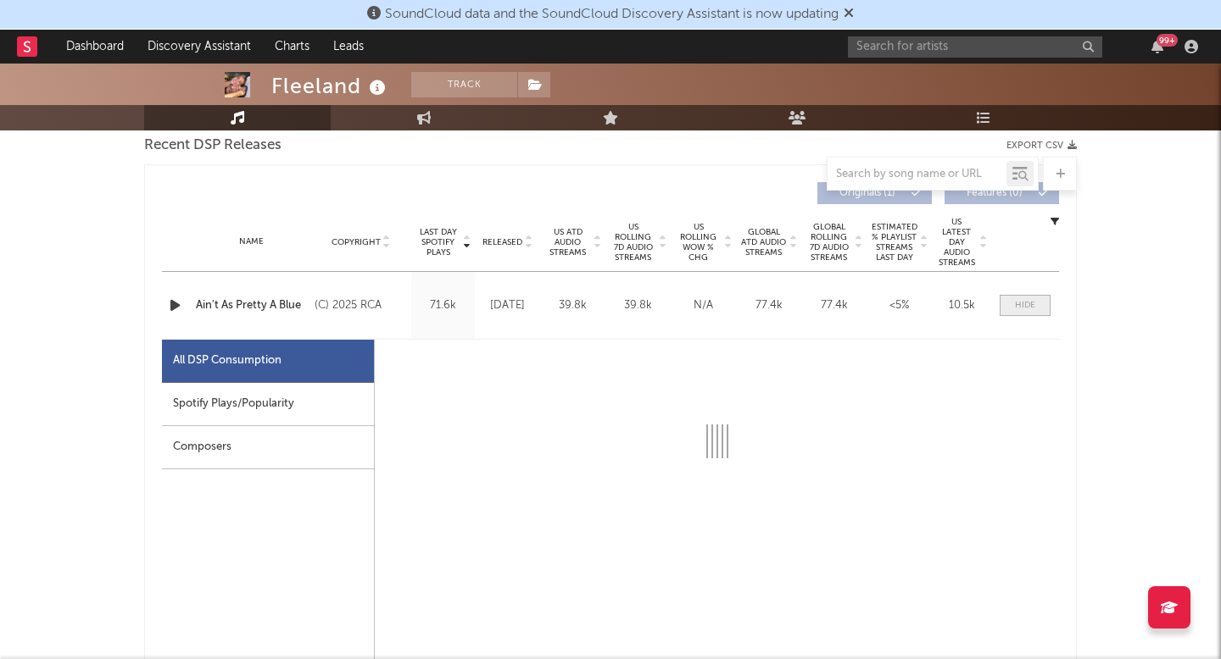
scroll to position [606, 0]
select select "1w"
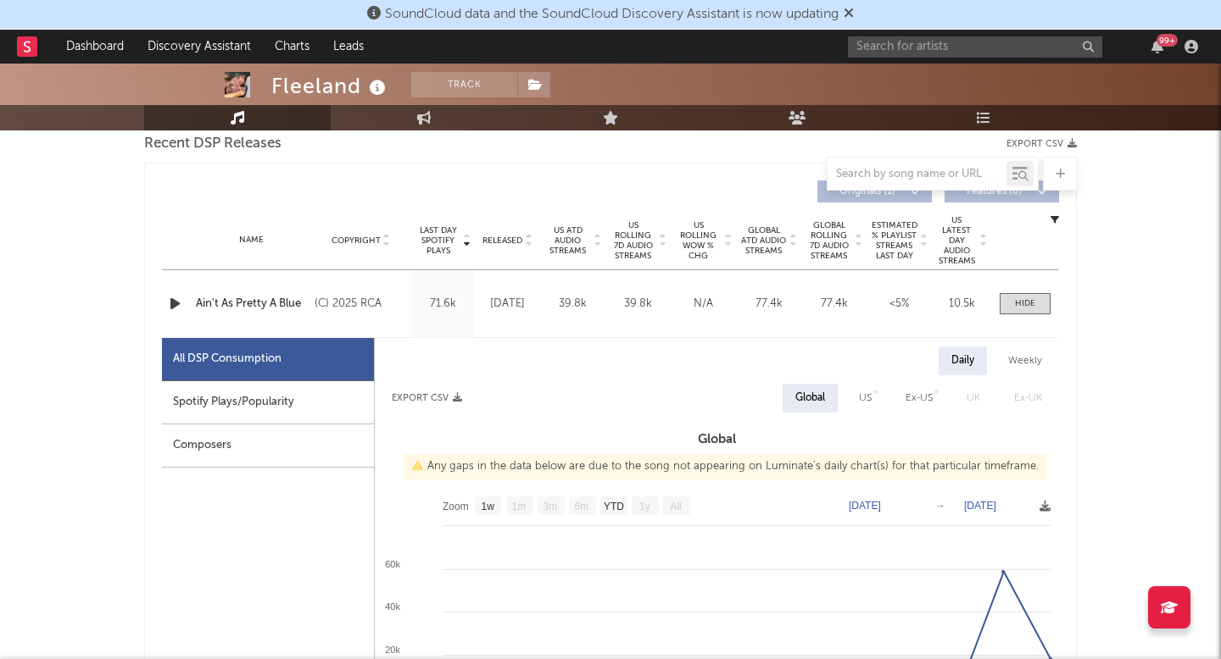
click at [857, 389] on div "US" at bounding box center [865, 398] width 38 height 29
select select "1w"
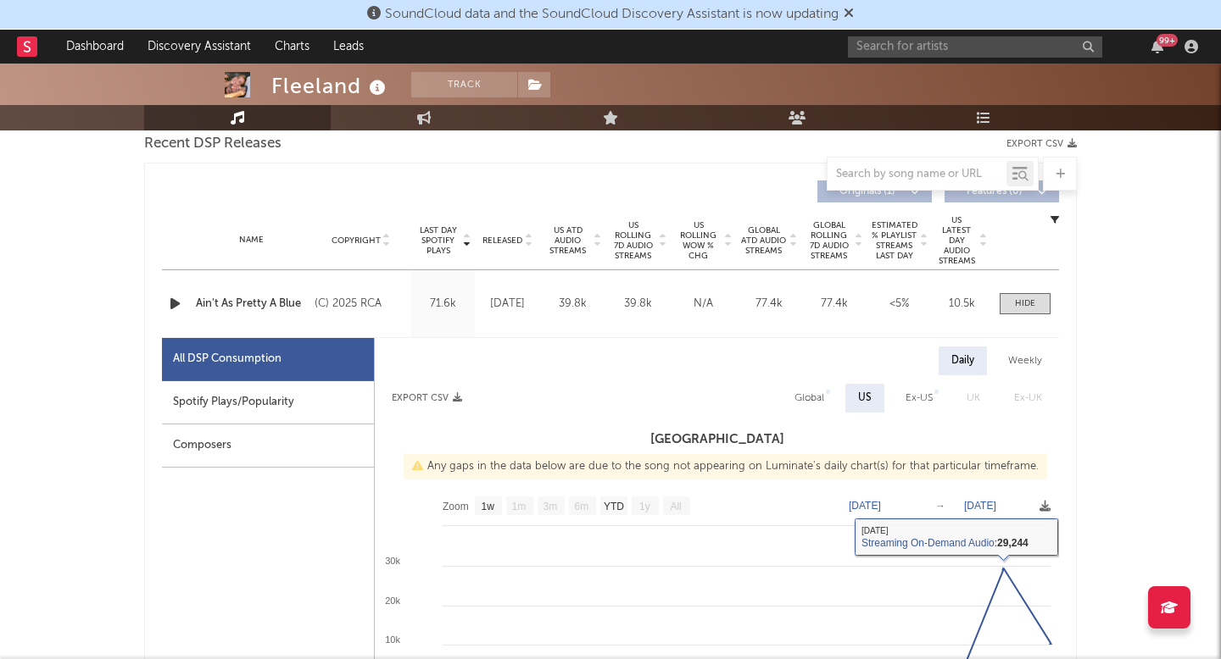
click at [818, 394] on div "Global" at bounding box center [809, 398] width 30 height 20
select select "1w"
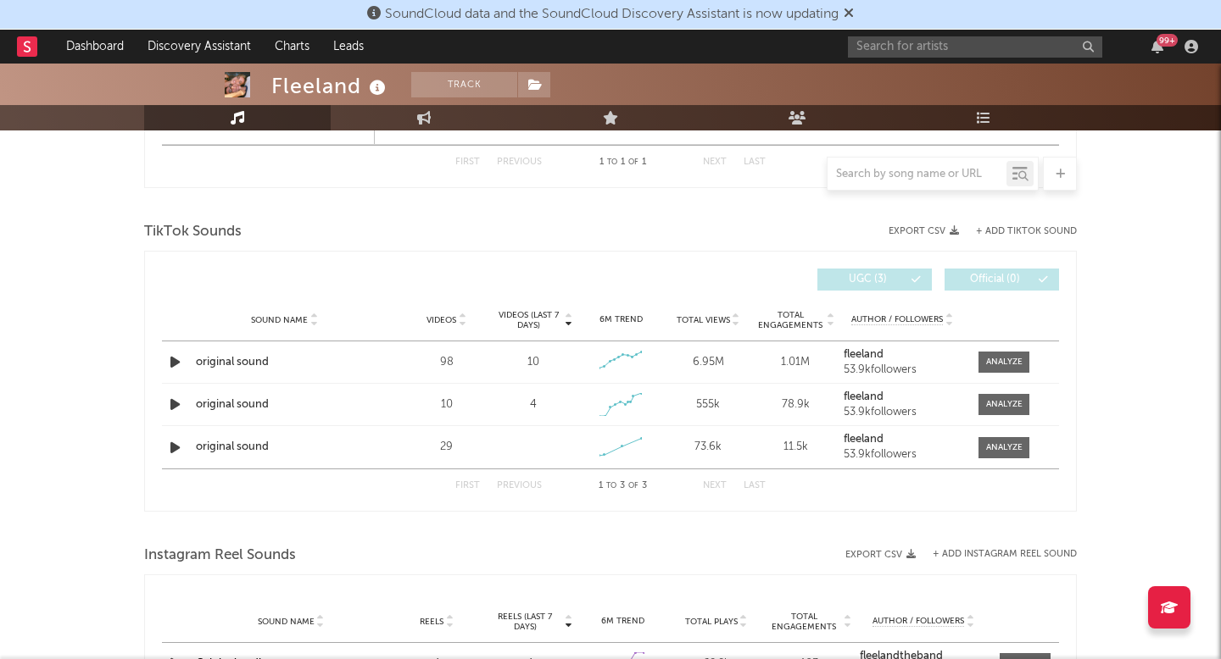
scroll to position [1607, 0]
click at [903, 37] on input "text" at bounding box center [975, 46] width 254 height 21
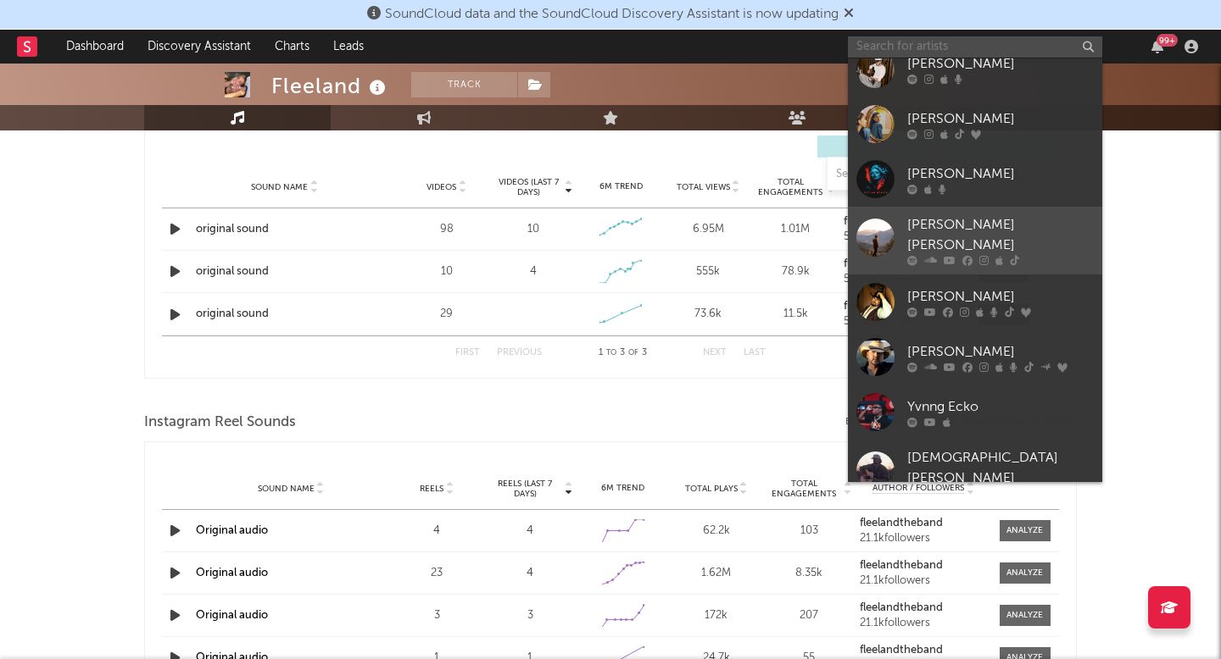
scroll to position [1772, 0]
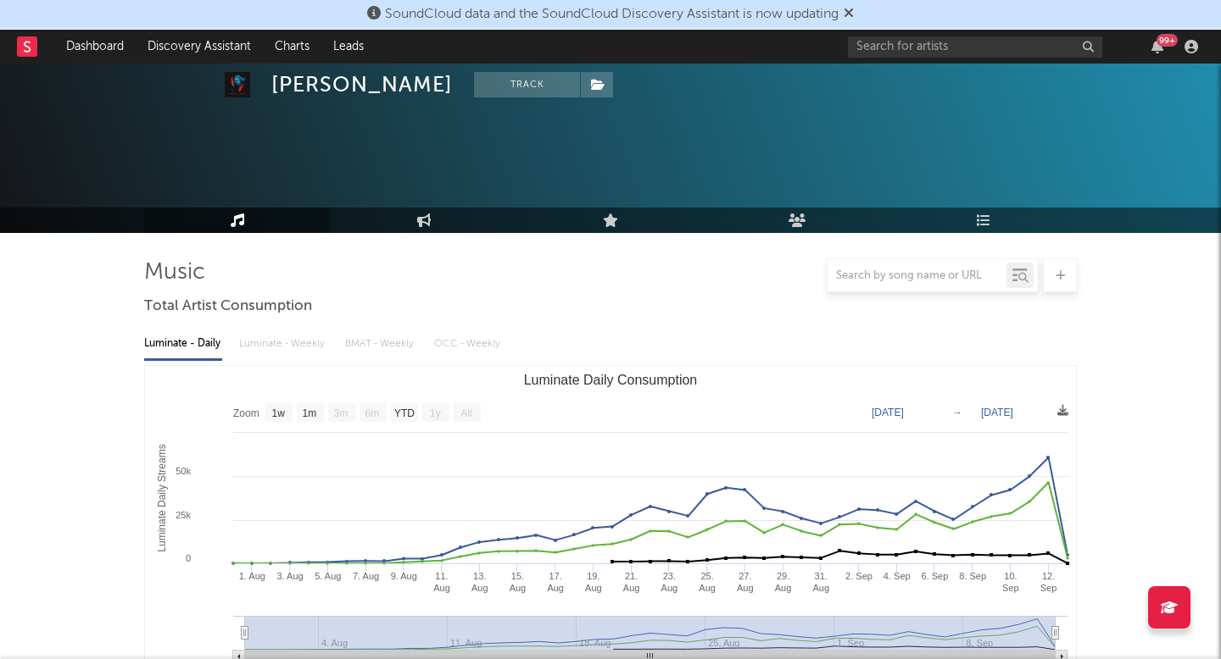
select select "1w"
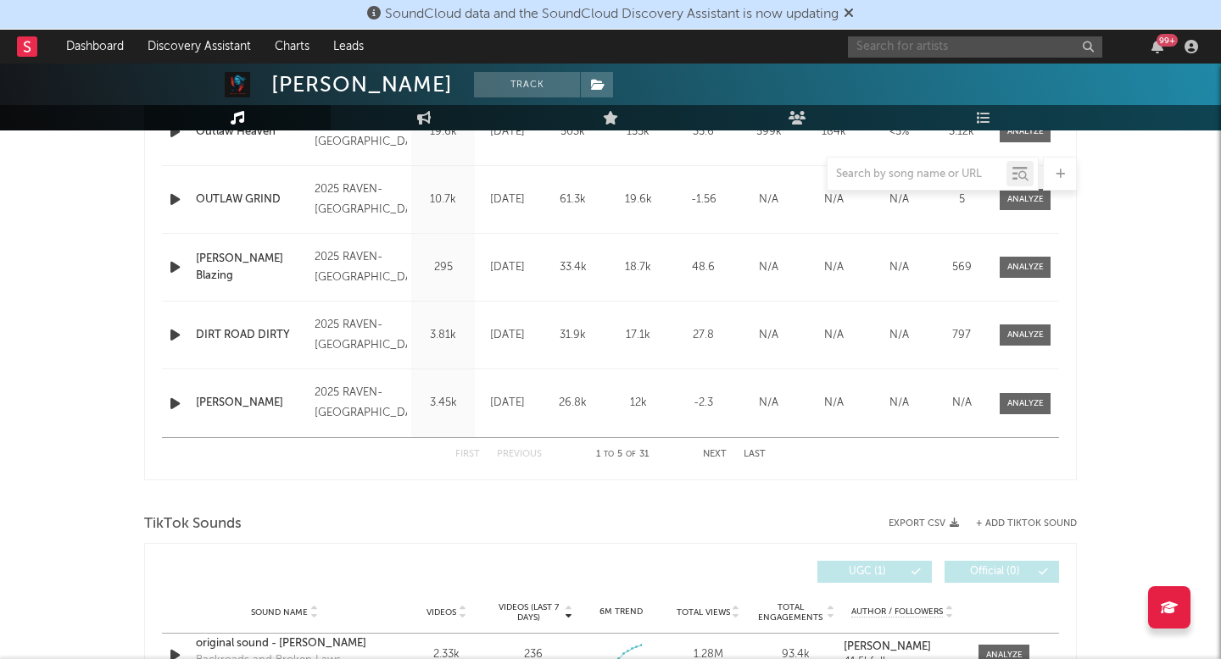
click at [963, 46] on input "text" at bounding box center [975, 46] width 254 height 21
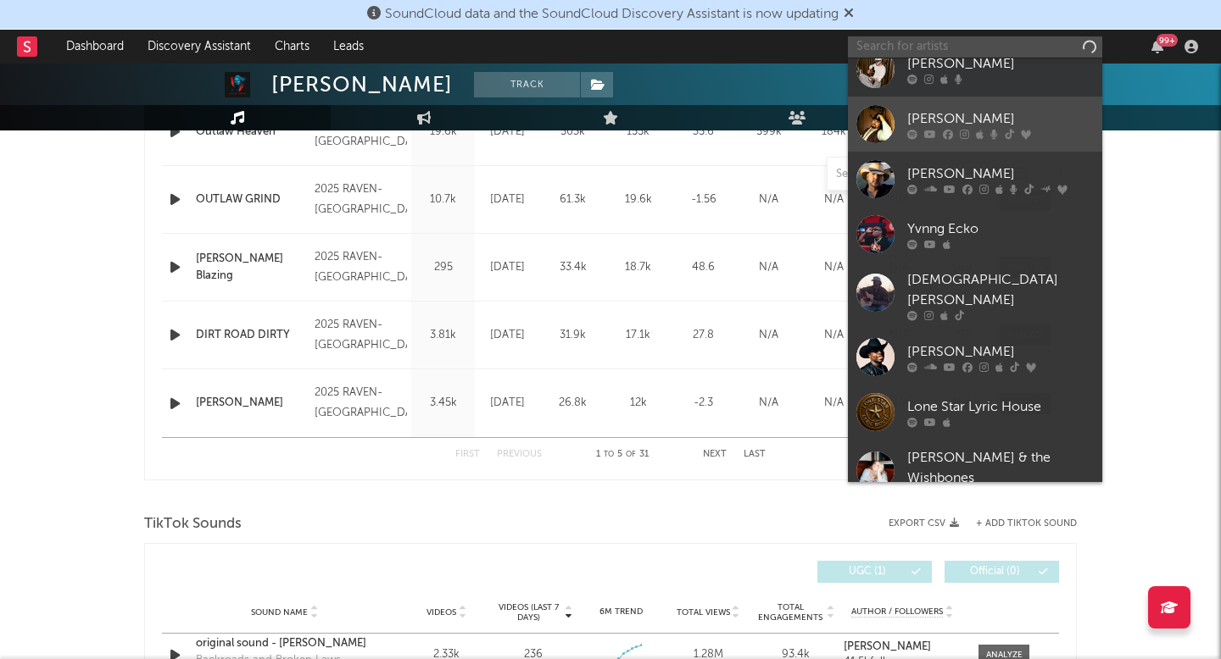
scroll to position [0, 0]
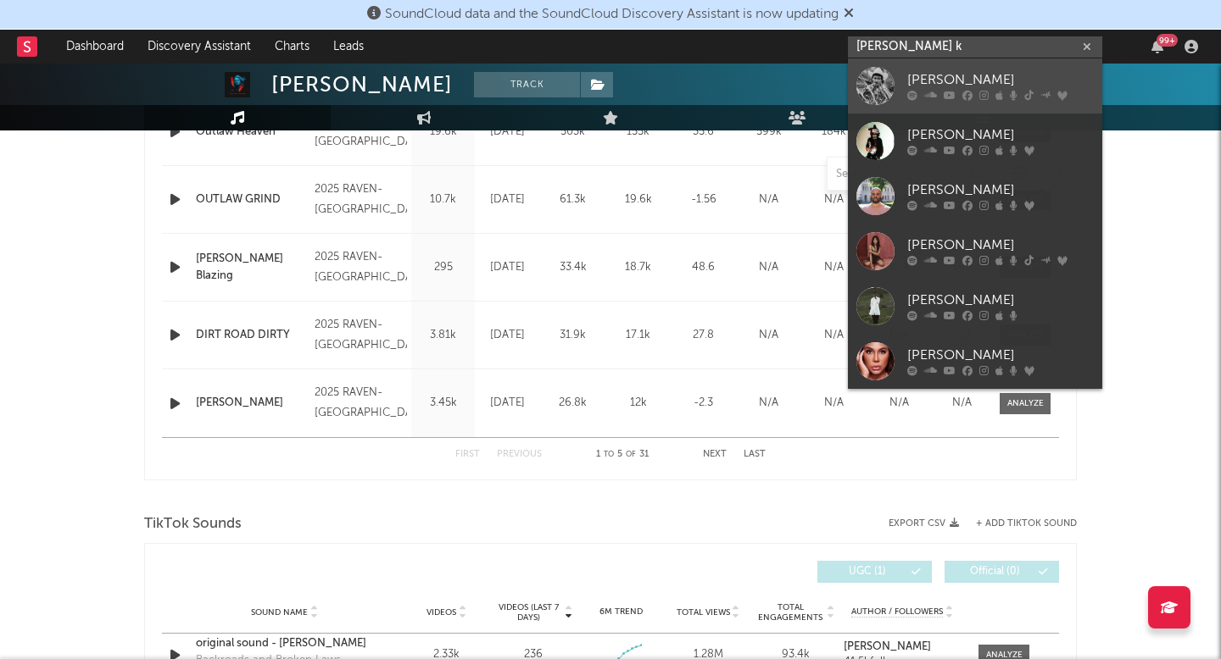
type input "[PERSON_NAME] k"
click at [992, 70] on link "[PERSON_NAME]" at bounding box center [975, 85] width 254 height 55
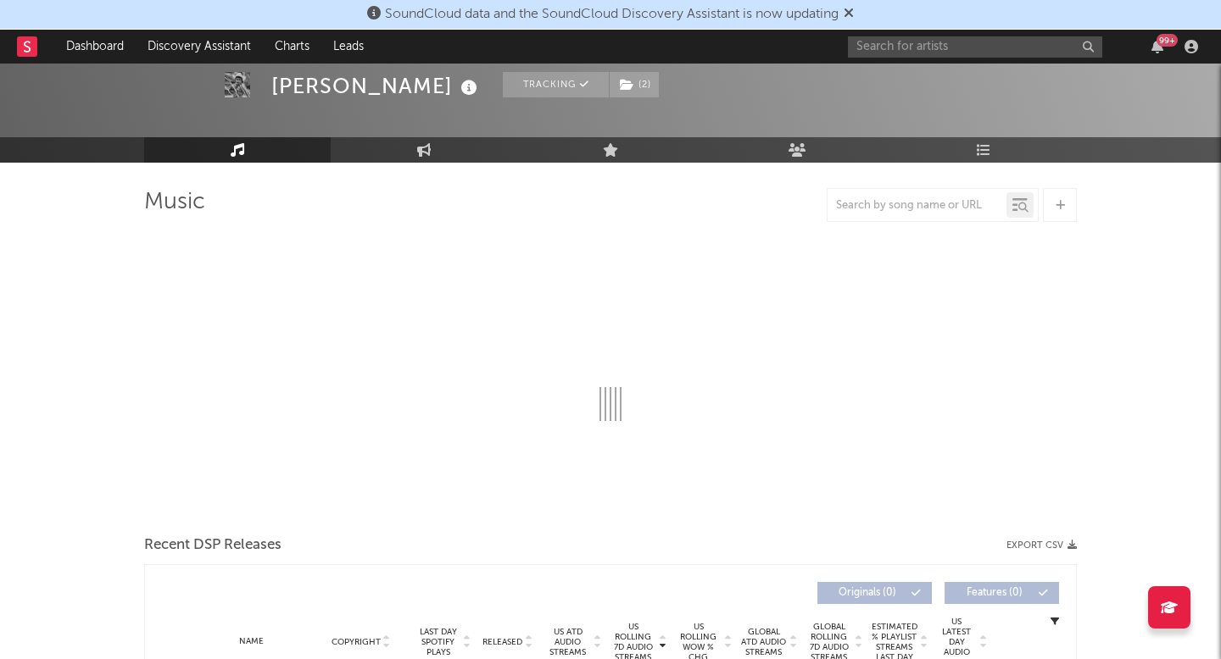
scroll to position [71, 0]
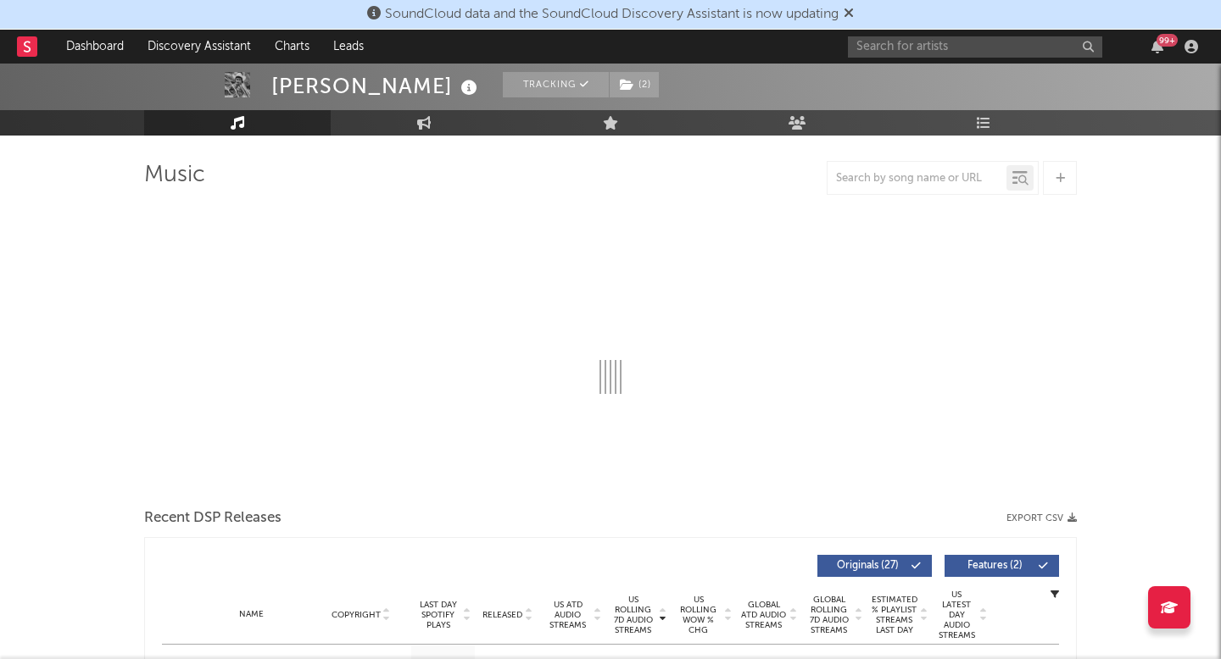
select select "6m"
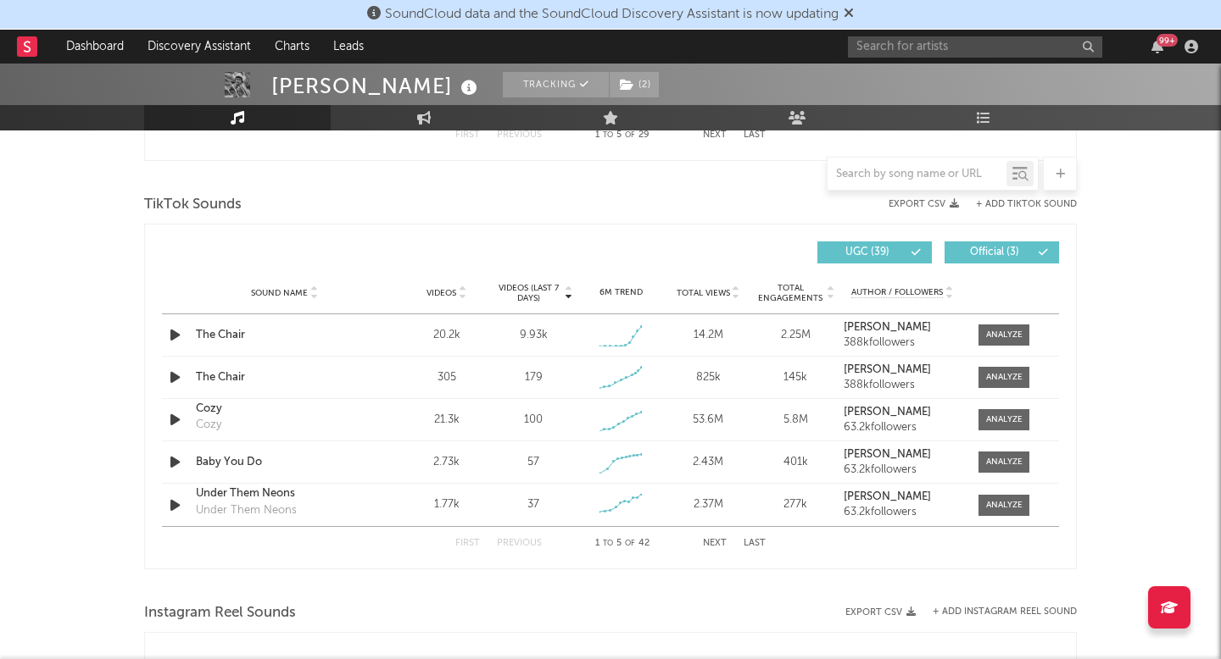
scroll to position [1162, 0]
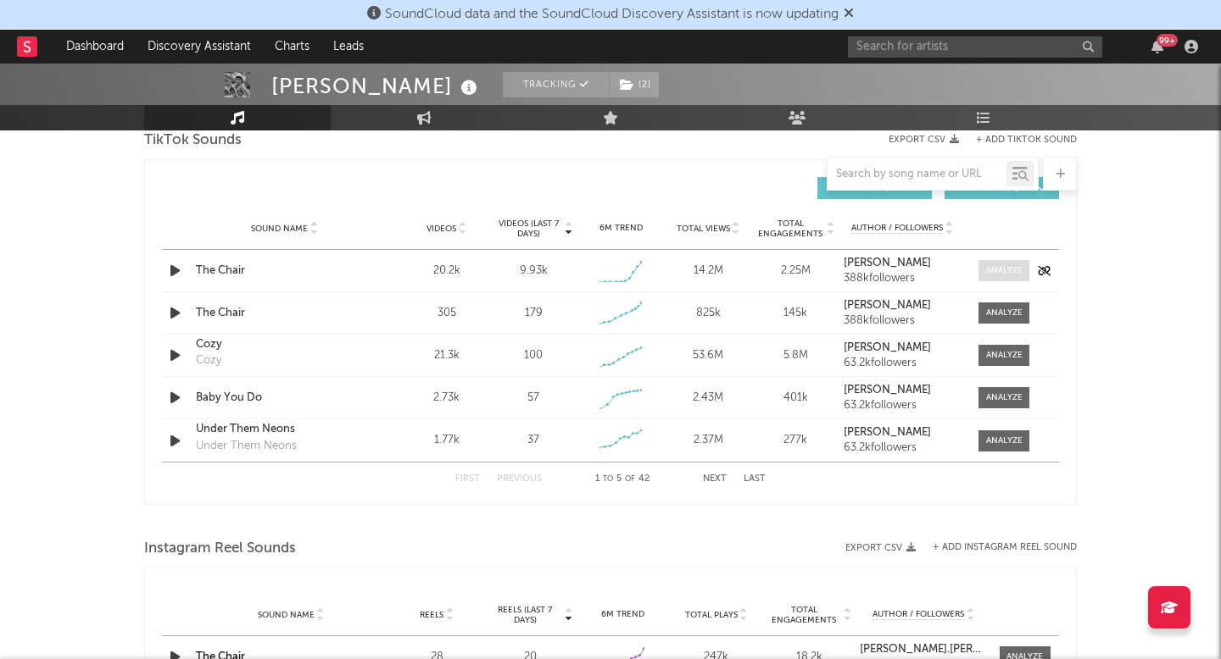
click at [1028, 266] on span at bounding box center [1003, 270] width 51 height 21
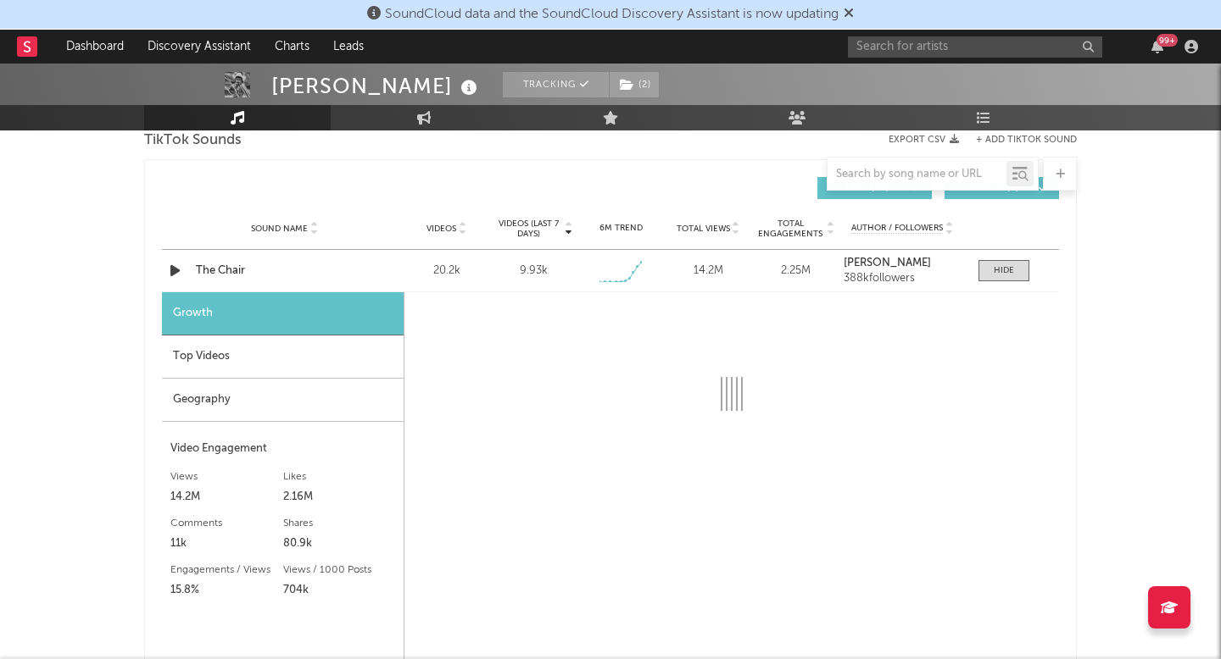
select select "1w"
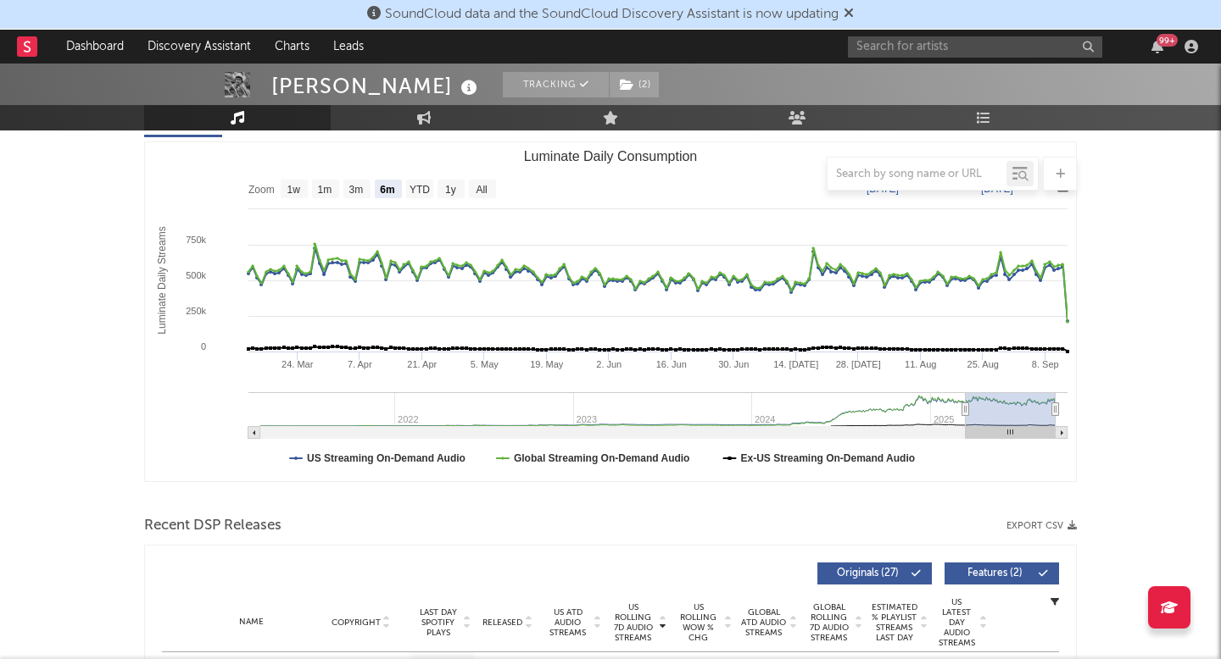
scroll to position [0, 0]
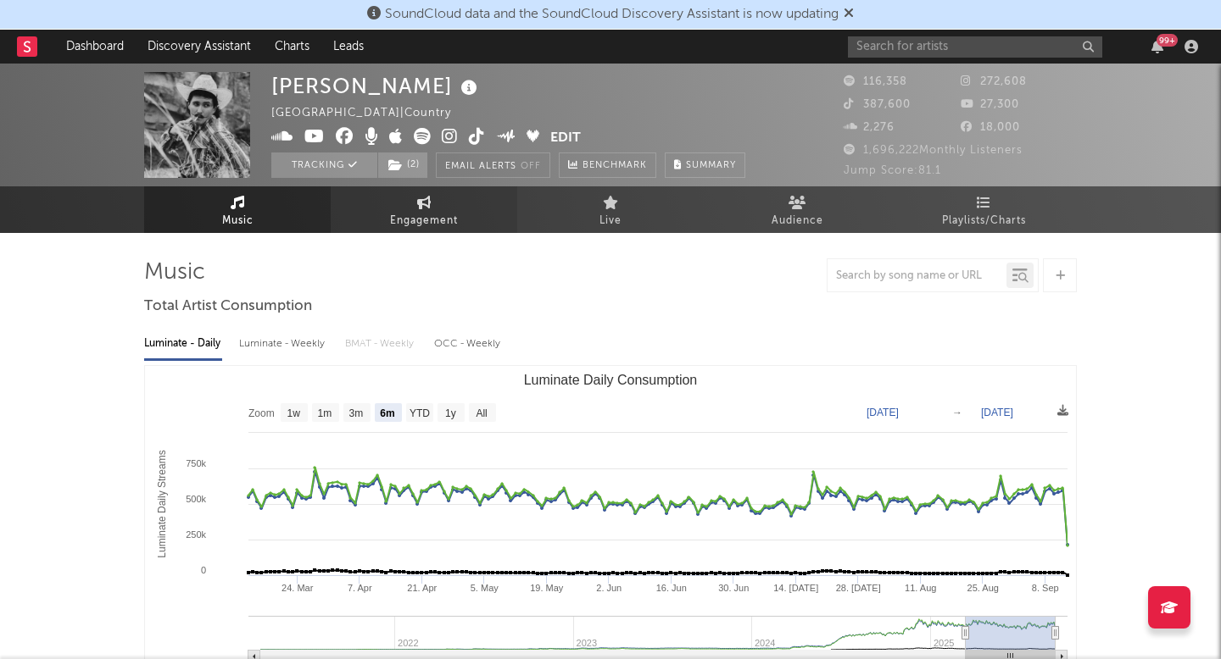
click at [449, 203] on link "Engagement" at bounding box center [424, 209] width 186 height 47
select select "1w"
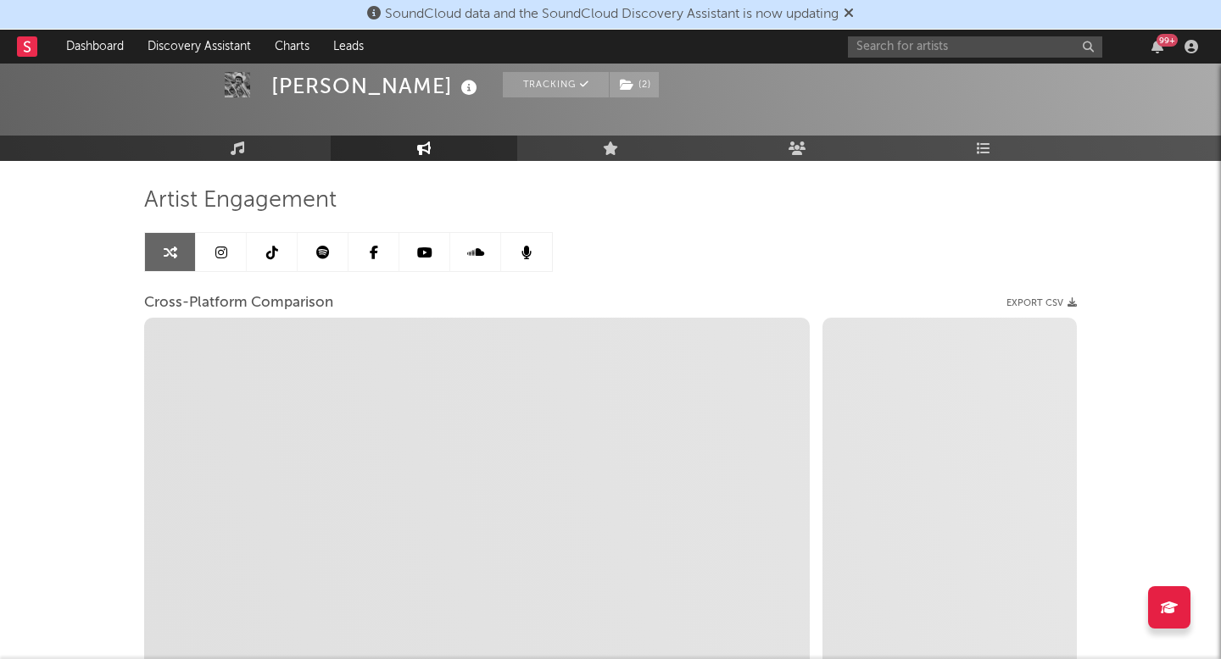
scroll to position [75, 0]
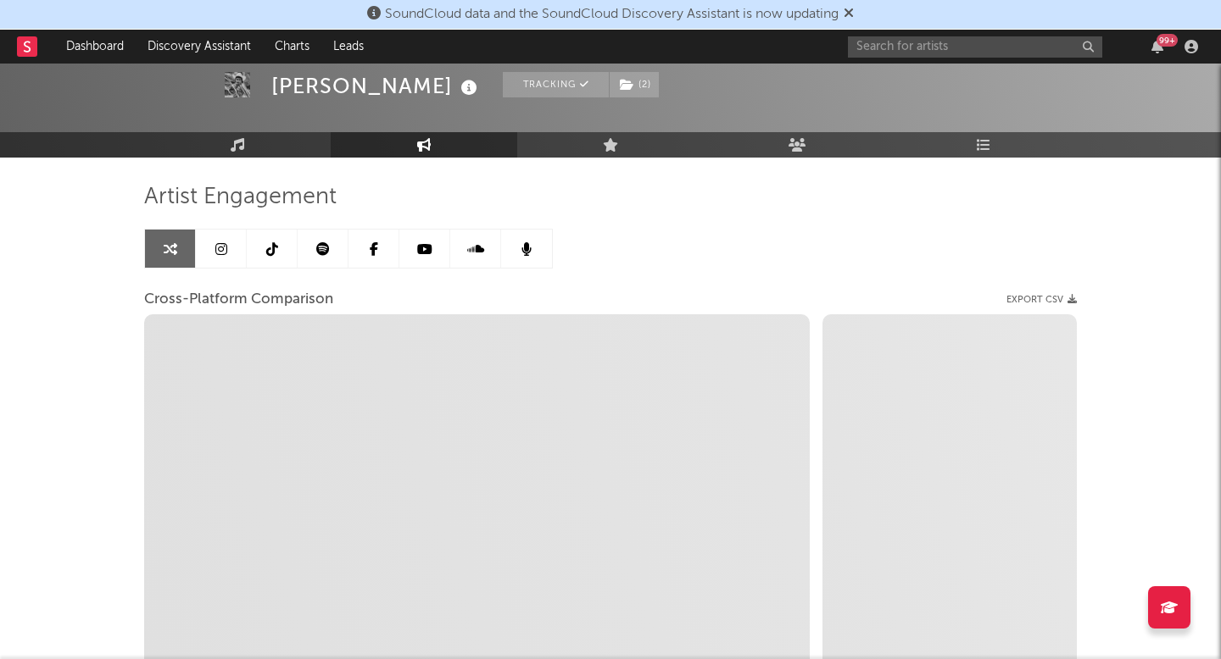
click at [313, 240] on link at bounding box center [323, 249] width 51 height 38
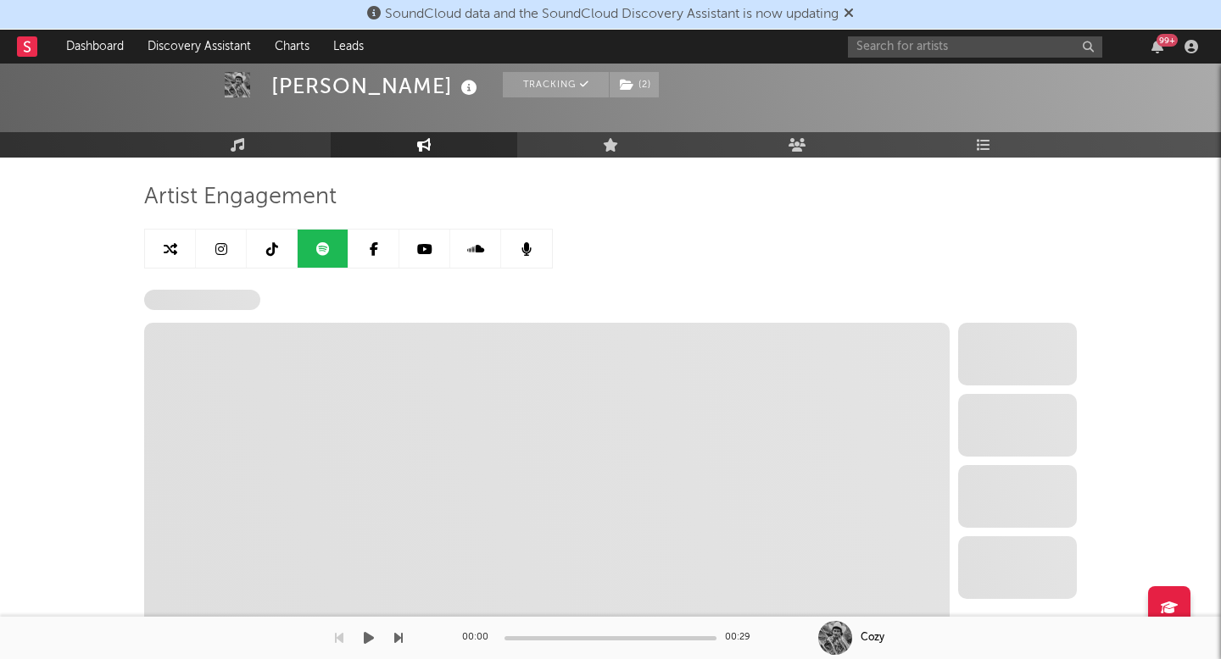
select select "6m"
select select "1w"
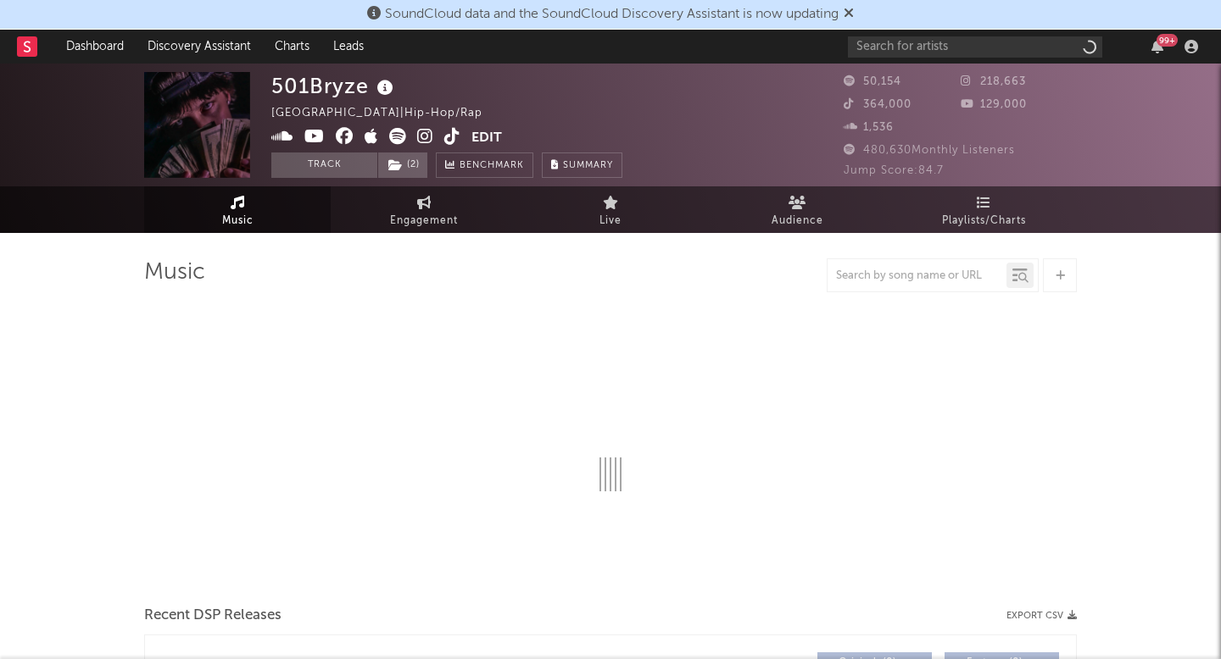
select select "6m"
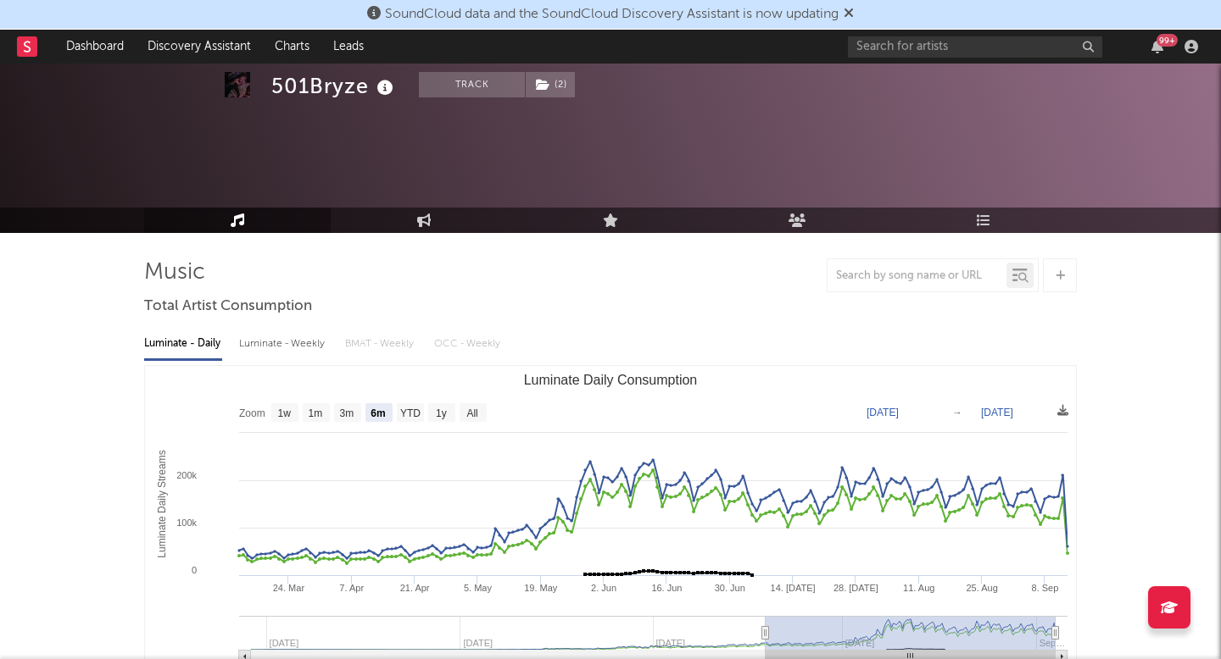
scroll to position [75, 0]
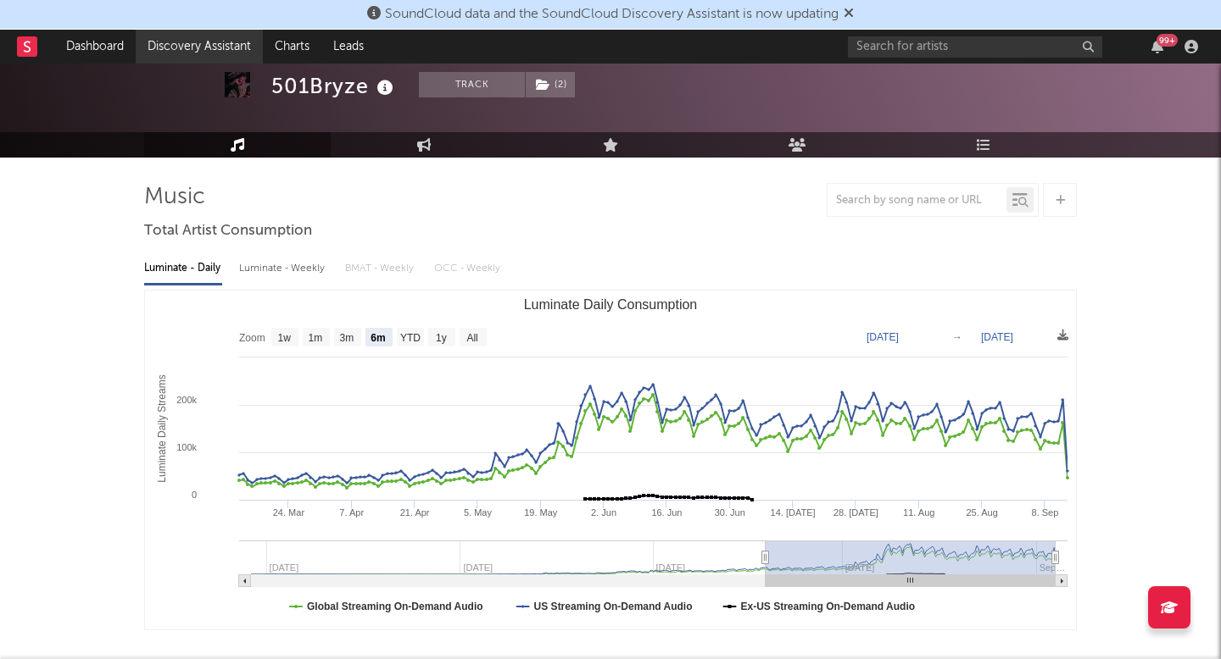
click at [262, 44] on link "Discovery Assistant" at bounding box center [199, 47] width 127 height 34
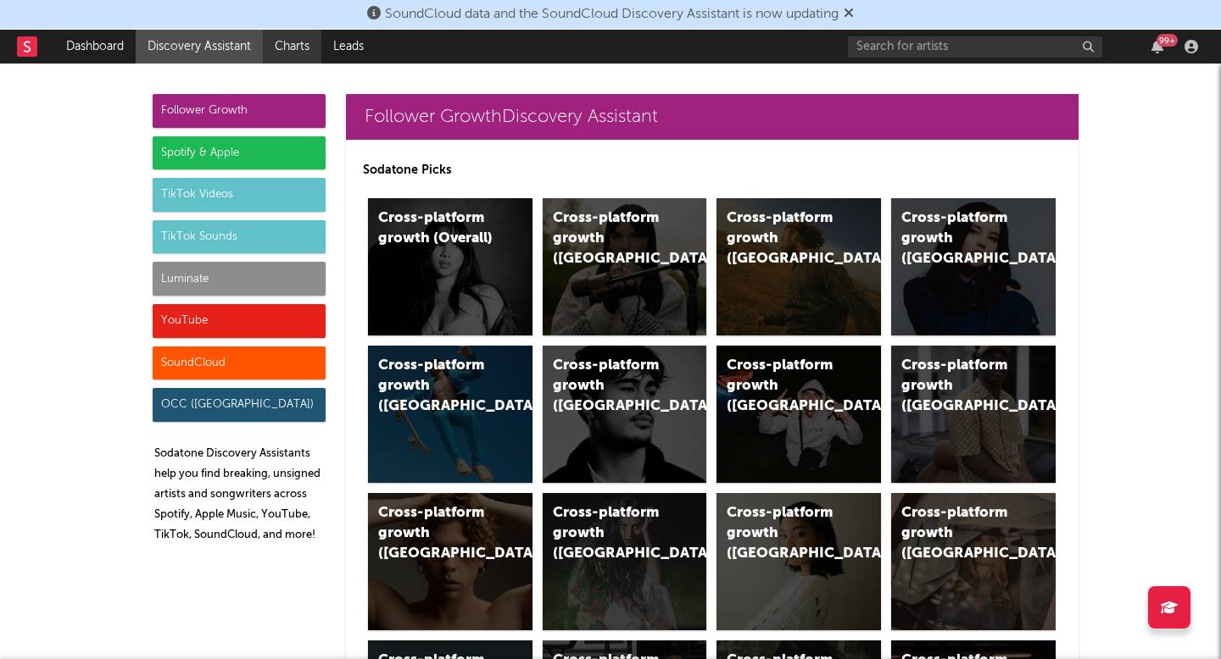
click at [290, 58] on link "Charts" at bounding box center [292, 47] width 58 height 34
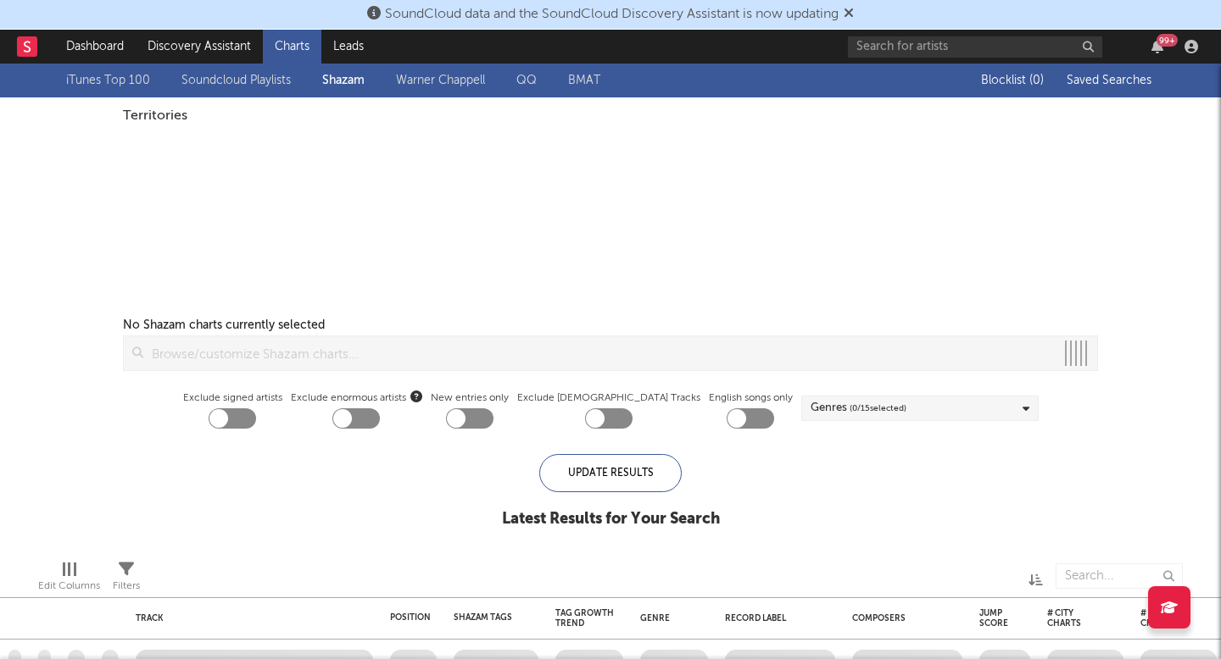
checkbox input "true"
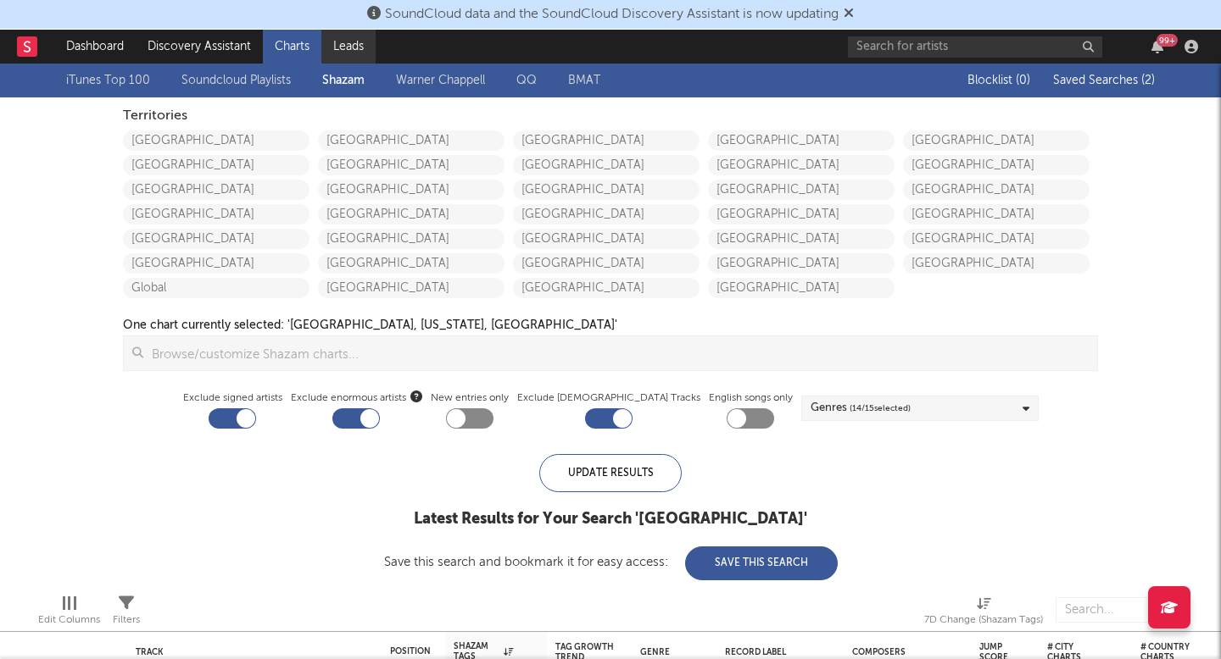
click at [335, 48] on link "Leads" at bounding box center [348, 47] width 54 height 34
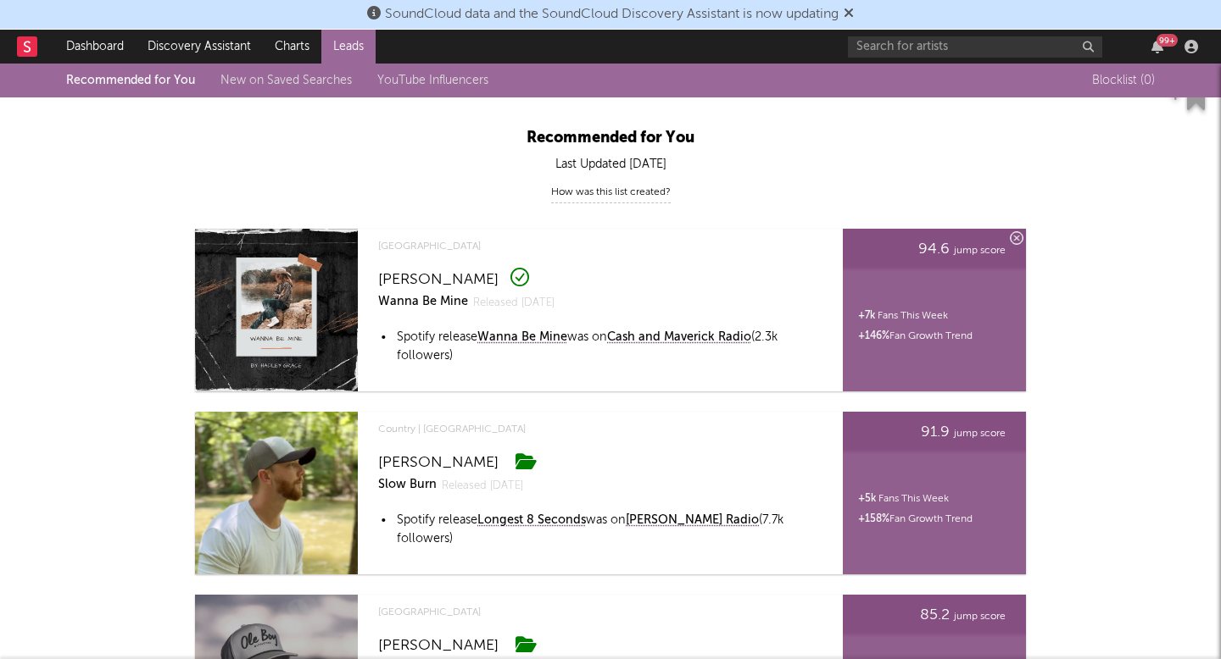
click at [448, 267] on div "[PERSON_NAME]" at bounding box center [589, 276] width 422 height 25
click at [438, 292] on link "Wanna Be Mine" at bounding box center [423, 302] width 90 height 25
click at [455, 277] on div "[PERSON_NAME]" at bounding box center [438, 280] width 120 height 20
click at [288, 55] on link "Charts" at bounding box center [292, 47] width 58 height 34
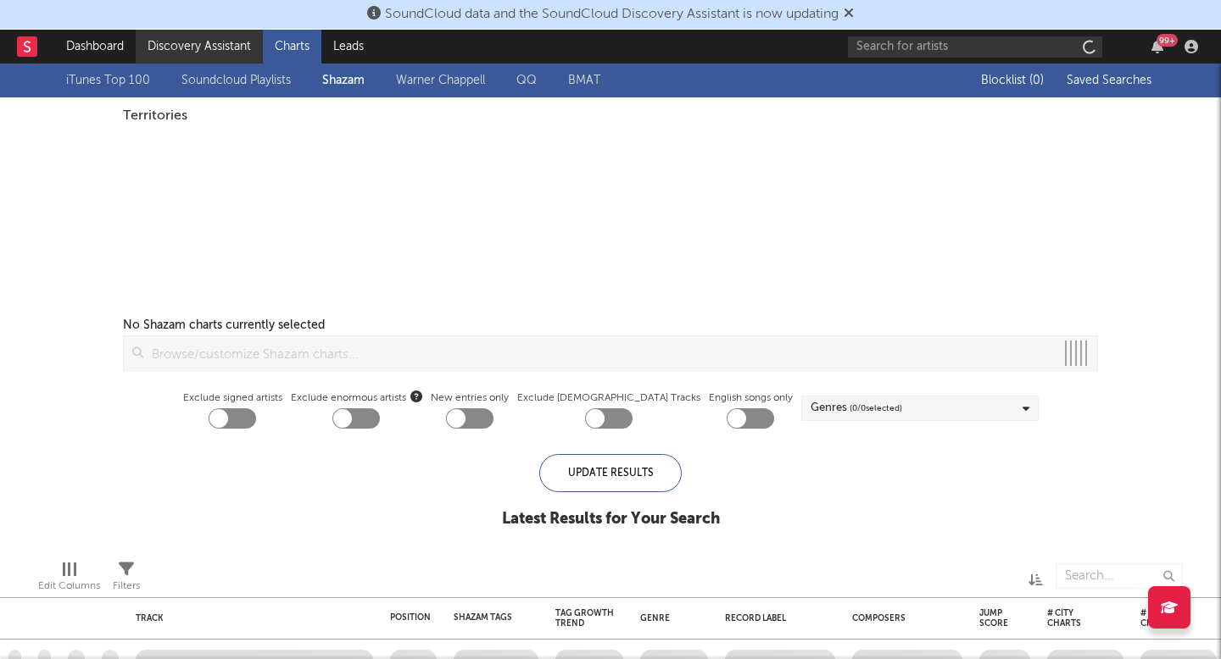
checkbox input "true"
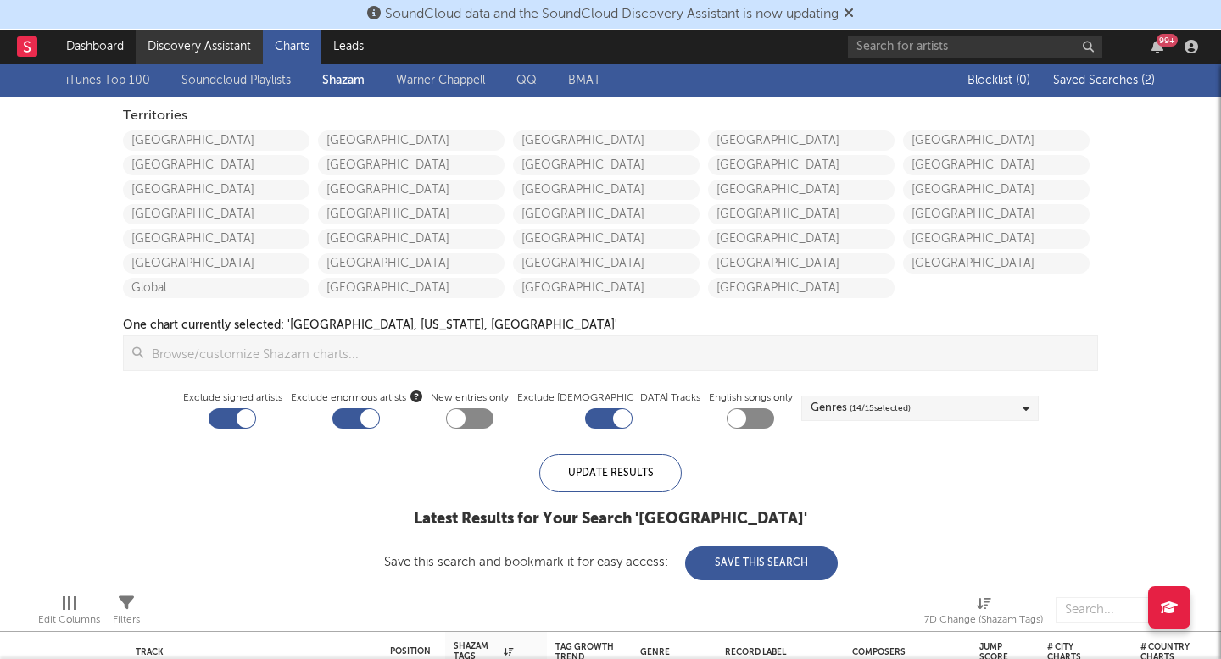
click at [229, 53] on link "Discovery Assistant" at bounding box center [199, 47] width 127 height 34
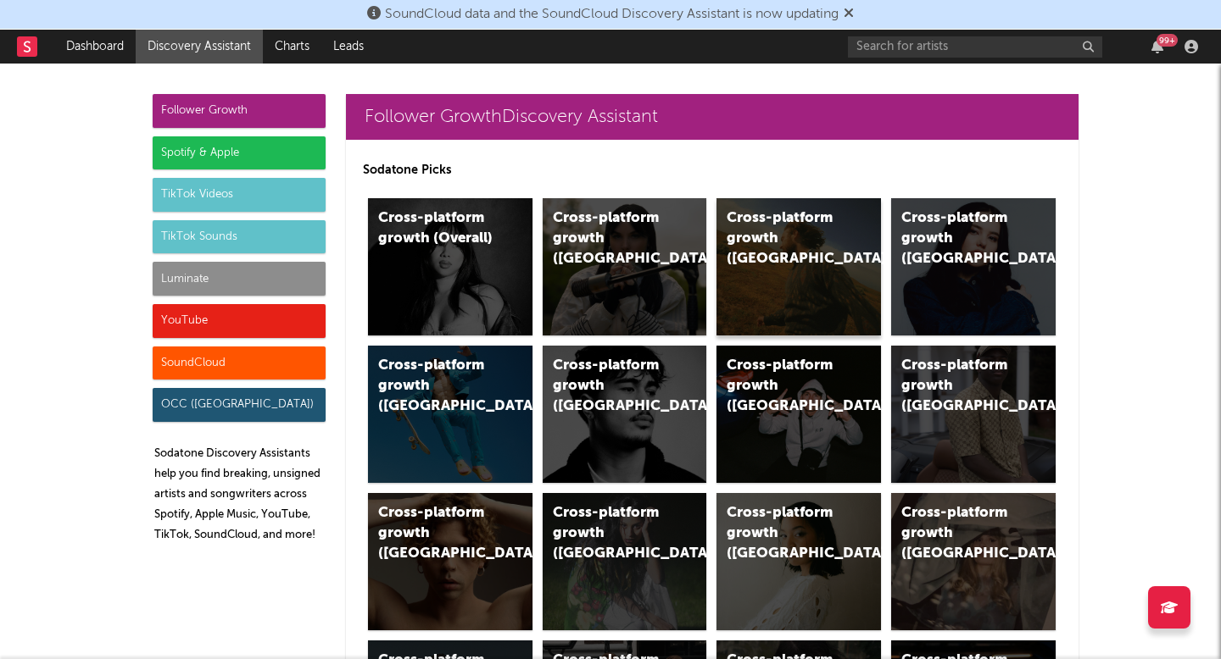
click at [787, 266] on div "Cross-platform growth ([GEOGRAPHIC_DATA])" at bounding box center [798, 266] width 164 height 137
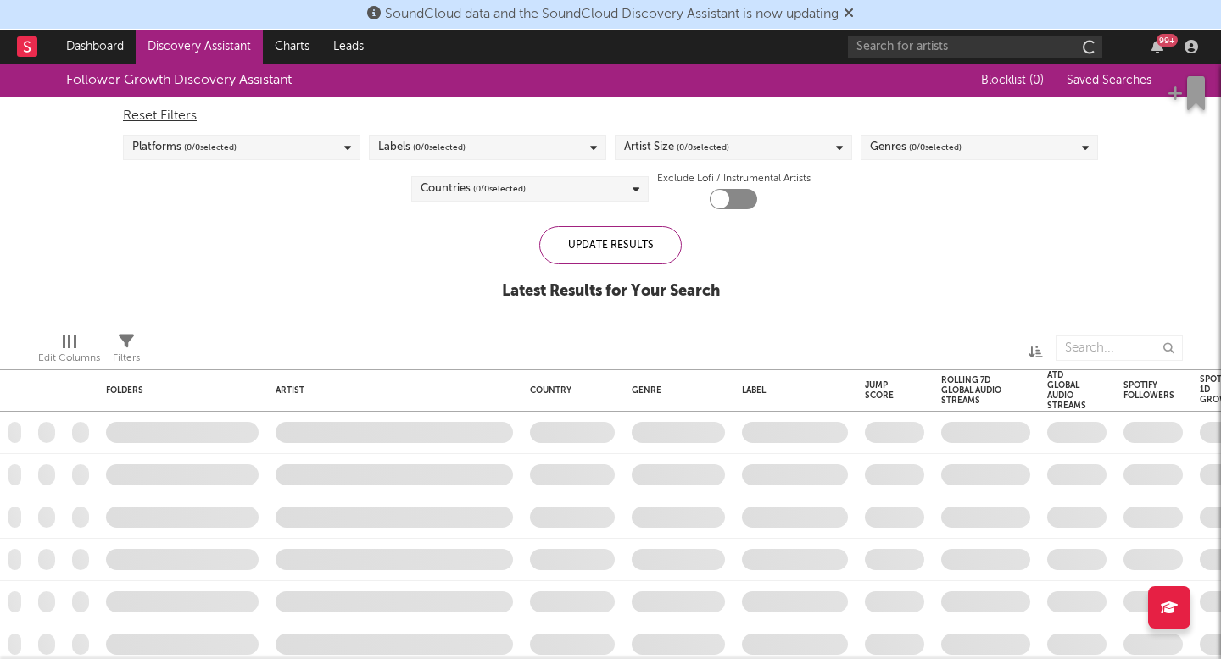
checkbox input "true"
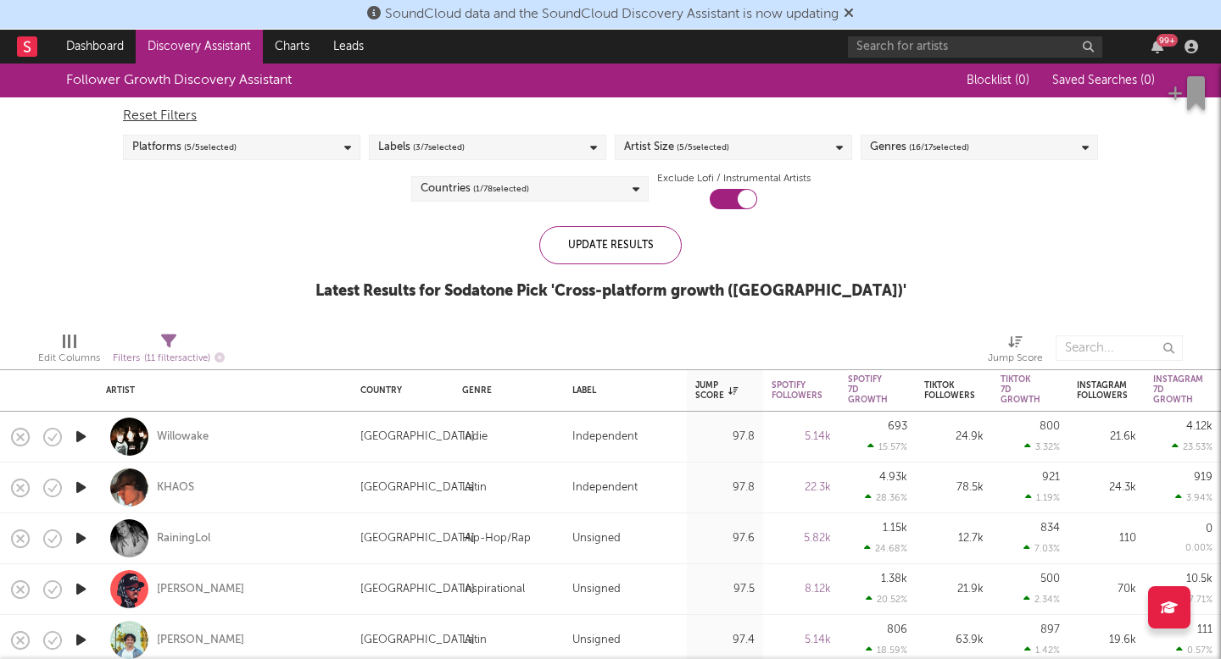
click at [205, 63] on link "Discovery Assistant" at bounding box center [199, 47] width 127 height 34
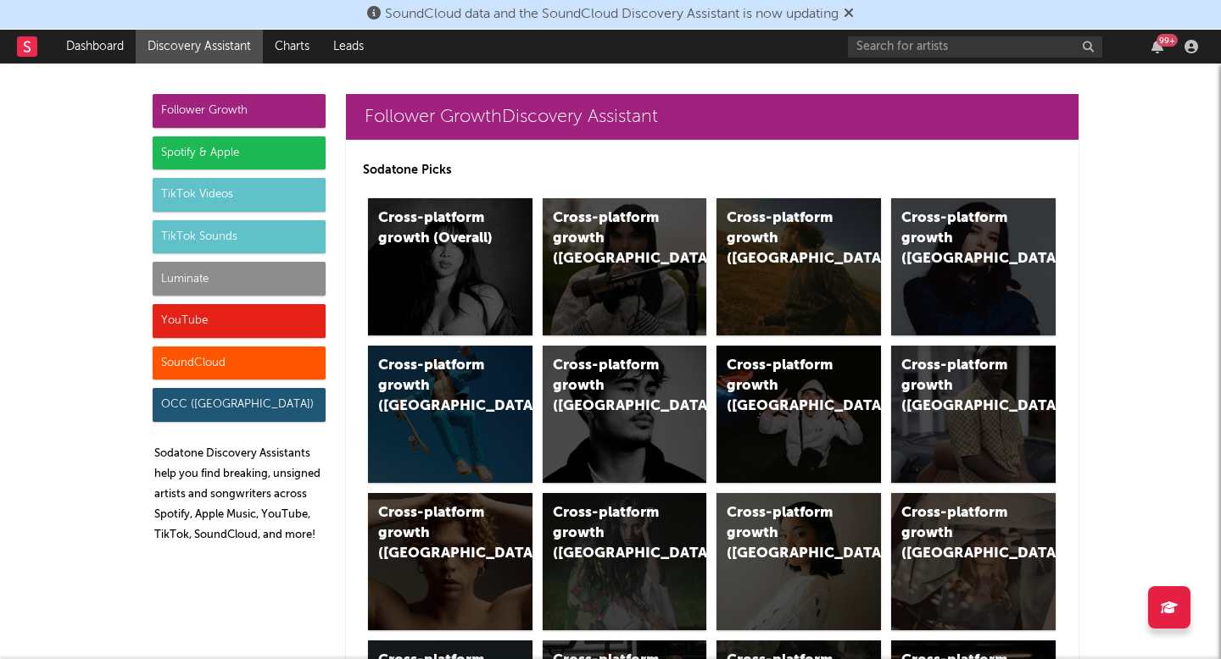
click at [236, 360] on div "SoundCloud" at bounding box center [239, 364] width 173 height 34
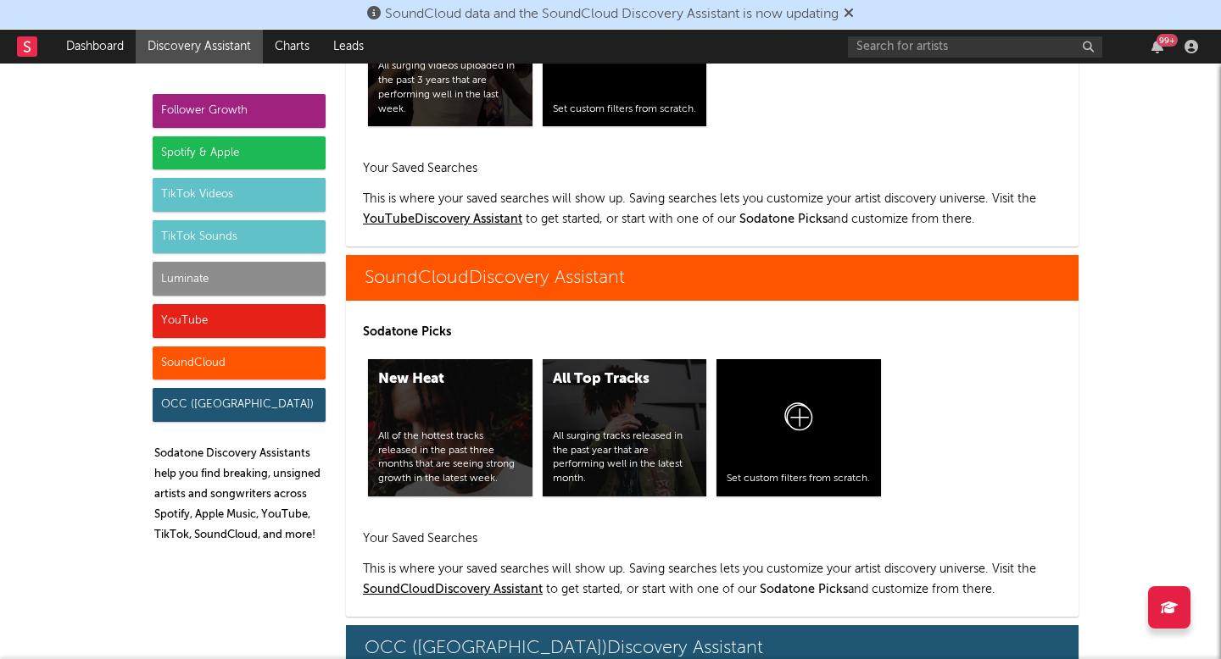
scroll to position [11436, 0]
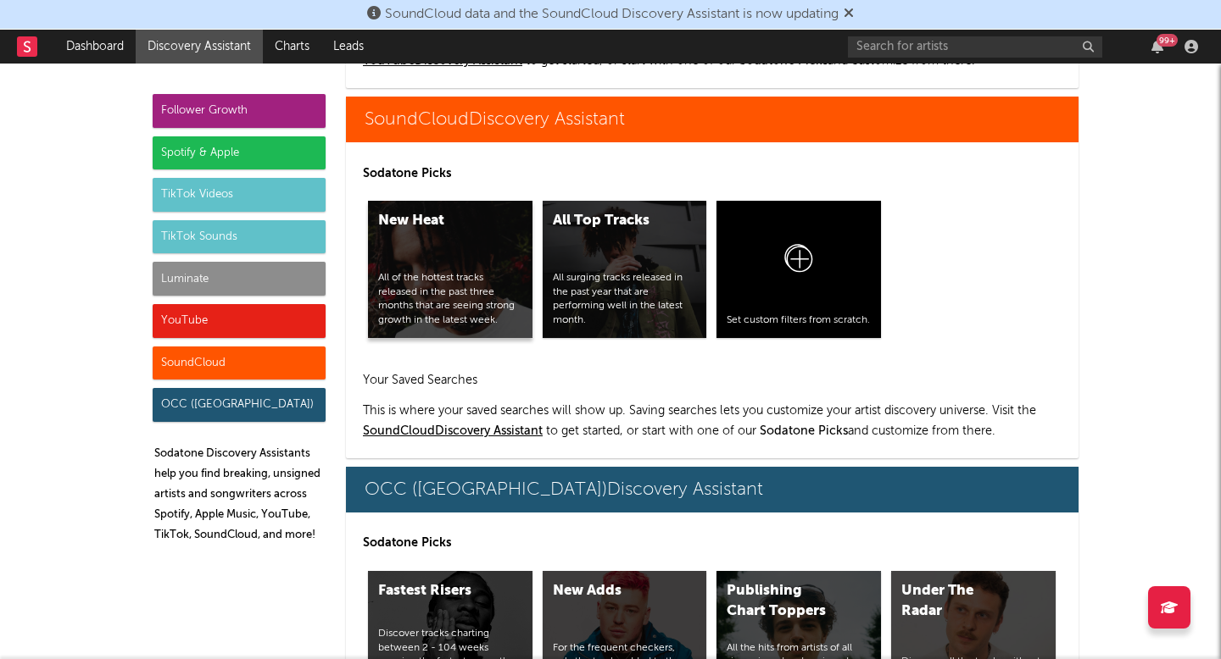
click at [431, 259] on div "New Heat All of the hottest tracks released in the past three months that are s…" at bounding box center [450, 269] width 164 height 137
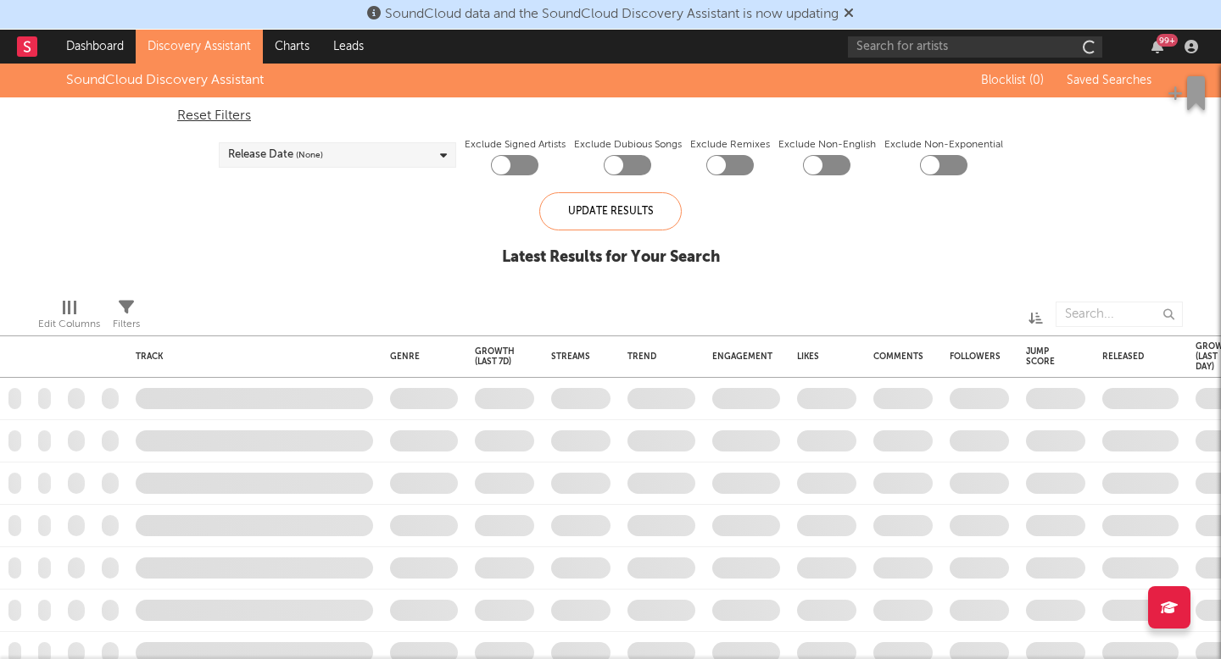
checkbox input "true"
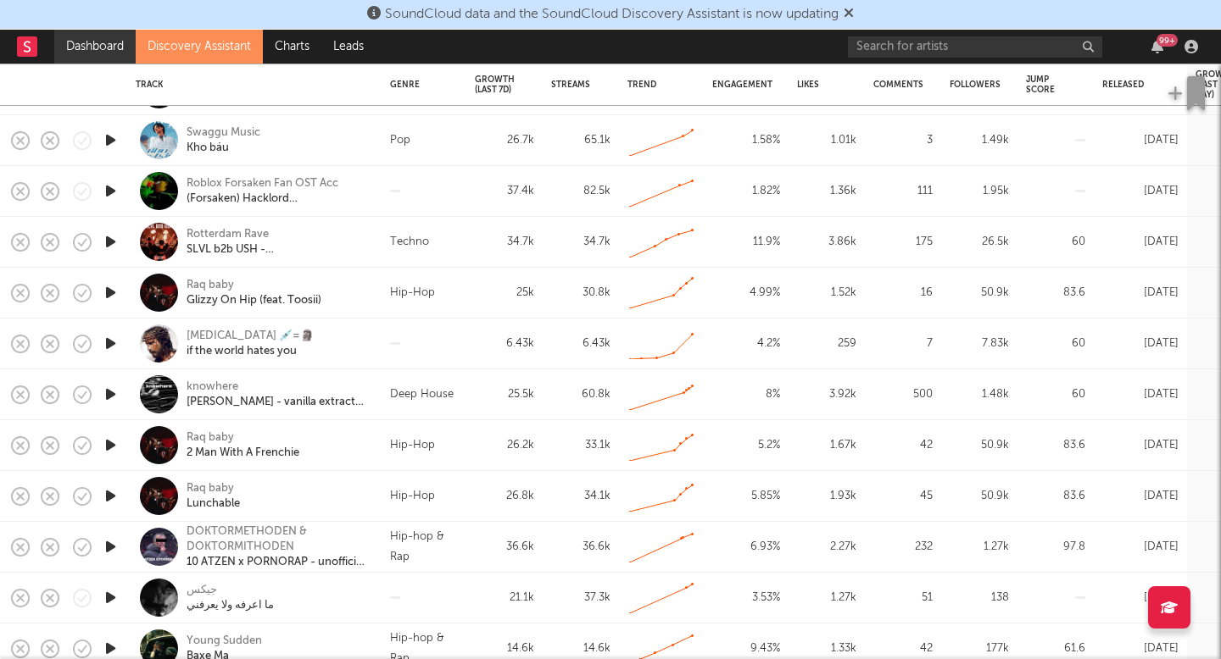
click at [114, 48] on link "Dashboard" at bounding box center [94, 47] width 81 height 34
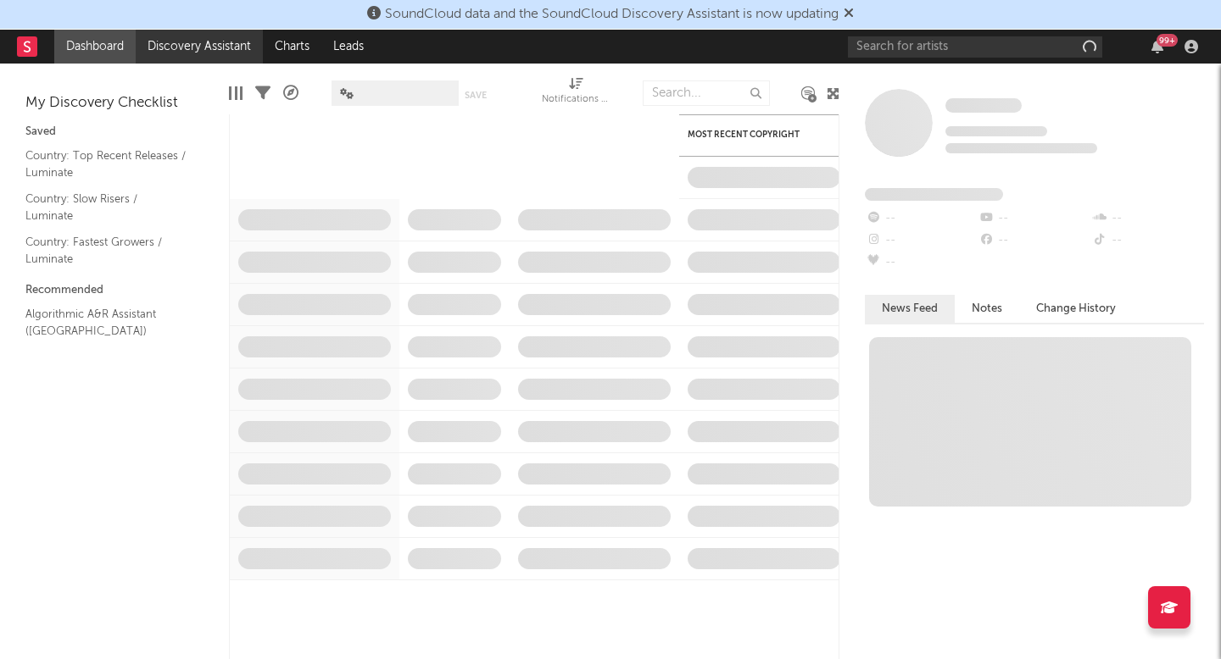
click at [165, 50] on link "Discovery Assistant" at bounding box center [199, 47] width 127 height 34
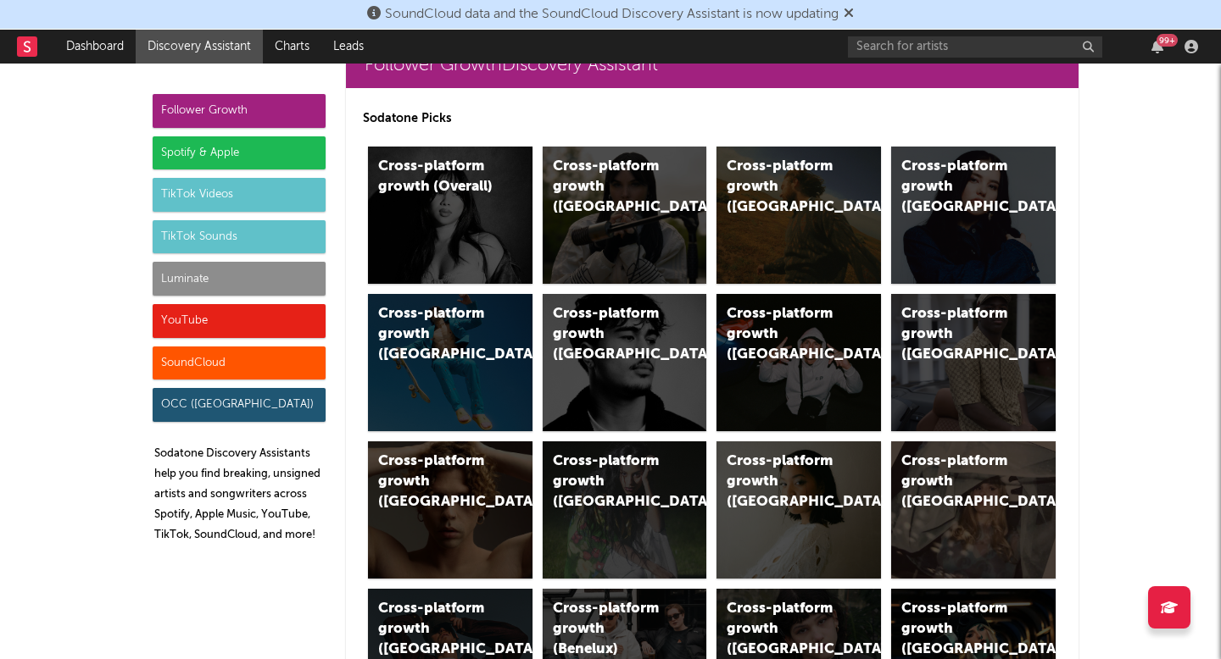
scroll to position [53, 0]
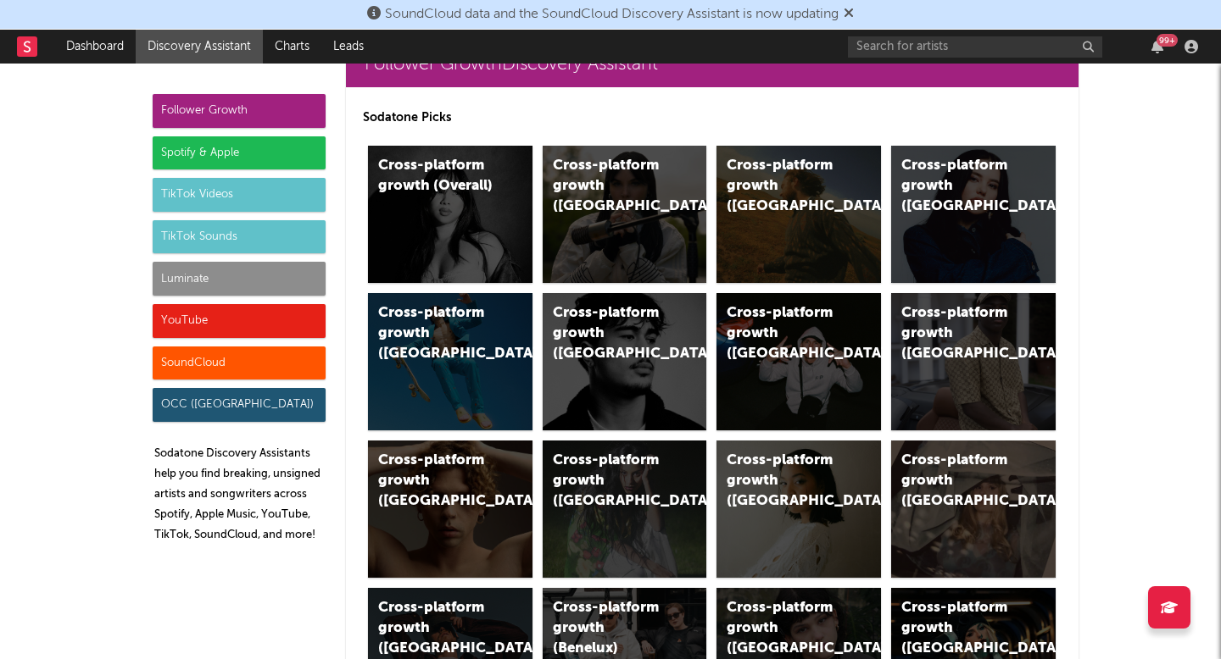
click at [208, 265] on div "Luminate" at bounding box center [239, 279] width 173 height 34
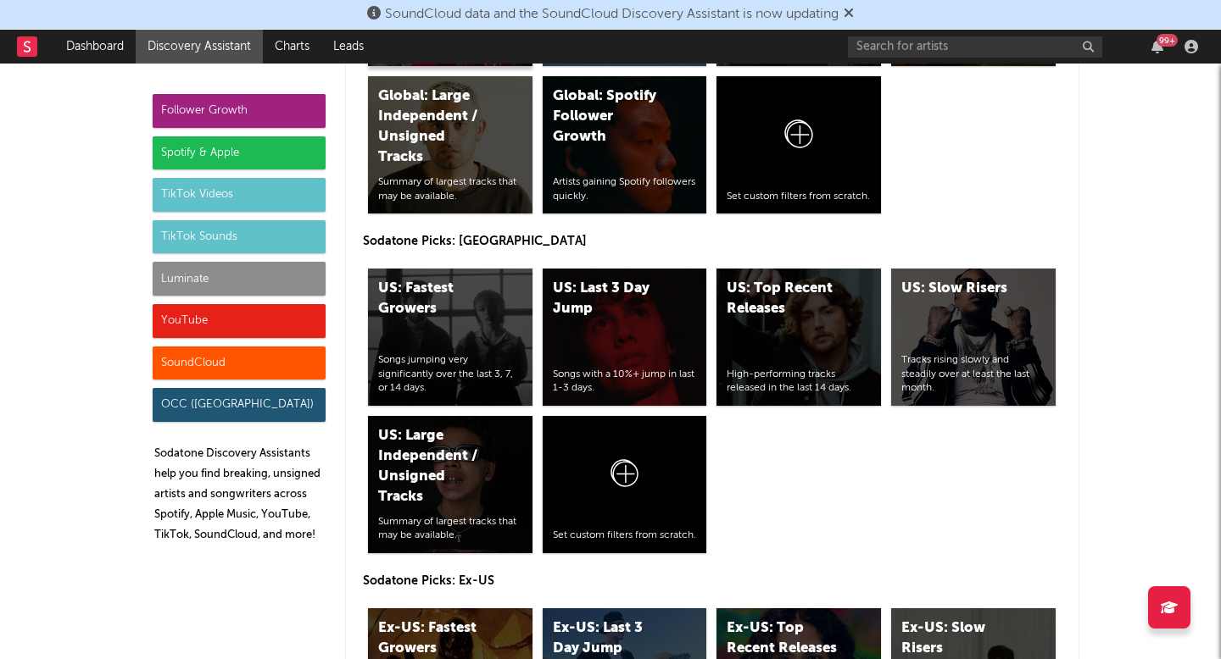
scroll to position [8485, 0]
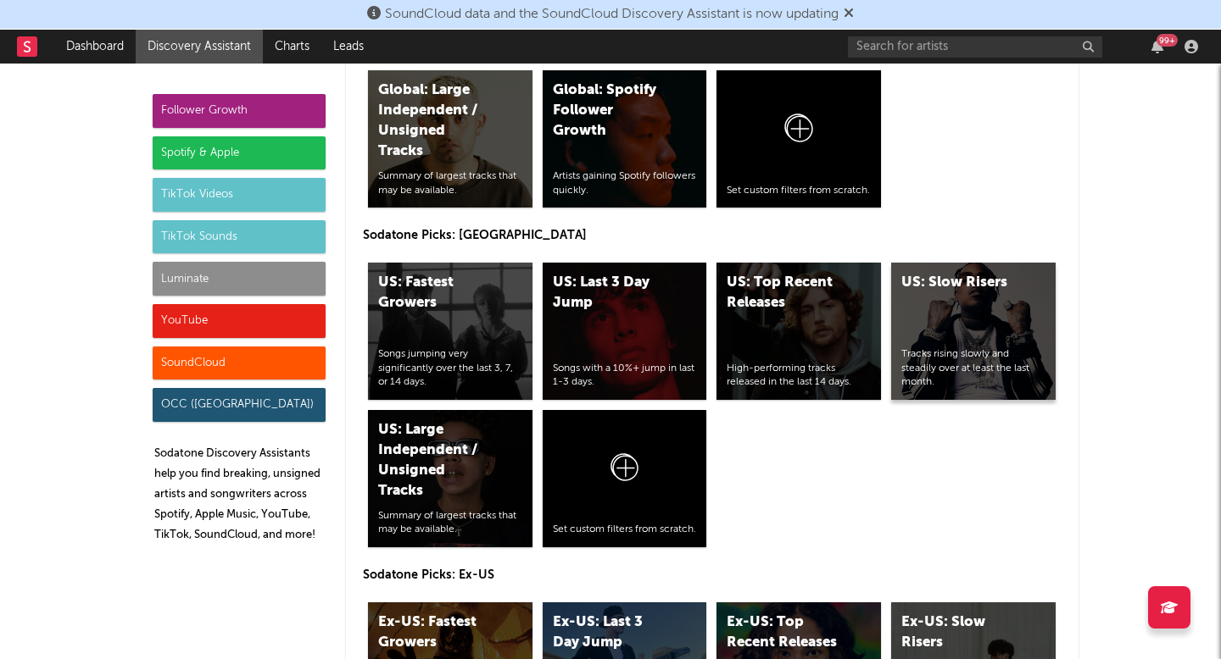
click at [993, 319] on div "US: Slow Risers Tracks rising slowly and steadily over at least the last month." at bounding box center [973, 331] width 164 height 137
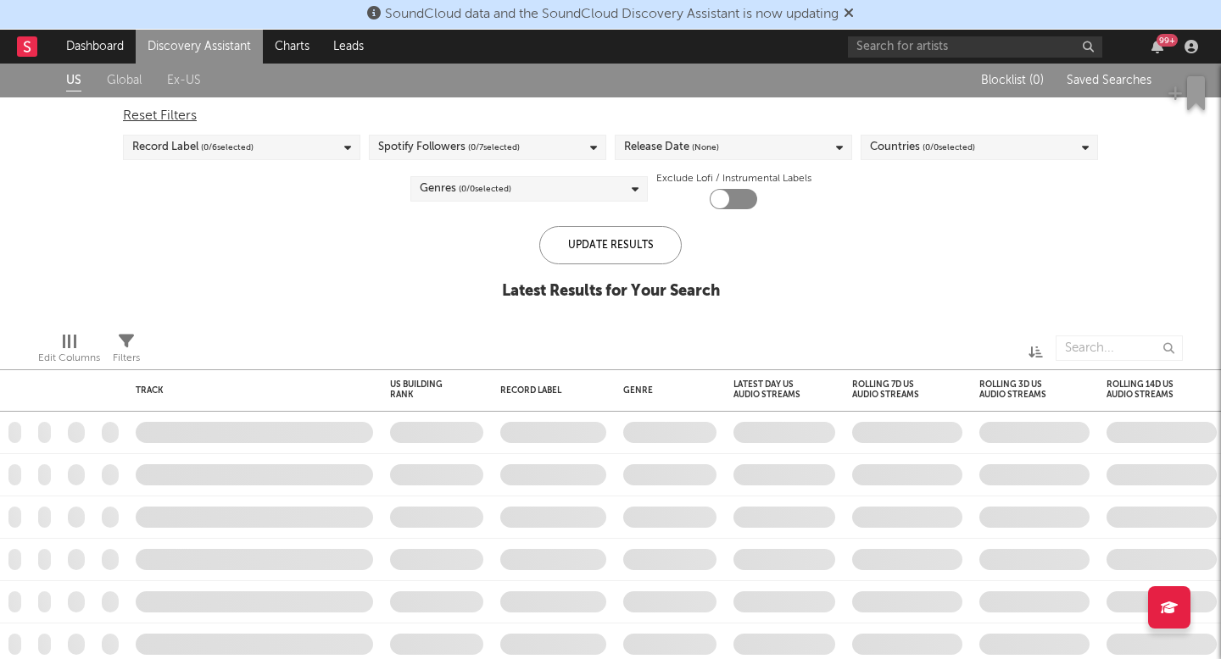
checkbox input "true"
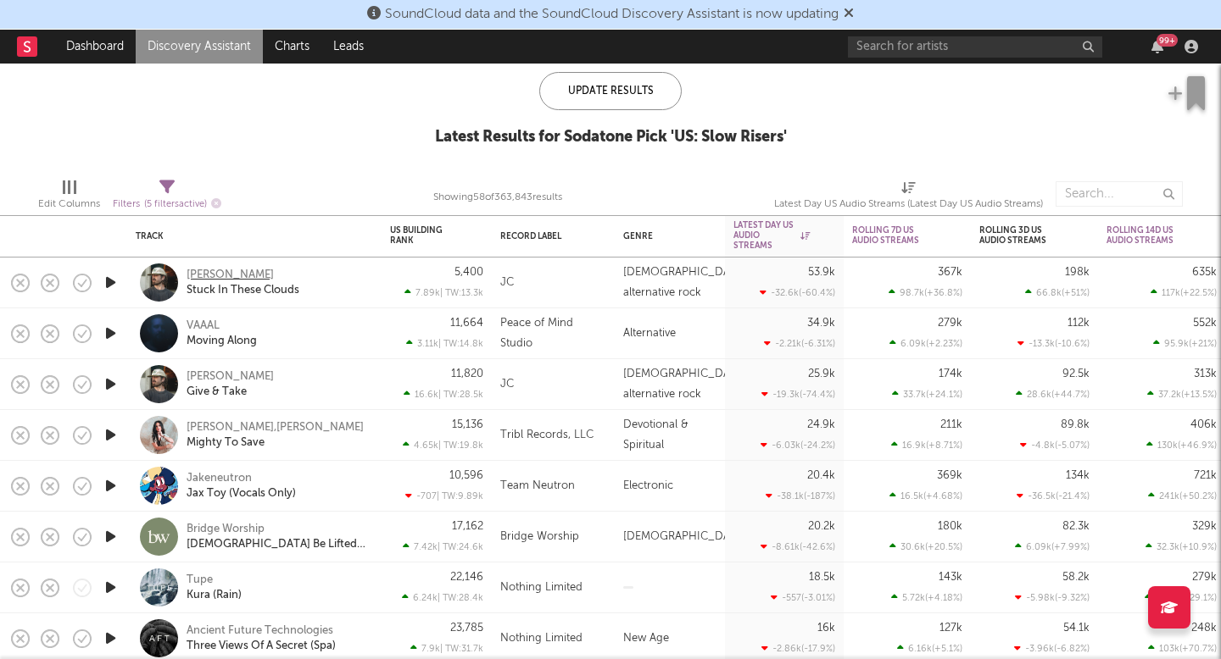
click at [265, 271] on div "[PERSON_NAME]" at bounding box center [229, 275] width 87 height 15
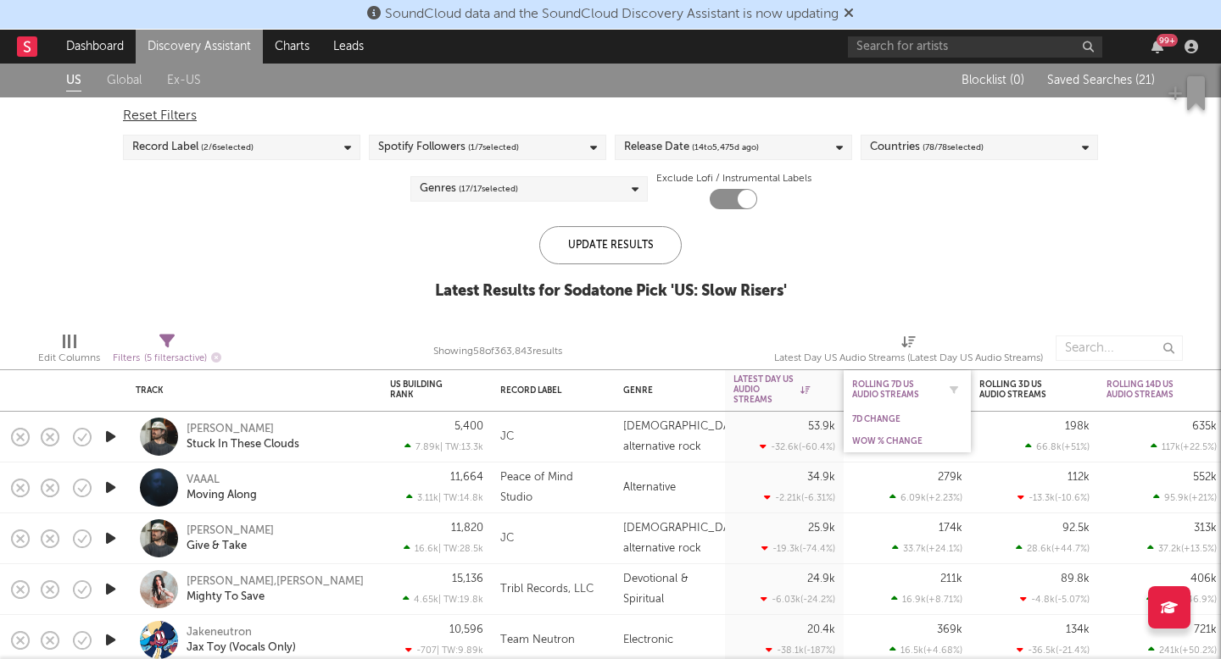
click at [913, 381] on div "Rolling 7D US Audio Streams" at bounding box center [894, 390] width 85 height 20
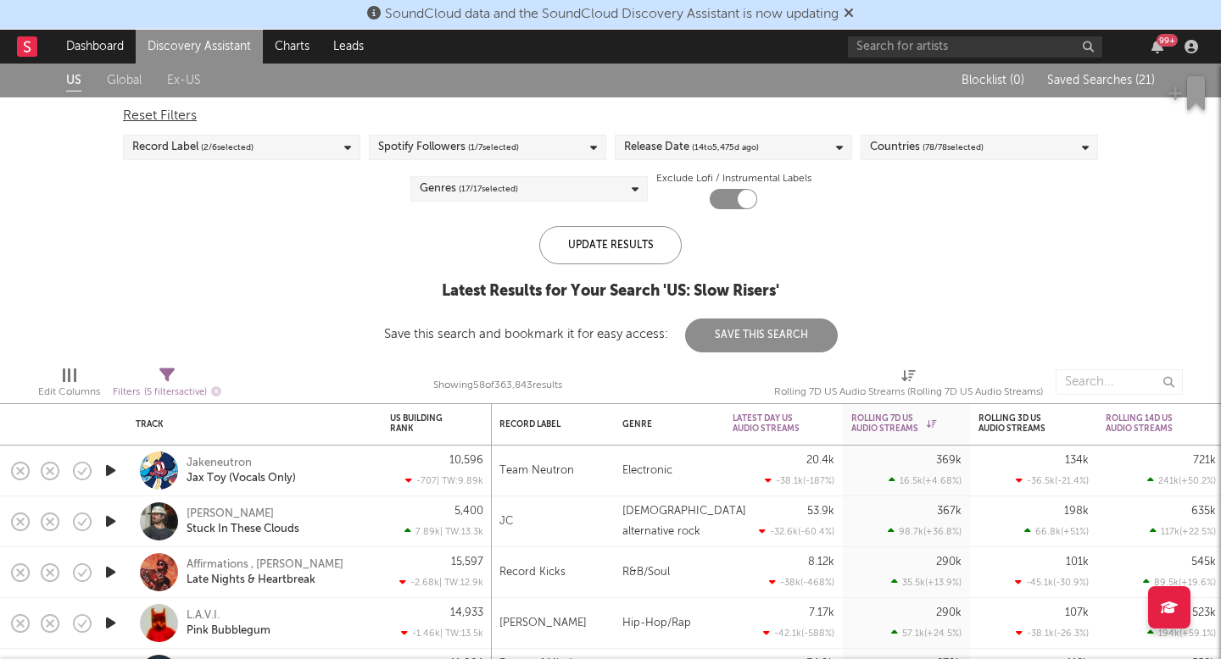
click at [224, 39] on link "Discovery Assistant" at bounding box center [199, 47] width 127 height 34
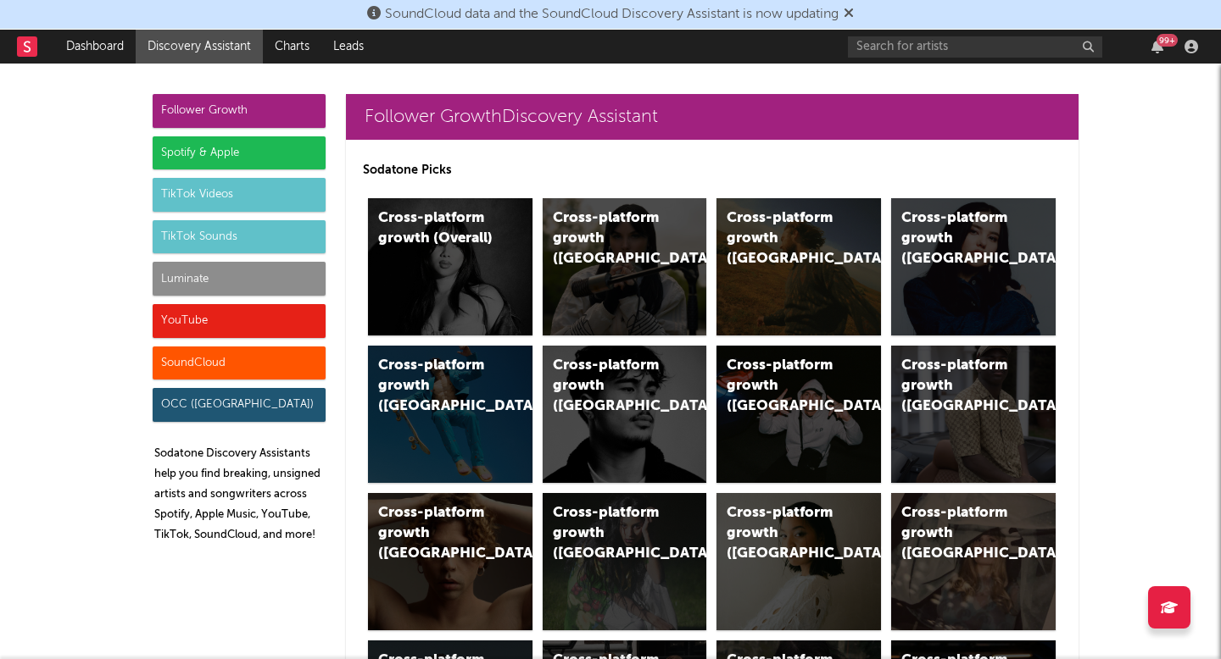
click at [186, 271] on div "Luminate" at bounding box center [239, 279] width 173 height 34
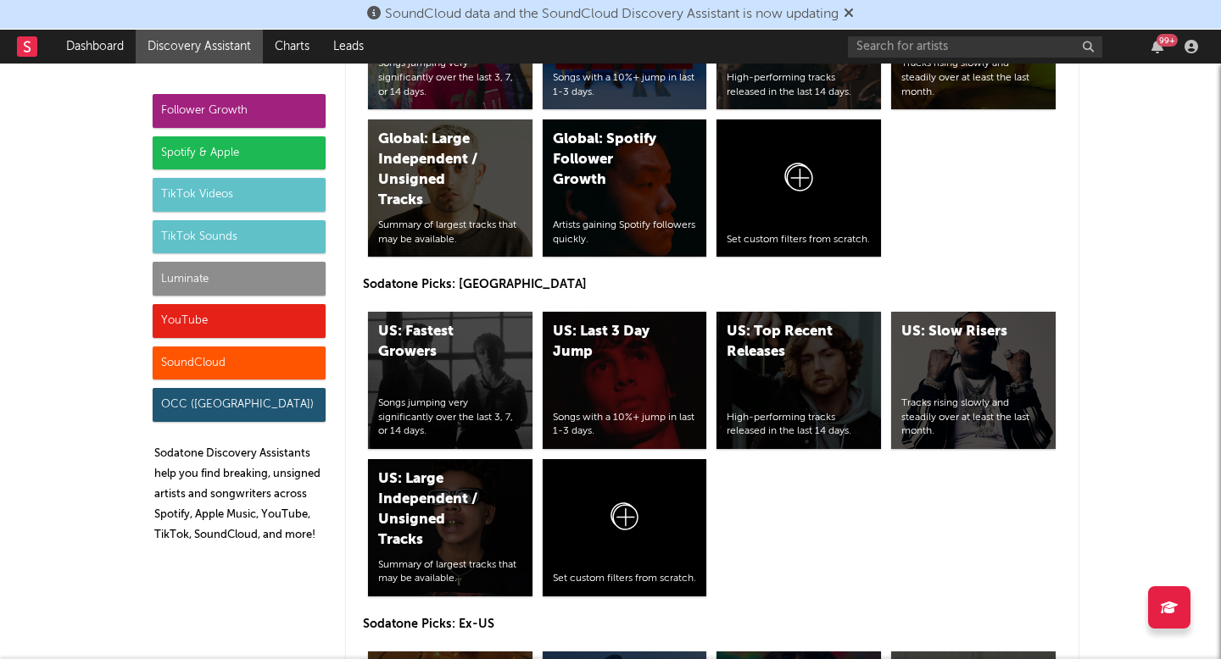
scroll to position [8530, 0]
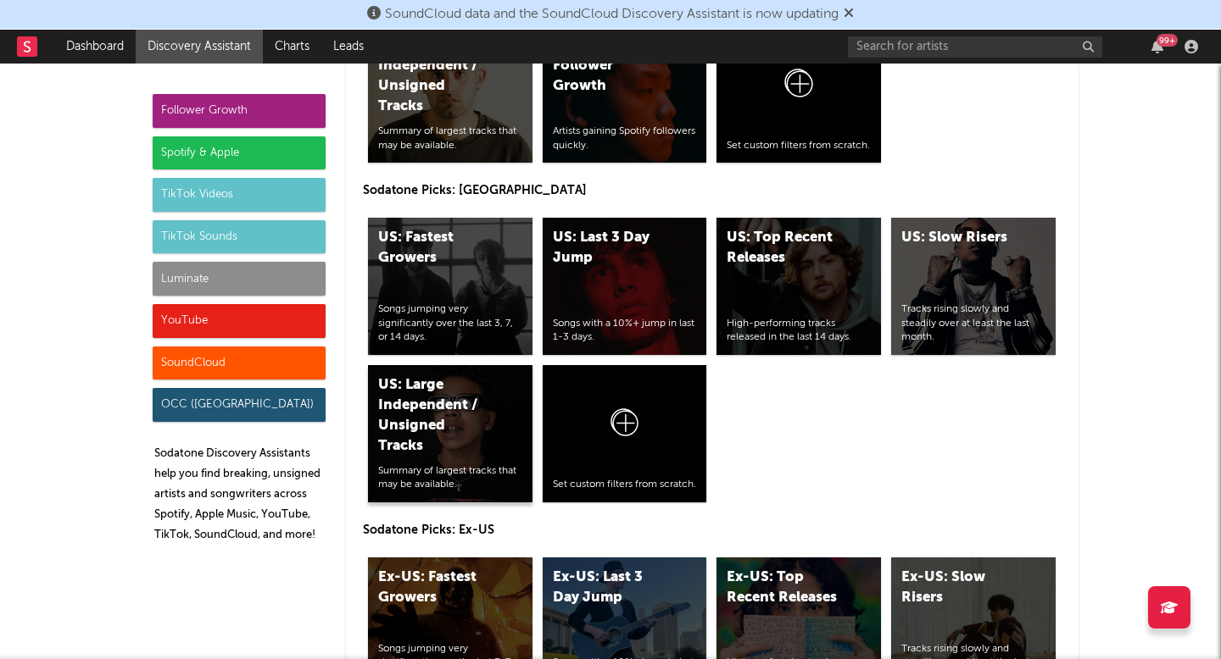
click at [444, 421] on div "US: Large Independent / Unsigned Tracks" at bounding box center [435, 416] width 115 height 81
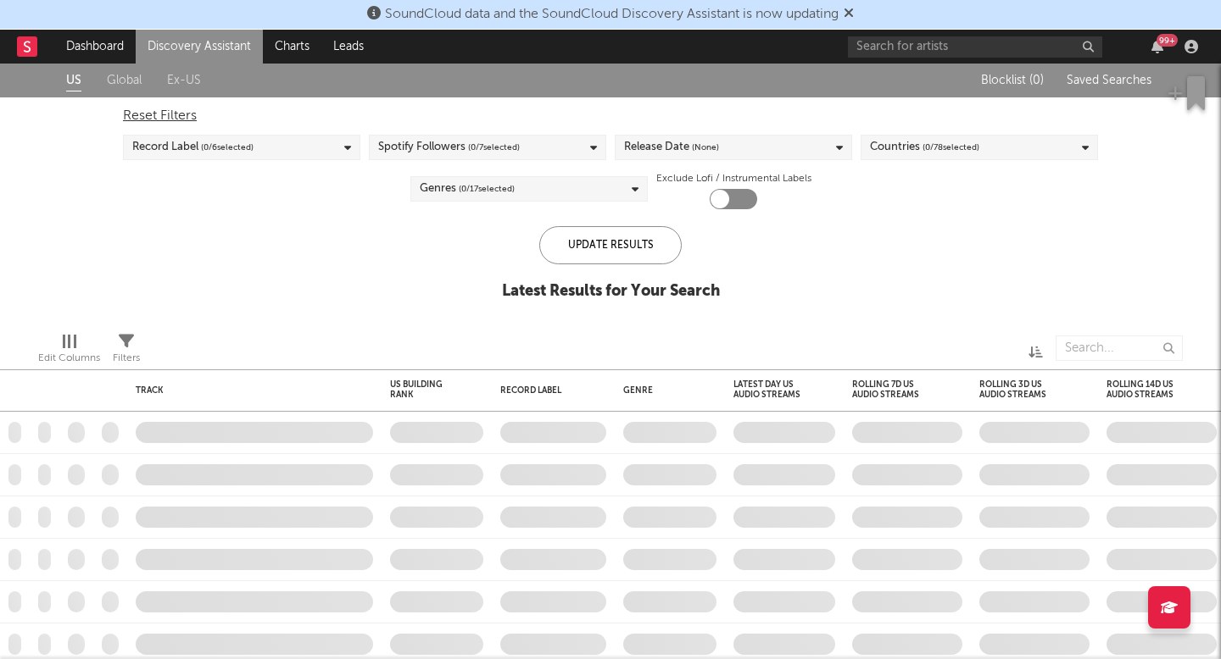
checkbox input "true"
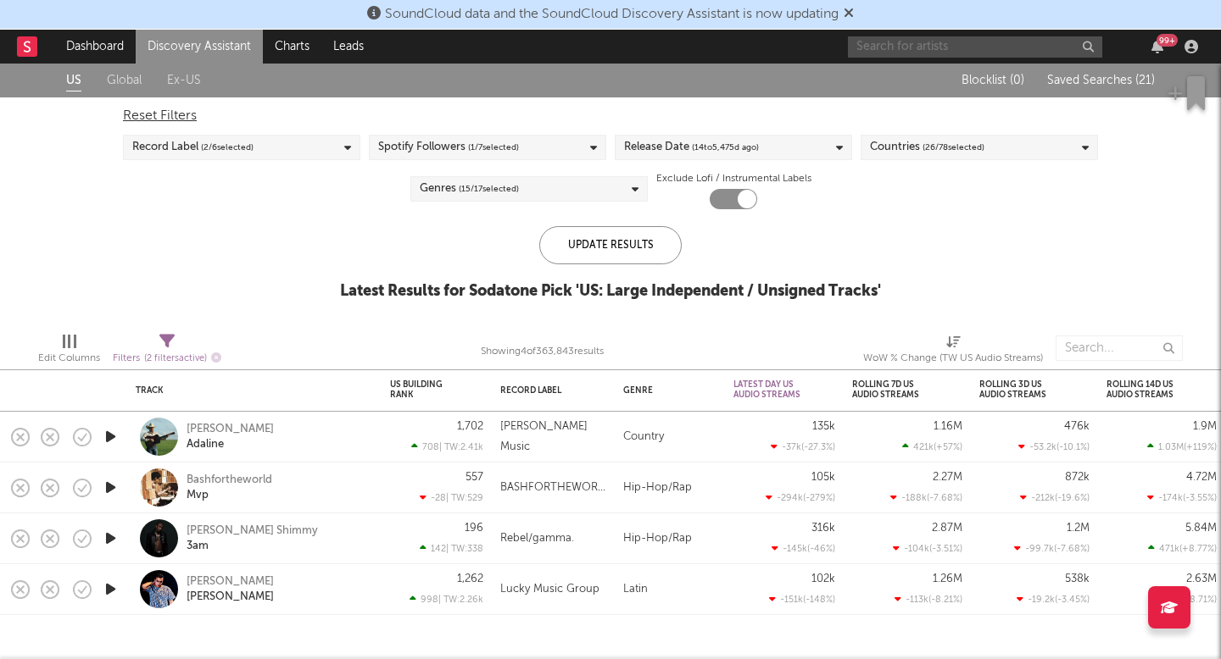
click at [947, 37] on input "text" at bounding box center [975, 46] width 254 height 21
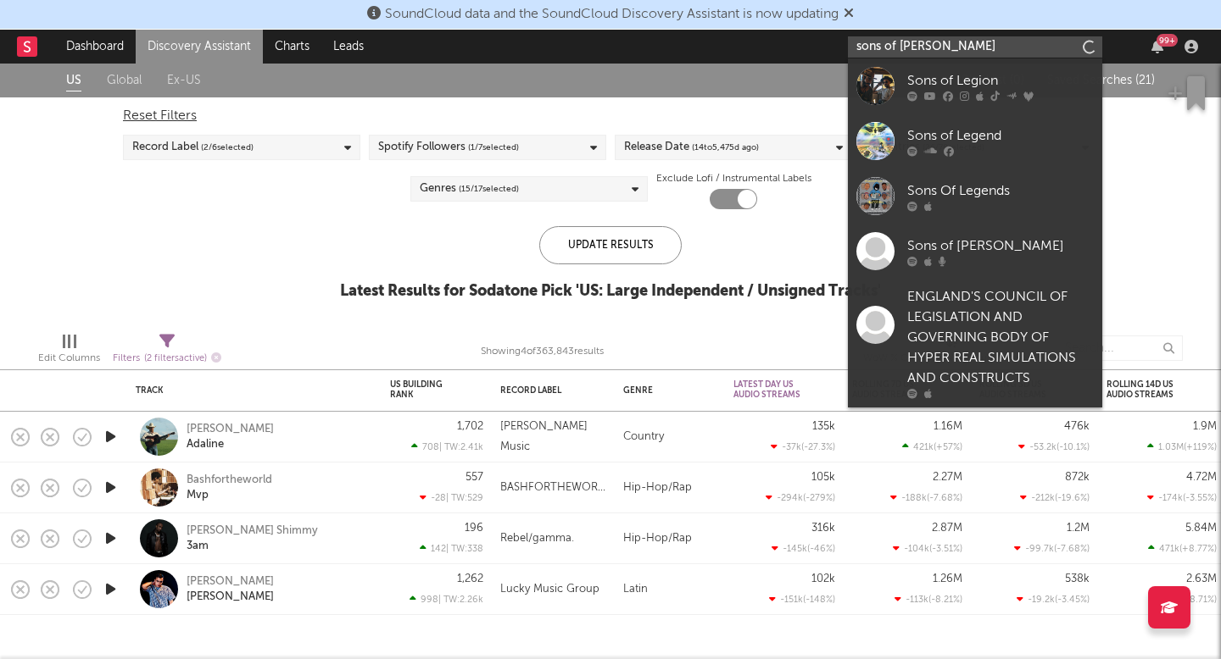
type input "sons of [PERSON_NAME]"
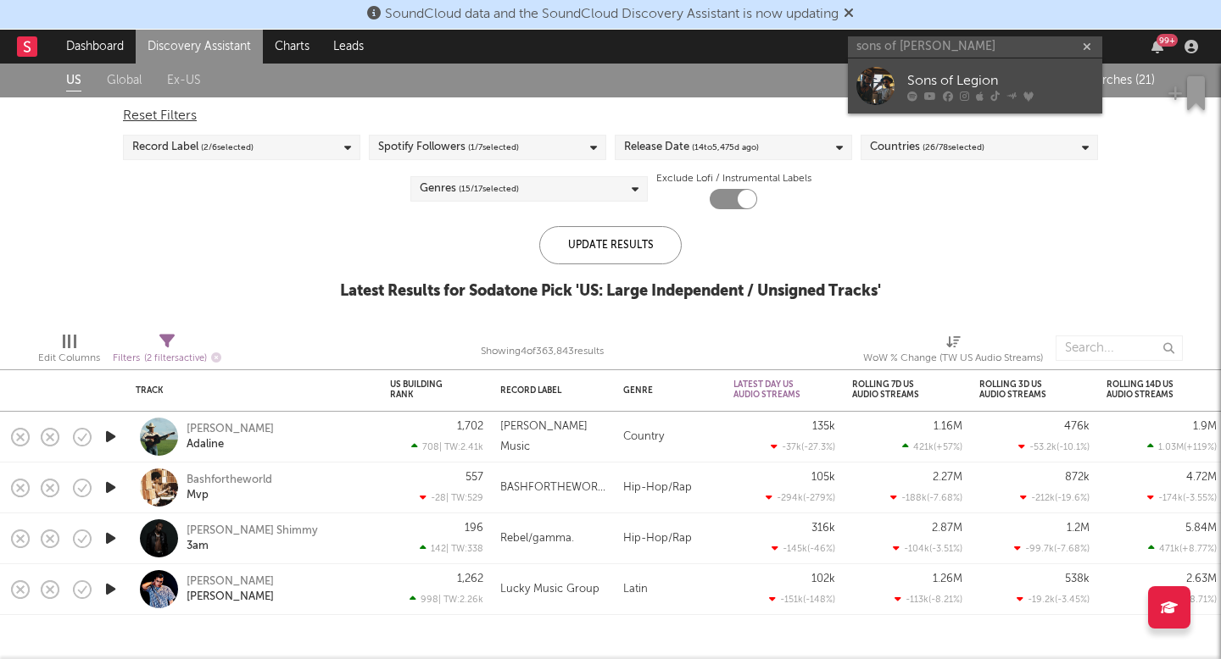
click at [921, 73] on div "Sons of Legion" at bounding box center [1000, 80] width 186 height 20
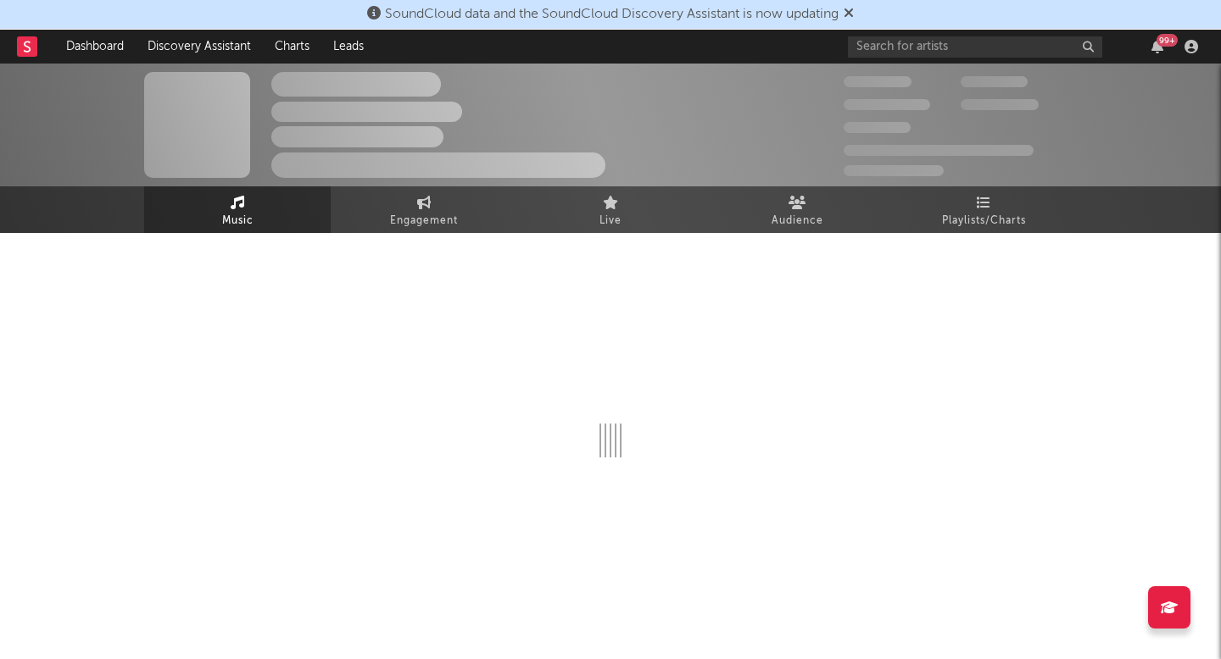
select select "6m"
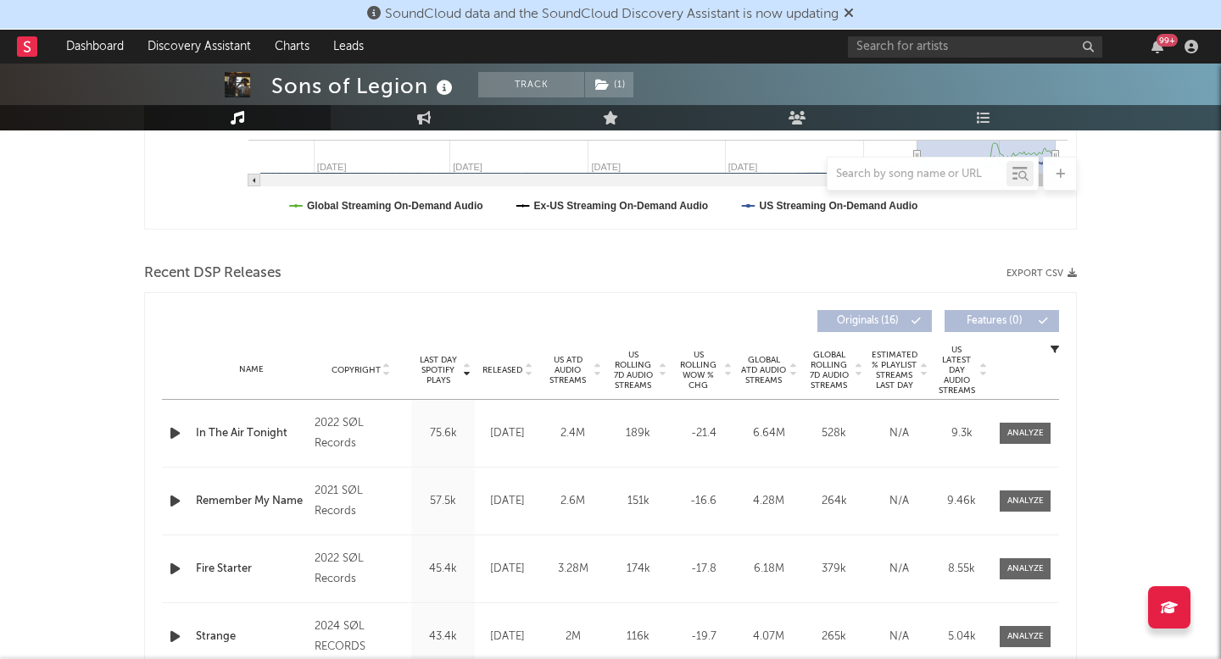
scroll to position [512, 0]
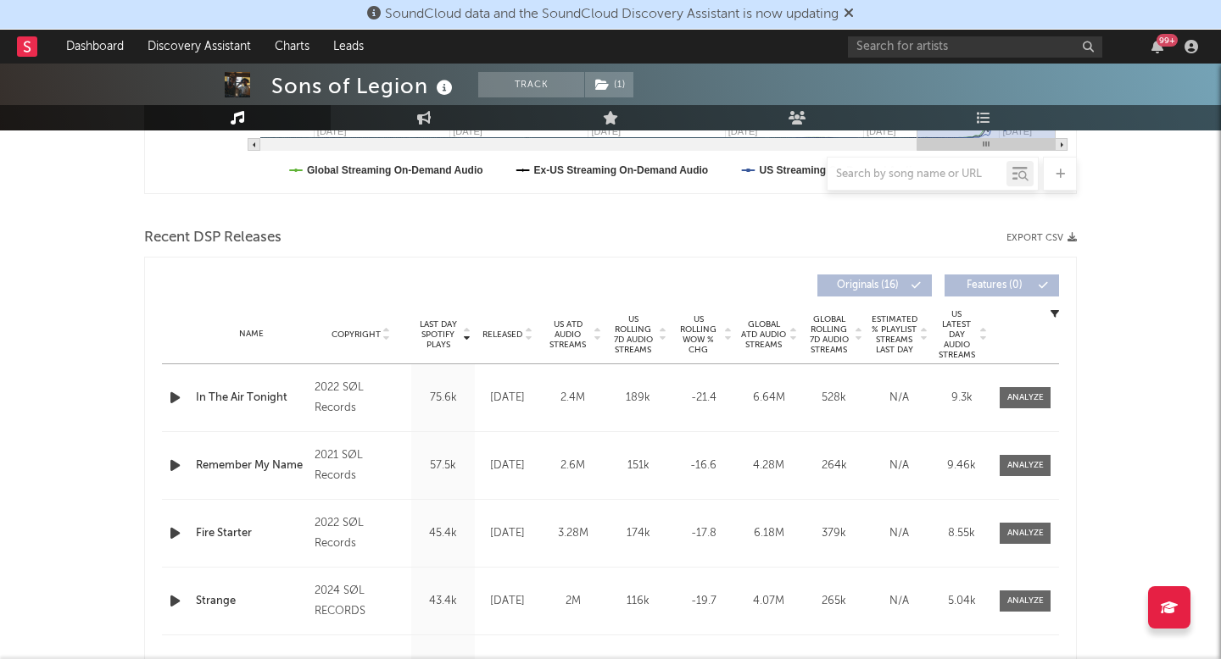
click at [698, 332] on span "US Rolling WoW % Chg" at bounding box center [698, 334] width 47 height 41
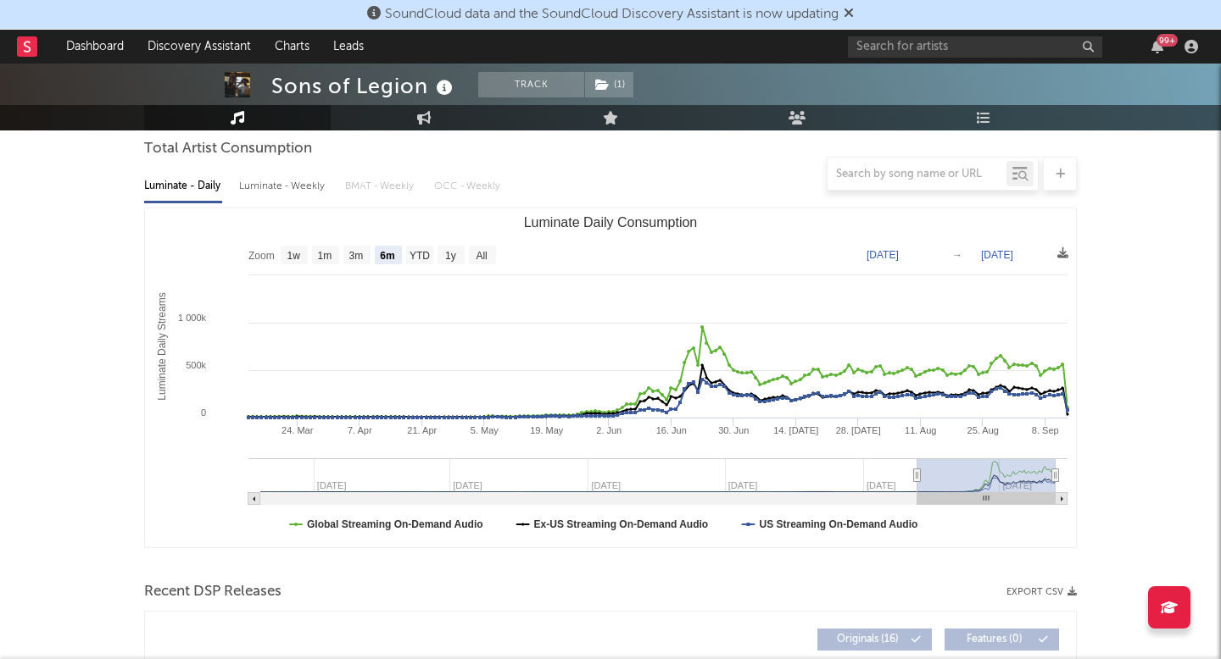
scroll to position [0, 0]
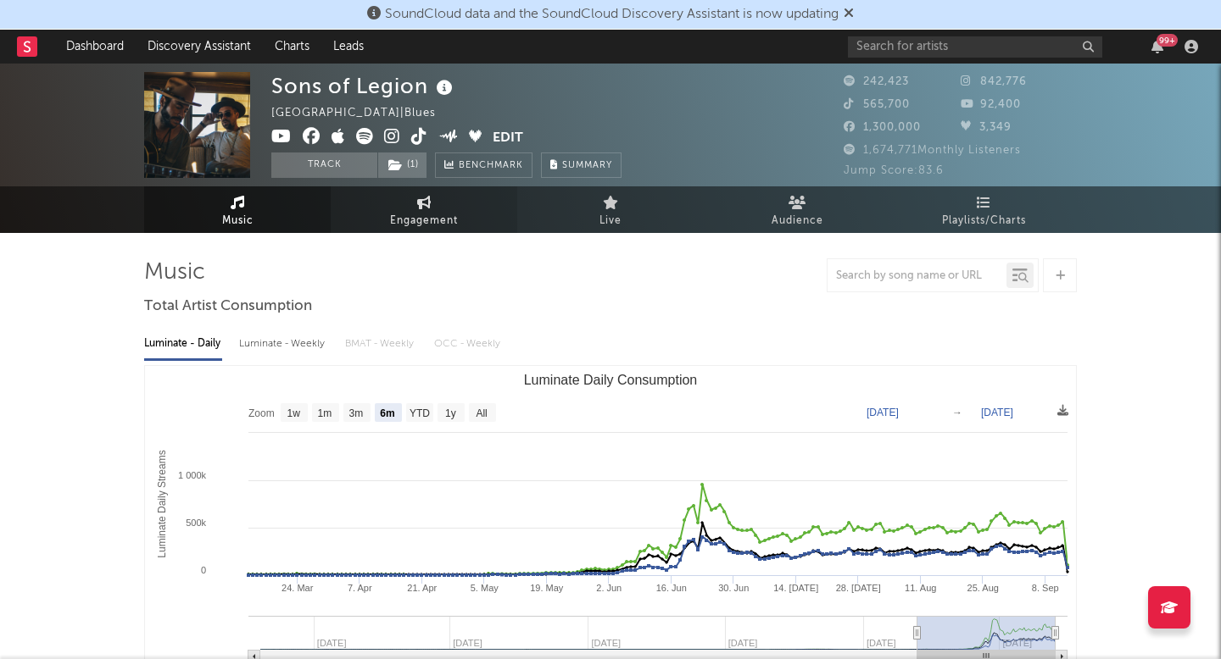
click at [415, 207] on link "Engagement" at bounding box center [424, 209] width 186 height 47
select select "1w"
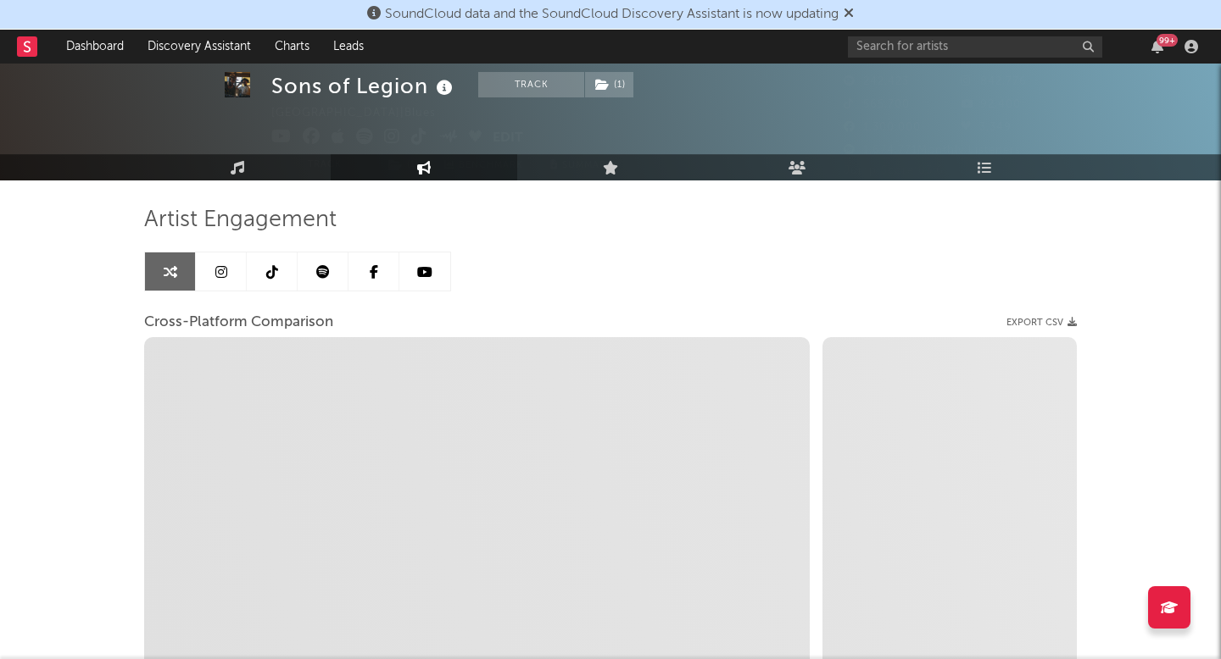
select select "1m"
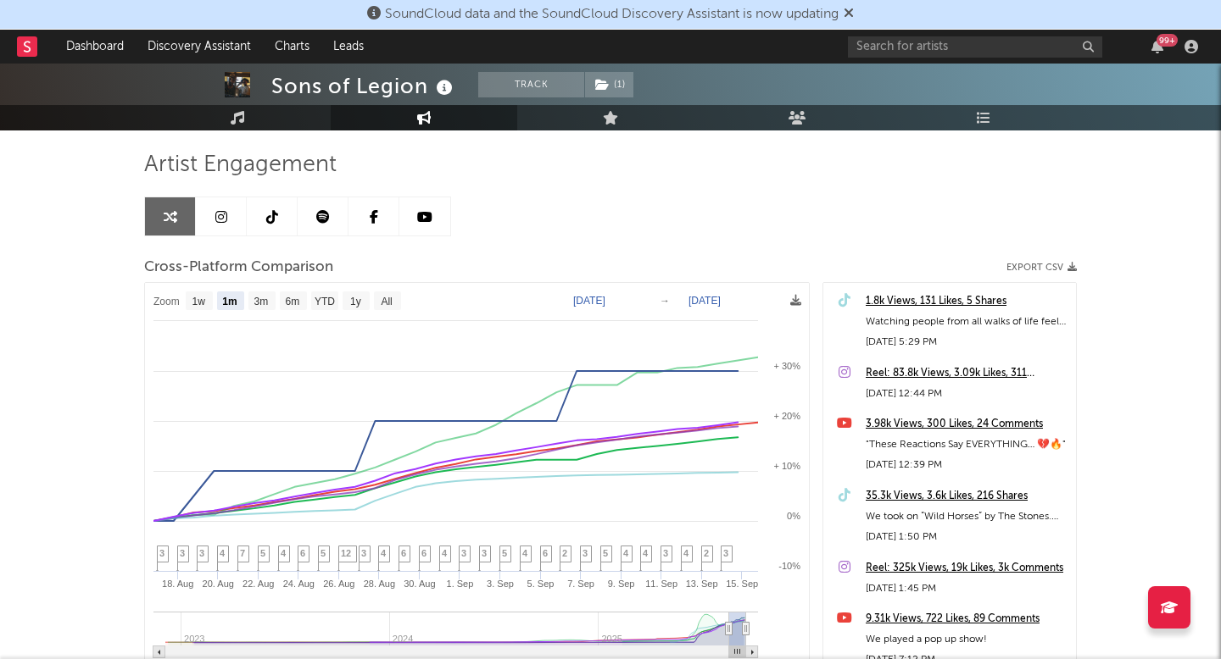
scroll to position [124, 0]
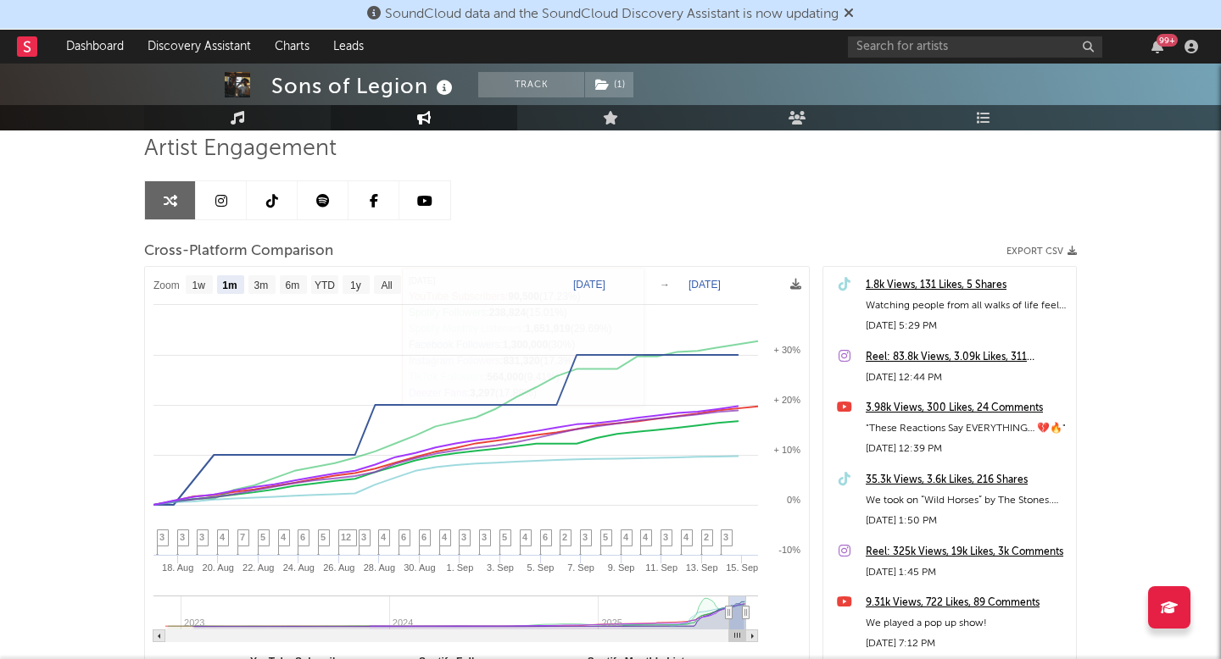
click at [253, 121] on link "Music" at bounding box center [237, 117] width 186 height 25
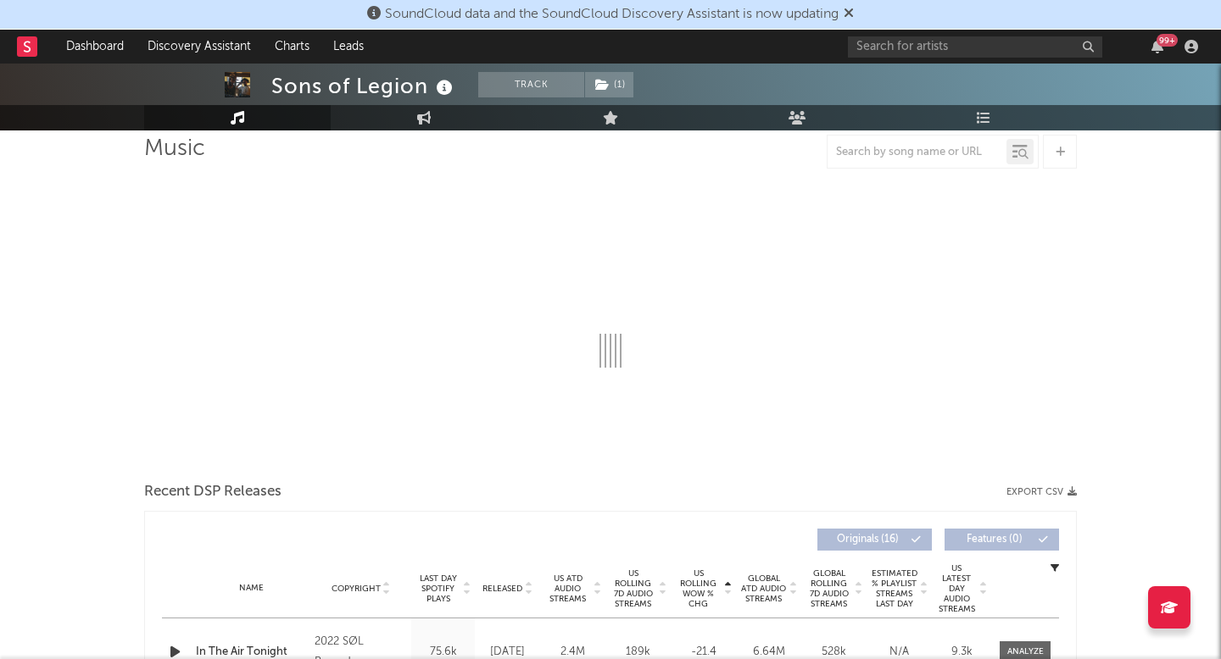
select select "6m"
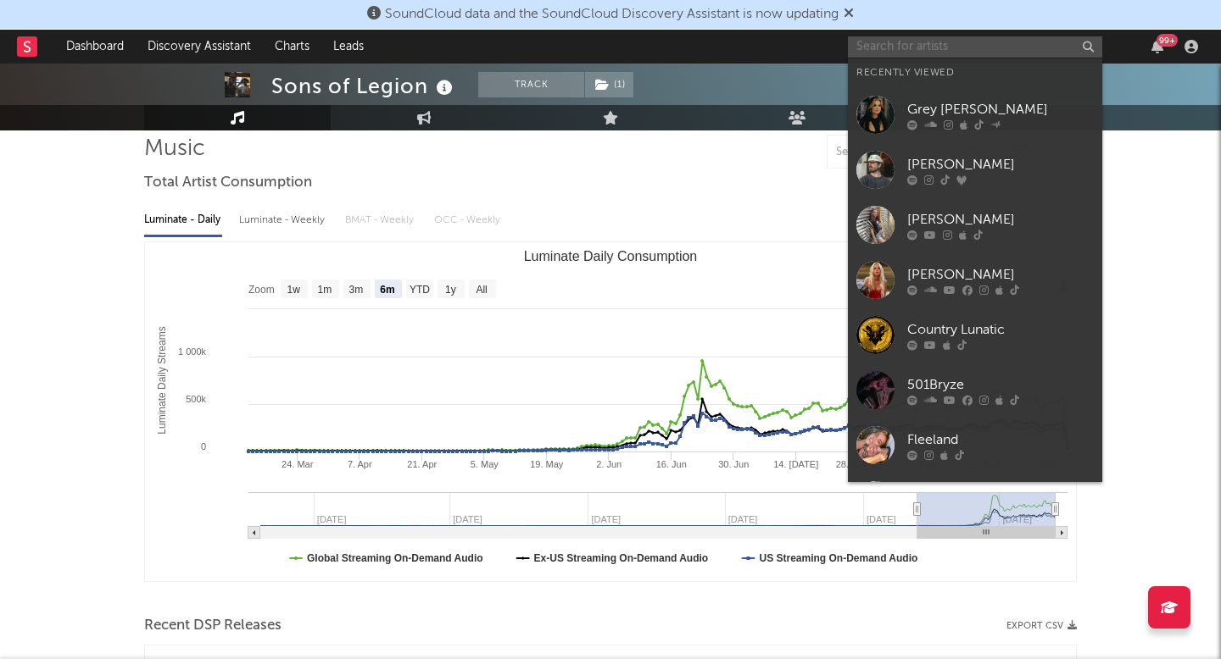
click at [900, 48] on input "text" at bounding box center [975, 46] width 254 height 21
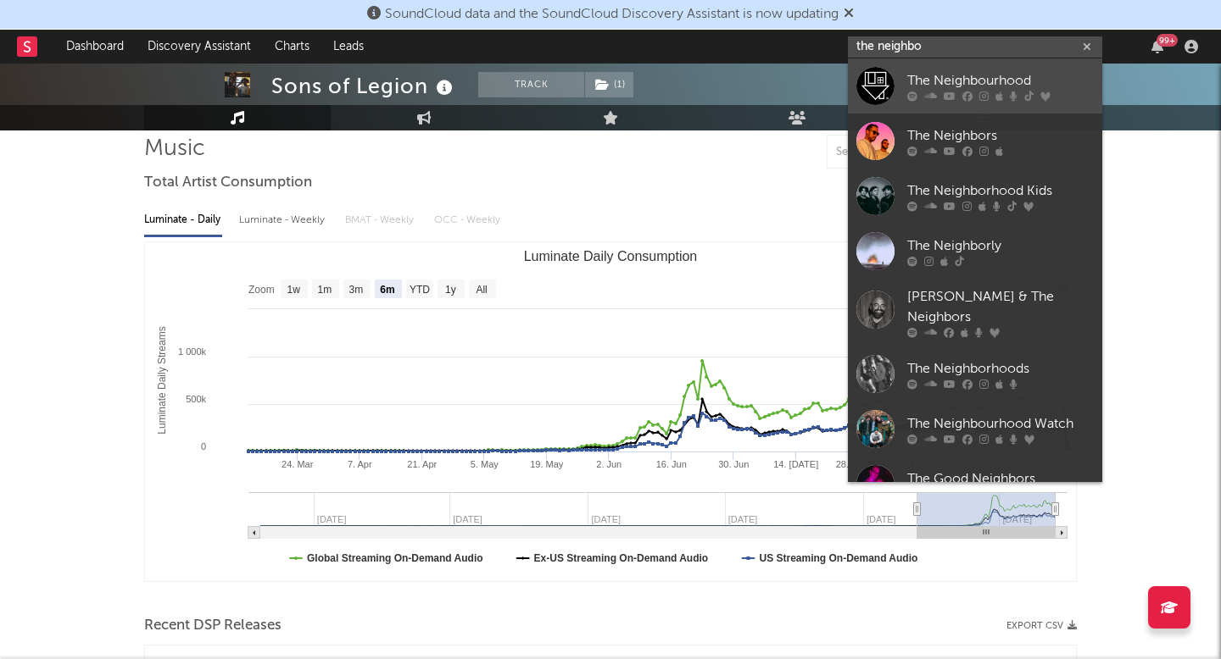
type input "the neighbo"
click at [995, 95] on icon at bounding box center [999, 96] width 8 height 10
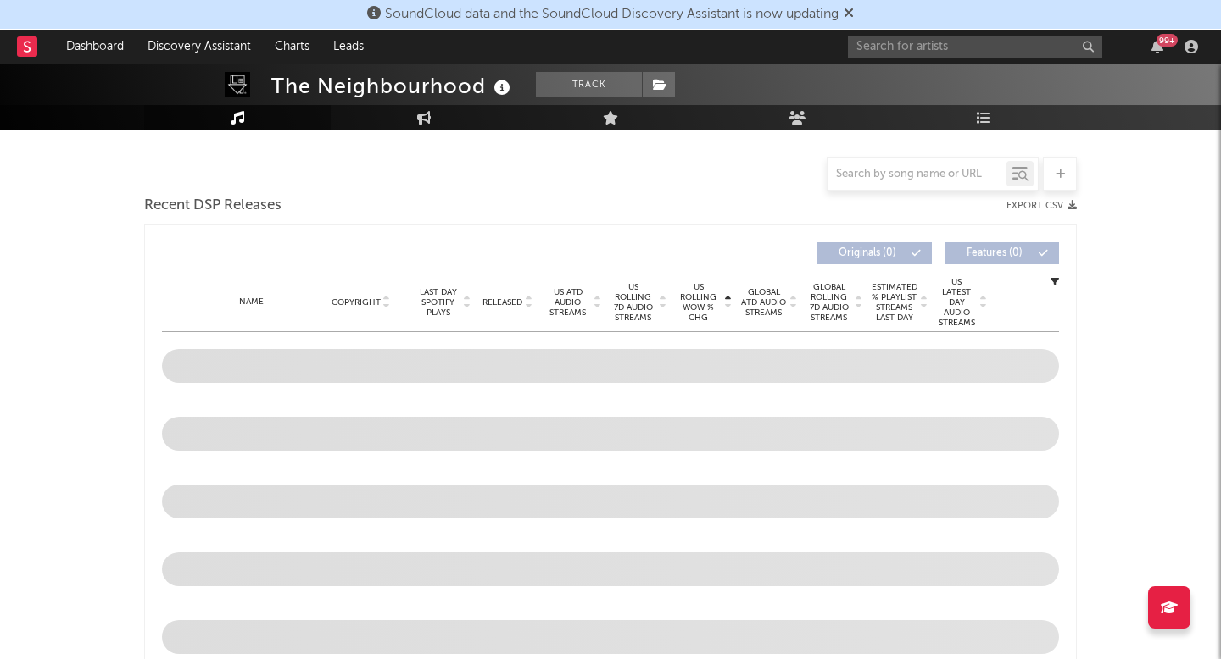
select select "6m"
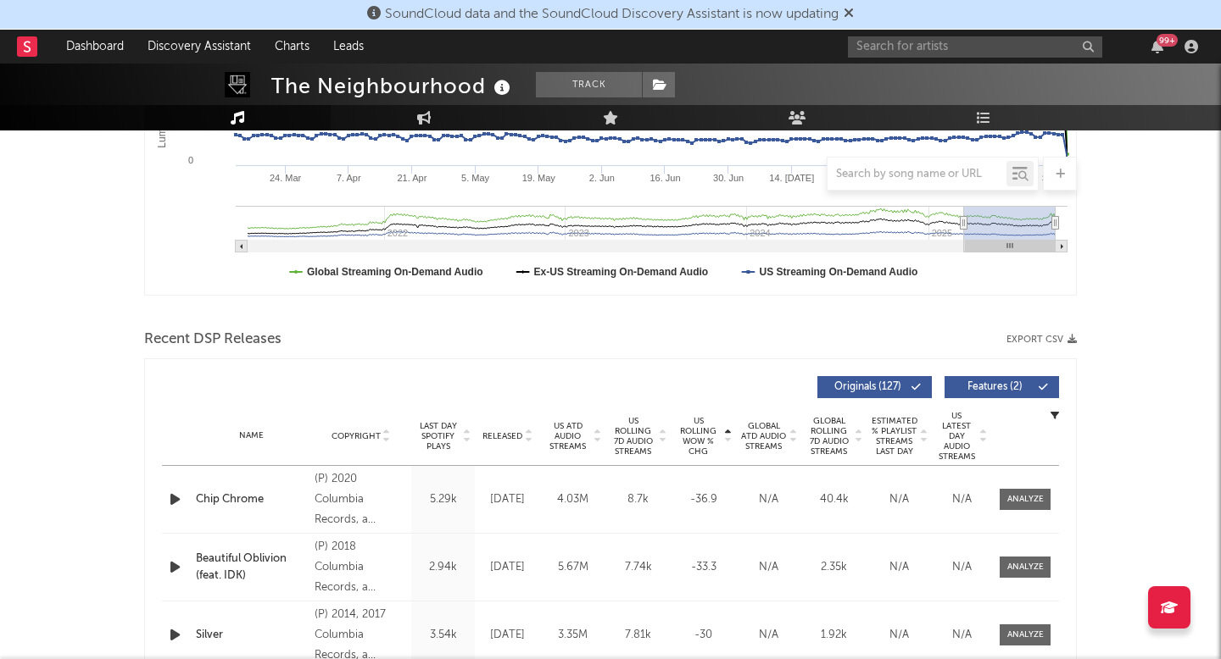
scroll to position [544, 0]
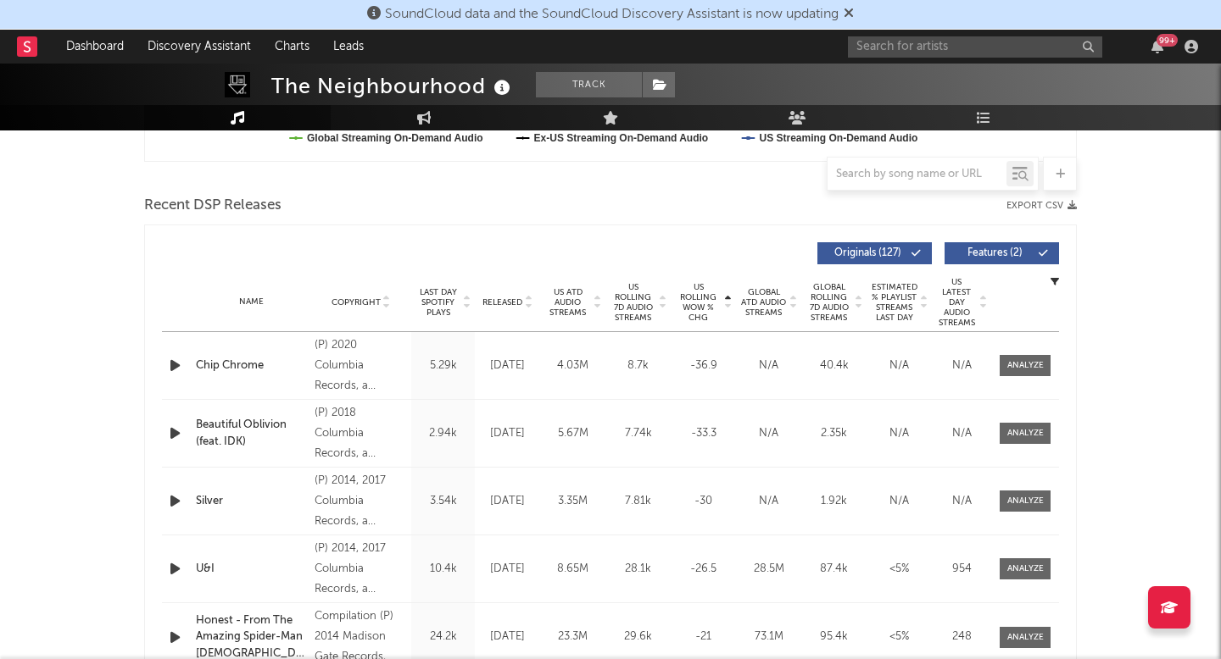
click at [509, 309] on div "Name Copyright Label Album Names Composer Names 7 Day Spotify Plays Last Day Sp…" at bounding box center [610, 302] width 897 height 59
click at [510, 299] on span "Released" at bounding box center [502, 303] width 40 height 10
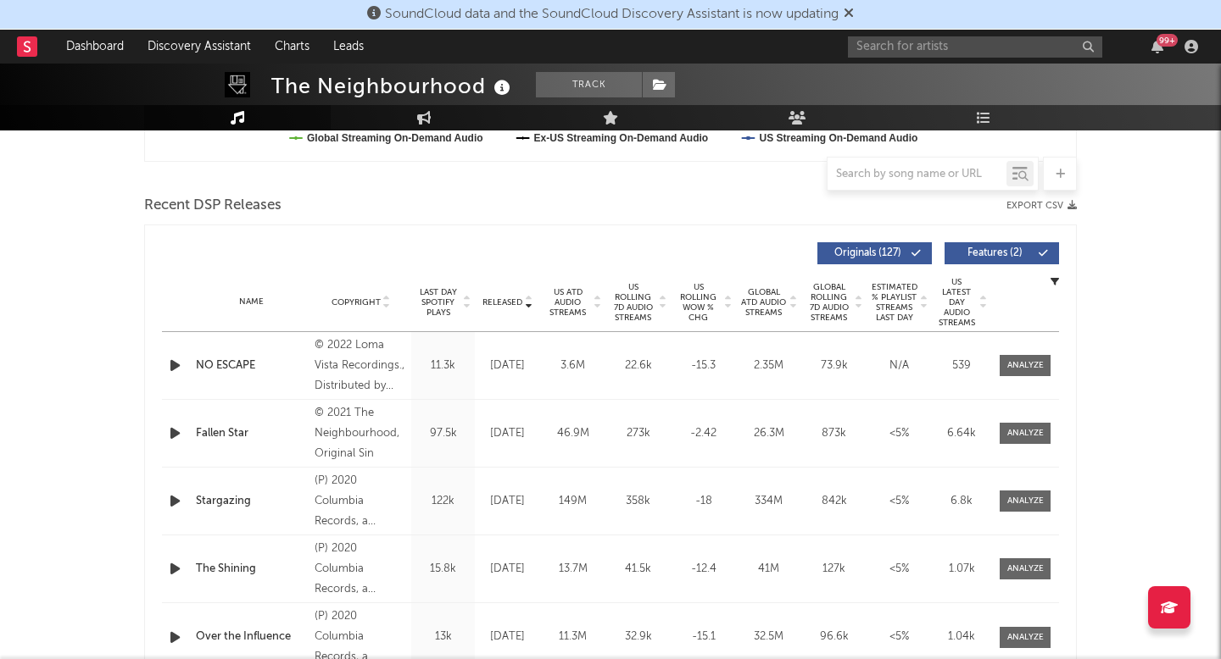
click at [506, 296] on div "Released" at bounding box center [507, 302] width 57 height 13
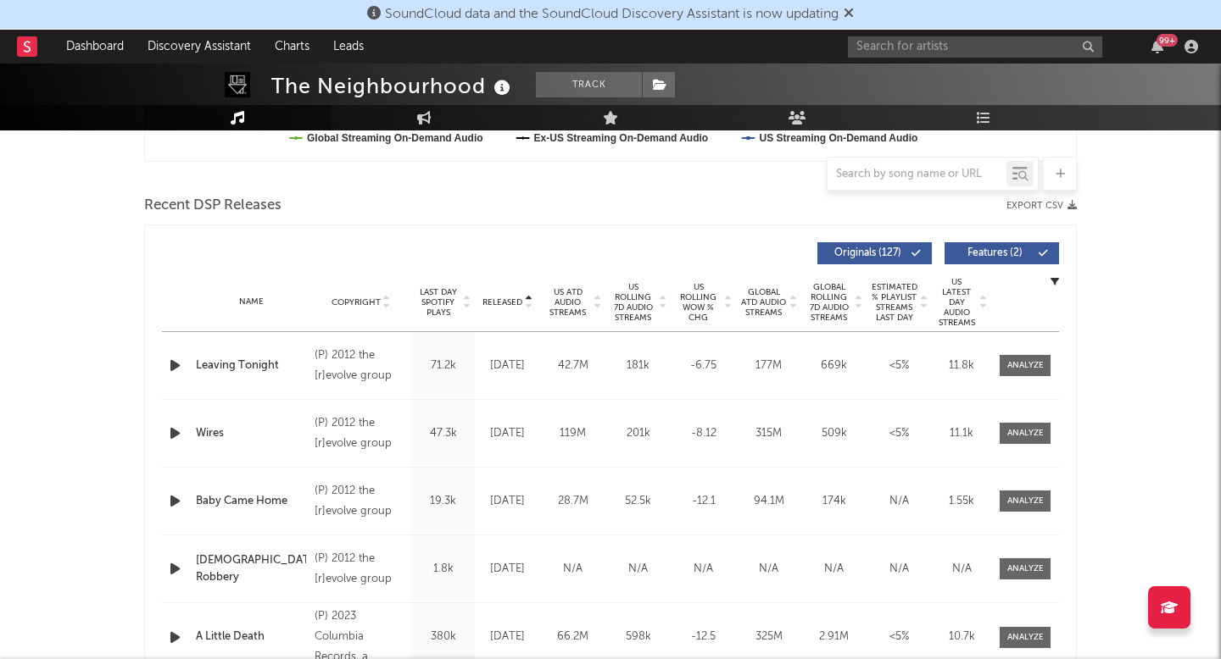
click at [506, 296] on div "Released" at bounding box center [507, 302] width 57 height 13
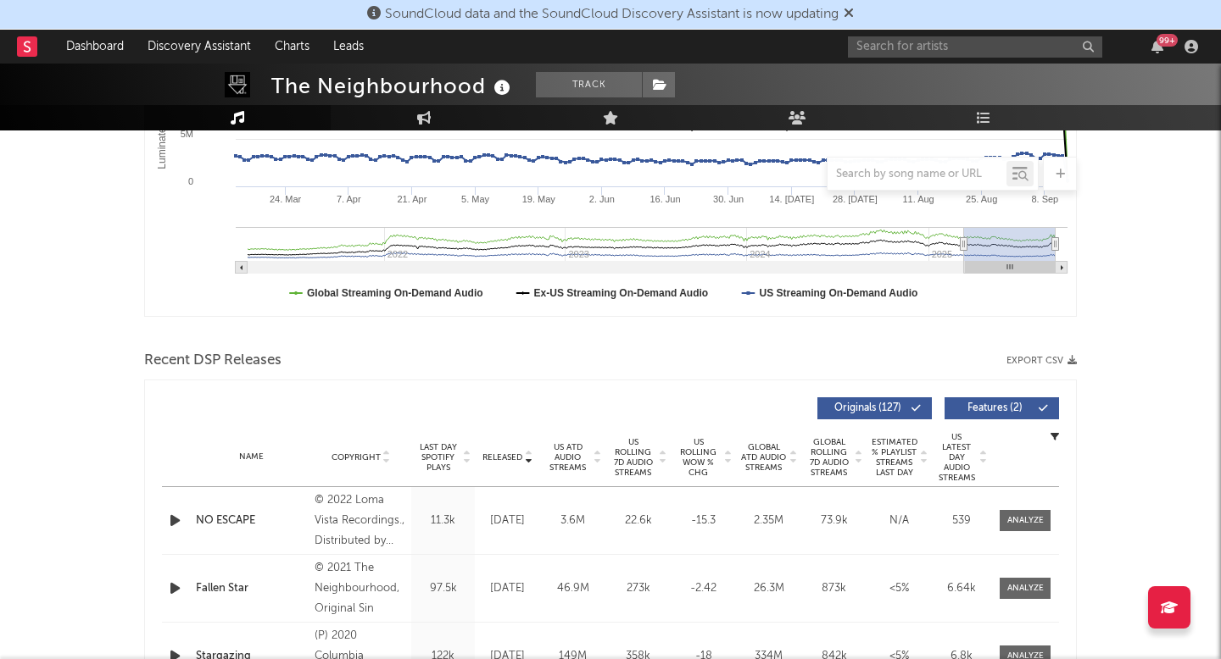
scroll to position [403, 0]
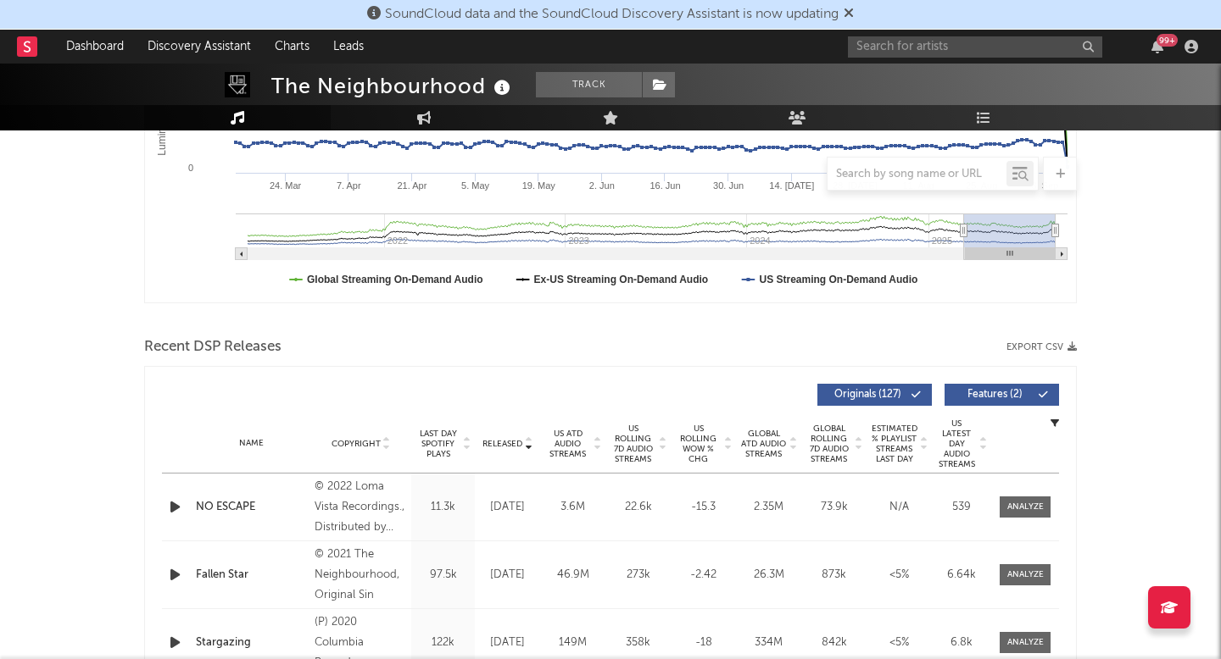
click at [510, 446] on span "Released" at bounding box center [502, 444] width 40 height 10
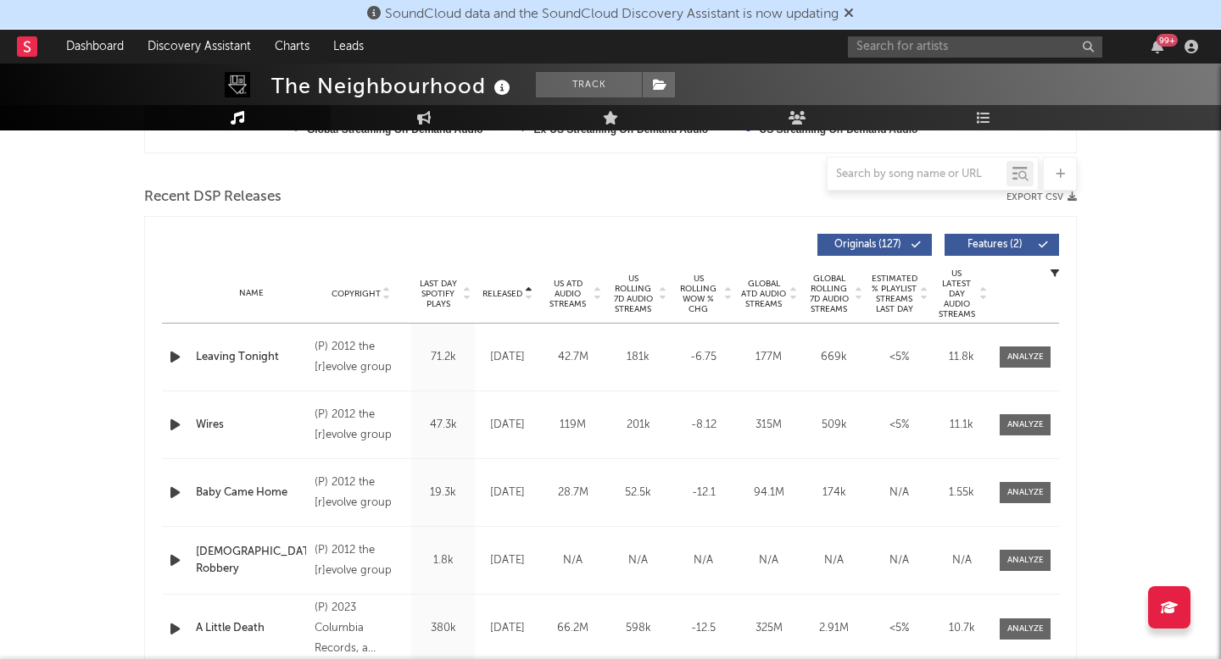
click at [504, 295] on span "Released" at bounding box center [502, 294] width 40 height 10
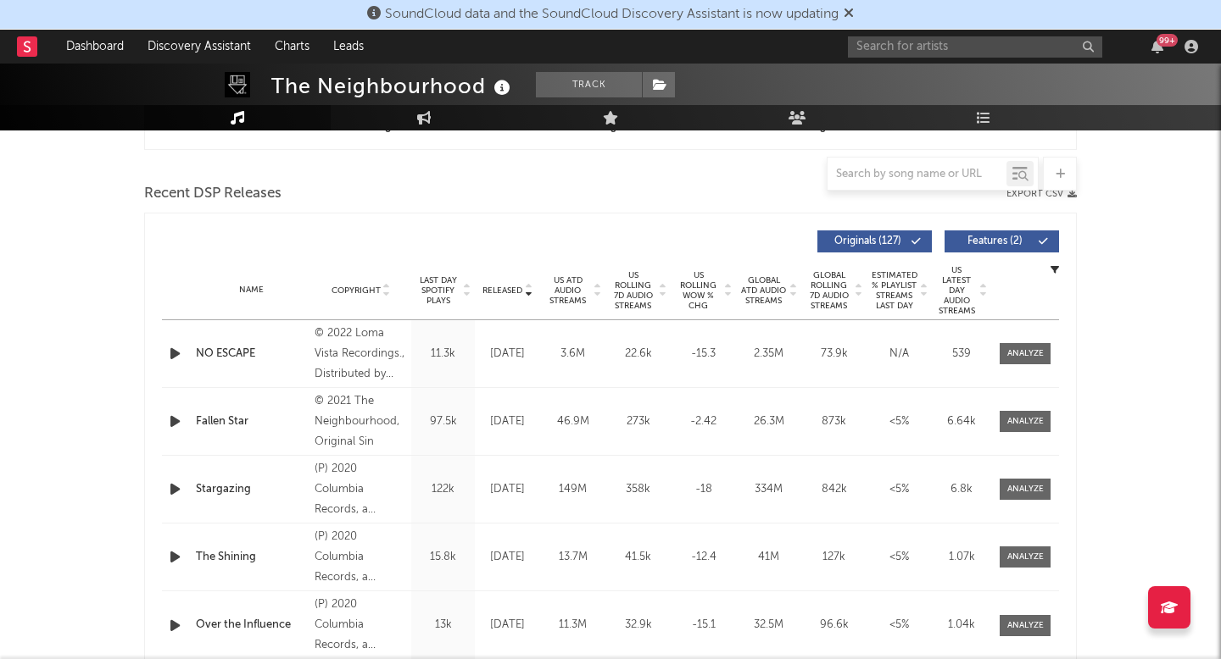
scroll to position [521, 0]
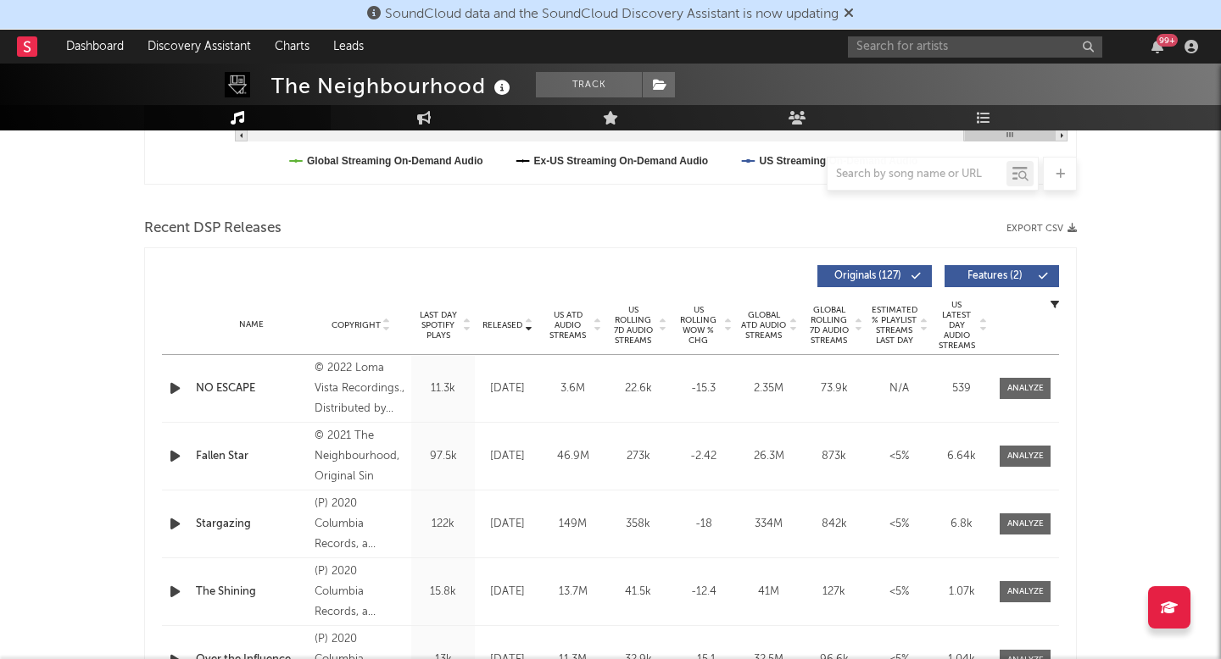
click at [637, 325] on span "US Rolling 7D Audio Streams" at bounding box center [632, 325] width 47 height 41
click at [701, 325] on span "US Rolling WoW % Chg" at bounding box center [698, 325] width 47 height 41
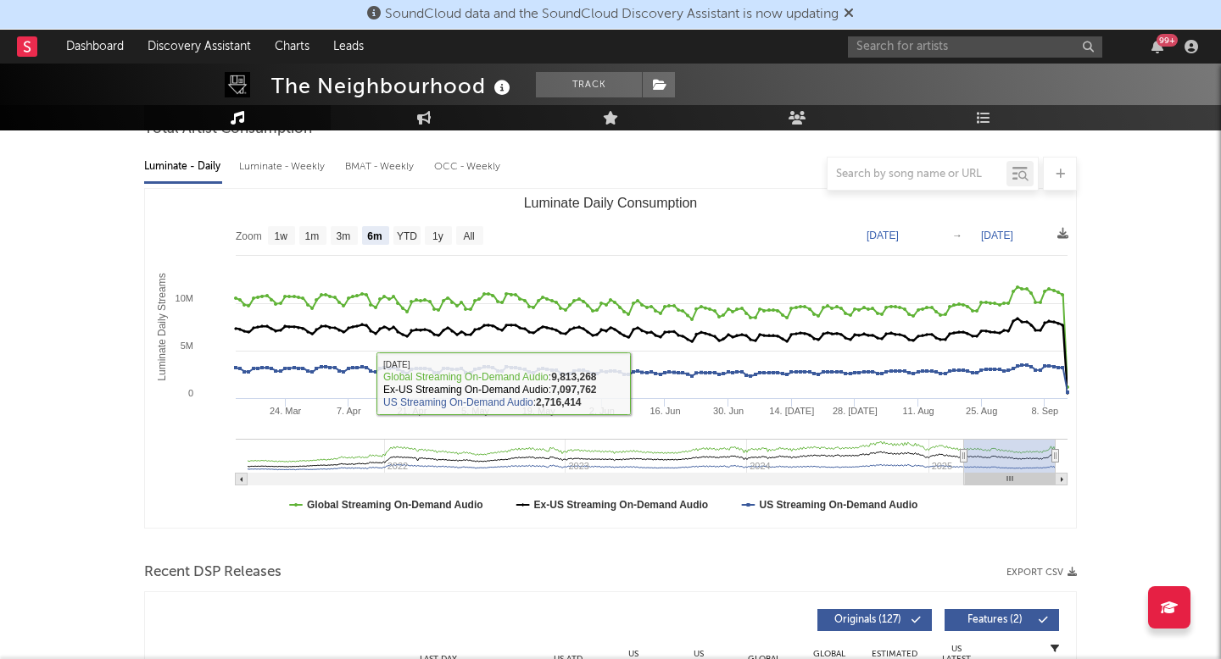
scroll to position [359, 0]
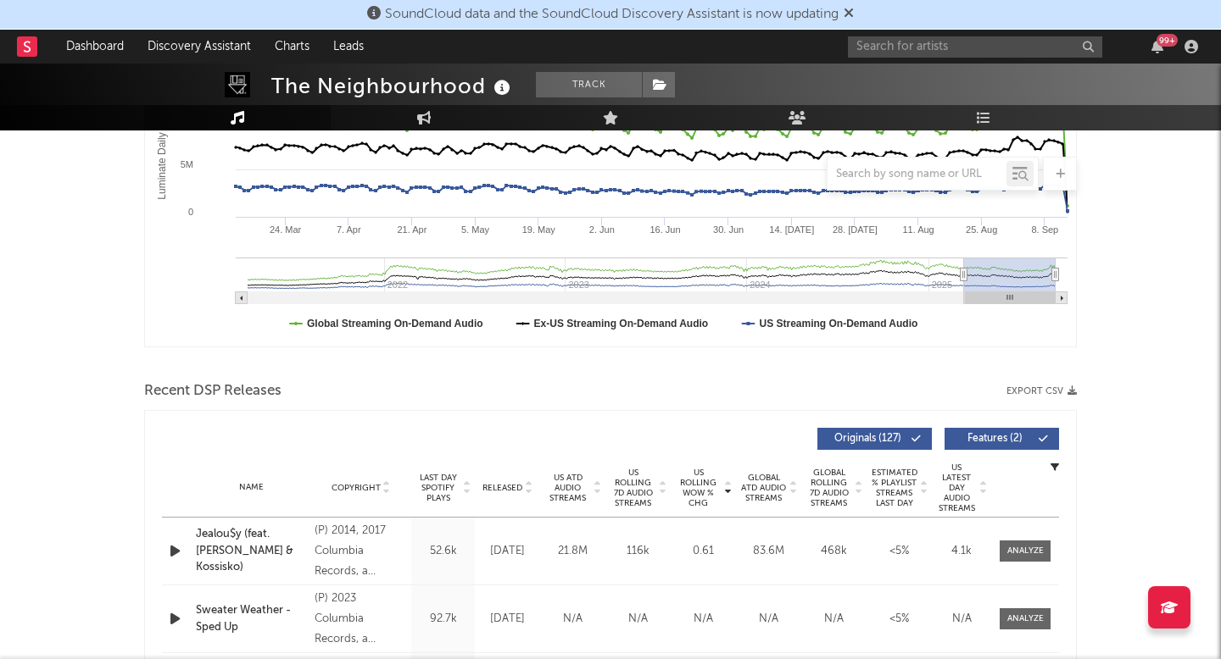
click at [630, 476] on span "US Rolling 7D Audio Streams" at bounding box center [632, 488] width 47 height 41
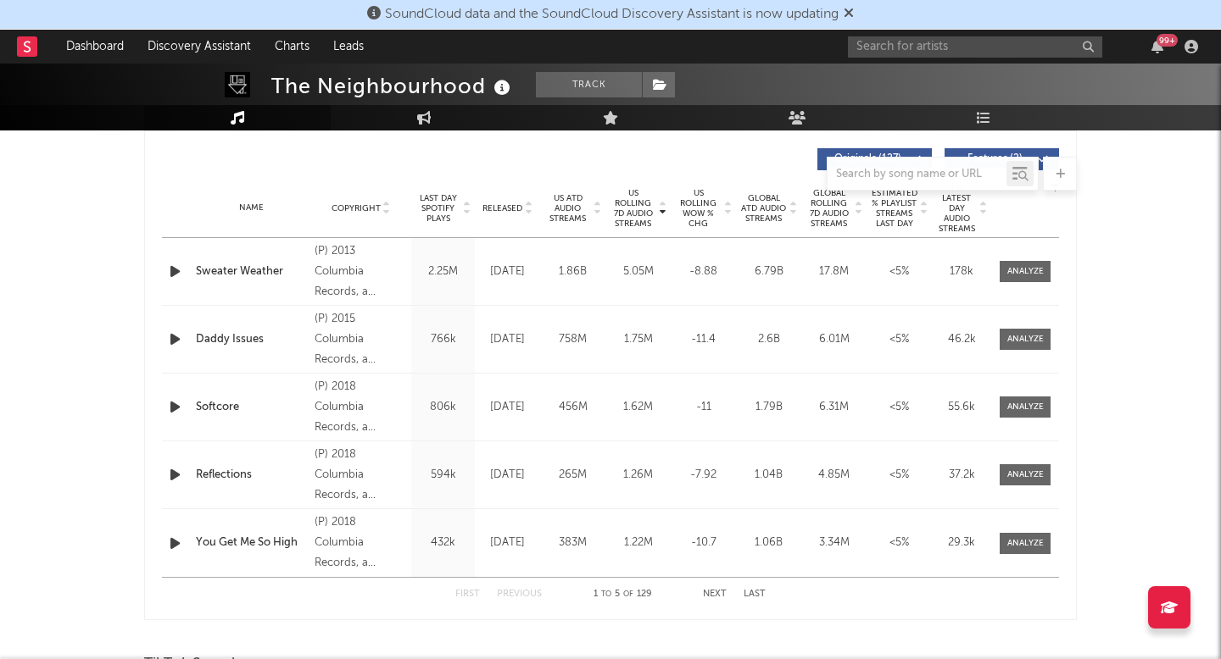
scroll to position [643, 0]
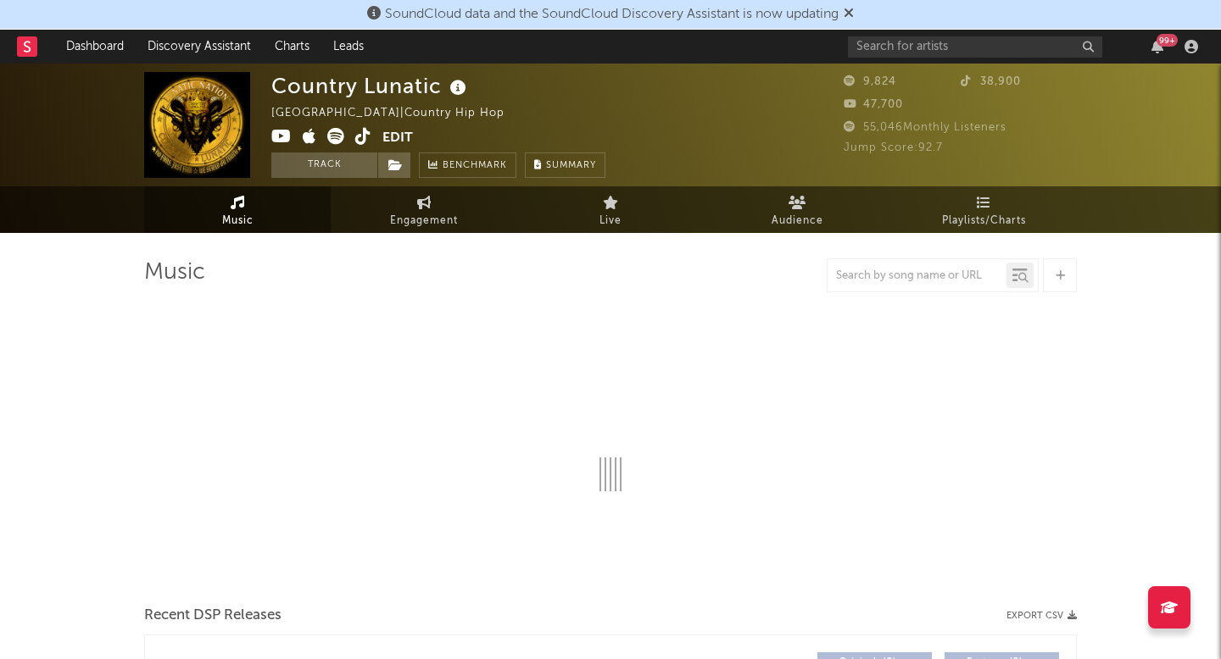
select select "1w"
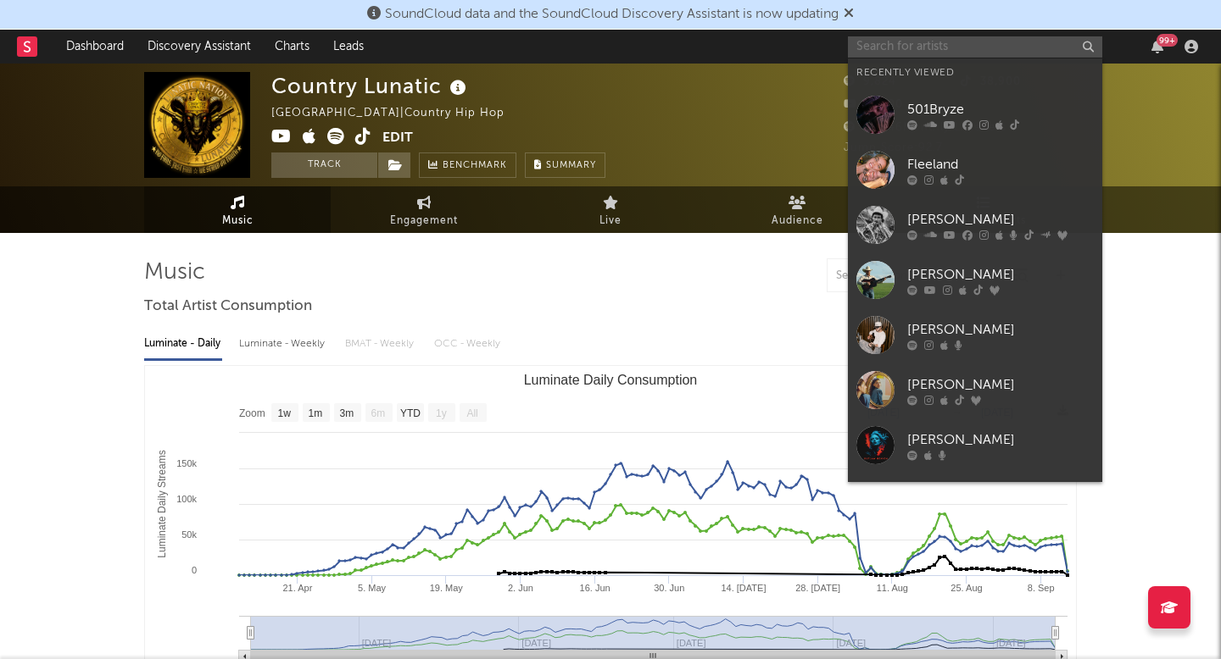
click at [892, 45] on input "text" at bounding box center [975, 46] width 254 height 21
type input "f"
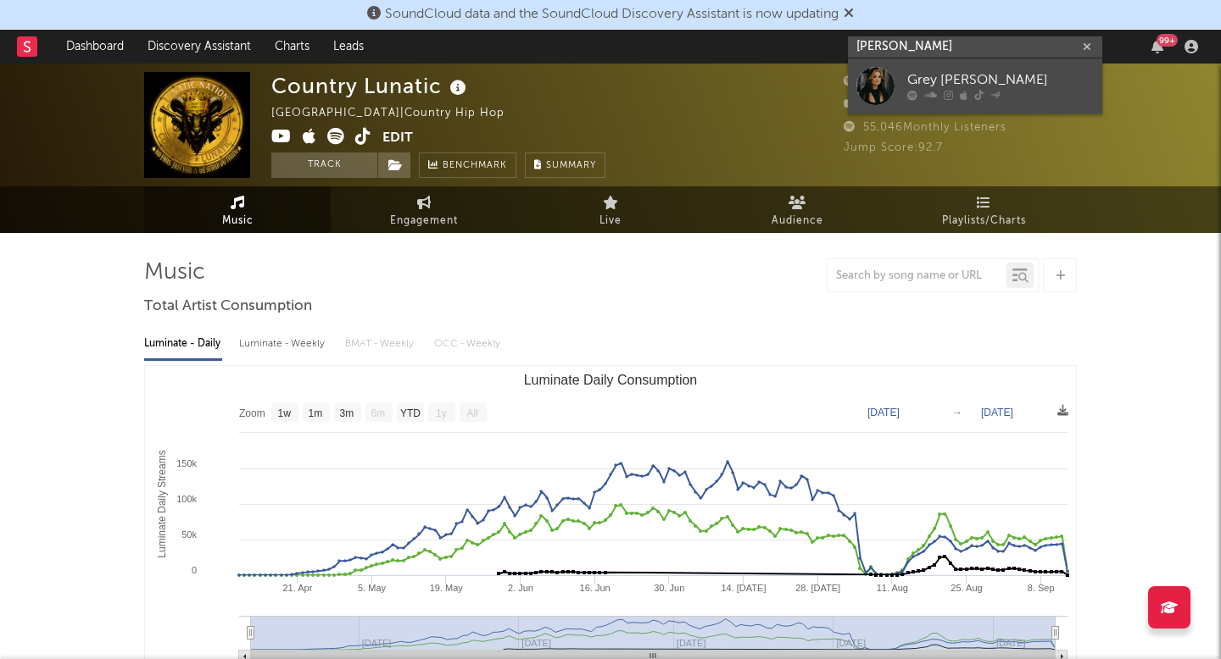
type input "[PERSON_NAME]"
click at [902, 87] on link "Grey [PERSON_NAME]" at bounding box center [975, 85] width 254 height 55
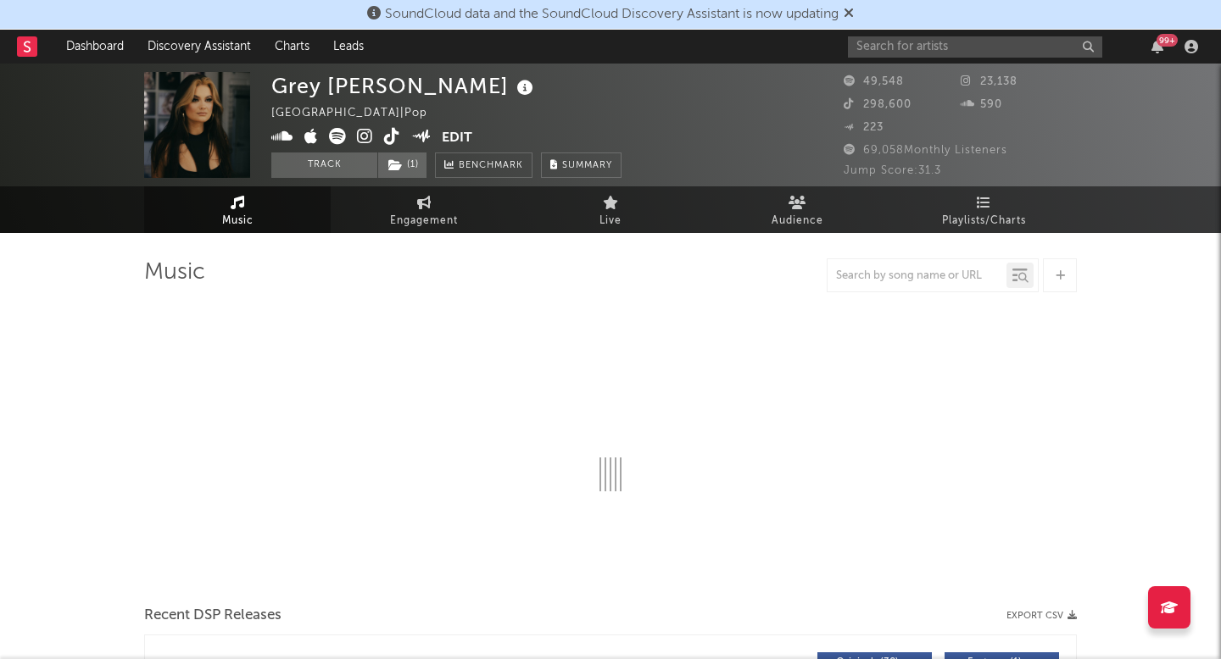
select select "6m"
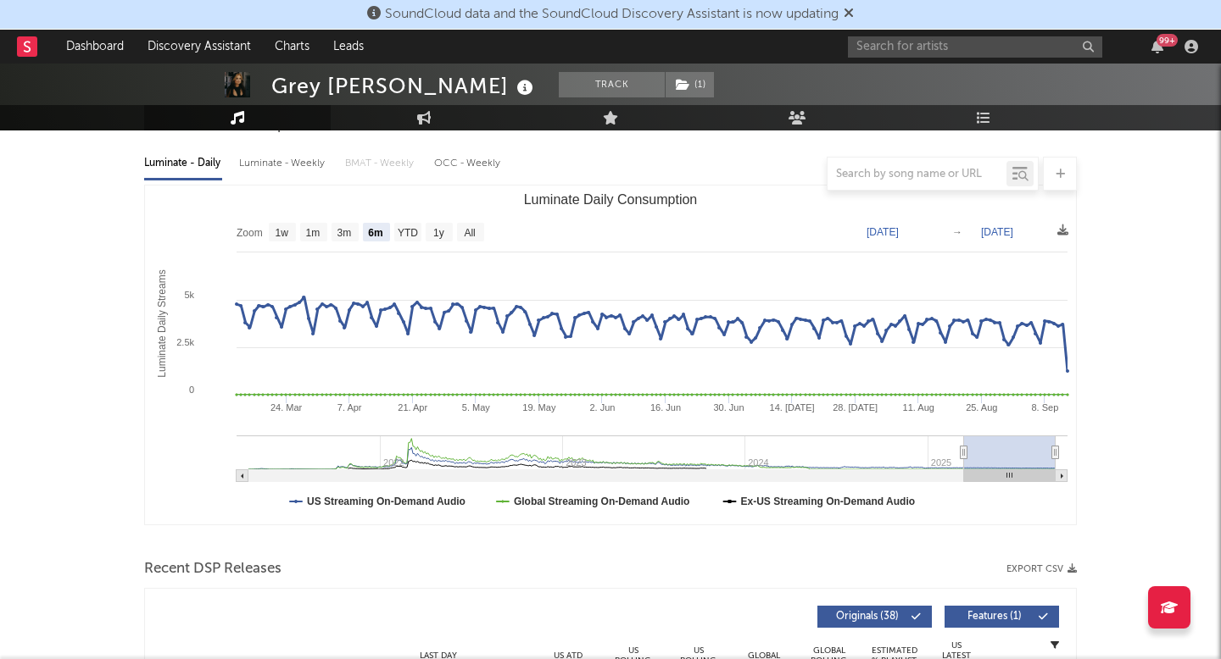
scroll to position [440, 0]
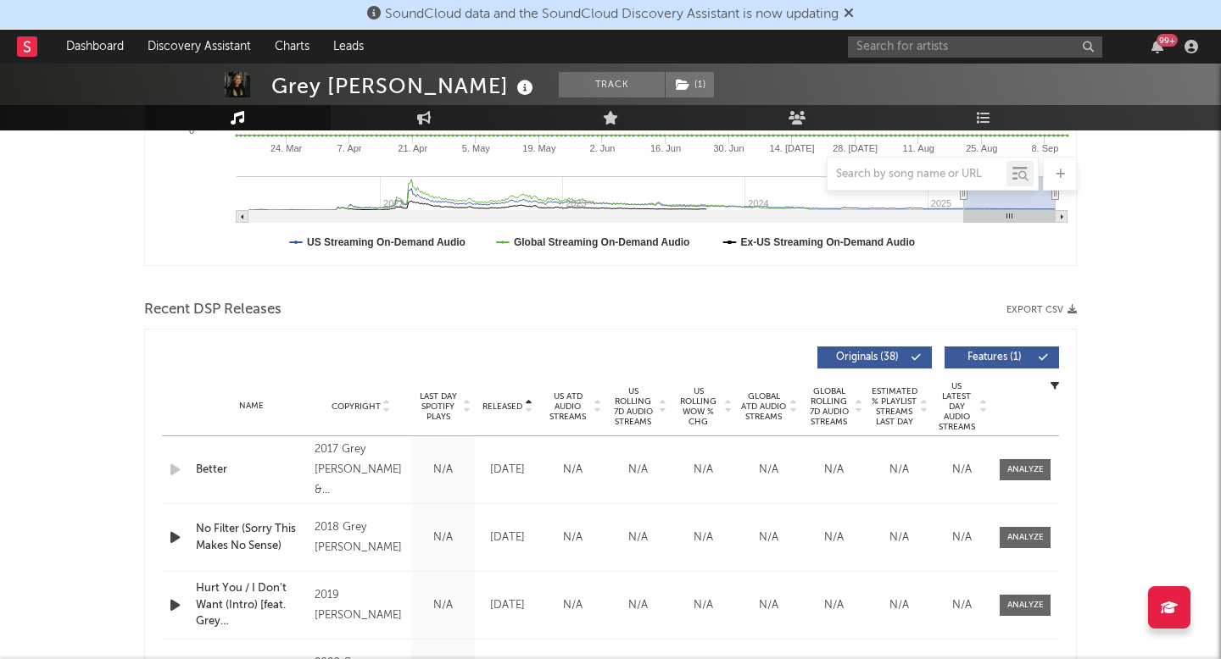
click at [504, 402] on span "Released" at bounding box center [502, 407] width 40 height 10
click at [401, 114] on link "Engagement" at bounding box center [424, 117] width 186 height 25
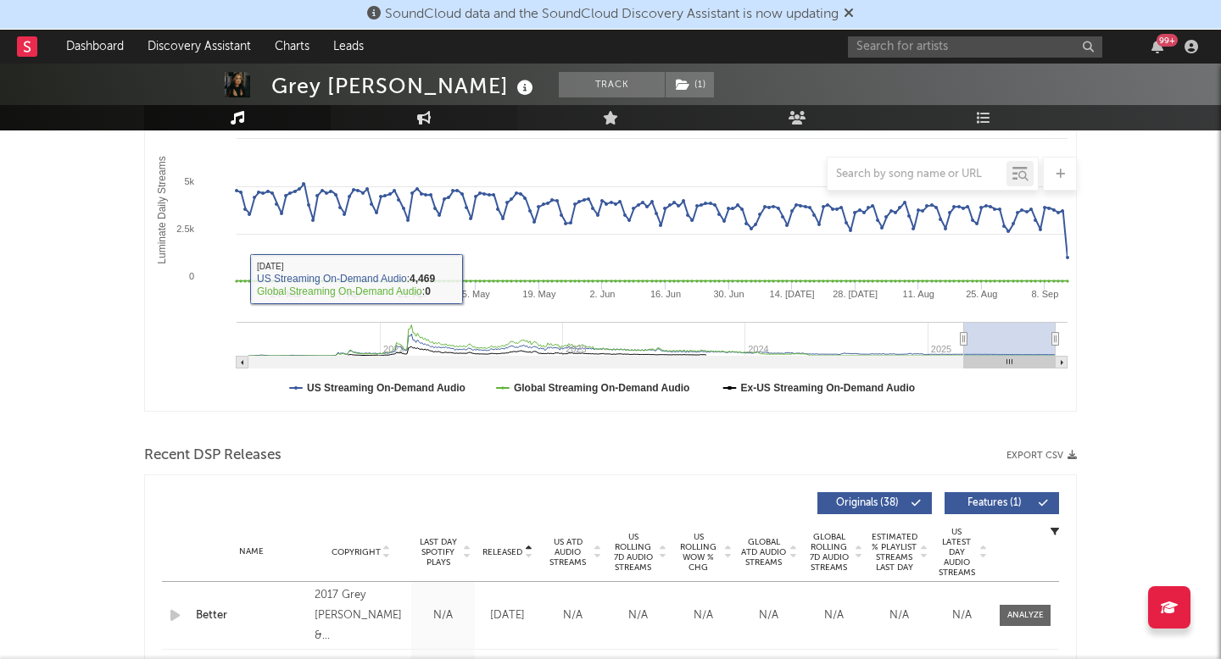
select select "1w"
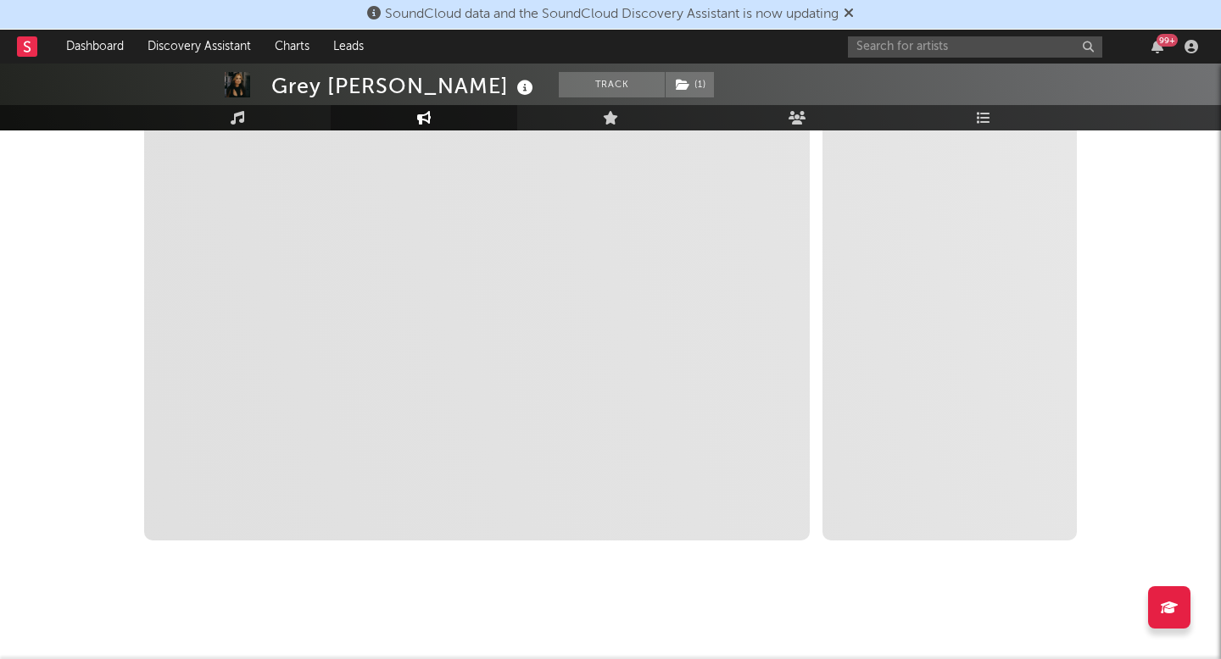
select select "1m"
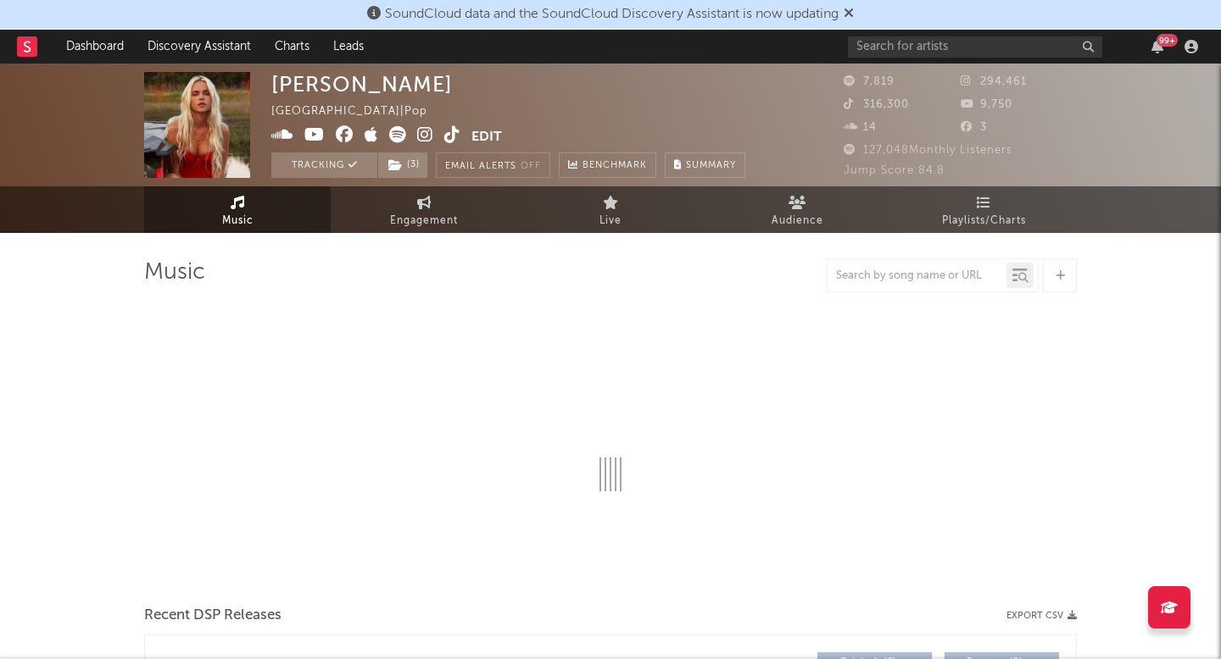
select select "6m"
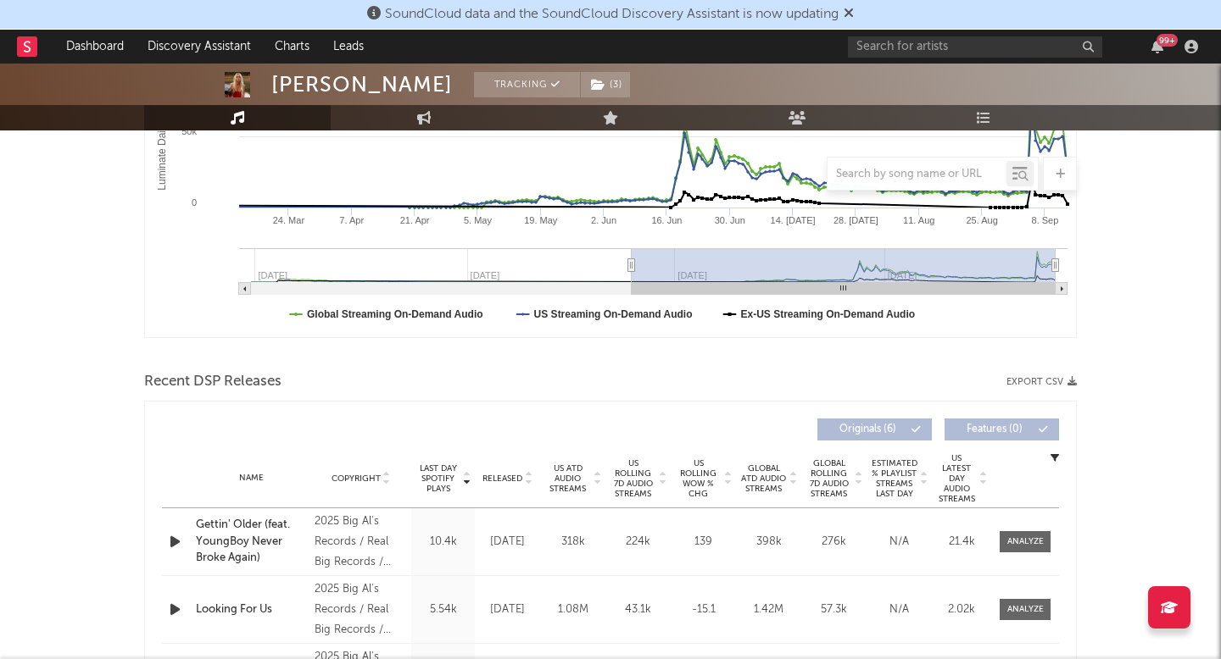
scroll to position [411, 0]
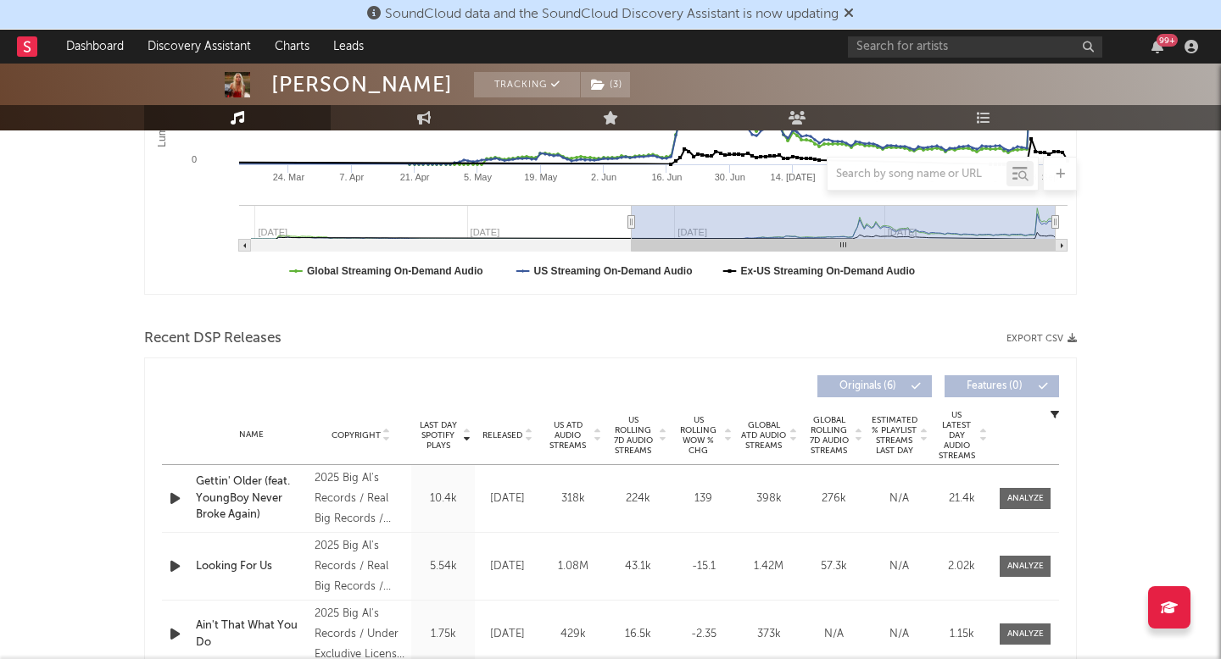
click at [444, 441] on span "Last Day Spotify Plays" at bounding box center [437, 435] width 45 height 31
click at [587, 424] on span "US ATD Audio Streams" at bounding box center [567, 435] width 47 height 31
click at [637, 437] on span "US Rolling 7D Audio Streams" at bounding box center [632, 435] width 47 height 41
click at [1039, 483] on div "Name Gettin' Older (feat. YoungBoy Never Broke Again) Copyright 2025 Big Al's R…" at bounding box center [610, 498] width 897 height 67
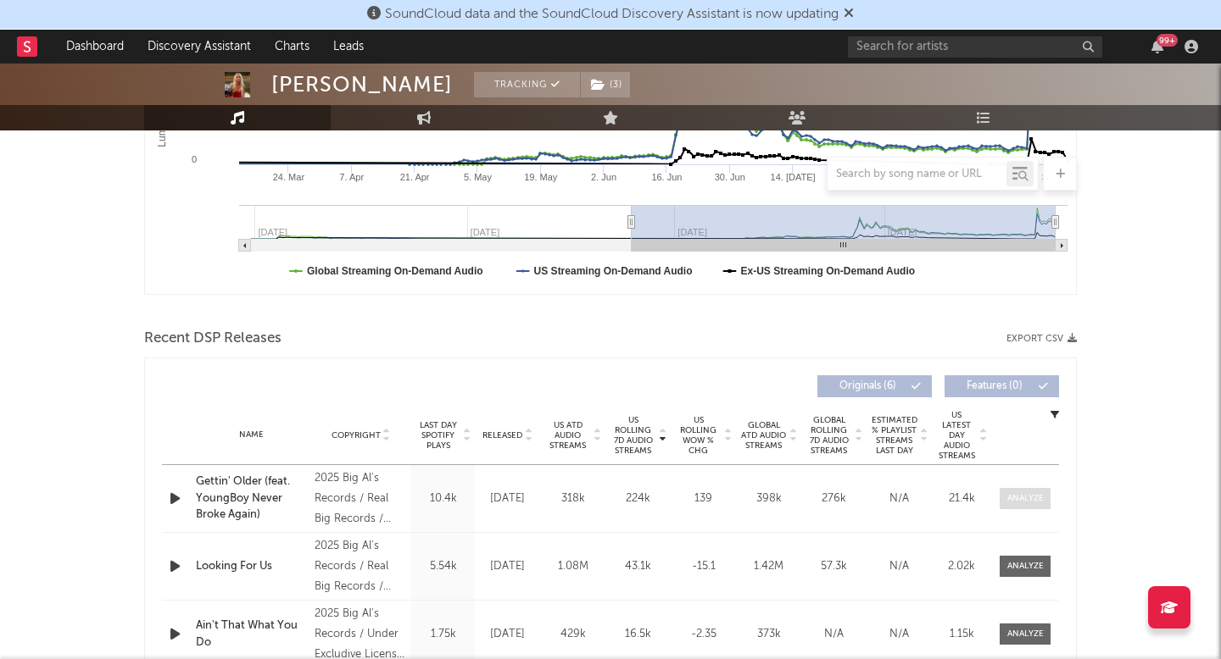
click at [1041, 498] on div at bounding box center [1025, 498] width 36 height 13
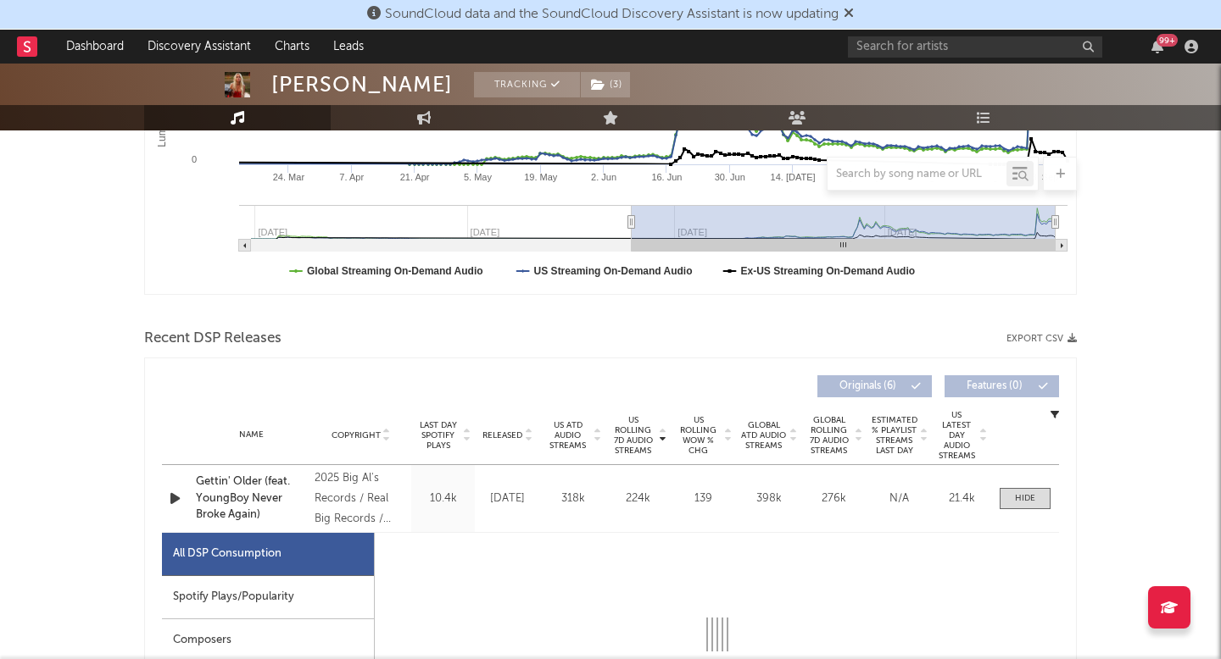
select select "1w"
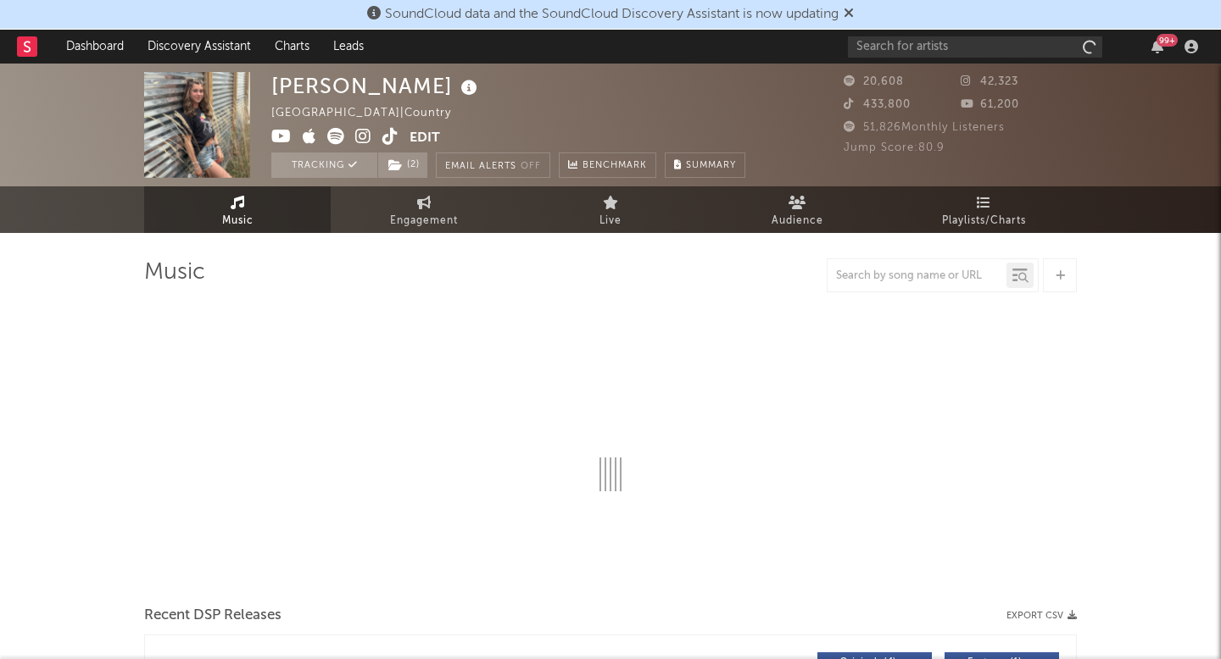
select select "6m"
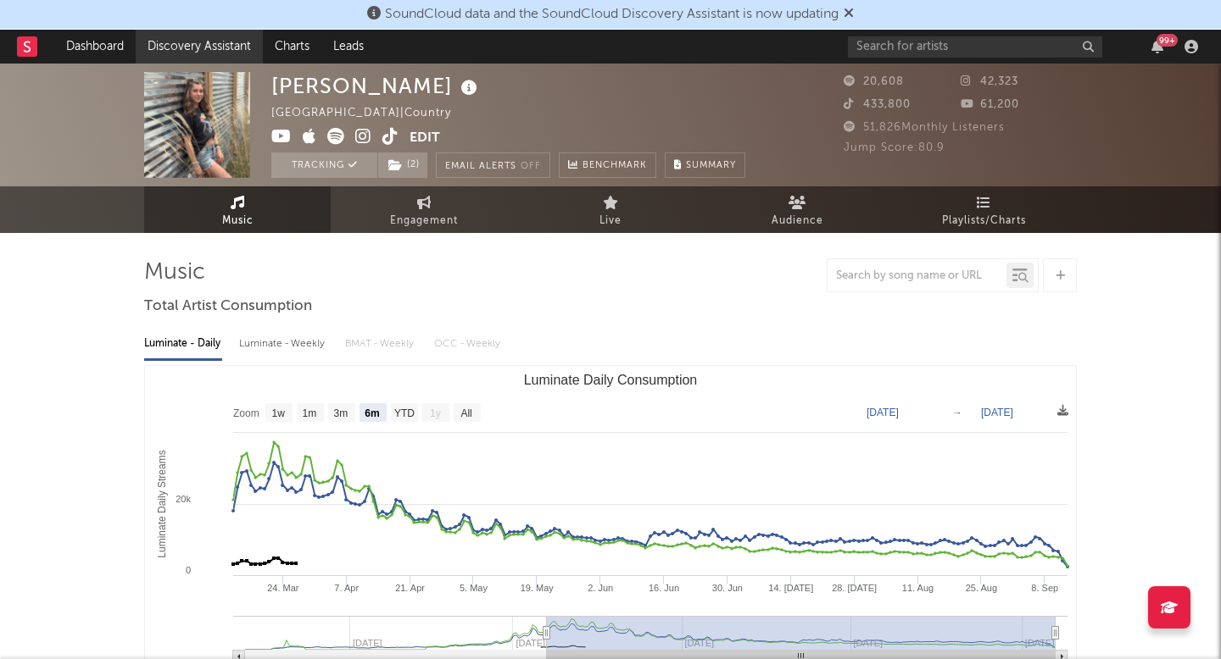
click at [250, 47] on link "Discovery Assistant" at bounding box center [199, 47] width 127 height 34
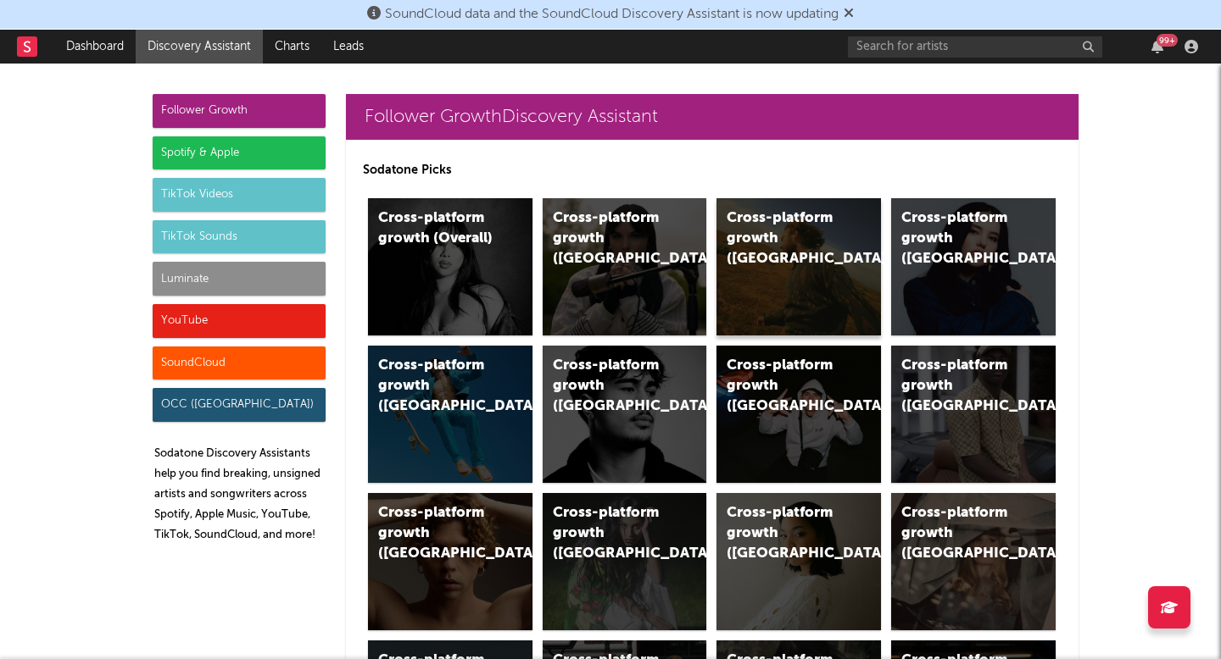
click at [750, 232] on div "Cross-platform growth ([GEOGRAPHIC_DATA])" at bounding box center [783, 239] width 115 height 61
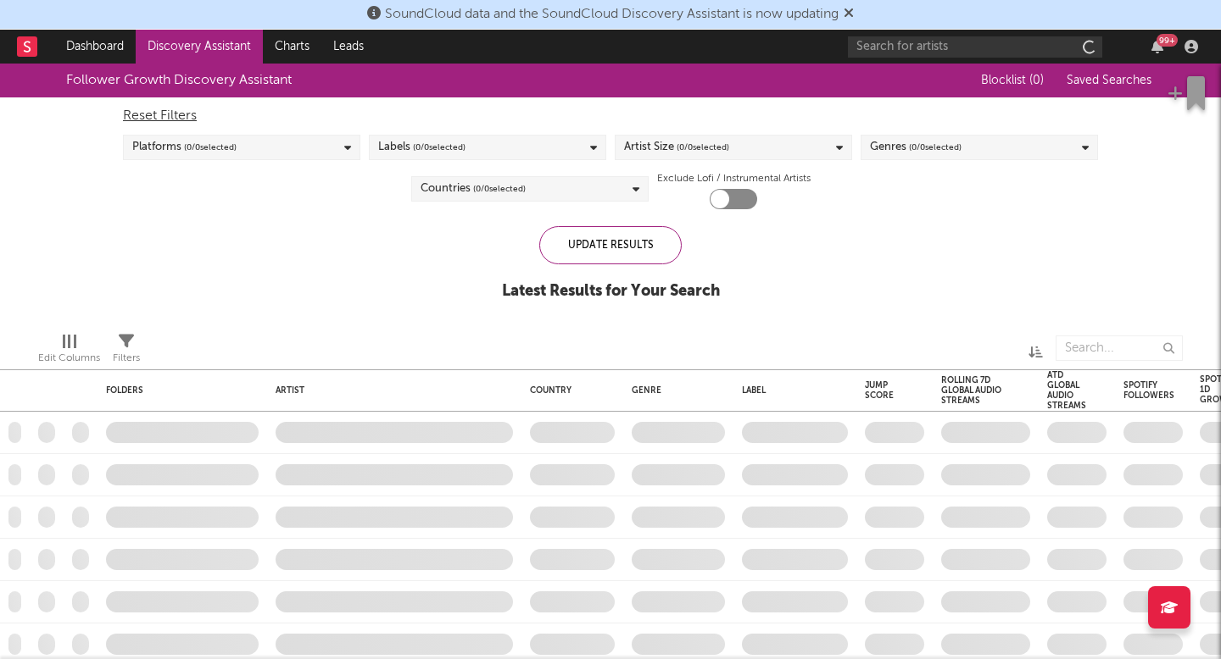
checkbox input "true"
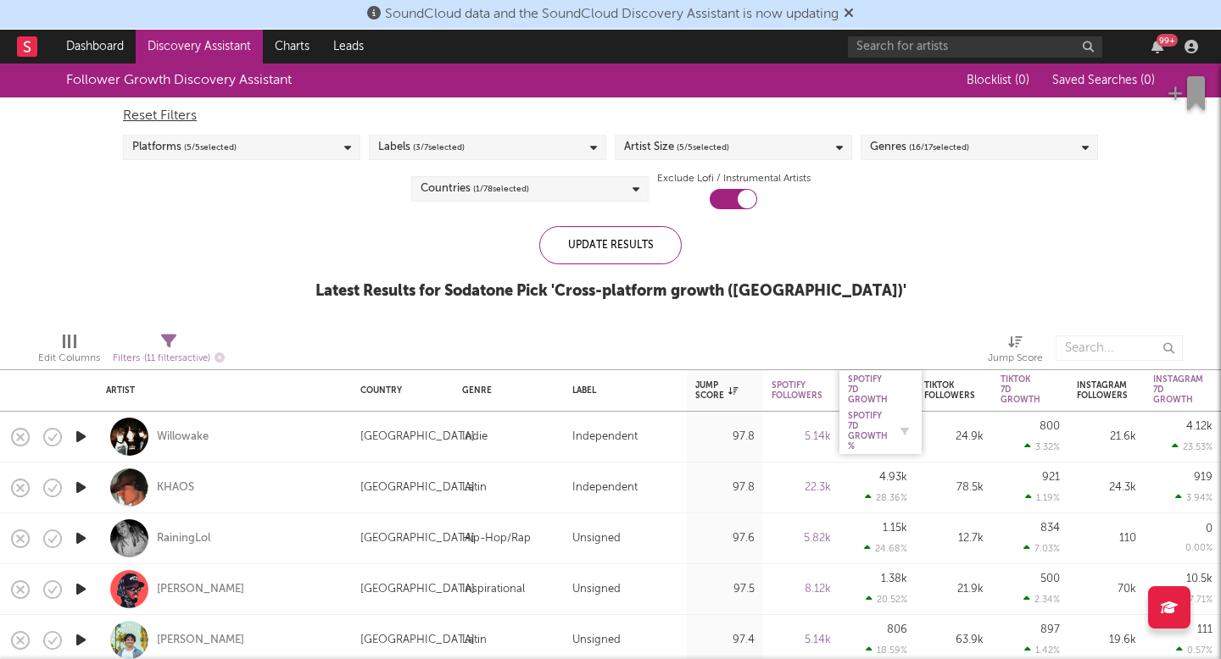
click at [880, 418] on div "Spotify 7D Growth %" at bounding box center [868, 431] width 40 height 41
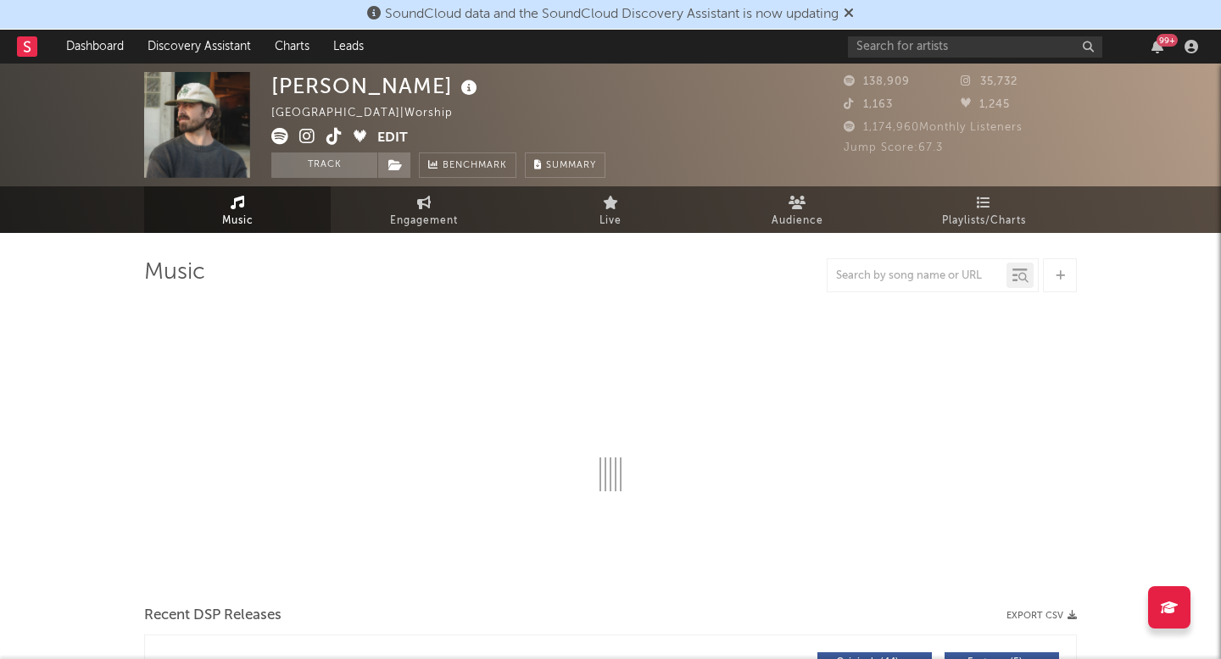
select select "6m"
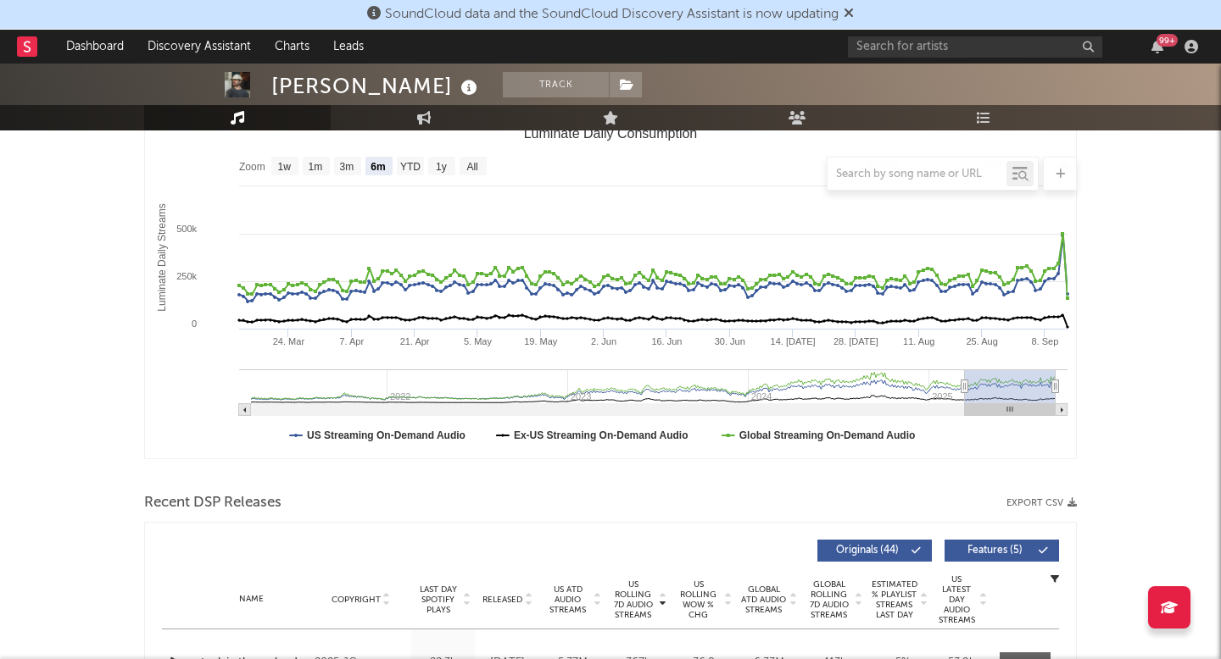
scroll to position [403, 0]
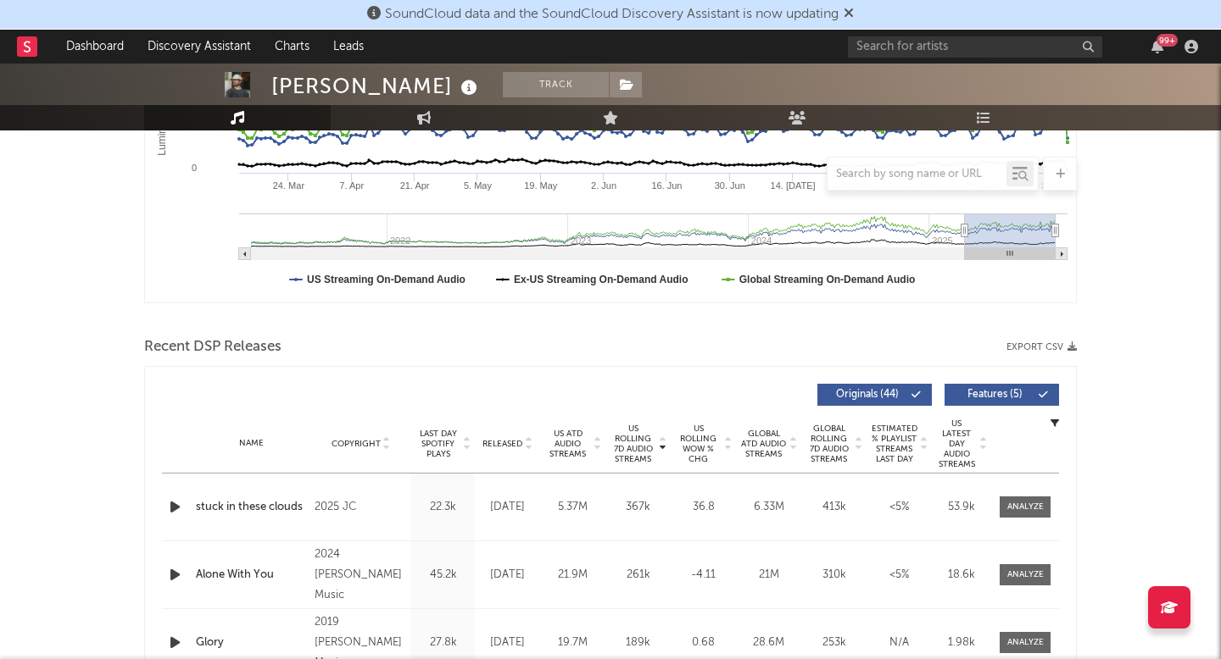
click at [515, 443] on span "Released" at bounding box center [502, 444] width 40 height 10
click at [643, 442] on span "US Rolling 7D Audio Streams" at bounding box center [632, 444] width 47 height 41
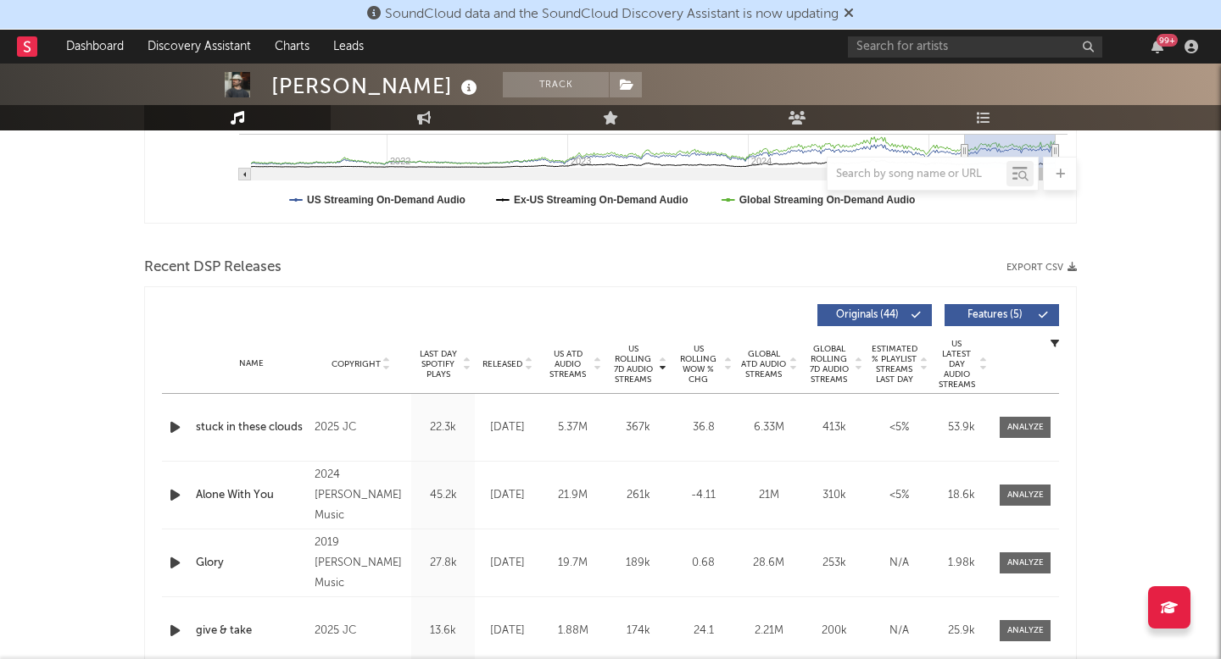
scroll to position [504, 0]
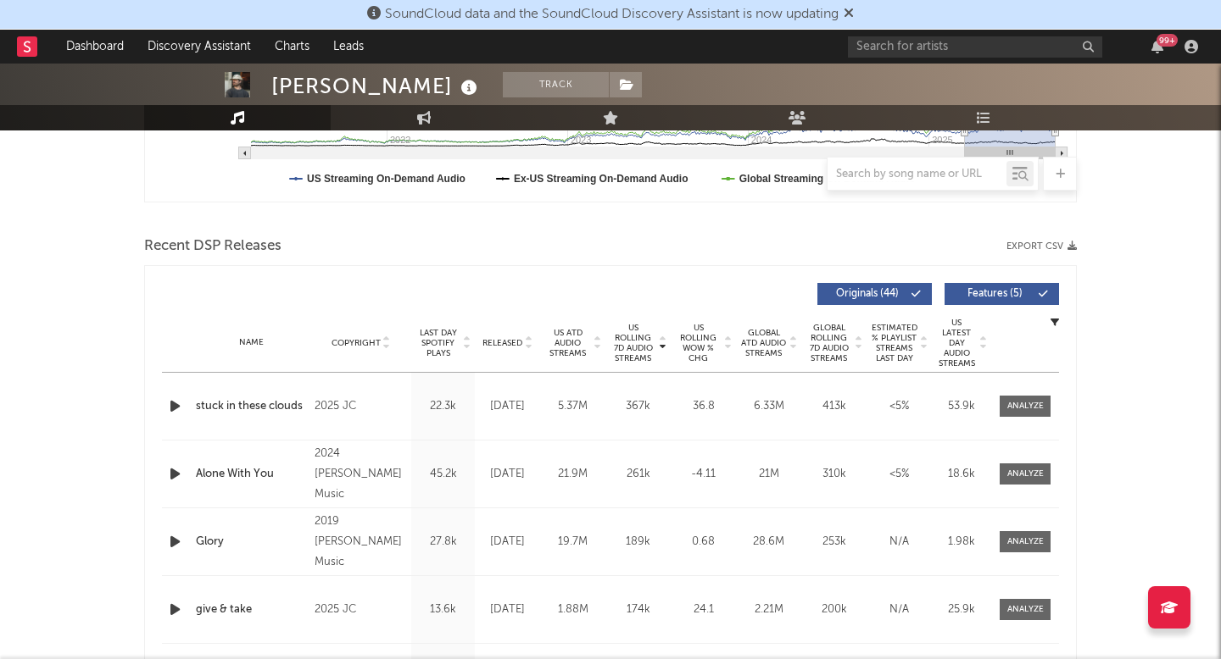
click at [509, 340] on span "Released" at bounding box center [502, 343] width 40 height 10
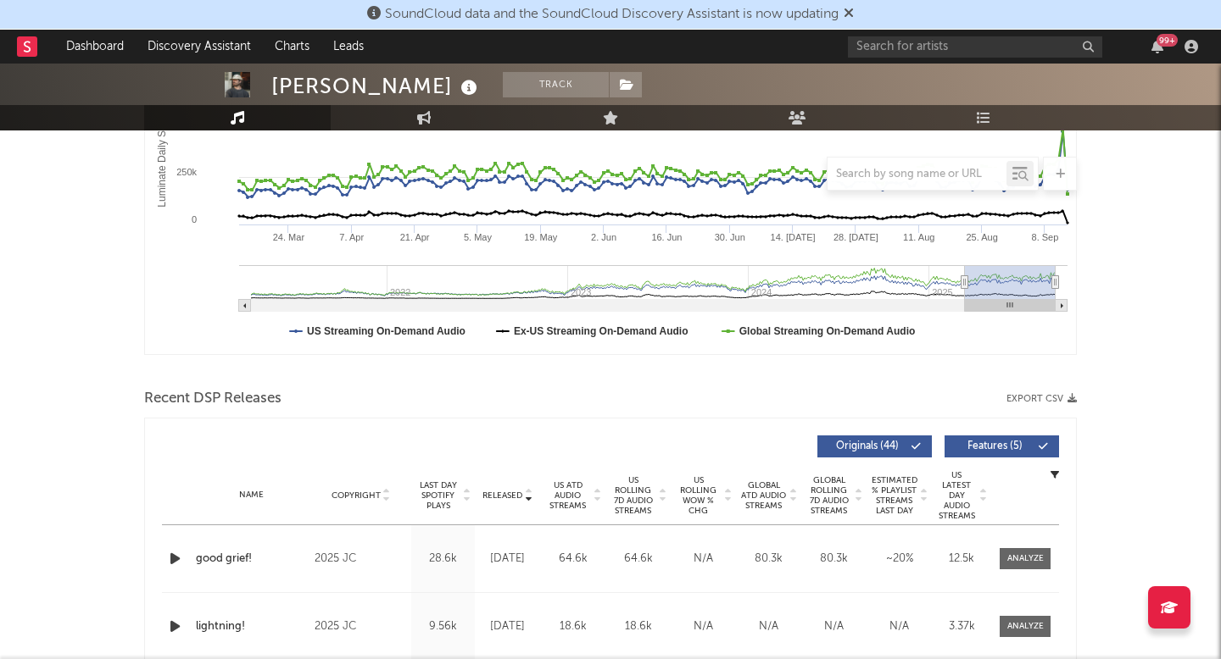
scroll to position [377, 0]
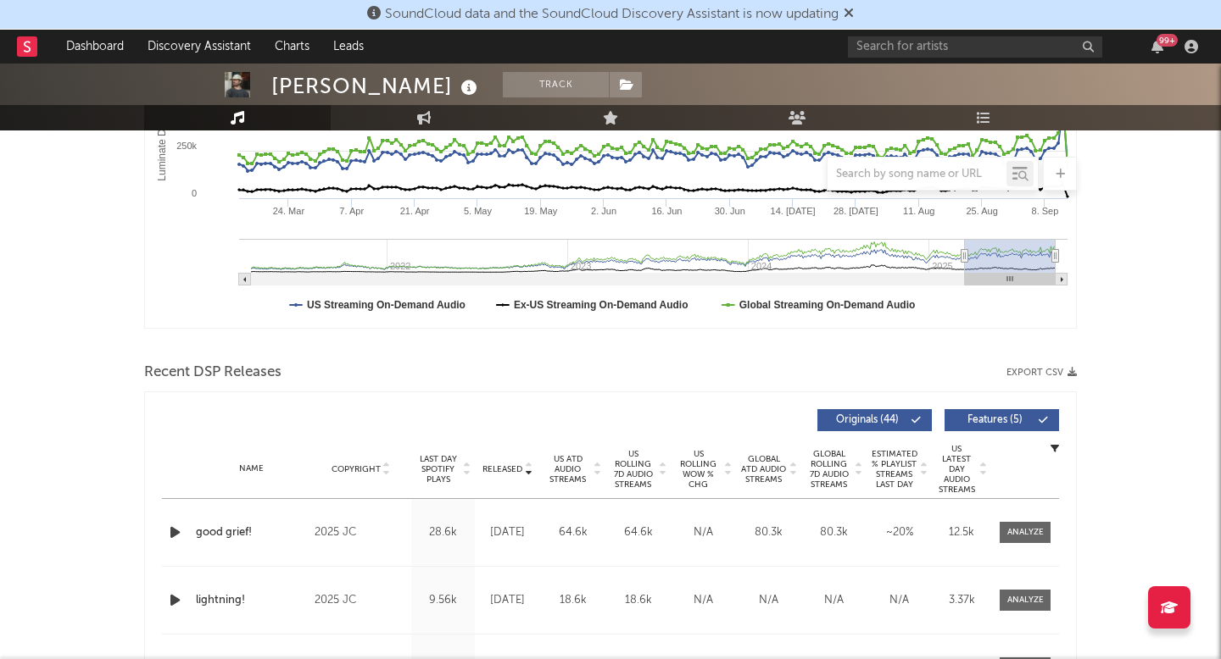
click at [854, 429] on button "Originals ( 44 )" at bounding box center [874, 420] width 114 height 22
click at [885, 423] on span "Originals ( 44 )" at bounding box center [867, 420] width 78 height 10
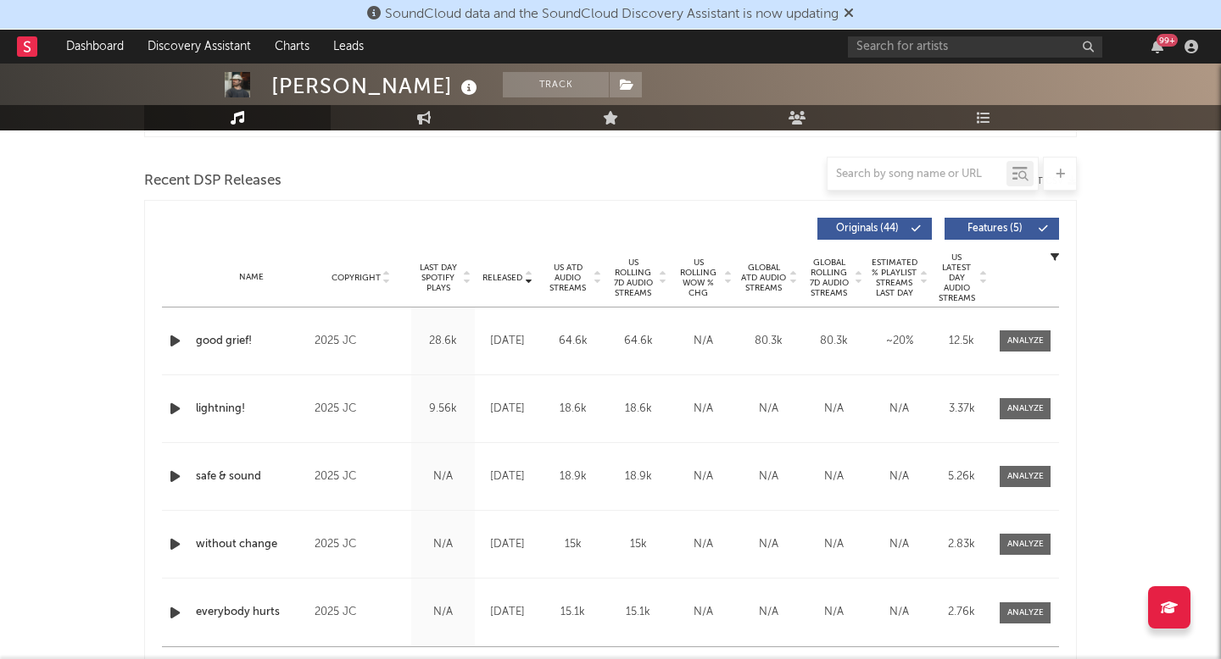
scroll to position [608, 0]
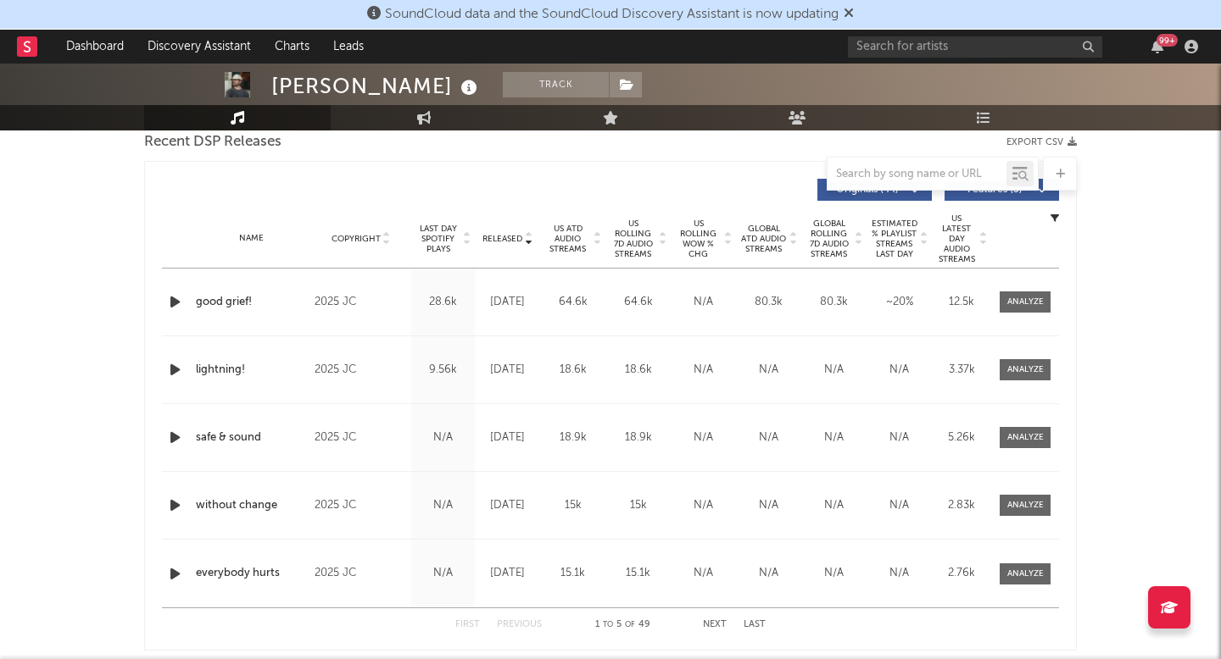
click at [645, 242] on span "US Rolling 7D Audio Streams" at bounding box center [632, 239] width 47 height 41
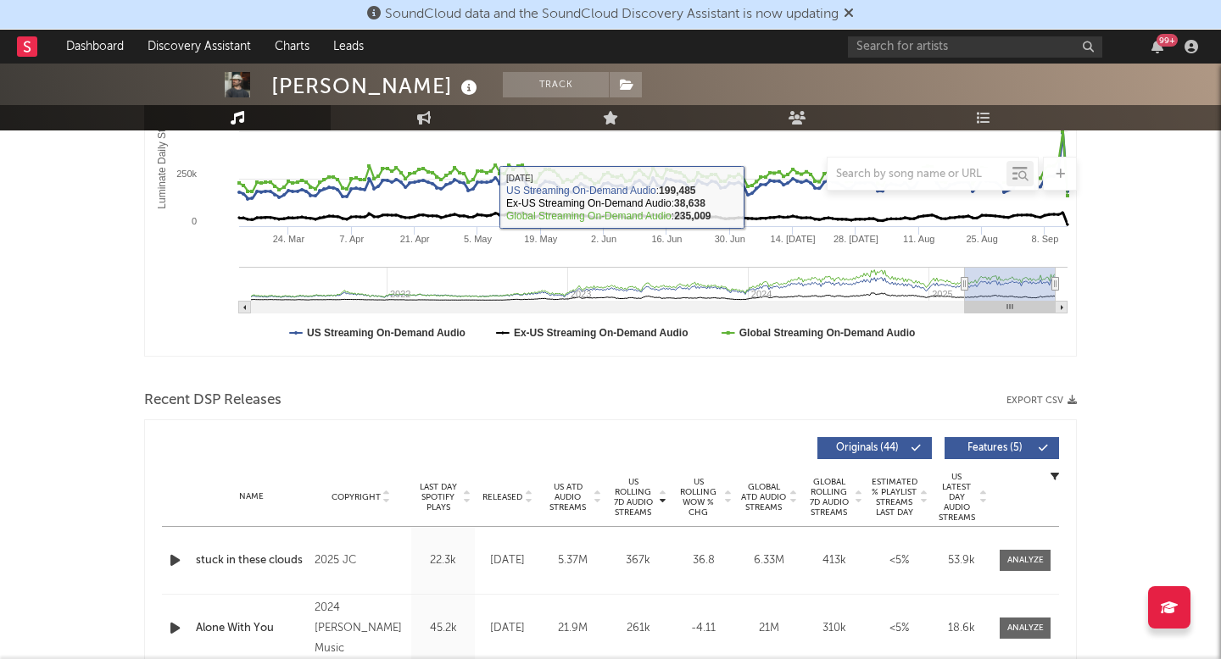
scroll to position [365, 0]
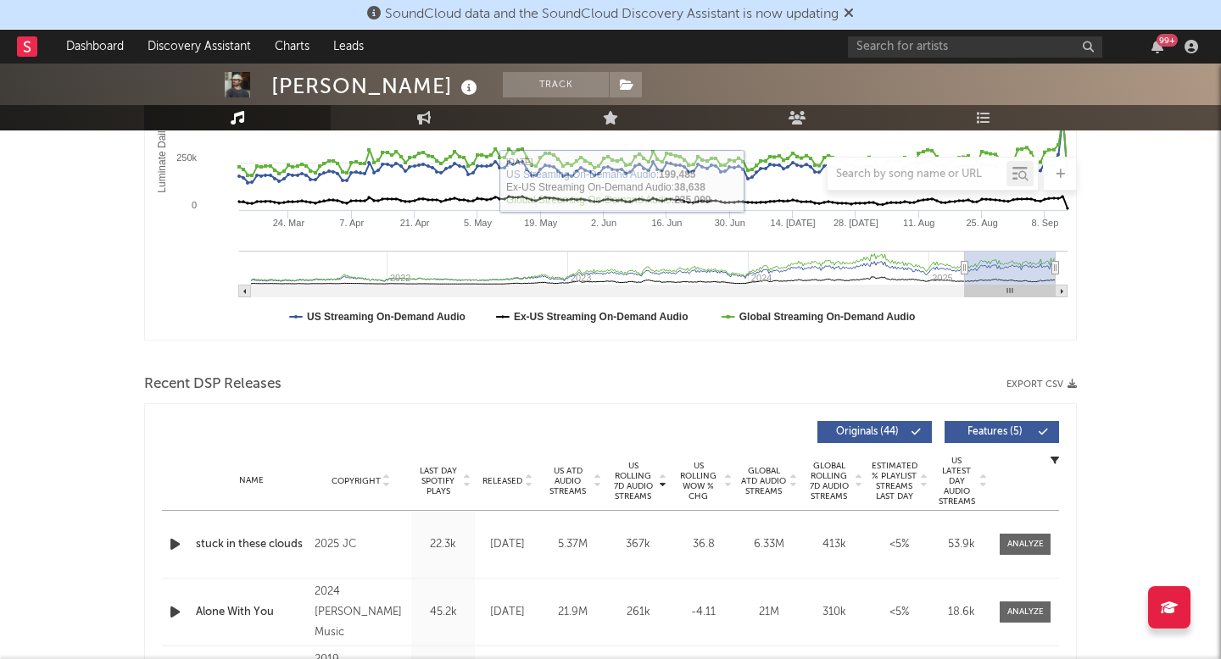
click at [501, 480] on span "Released" at bounding box center [502, 481] width 40 height 10
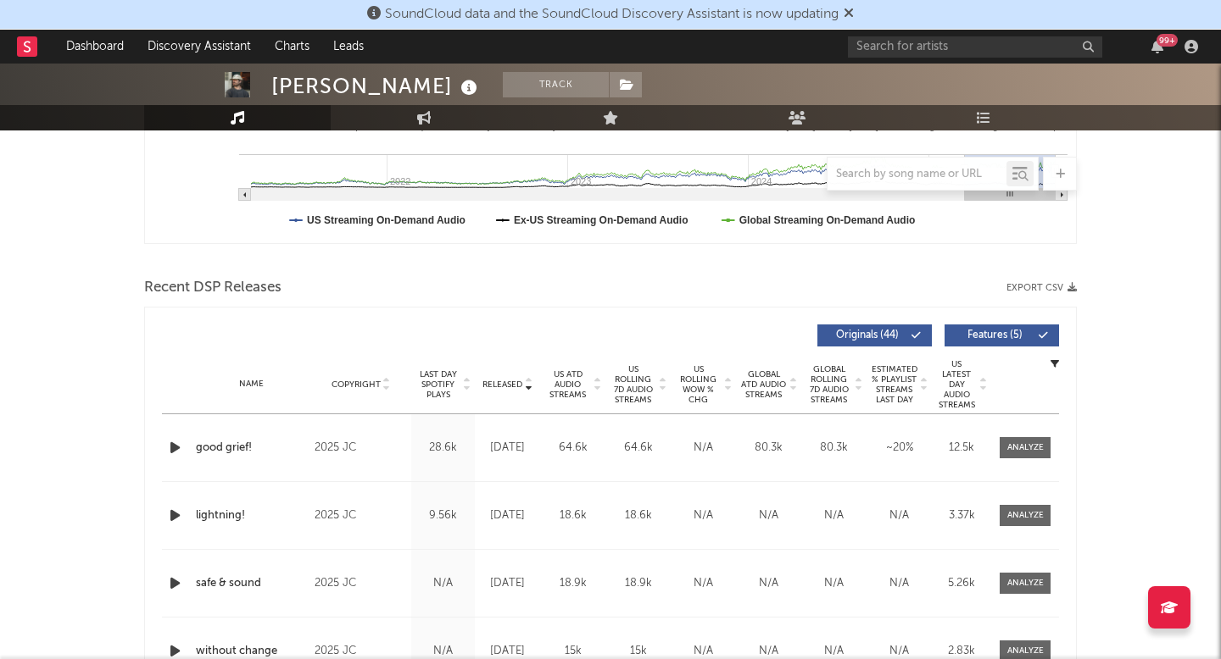
scroll to position [463, 0]
click at [1015, 444] on div at bounding box center [1025, 447] width 36 height 13
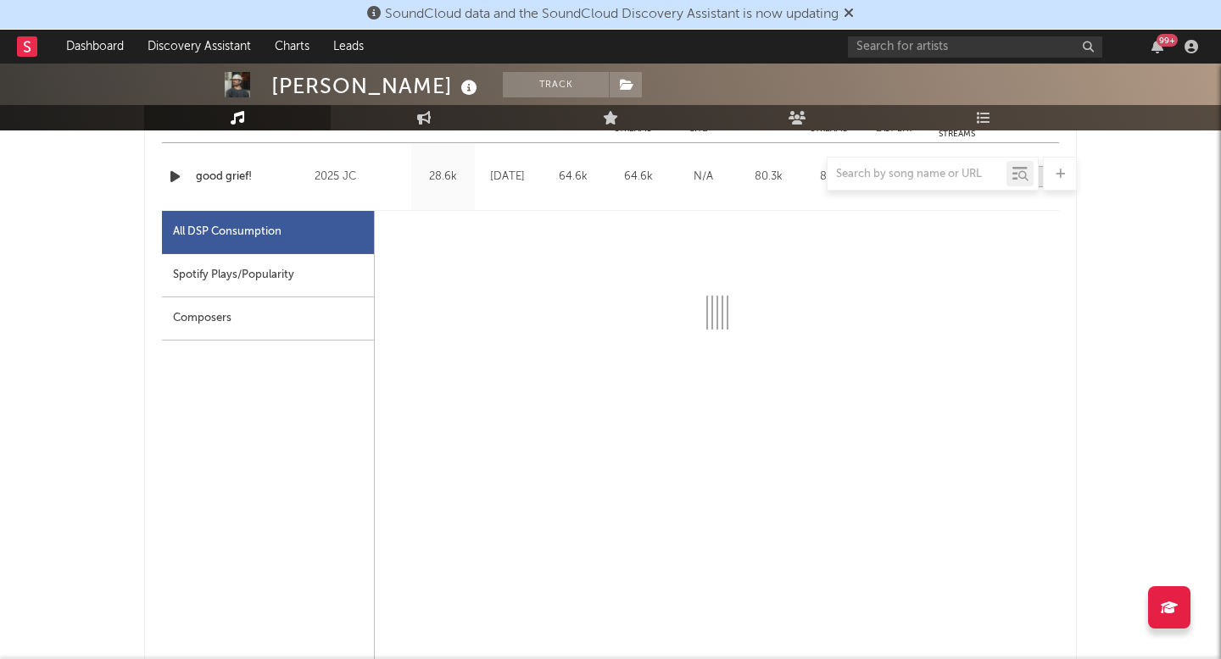
select select "1w"
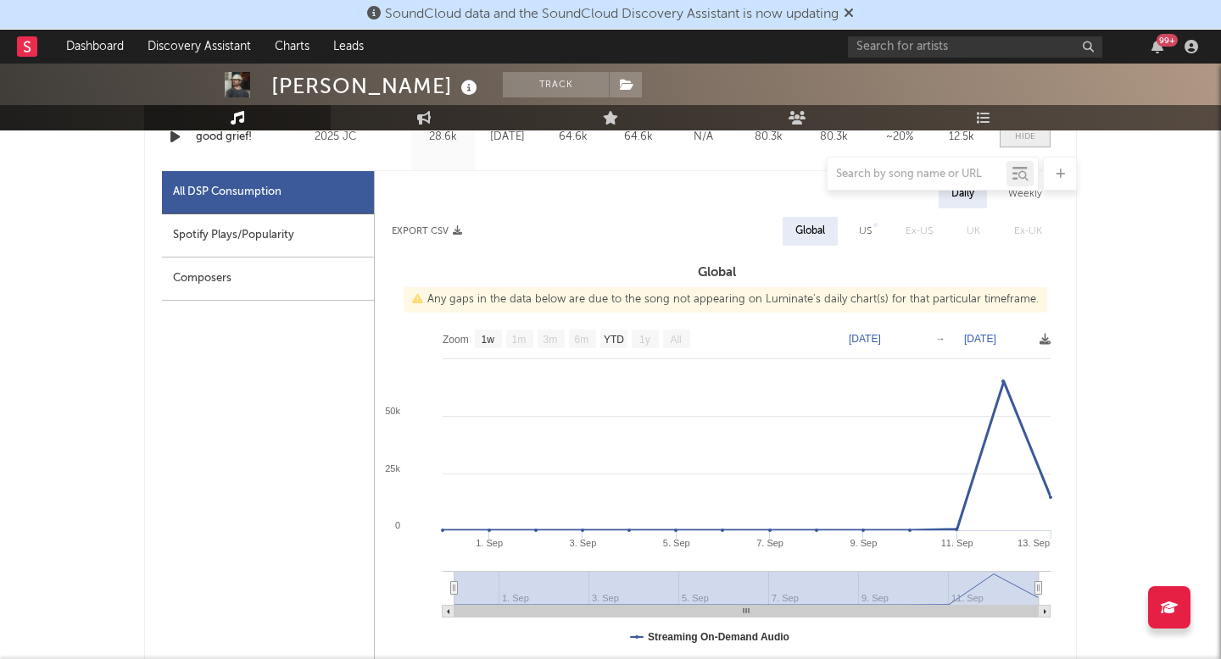
scroll to position [772, 0]
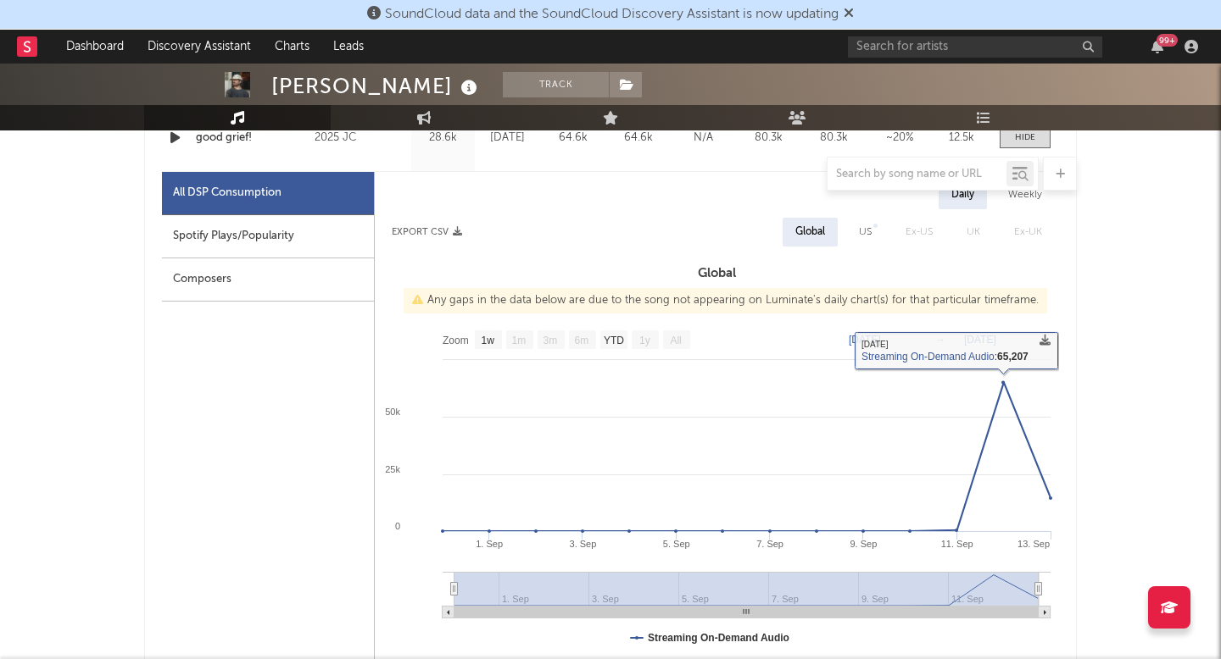
click at [859, 222] on div "US" at bounding box center [865, 232] width 38 height 29
select select "1w"
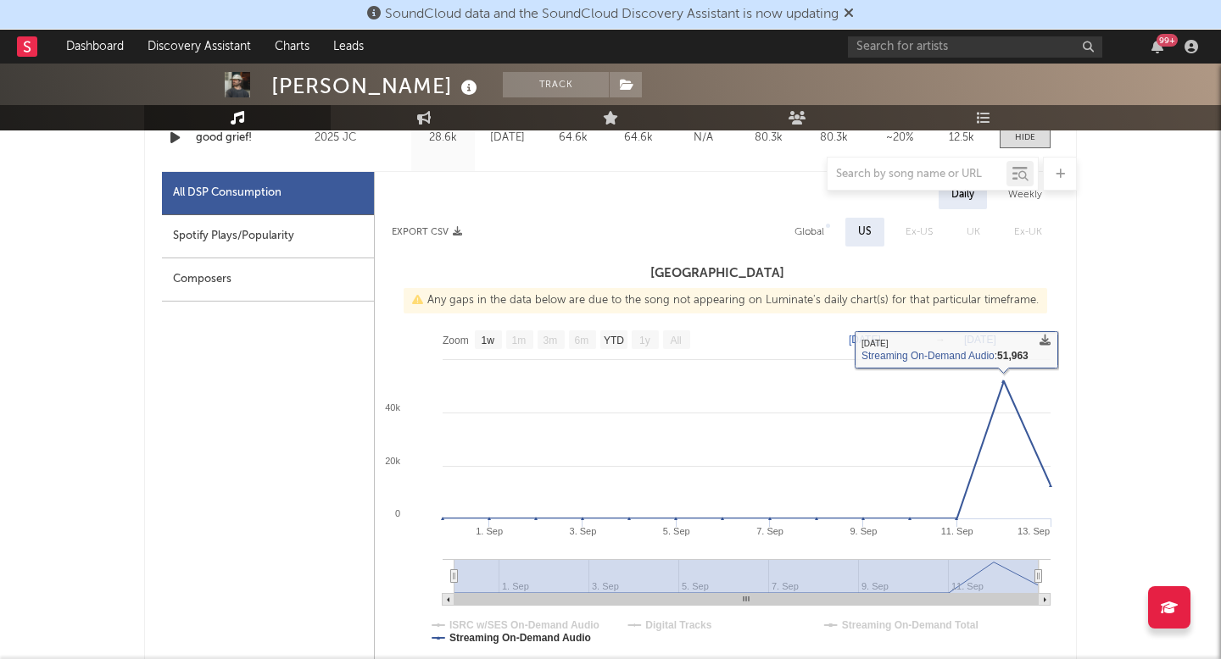
click at [823, 220] on div "Global" at bounding box center [809, 232] width 55 height 29
select select "1w"
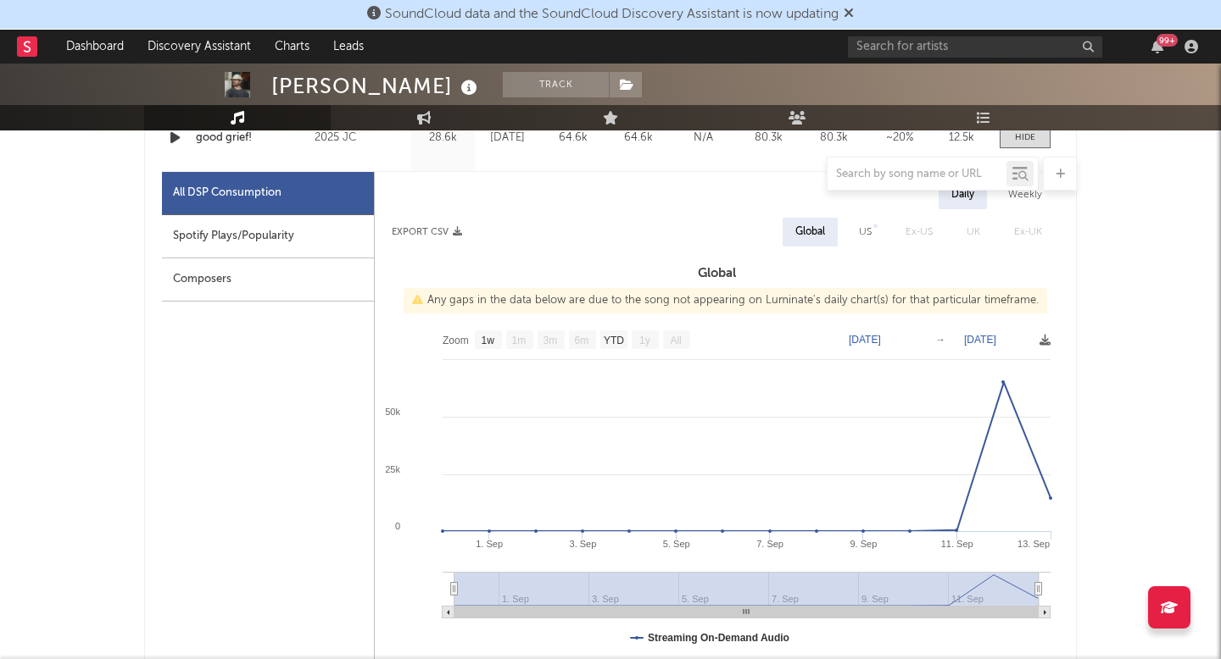
scroll to position [0, 0]
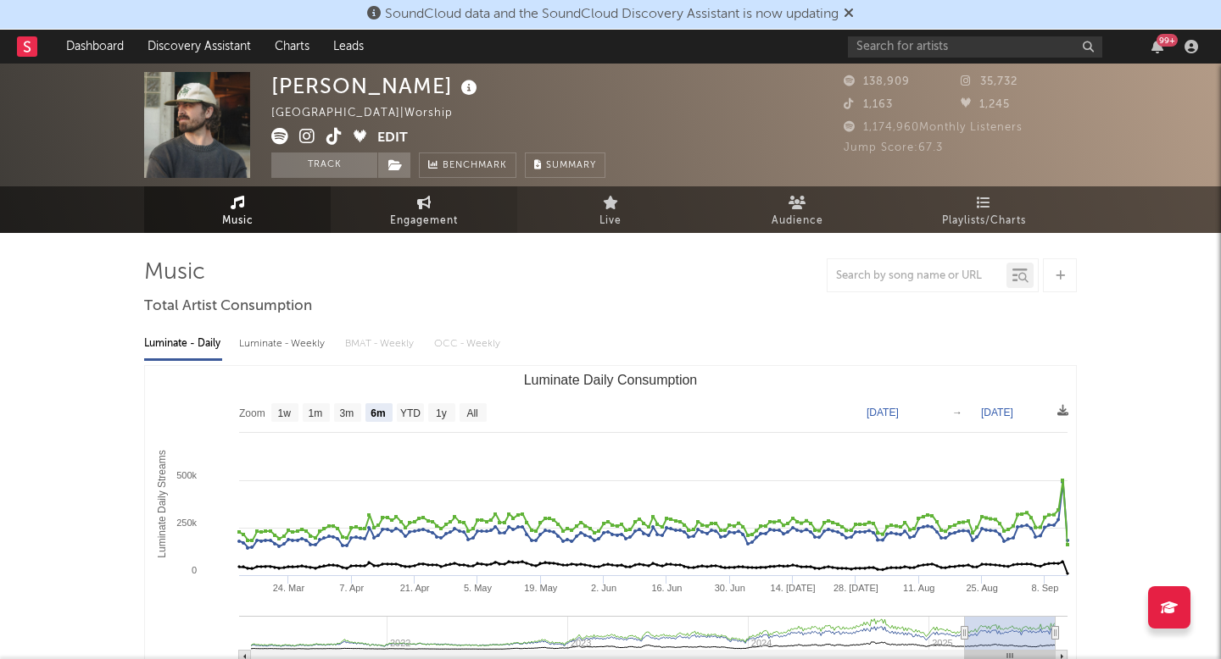
click at [426, 220] on span "Engagement" at bounding box center [424, 221] width 68 height 20
select select "1w"
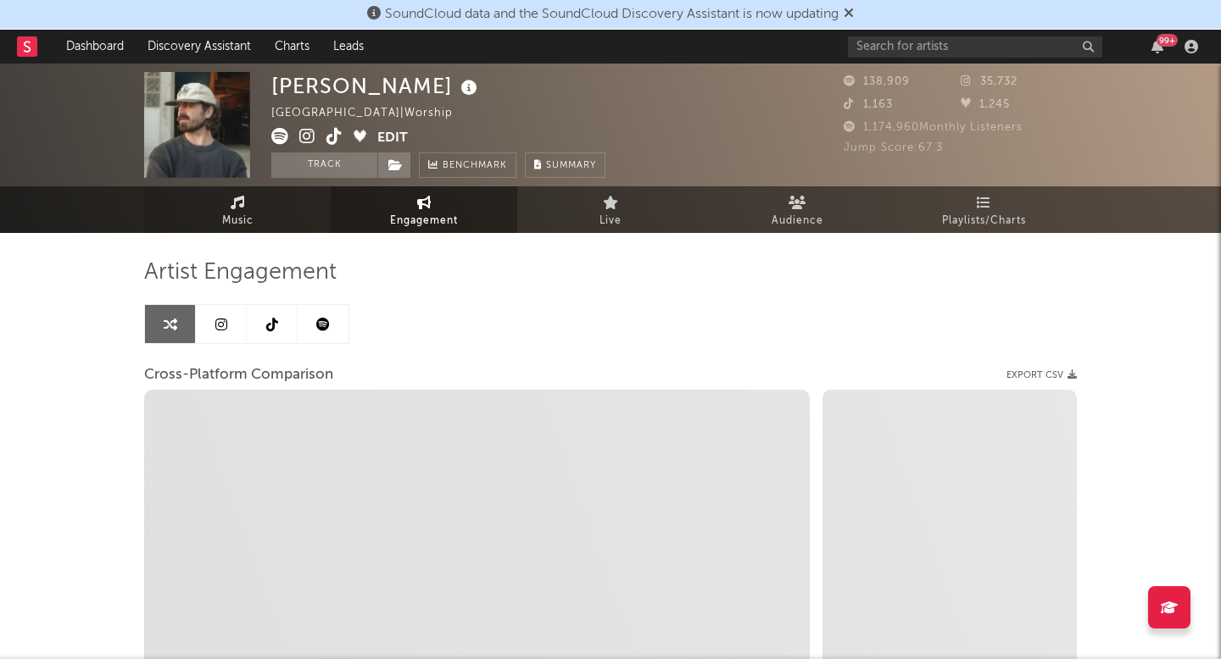
click at [251, 224] on span "Music" at bounding box center [237, 221] width 31 height 20
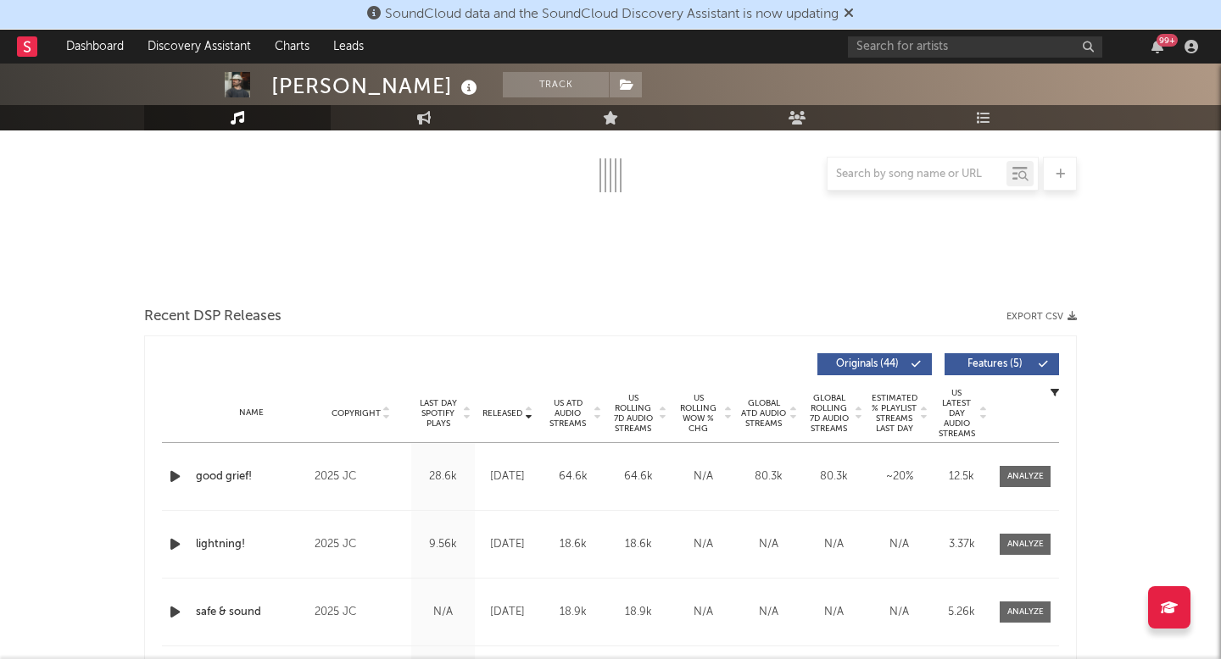
scroll to position [433, 0]
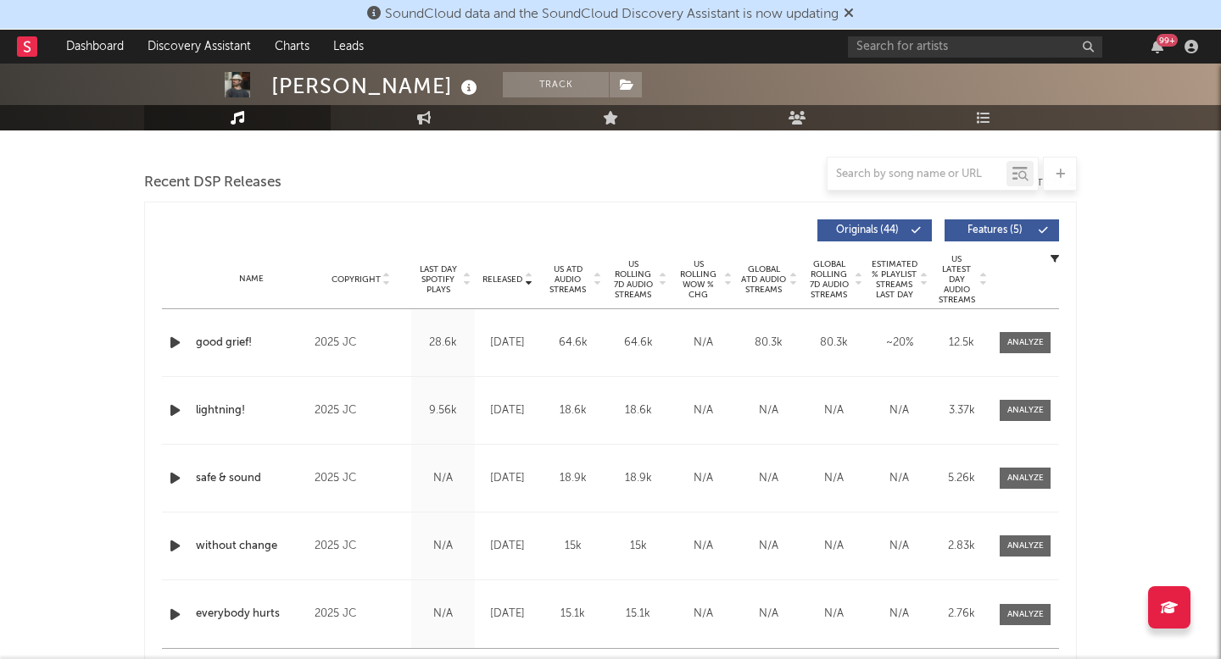
select select "6m"
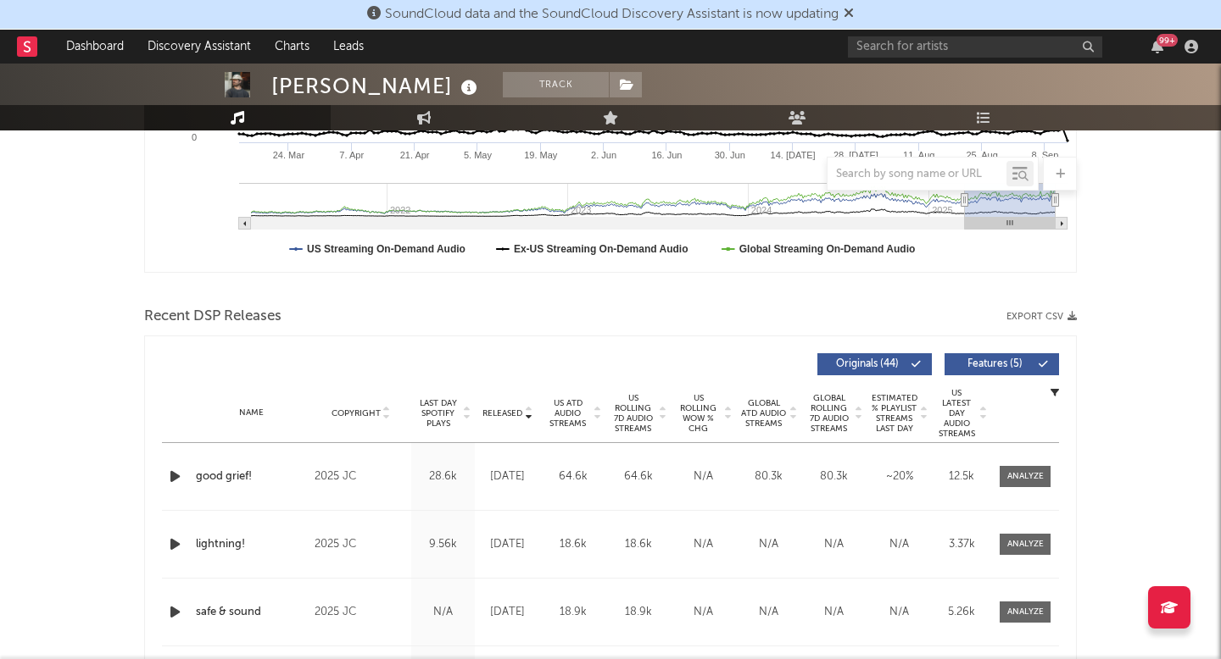
click at [504, 415] on span "Released" at bounding box center [502, 414] width 40 height 10
click at [506, 411] on span "Released" at bounding box center [502, 414] width 40 height 10
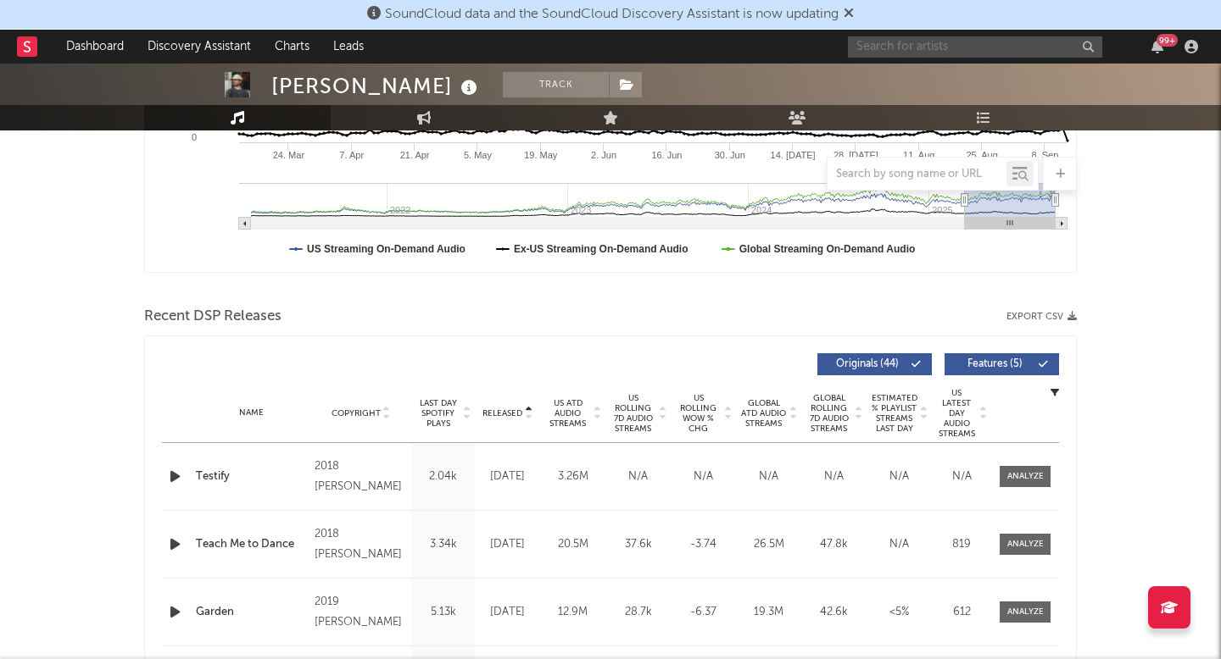
click at [1058, 44] on input "text" at bounding box center [975, 46] width 254 height 21
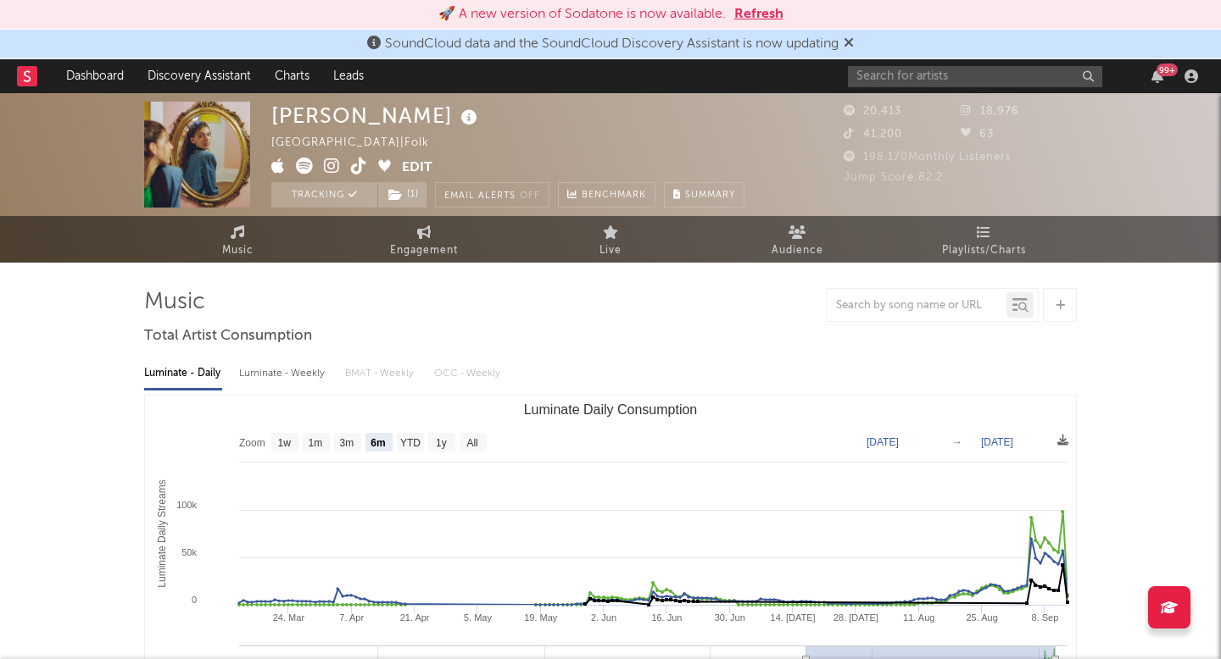
select select "6m"
select select "1w"
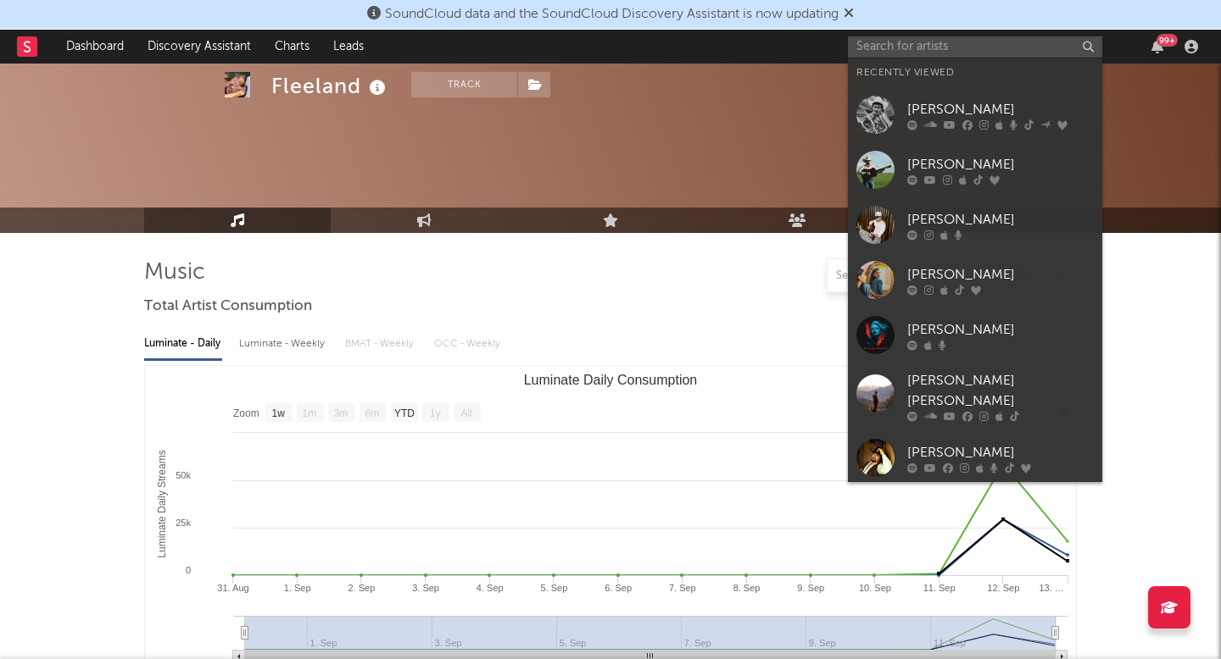
select select "1w"
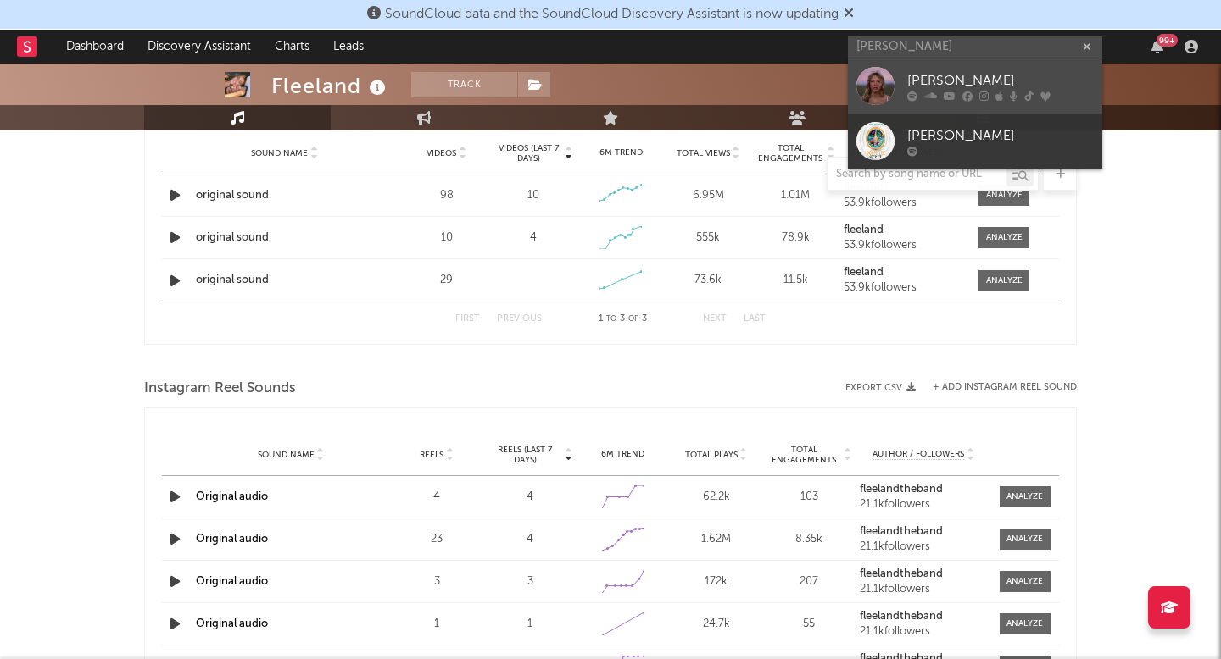
type input "[PERSON_NAME]"
click at [934, 72] on div "[PERSON_NAME]" at bounding box center [1000, 80] width 186 height 20
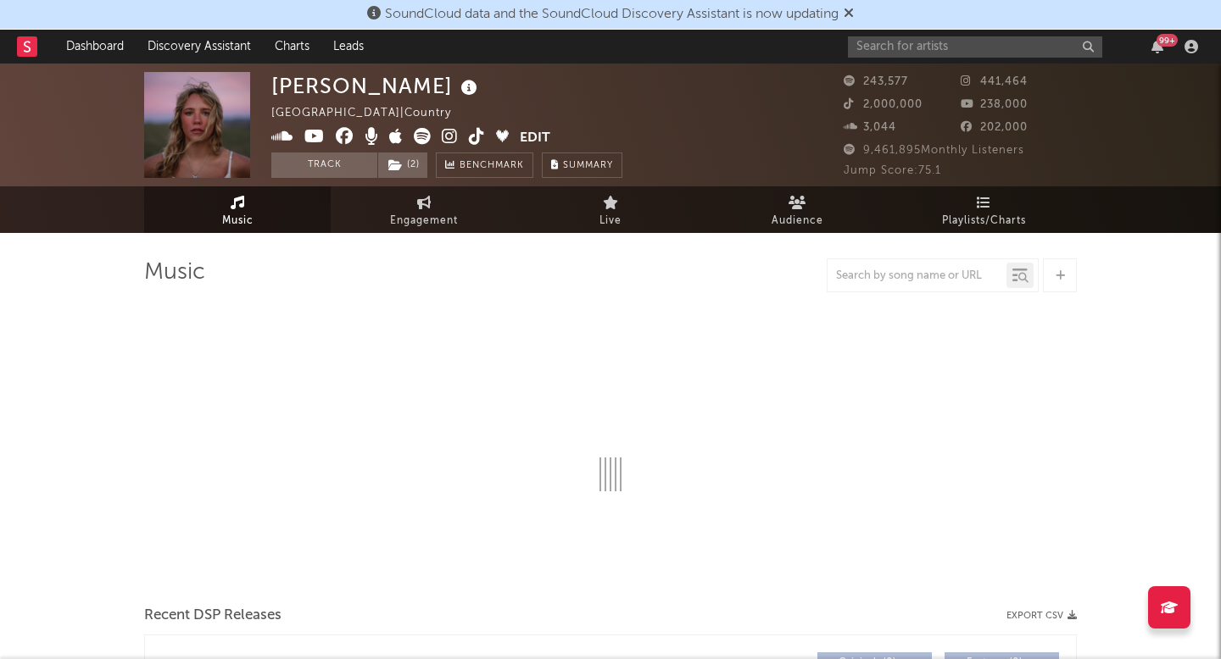
select select "6m"
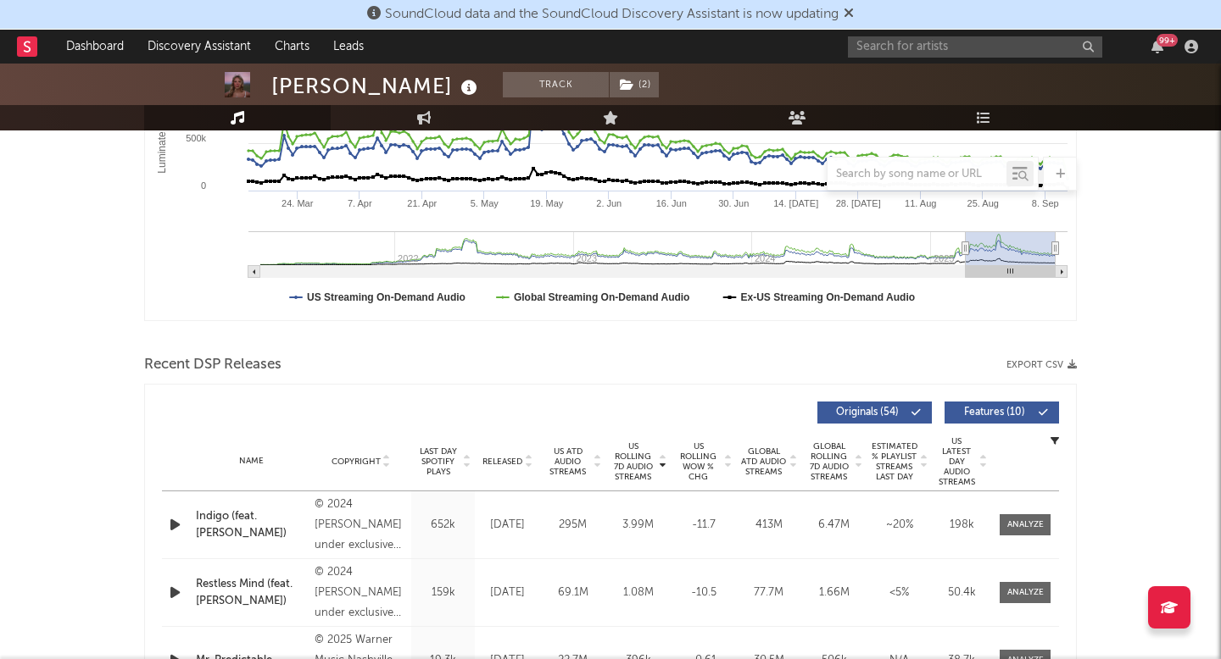
scroll to position [593, 0]
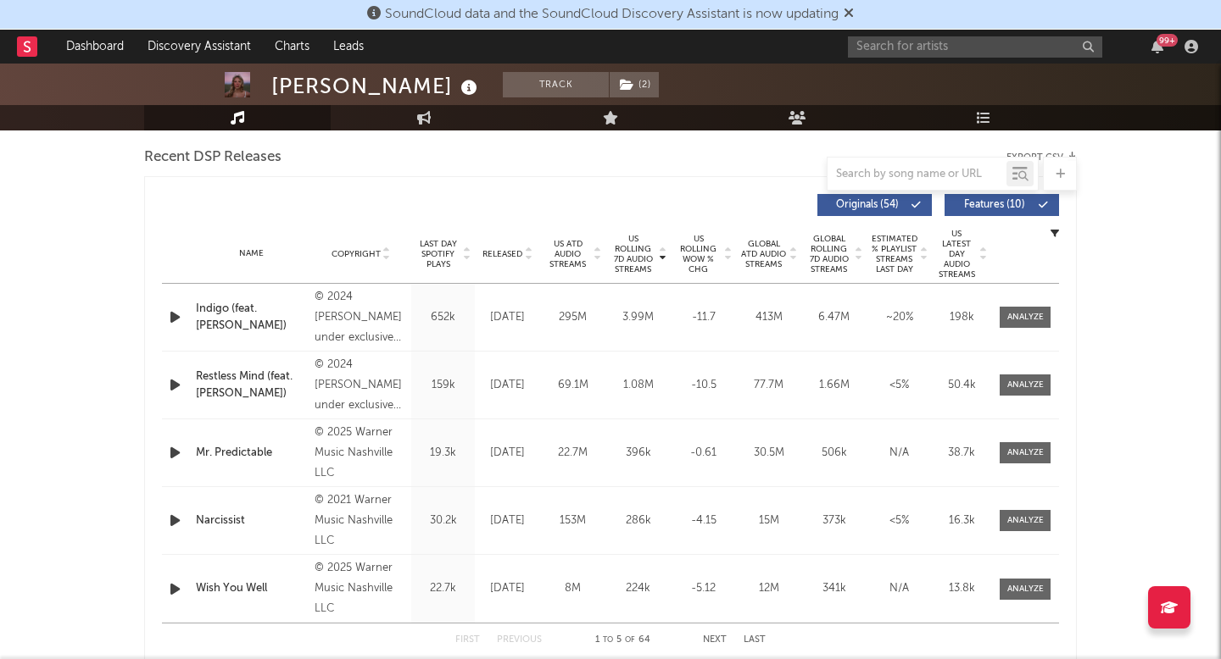
click at [1051, 520] on div at bounding box center [1025, 520] width 68 height 21
click at [1030, 515] on div at bounding box center [1025, 521] width 36 height 13
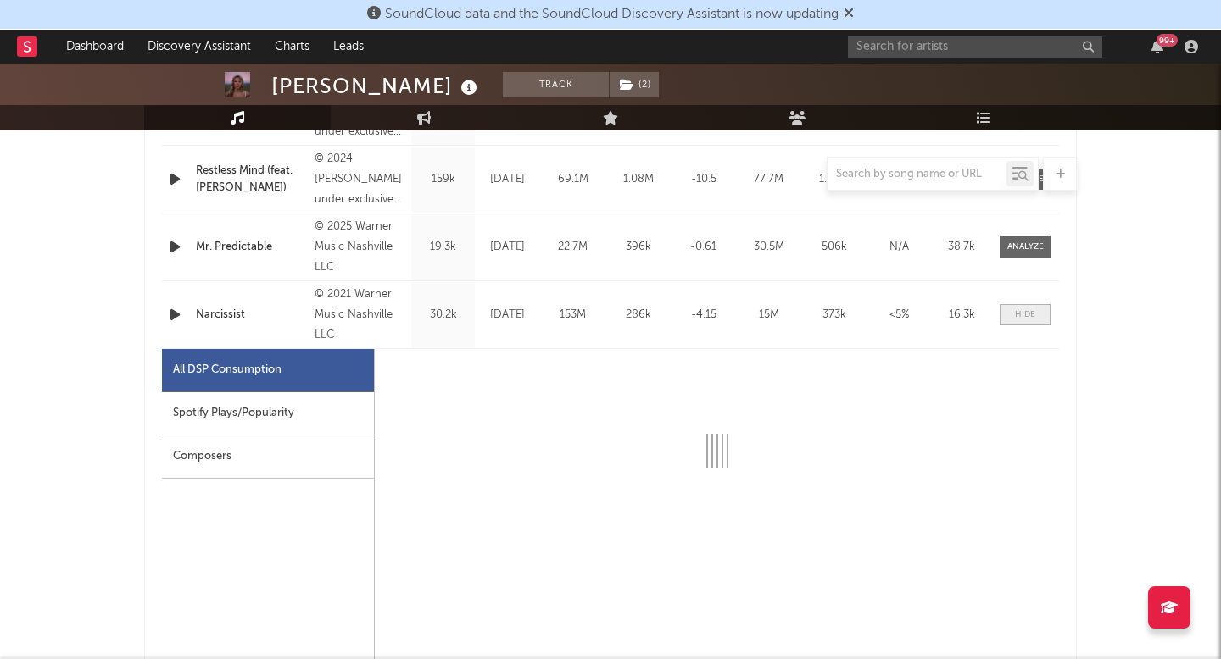
scroll to position [888, 0]
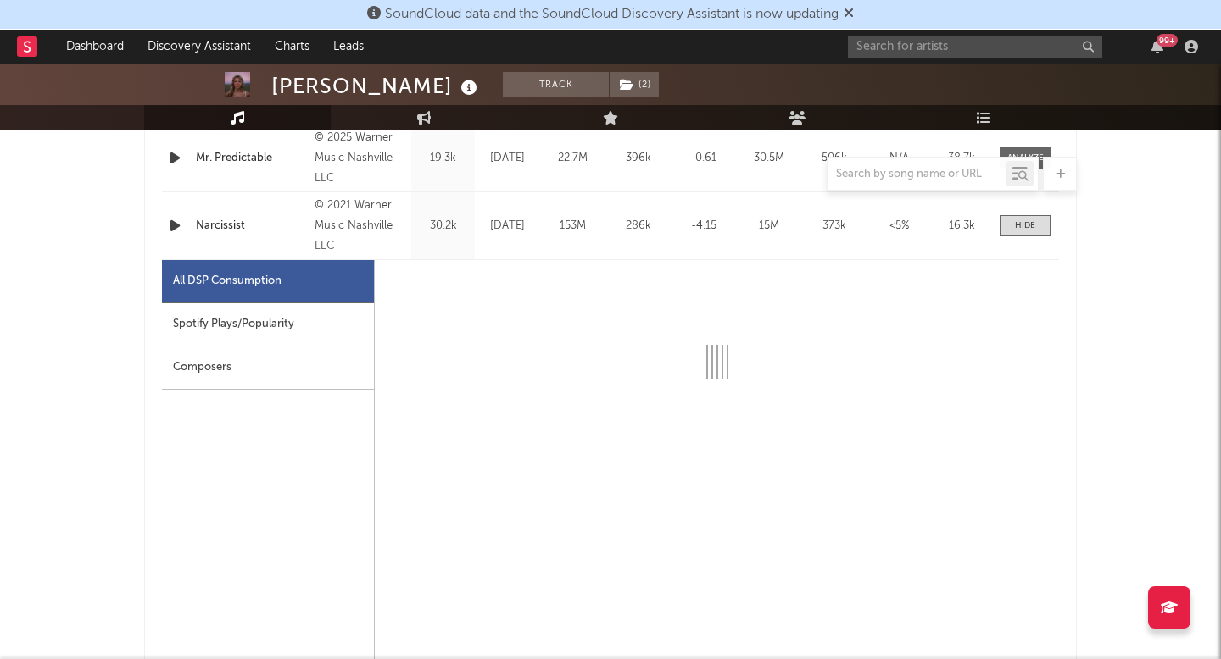
select select "6m"
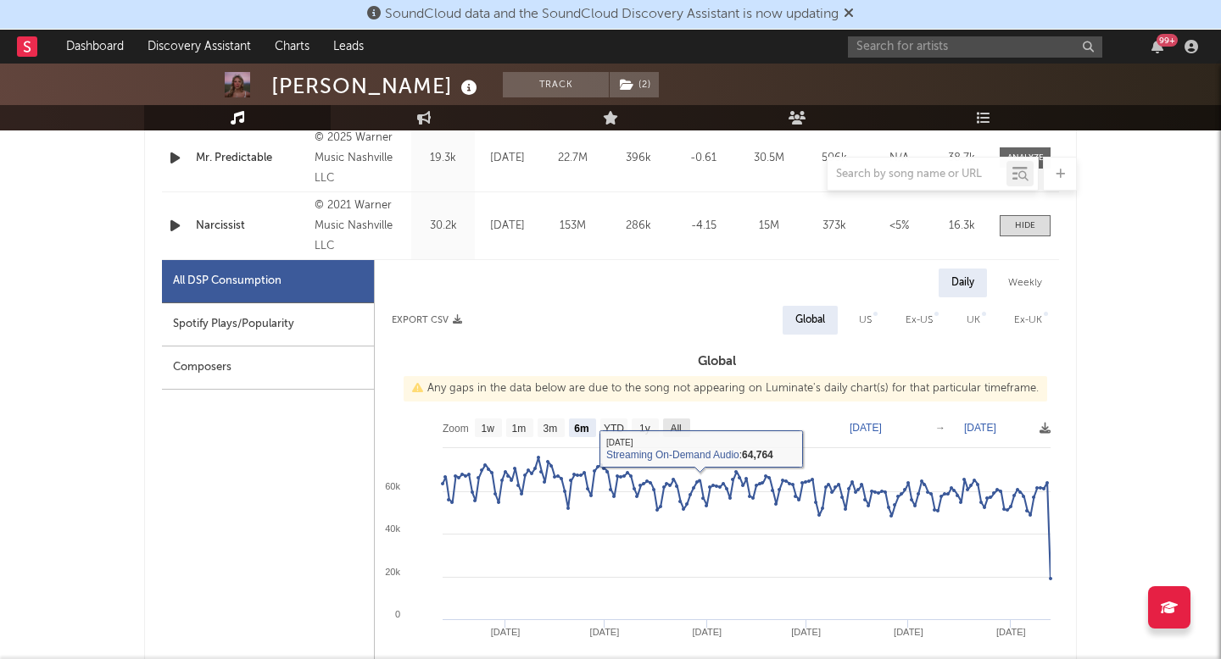
click at [685, 431] on rect at bounding box center [676, 428] width 27 height 19
select select "All"
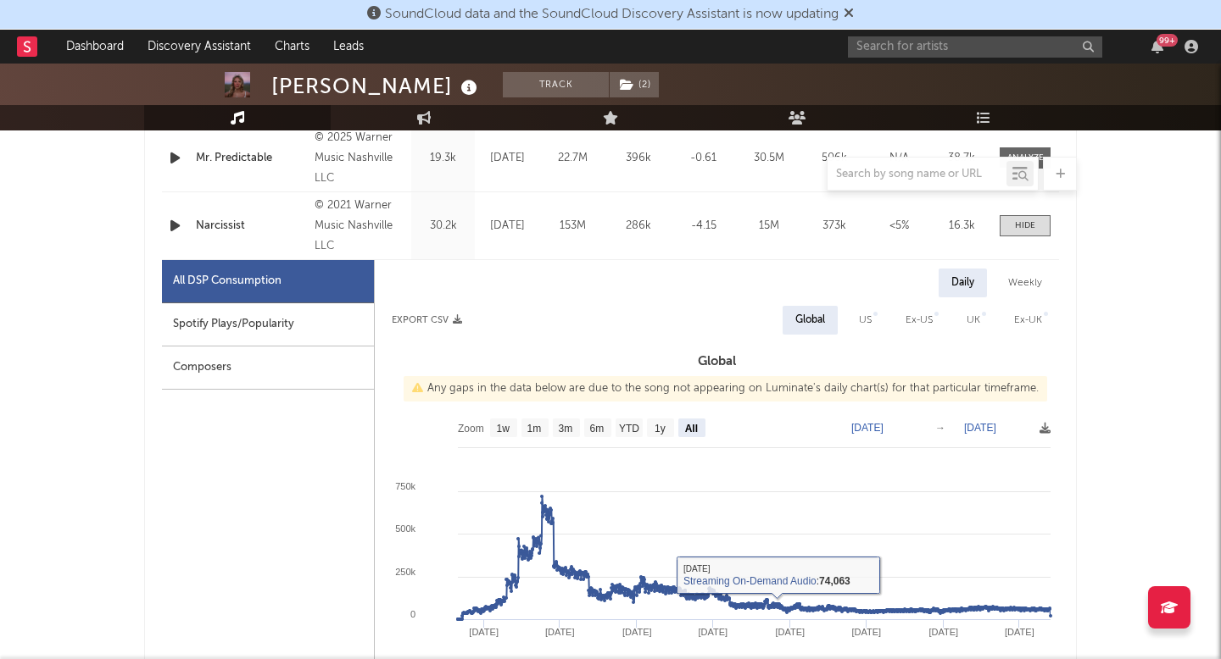
click at [1028, 276] on div "Weekly" at bounding box center [1024, 283] width 59 height 29
select select "All"
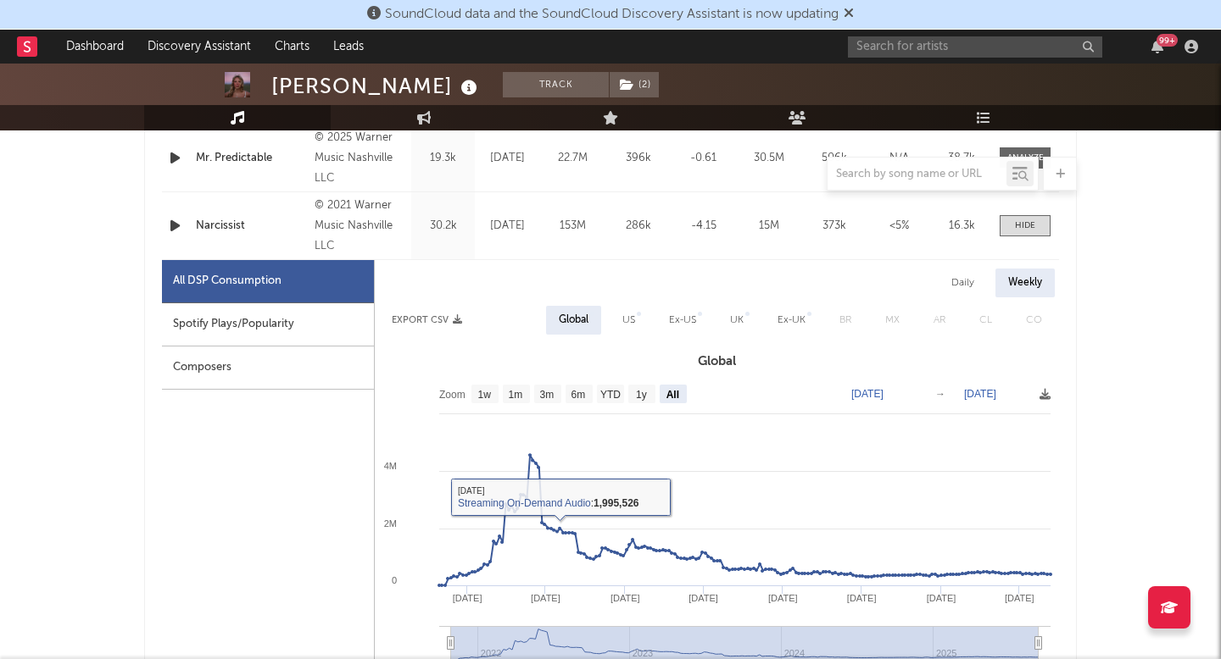
click at [639, 322] on div "US" at bounding box center [628, 320] width 38 height 29
select select "All"
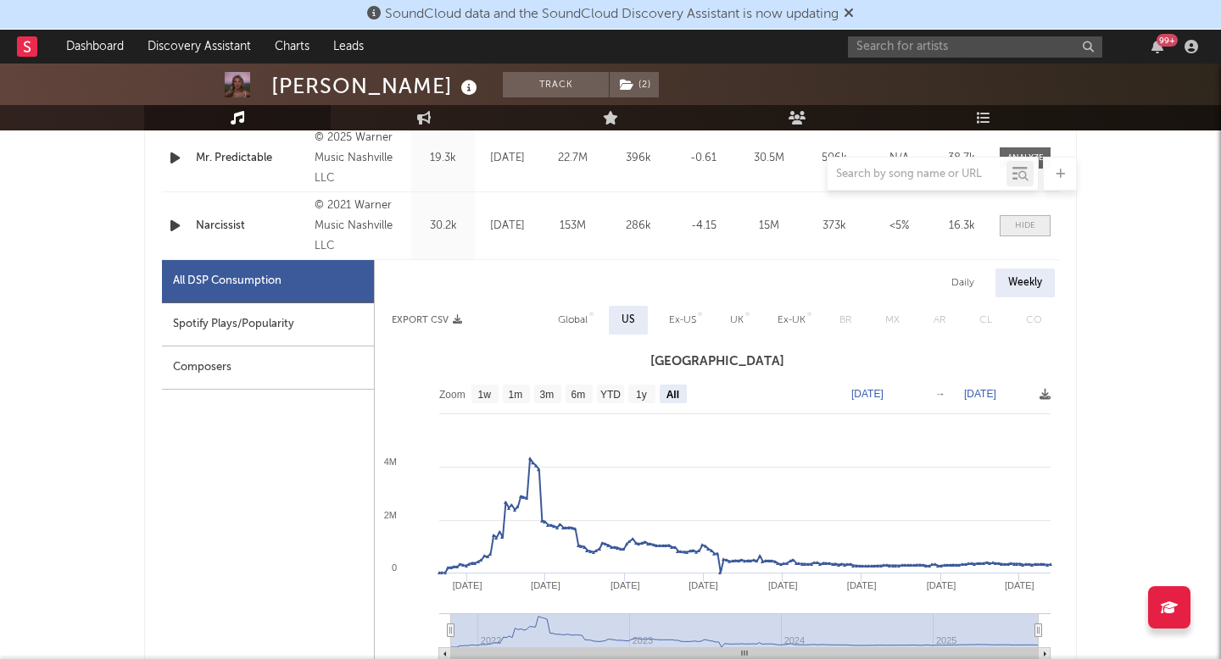
click at [1005, 227] on span at bounding box center [1024, 225] width 51 height 21
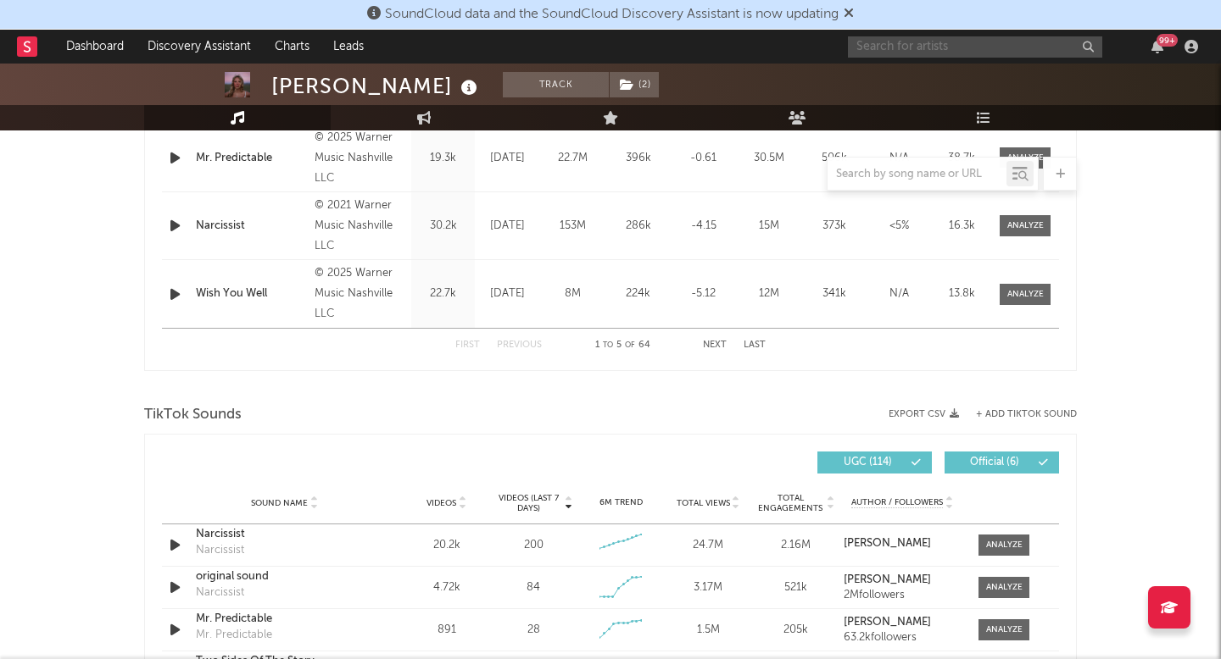
click at [999, 51] on input "text" at bounding box center [975, 46] width 254 height 21
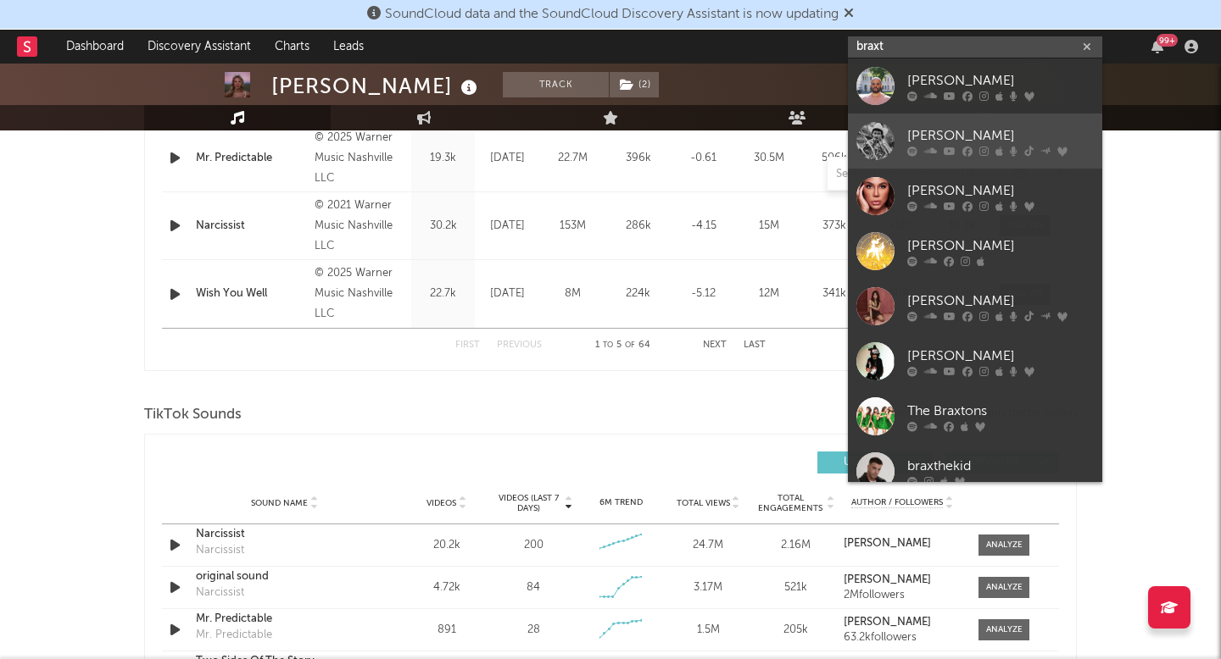
type input "braxt"
click at [994, 130] on div "Braxton Keith" at bounding box center [1000, 135] width 186 height 20
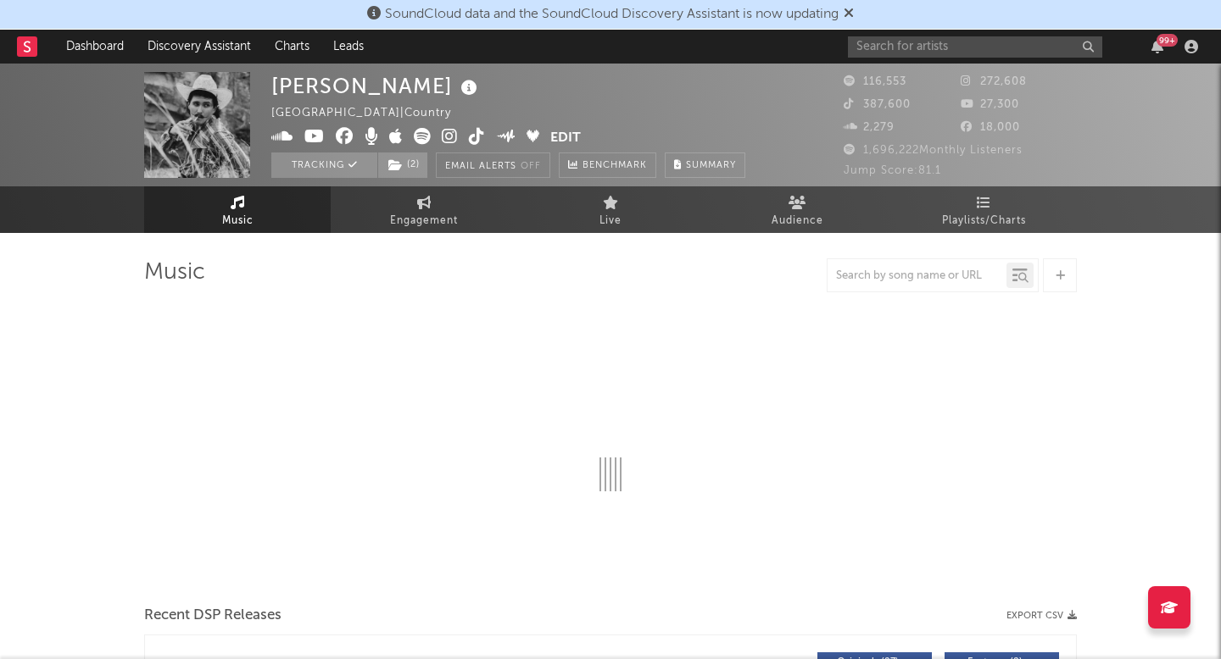
select select "6m"
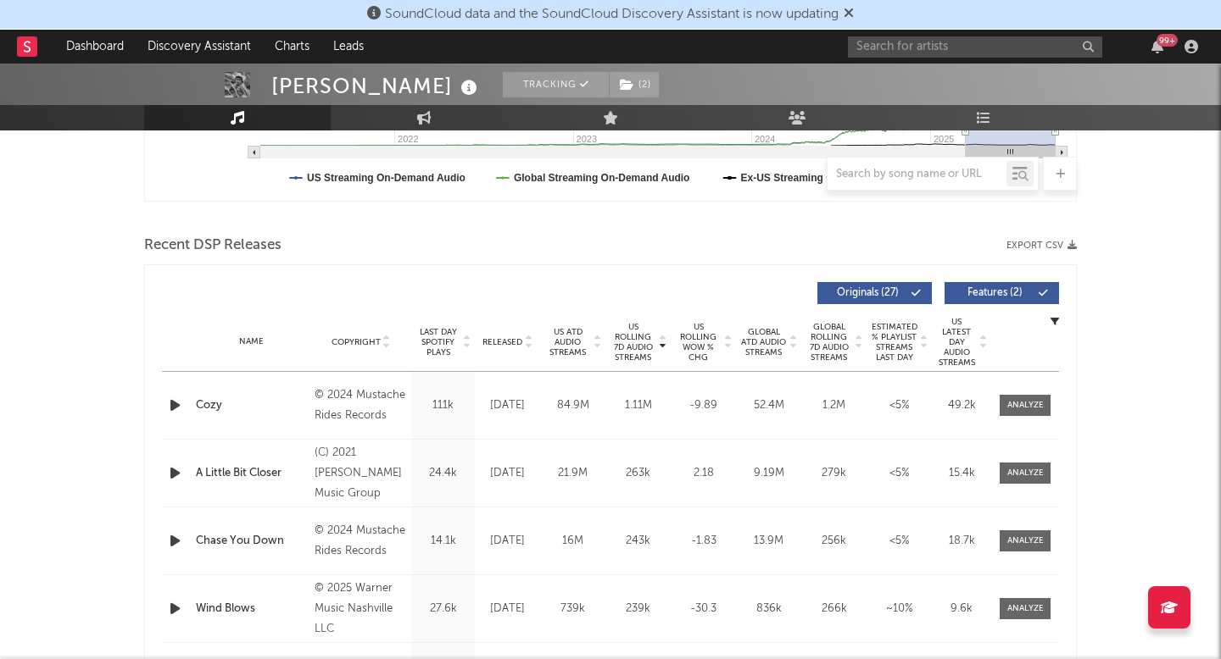
scroll to position [509, 0]
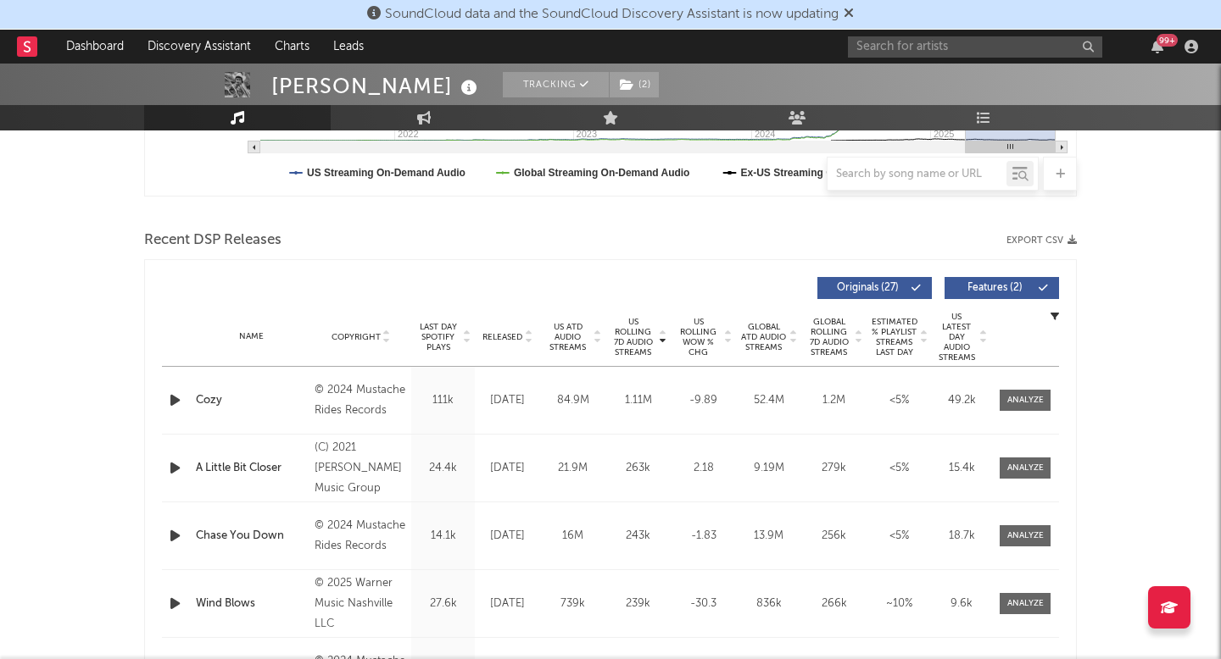
click at [572, 333] on span "US ATD Audio Streams" at bounding box center [567, 337] width 47 height 31
click at [509, 332] on span "Released" at bounding box center [502, 337] width 40 height 10
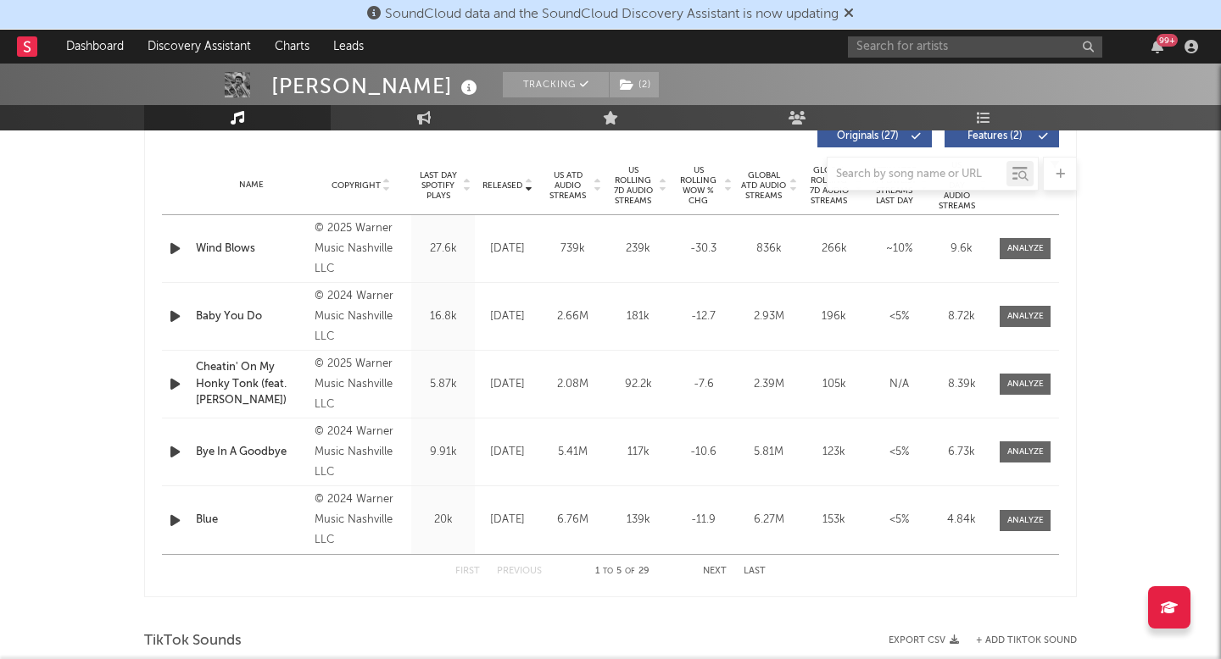
scroll to position [665, 0]
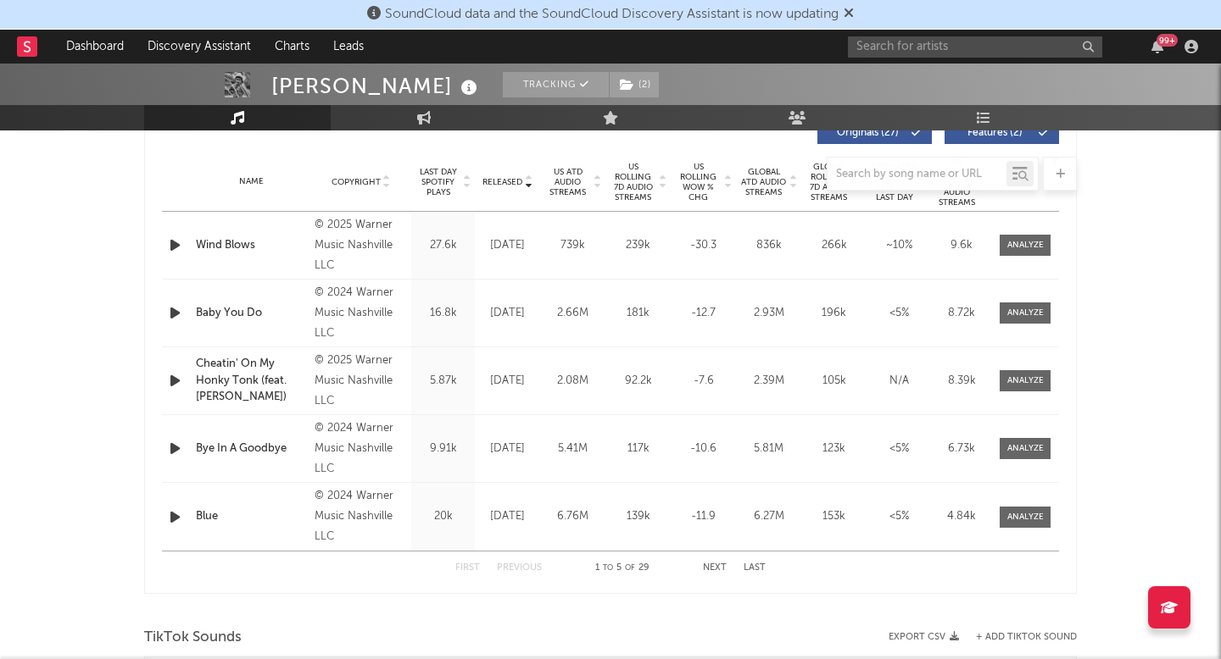
click at [712, 565] on button "Next" at bounding box center [715, 568] width 24 height 9
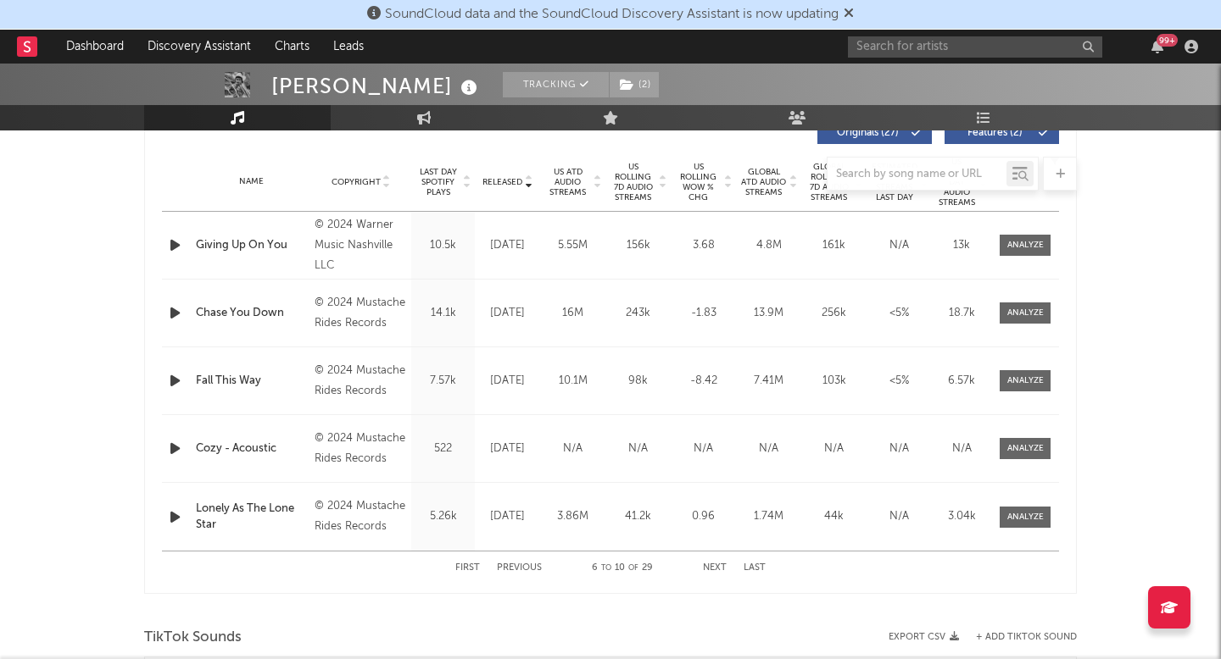
click at [638, 174] on div at bounding box center [610, 174] width 932 height 34
click at [638, 186] on div at bounding box center [610, 174] width 932 height 34
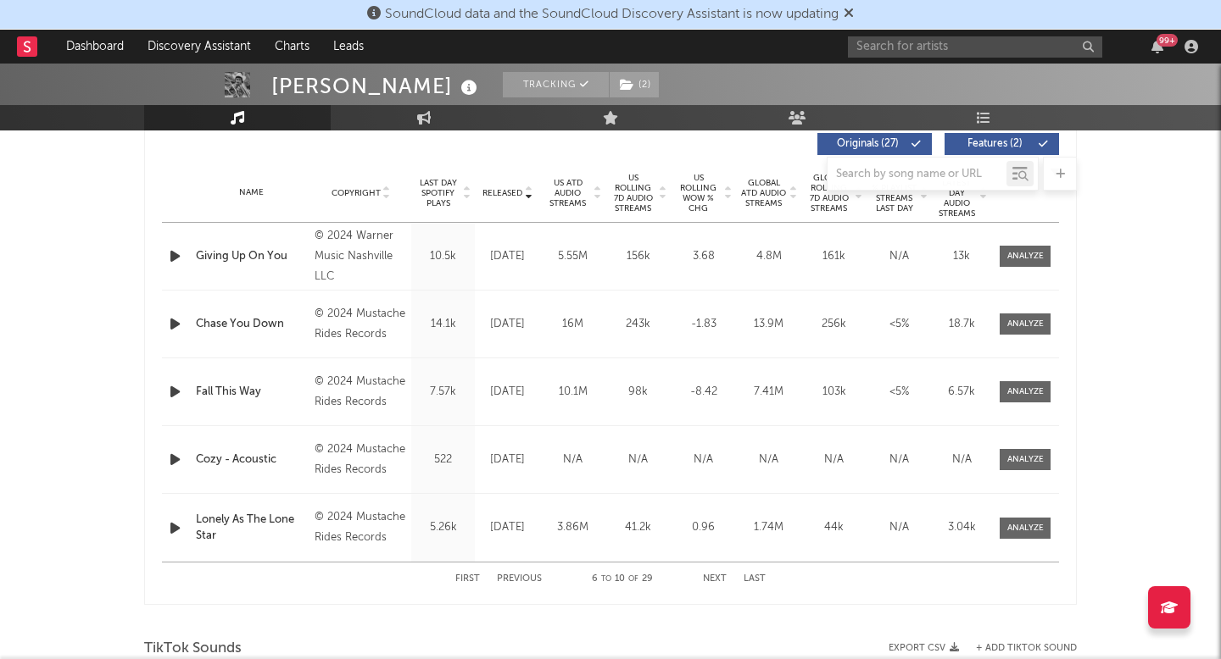
scroll to position [604, 0]
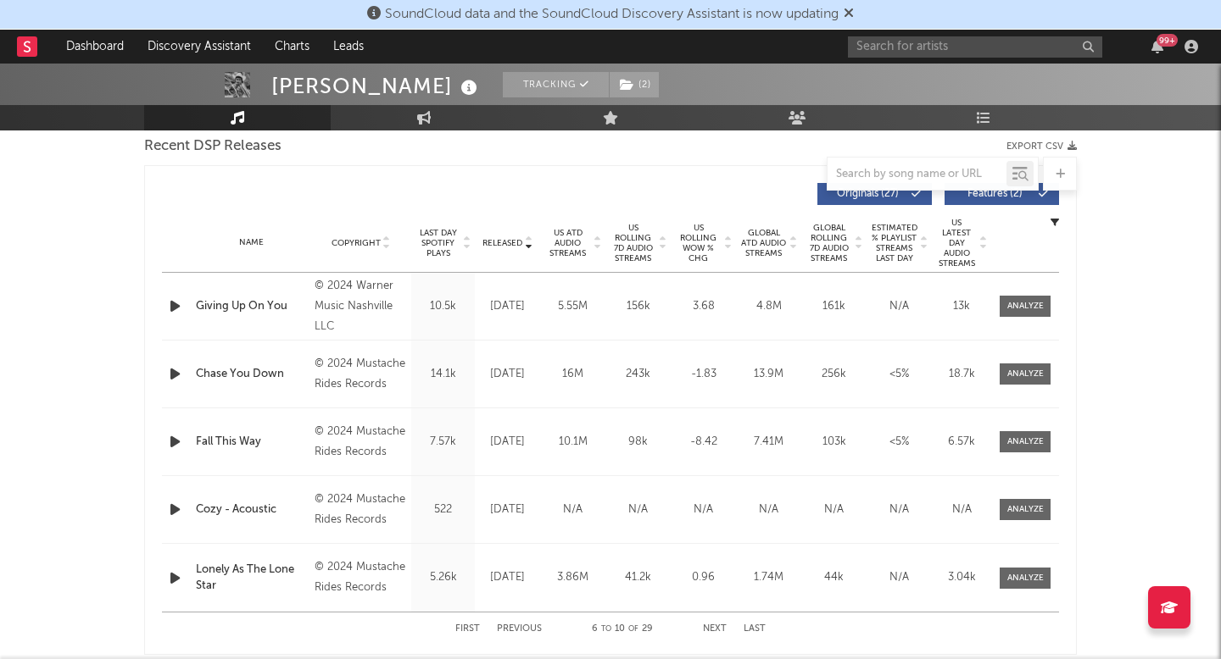
click at [635, 230] on span "US Rolling 7D Audio Streams" at bounding box center [632, 243] width 47 height 41
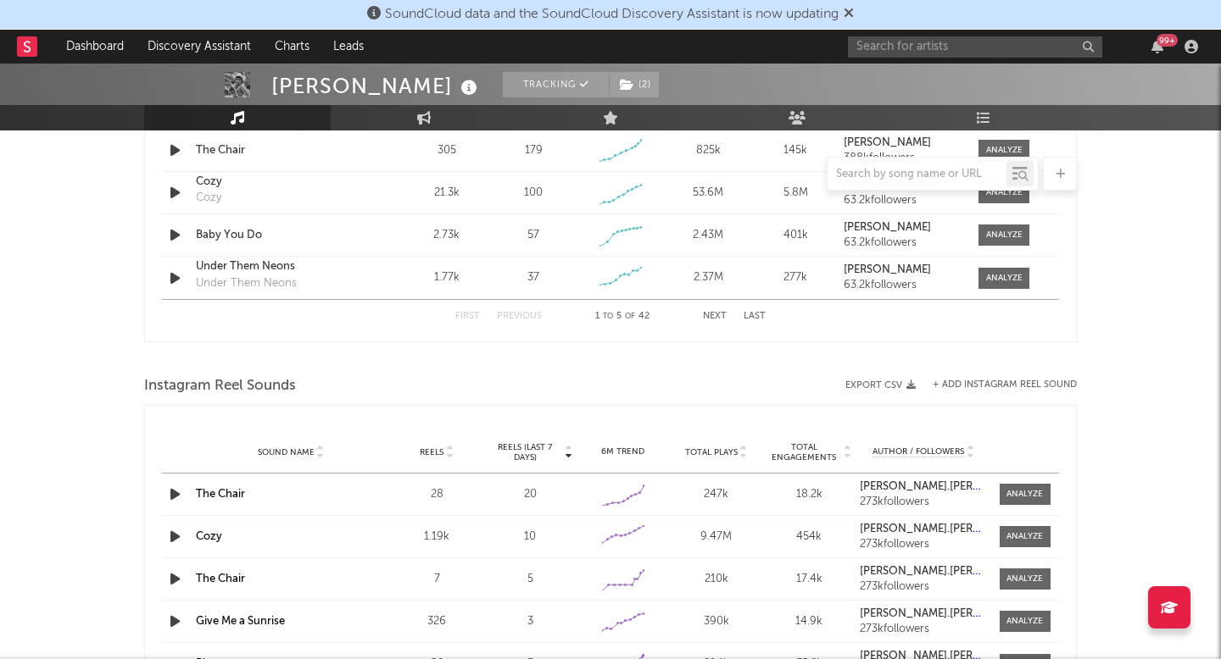
scroll to position [1200, 0]
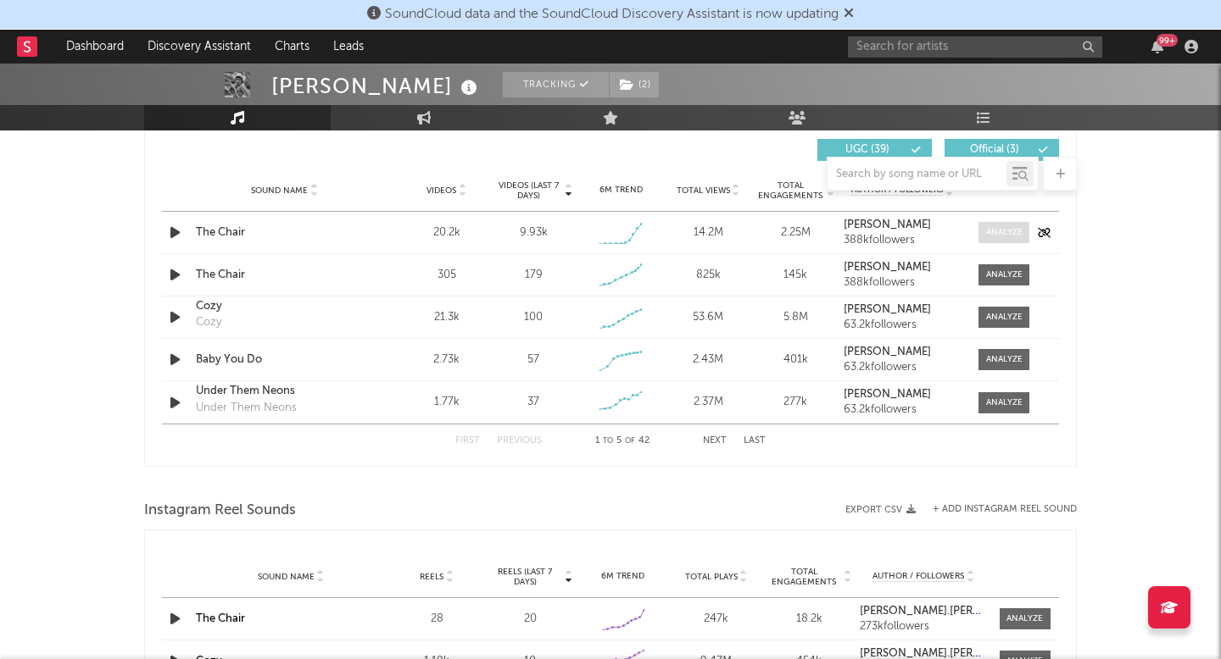
click at [992, 231] on div at bounding box center [1004, 232] width 36 height 13
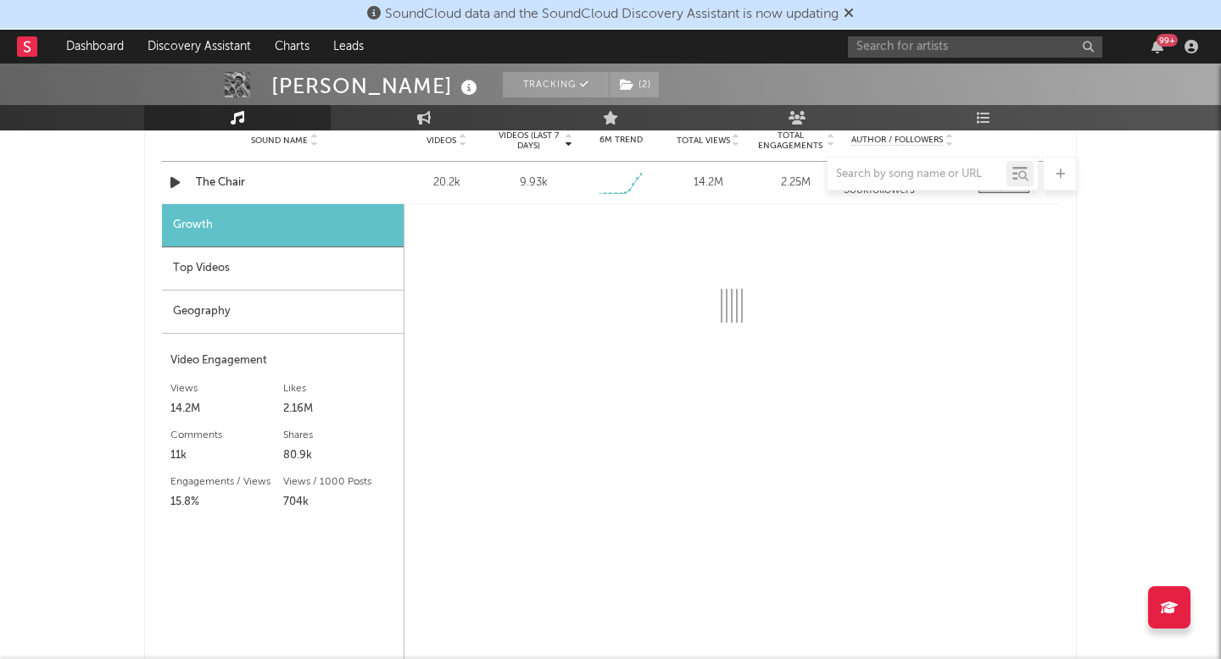
select select "1w"
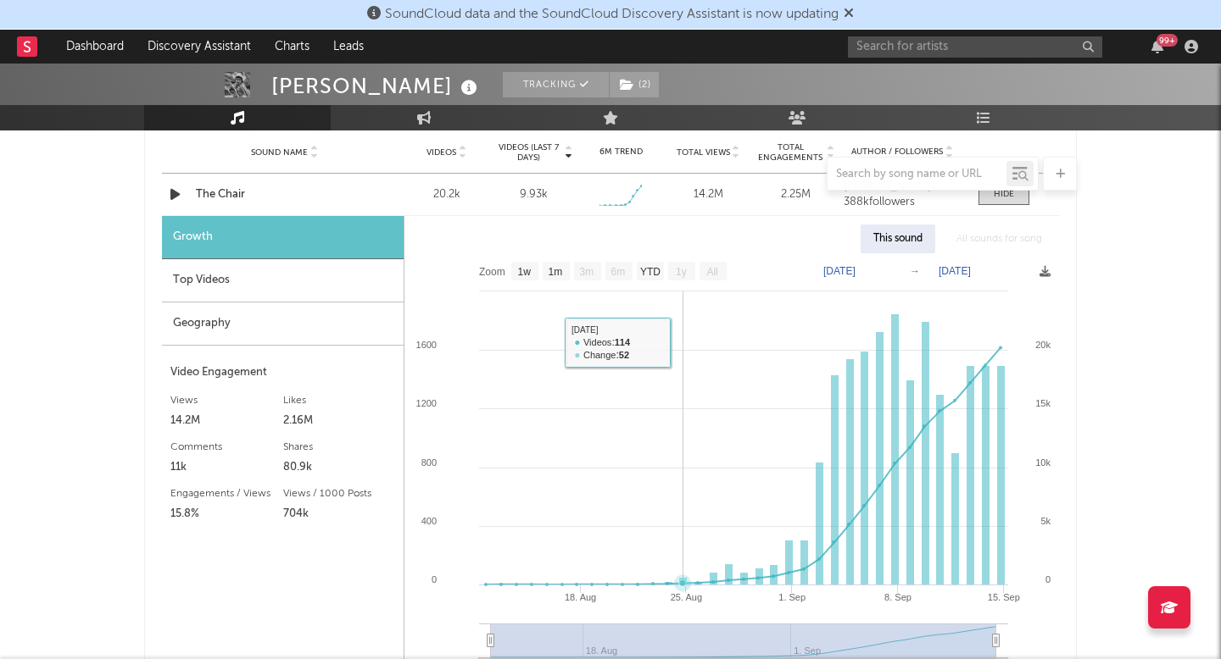
scroll to position [1216, 0]
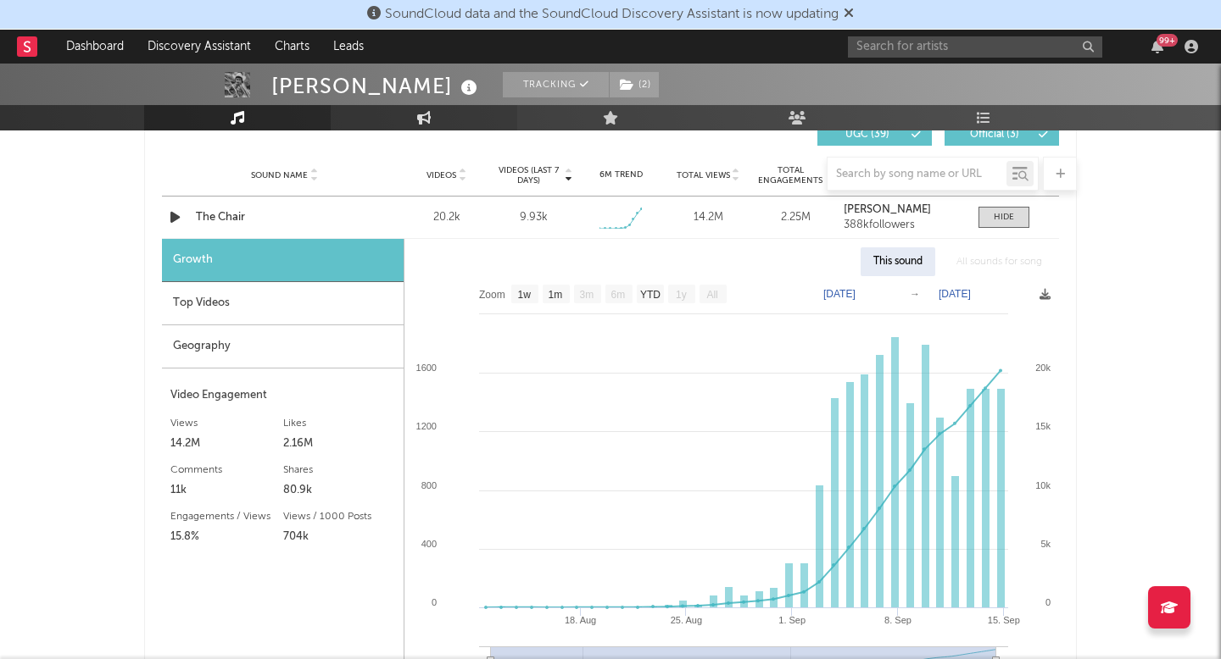
click at [419, 127] on link "Engagement" at bounding box center [424, 117] width 186 height 25
select select "1w"
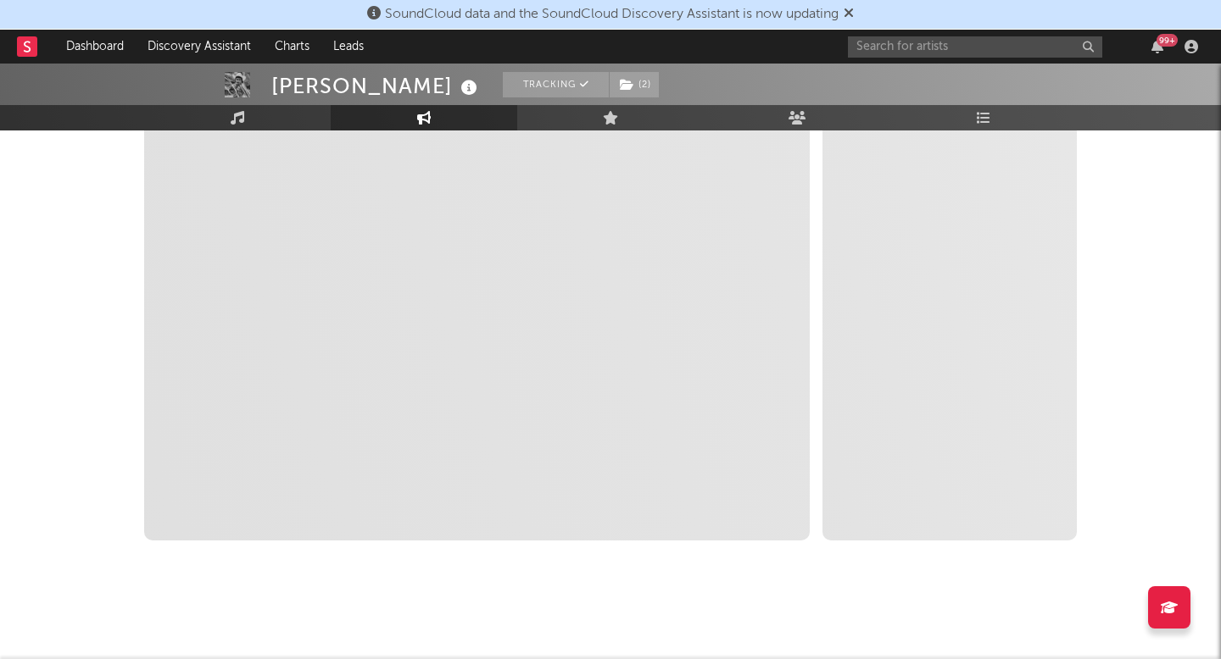
scroll to position [294, 0]
select select "1m"
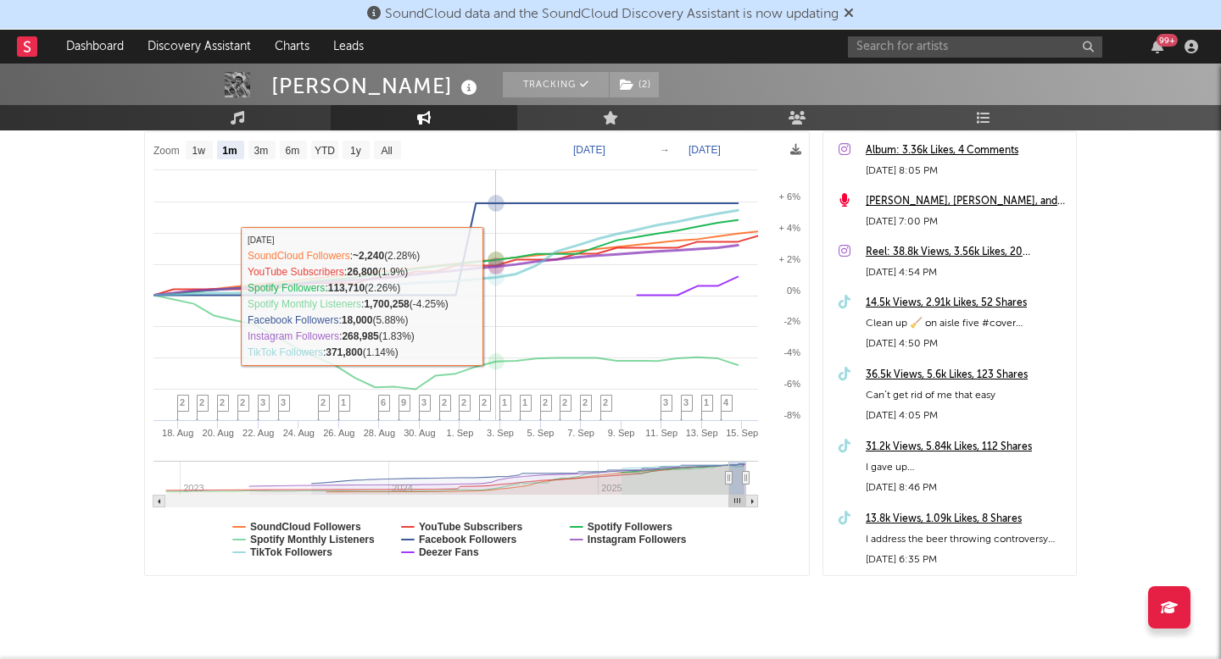
scroll to position [253, 0]
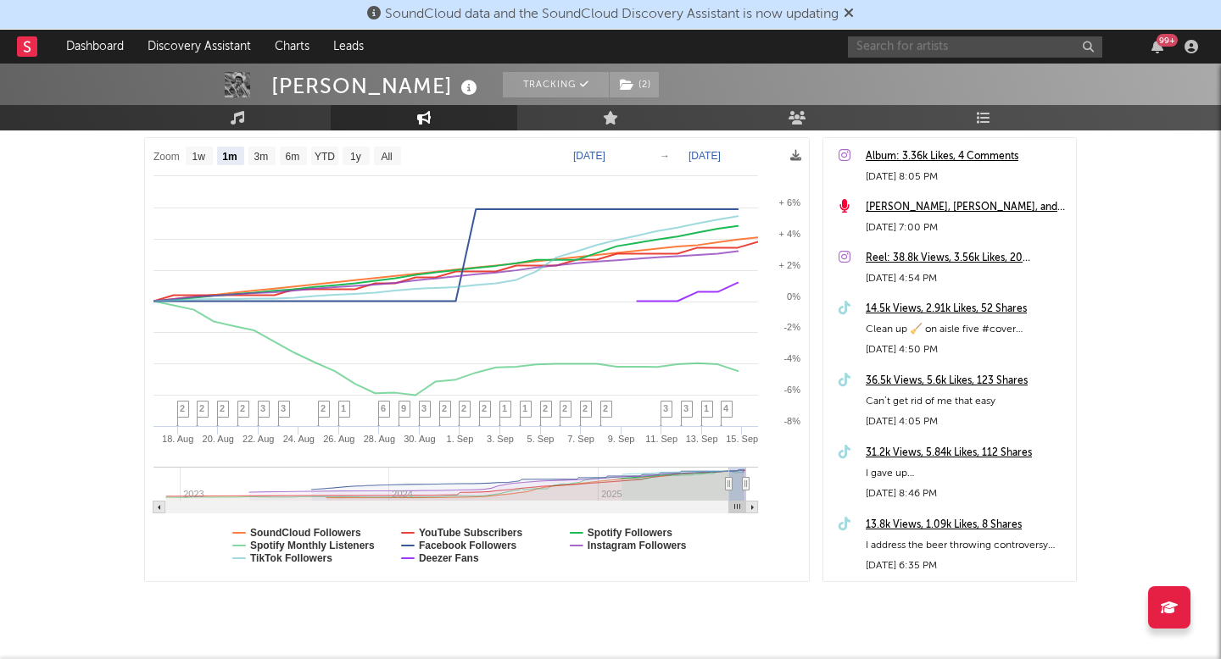
click at [993, 45] on input "text" at bounding box center [975, 46] width 254 height 21
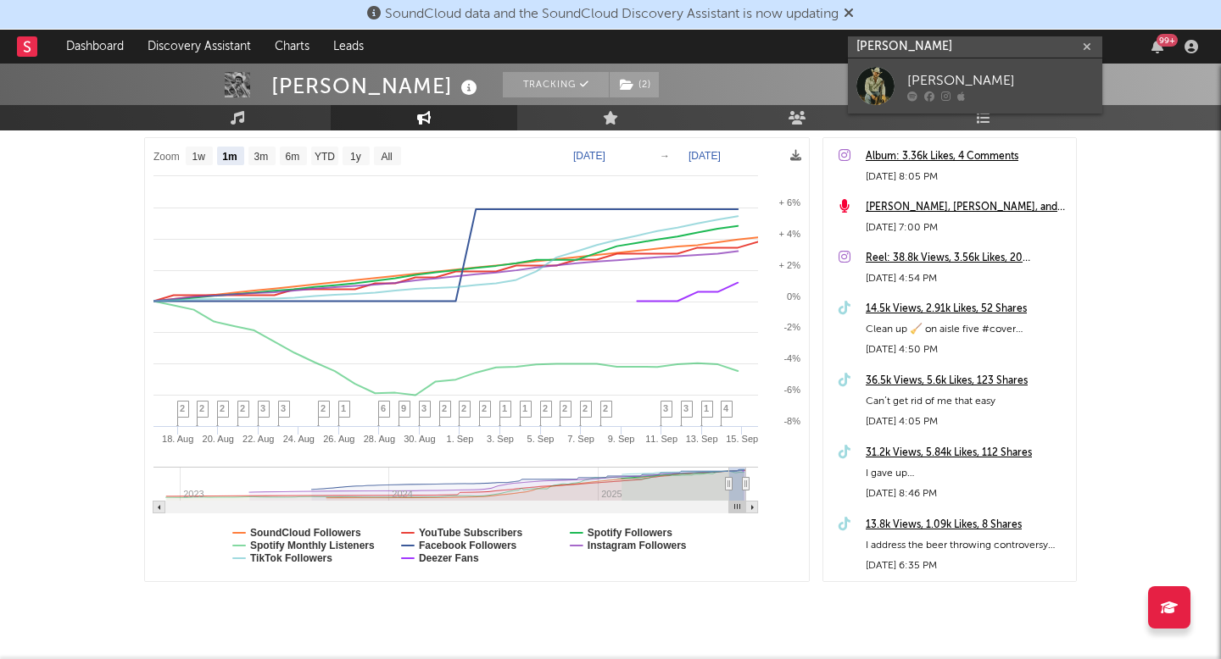
type input "gunnar lathan"
click at [1004, 85] on div "Gunnar Latham" at bounding box center [1000, 80] width 186 height 20
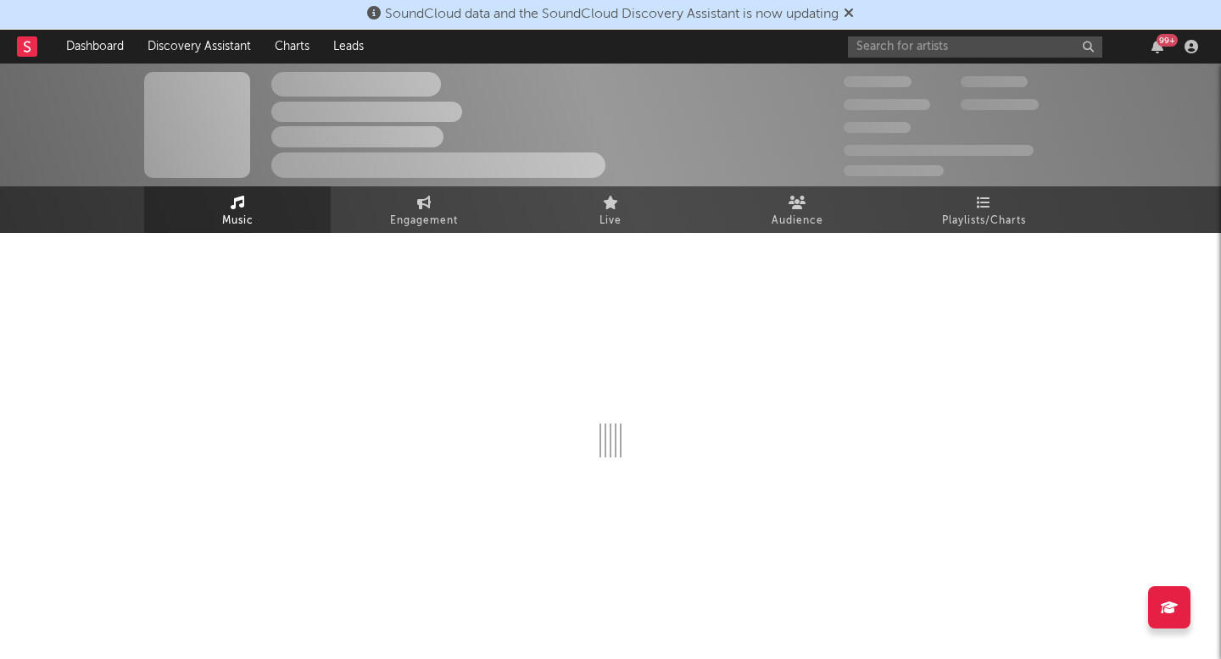
select select "6m"
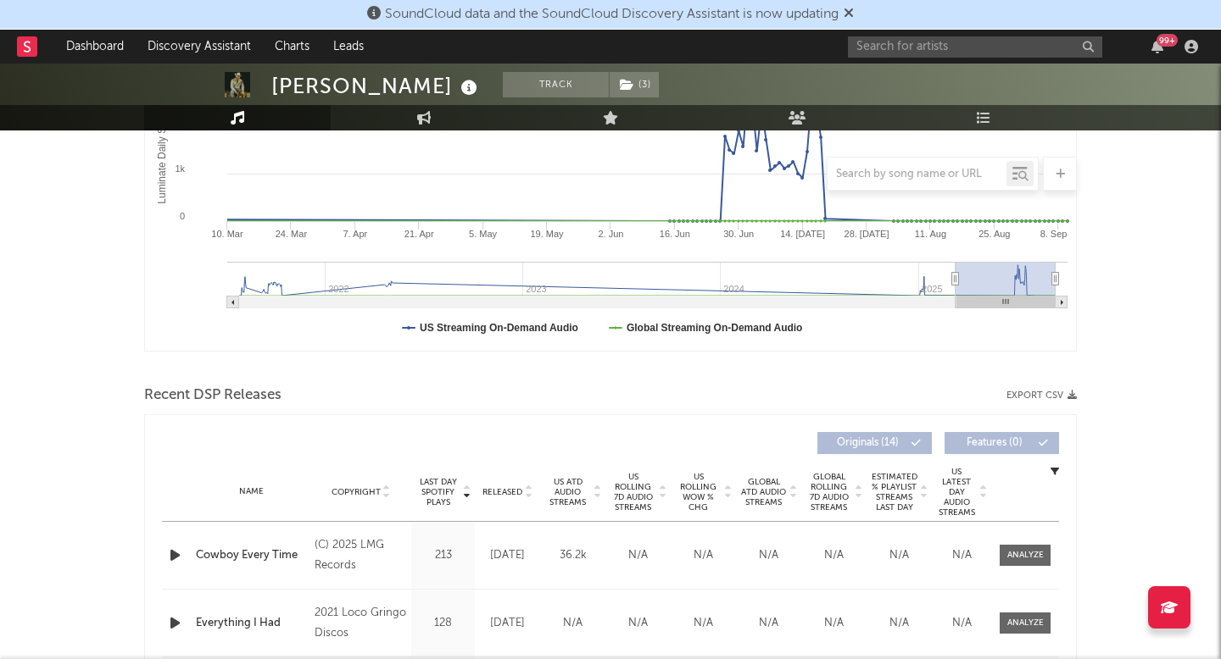
scroll to position [355, 0]
click at [488, 487] on span "Released" at bounding box center [502, 492] width 40 height 10
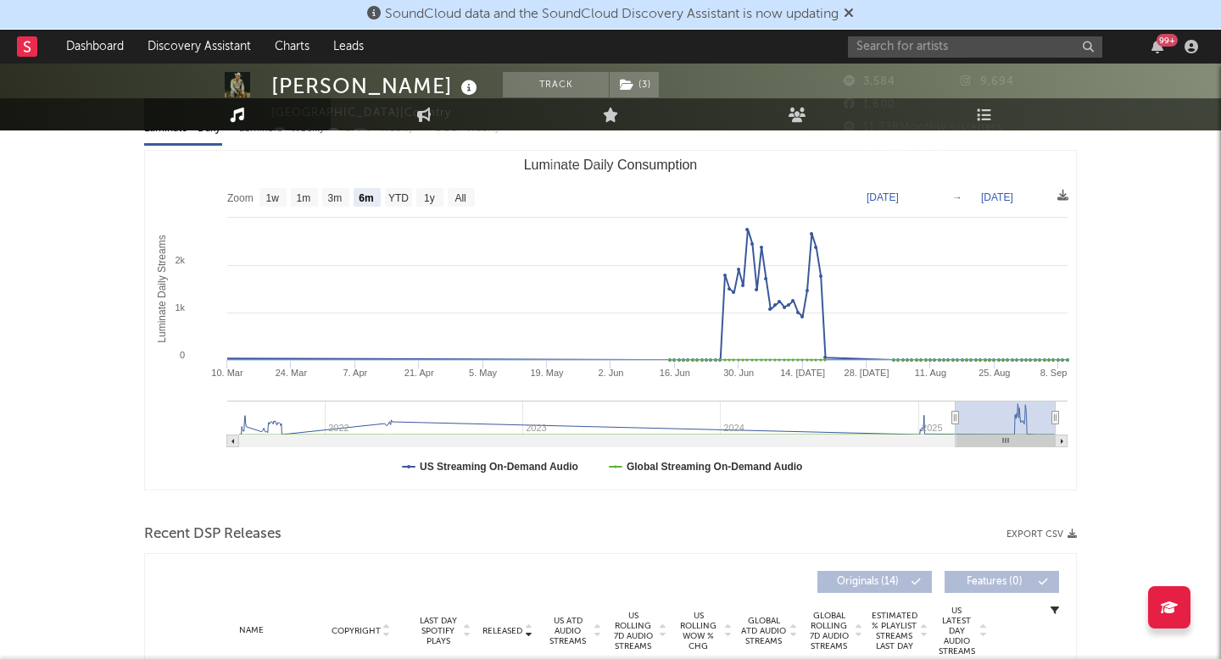
scroll to position [0, 0]
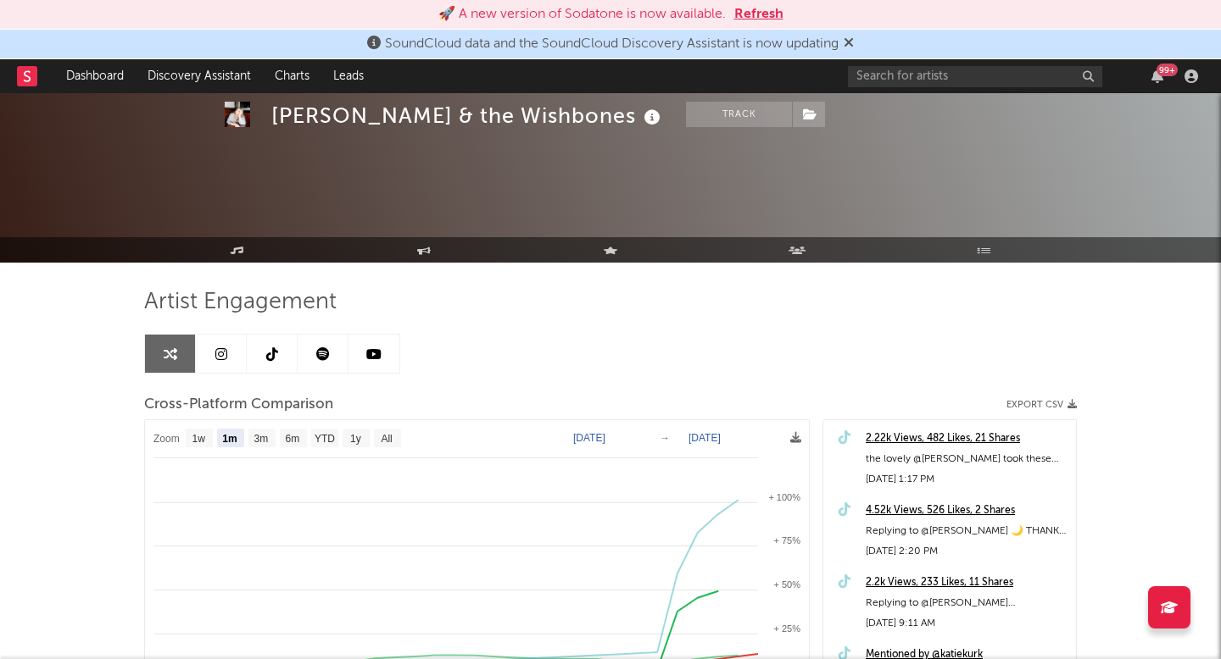
select select "1m"
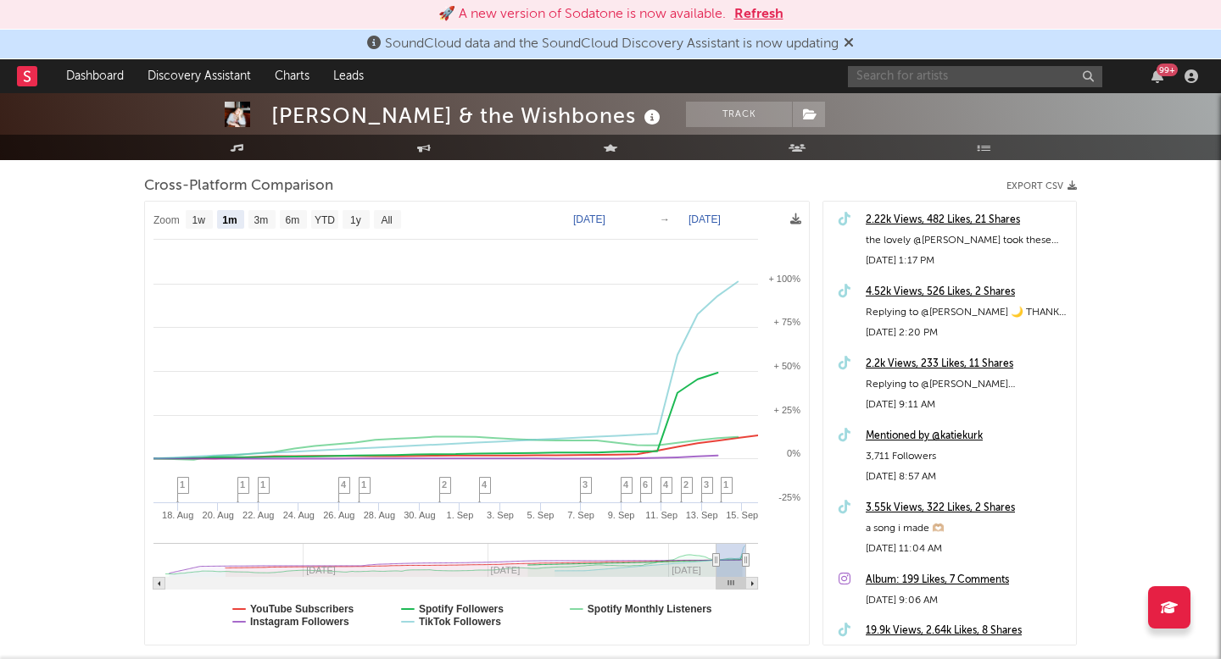
click at [925, 80] on input "text" at bounding box center [975, 76] width 254 height 21
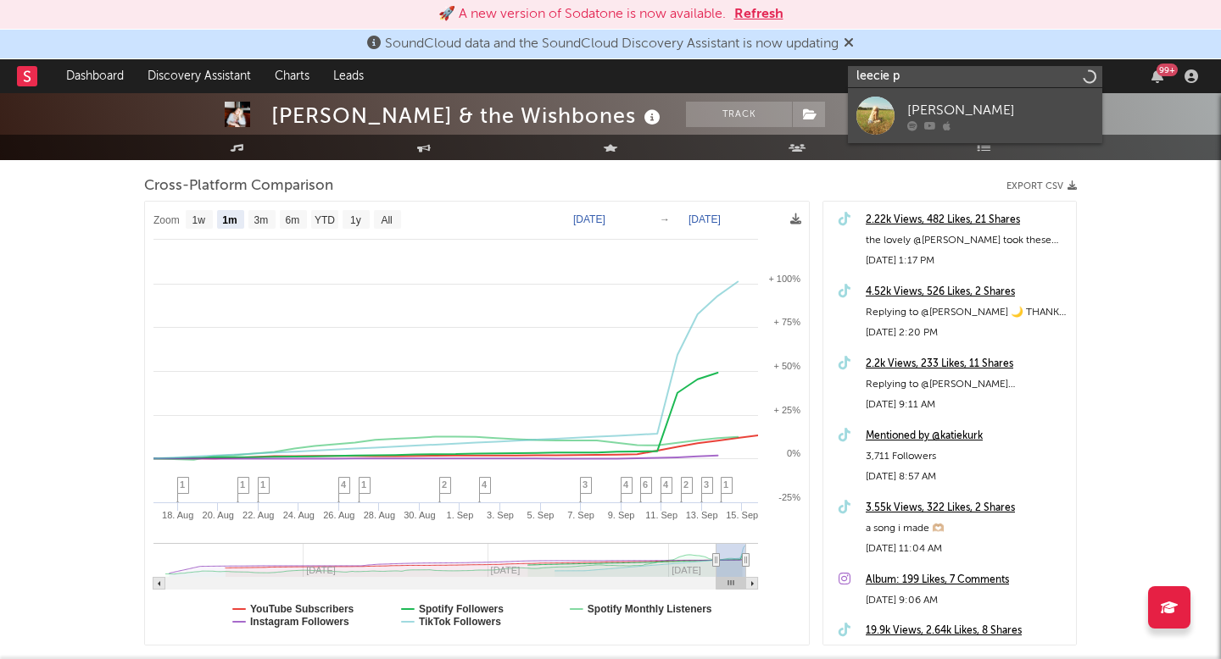
type input "leecie p"
click at [926, 106] on div "[PERSON_NAME]" at bounding box center [1000, 110] width 186 height 20
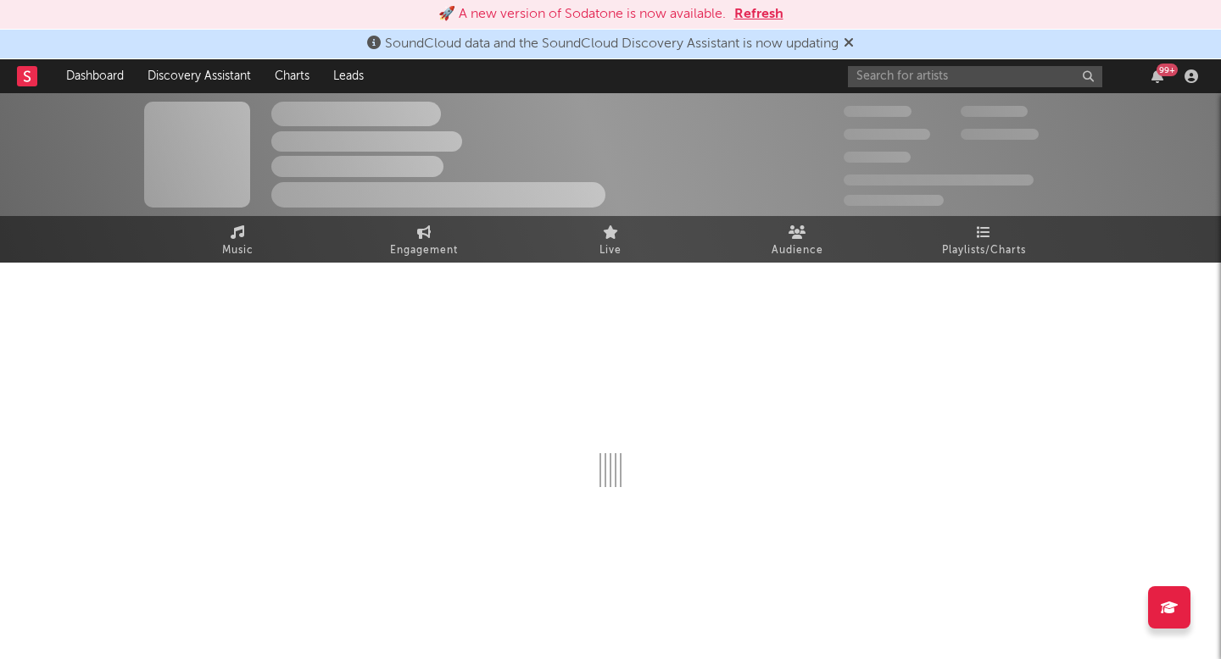
select select "1w"
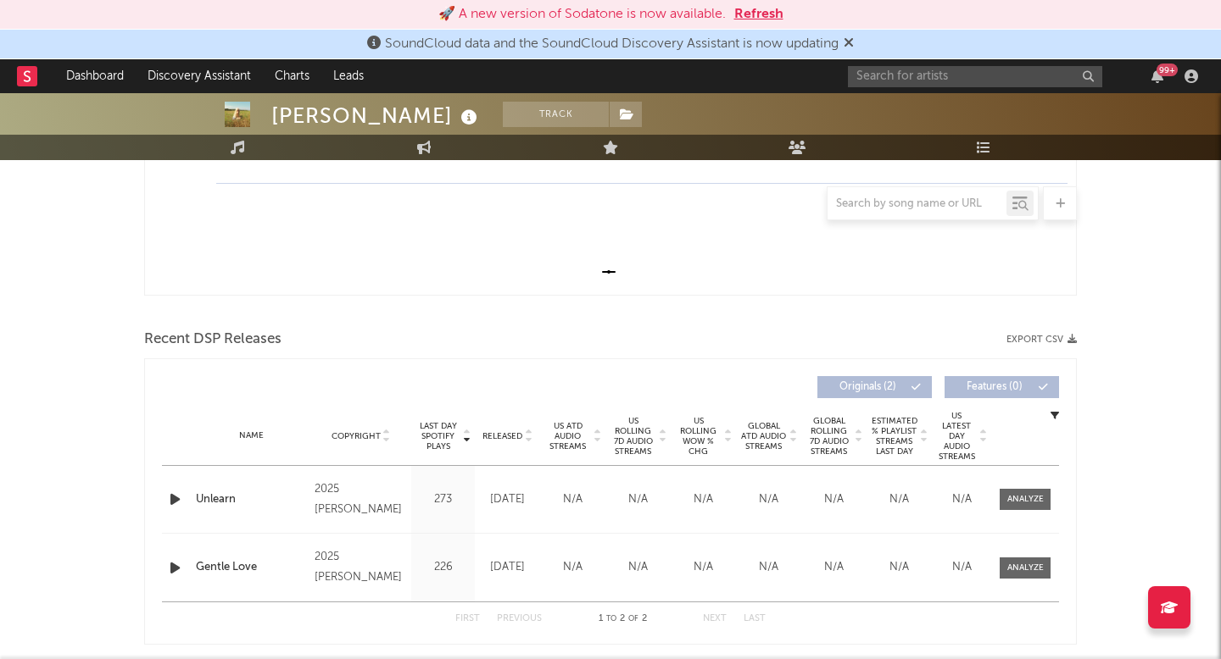
scroll to position [130, 0]
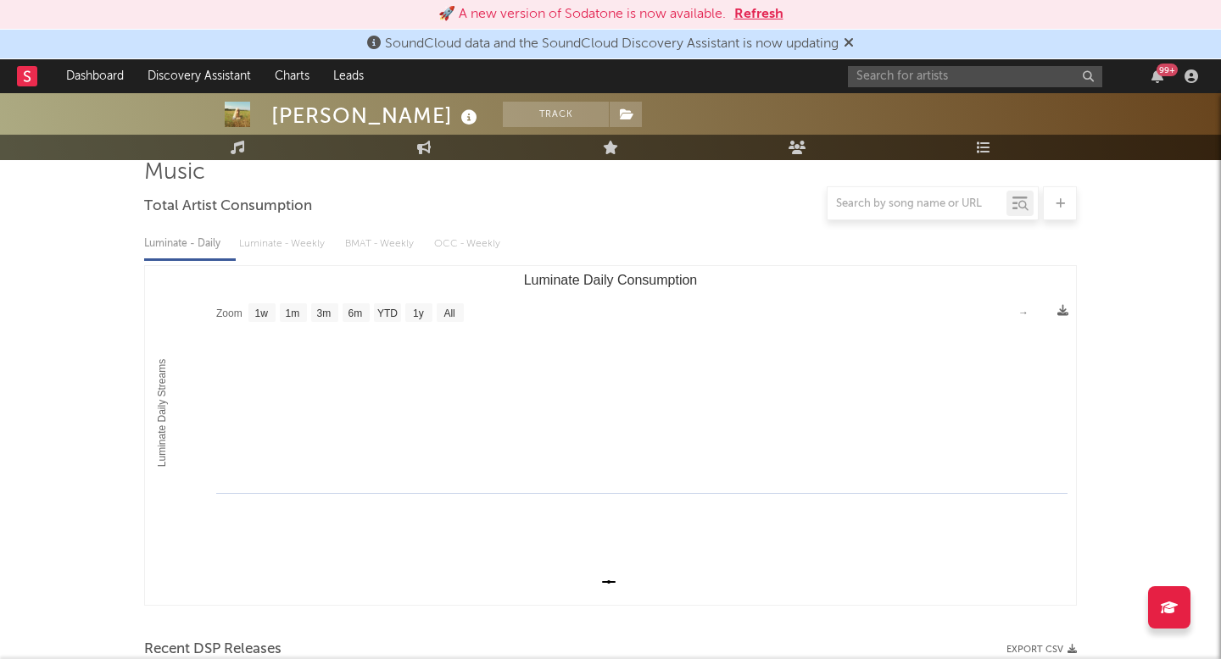
click at [437, 152] on link "Engagement" at bounding box center [424, 147] width 186 height 25
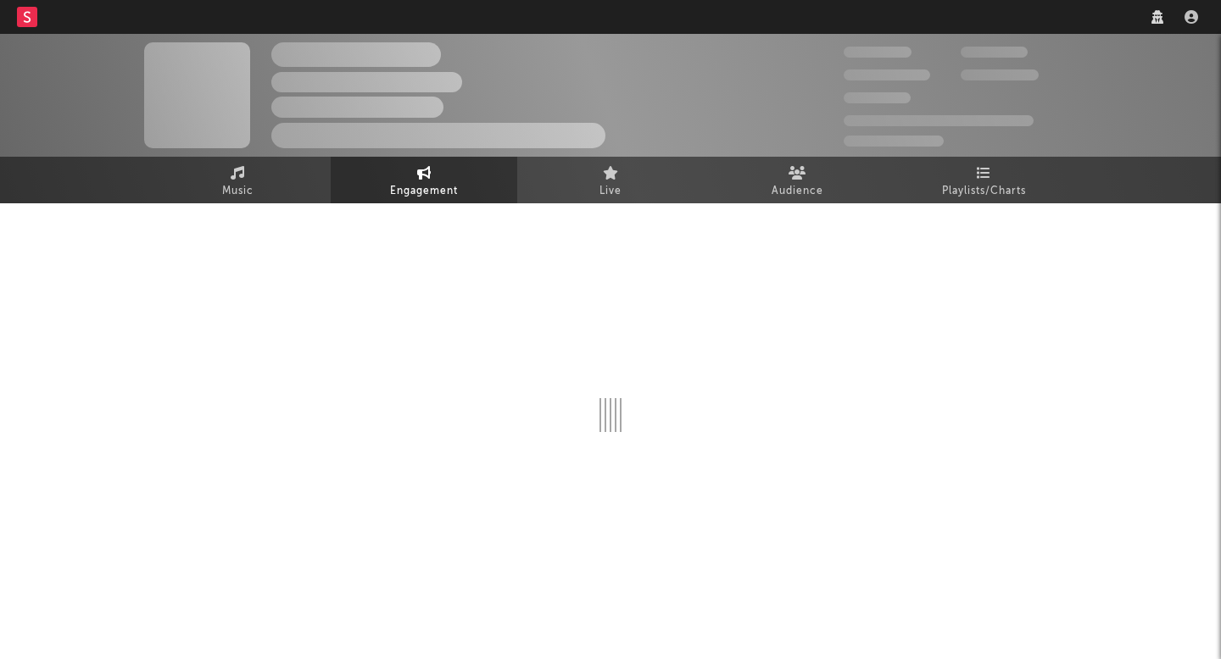
select select "1w"
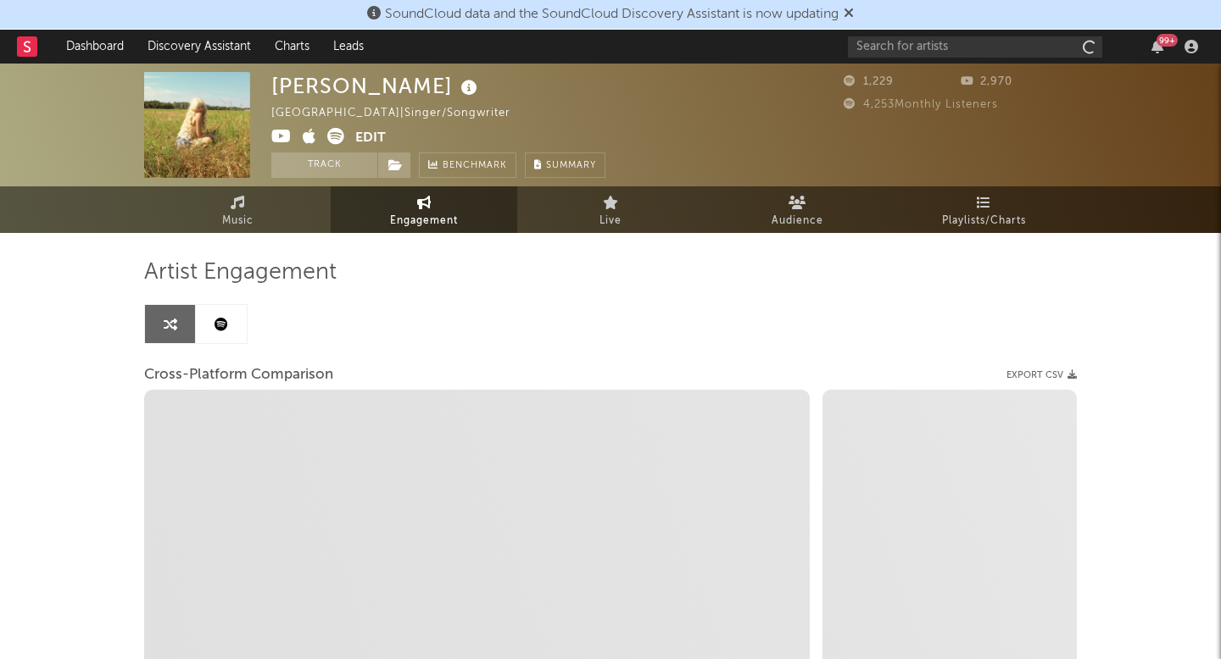
select select "1m"
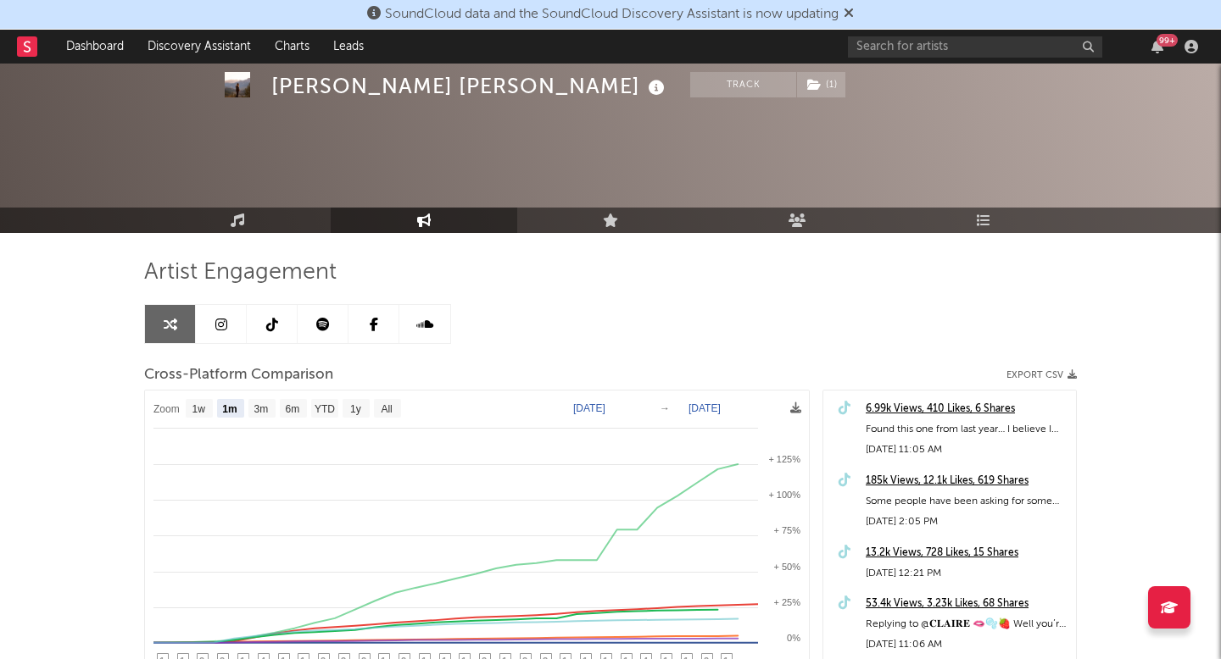
select select "1m"
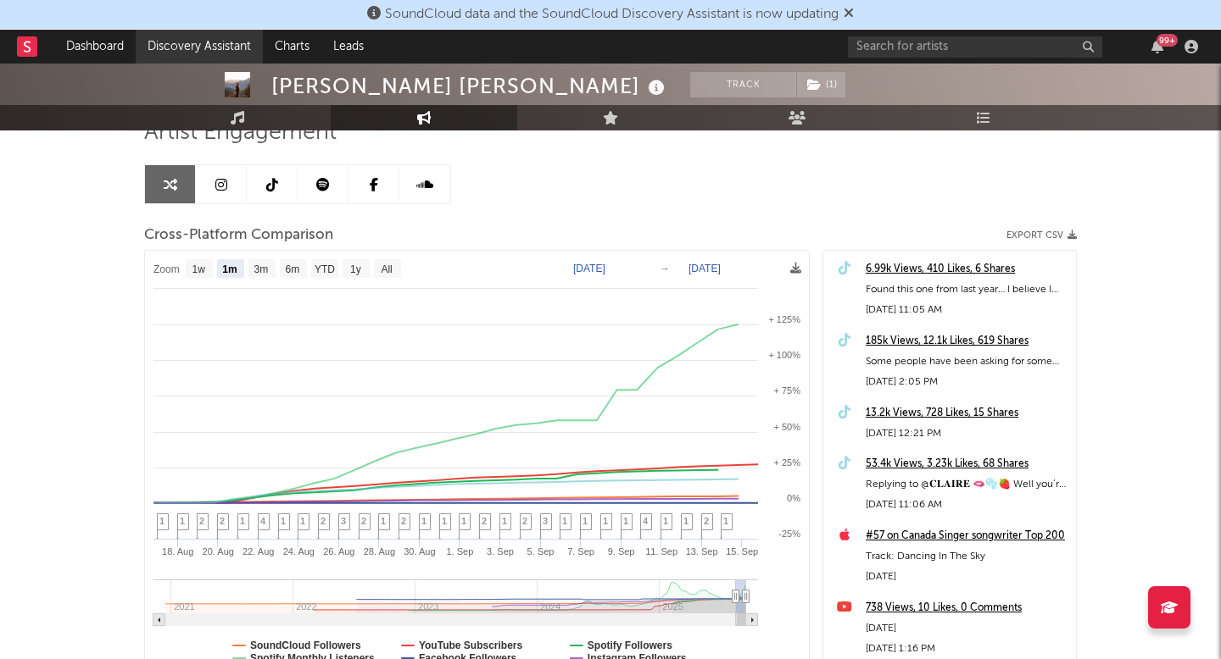
click at [226, 53] on link "Discovery Assistant" at bounding box center [199, 47] width 127 height 34
